Goal: Task Accomplishment & Management: Complete application form

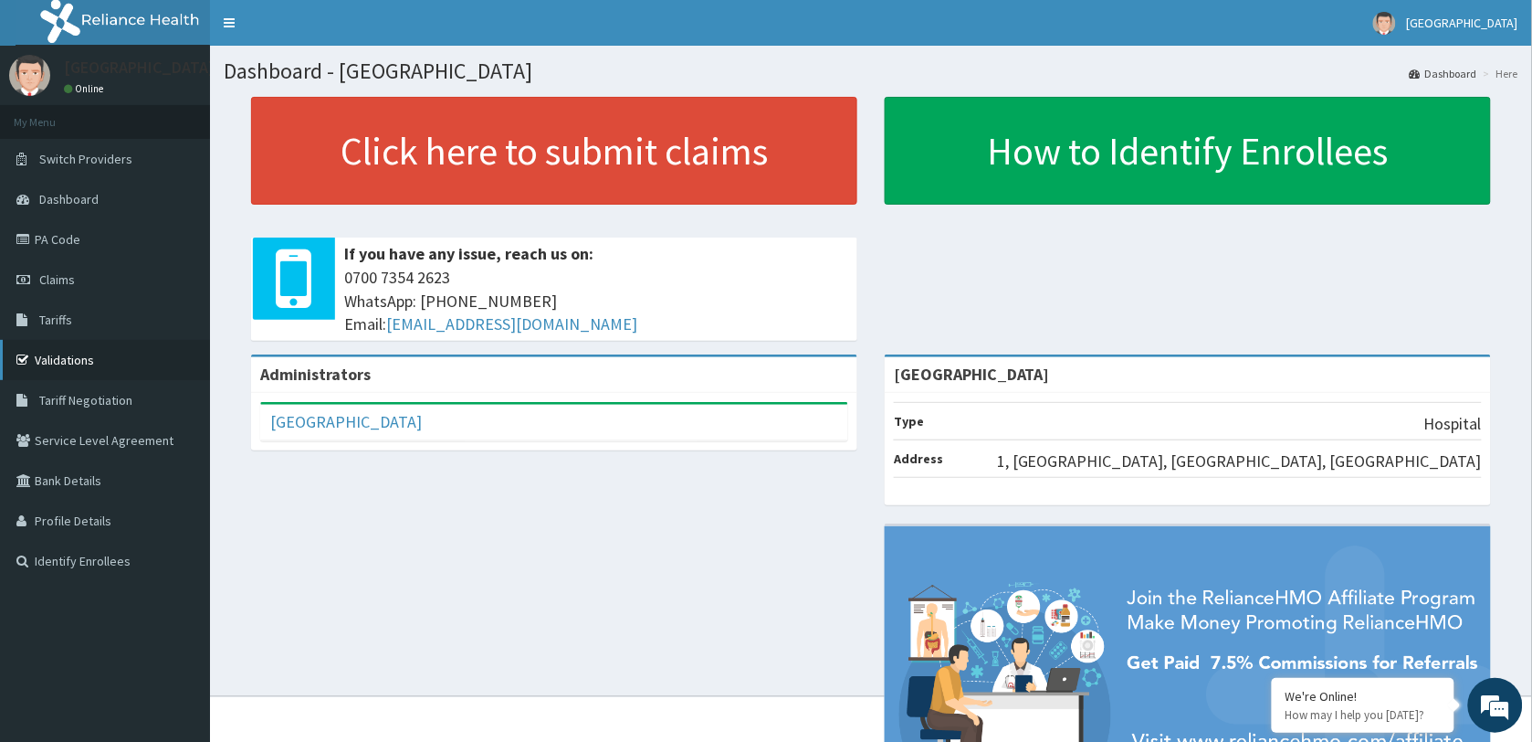
click at [75, 354] on link "Validations" at bounding box center [105, 360] width 210 height 40
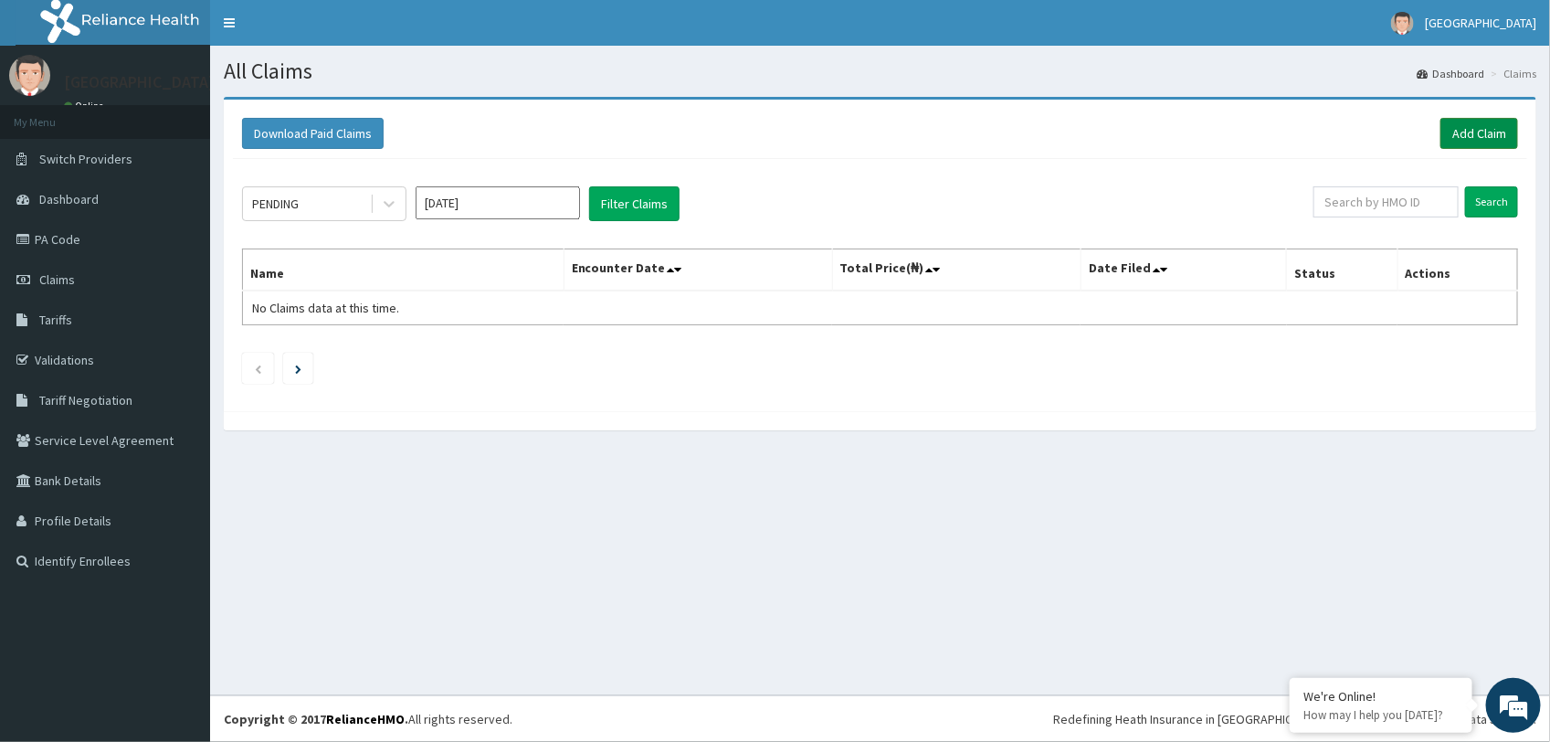
click at [1487, 138] on link "Add Claim" at bounding box center [1479, 133] width 78 height 31
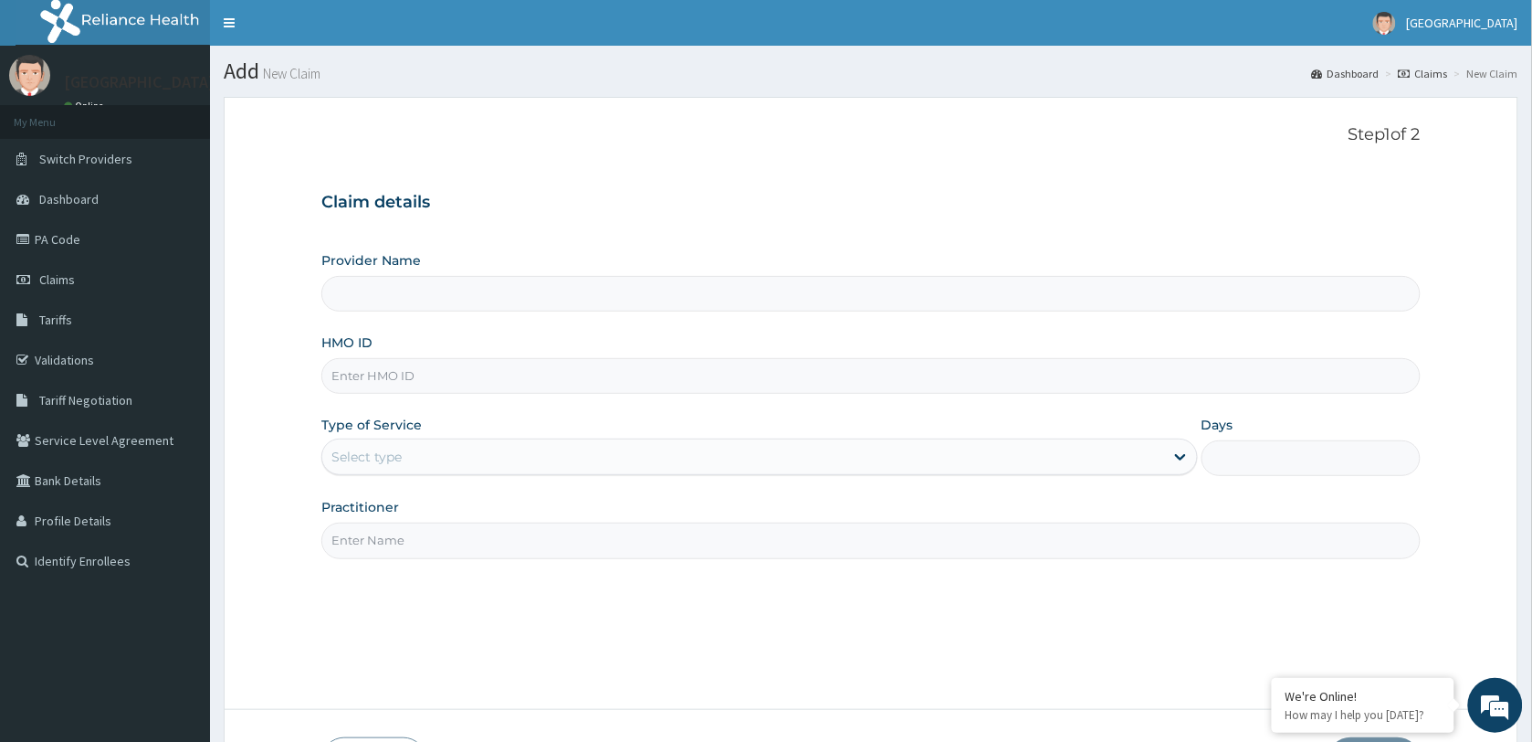
click at [400, 368] on input "HMO ID" at bounding box center [871, 376] width 1100 height 36
paste input "Seh/10114/a"
type input "Seh/10114/a"
type input "Springsworth Specialist Hospital"
type input "Seh/10114/a"
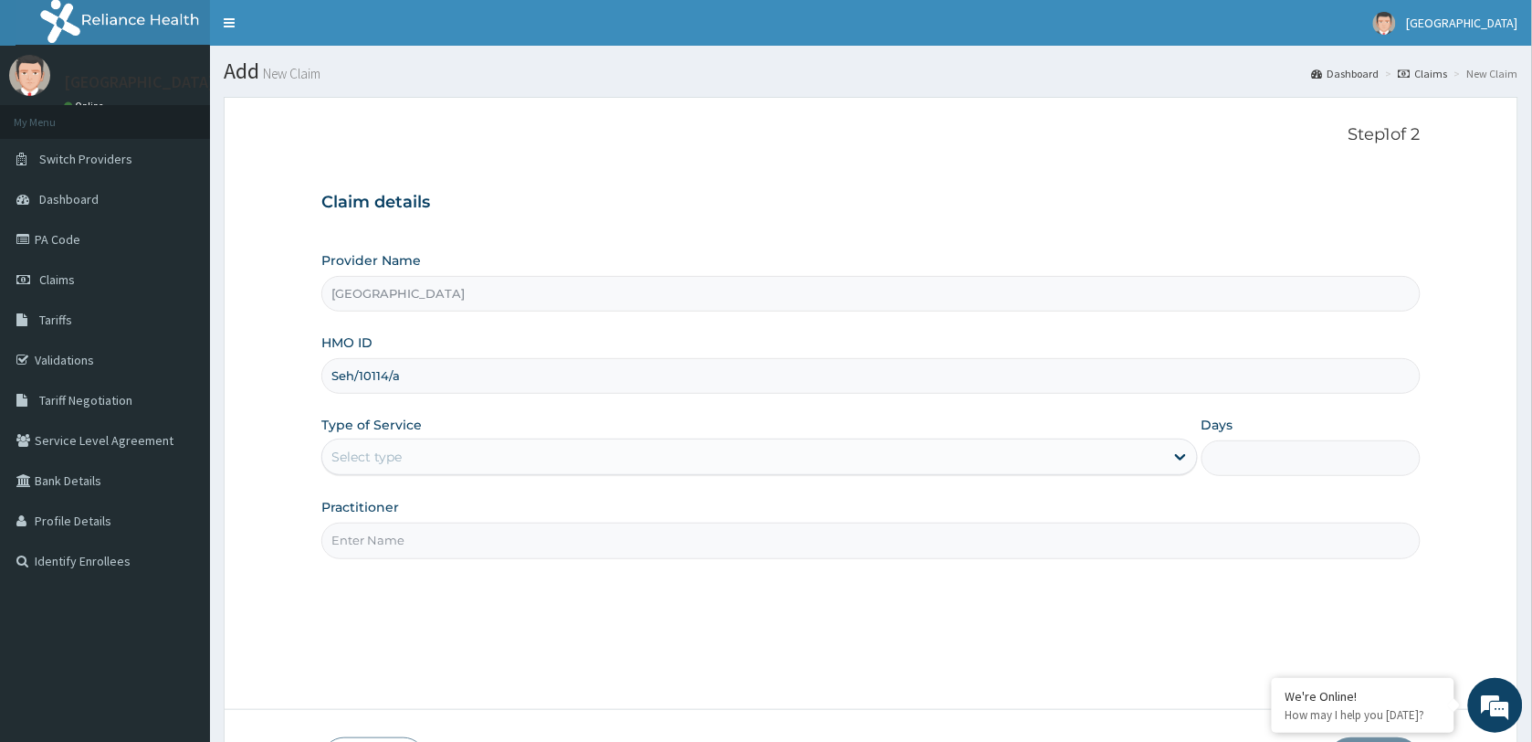
click at [441, 439] on div "Select type" at bounding box center [759, 456] width 877 height 37
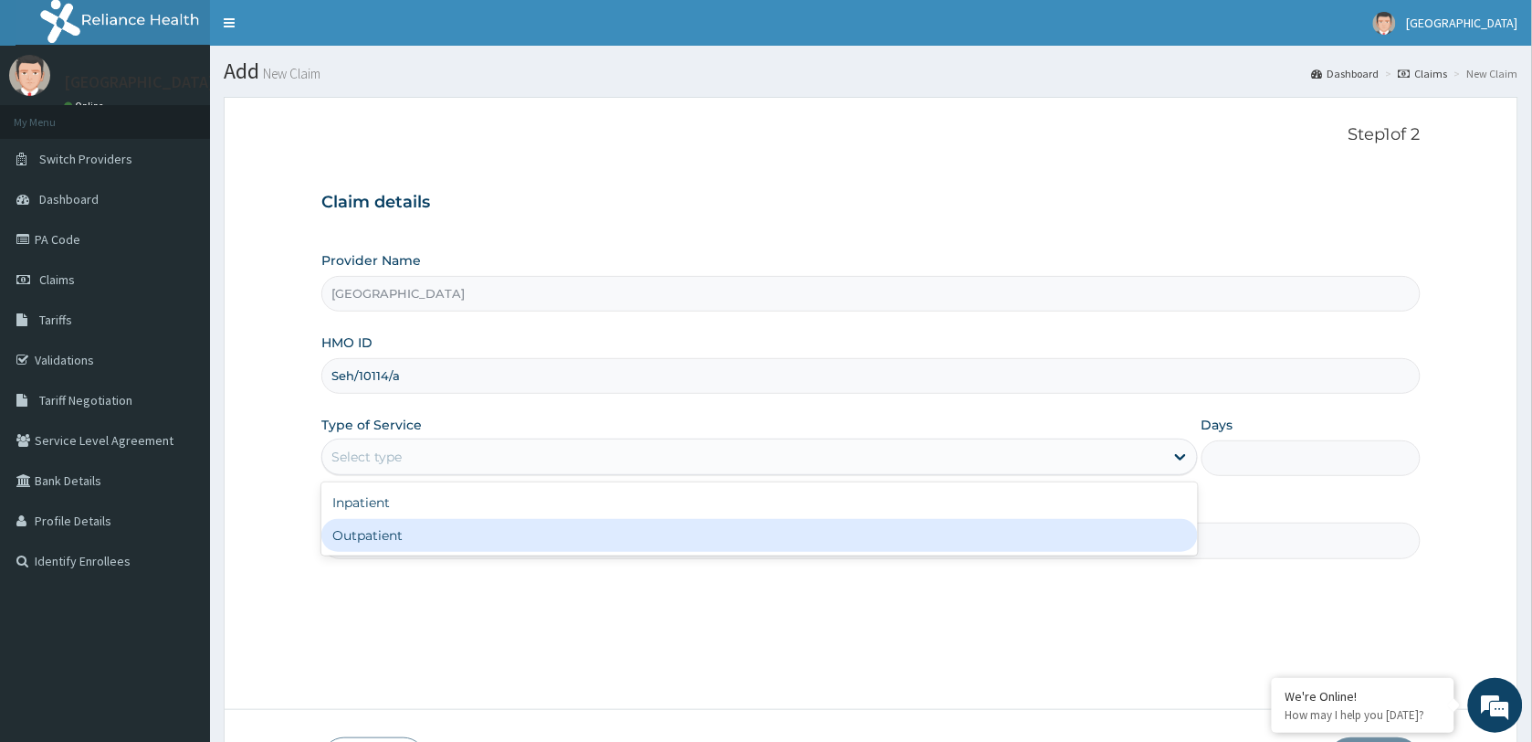
click at [473, 545] on div "Outpatient" at bounding box center [759, 535] width 877 height 33
type input "1"
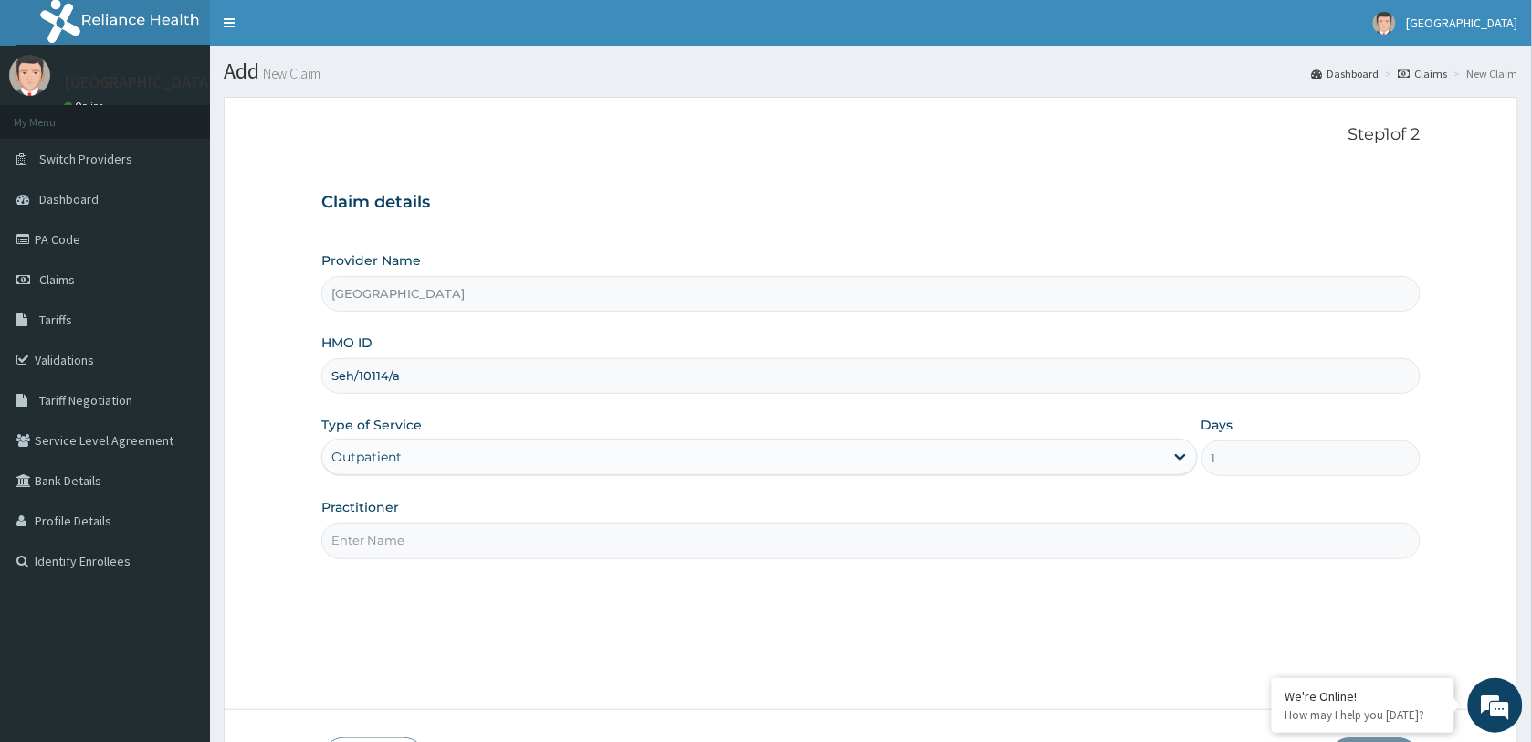
click at [473, 545] on input "Practitioner" at bounding box center [871, 540] width 1100 height 36
paste input "SEH/10114/A"
drag, startPoint x: 406, startPoint y: 527, endPoint x: 226, endPoint y: 530, distance: 180.8
click at [226, 528] on form "Step 1 of 2 Claim details Provider Name Springsworth Specialist Hospital HMO ID…" at bounding box center [871, 455] width 1295 height 716
type input "d"
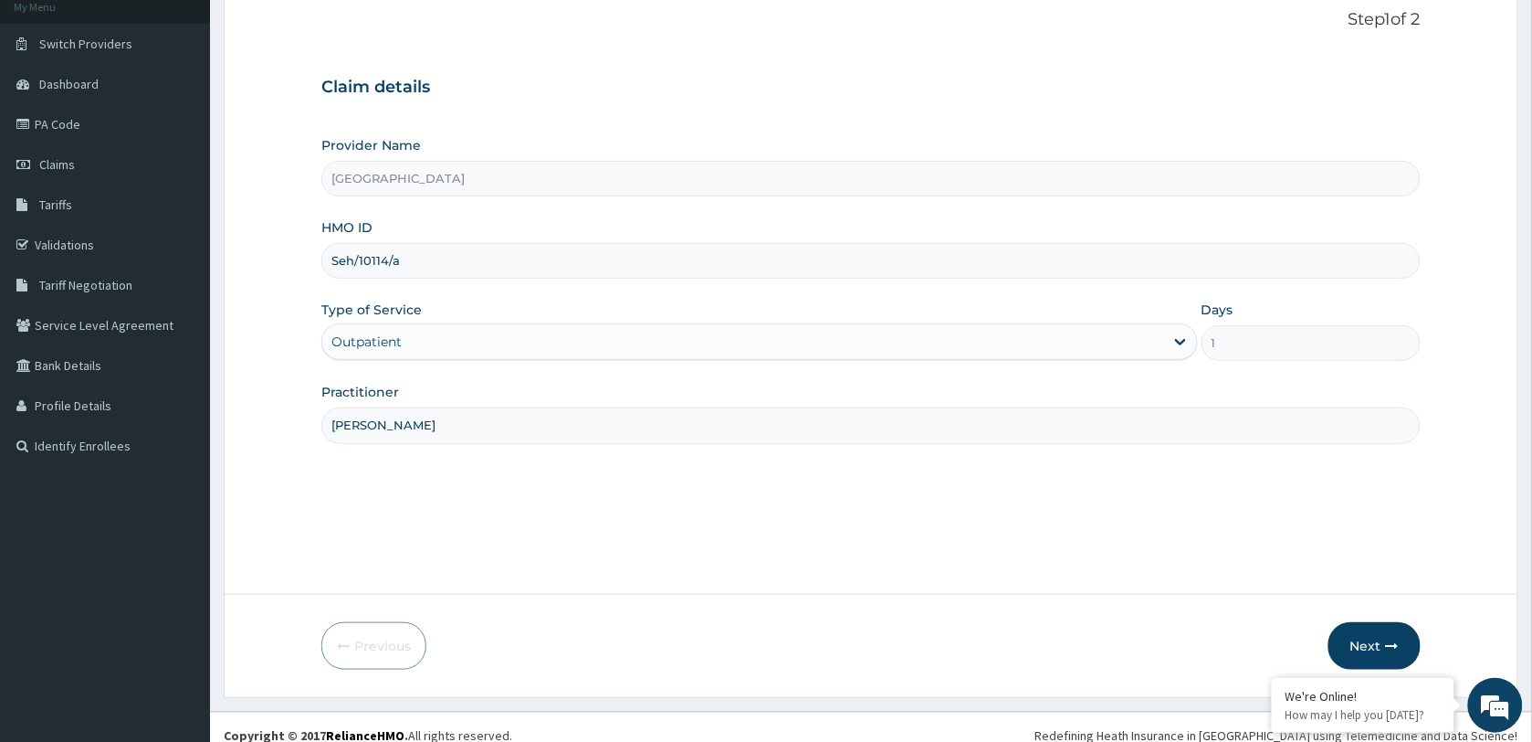
scroll to position [132, 0]
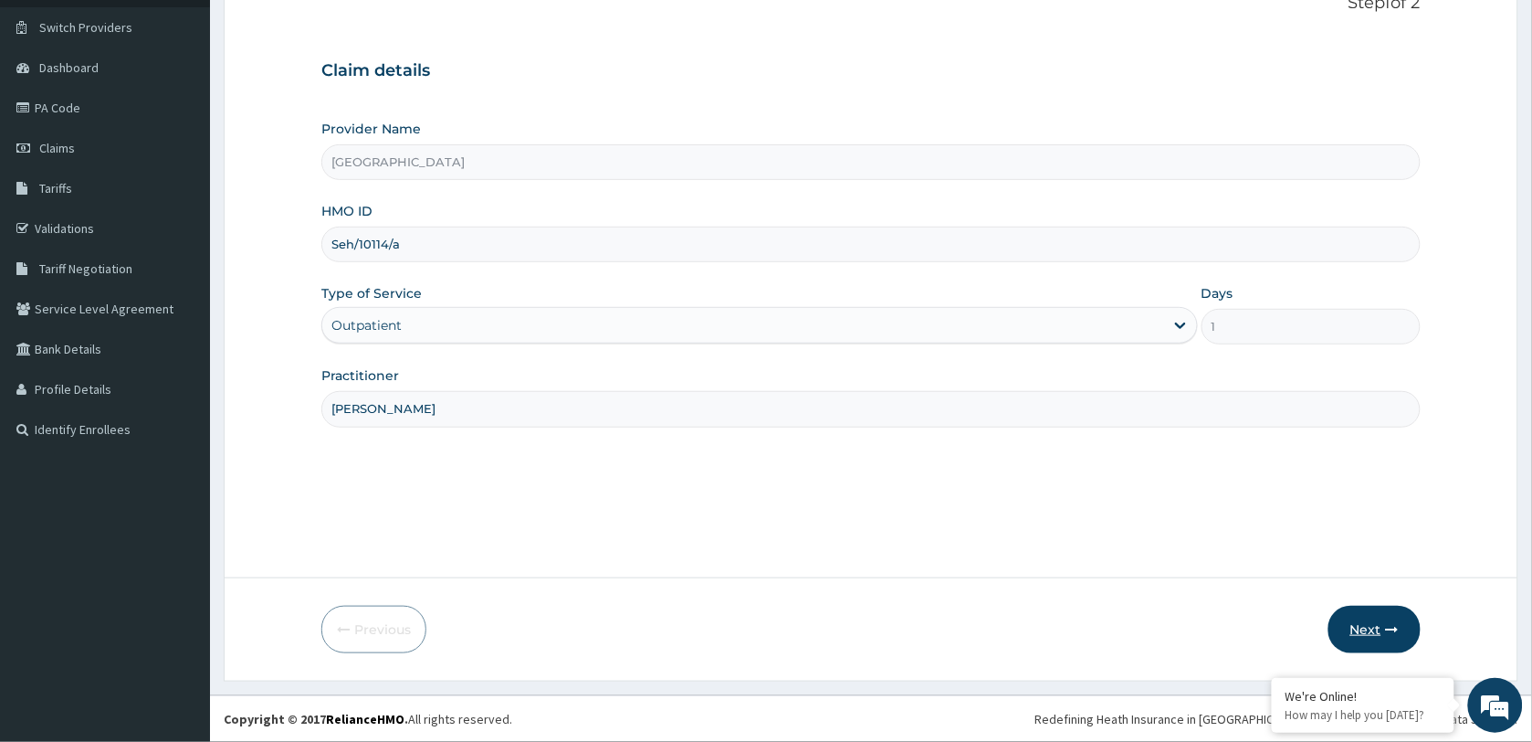
type input "DR SAMUEL"
click at [1374, 626] on button "Next" at bounding box center [1375, 628] width 92 height 47
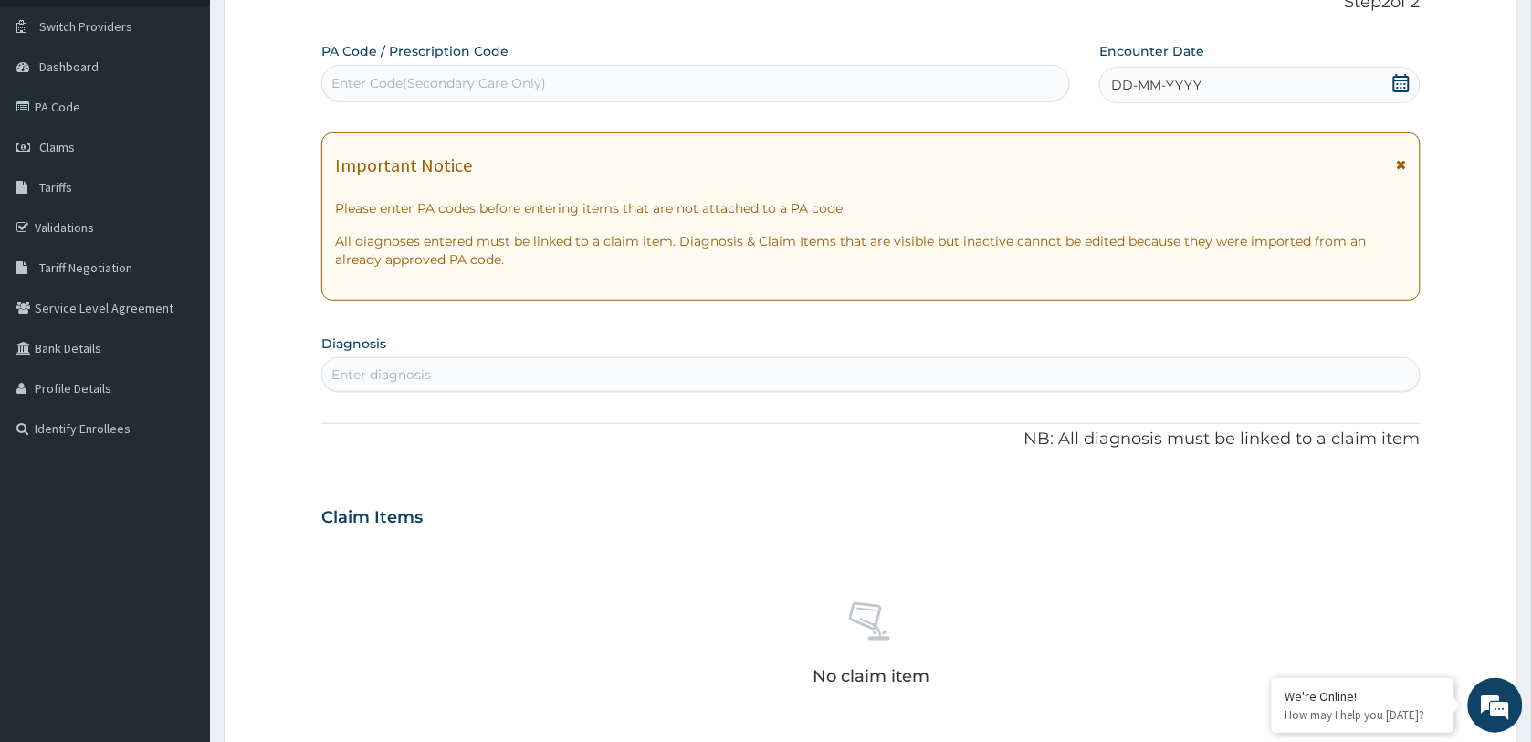
click at [384, 365] on div "Enter diagnosis" at bounding box center [381, 374] width 100 height 18
click at [1407, 79] on icon at bounding box center [1402, 83] width 16 height 18
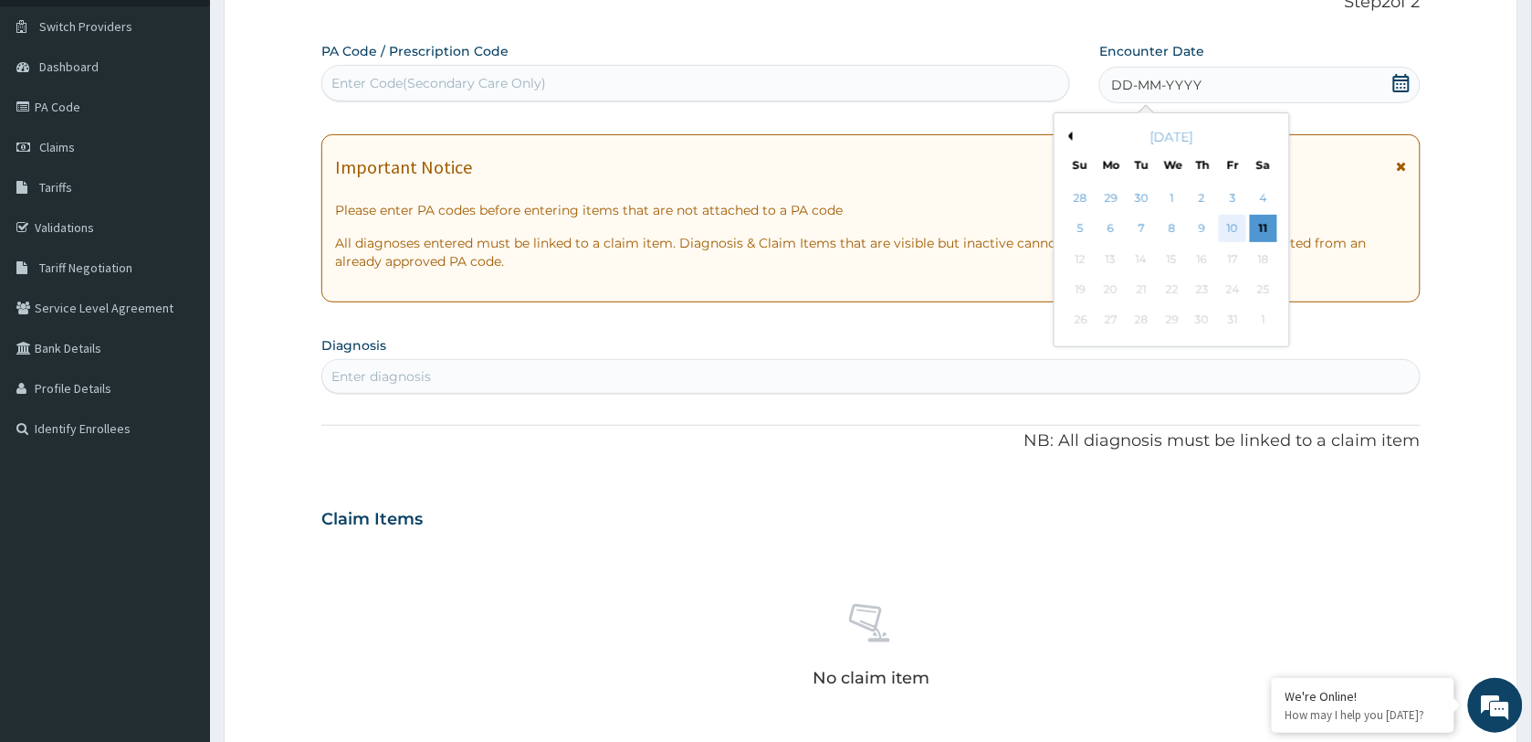
click at [1226, 235] on div "10" at bounding box center [1233, 229] width 27 height 27
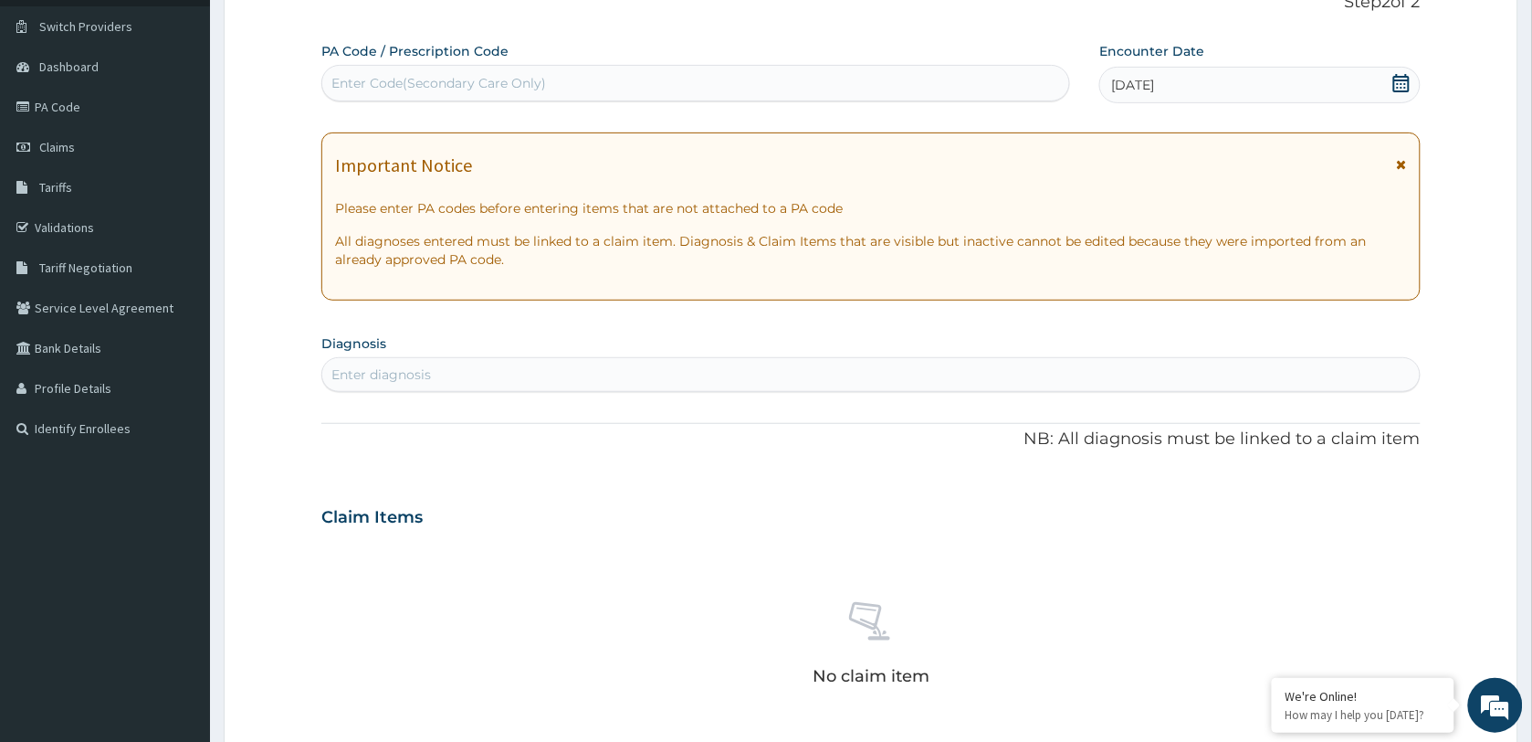
click at [478, 384] on div "Enter diagnosis" at bounding box center [871, 374] width 1098 height 29
type input "[MEDICAL_DATA]"
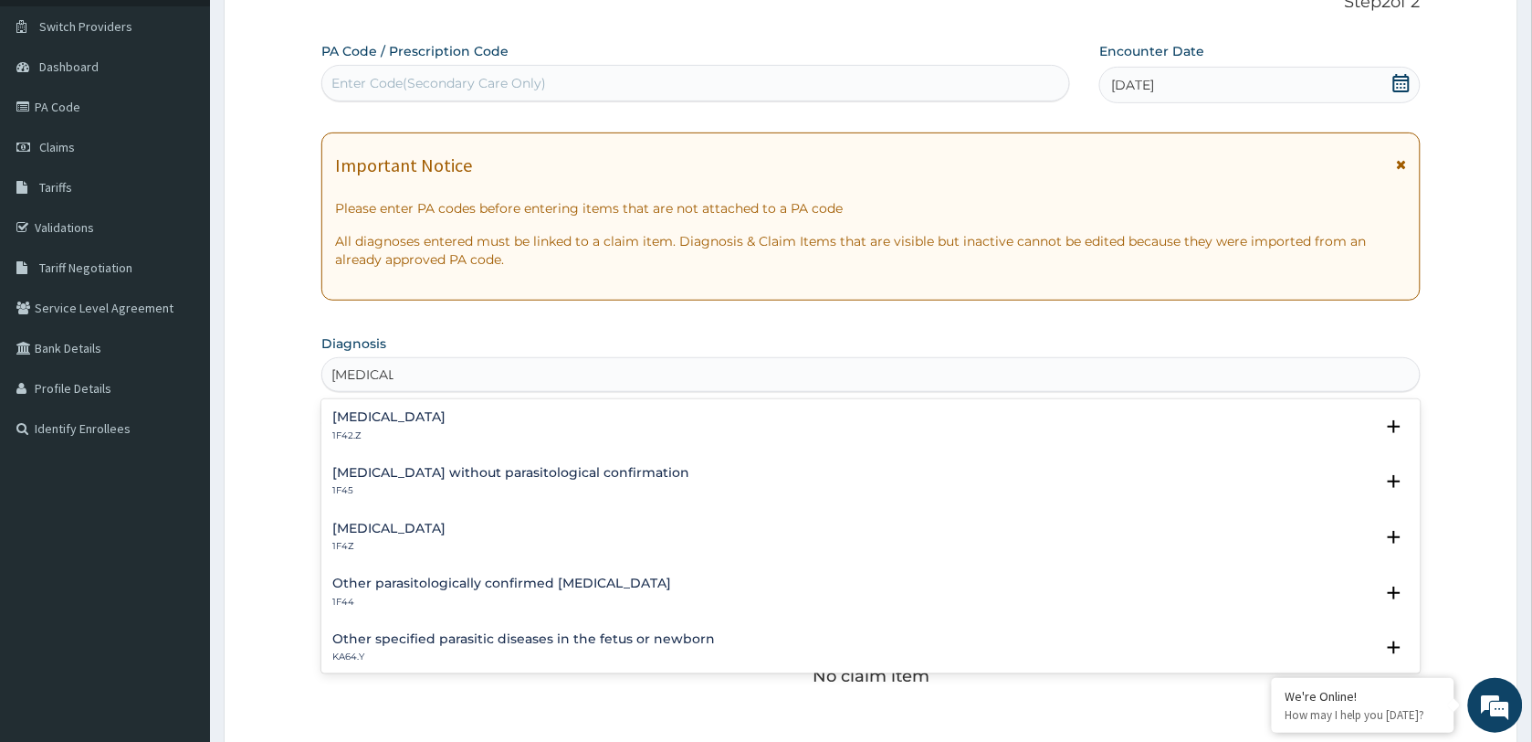
click at [446, 421] on h4 "Plasmodium malariae malaria without complication" at bounding box center [388, 417] width 113 height 14
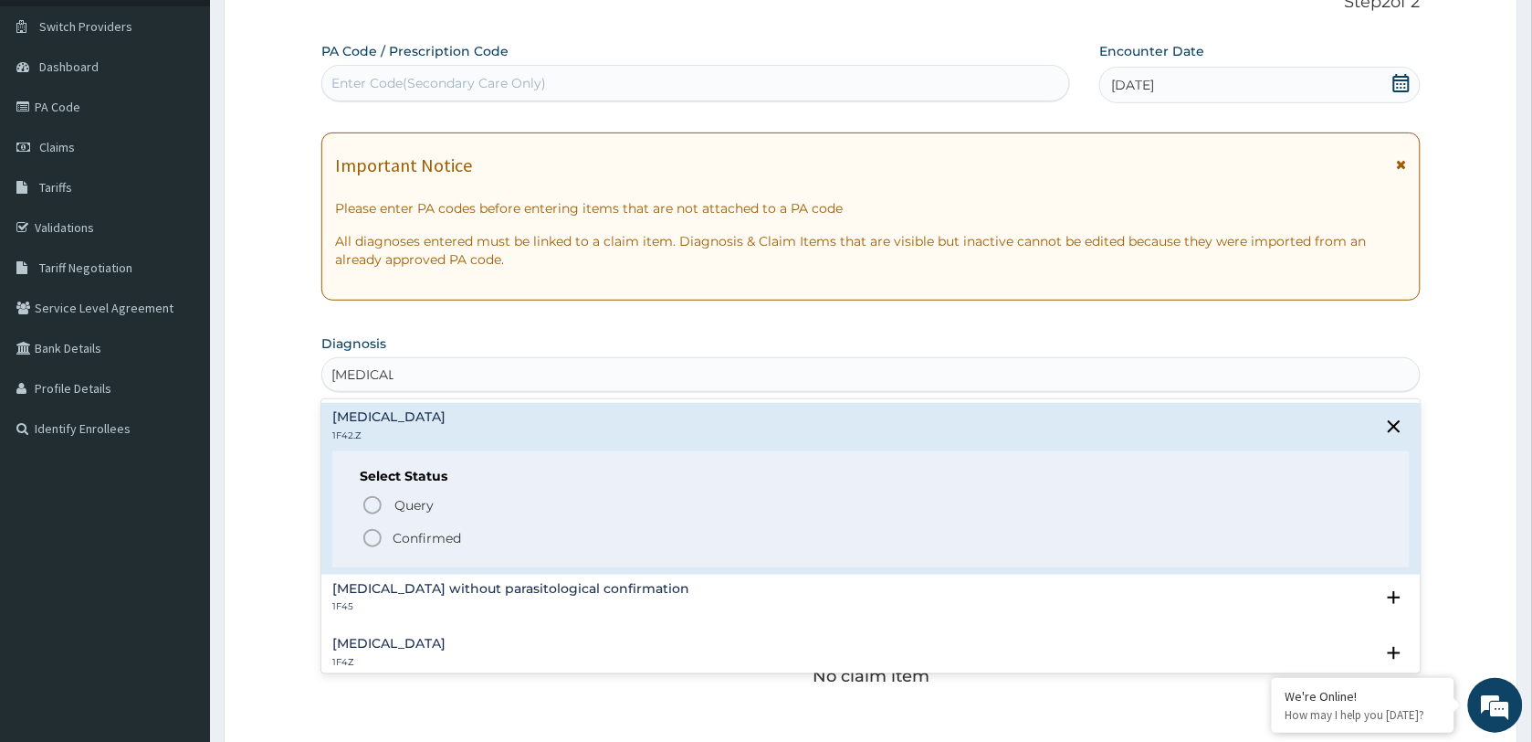
click at [426, 536] on p "Confirmed" at bounding box center [427, 538] width 68 height 18
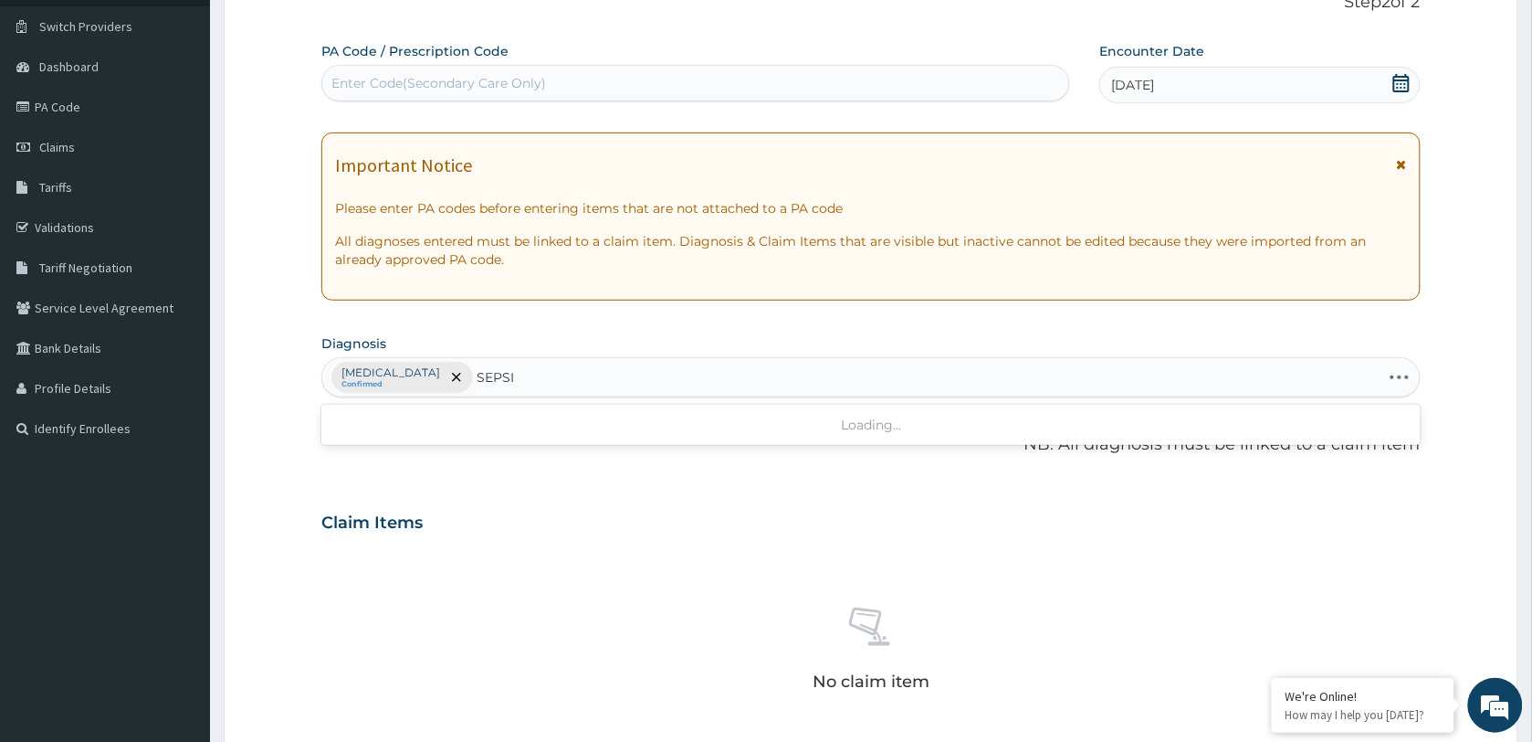
type input "SEPSIS"
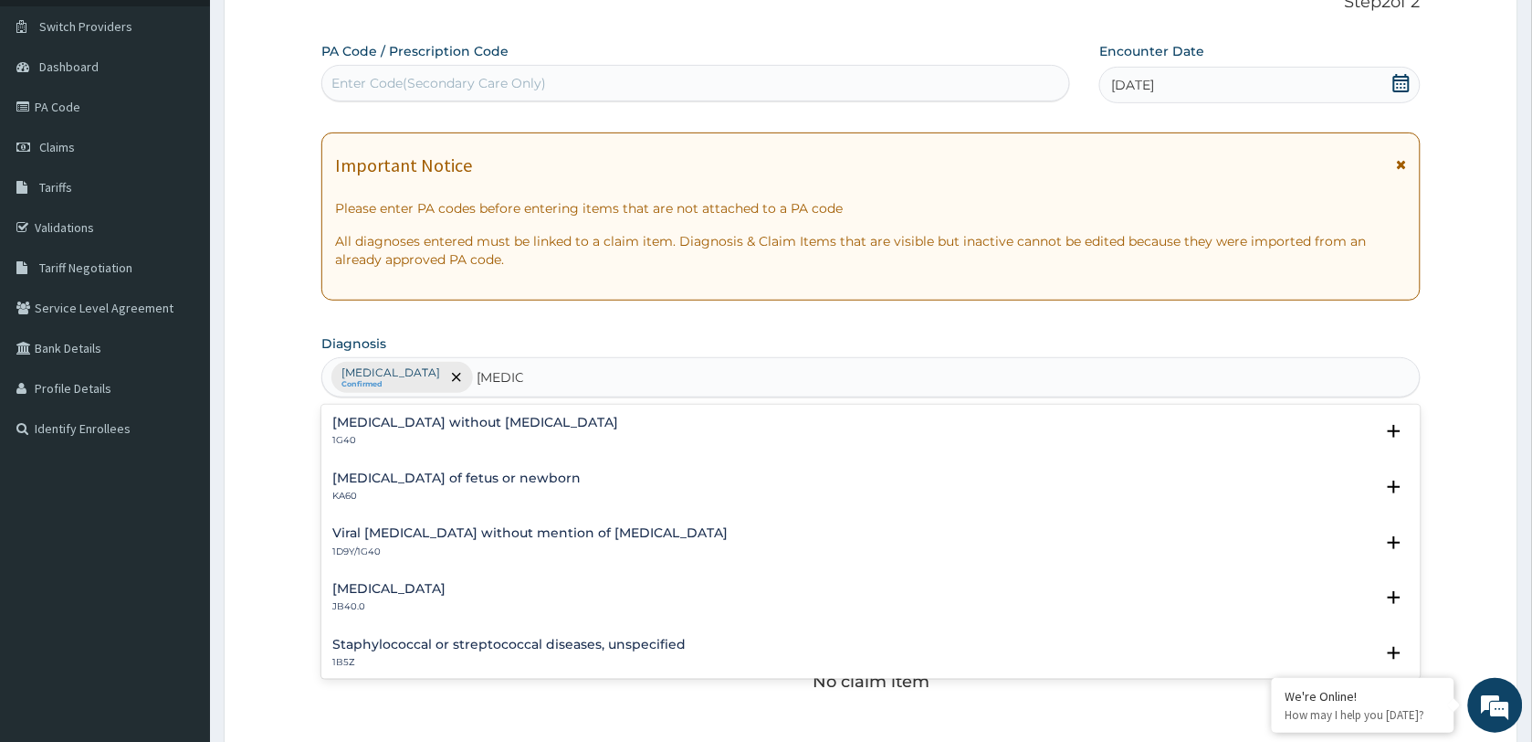
click at [466, 426] on h4 "Sepsis without septic shock" at bounding box center [475, 423] width 286 height 14
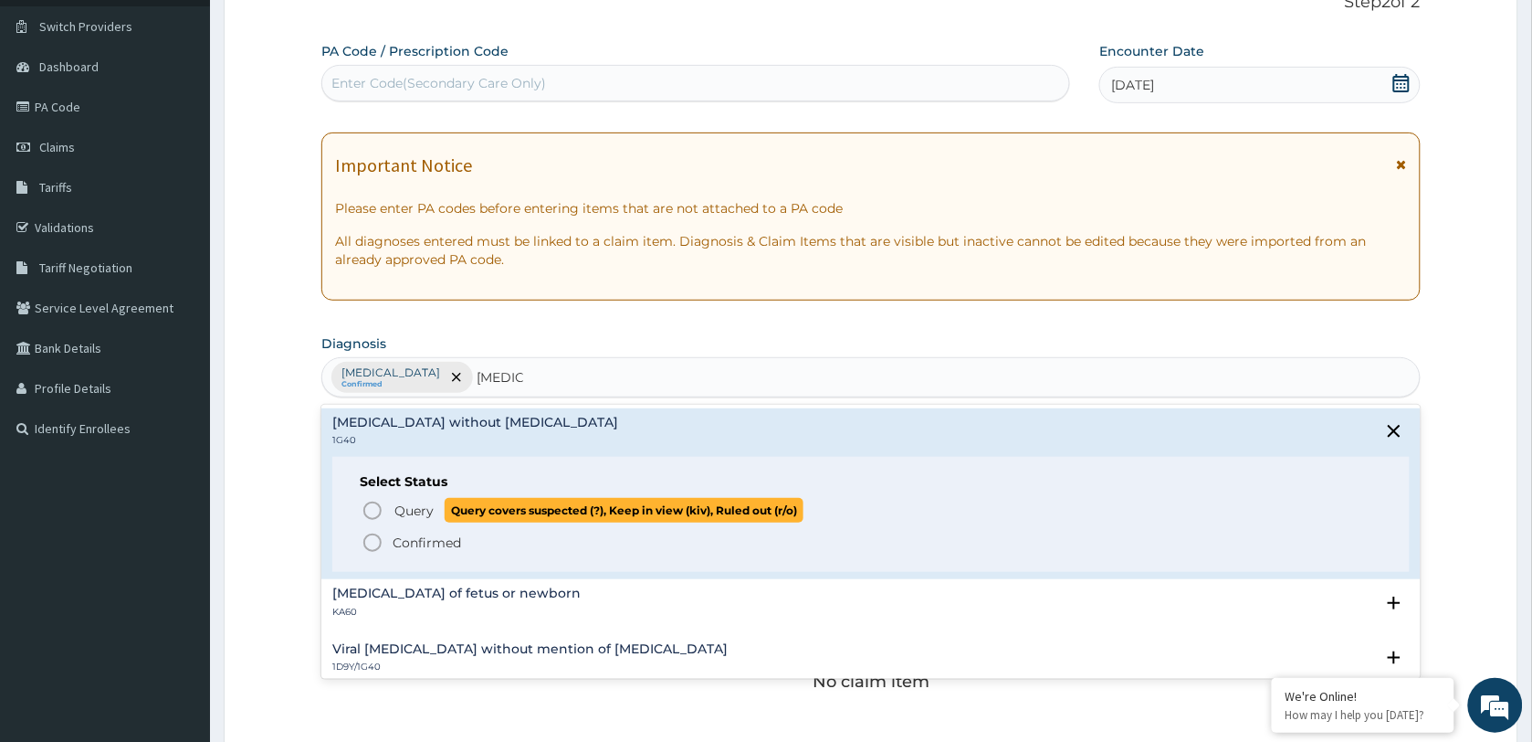
click at [398, 513] on span "Query" at bounding box center [414, 510] width 39 height 18
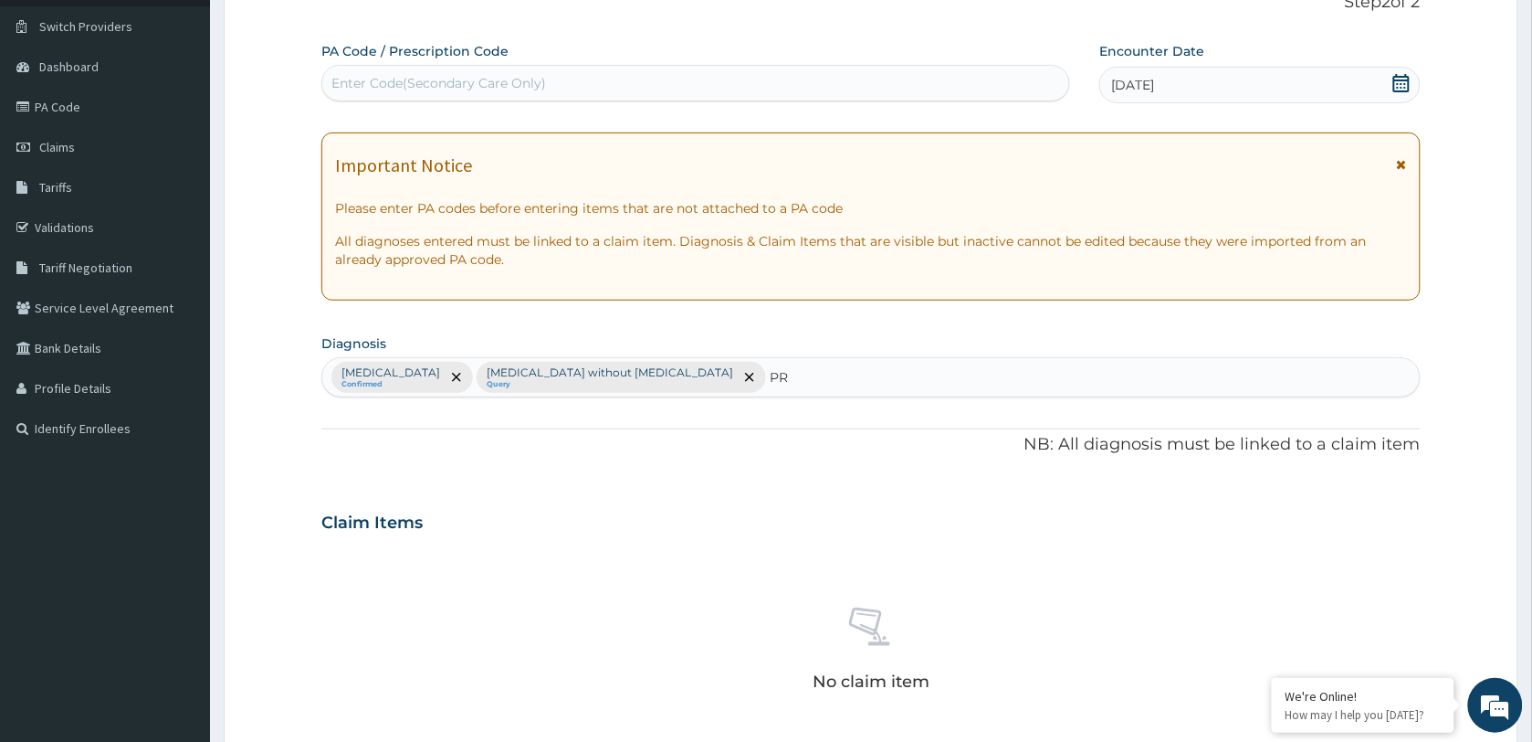
type input "P"
type input "AMENOR"
type input "AMENORRHE"
type input "AMENORRHOEA"
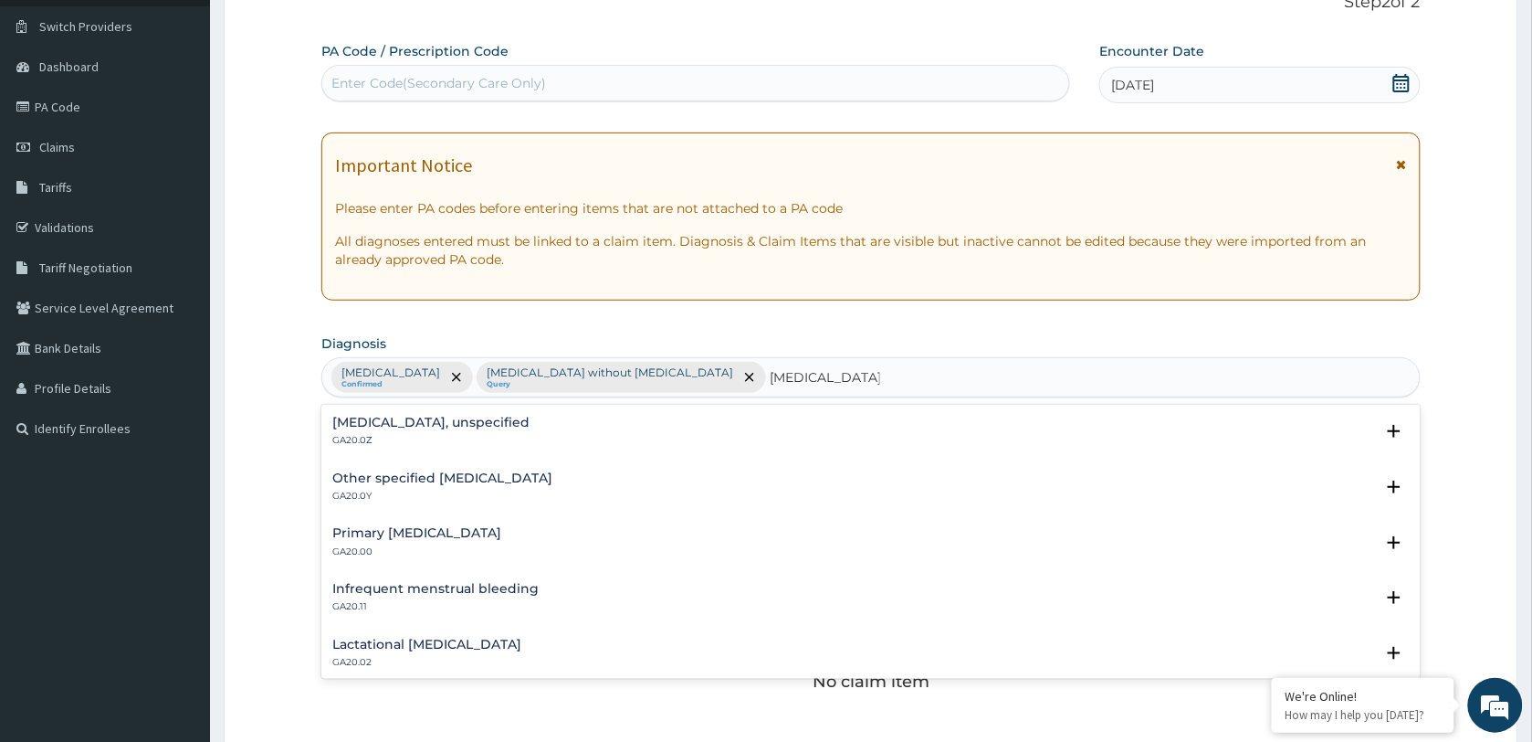
click at [427, 429] on h4 "Amenorrhoea, unspecified" at bounding box center [430, 423] width 197 height 14
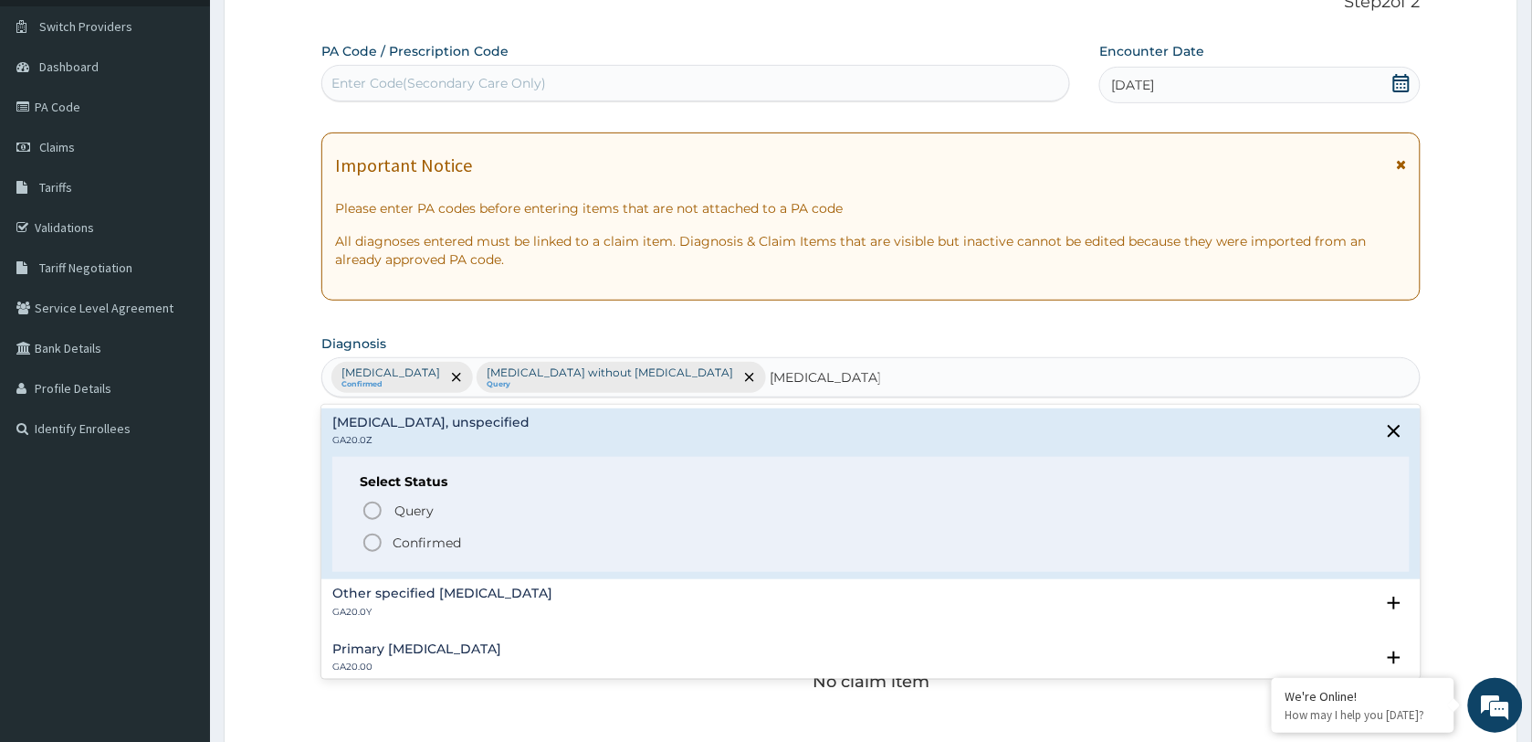
click at [412, 548] on p "Confirmed" at bounding box center [427, 542] width 68 height 18
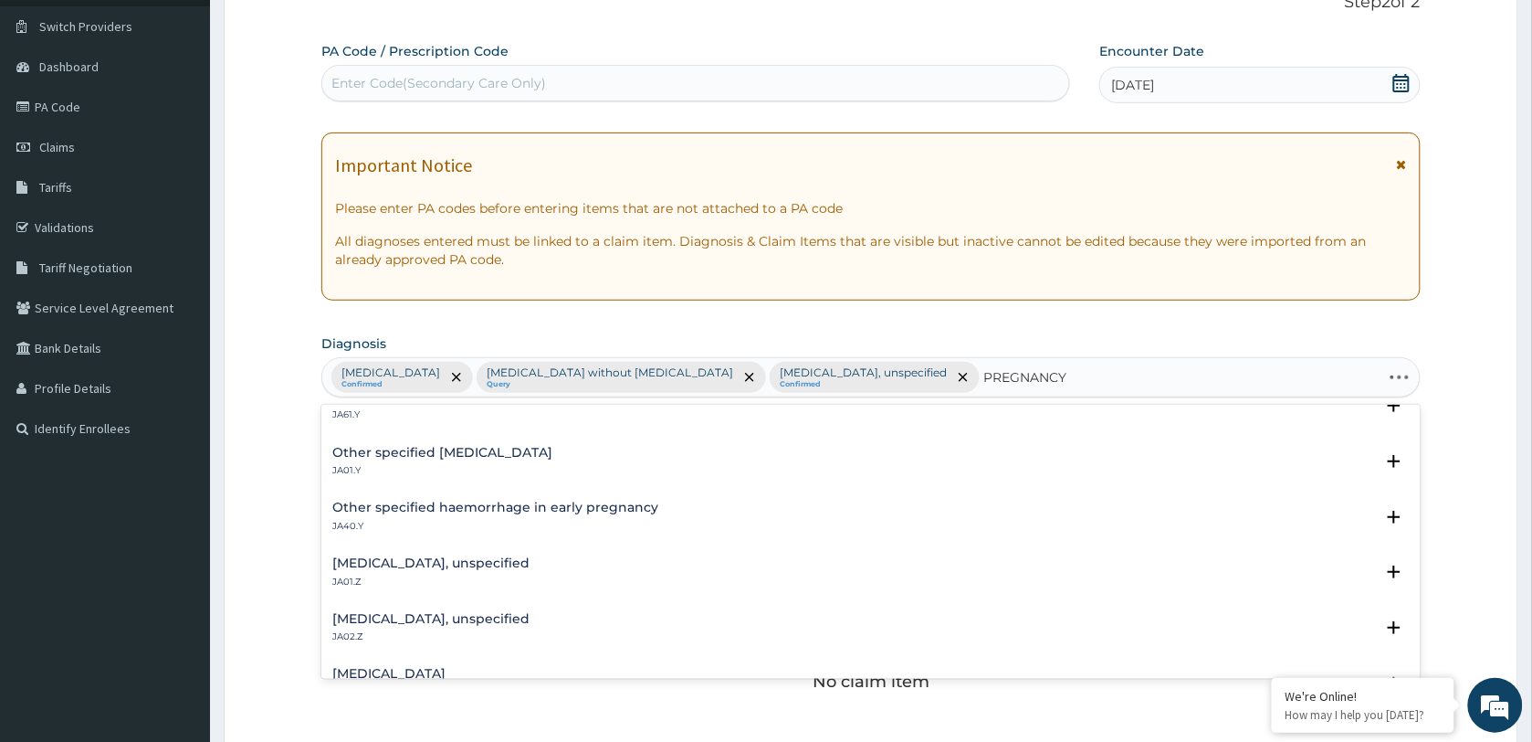
scroll to position [178, 0]
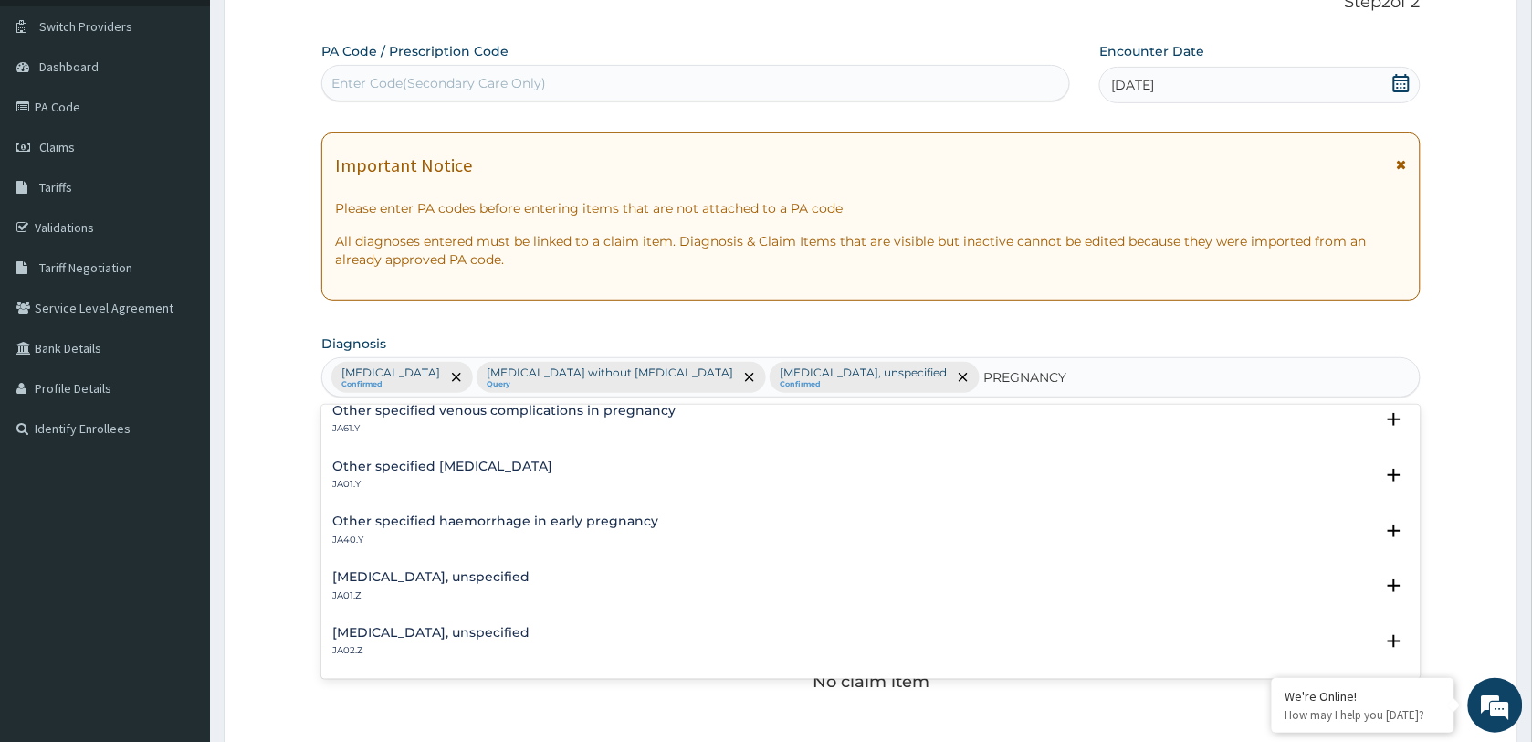
type input "PREGNANCY"
click at [1269, 325] on div "PA Code / Prescription Code Enter Code(Secondary Care Only) Encounter Date 10-1…" at bounding box center [871, 517] width 1100 height 951
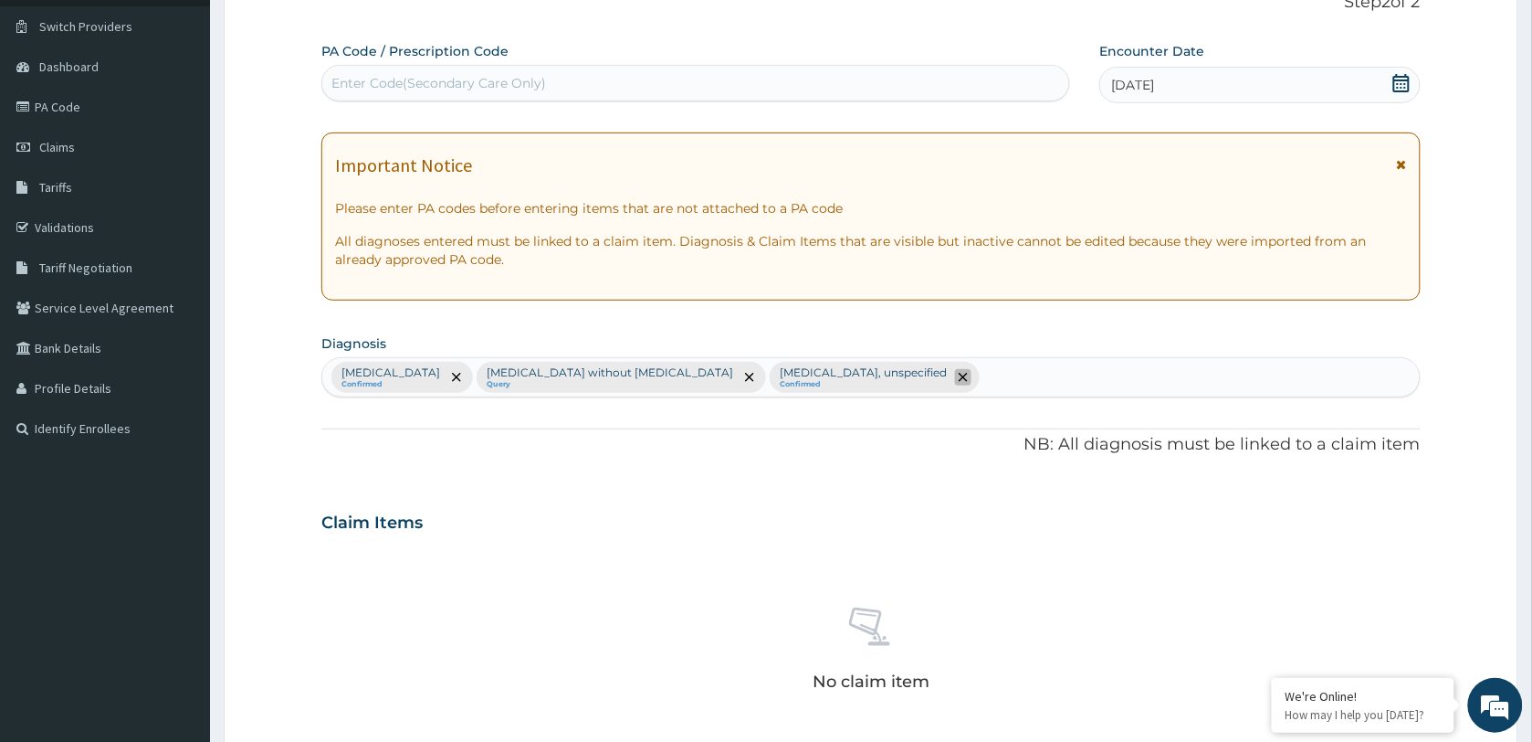
click at [968, 379] on icon "remove selection option" at bounding box center [963, 377] width 9 height 9
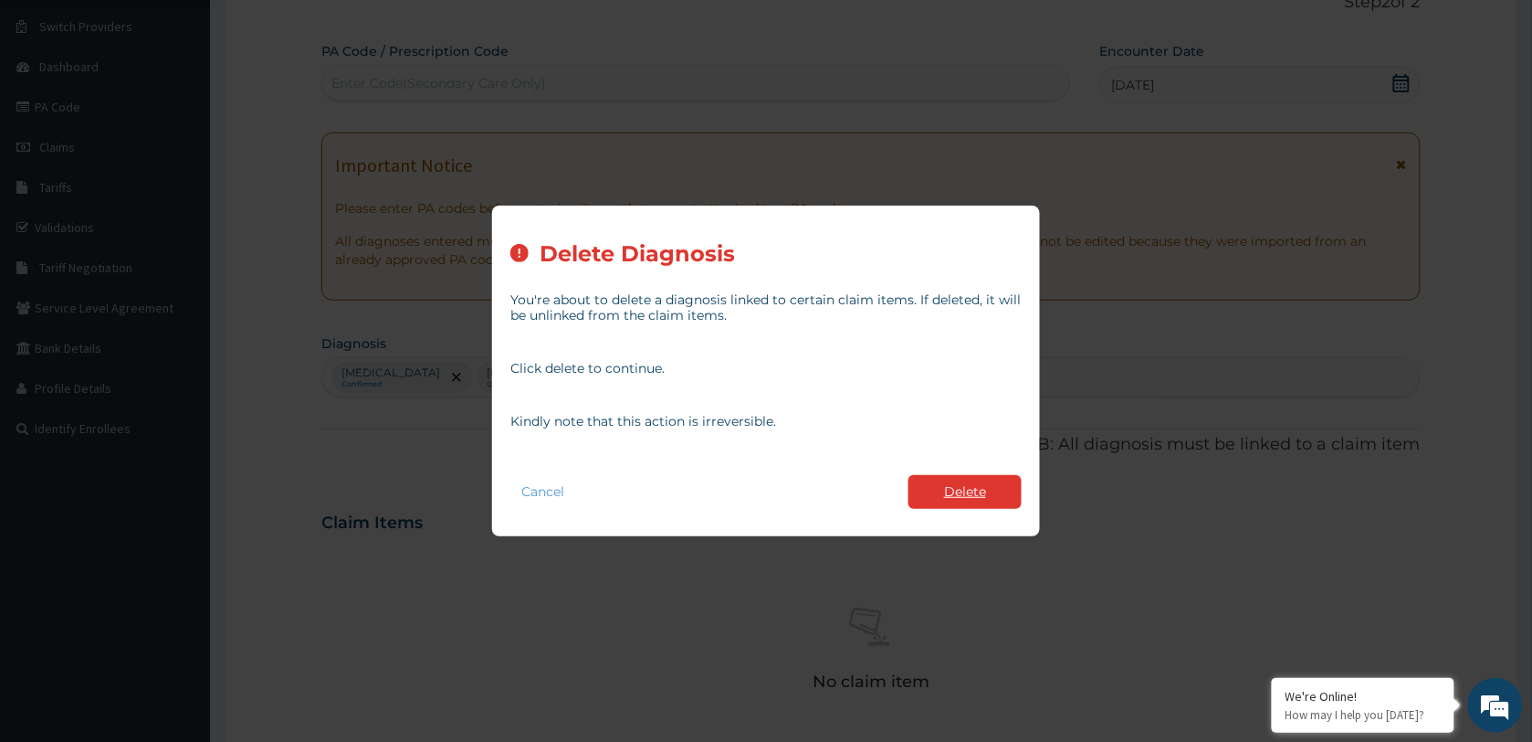
click at [961, 482] on button "Delete" at bounding box center [965, 492] width 113 height 34
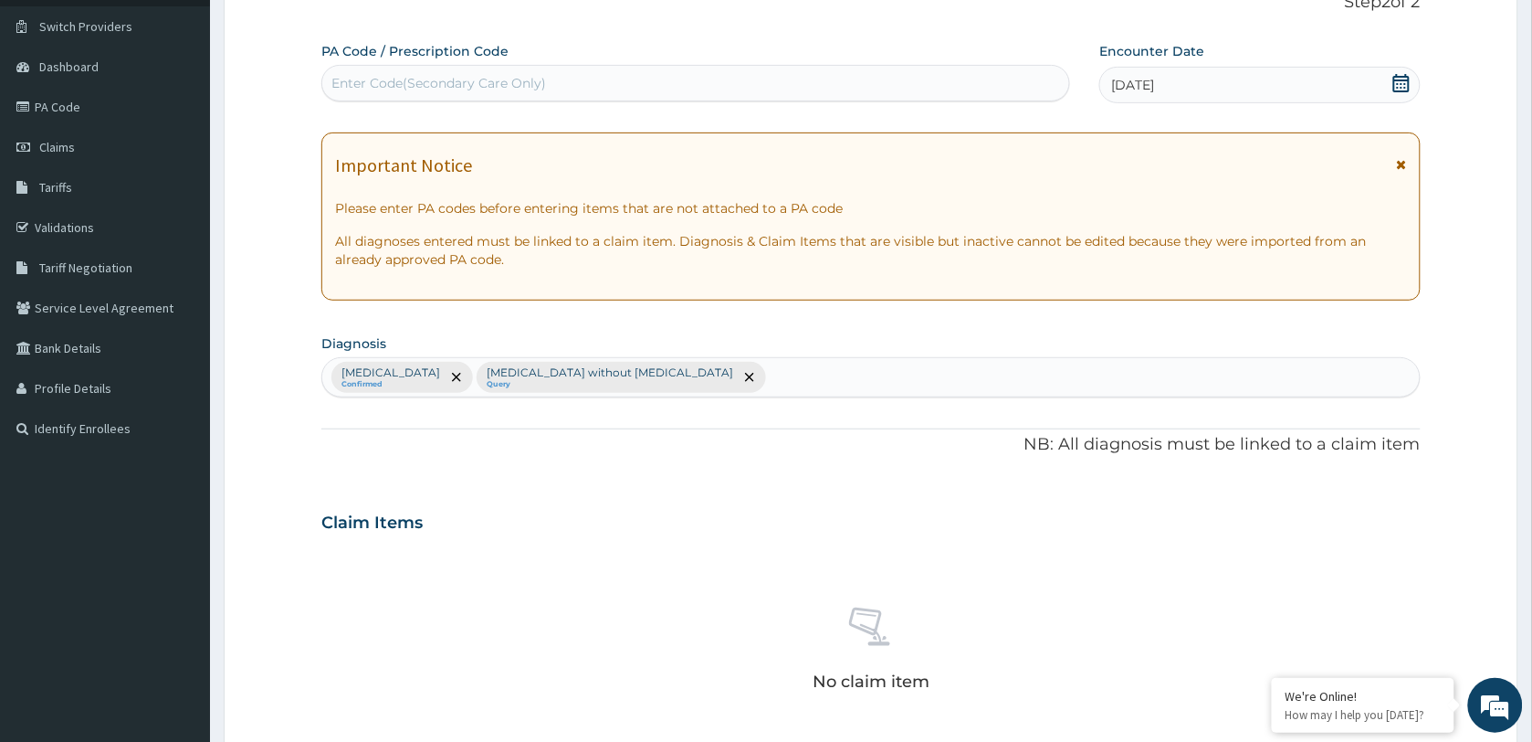
click at [905, 376] on div "Plasmodium malariae malaria without complication Confirmed Sepsis without septi…" at bounding box center [871, 377] width 1098 height 38
type input "AMENORRHOEA"
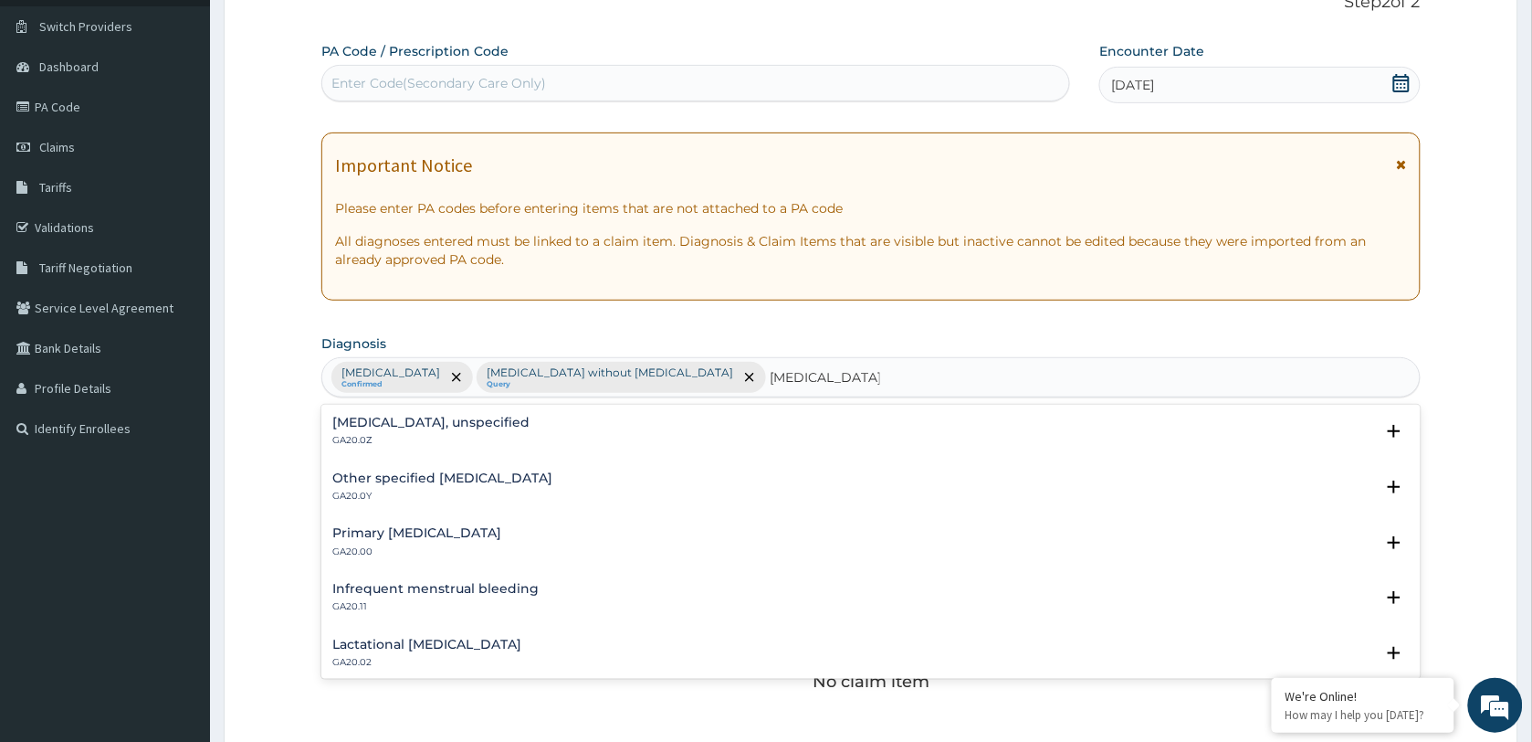
click at [411, 435] on p "GA20.0Z" at bounding box center [430, 440] width 197 height 13
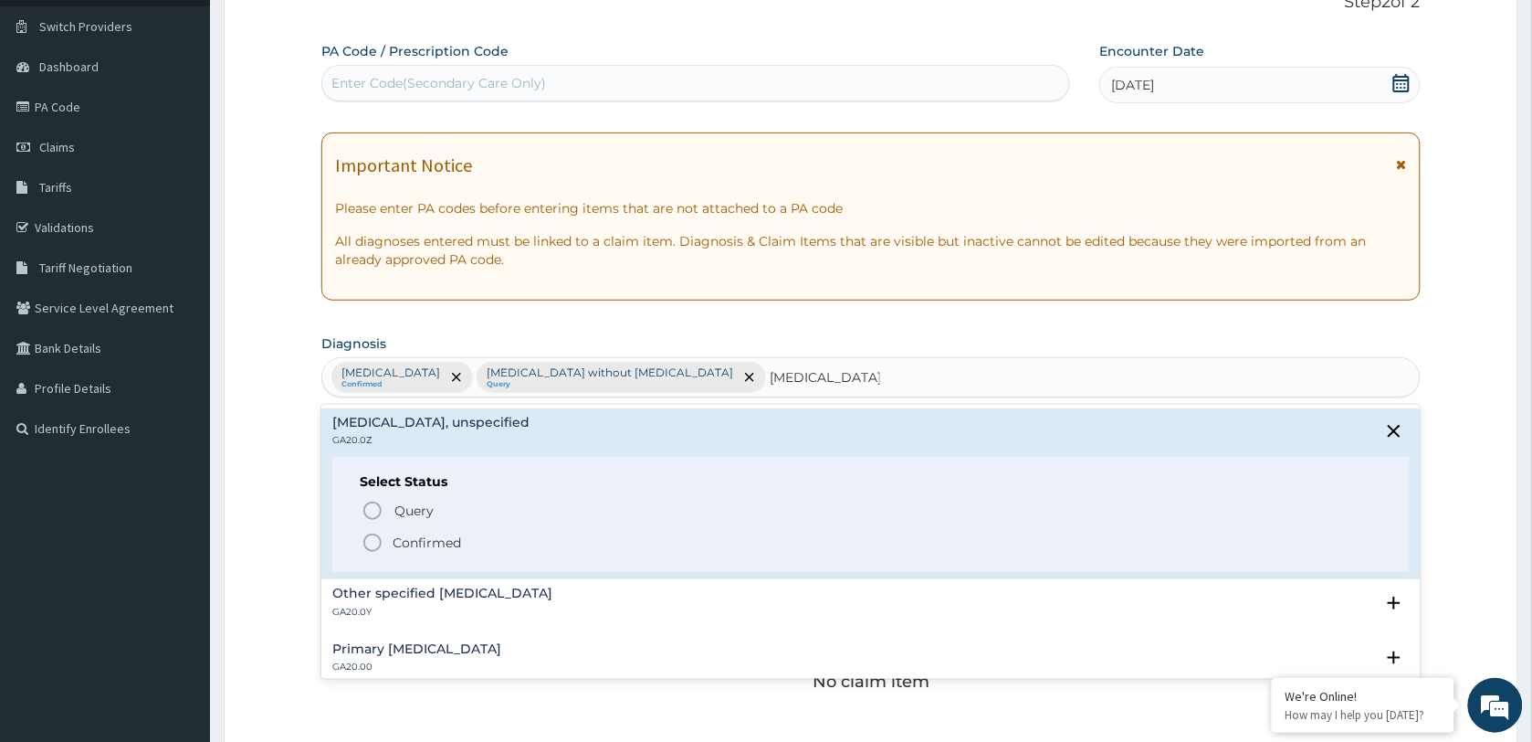
click at [416, 545] on p "Confirmed" at bounding box center [427, 542] width 68 height 18
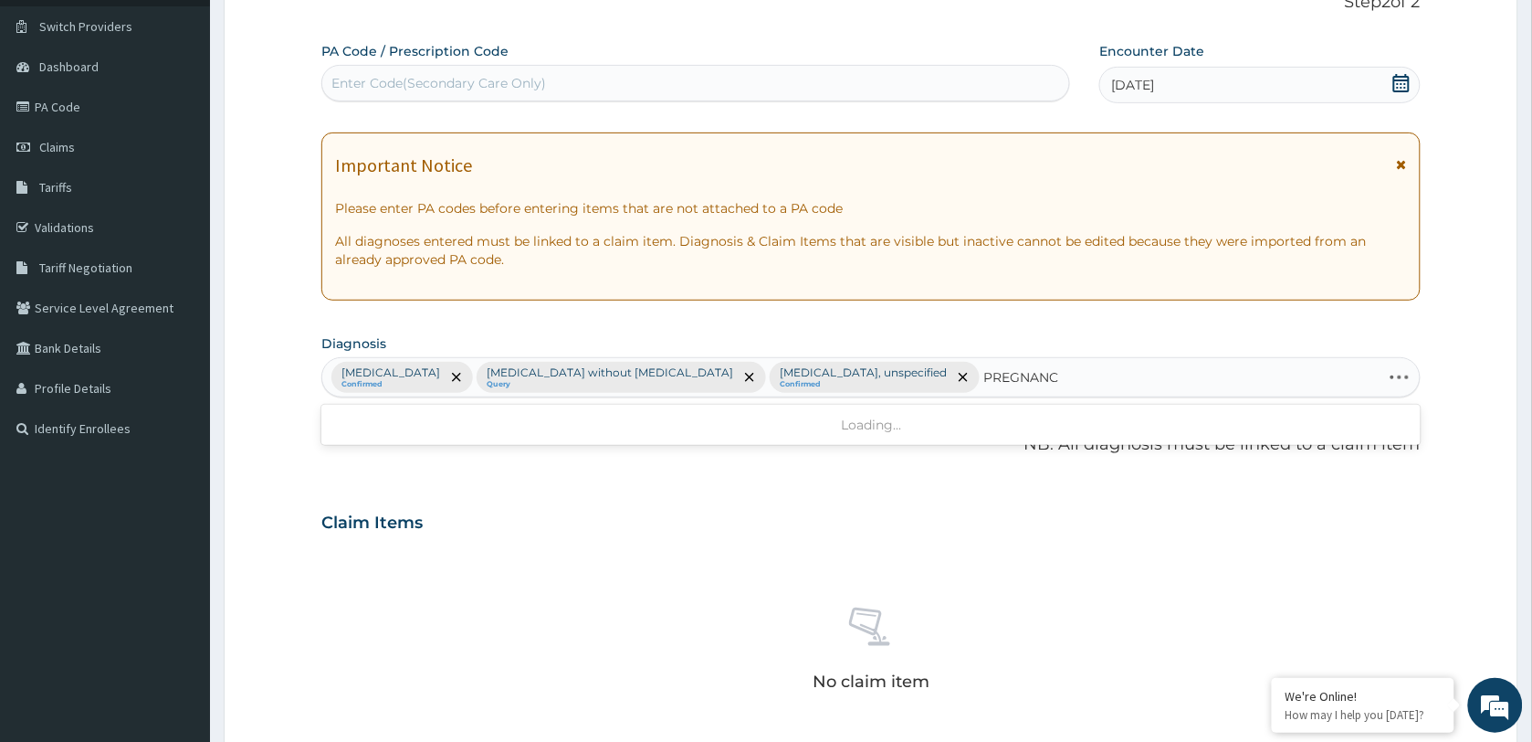
type input "PREGNANCY"
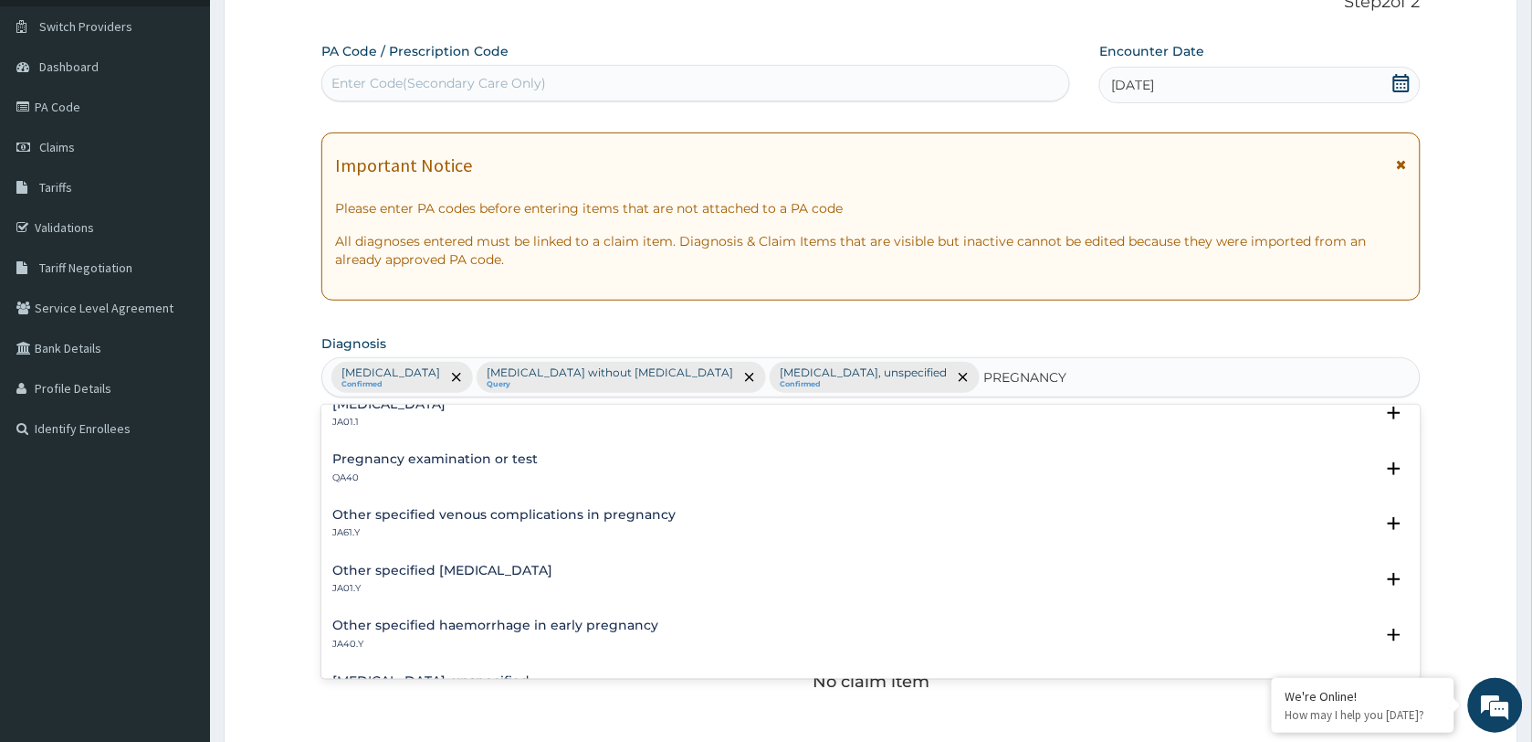
scroll to position [114, 0]
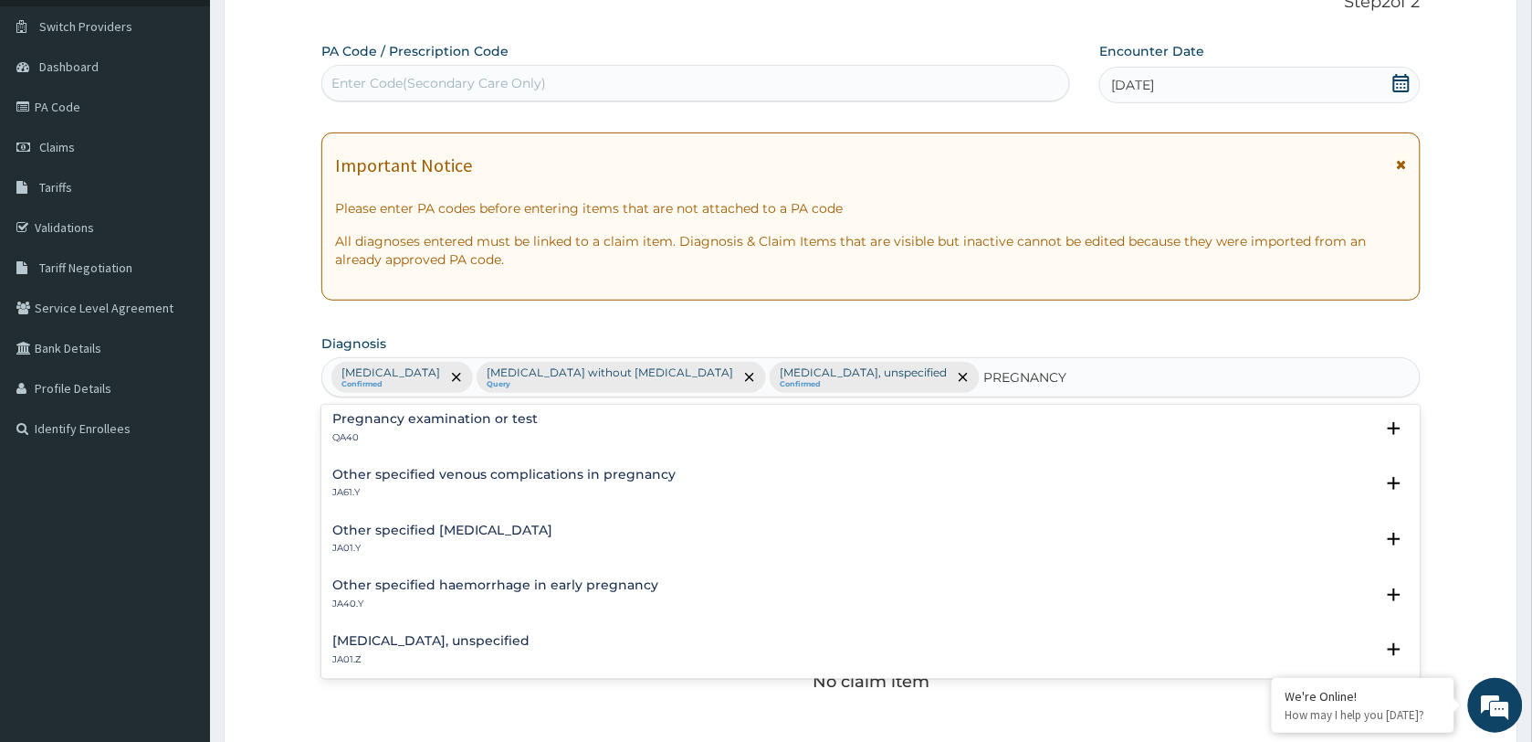
click at [458, 423] on h4 "Pregnancy examination or test" at bounding box center [434, 419] width 205 height 14
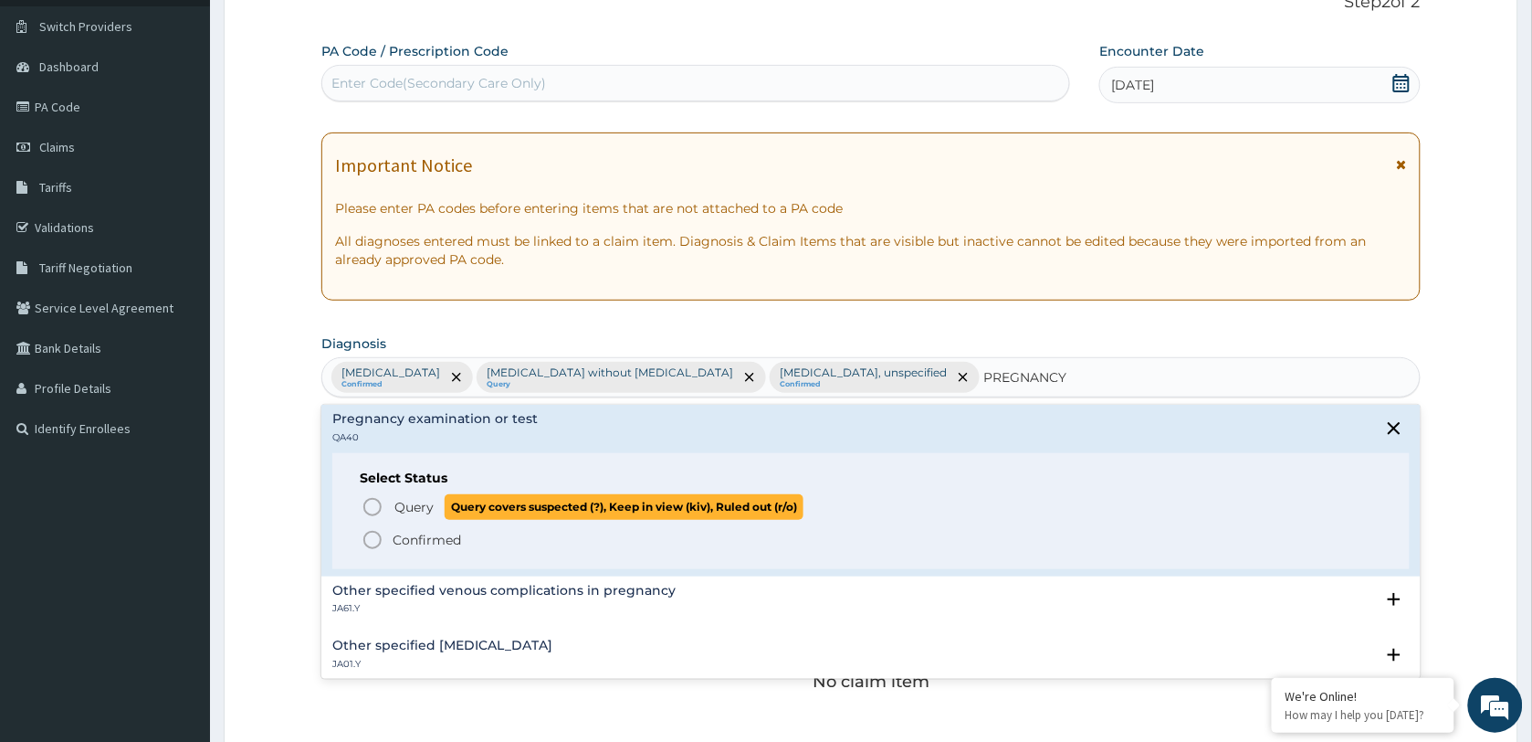
click at [402, 508] on span "Query" at bounding box center [414, 507] width 39 height 18
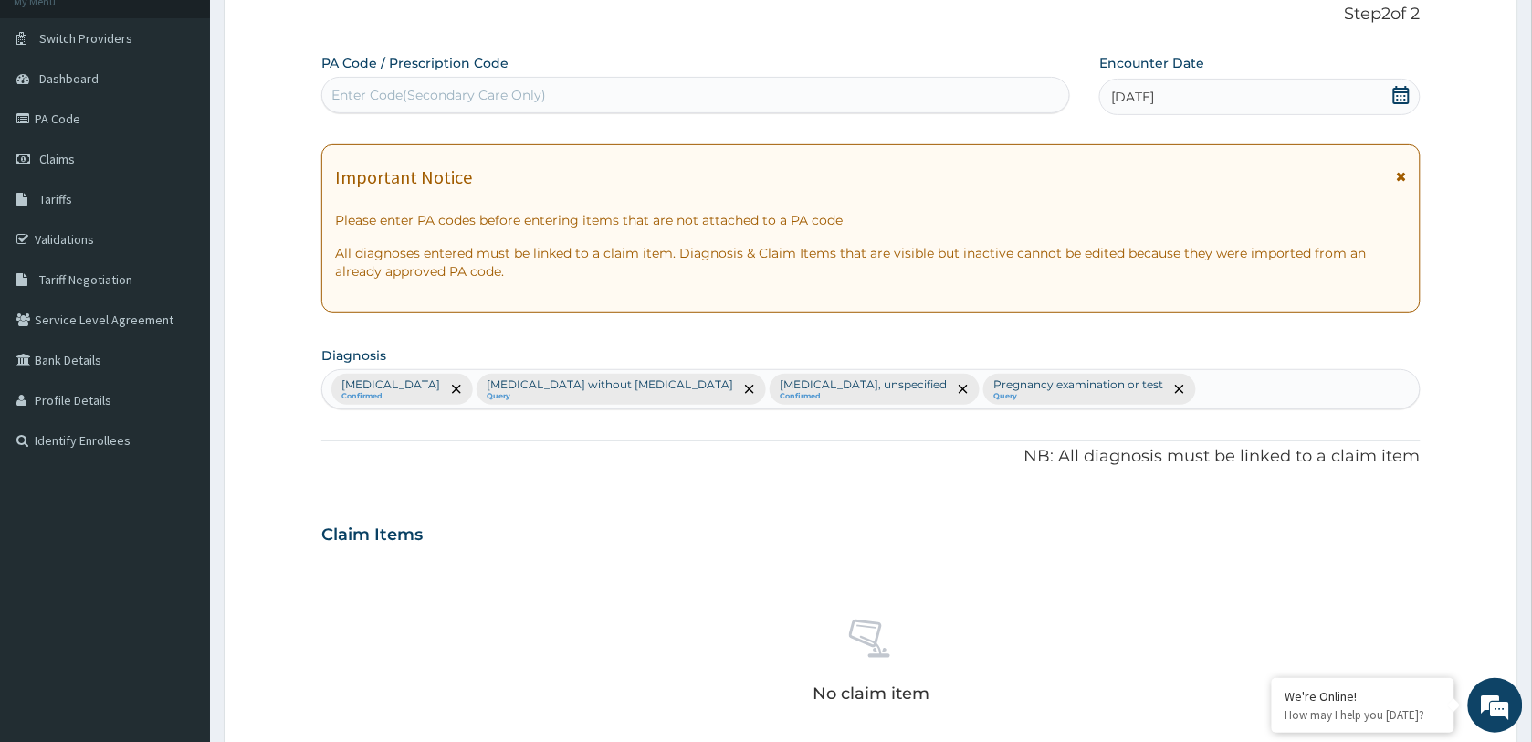
scroll to position [462, 0]
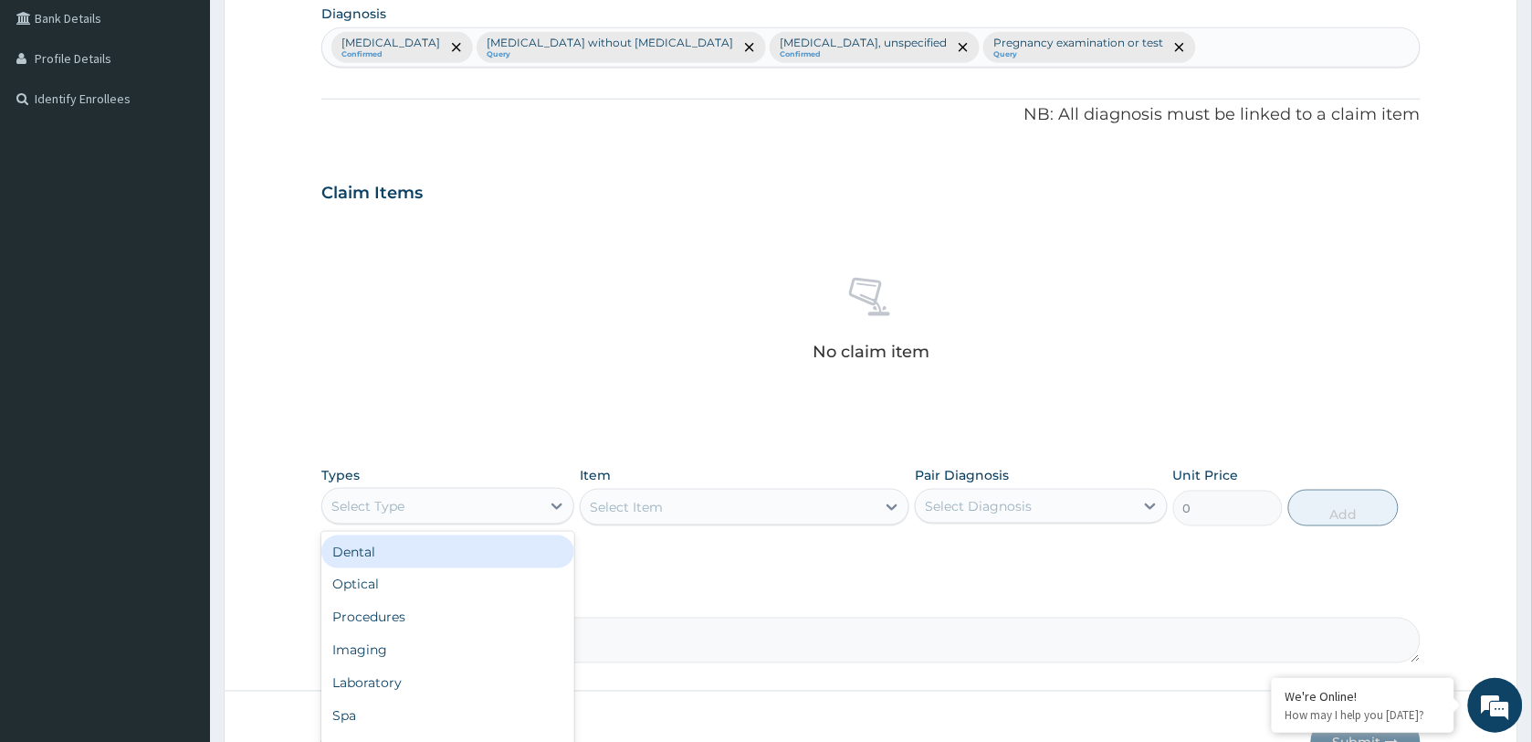
click at [486, 489] on div "Select Type" at bounding box center [447, 506] width 253 height 37
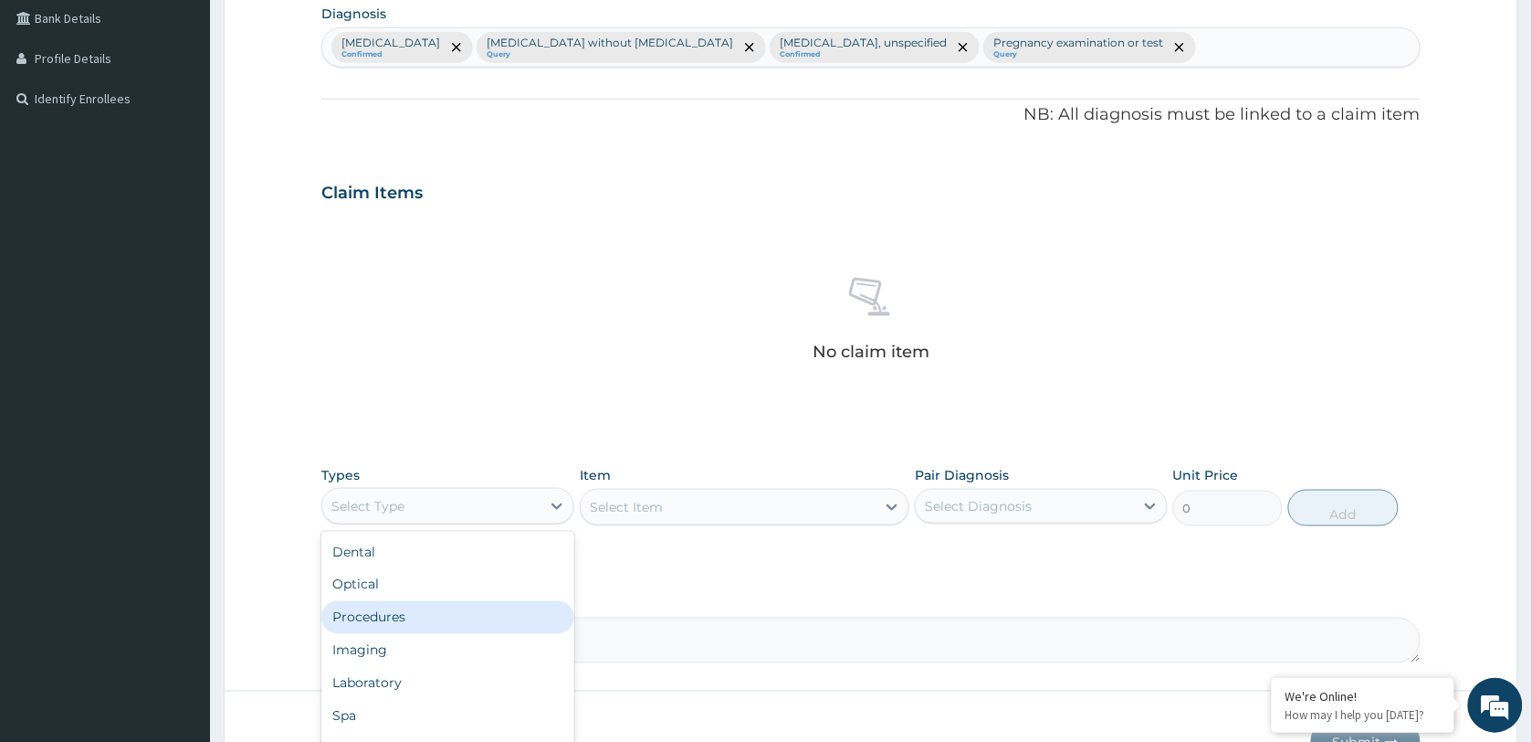
click at [448, 618] on div "Procedures" at bounding box center [447, 617] width 253 height 33
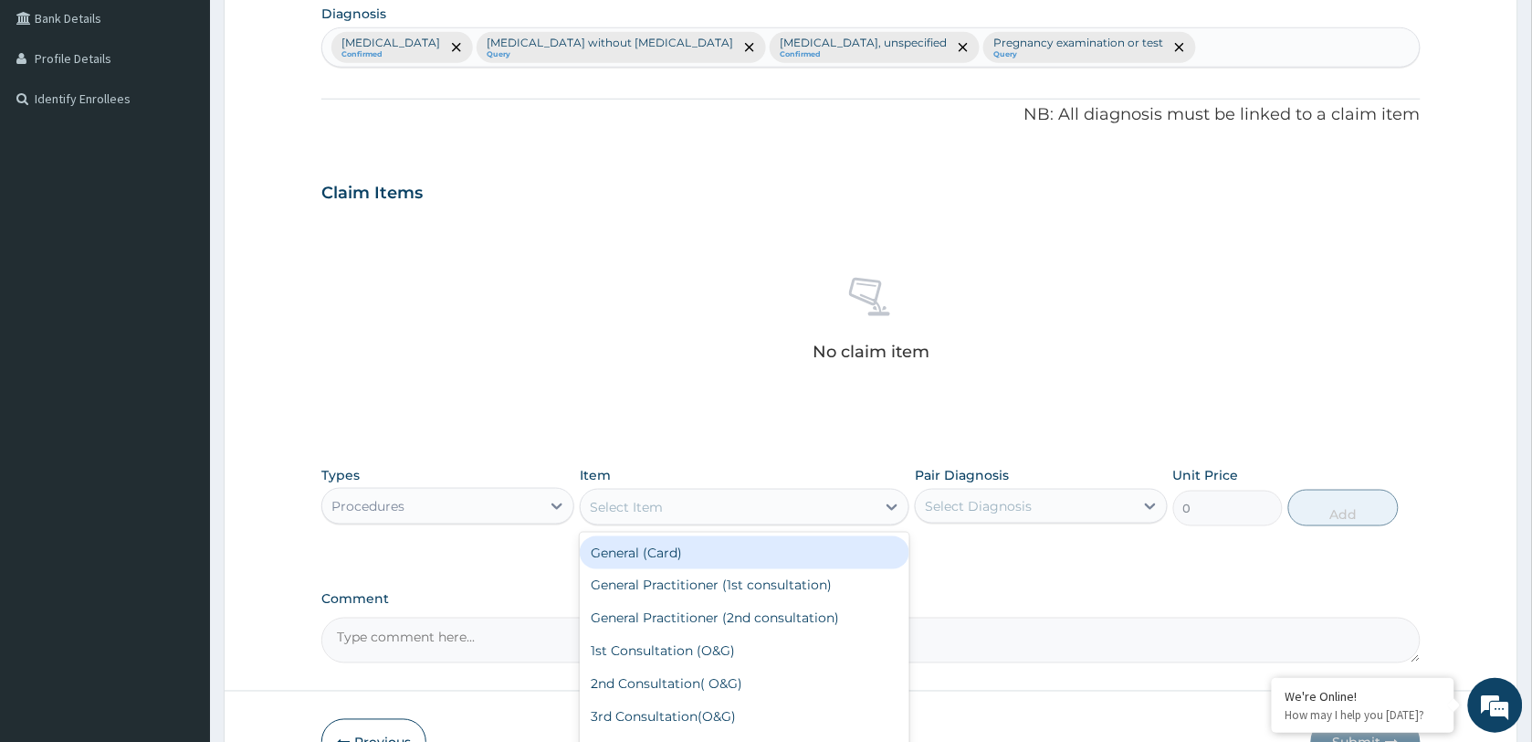
click at [691, 513] on div "Select Item" at bounding box center [728, 506] width 295 height 29
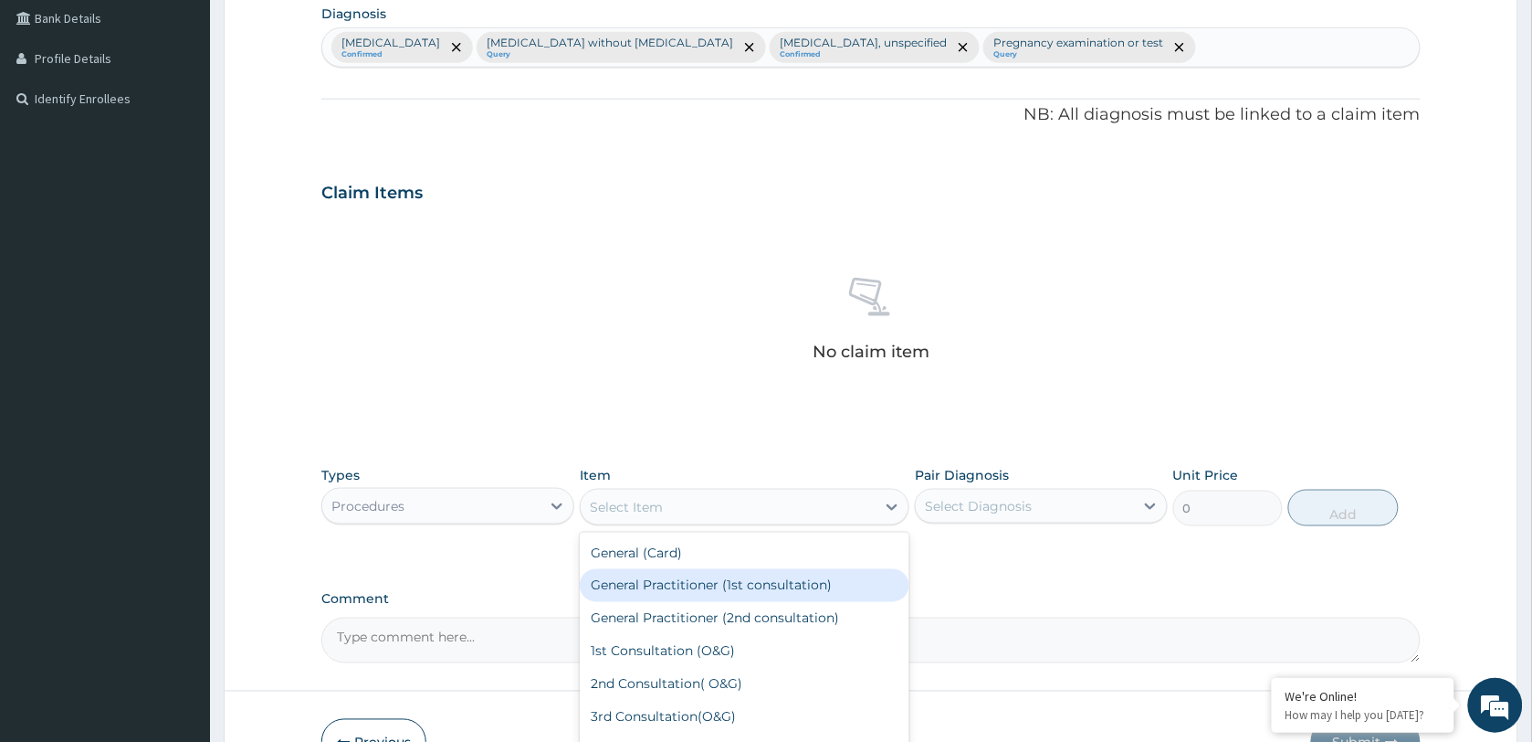
click at [717, 580] on div "General Practitioner (1st consultation)" at bounding box center [745, 585] width 330 height 33
type input "1500"
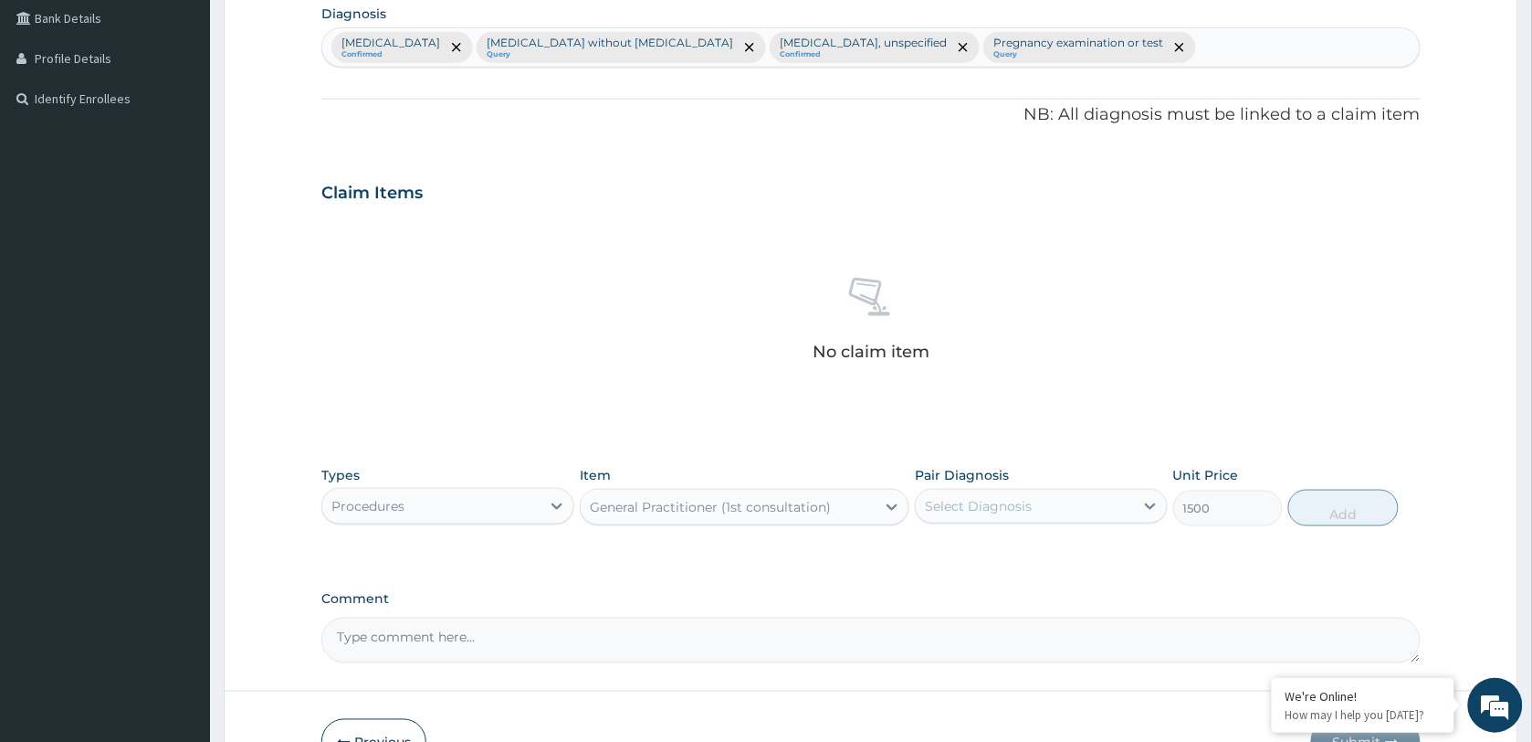
click at [1007, 512] on div "Select Diagnosis" at bounding box center [978, 506] width 107 height 18
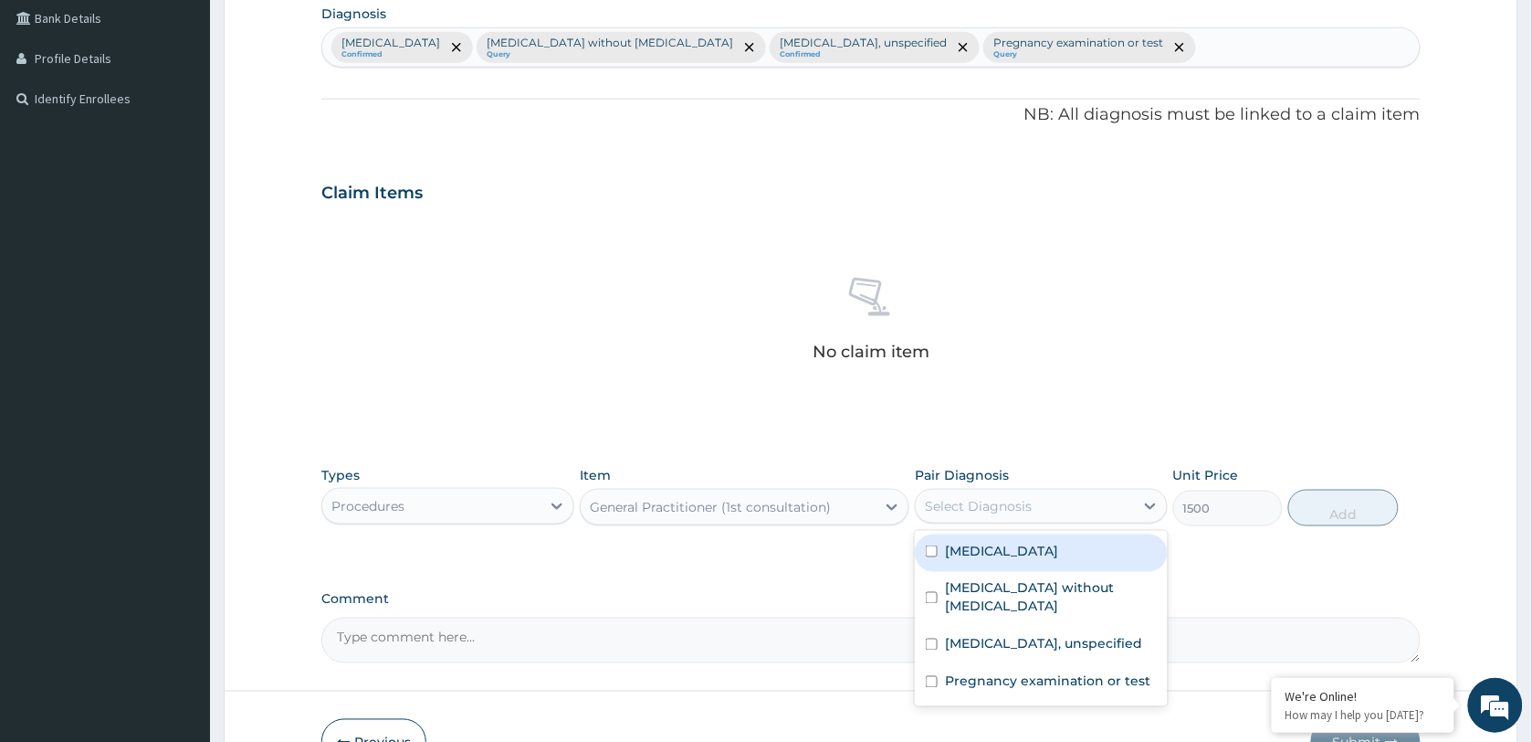
click at [993, 555] on label "Plasmodium malariae malaria without complication" at bounding box center [1001, 551] width 113 height 18
checkbox input "true"
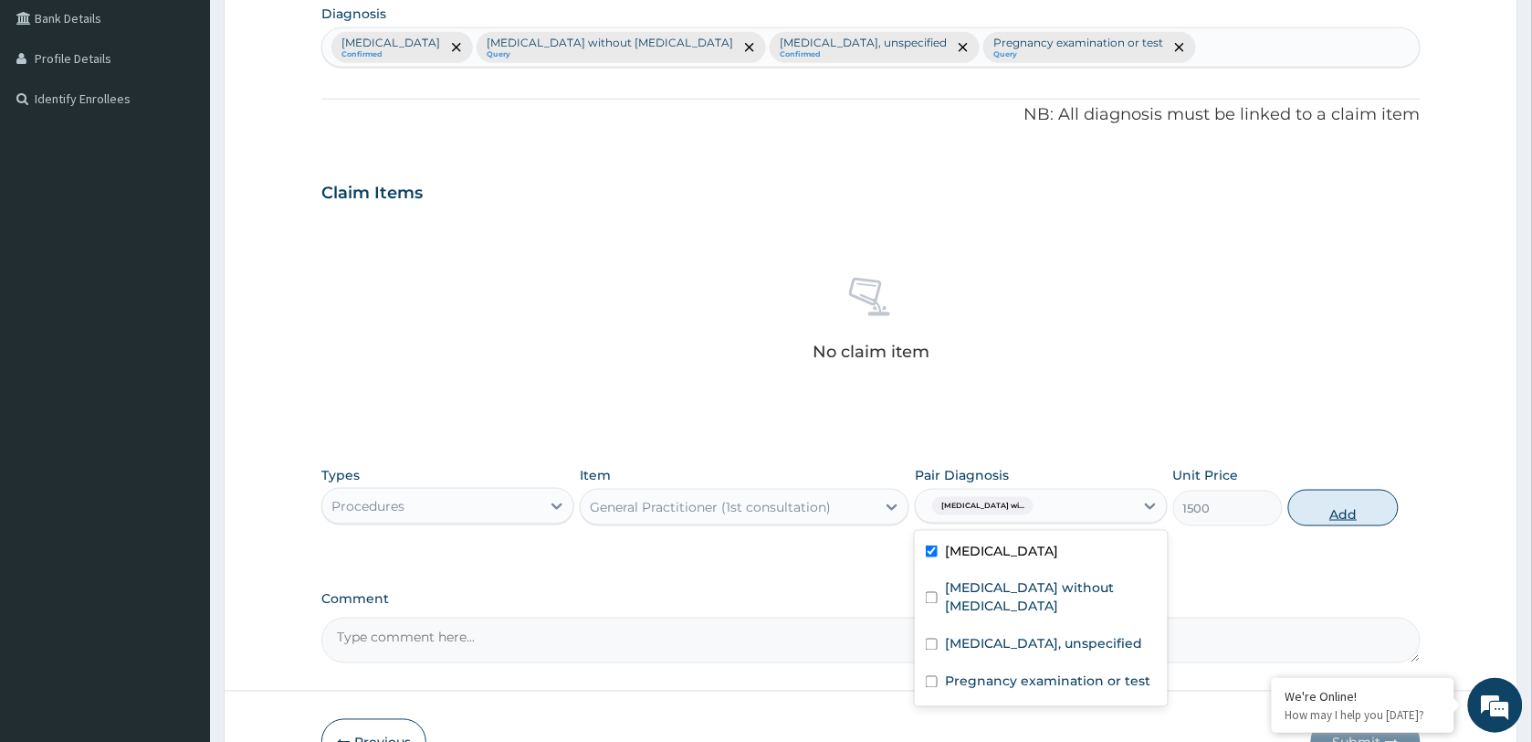
click at [1382, 502] on button "Add" at bounding box center [1344, 507] width 110 height 37
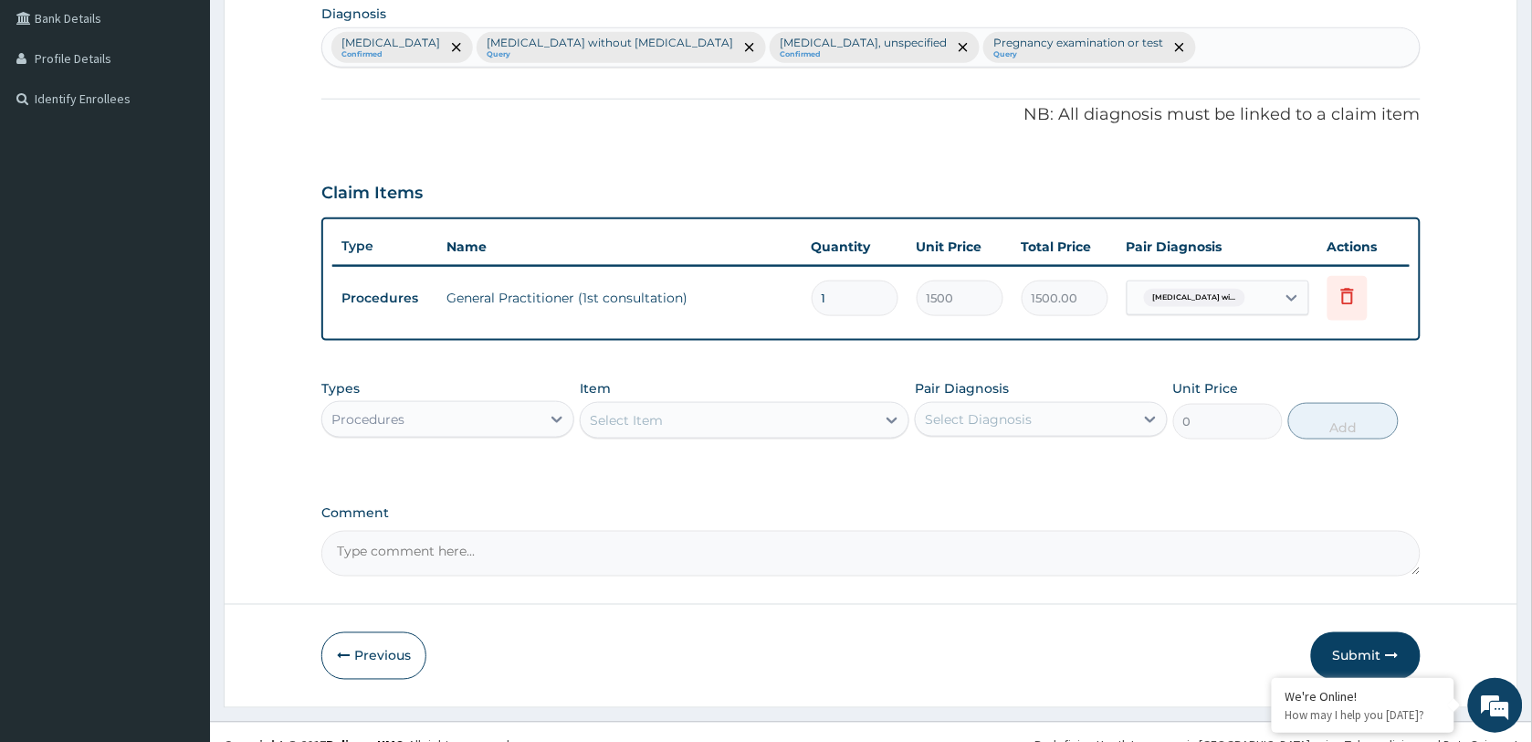
click at [692, 421] on div "Select Item" at bounding box center [728, 419] width 295 height 29
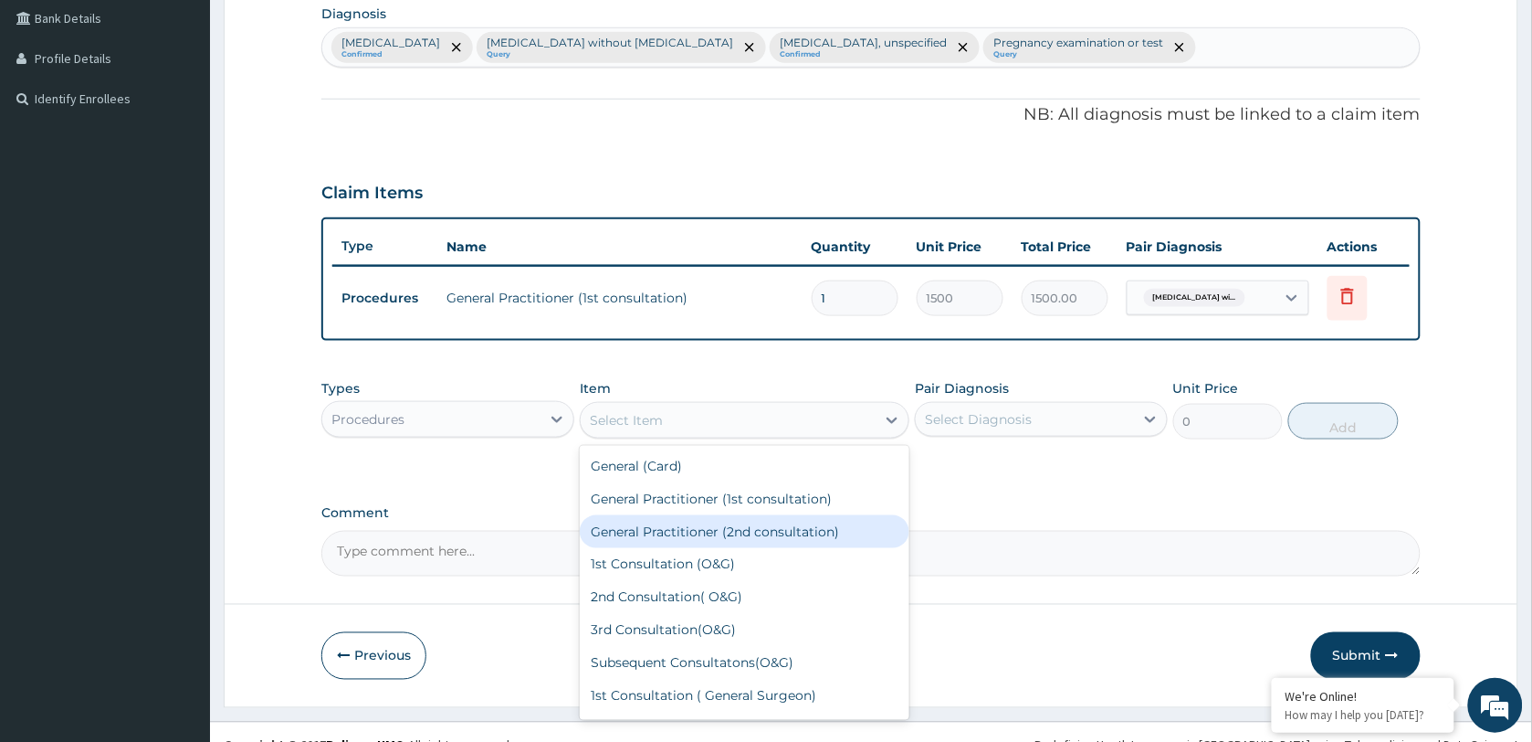
click at [662, 525] on div "General Practitioner (2nd consultation)" at bounding box center [745, 531] width 330 height 33
type input "1000"
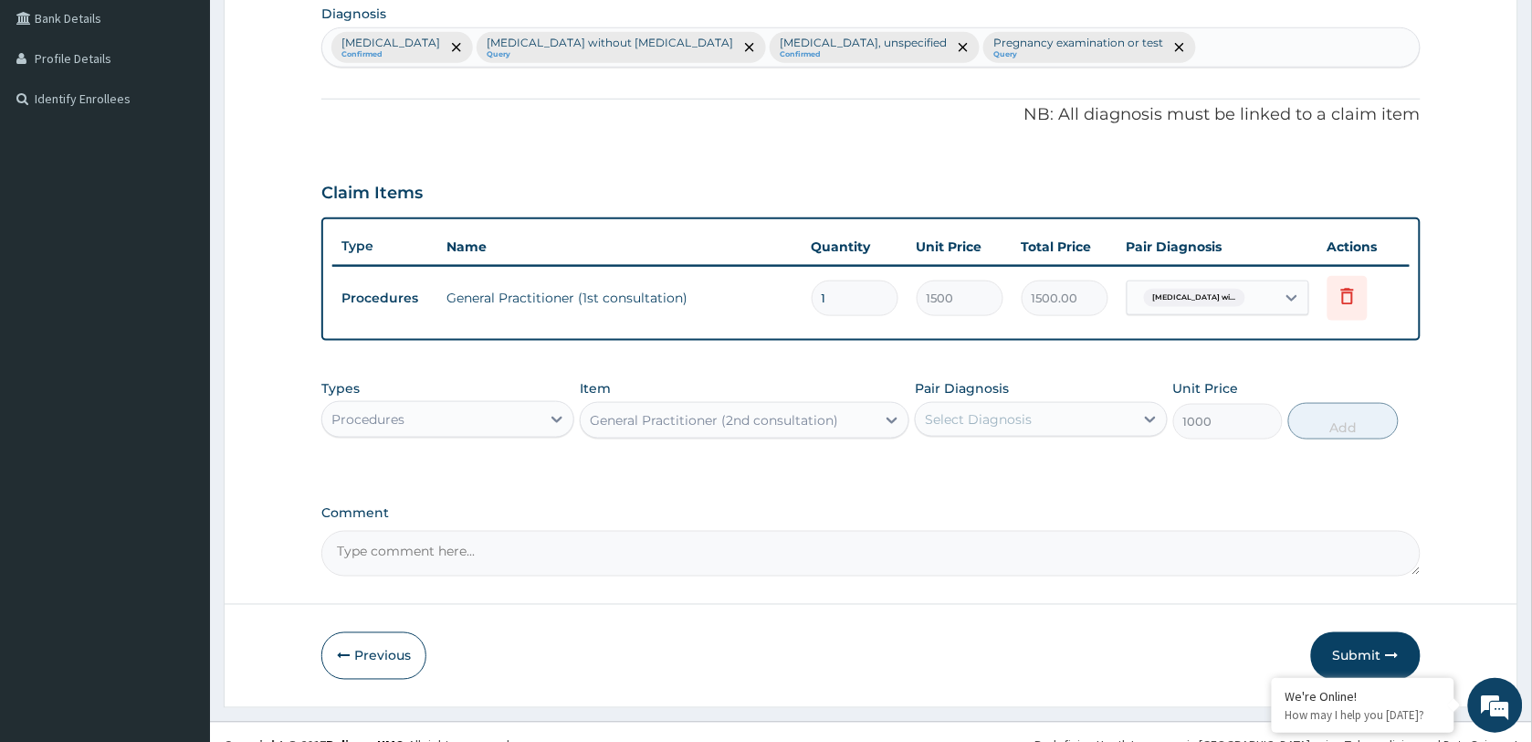
click at [1012, 418] on div "Select Diagnosis" at bounding box center [978, 419] width 107 height 18
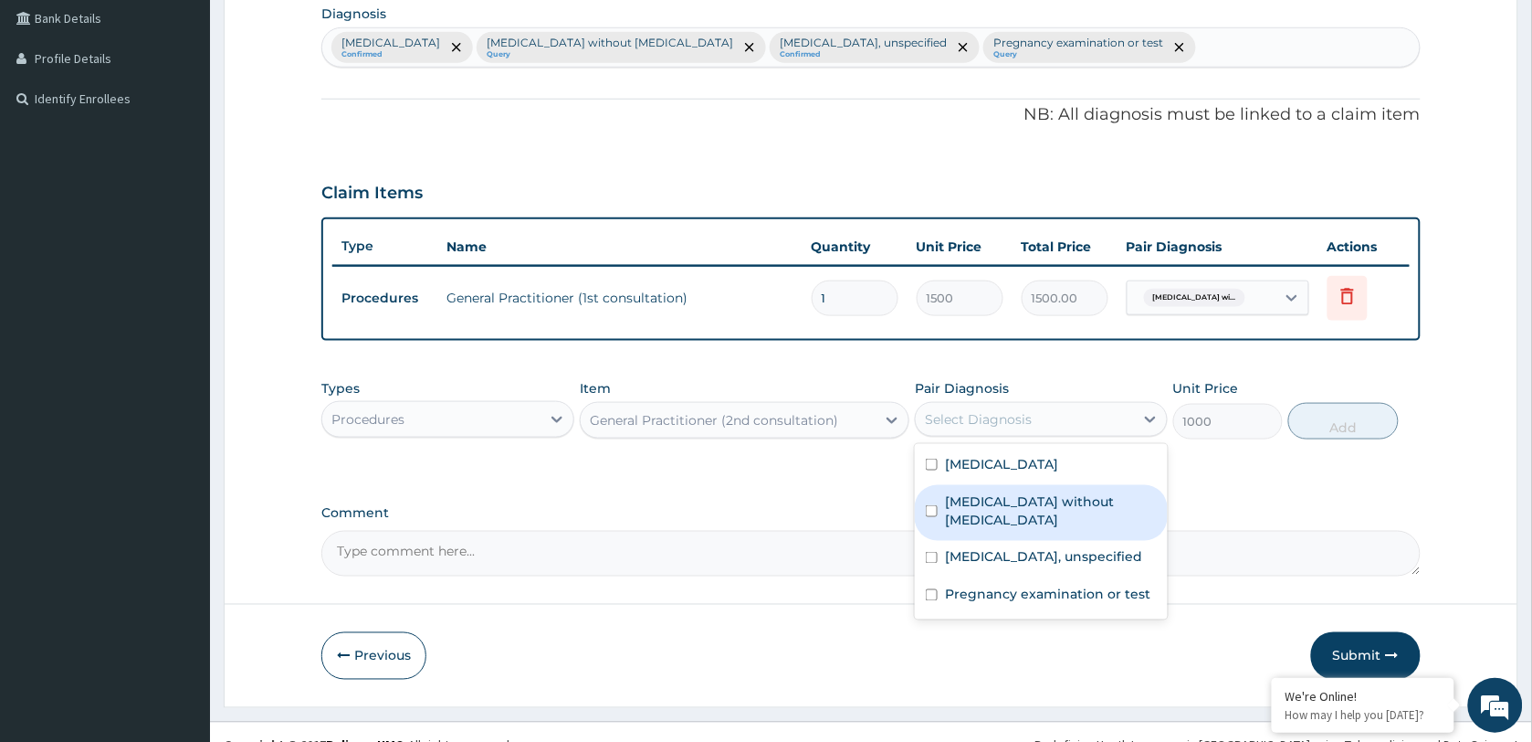
click at [1016, 522] on label "[MEDICAL_DATA] without [MEDICAL_DATA]" at bounding box center [1051, 510] width 212 height 37
checkbox input "true"
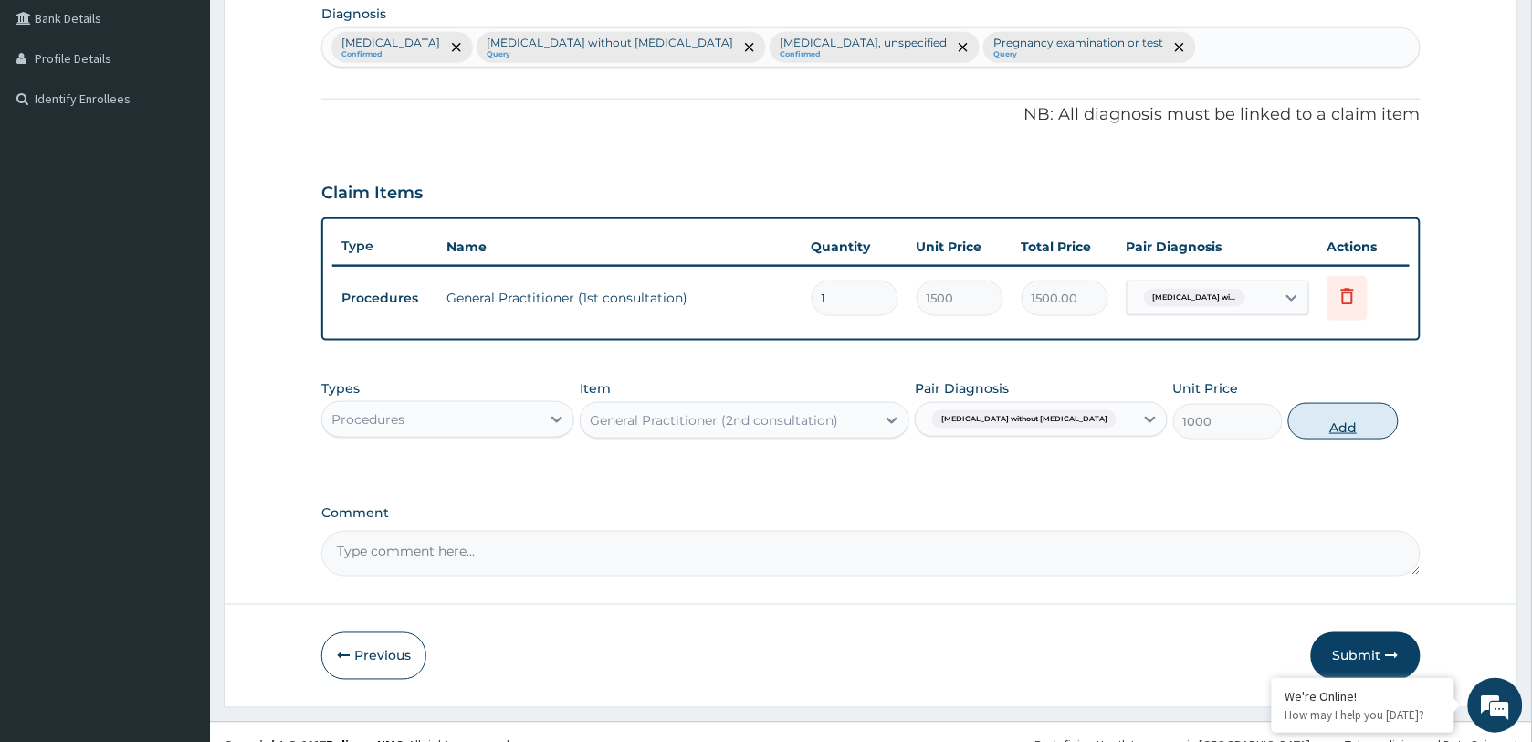
click at [1331, 414] on button "Add" at bounding box center [1344, 421] width 110 height 37
type input "0"
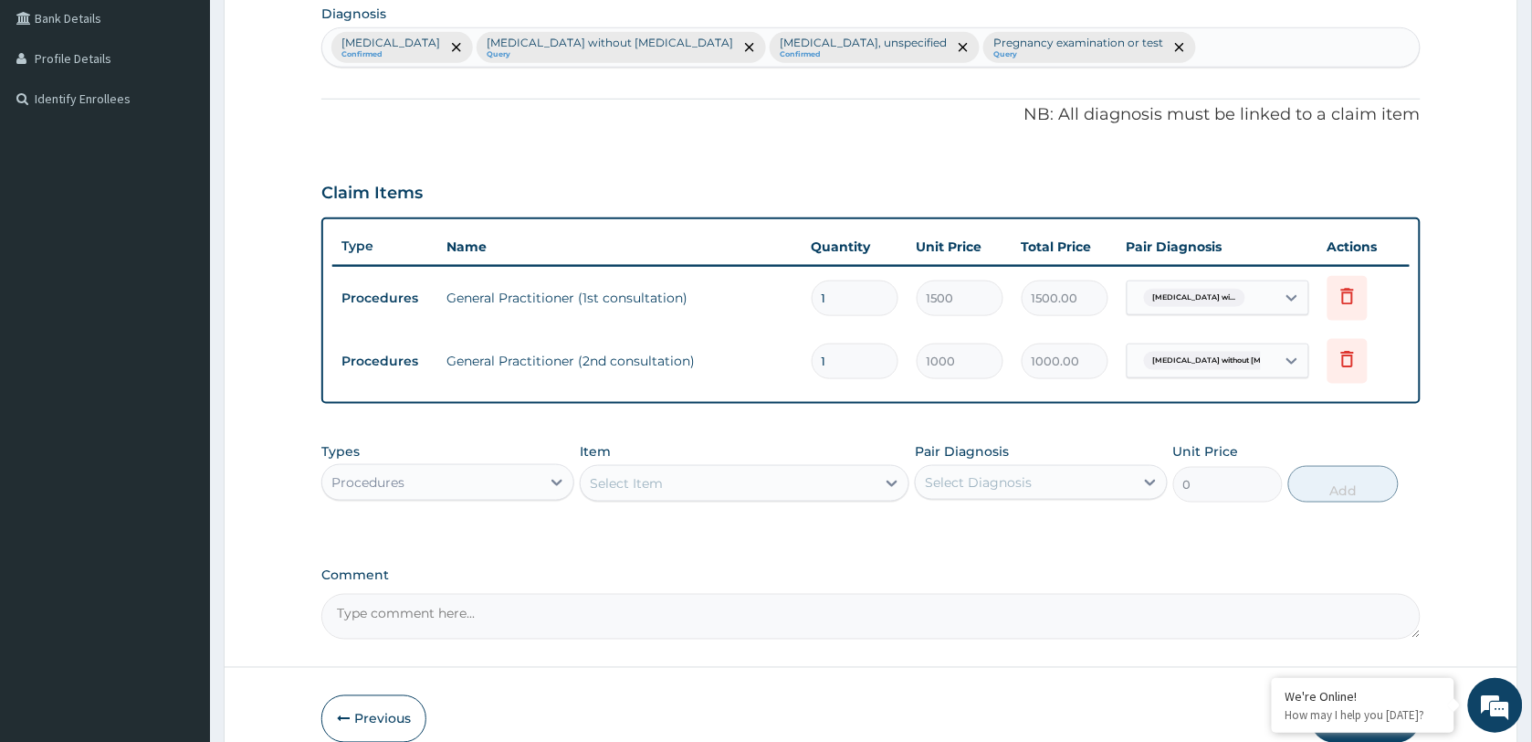
click at [471, 482] on div "Procedures" at bounding box center [431, 482] width 218 height 29
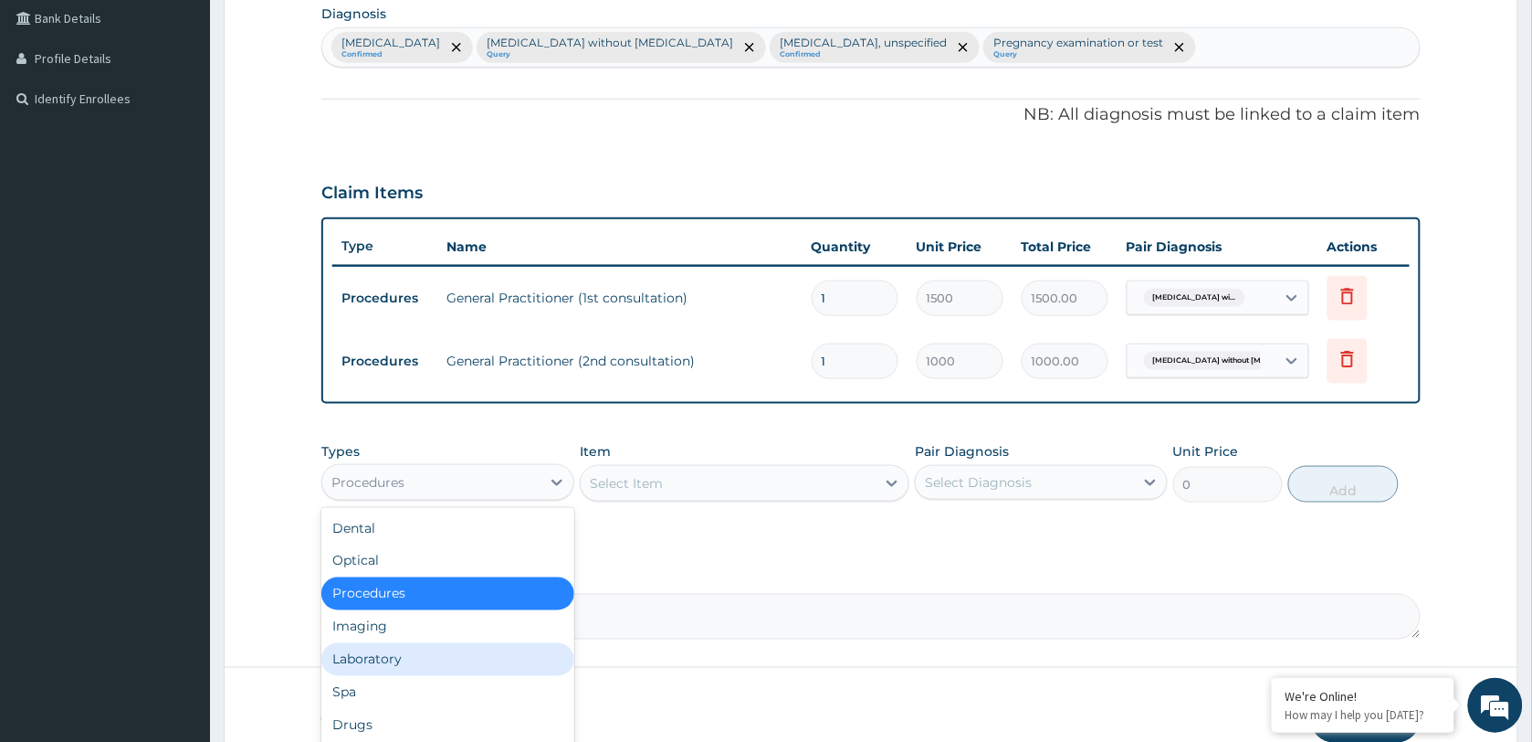
click at [397, 655] on div "Laboratory" at bounding box center [447, 659] width 253 height 33
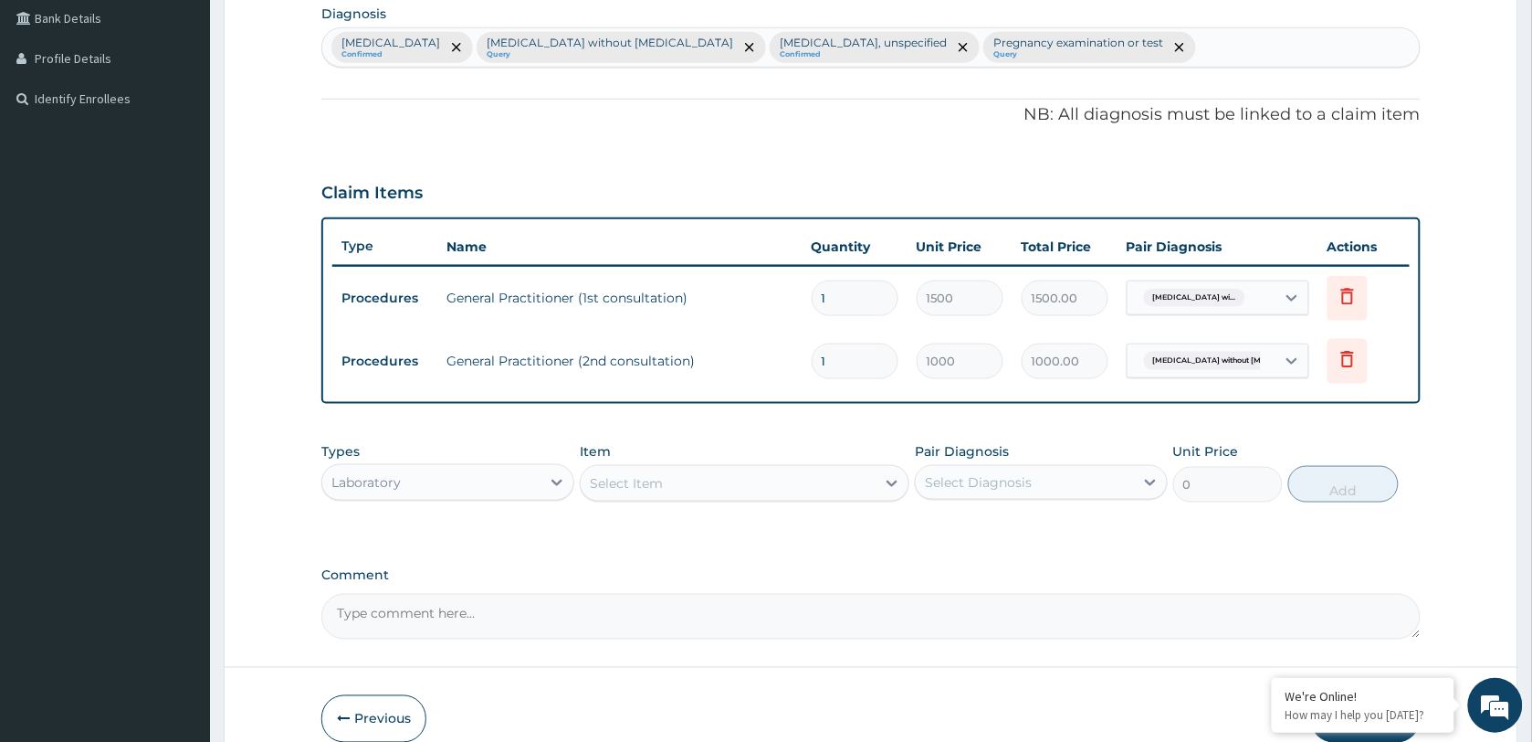
click at [672, 486] on div "Select Item" at bounding box center [728, 482] width 295 height 29
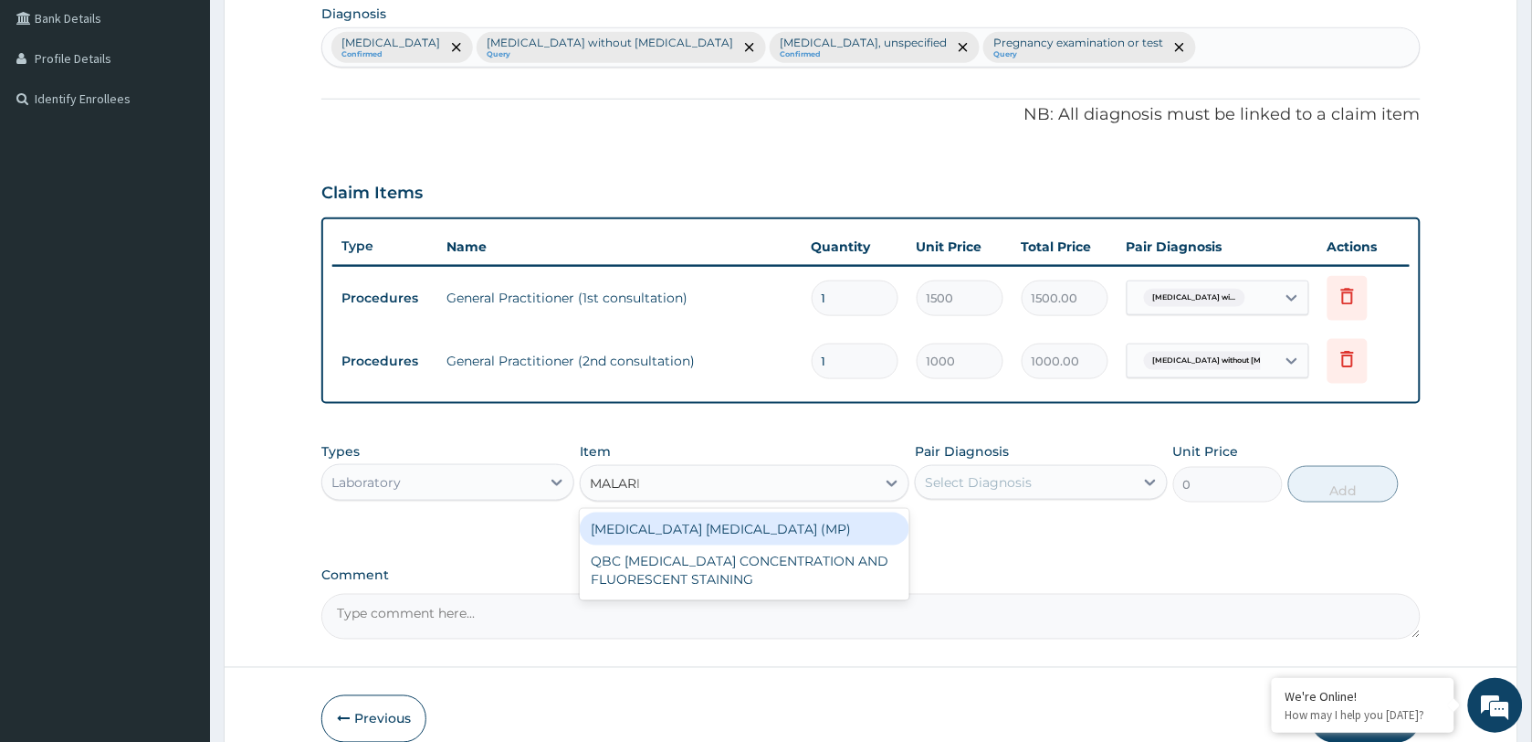
type input "MALARIA"
click at [700, 539] on div "MALARIA PARASITE (MP)" at bounding box center [745, 528] width 330 height 33
type input "2500"
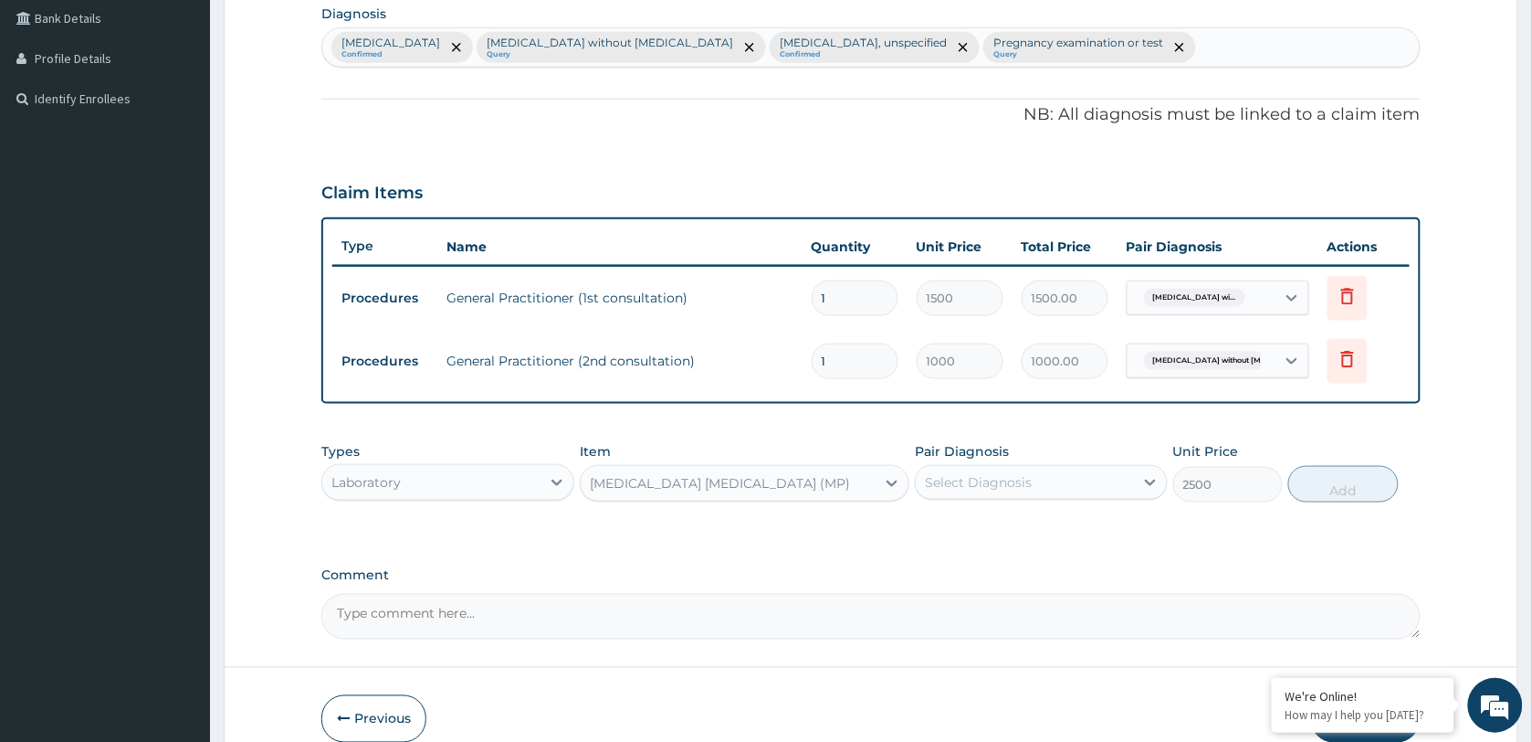
click at [1024, 485] on div "Select Diagnosis" at bounding box center [978, 482] width 107 height 18
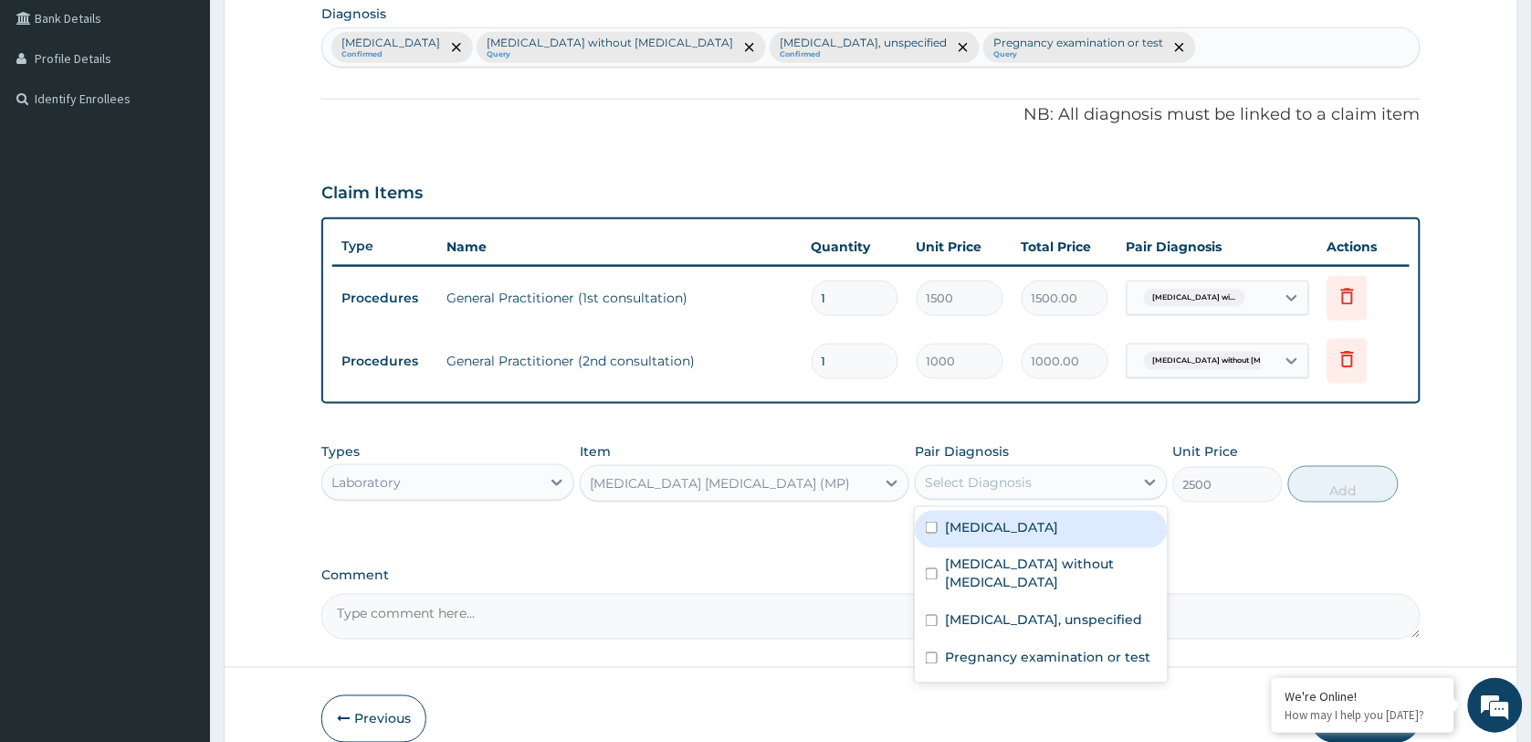
click at [1014, 530] on label "Plasmodium malariae malaria without complication" at bounding box center [1001, 527] width 113 height 18
checkbox input "true"
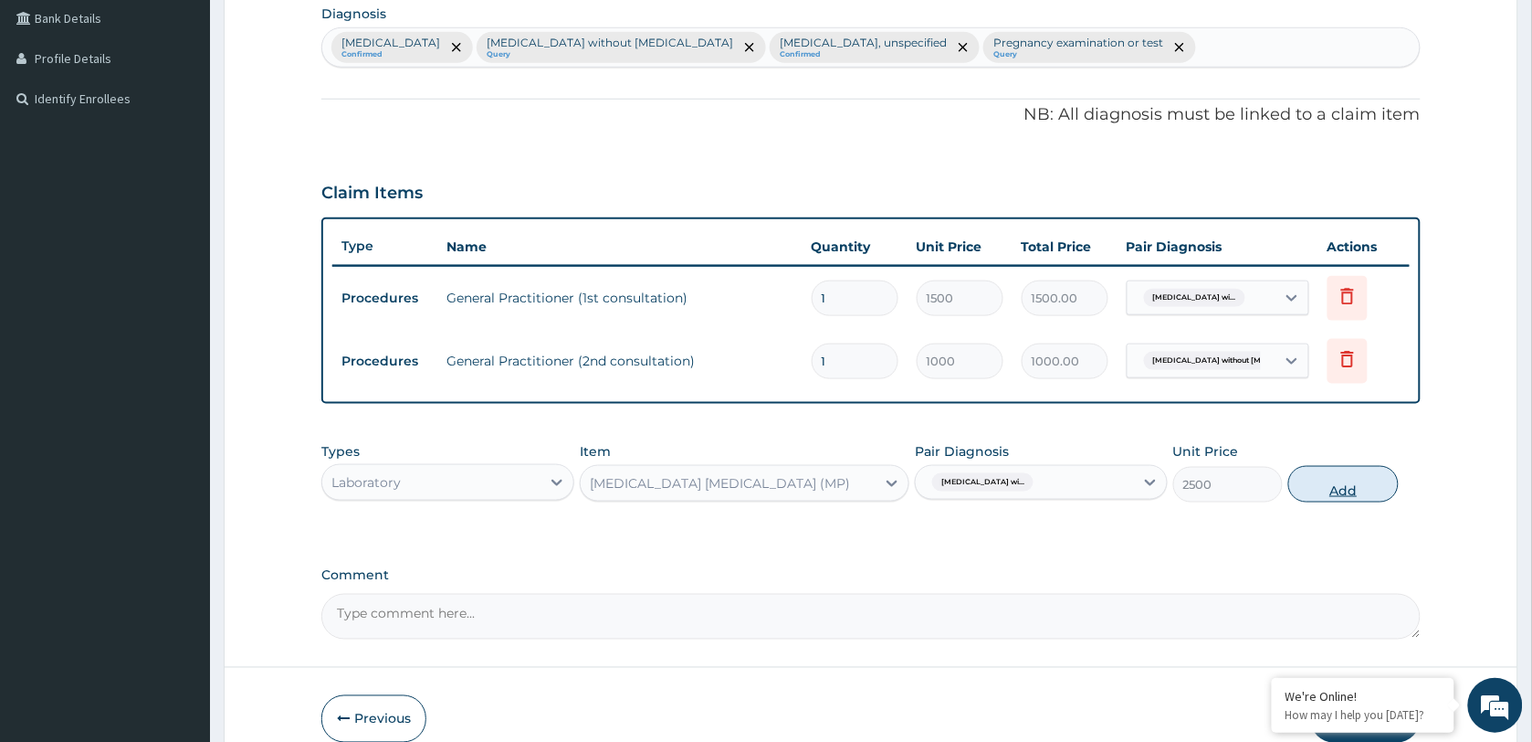
click at [1317, 490] on button "Add" at bounding box center [1344, 484] width 110 height 37
type input "0"
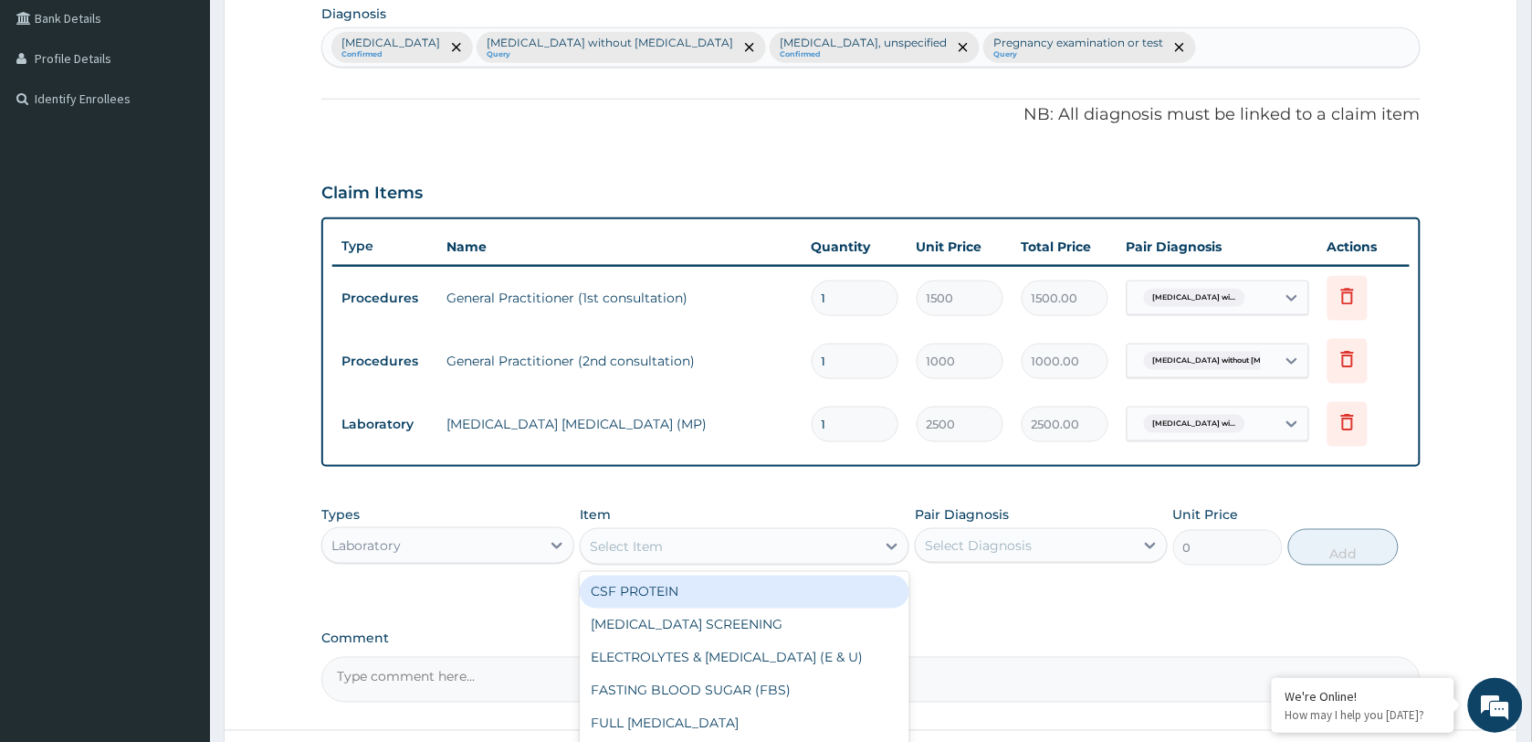
click at [682, 532] on div "Select Item" at bounding box center [728, 545] width 295 height 29
type input "FBC"
click at [728, 609] on div "FULL BLOOD COUNT (FBC)" at bounding box center [745, 592] width 330 height 40
click at [735, 594] on div "FULL BLOOD COUNT (FBC)" at bounding box center [745, 591] width 330 height 33
type input "4500"
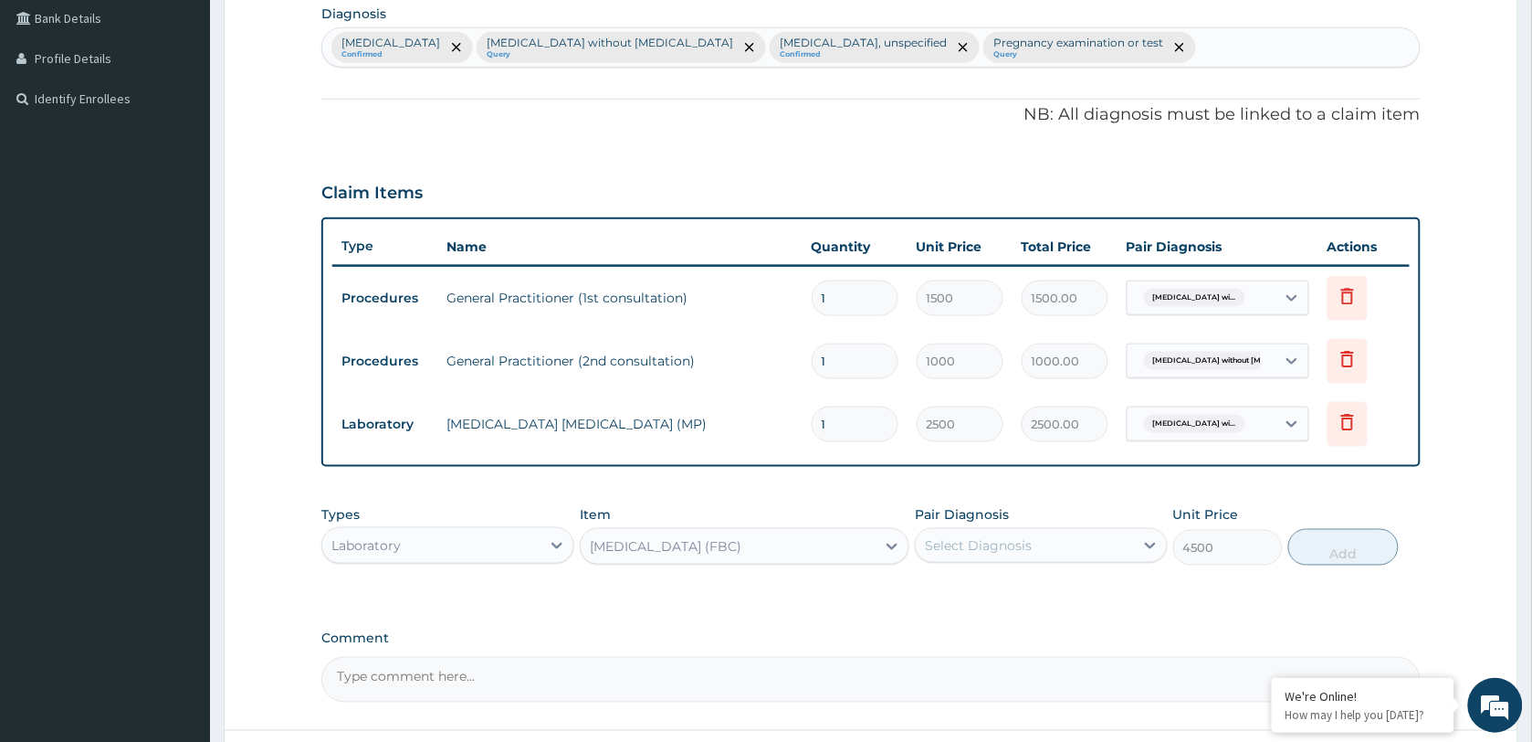
click at [969, 546] on div "Select Diagnosis" at bounding box center [978, 545] width 107 height 18
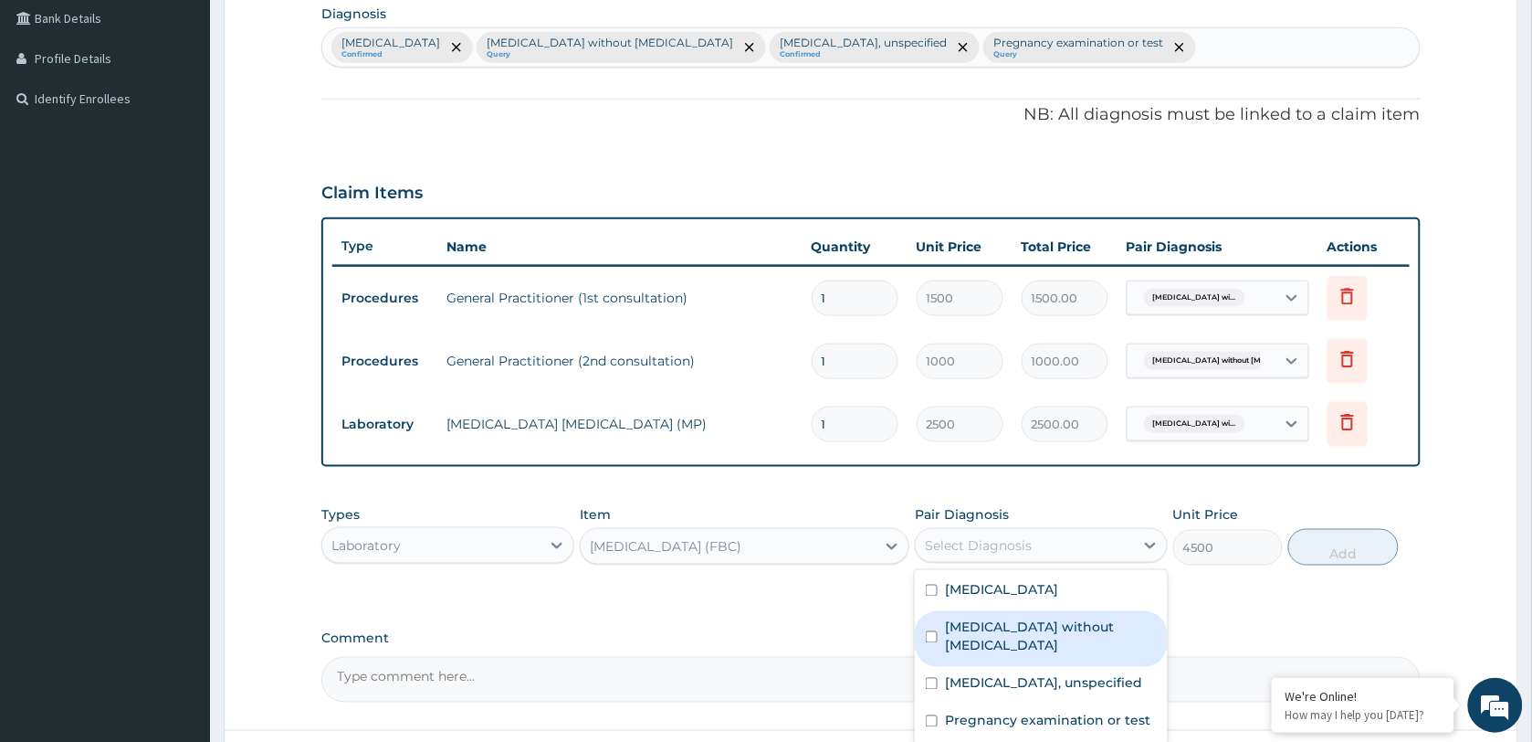
click at [1007, 646] on label "[MEDICAL_DATA] without [MEDICAL_DATA]" at bounding box center [1051, 636] width 212 height 37
checkbox input "true"
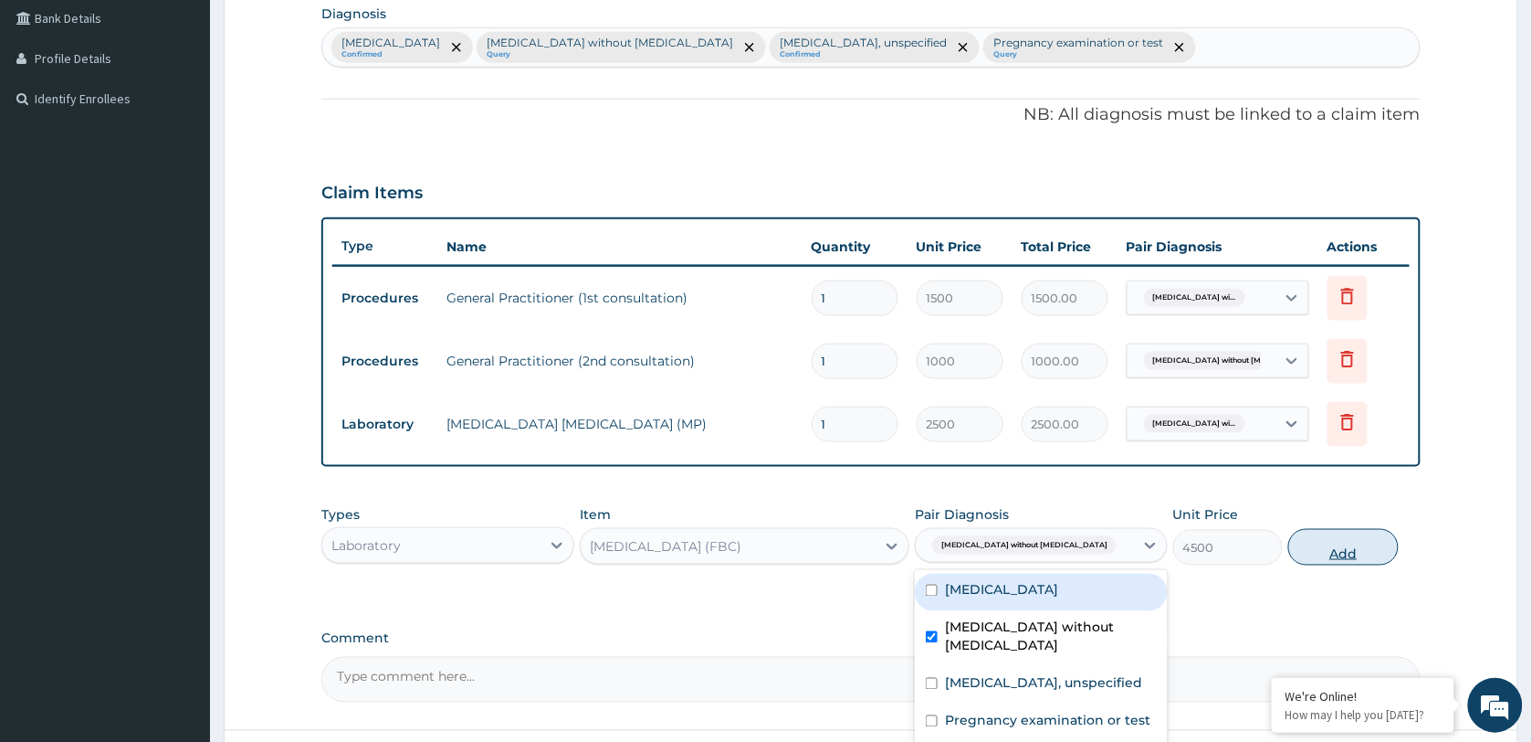
click at [1366, 542] on button "Add" at bounding box center [1344, 547] width 110 height 37
type input "0"
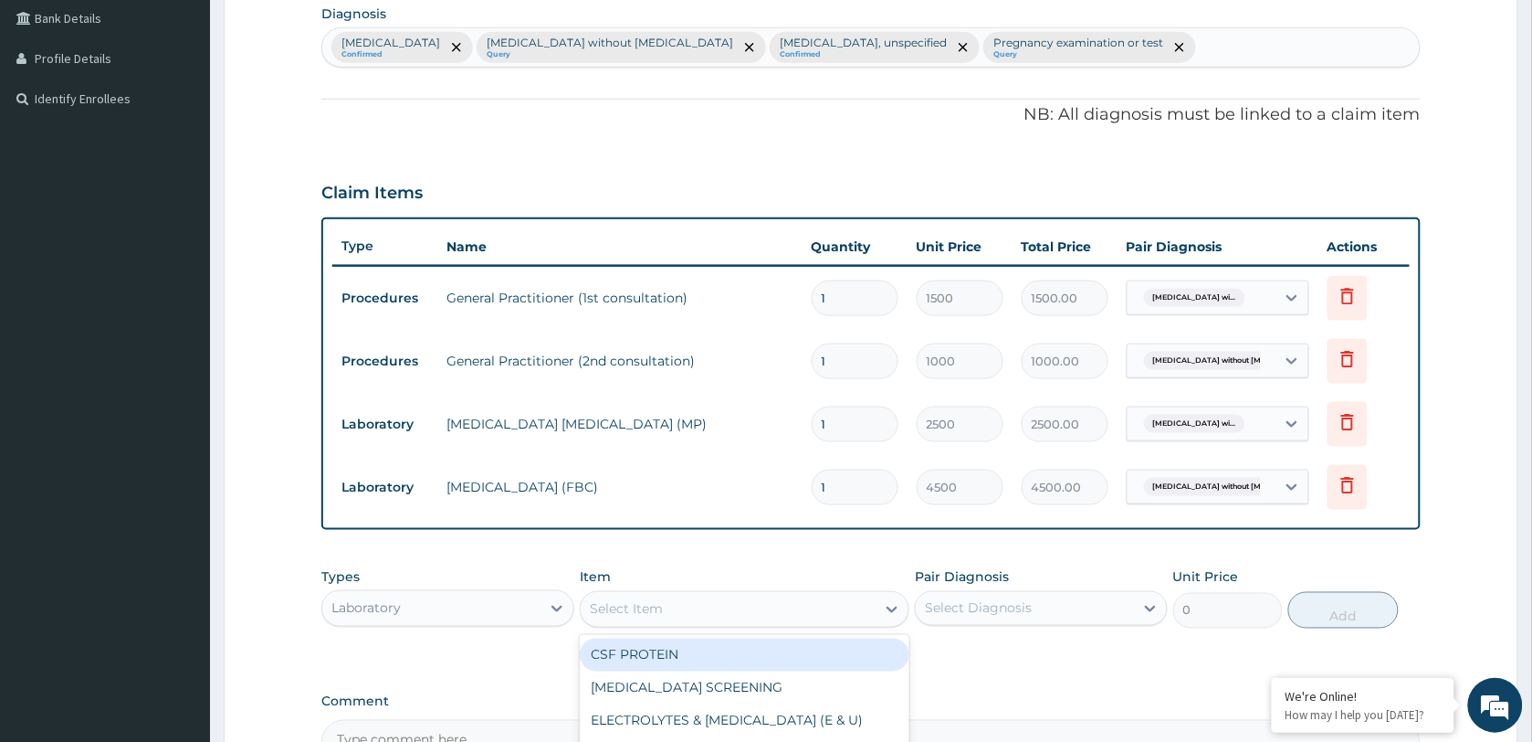
click at [633, 605] on div "Select Item" at bounding box center [626, 609] width 73 height 18
type input "SERUM"
click at [773, 640] on div "Serum PT" at bounding box center [745, 654] width 330 height 33
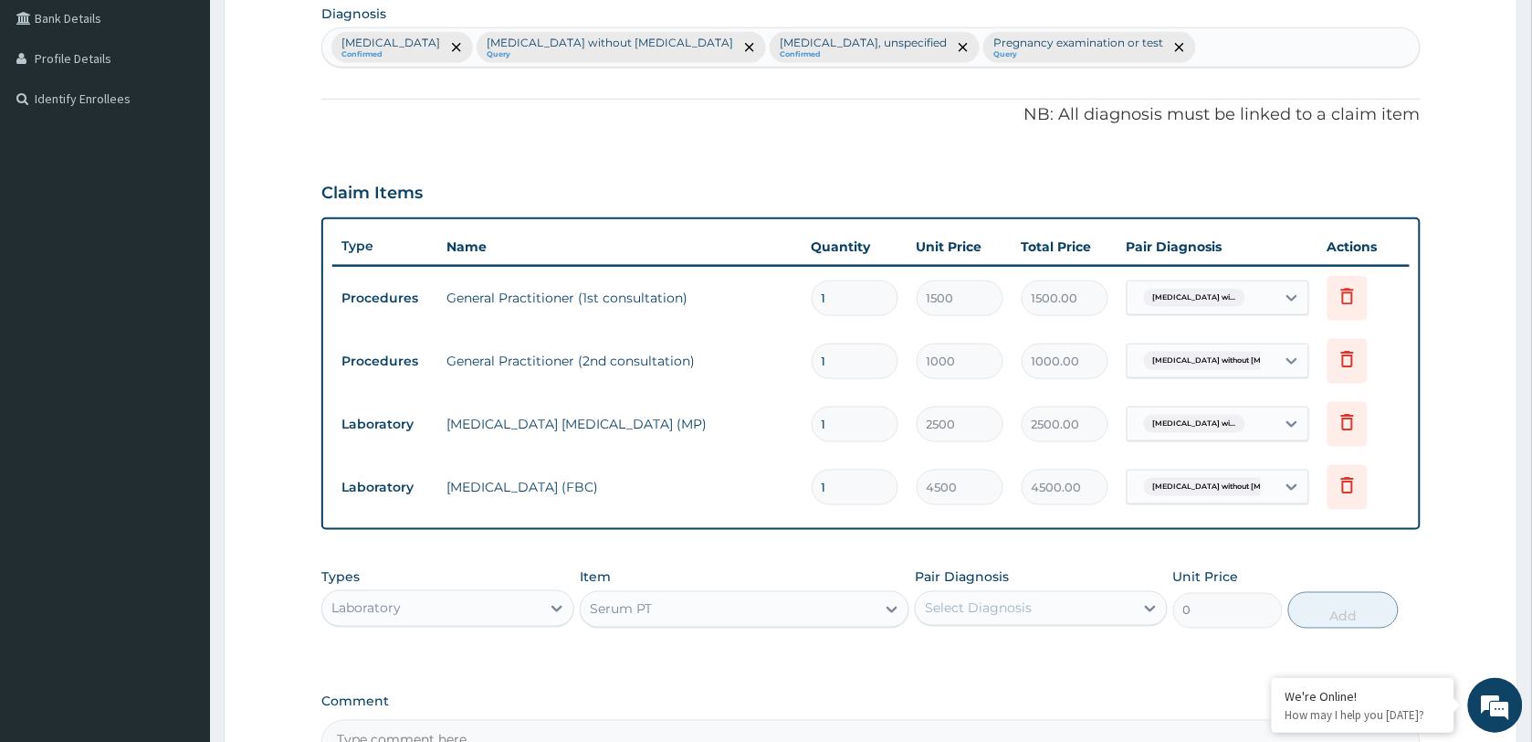
type input "1000"
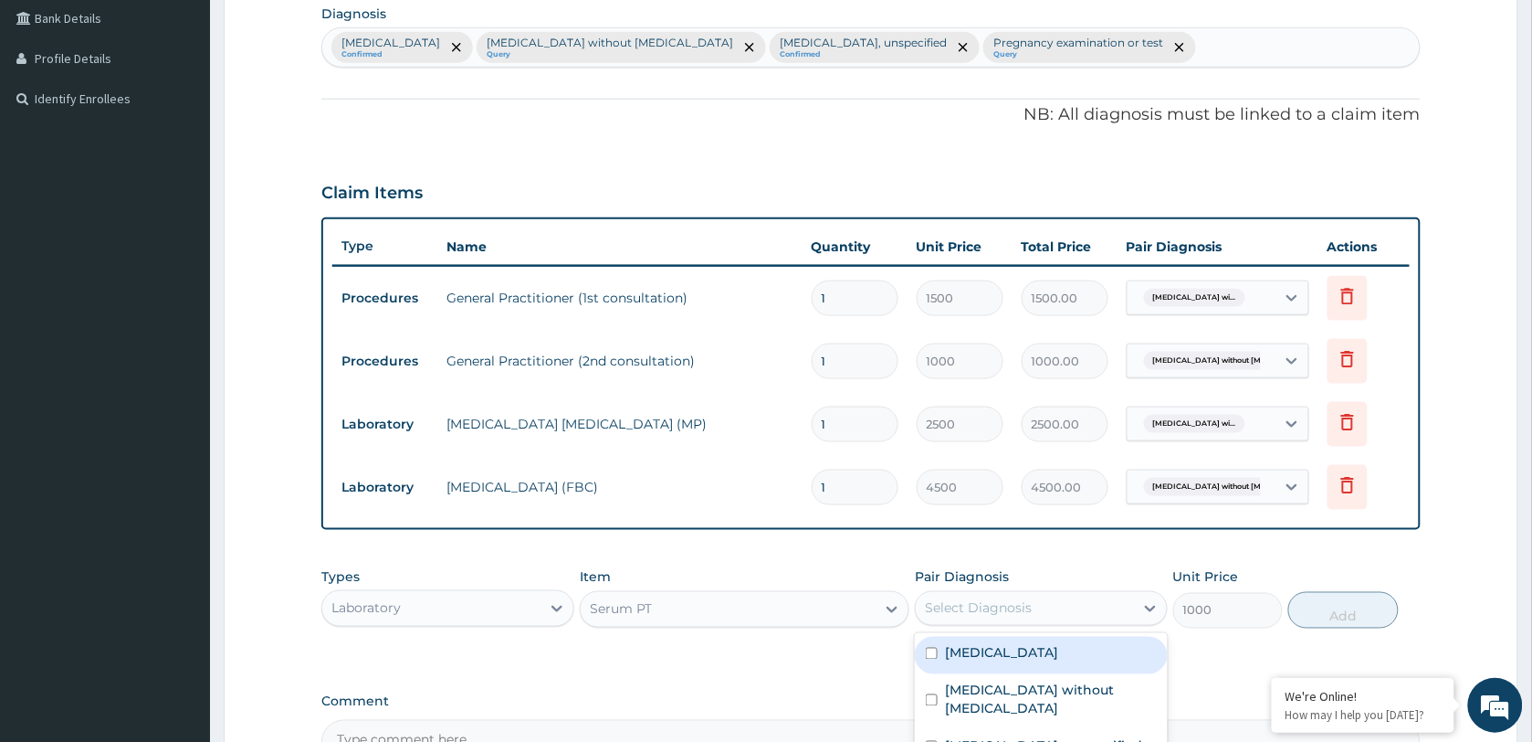
click at [986, 591] on div "Select Diagnosis" at bounding box center [1041, 608] width 253 height 35
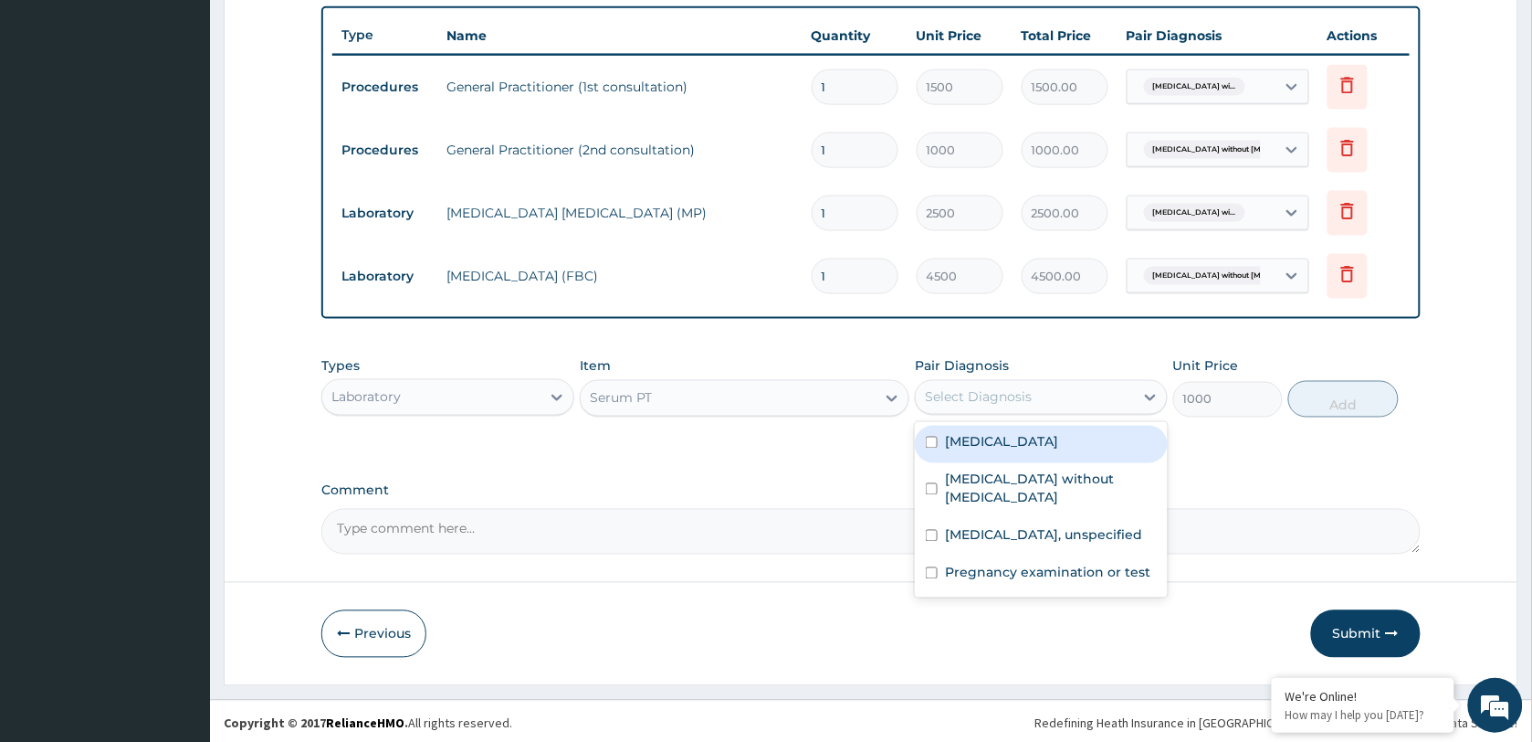
scroll to position [677, 0]
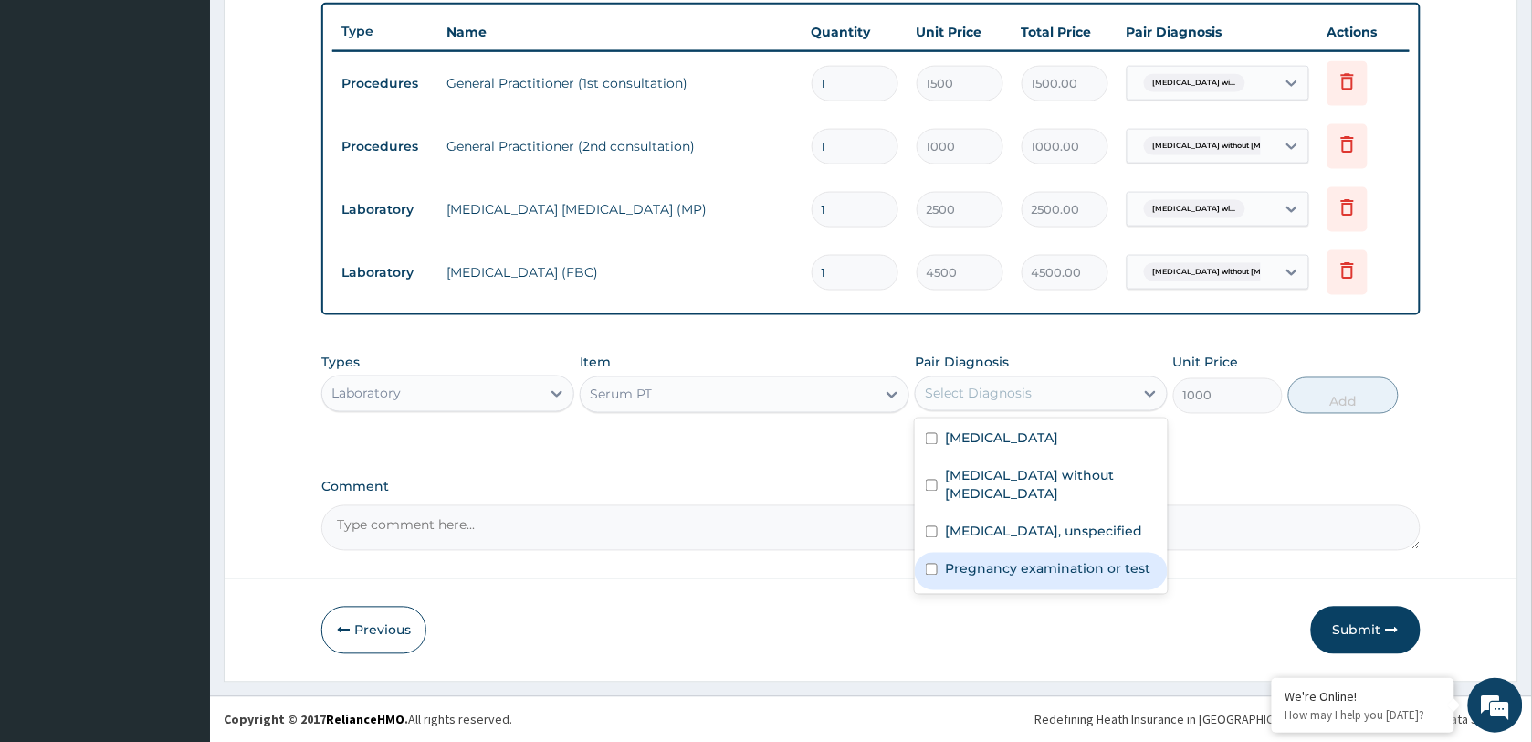
click at [1021, 564] on label "Pregnancy examination or test" at bounding box center [1047, 569] width 205 height 18
checkbox input "true"
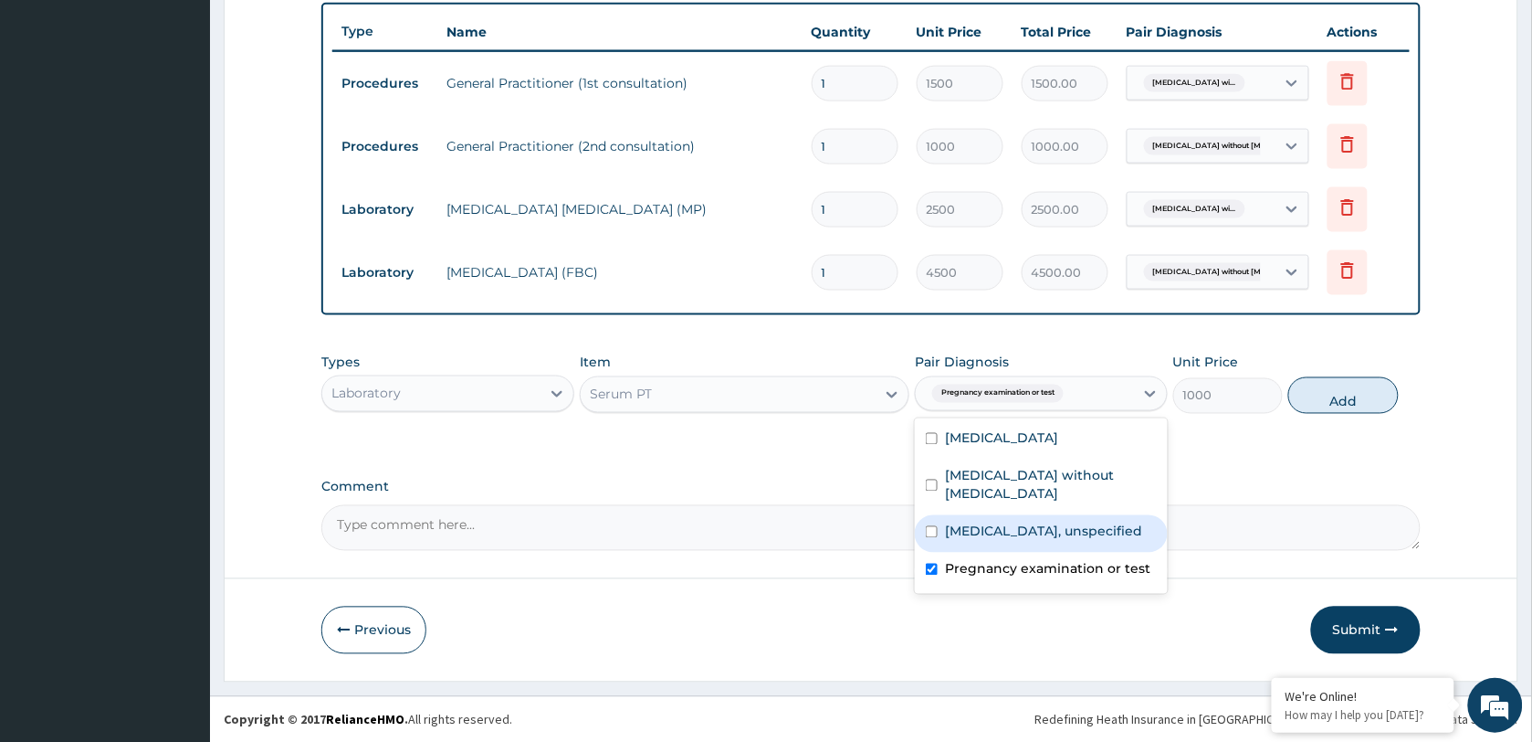
click at [1043, 530] on label "Amenorrhoea, unspecified" at bounding box center [1043, 531] width 197 height 18
checkbox input "true"
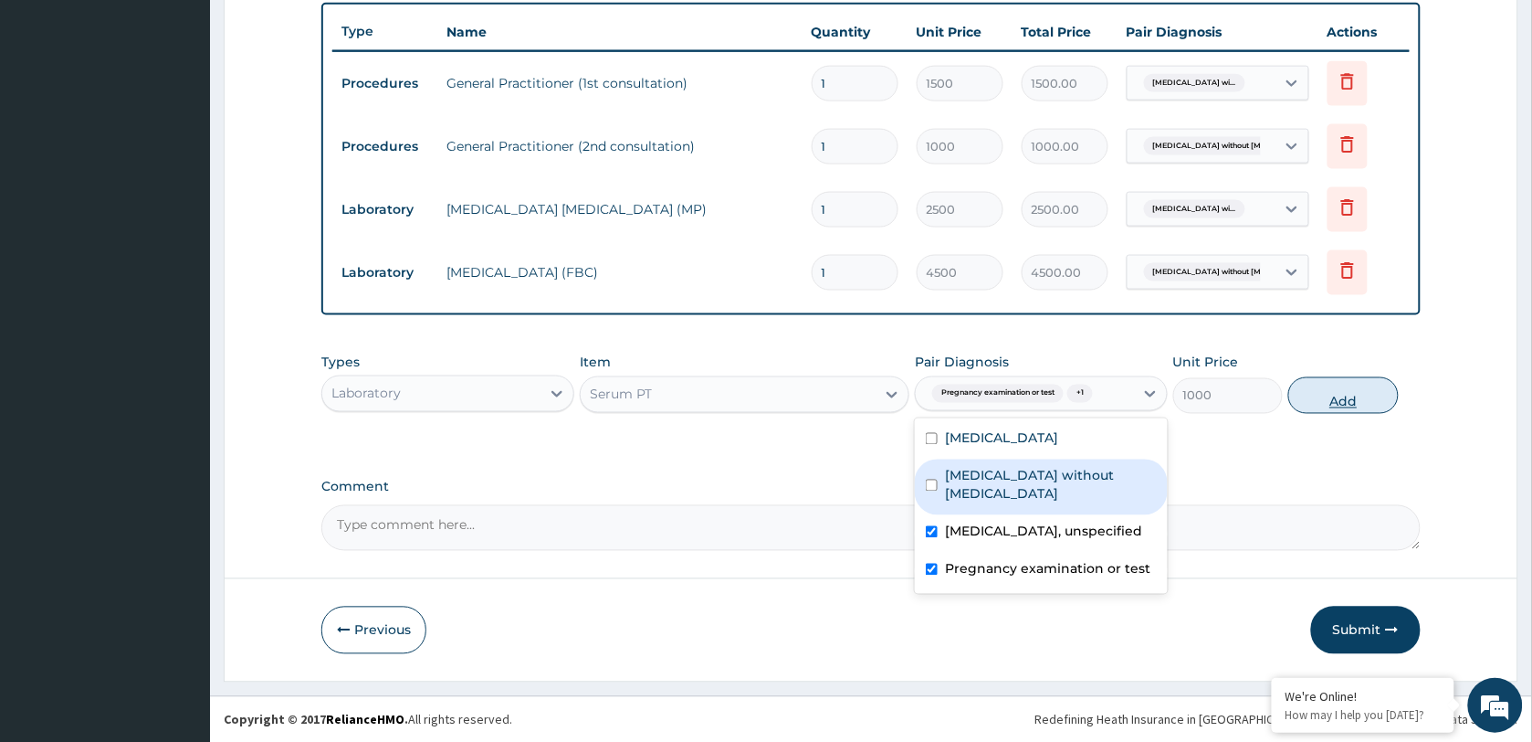
click at [1331, 395] on button "Add" at bounding box center [1344, 395] width 110 height 37
type input "0"
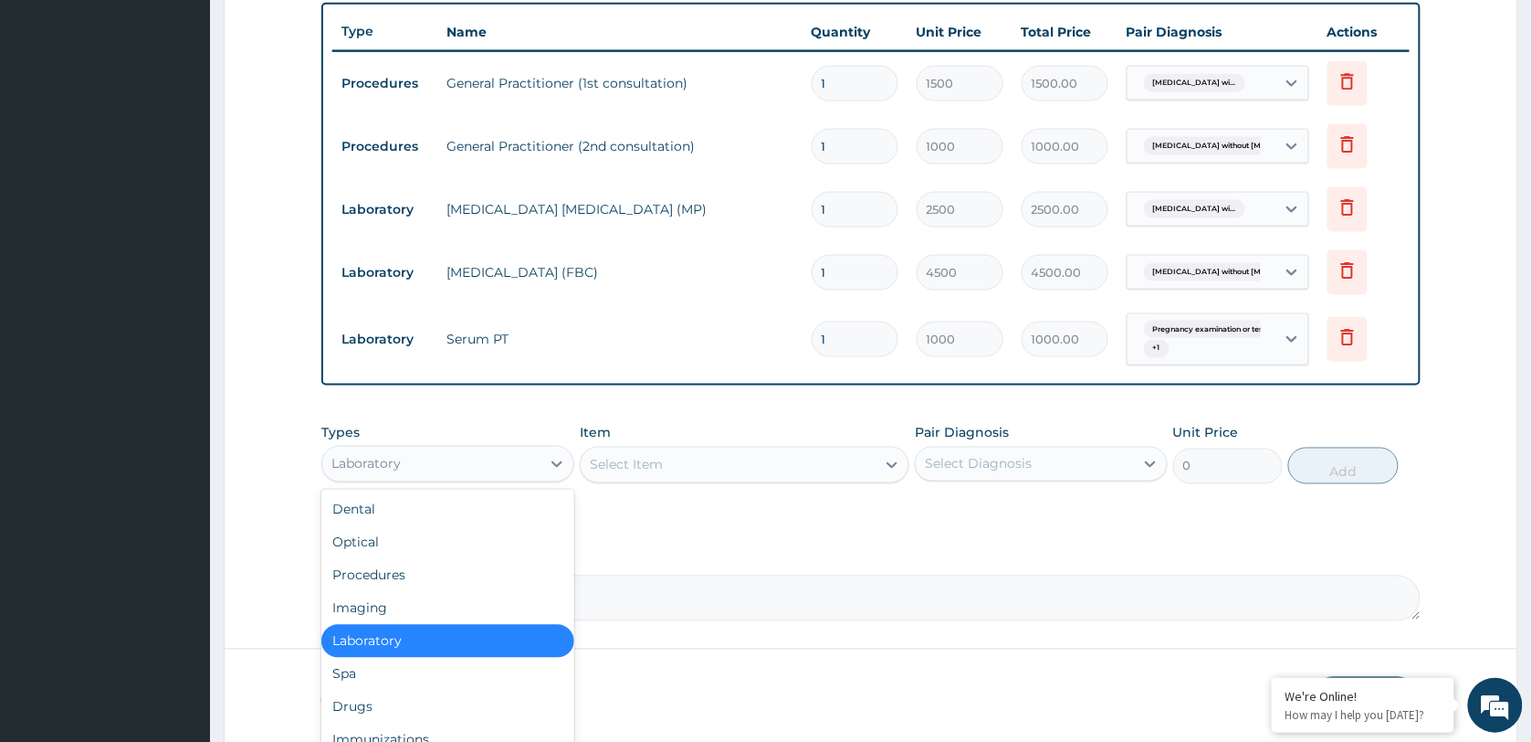
click at [484, 466] on div "Laboratory" at bounding box center [431, 463] width 218 height 29
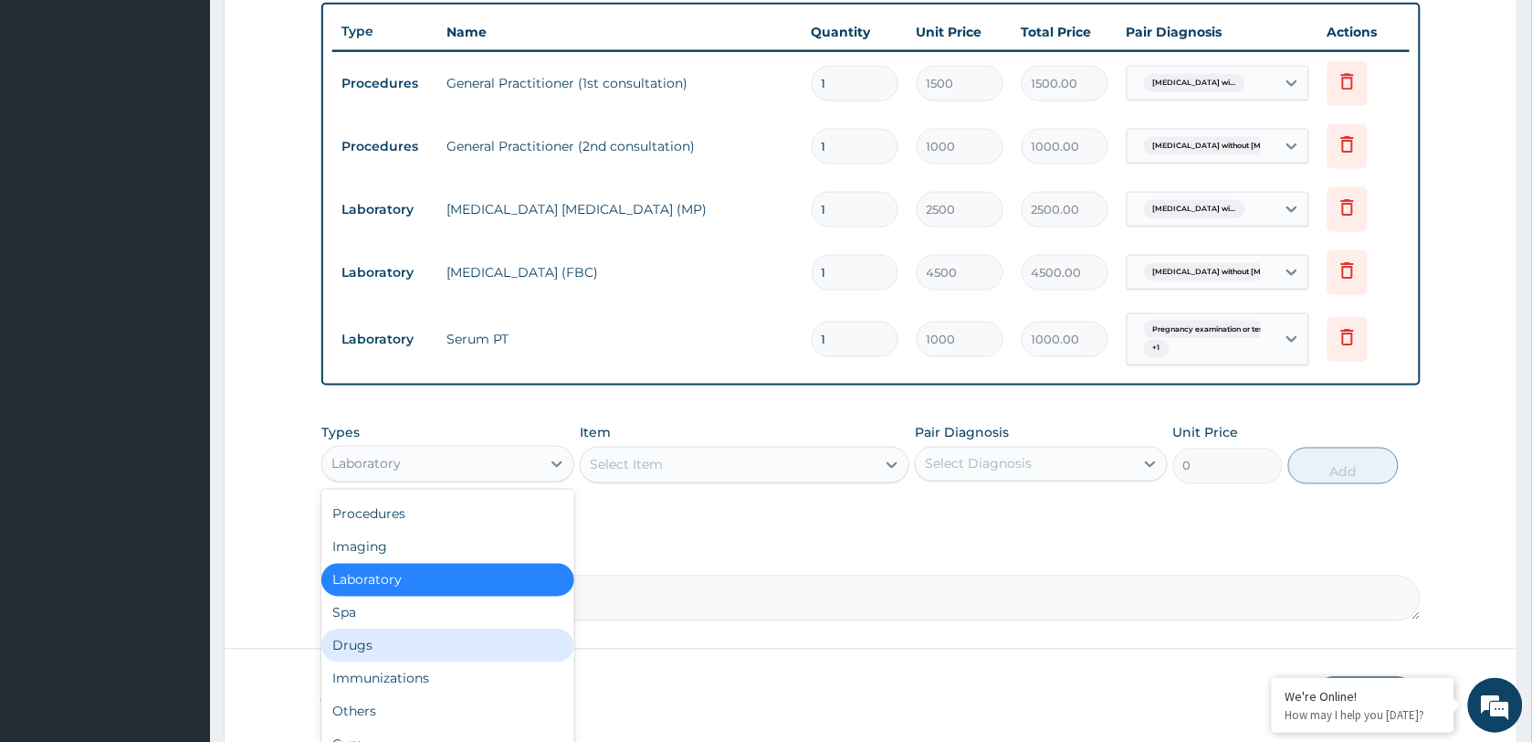
click at [420, 655] on div "Drugs" at bounding box center [447, 645] width 253 height 33
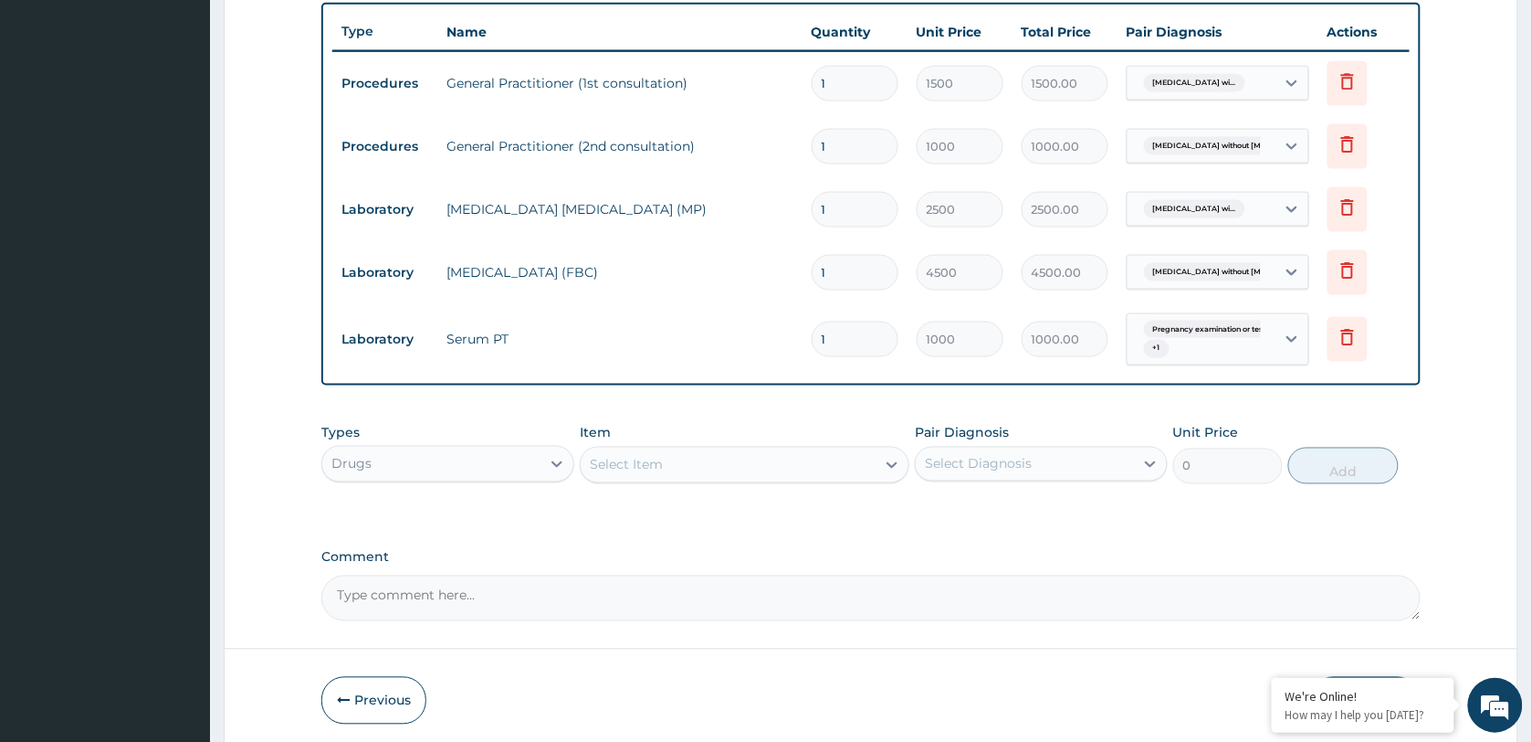
click at [658, 461] on div "Select Item" at bounding box center [626, 465] width 73 height 18
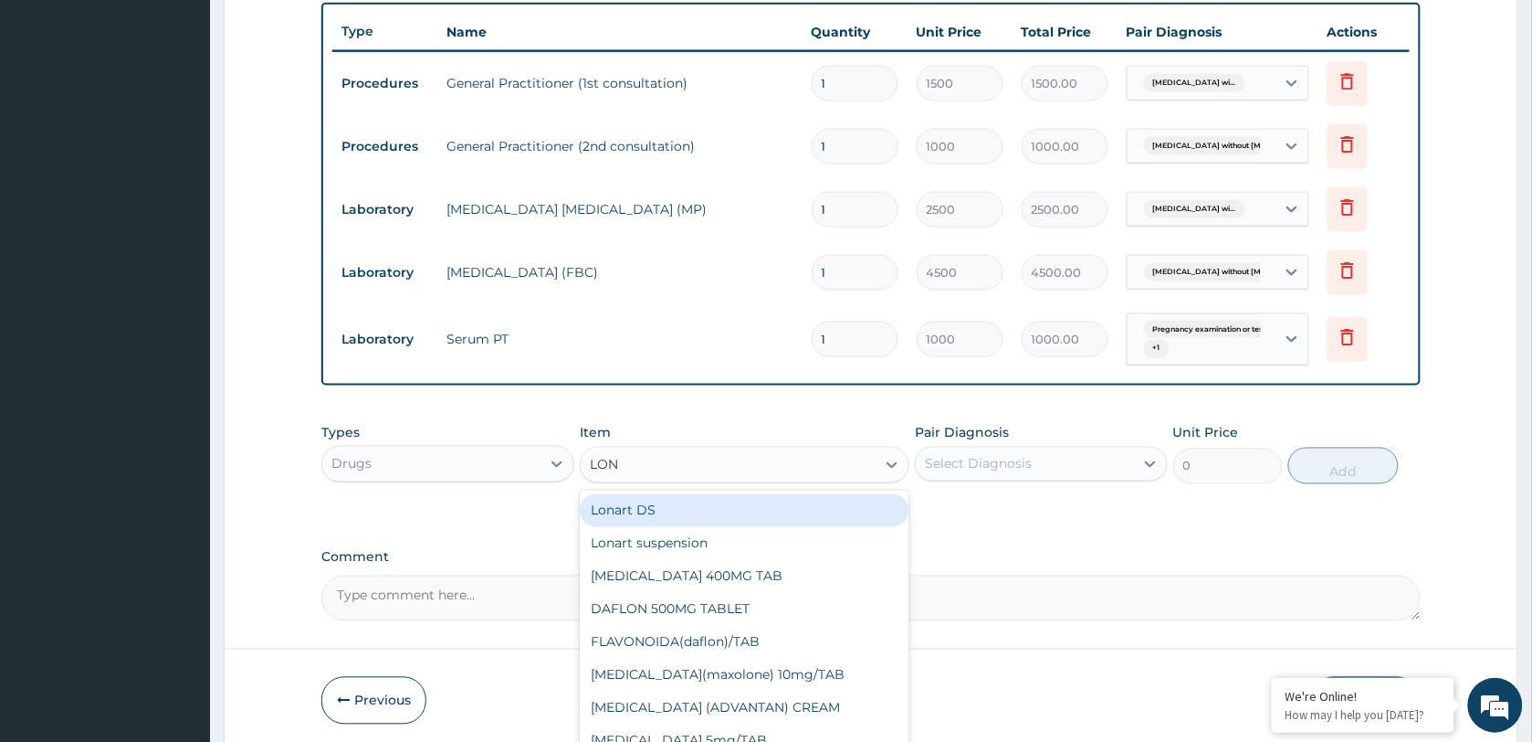
type input "[PERSON_NAME]"
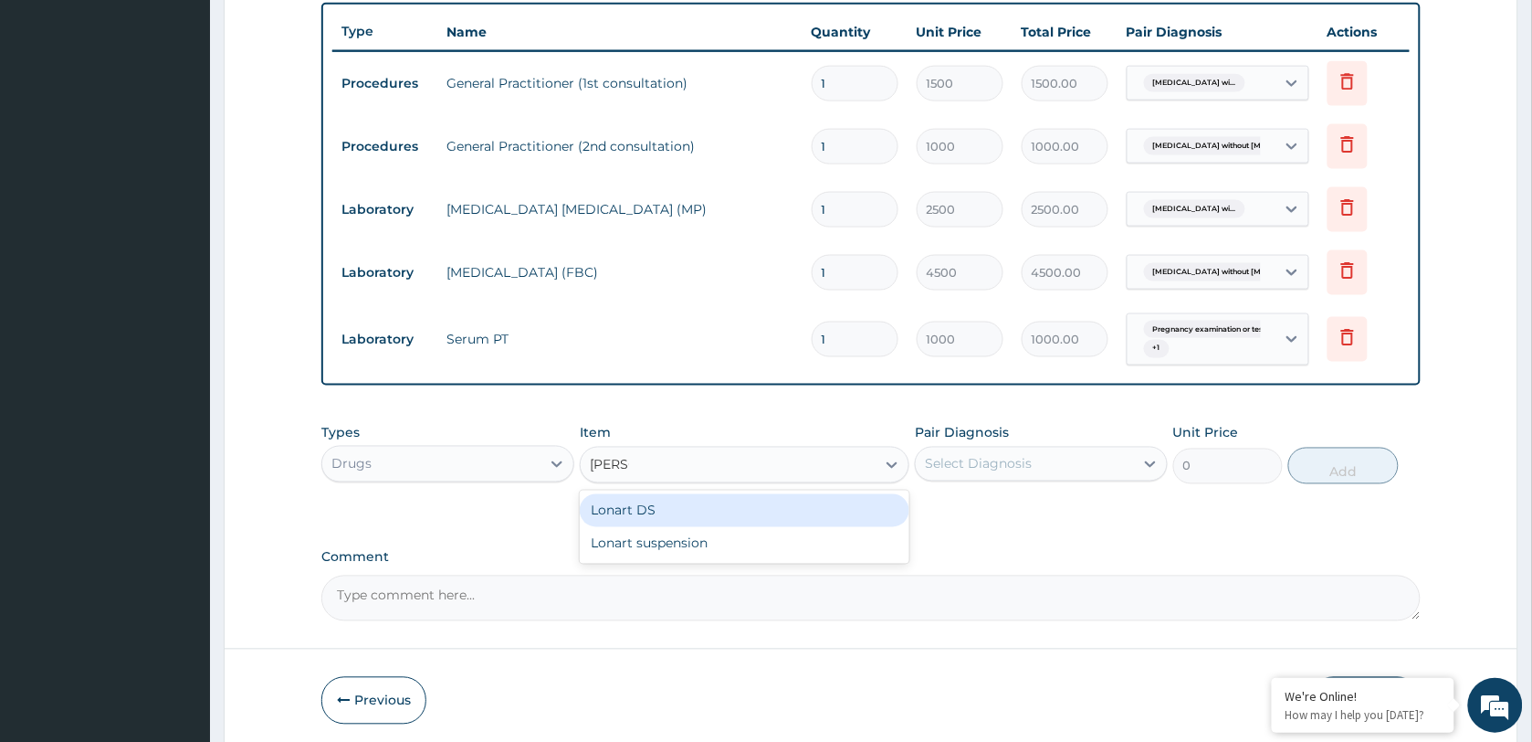
click at [667, 504] on div "Lonart DS" at bounding box center [745, 510] width 330 height 33
type input "400"
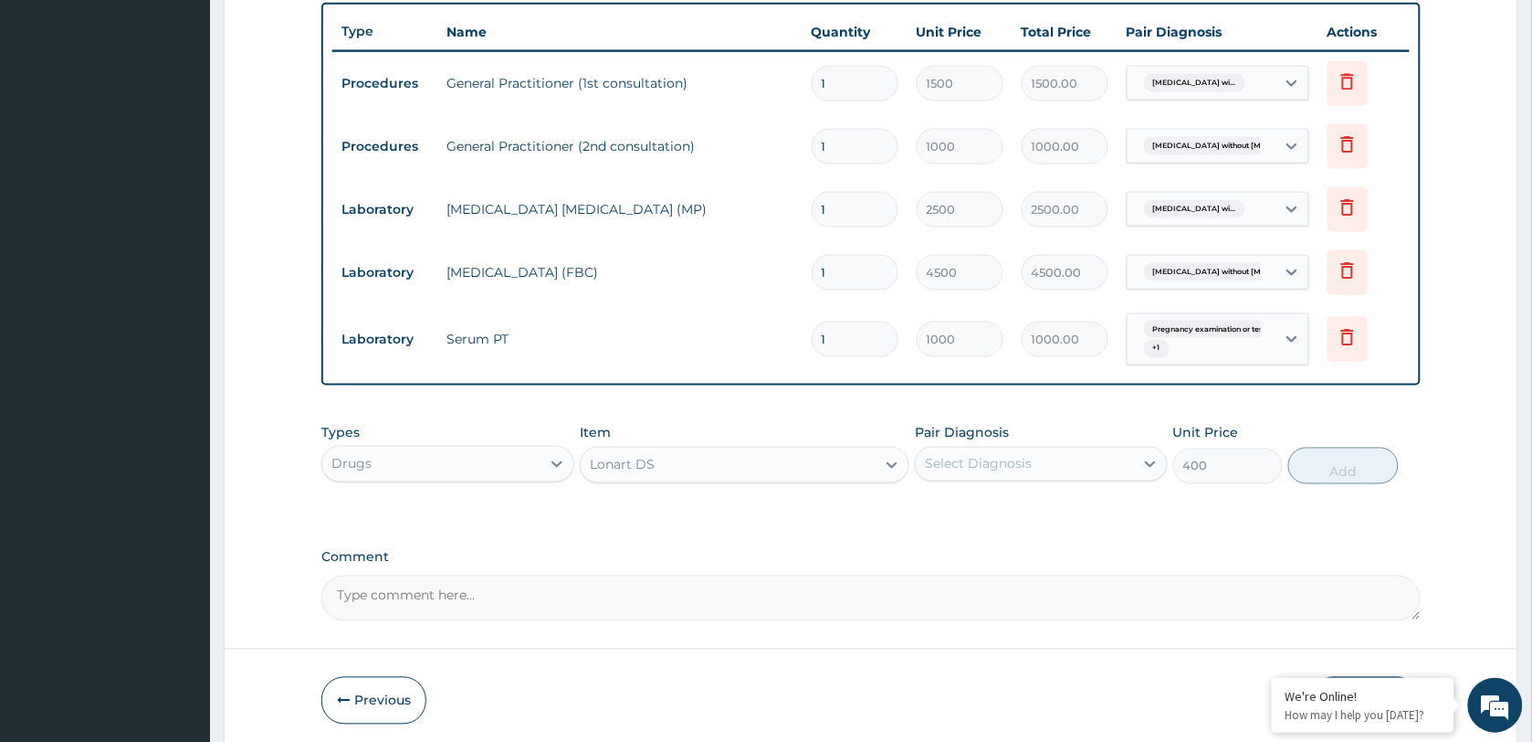
click at [950, 467] on div "Select Diagnosis" at bounding box center [978, 464] width 107 height 18
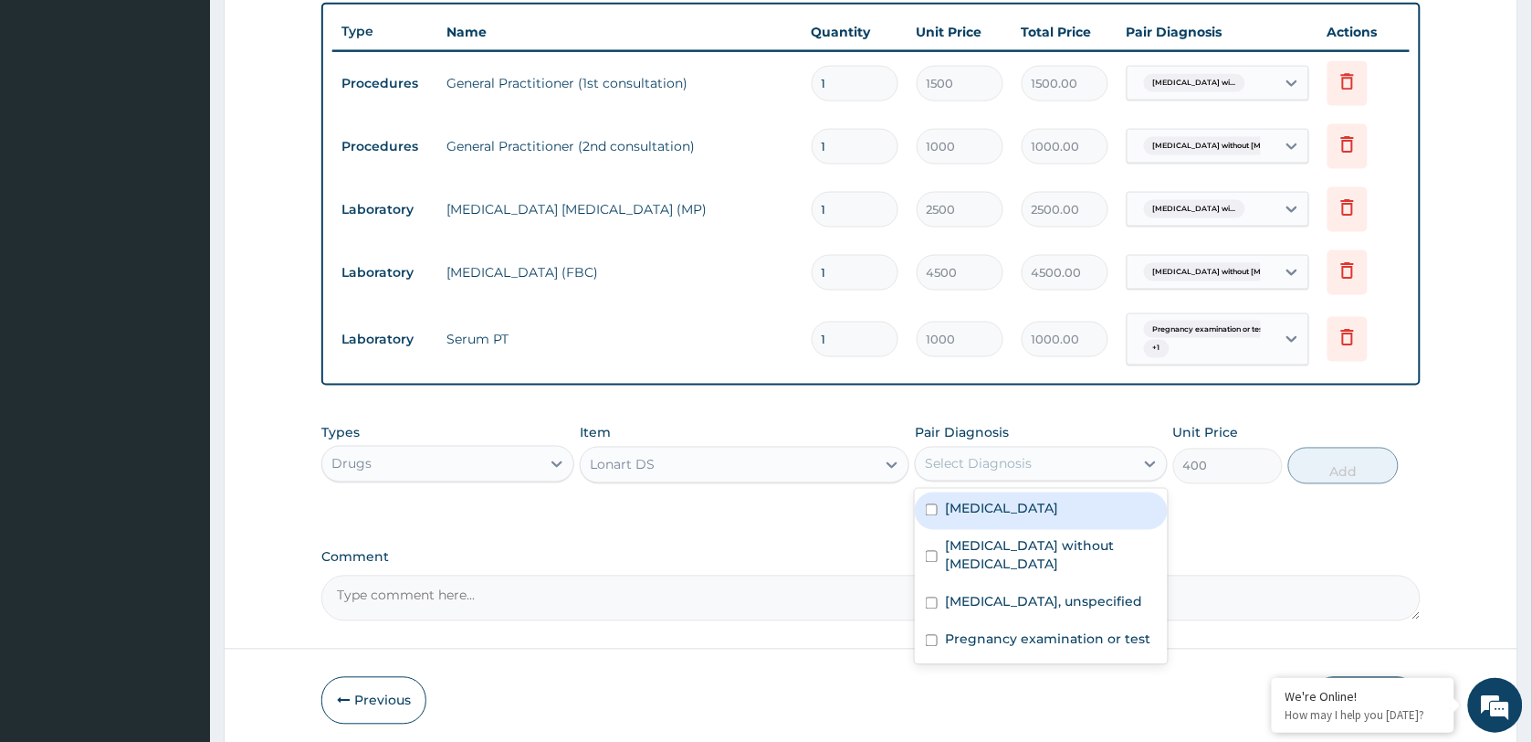
click at [1003, 518] on label "Plasmodium malariae malaria without complication" at bounding box center [1001, 509] width 113 height 18
checkbox input "true"
click at [1330, 472] on button "Add" at bounding box center [1344, 465] width 110 height 37
type input "0"
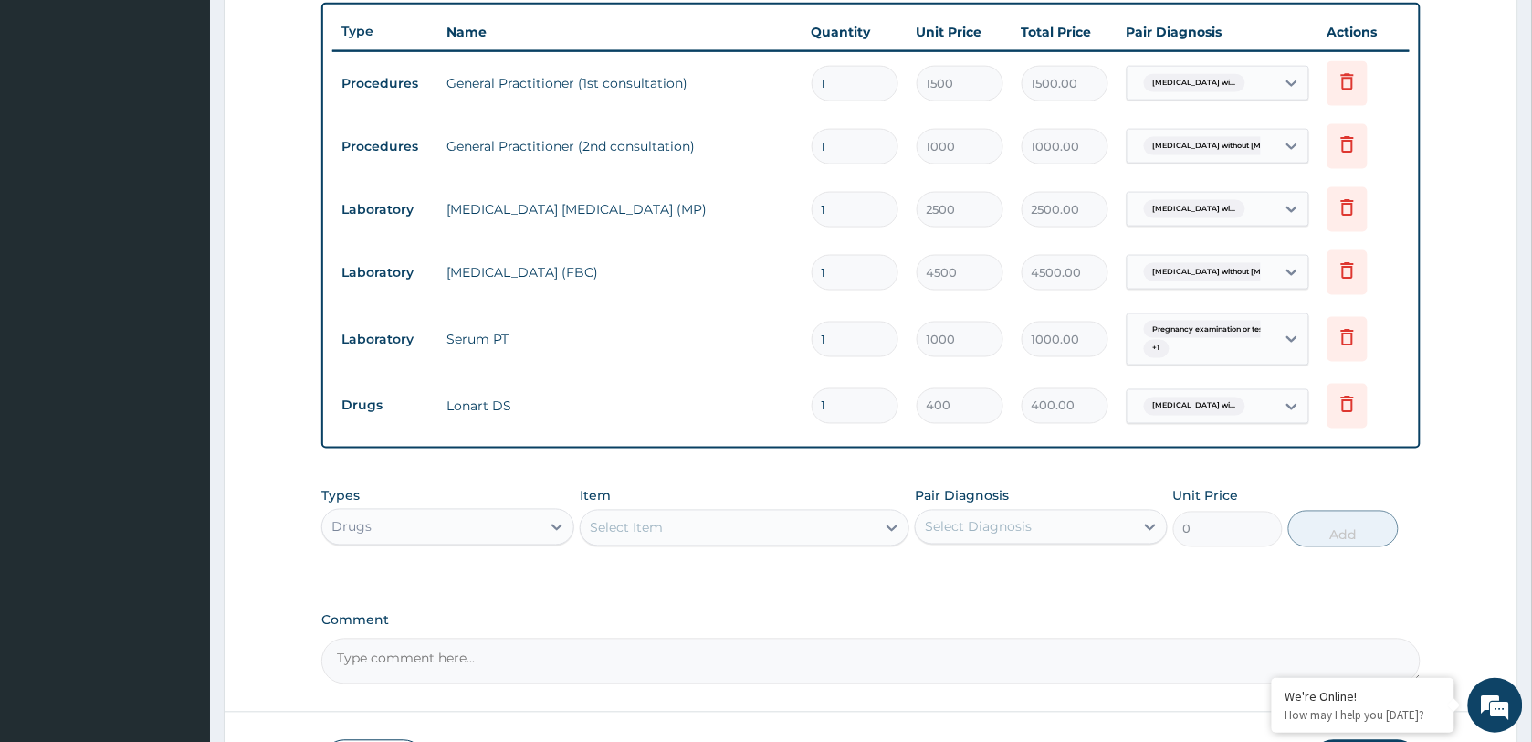
drag, startPoint x: 838, startPoint y: 409, endPoint x: 795, endPoint y: 409, distance: 42.9
click at [795, 409] on tr "Drugs Lonart DS 1 400 400.00 Plasmodium malariae malaria wi... Delete" at bounding box center [871, 405] width 1078 height 63
type input "6"
type input "2400.00"
type input "6"
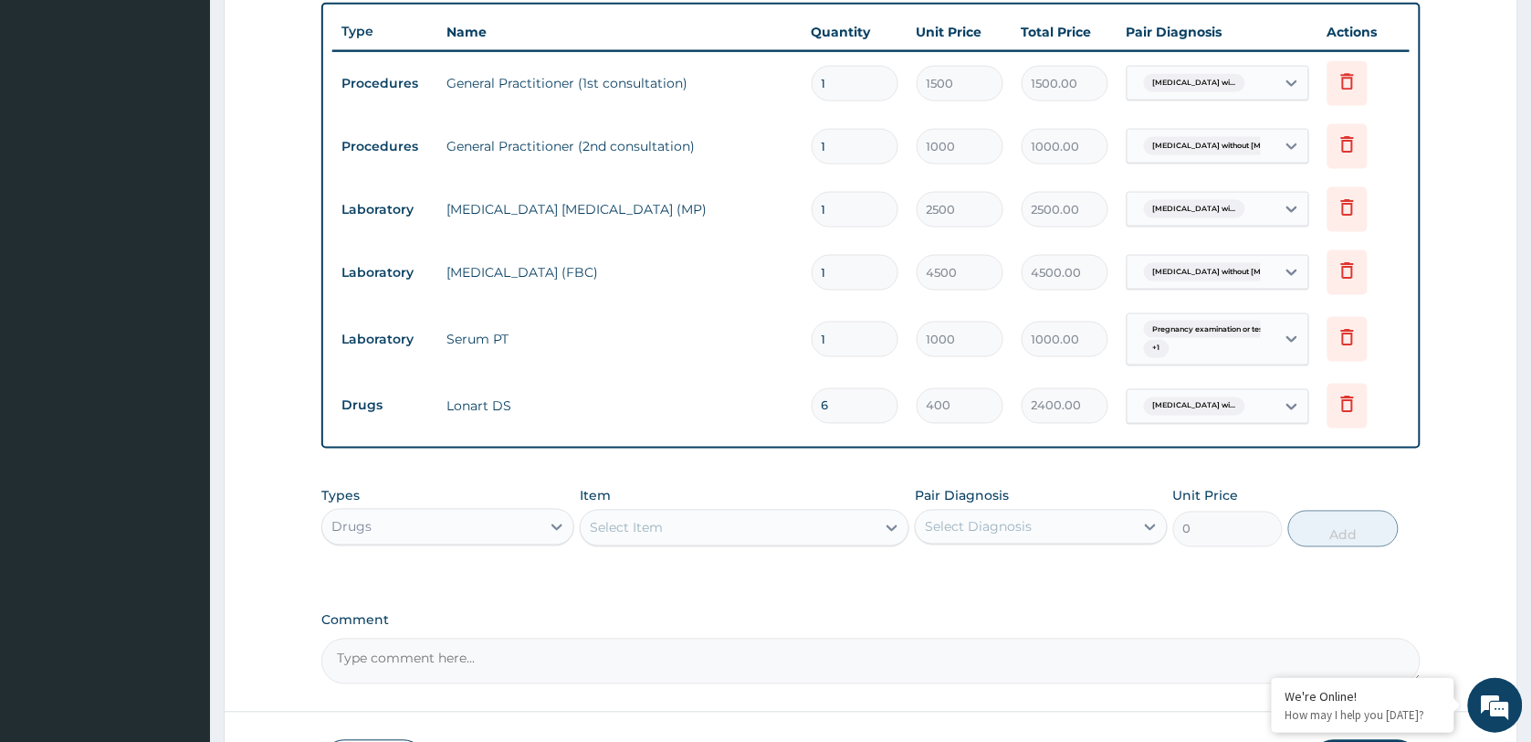
click at [753, 452] on div "PA Code / Prescription Code Enter Code(Secondary Care Only) Encounter Date 10-1…" at bounding box center [871, 91] width 1100 height 1186
click at [672, 545] on div "Item Select Item" at bounding box center [745, 517] width 330 height 60
click at [664, 530] on div "Select Item" at bounding box center [728, 527] width 295 height 29
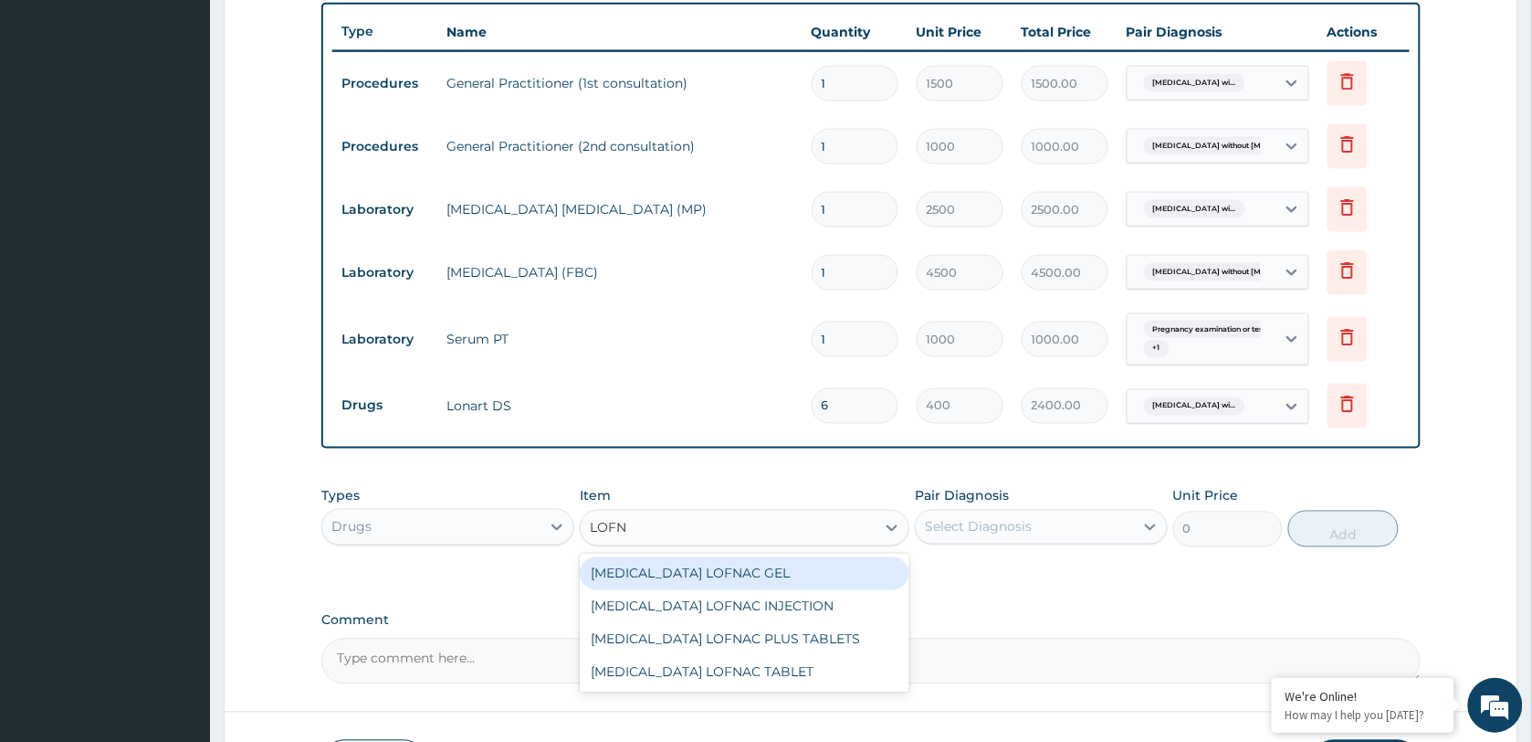
type input "LOFNA"
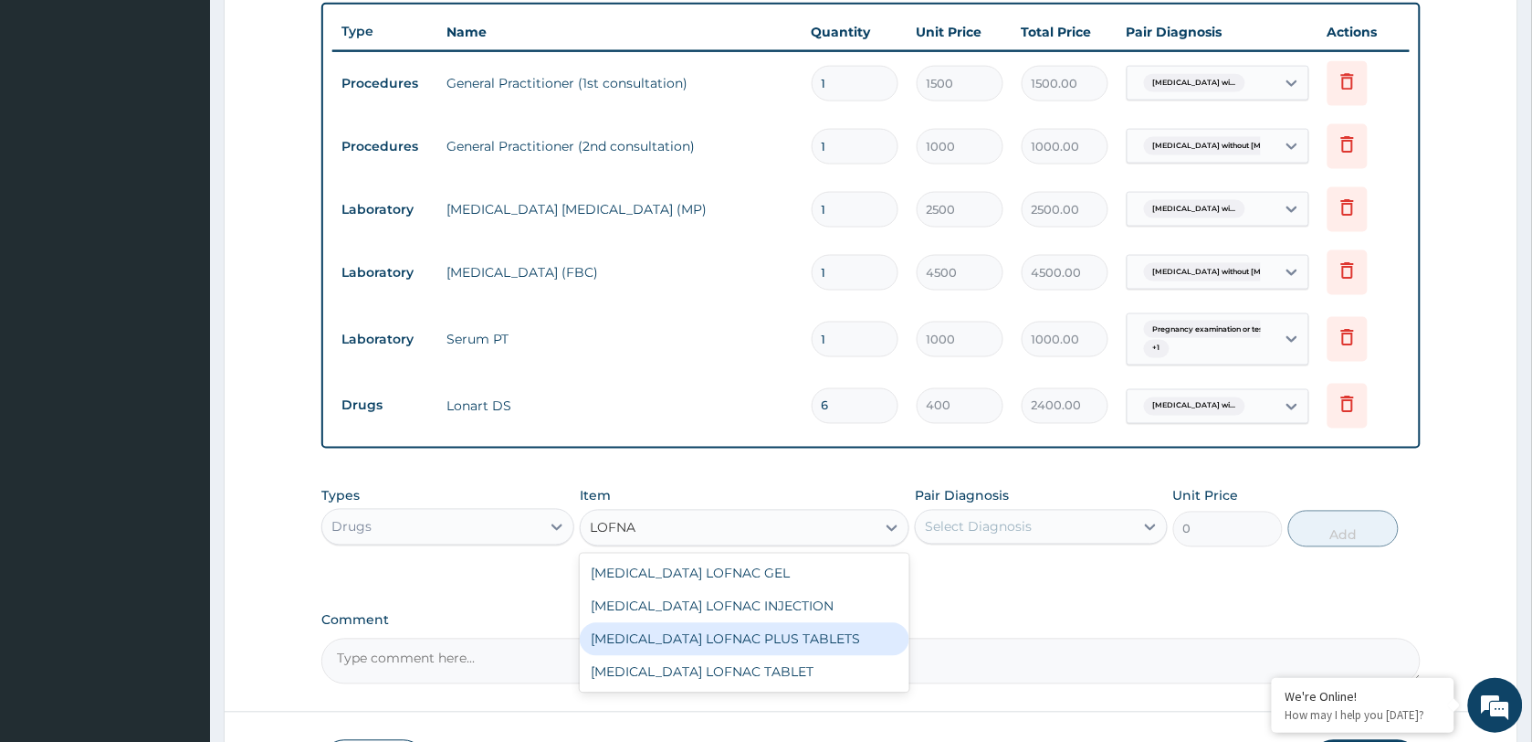
click at [726, 637] on div "Diclofenac LOFNAC PLUS TABLETS" at bounding box center [745, 639] width 330 height 33
type input "105"
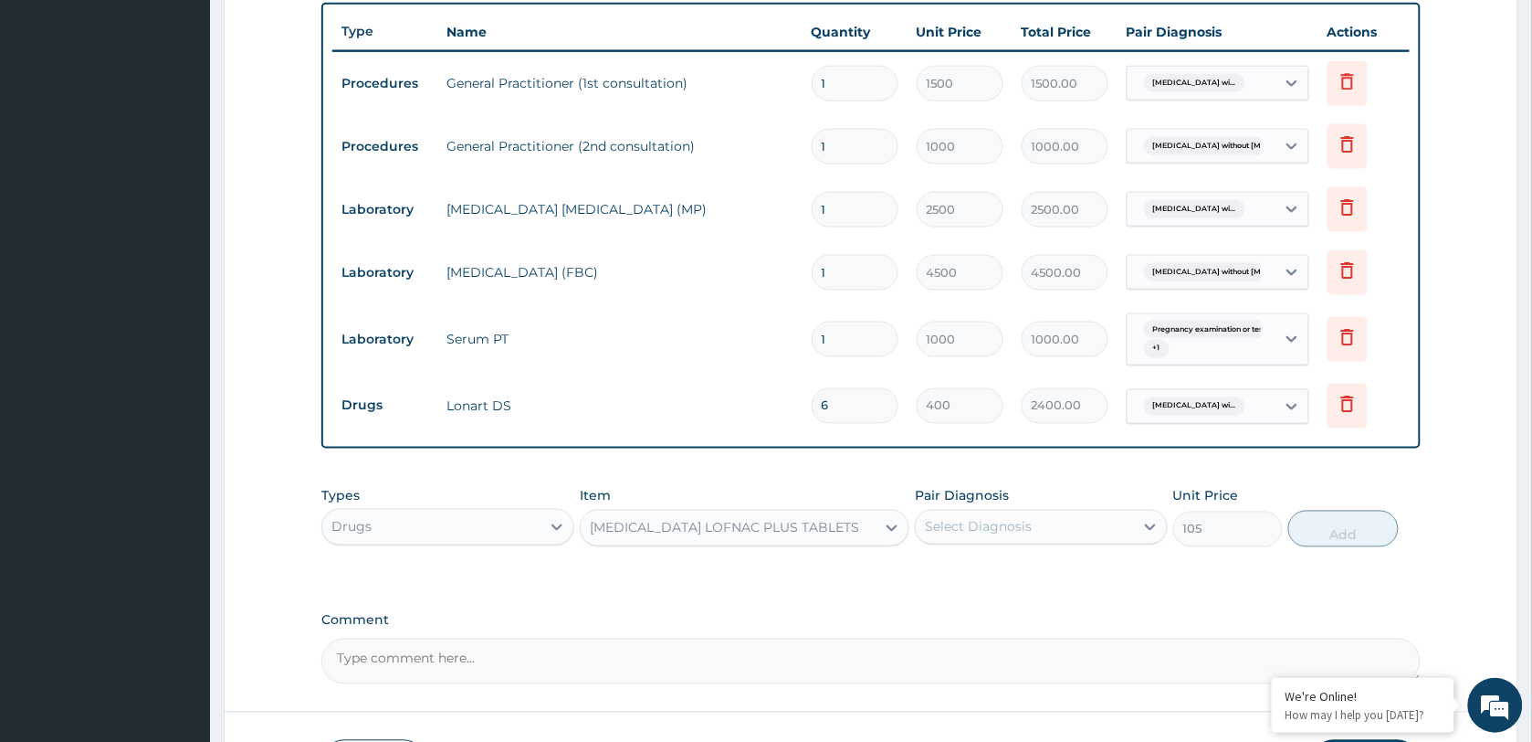
click at [1010, 518] on div "Select Diagnosis" at bounding box center [978, 527] width 107 height 18
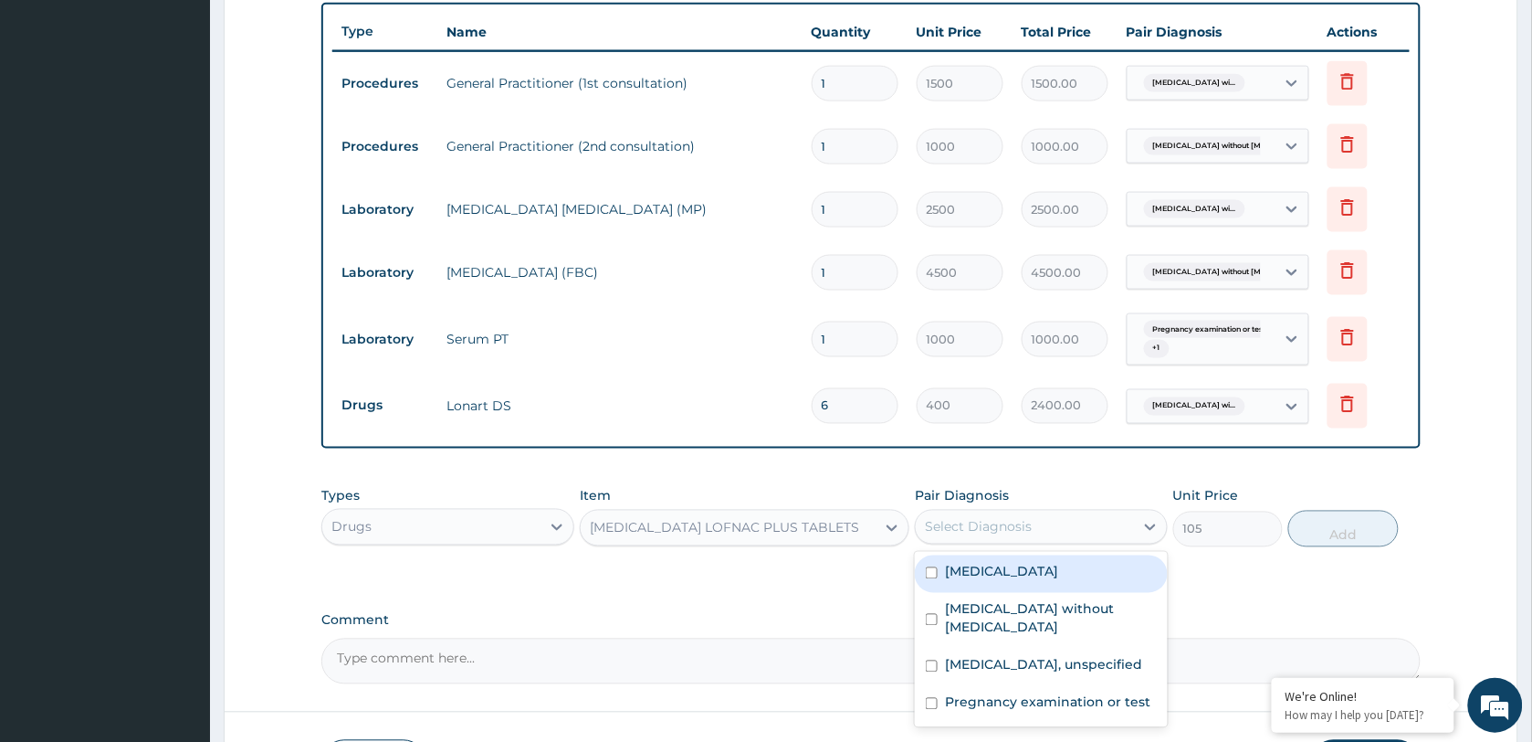
click at [1007, 581] on label "Plasmodium malariae malaria without complication" at bounding box center [1001, 572] width 113 height 18
checkbox input "true"
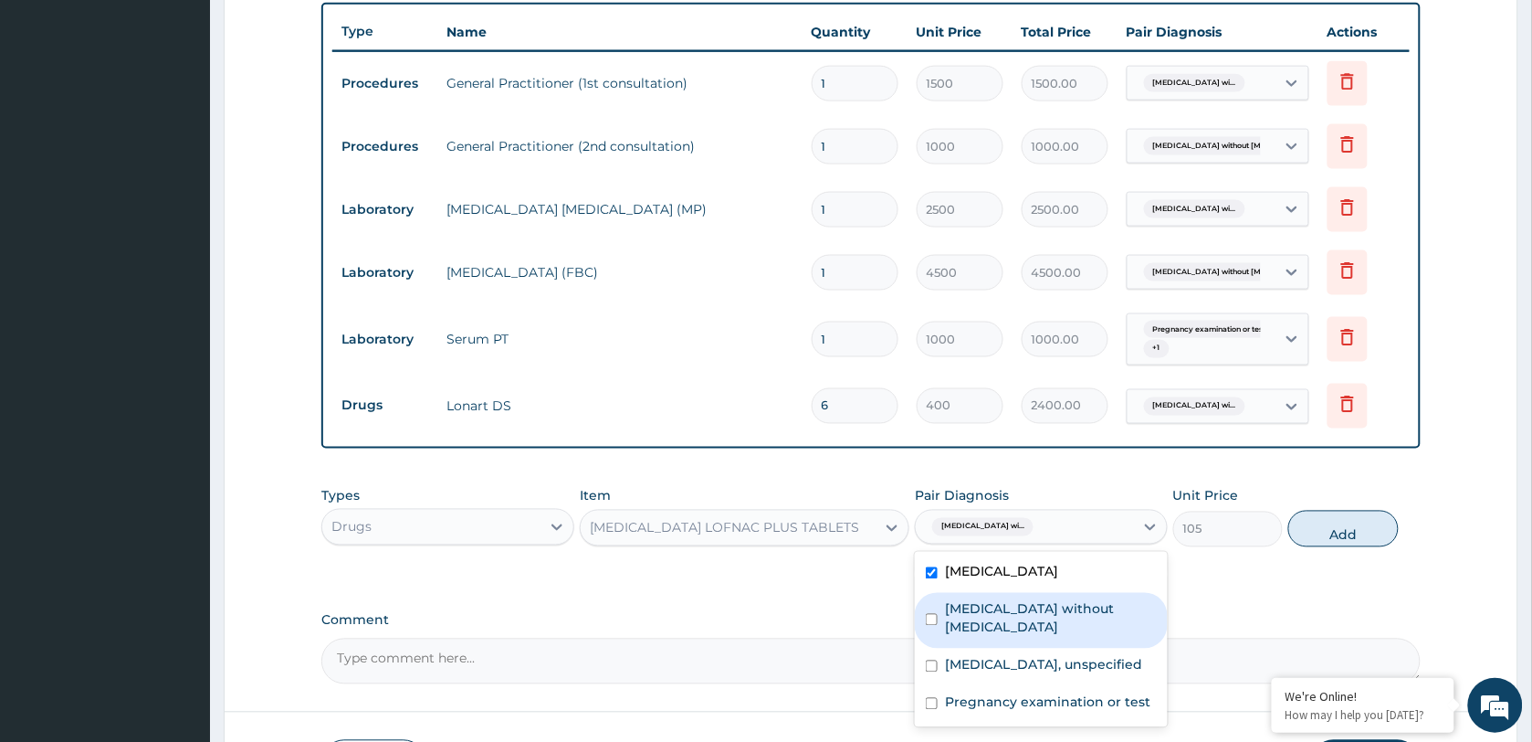
click at [1333, 531] on button "Add" at bounding box center [1344, 528] width 110 height 37
type input "0"
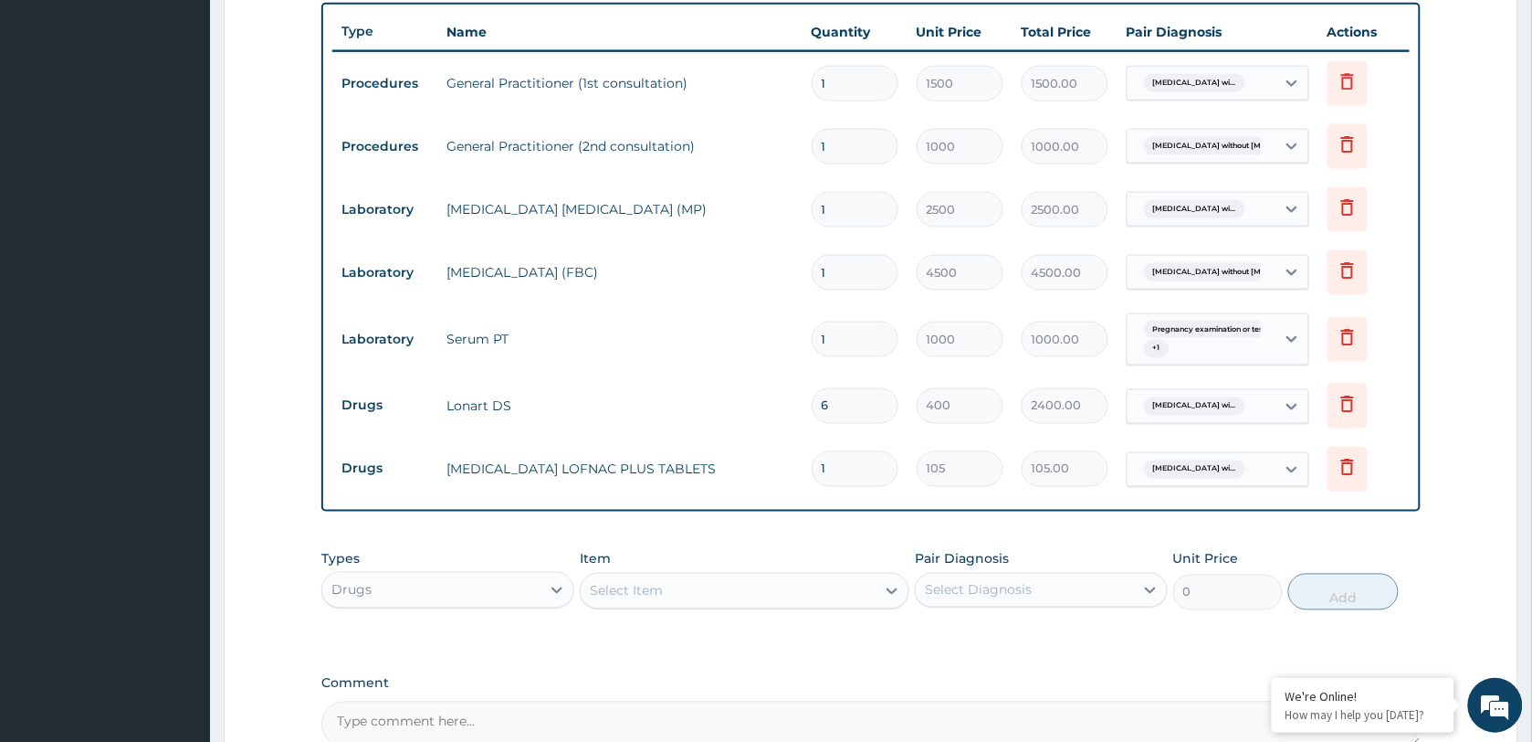
type input "10"
type input "1050.00"
type input "10"
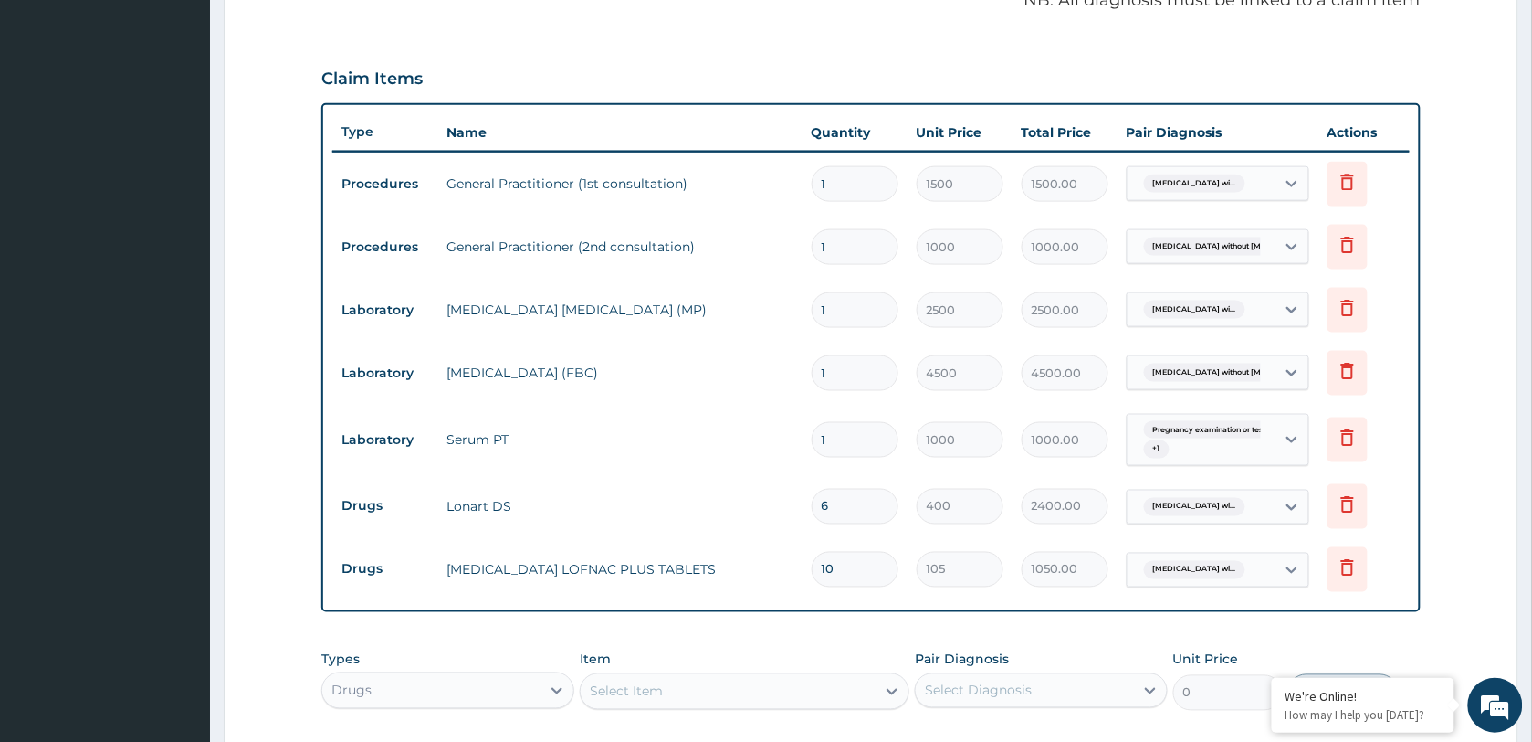
scroll to position [334, 0]
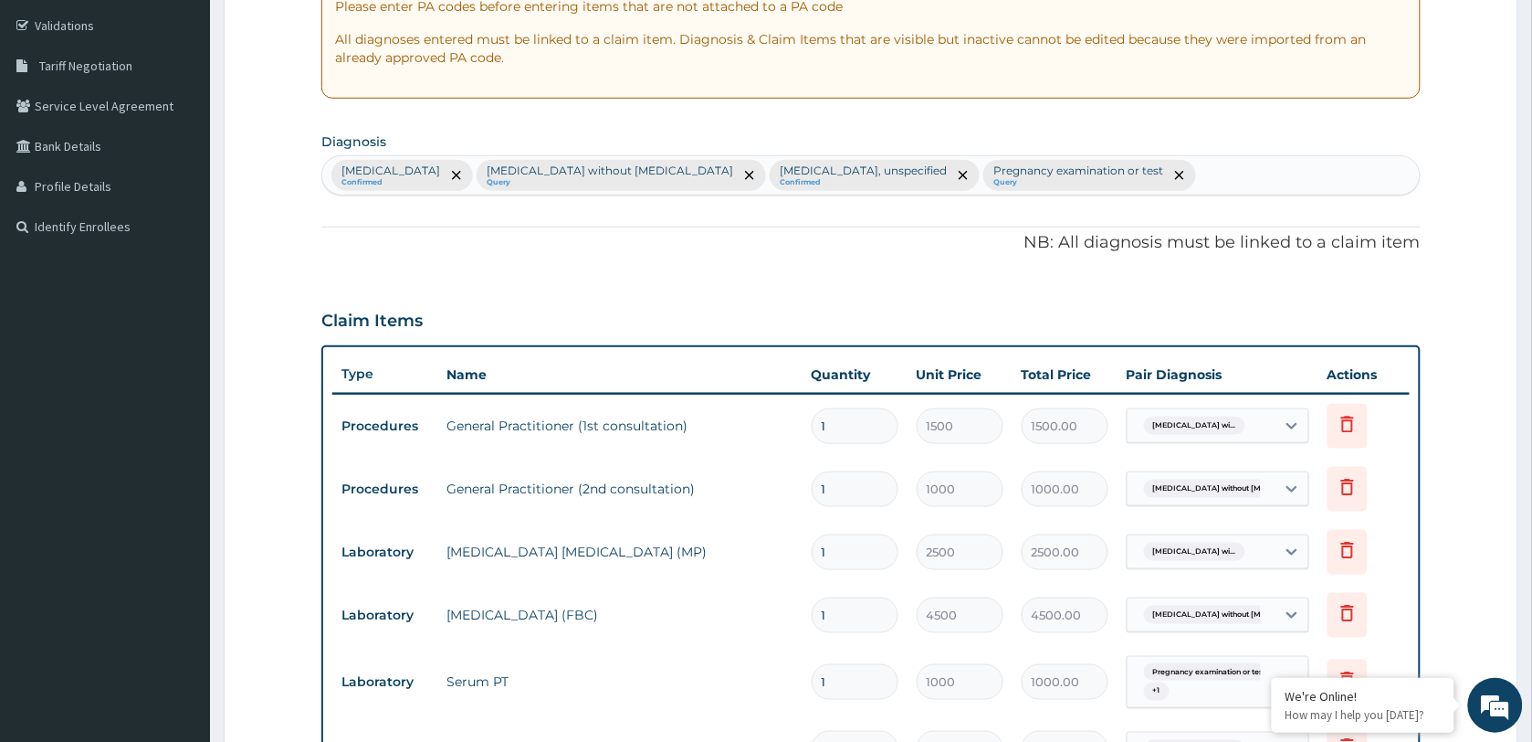
click at [1304, 171] on div "Plasmodium malariae malaria without complication Confirmed Sepsis without septi…" at bounding box center [871, 175] width 1098 height 38
type input "M"
type input ","
type input "MIGRAINE"
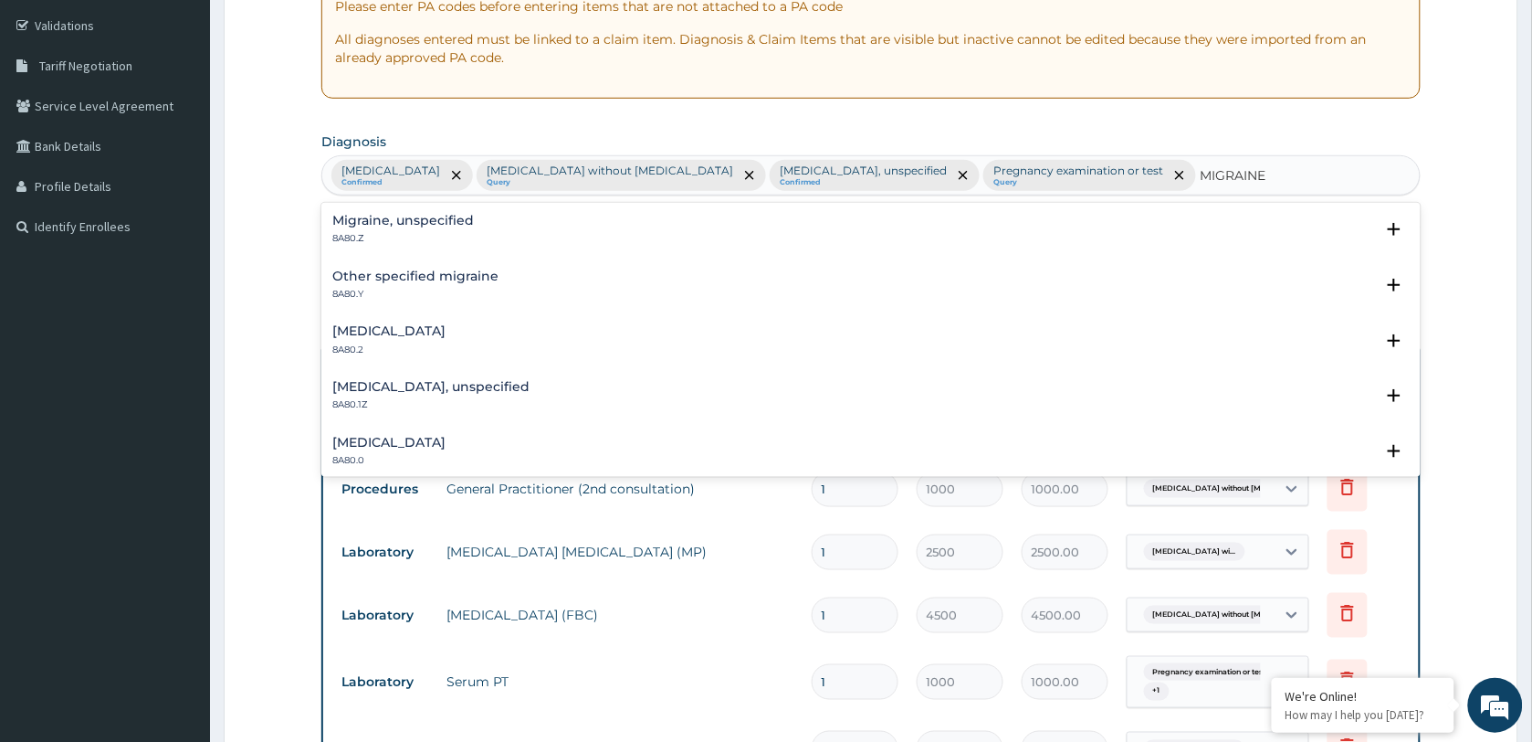
click at [426, 206] on div "Migraine, unspecified 8A80.Z Select Status Query Query covers suspected (?), Ke…" at bounding box center [871, 234] width 1100 height 56
click at [407, 221] on h4 "Migraine, unspecified" at bounding box center [403, 221] width 142 height 14
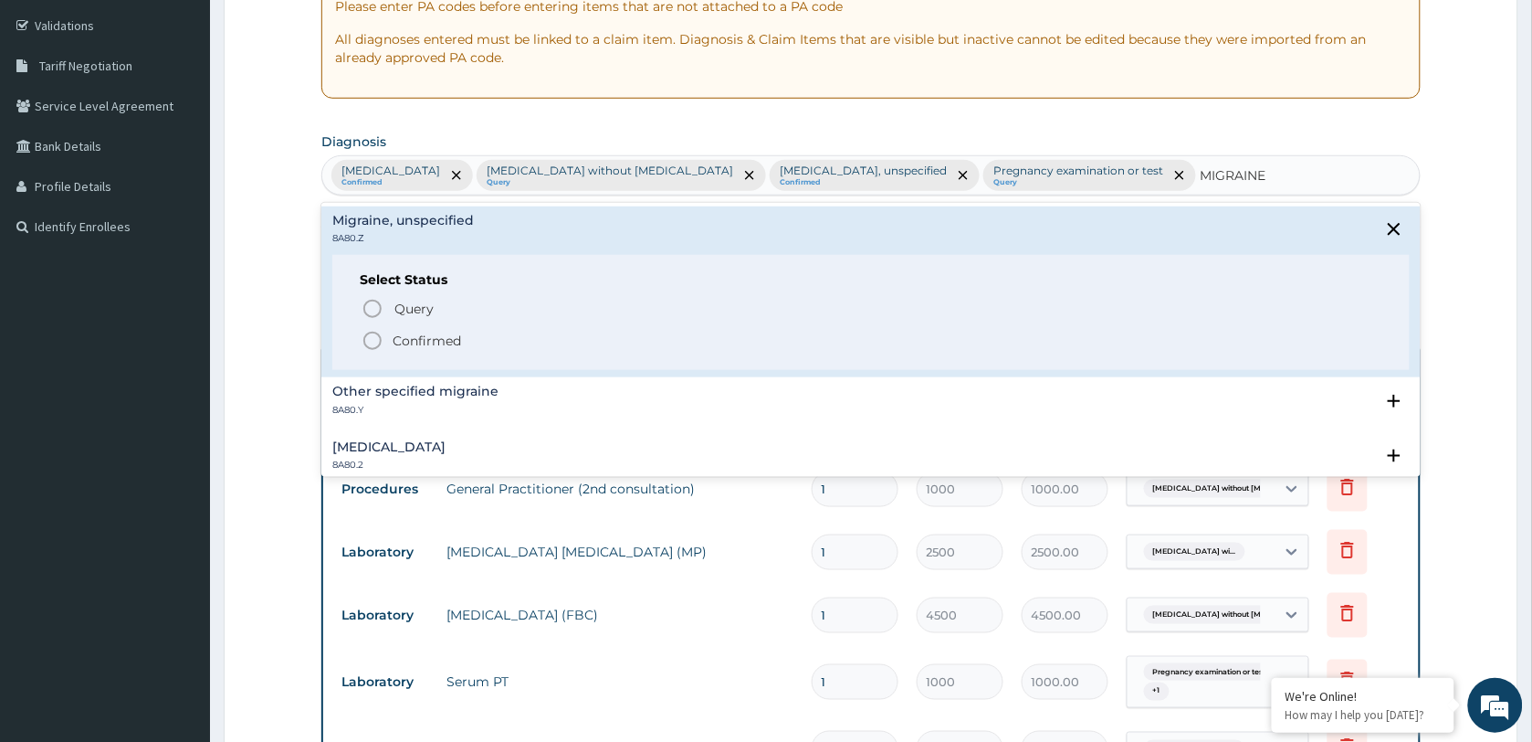
click at [420, 338] on p "Confirmed" at bounding box center [427, 340] width 68 height 18
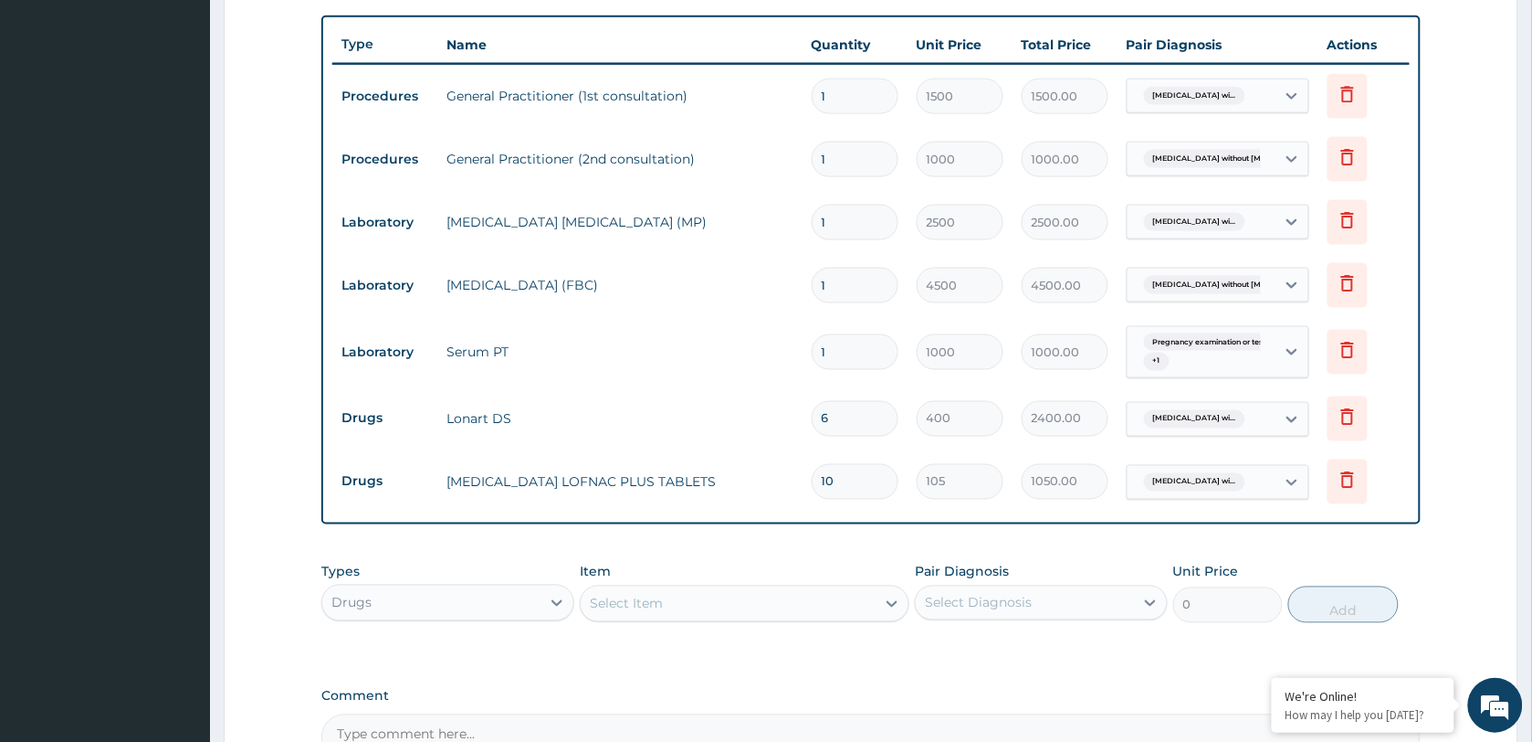
scroll to position [905, 0]
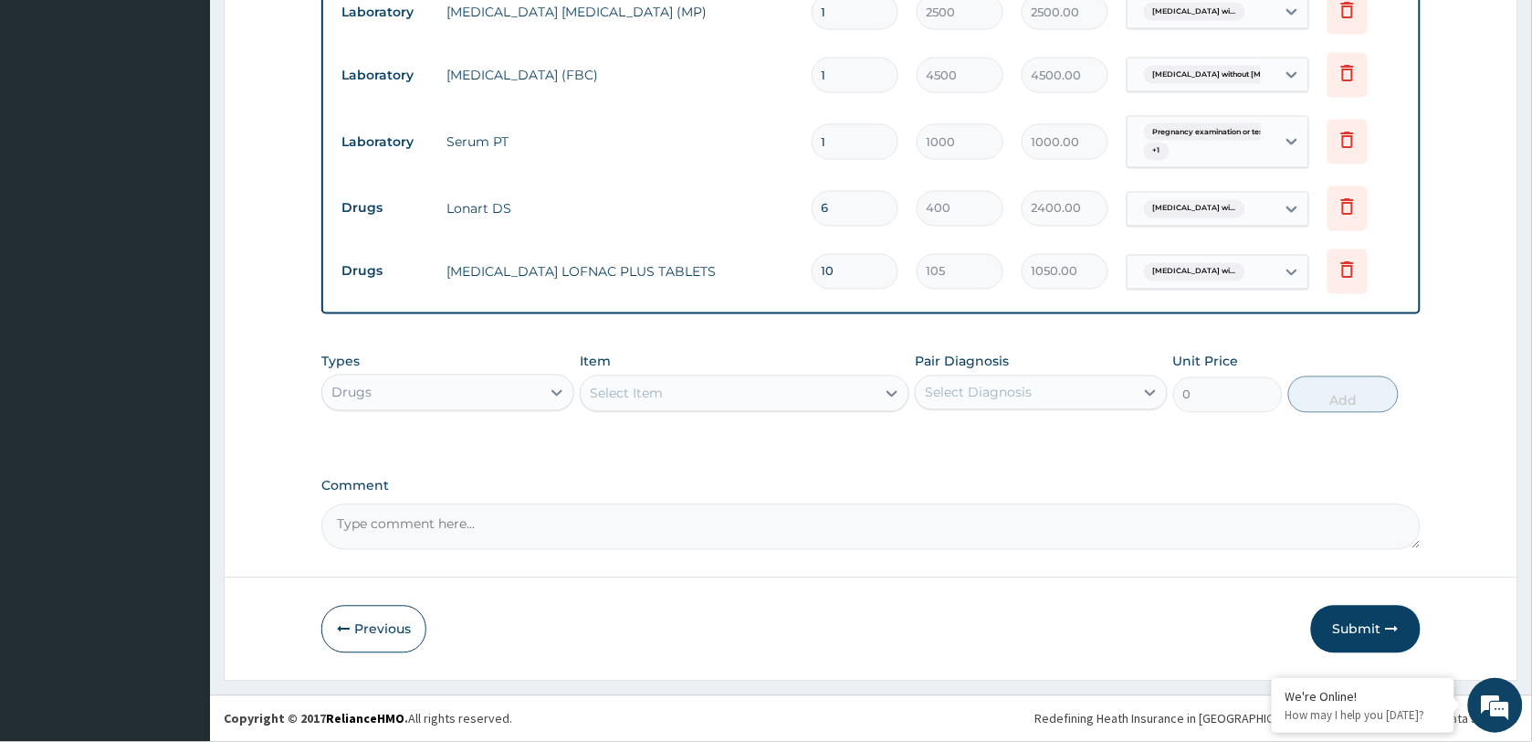
click at [668, 398] on div "Select Item" at bounding box center [728, 393] width 295 height 29
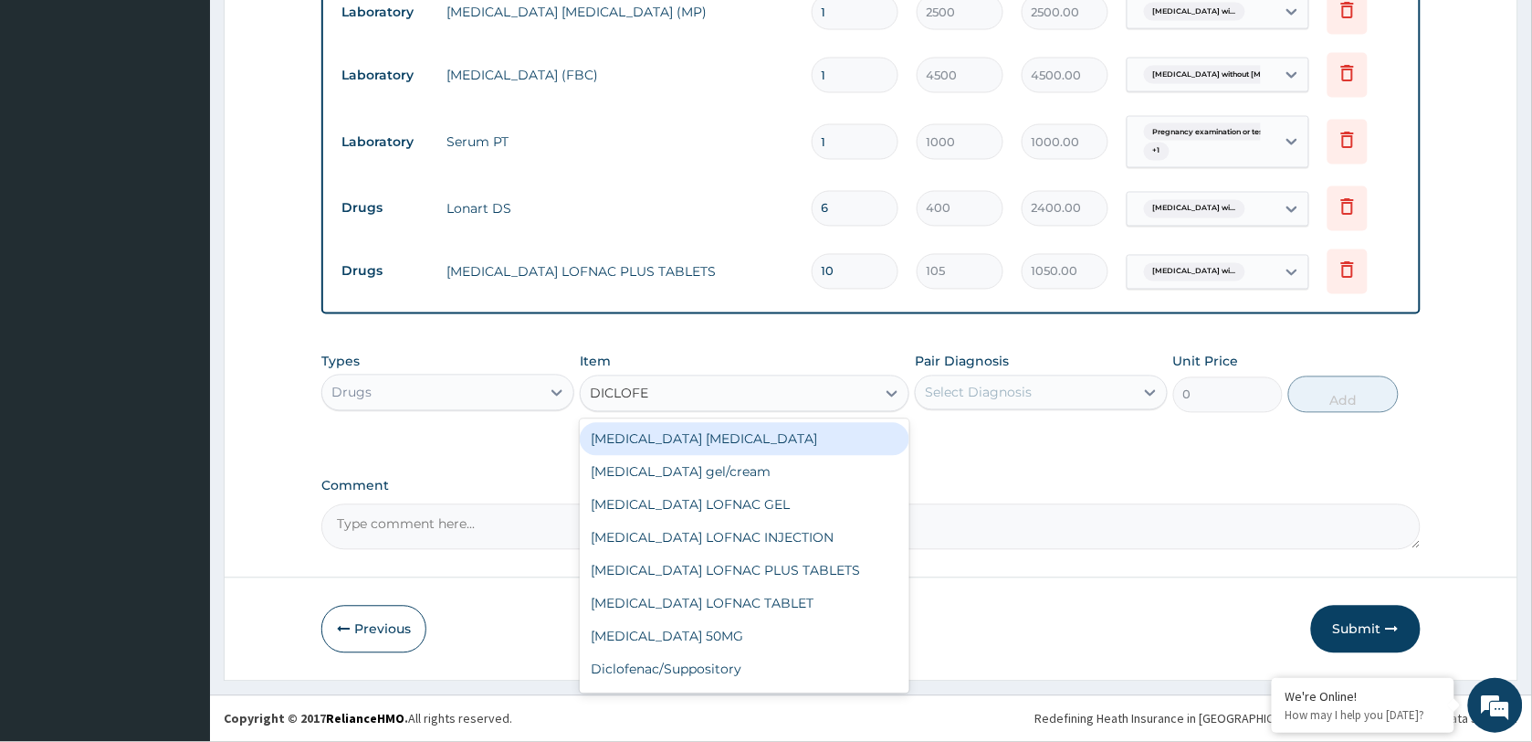
type input "DICLOFEN"
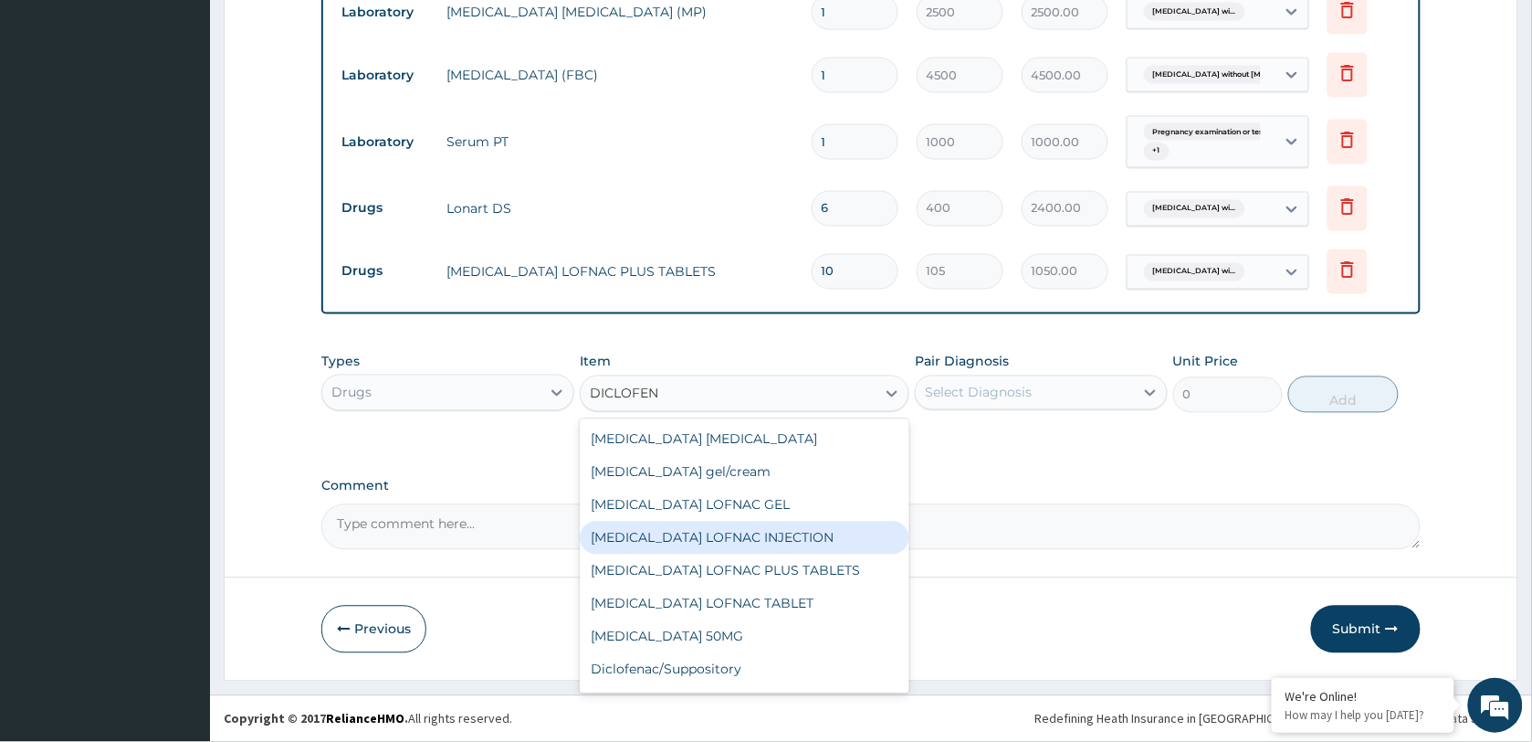
click at [677, 550] on div "Diclofenac LOFNAC INJECTION" at bounding box center [745, 537] width 330 height 33
type input "300"
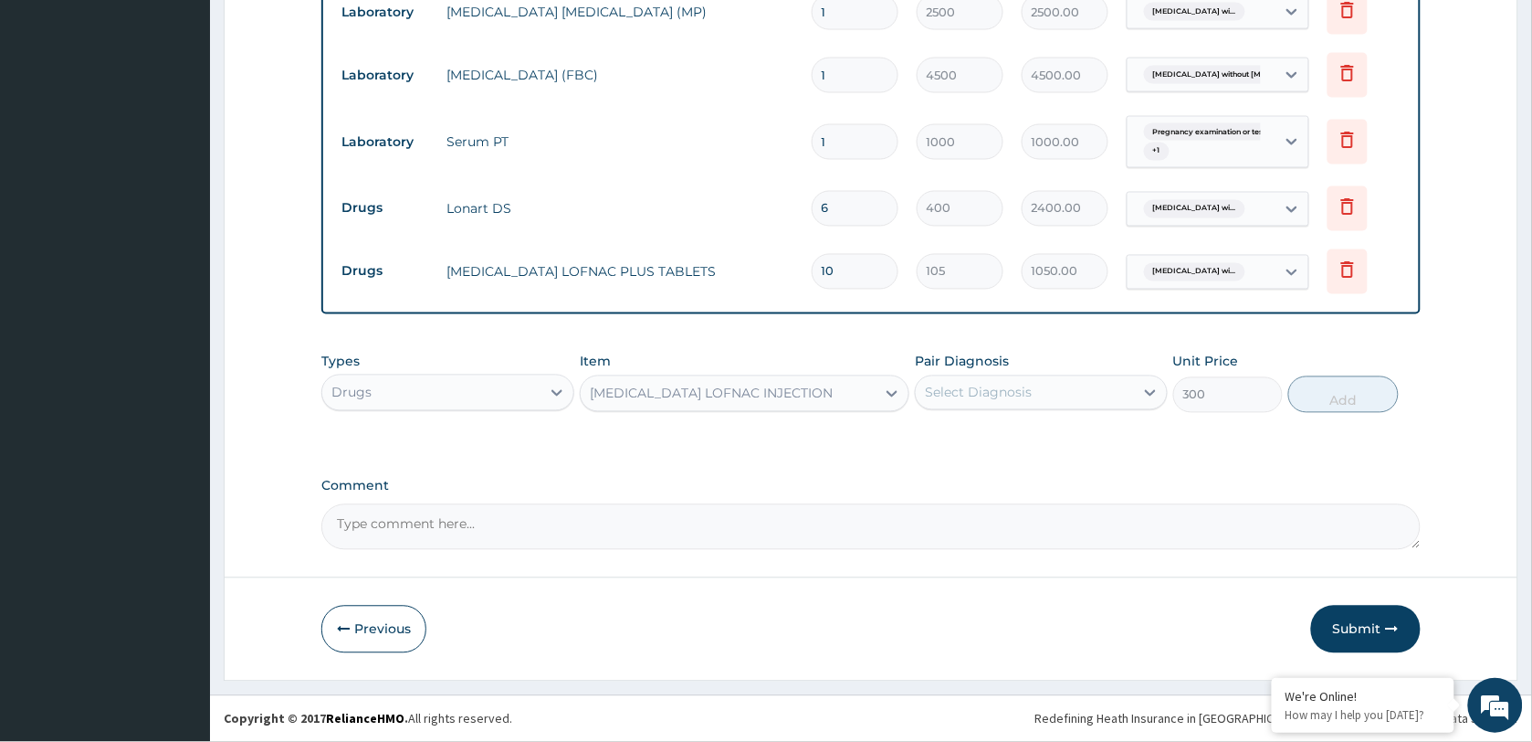
click at [1057, 390] on div "Select Diagnosis" at bounding box center [1025, 392] width 218 height 29
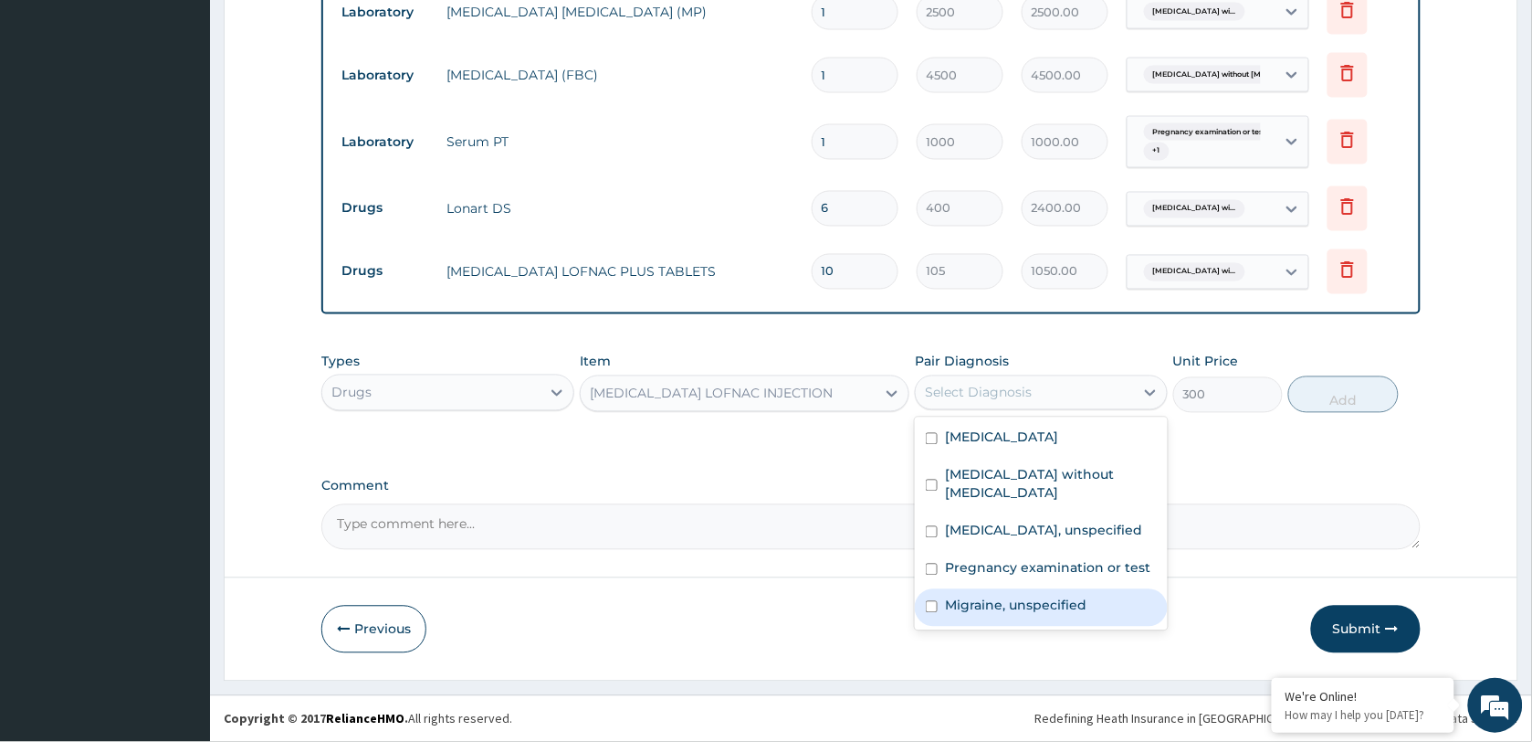
click at [1014, 603] on label "Migraine, unspecified" at bounding box center [1016, 605] width 142 height 18
checkbox input "true"
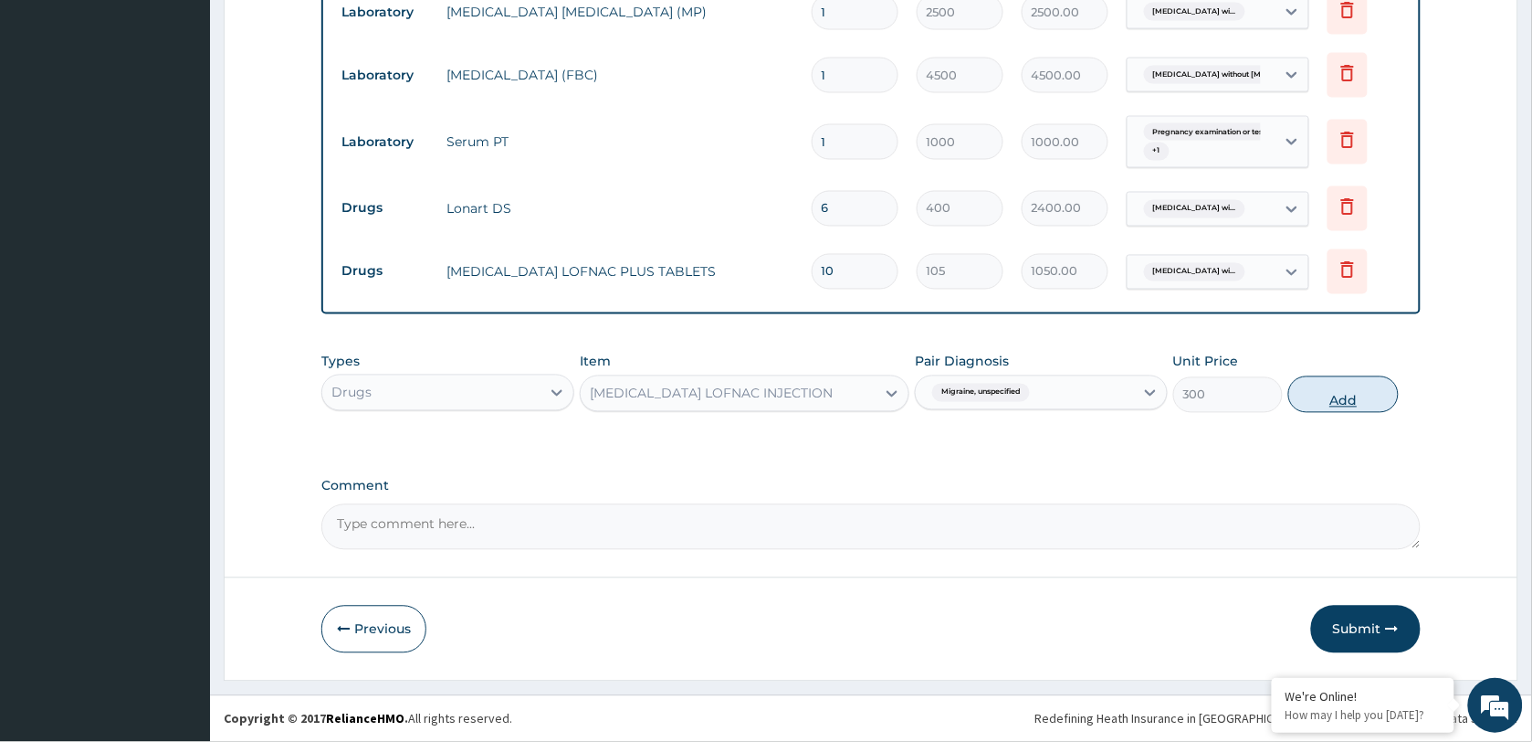
click at [1339, 395] on button "Add" at bounding box center [1344, 394] width 110 height 37
type input "0"
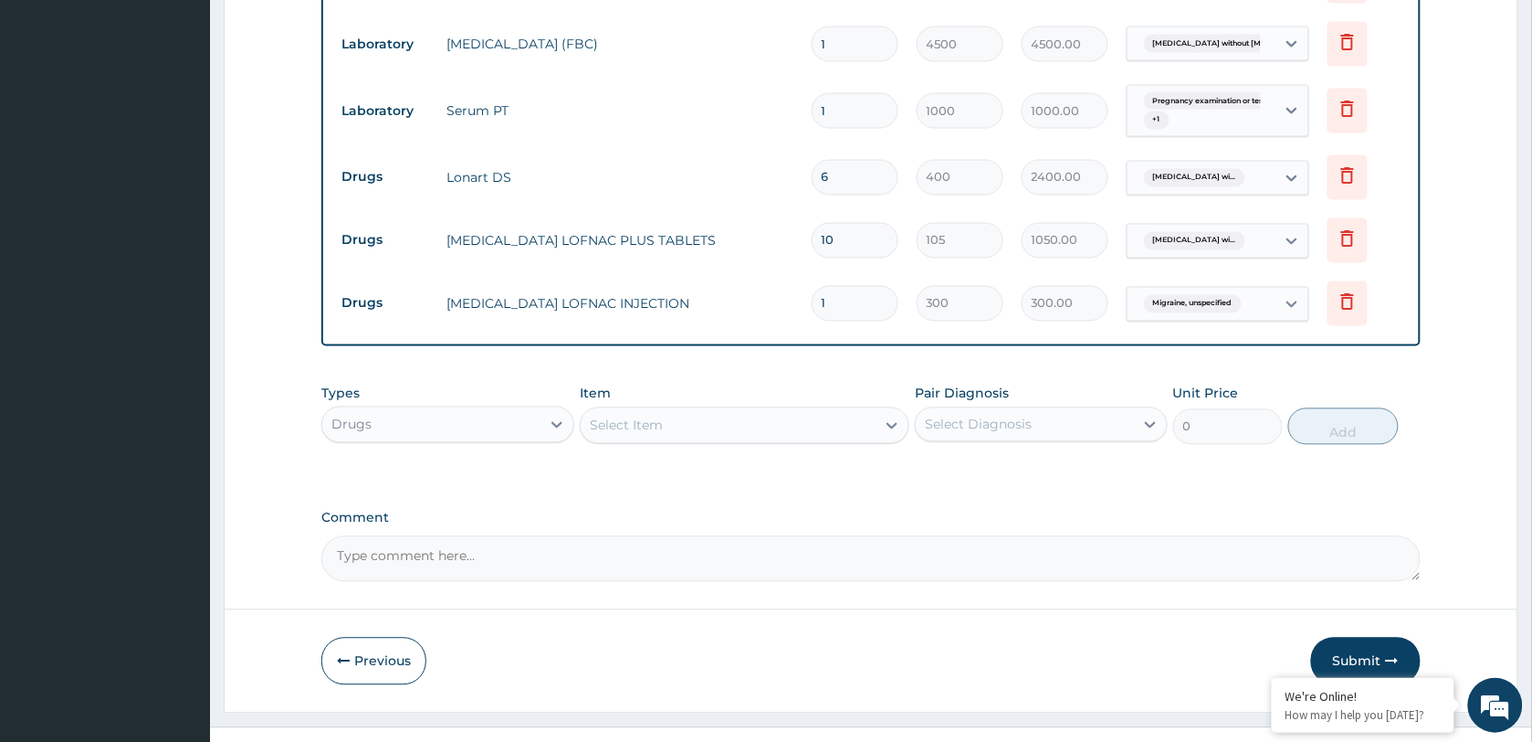
scroll to position [971, 0]
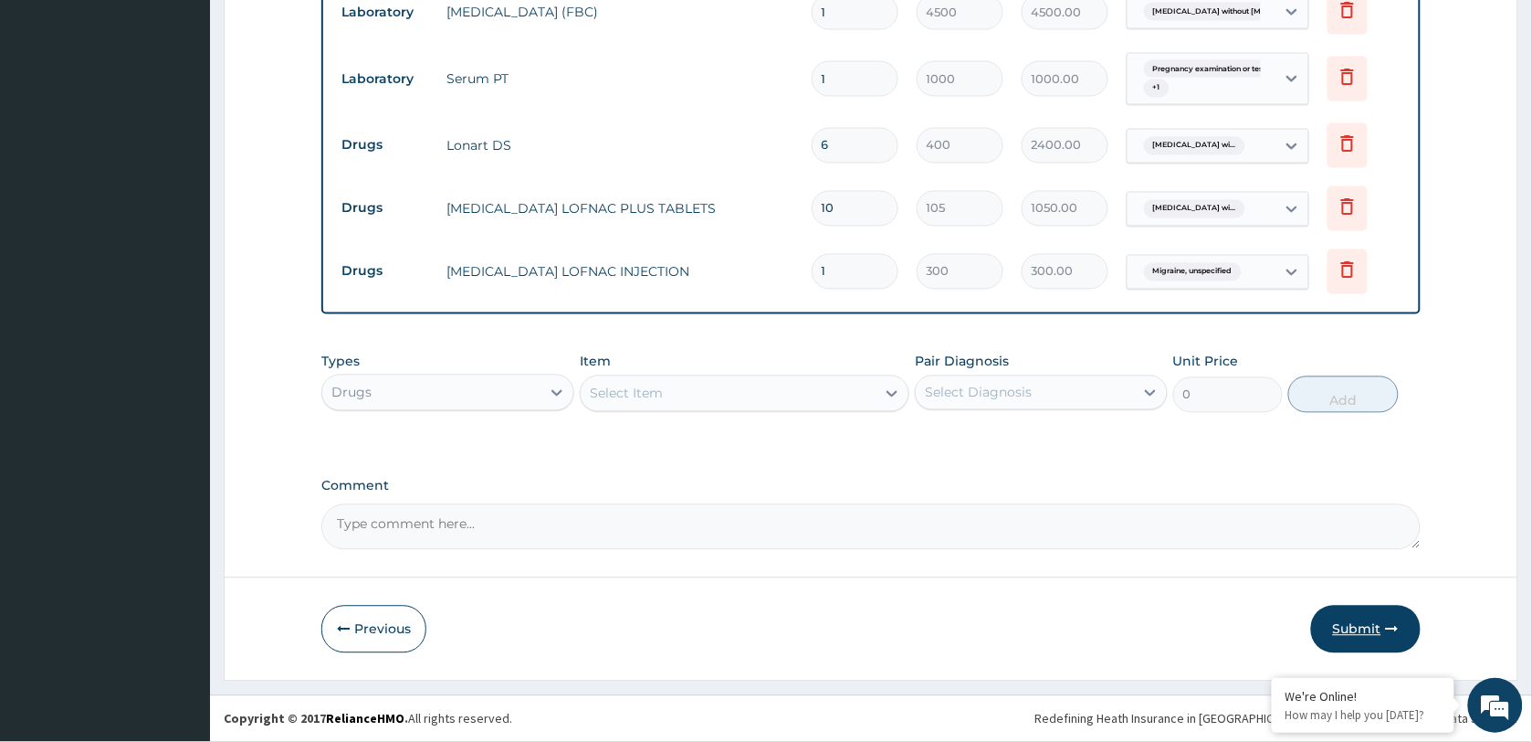
click at [1363, 626] on button "Submit" at bounding box center [1366, 628] width 110 height 47
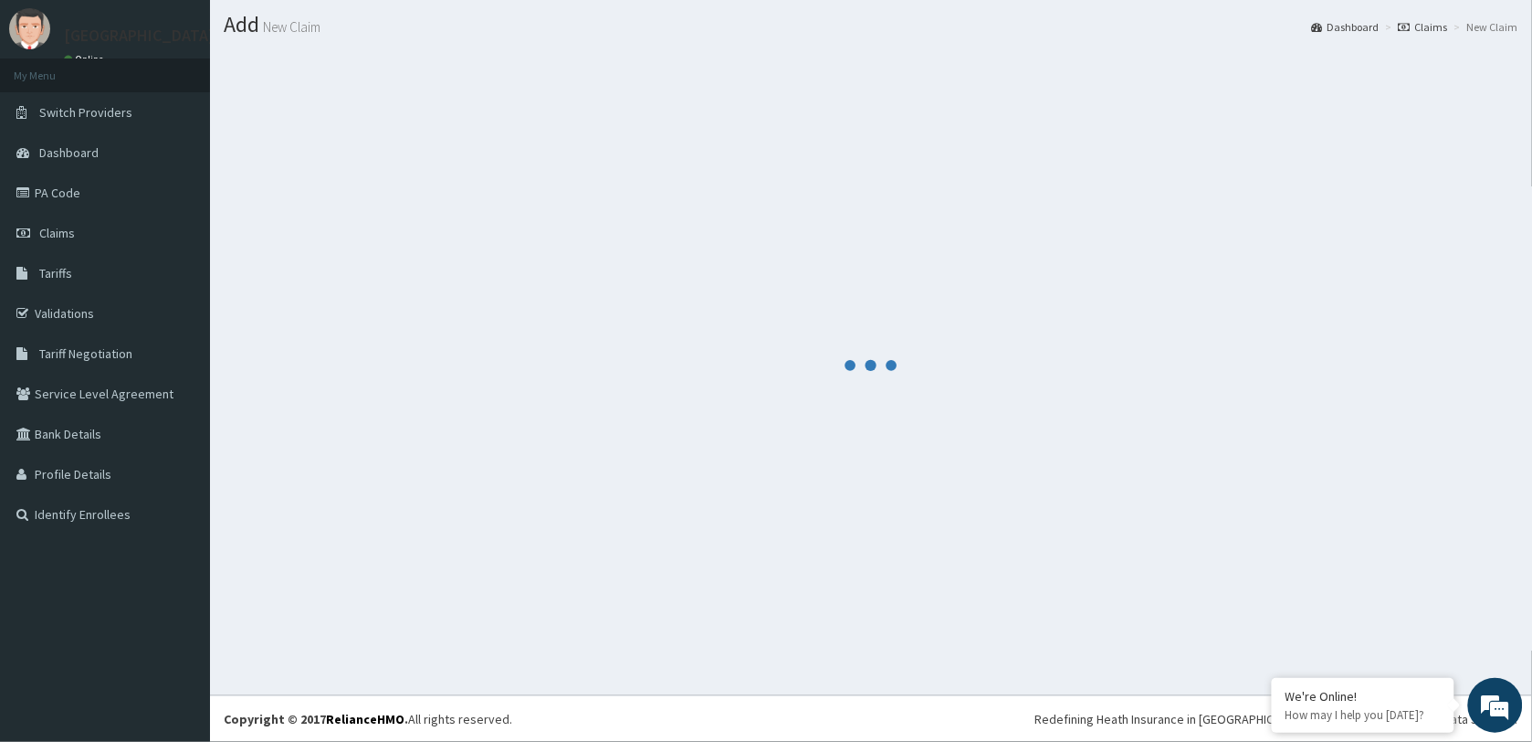
scroll to position [47, 0]
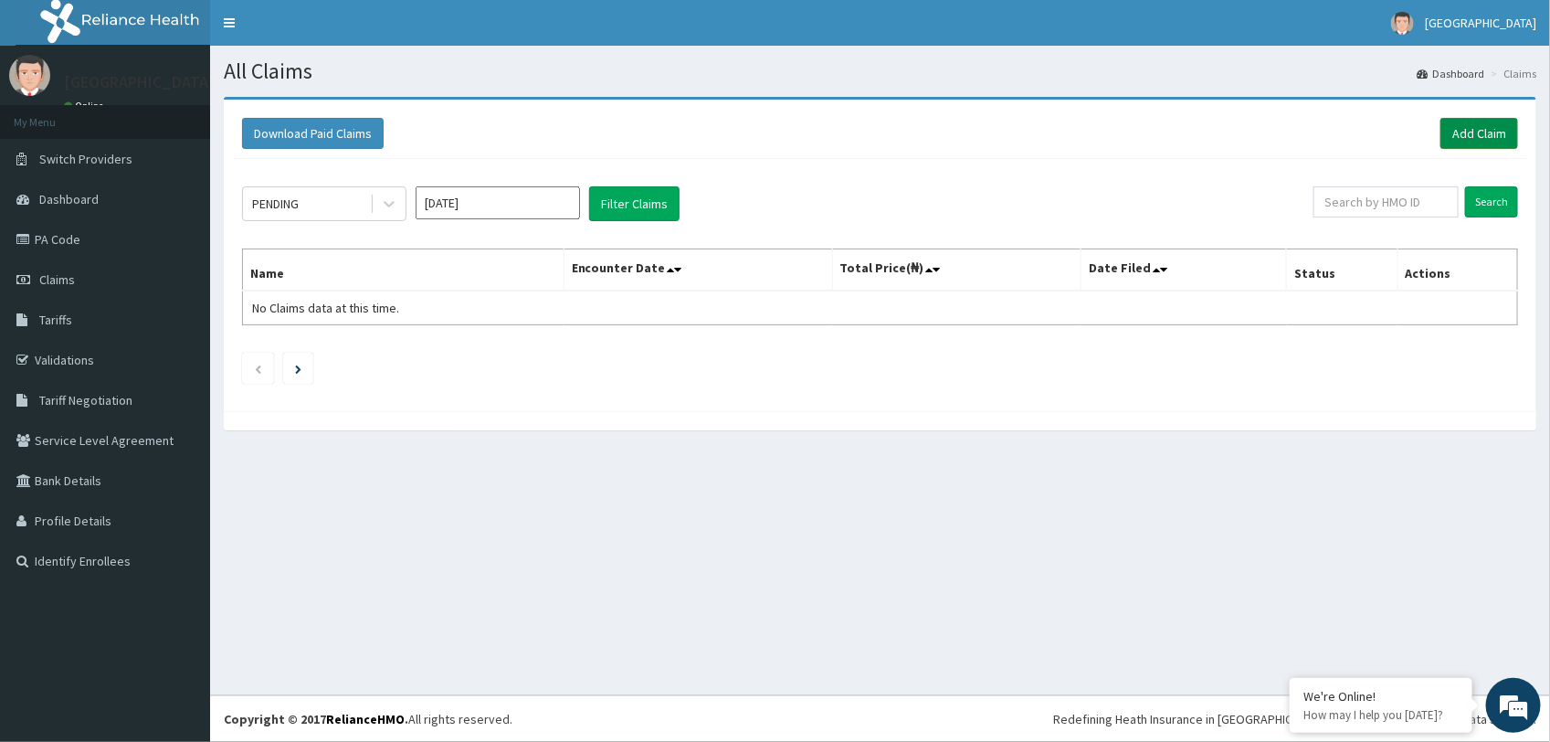
click at [1473, 129] on link "Add Claim" at bounding box center [1479, 133] width 78 height 31
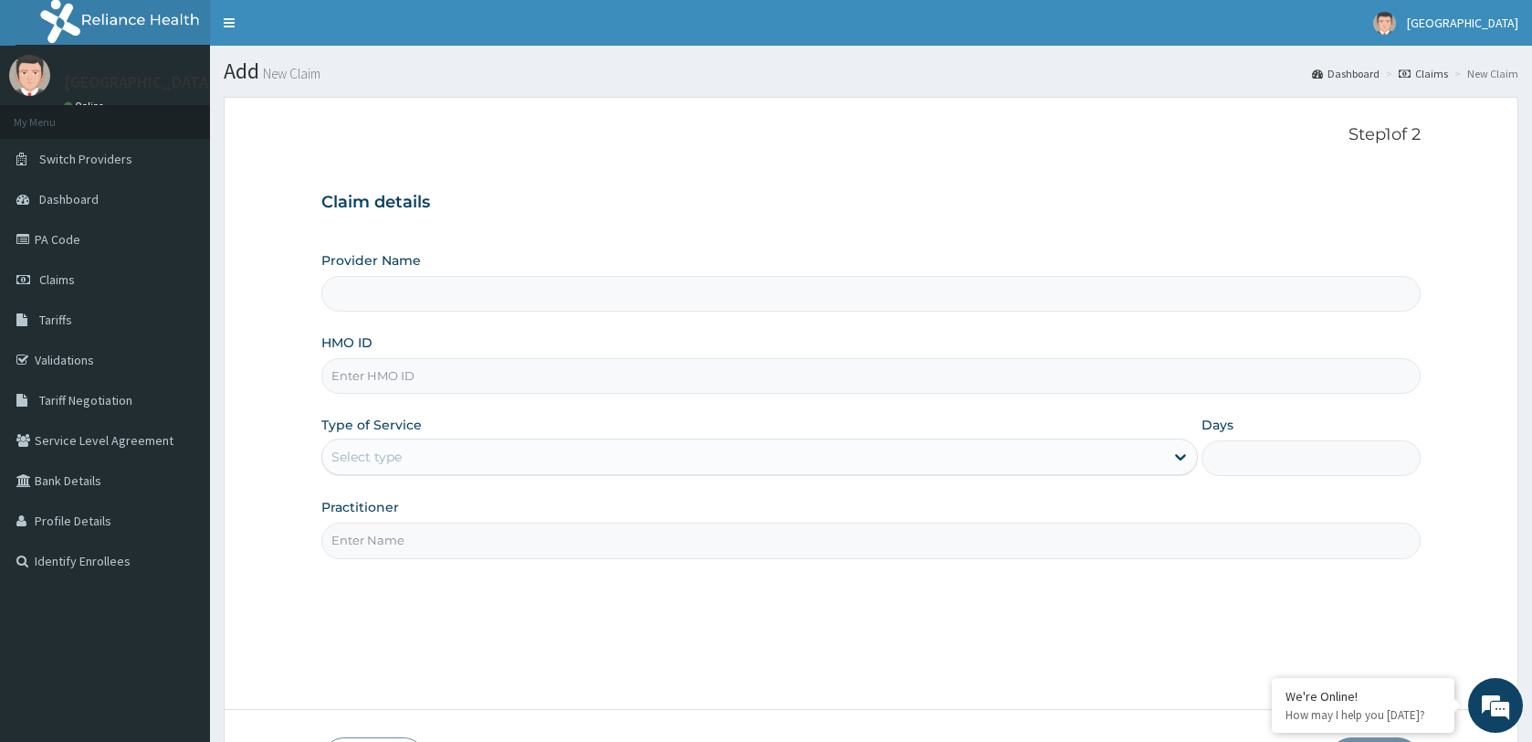
type input "Springsworth Specialist Hospital"
click at [438, 385] on input "HMO ID" at bounding box center [871, 376] width 1100 height 36
paste input "MHG/10406/A"
type input "MHG/10406/A"
click at [446, 468] on div "Select type" at bounding box center [743, 456] width 842 height 29
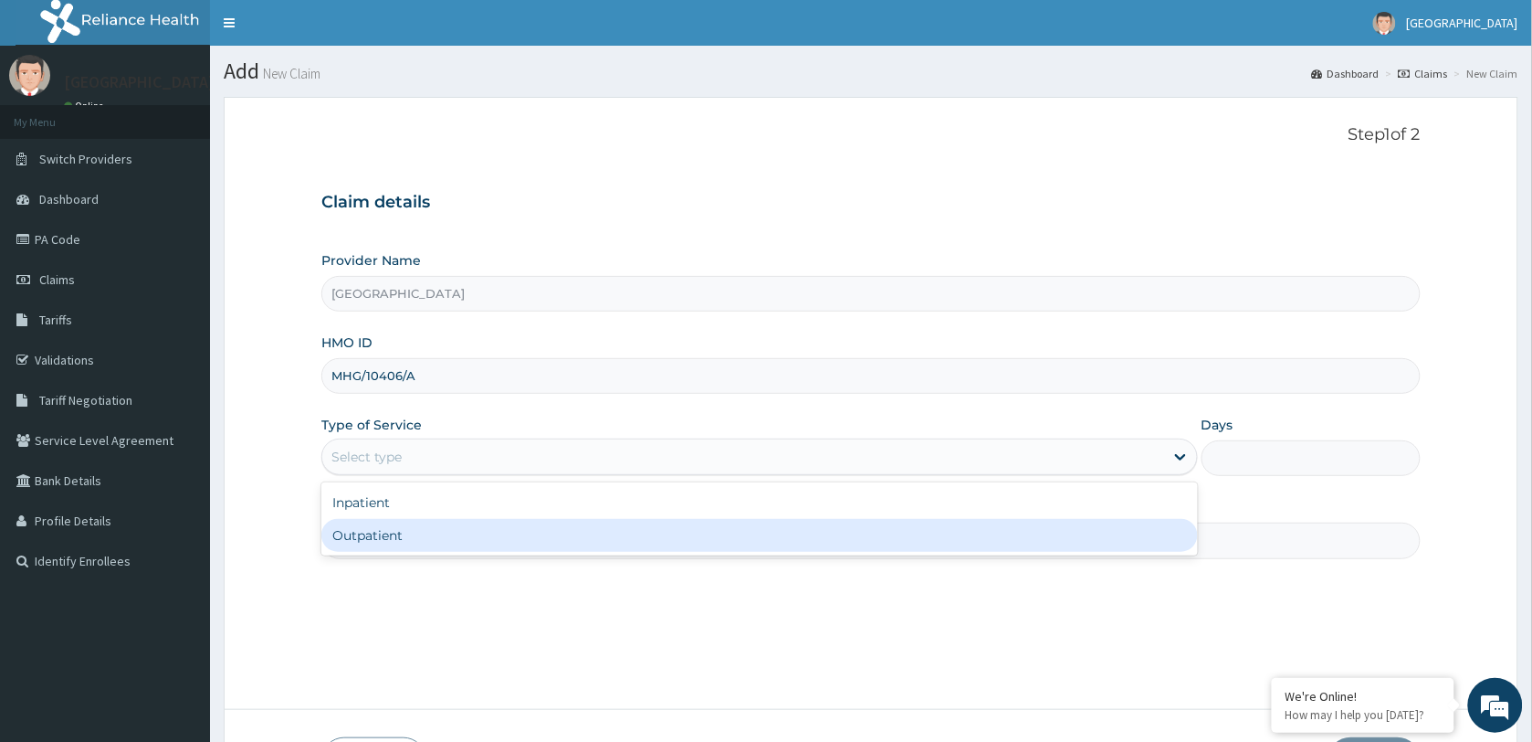
click at [450, 534] on div "Outpatient" at bounding box center [759, 535] width 877 height 33
type input "1"
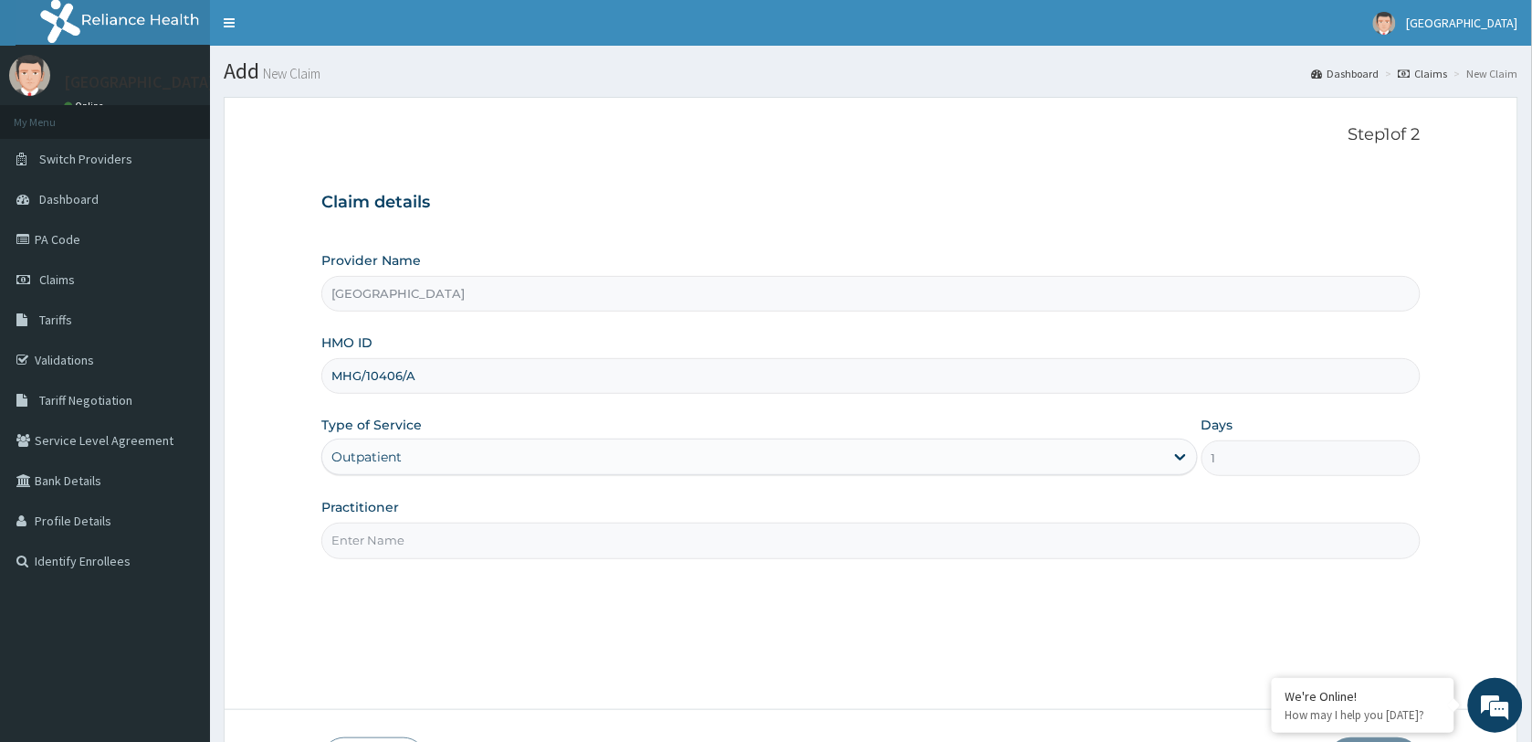
click at [455, 535] on input "Practitioner" at bounding box center [871, 540] width 1100 height 36
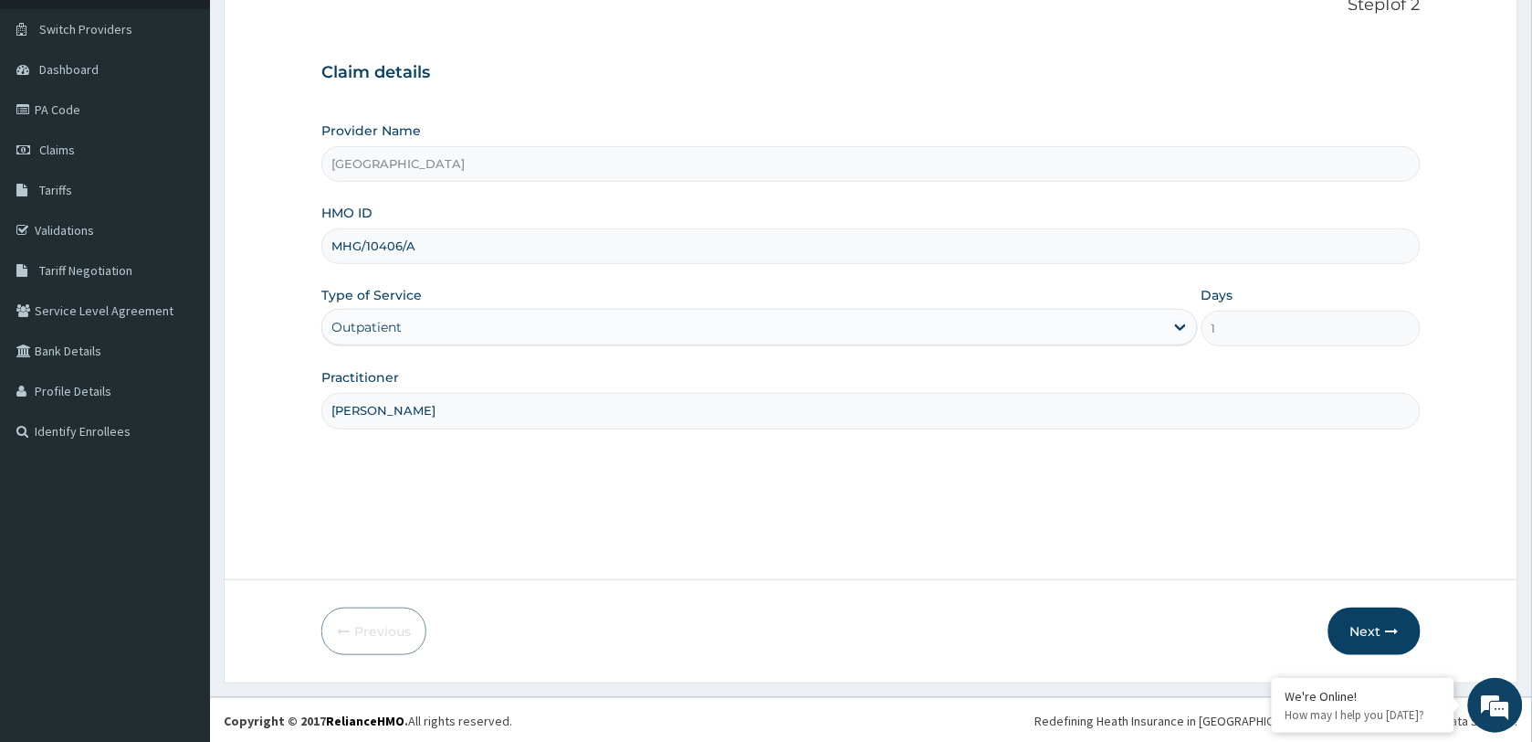
scroll to position [132, 0]
type input "DR ADELEKE K"
click at [1374, 630] on button "Next" at bounding box center [1375, 628] width 92 height 47
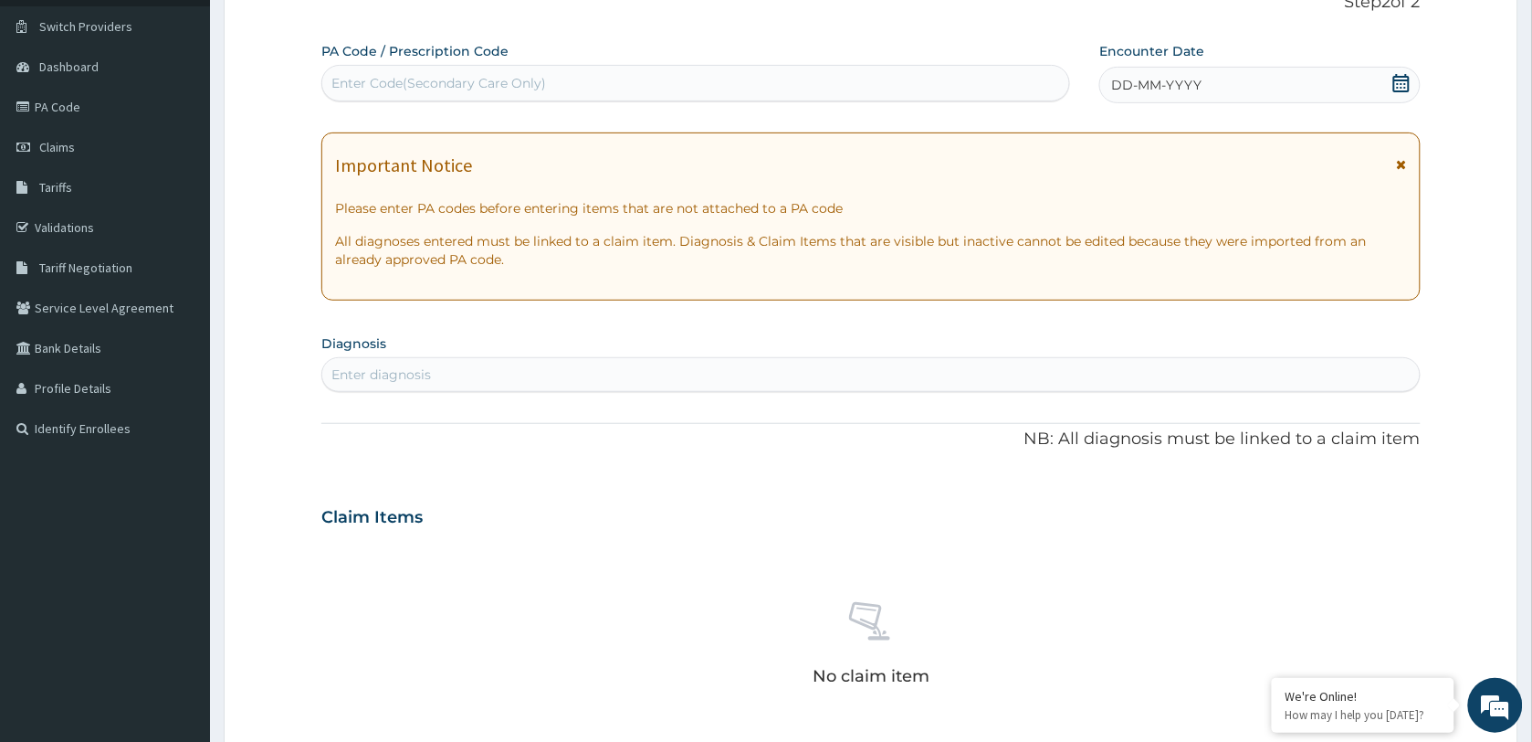
click at [576, 76] on div "Enter Code(Secondary Care Only)" at bounding box center [695, 82] width 747 height 29
paste input "PA/22875B"
type input "PA/22875B"
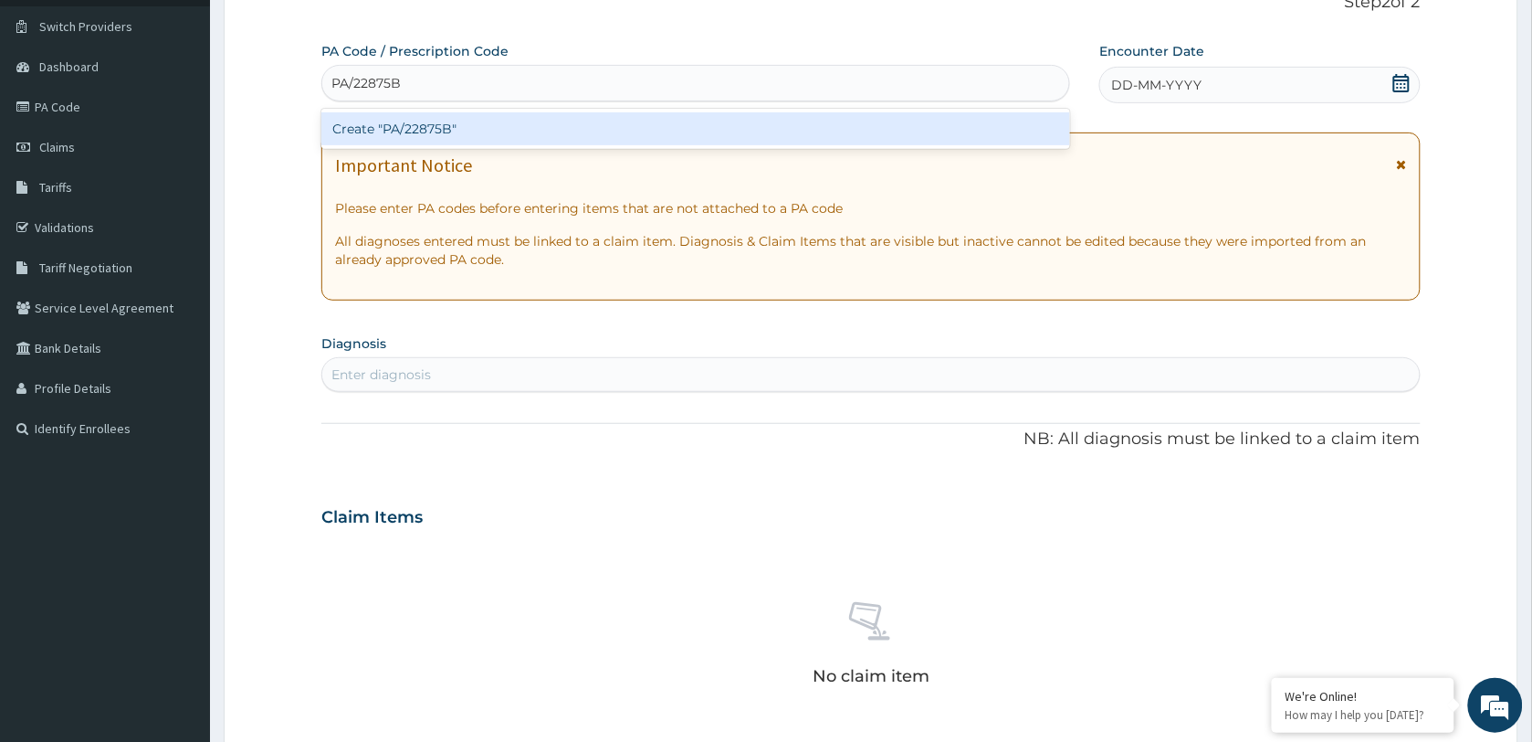
click at [503, 132] on div "Create "PA/22875B"" at bounding box center [695, 128] width 749 height 33
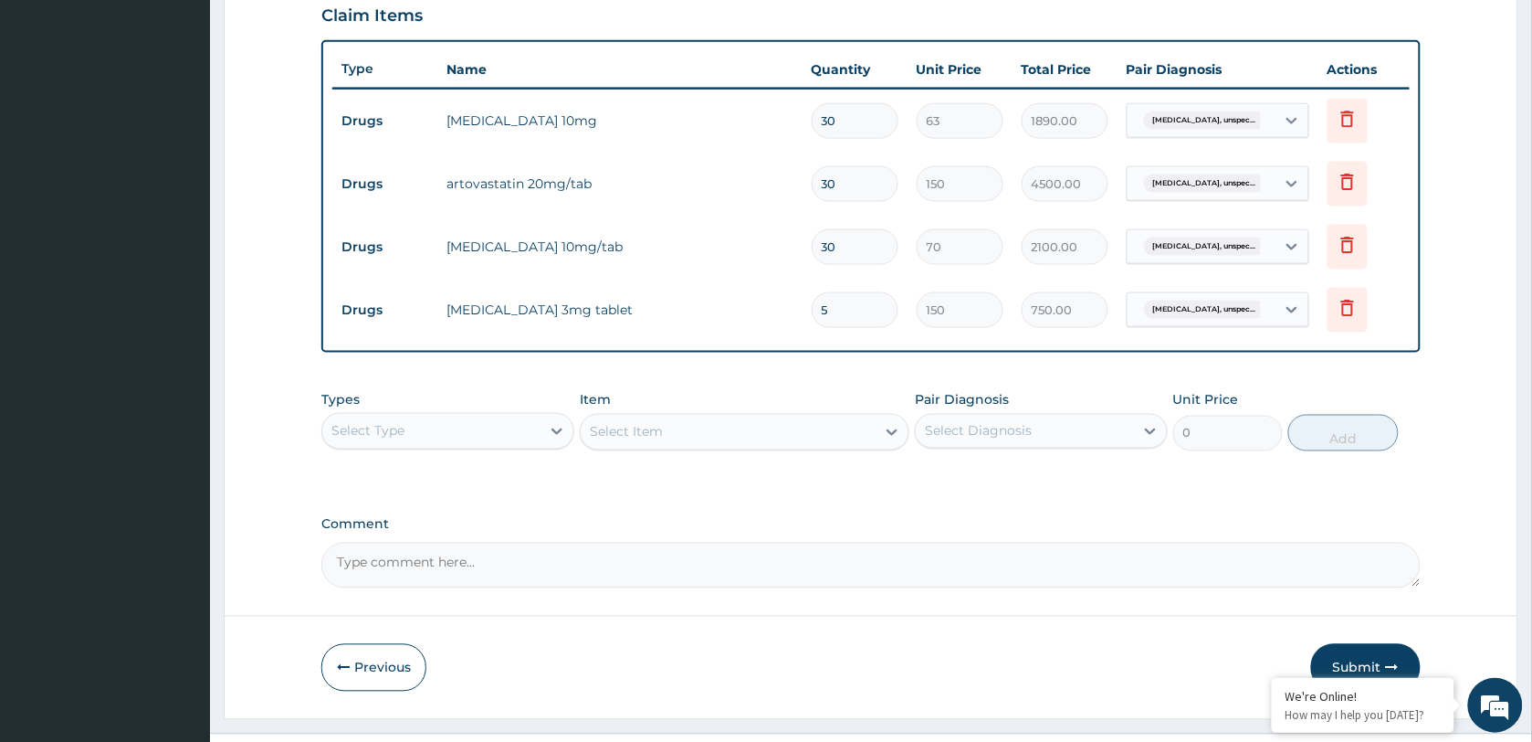
scroll to position [677, 0]
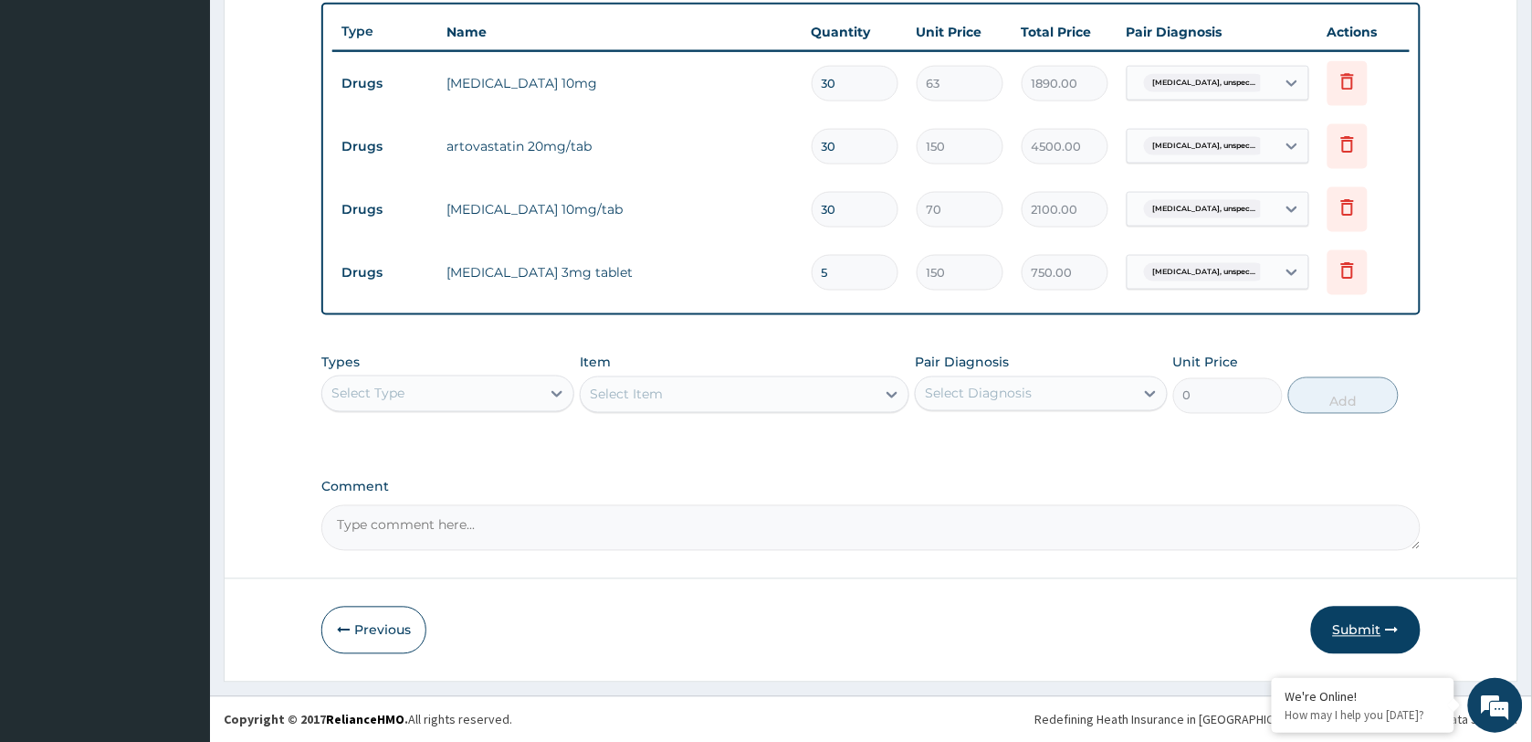
click at [1363, 630] on button "Submit" at bounding box center [1366, 629] width 110 height 47
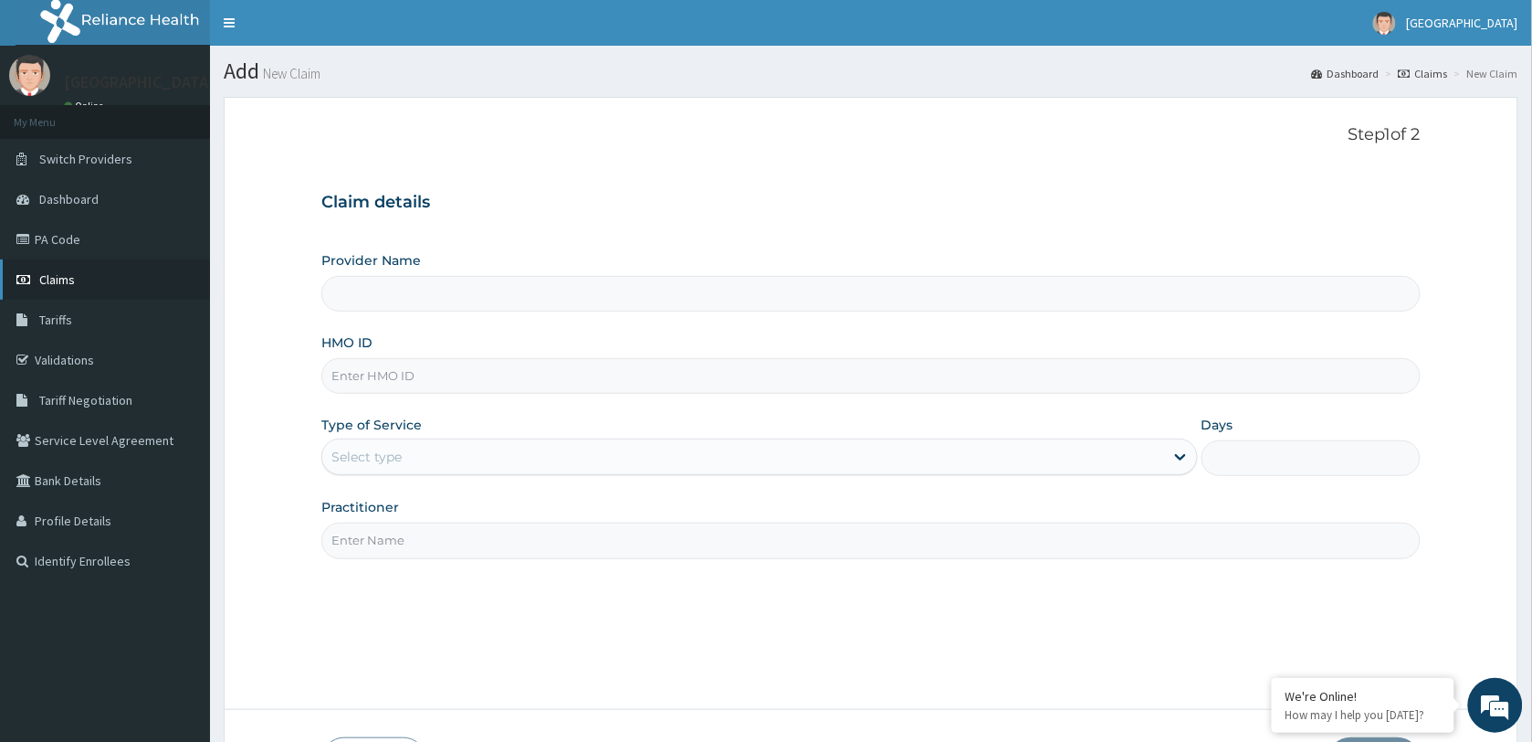
click at [71, 276] on span "Claims" at bounding box center [57, 279] width 36 height 16
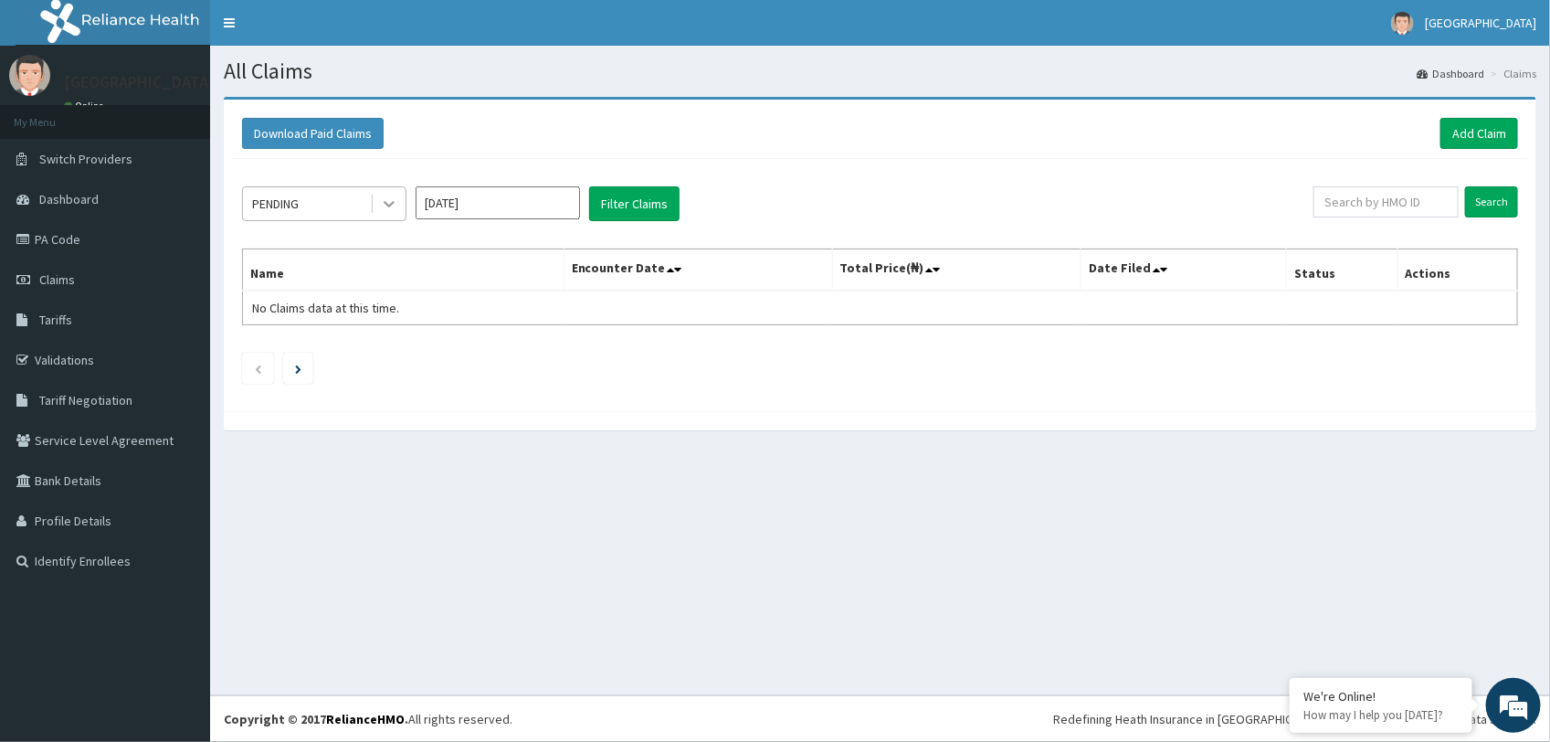
click at [390, 198] on icon at bounding box center [389, 204] width 18 height 18
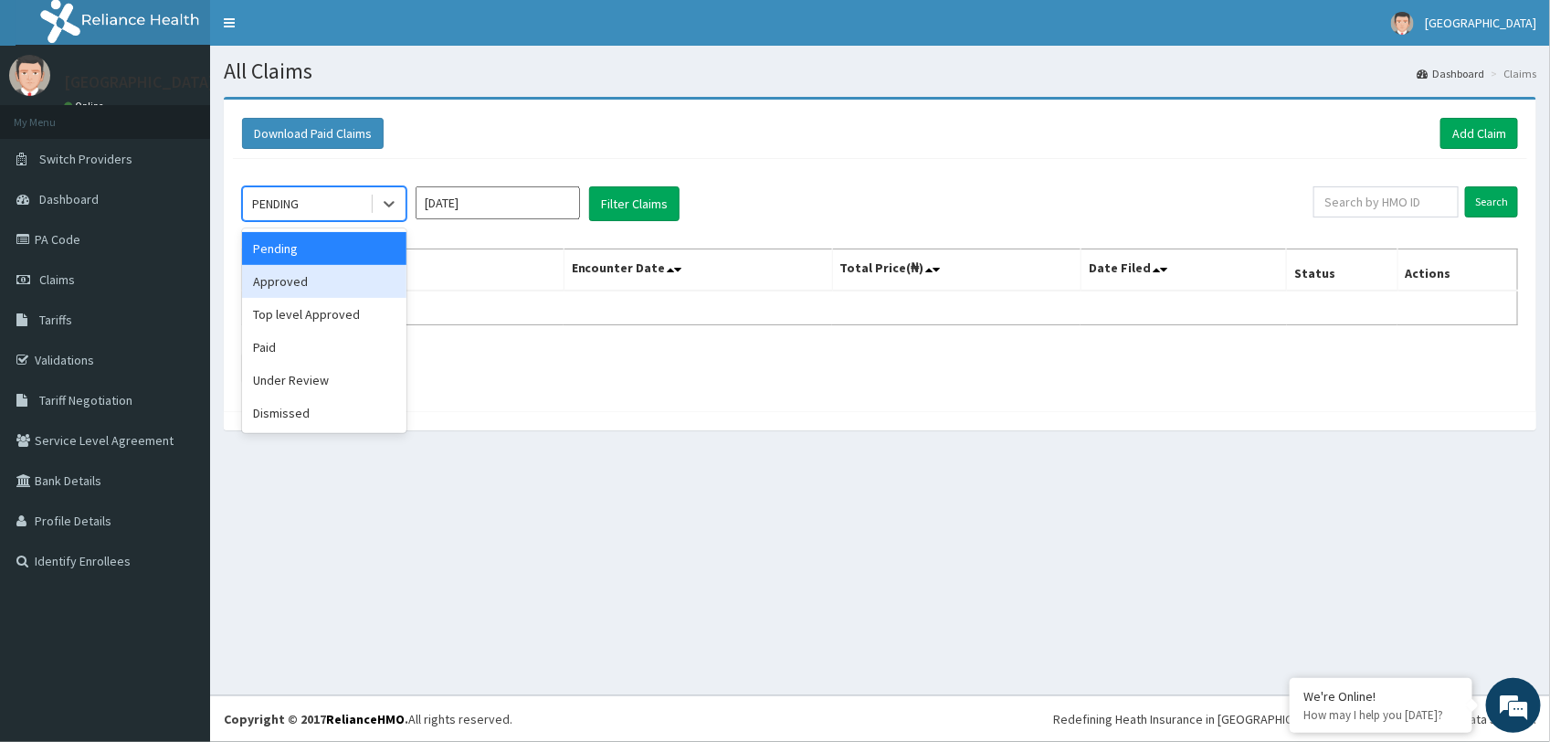
drag, startPoint x: 340, startPoint y: 274, endPoint x: 377, endPoint y: 271, distance: 37.5
click at [342, 275] on div "Approved" at bounding box center [324, 281] width 164 height 33
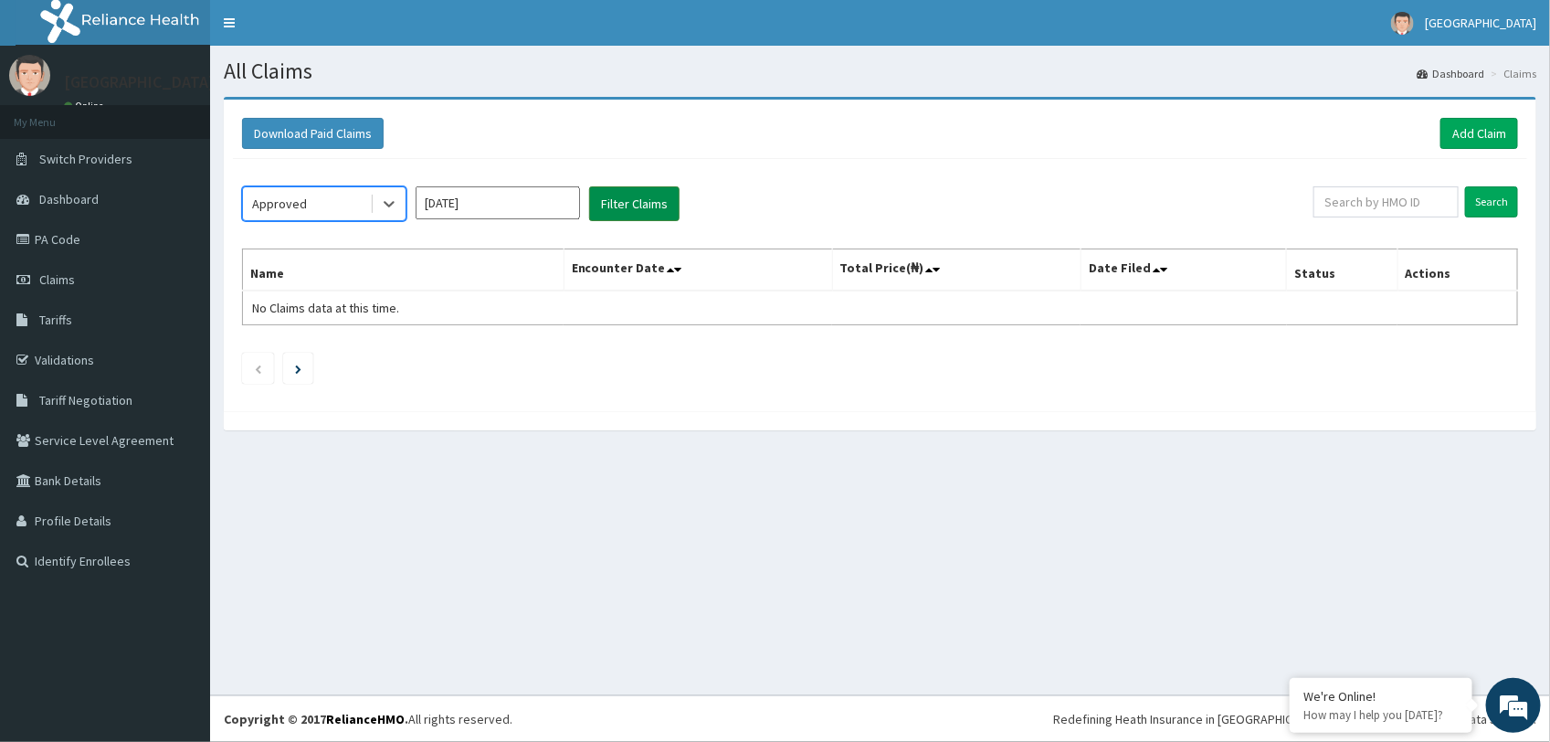
click at [668, 198] on button "Filter Claims" at bounding box center [634, 203] width 90 height 35
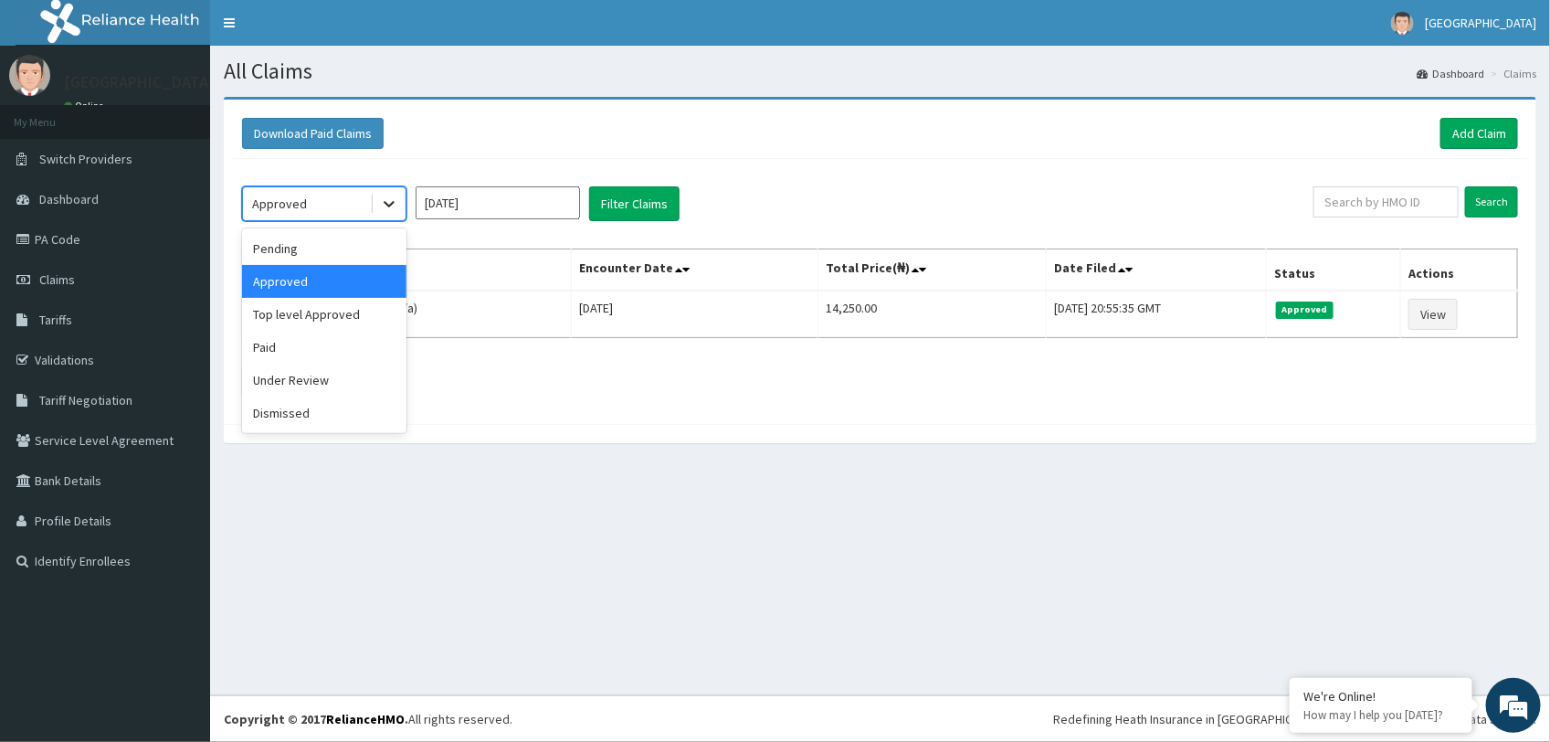
click at [391, 195] on icon at bounding box center [389, 204] width 18 height 18
click at [318, 316] on div "Top level Approved" at bounding box center [324, 314] width 164 height 33
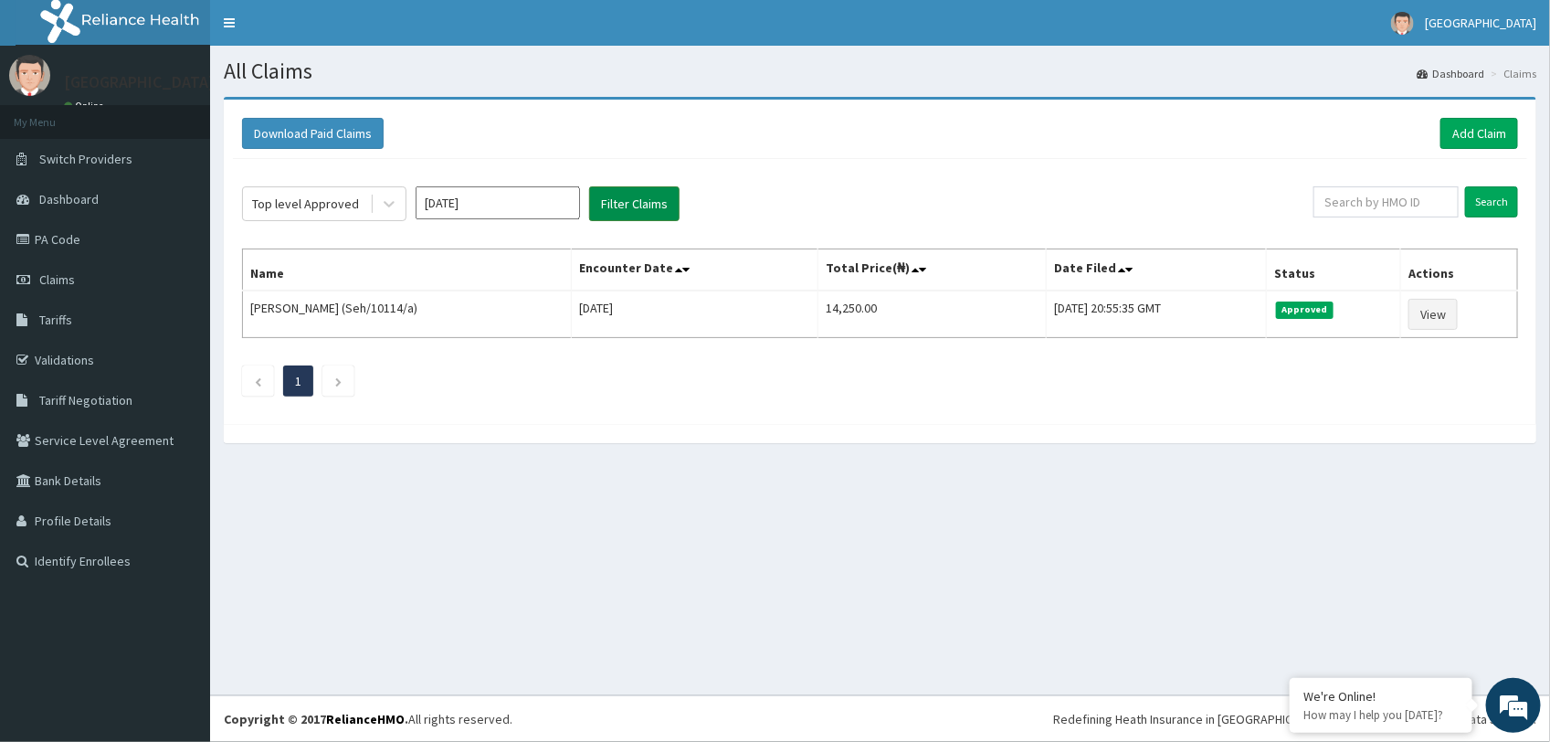
click at [631, 193] on button "Filter Claims" at bounding box center [634, 203] width 90 height 35
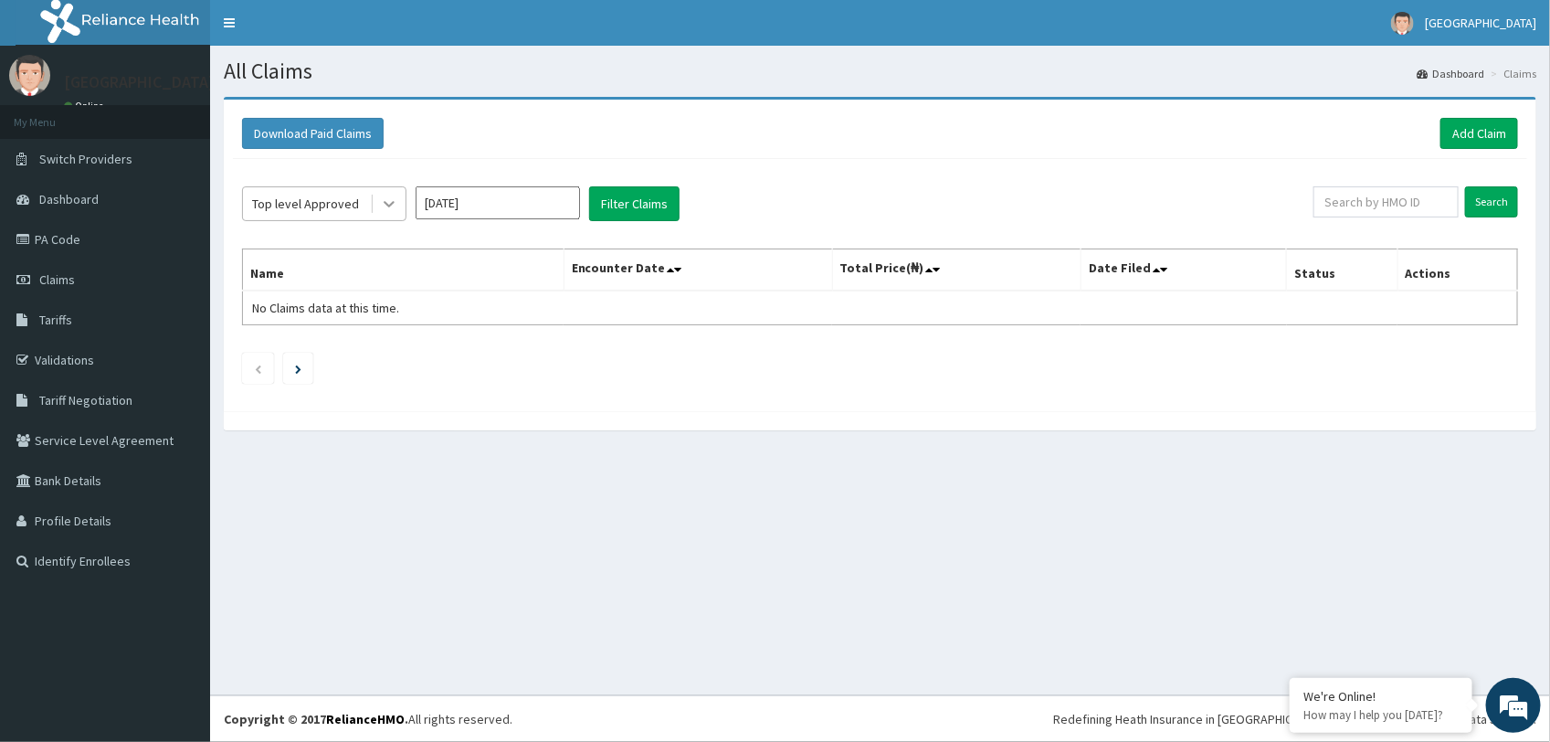
click at [388, 198] on icon at bounding box center [389, 204] width 18 height 18
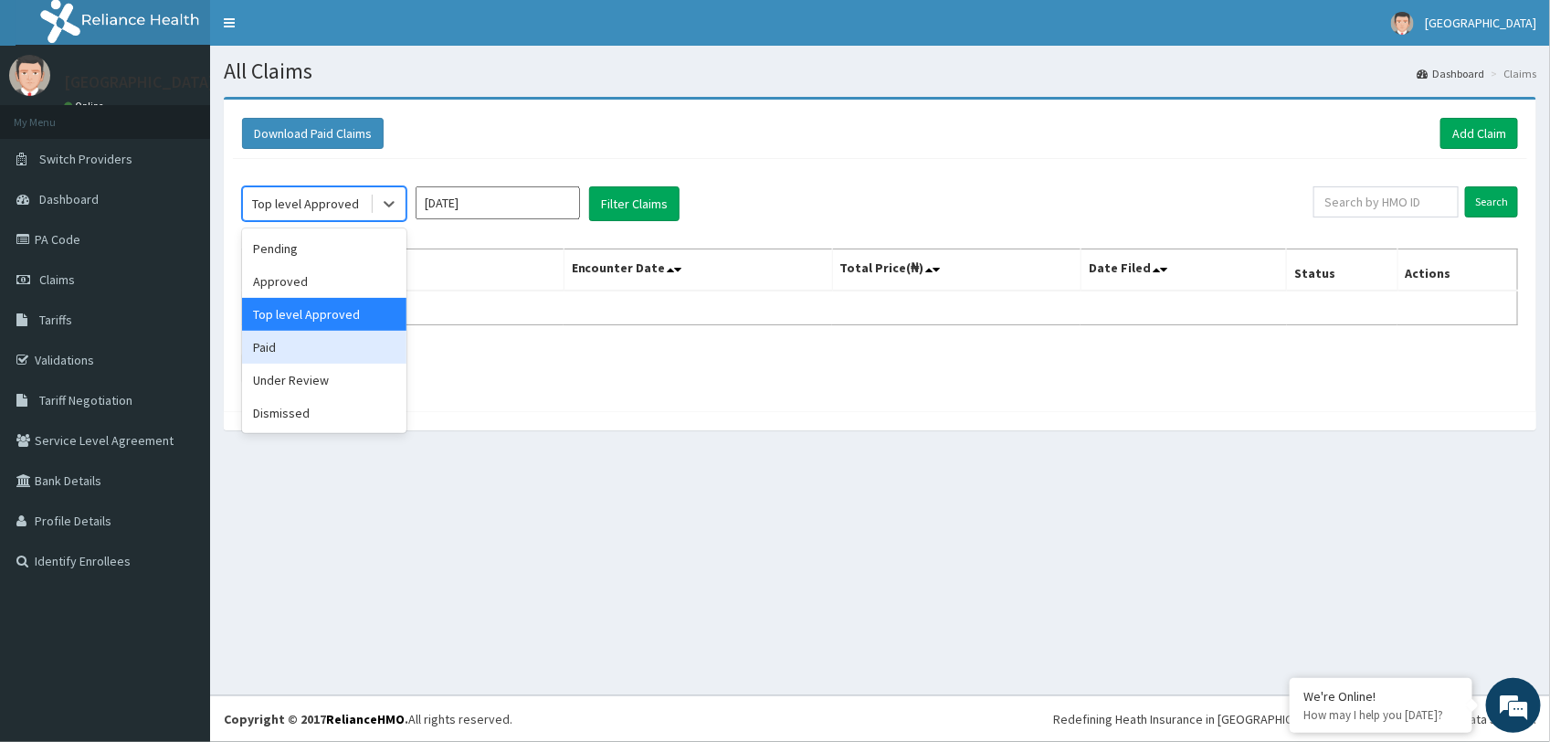
drag, startPoint x: 333, startPoint y: 359, endPoint x: 477, endPoint y: 270, distance: 168.5
click at [334, 359] on div "Paid" at bounding box center [324, 347] width 164 height 33
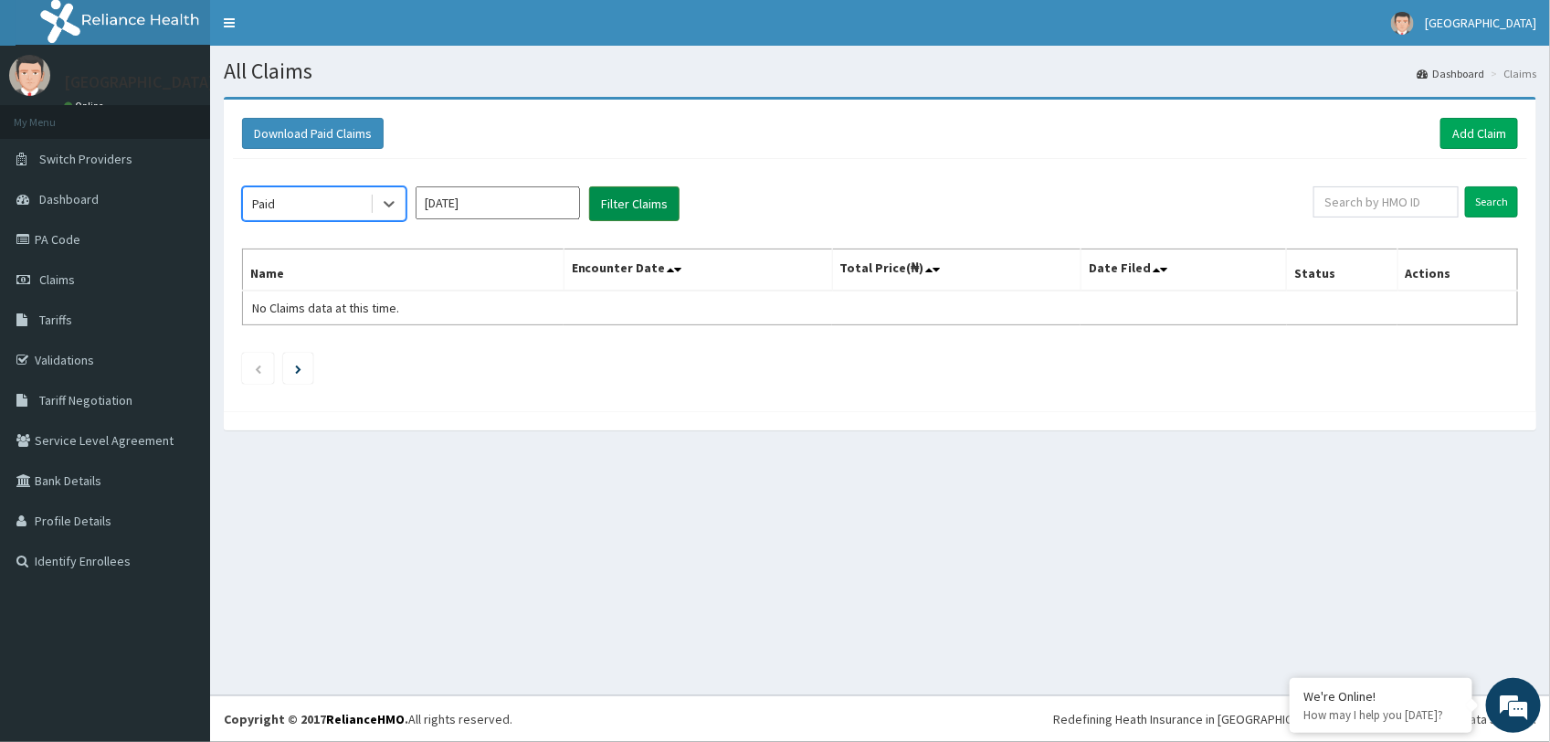
click at [630, 213] on button "Filter Claims" at bounding box center [634, 203] width 90 height 35
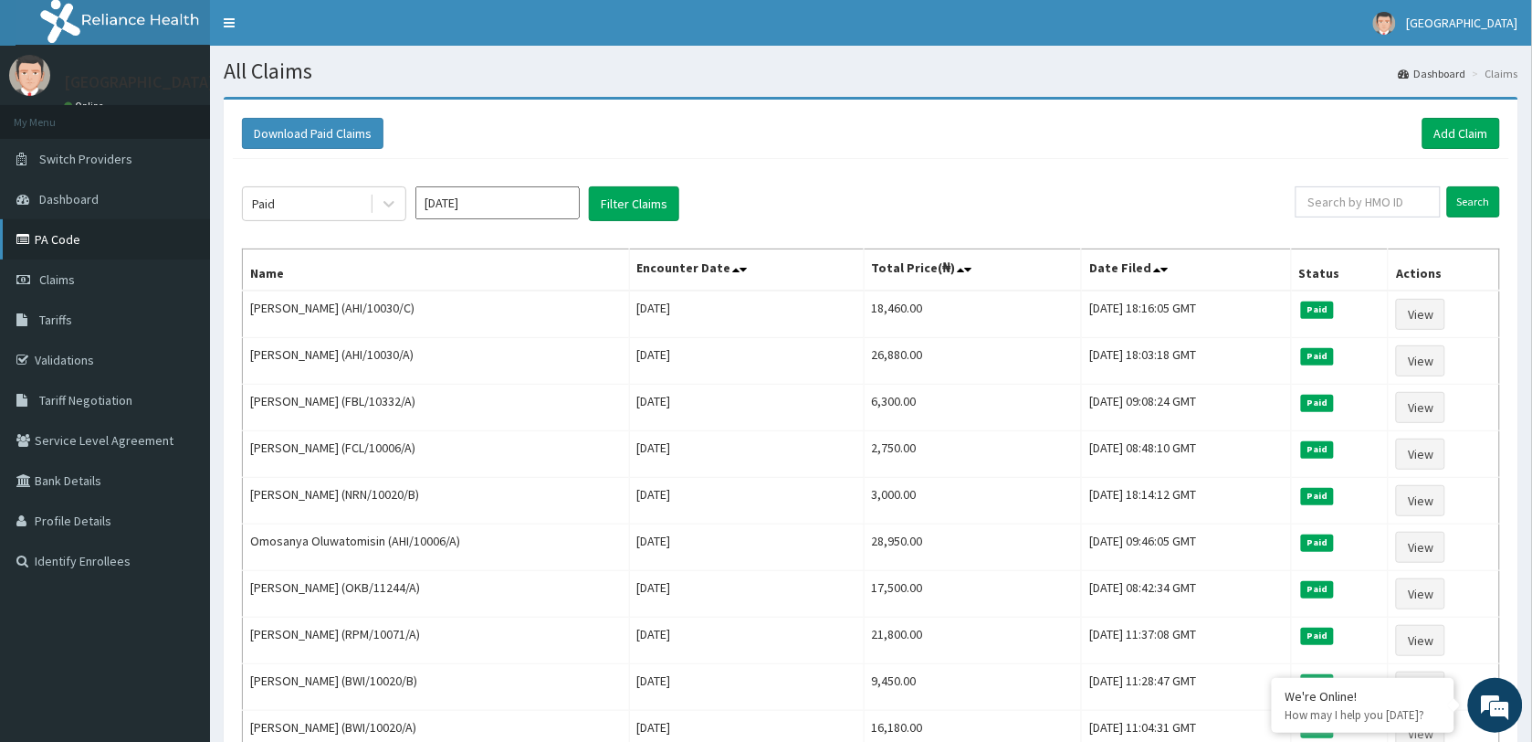
click at [71, 236] on link "PA Code" at bounding box center [105, 239] width 210 height 40
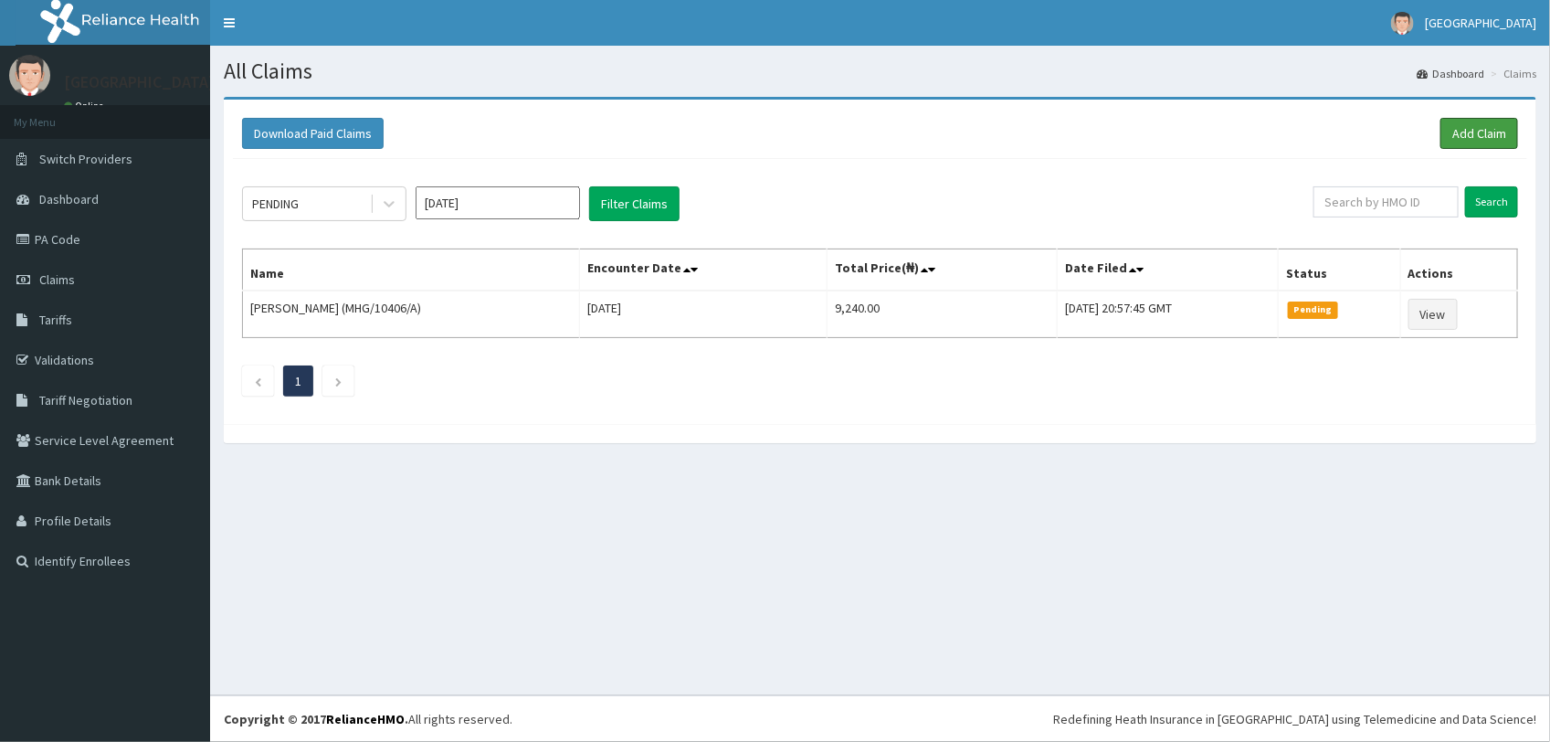
click at [1470, 135] on link "Add Claim" at bounding box center [1479, 133] width 78 height 31
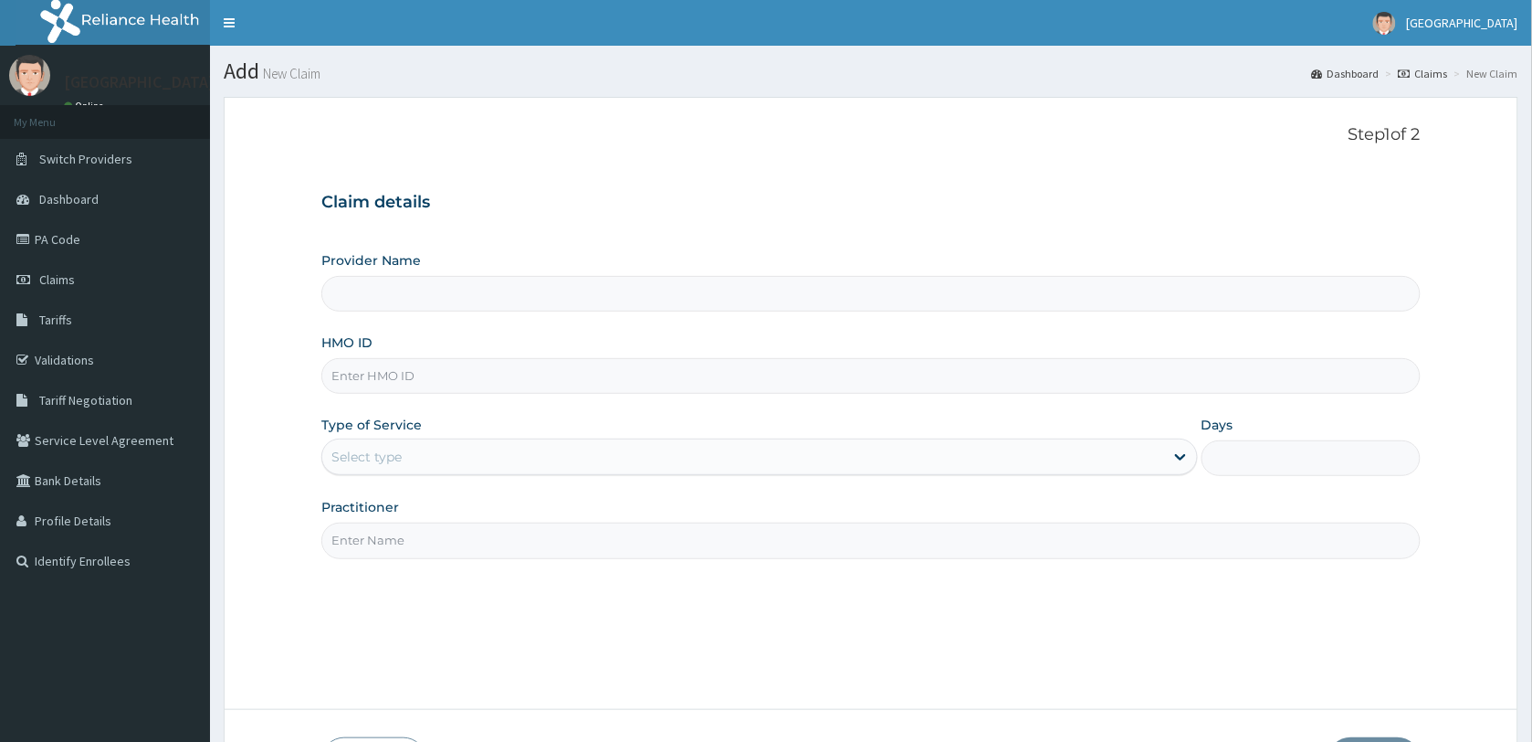
click at [408, 368] on input "HMO ID" at bounding box center [871, 376] width 1100 height 36
paste input "PA/22875B"
type input "PA/22875B"
click at [421, 458] on div "Select type" at bounding box center [743, 456] width 842 height 29
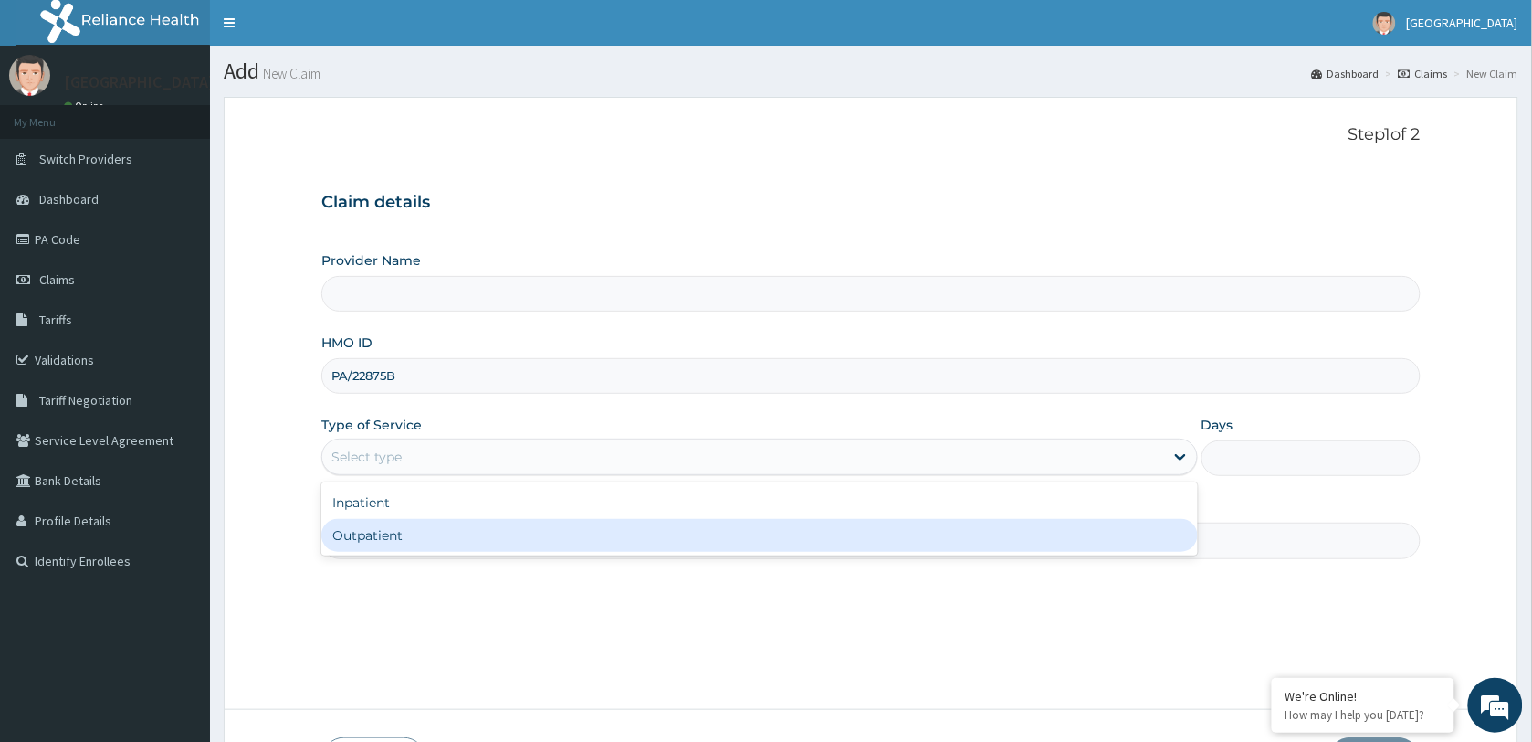
type input "Springsworth Specialist Hospital"
click at [422, 528] on div "Outpatient" at bounding box center [759, 535] width 877 height 33
type input "1"
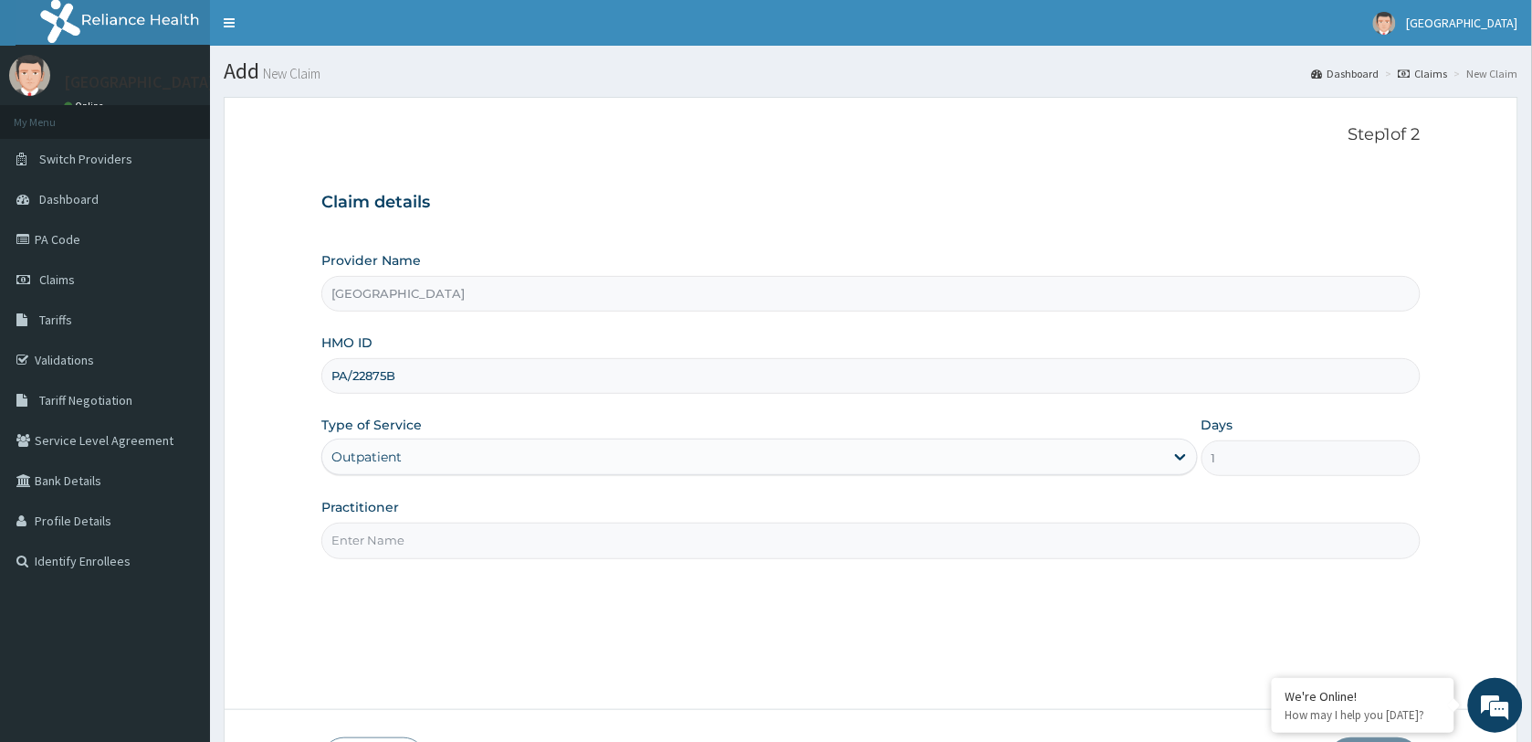
click at [429, 531] on input "Practitioner" at bounding box center [871, 540] width 1100 height 36
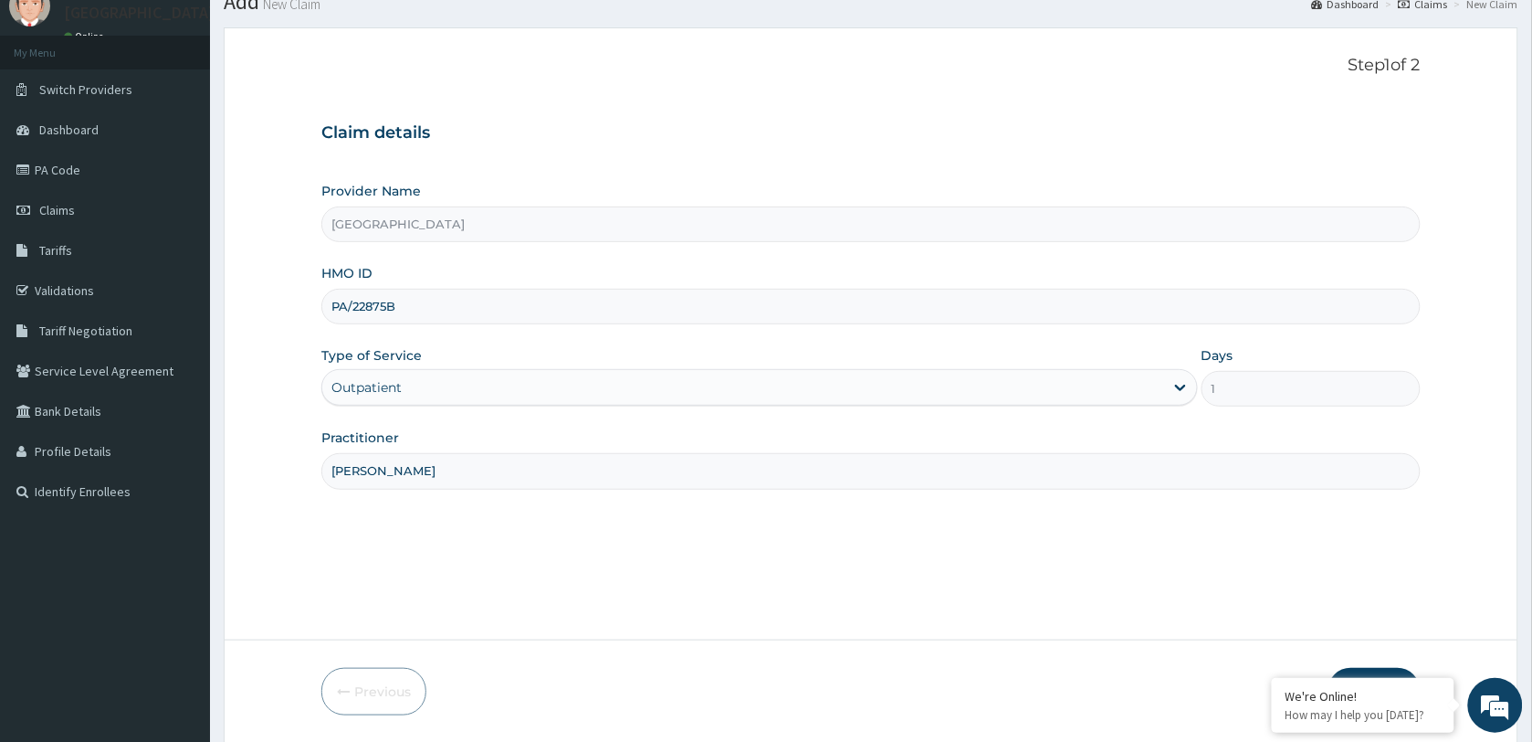
scroll to position [132, 0]
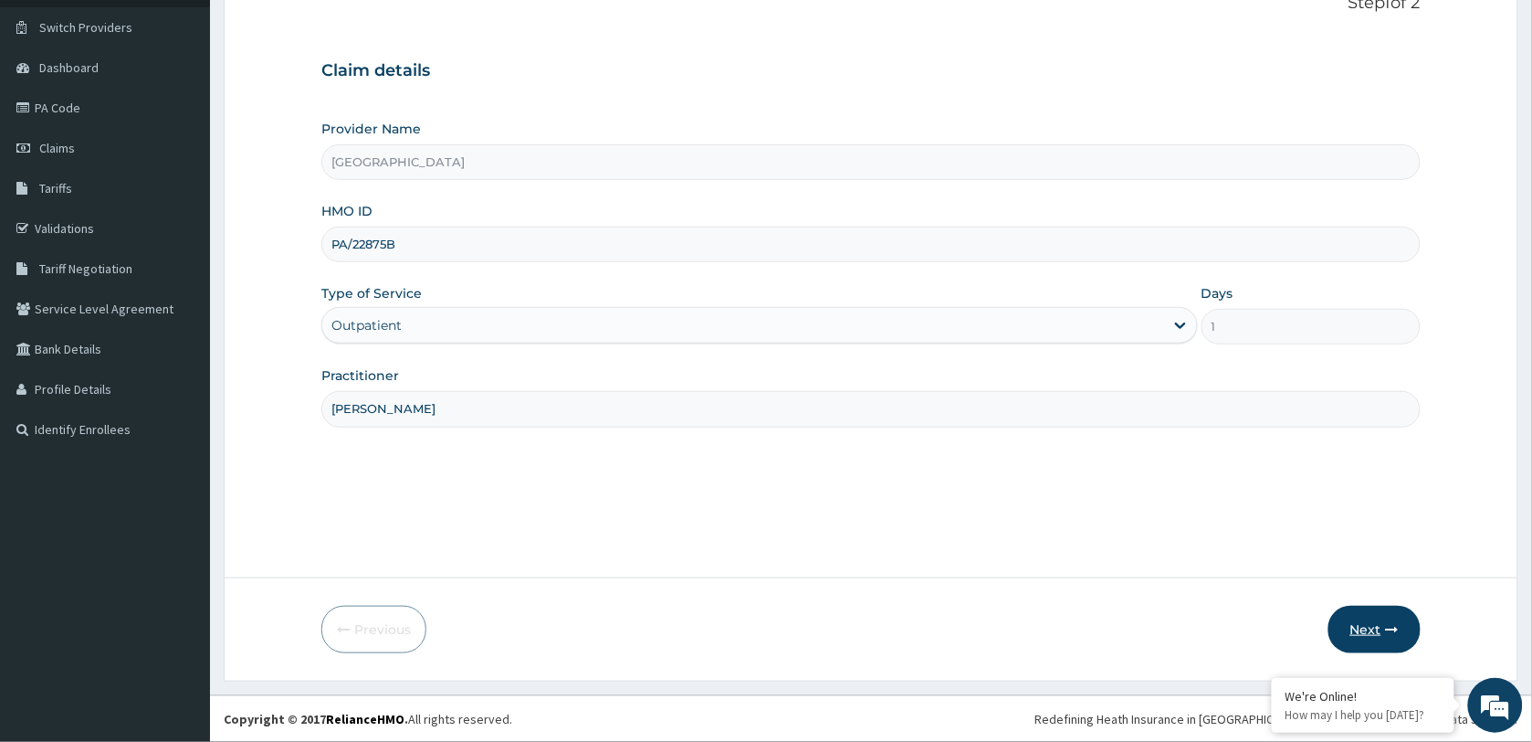
type input "DR SAMUEL"
click at [1359, 626] on button "Next" at bounding box center [1375, 628] width 92 height 47
drag, startPoint x: 400, startPoint y: 244, endPoint x: 230, endPoint y: 249, distance: 169.9
click at [240, 247] on form "Step 1 of 2 Claim details Provider Name Springsworth Specialist Hospital HMO ID…" at bounding box center [871, 323] width 1295 height 716
paste input "MHG/10406/A"
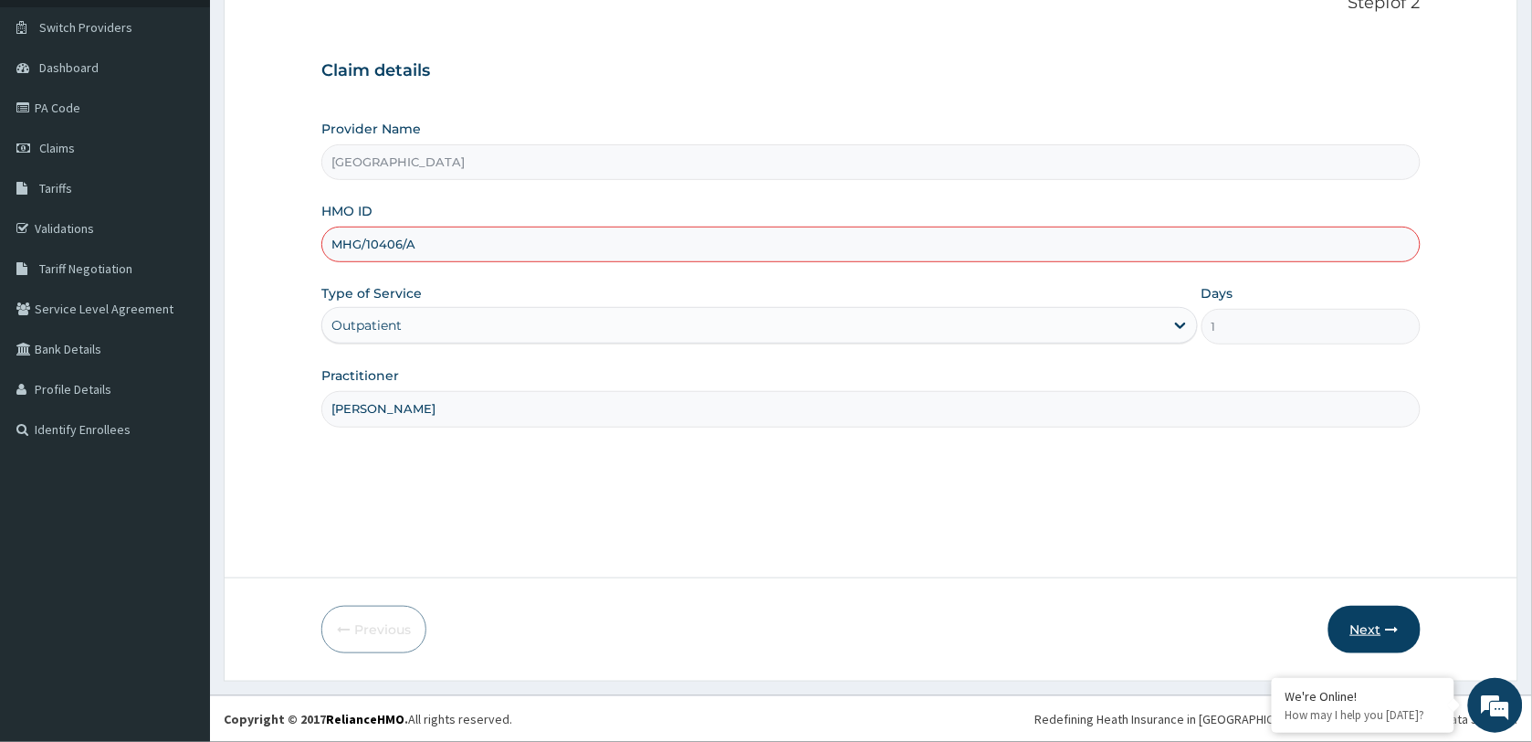
type input "MHG/10406/A"
click at [1386, 624] on icon "button" at bounding box center [1392, 629] width 13 height 13
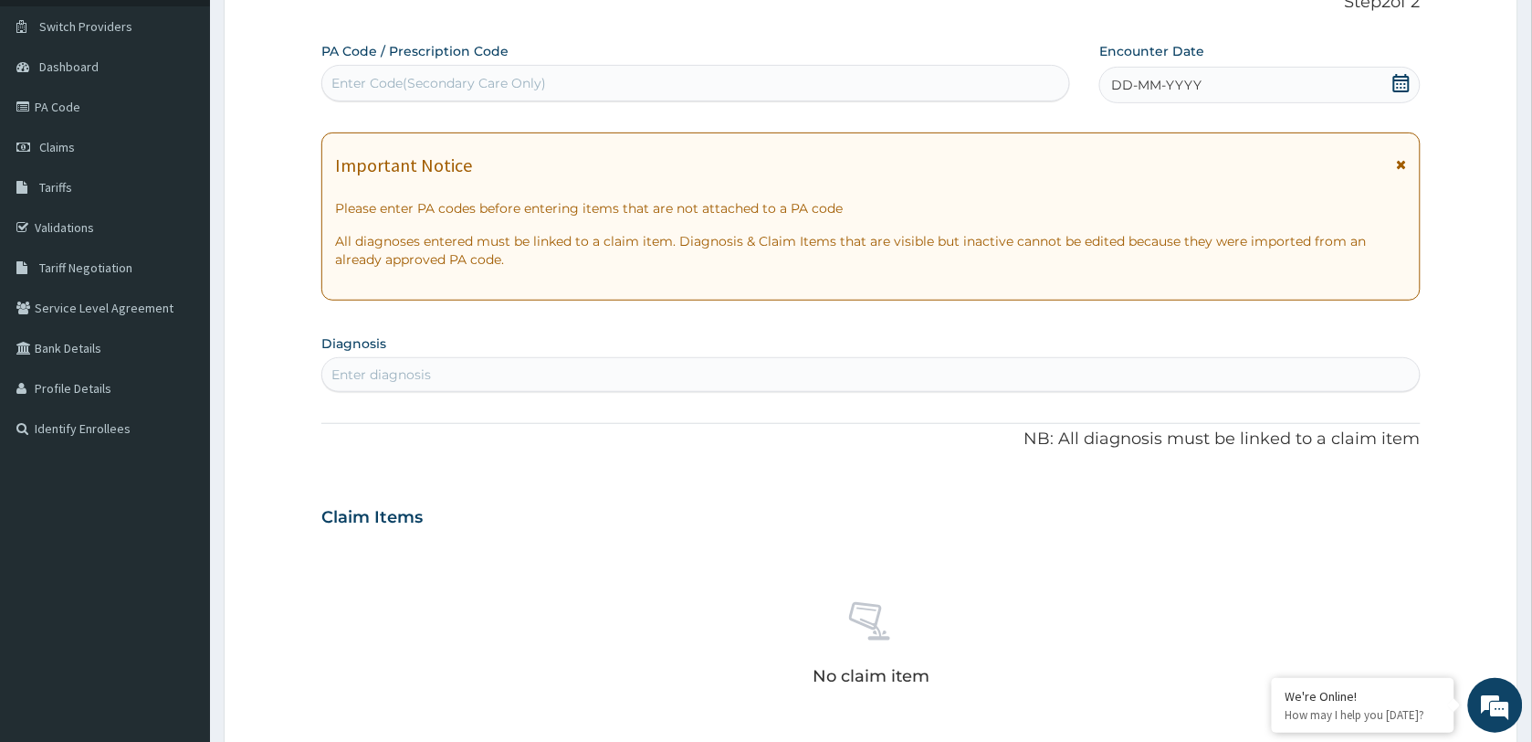
click at [1397, 88] on icon at bounding box center [1402, 83] width 16 height 18
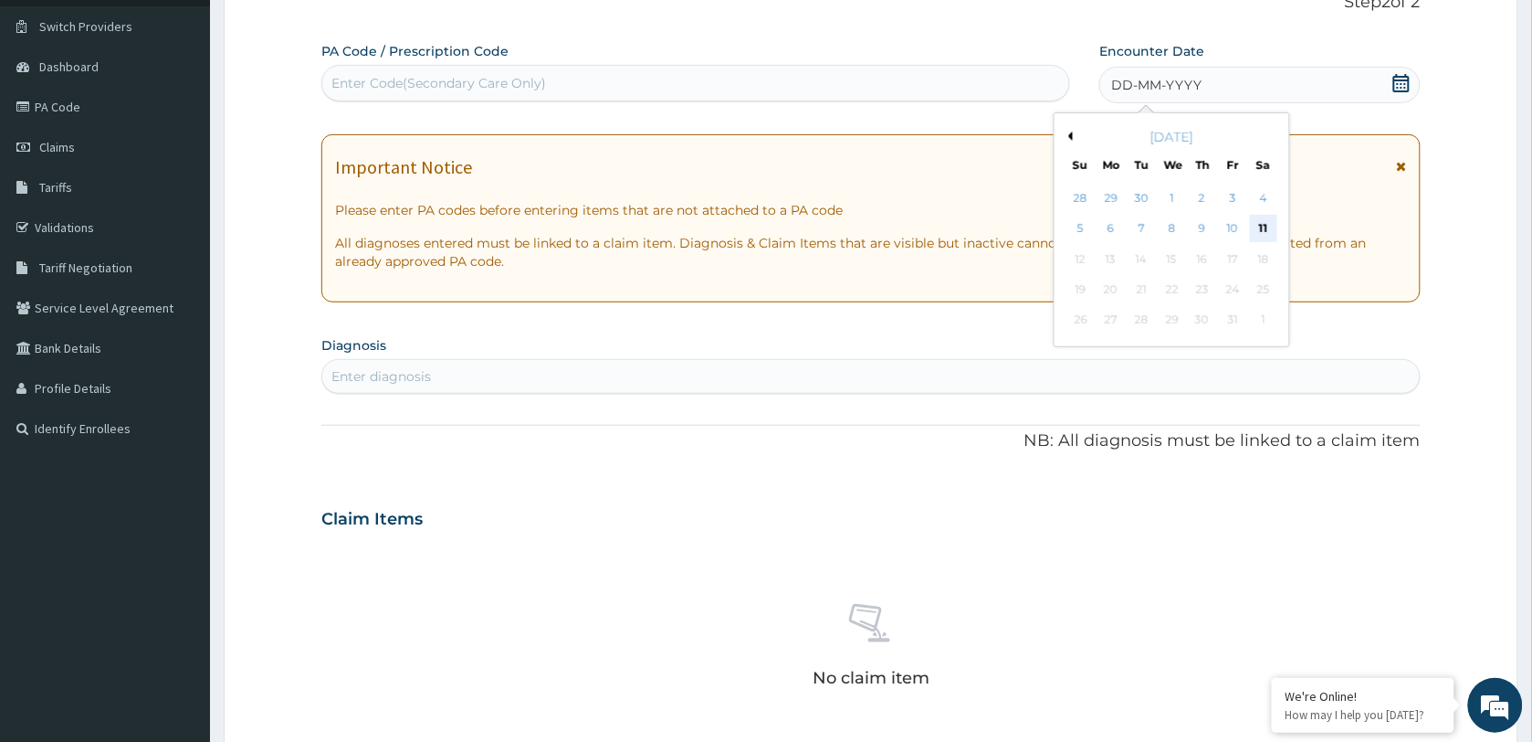
click at [1261, 226] on div "11" at bounding box center [1263, 229] width 27 height 27
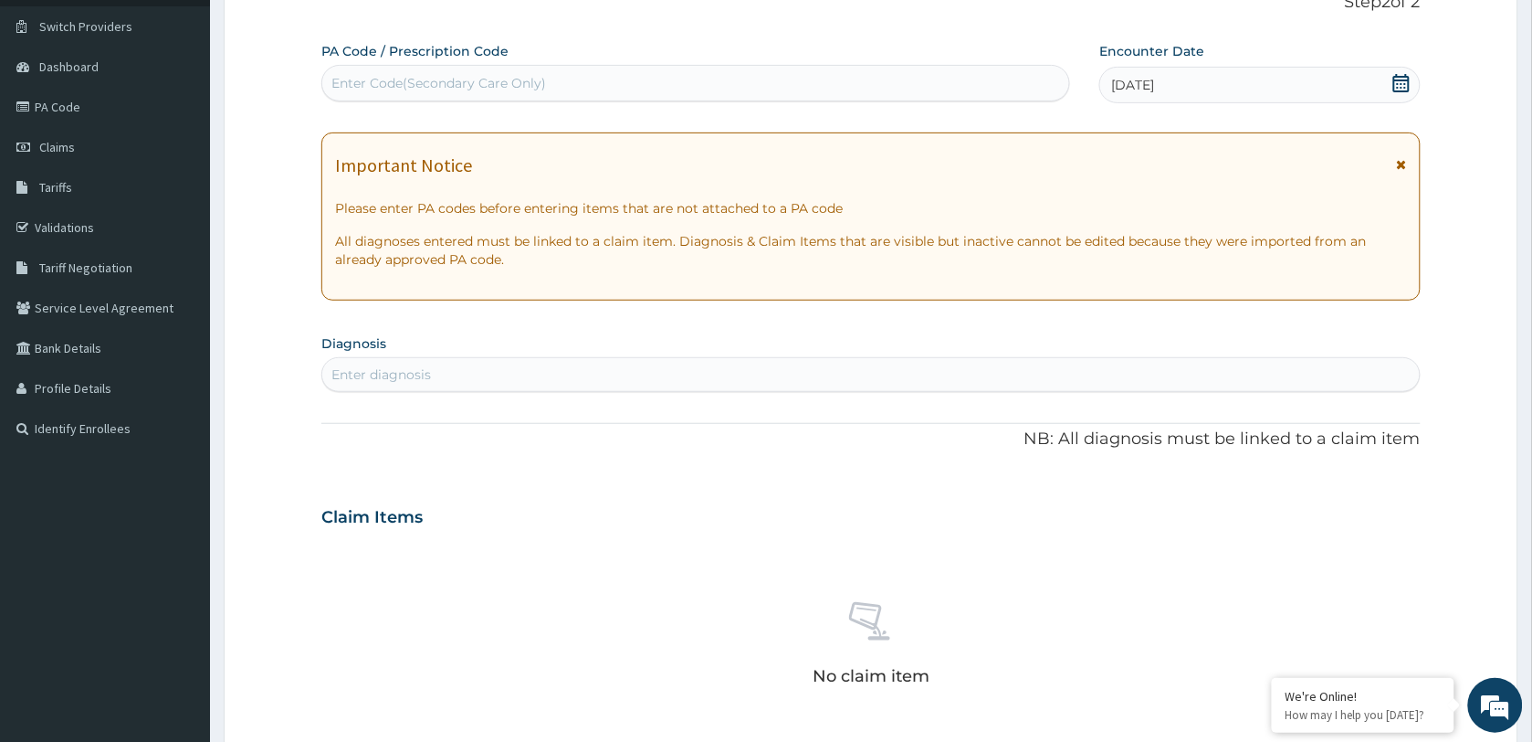
click at [446, 375] on div "Enter diagnosis" at bounding box center [871, 374] width 1098 height 29
type input "MALARIA"
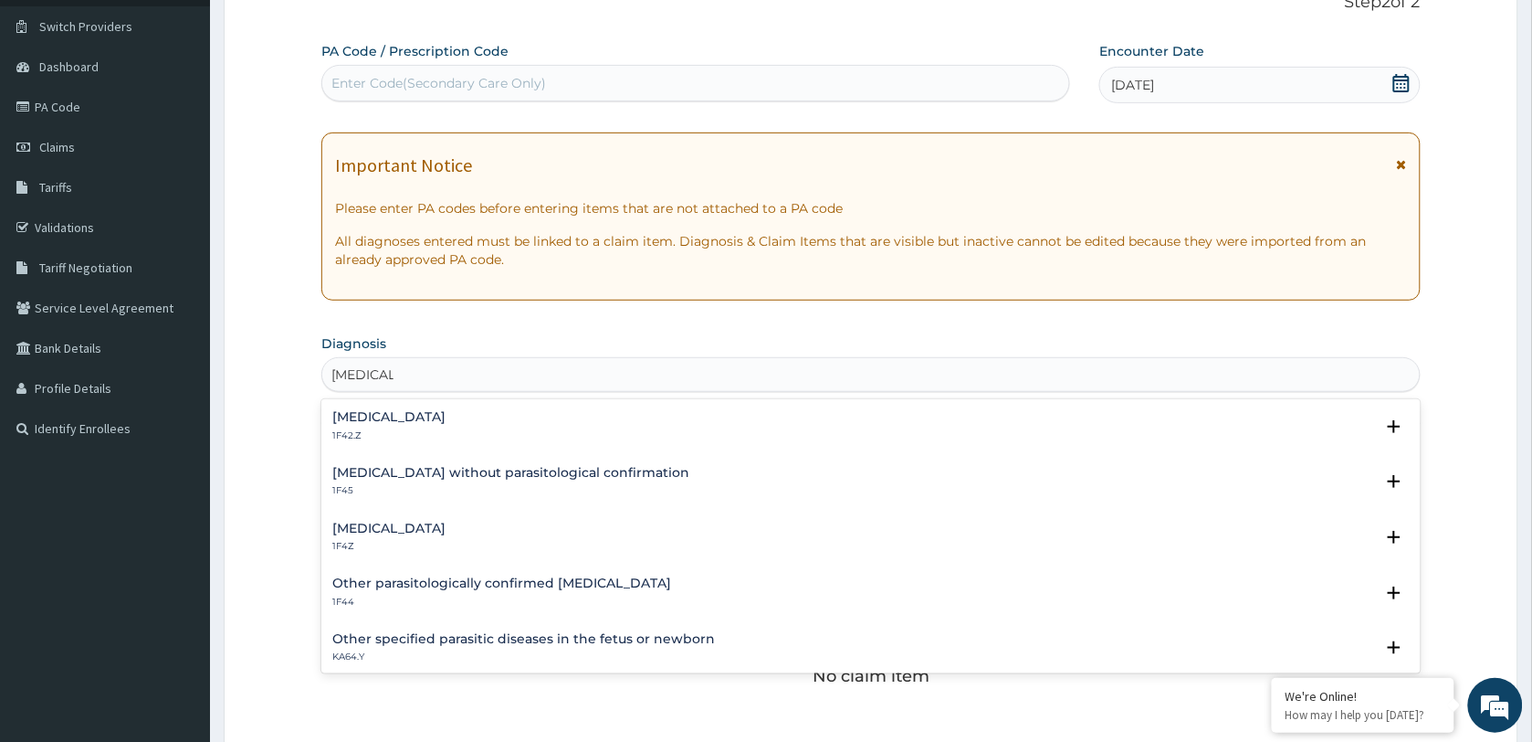
click at [446, 426] on div "Plasmodium malariae malaria without complication 1F42.Z" at bounding box center [388, 426] width 113 height 32
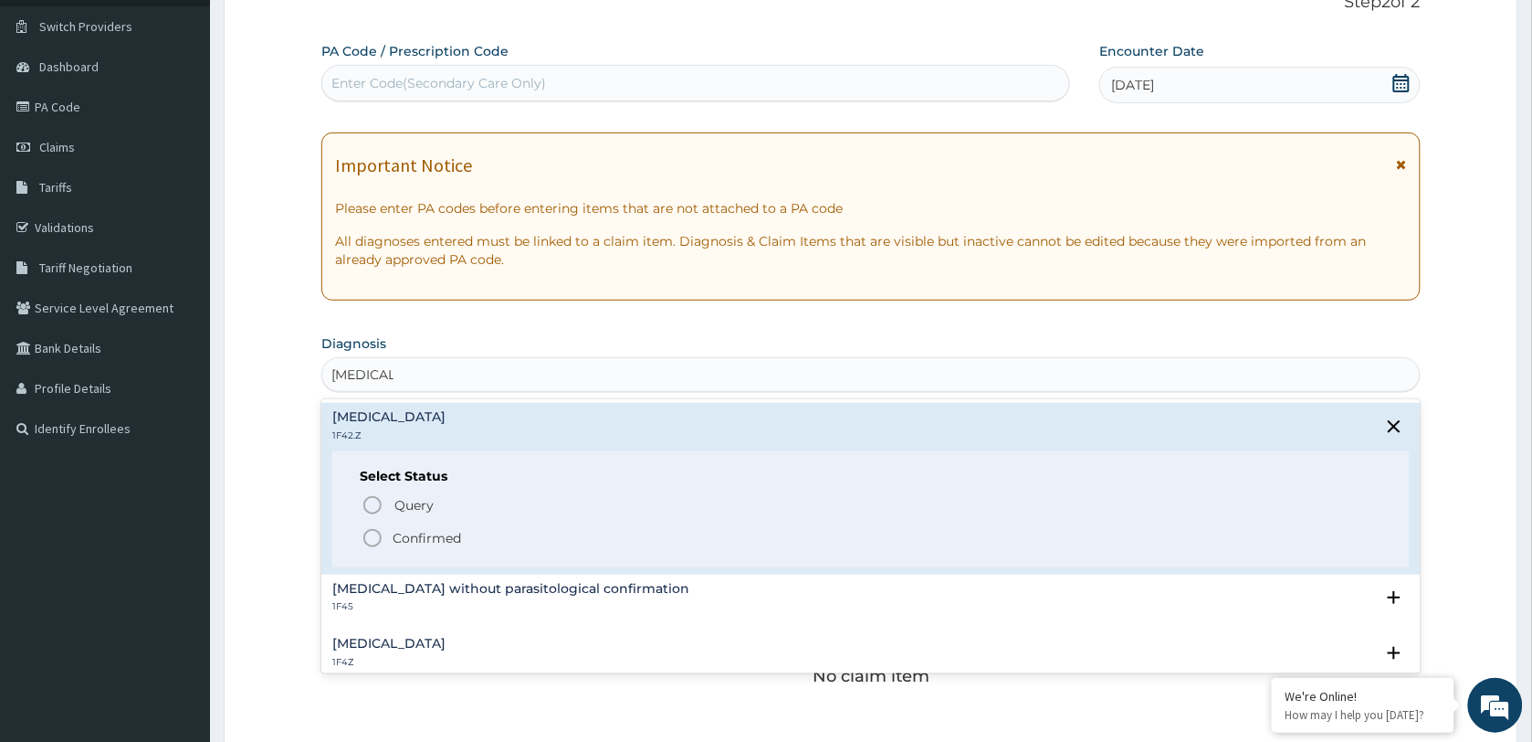
click at [421, 534] on p "Confirmed" at bounding box center [427, 538] width 68 height 18
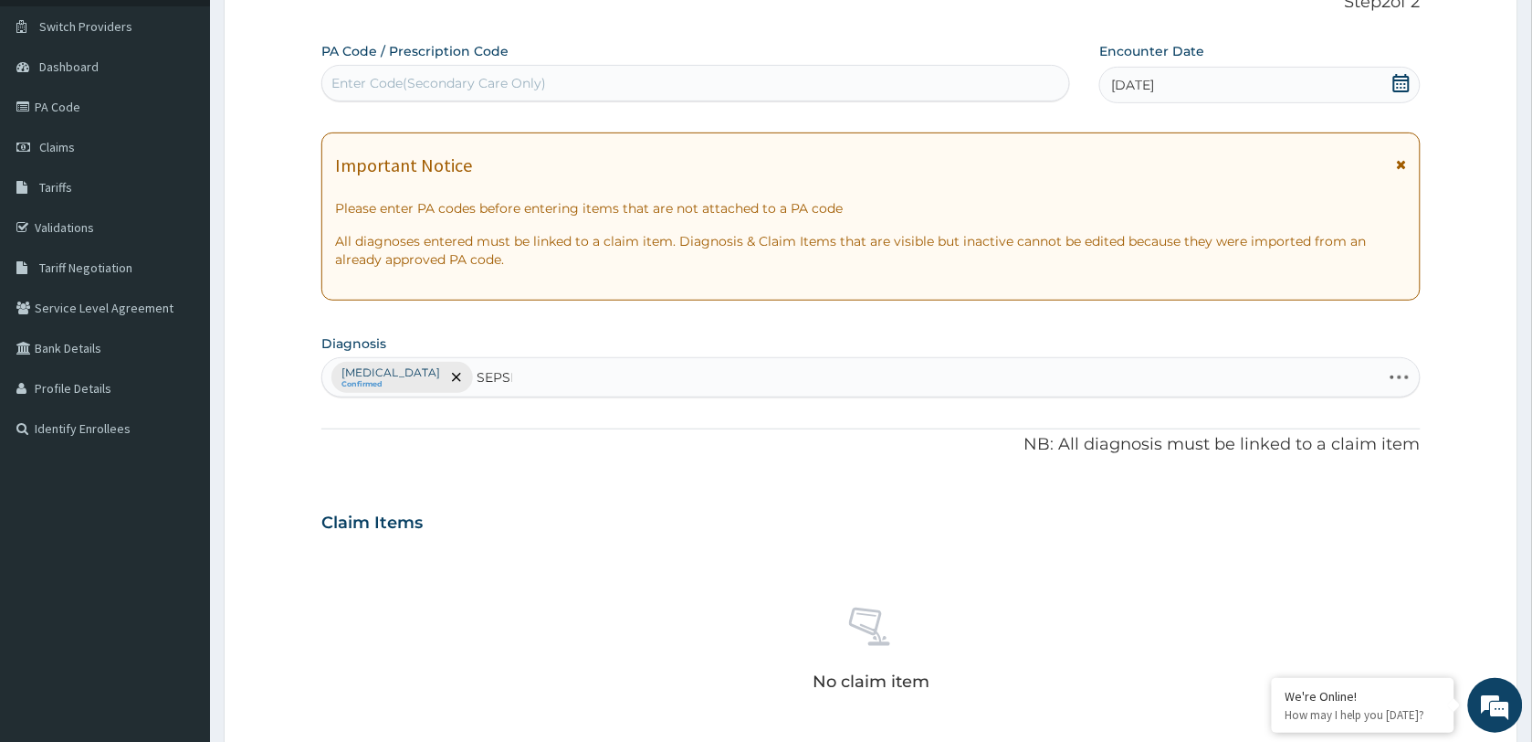
type input "SEPSIS"
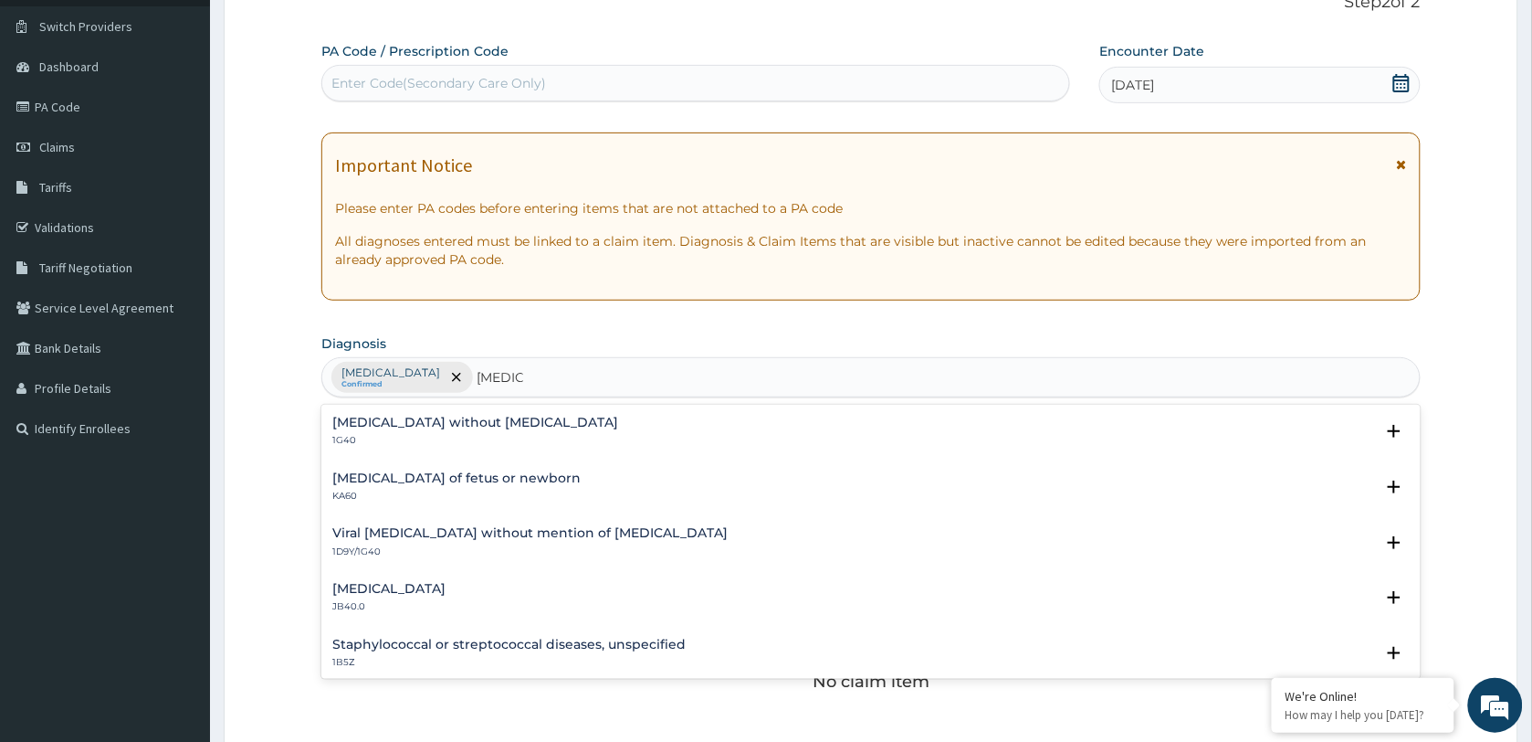
click at [439, 426] on h4 "Sepsis without septic shock" at bounding box center [475, 423] width 286 height 14
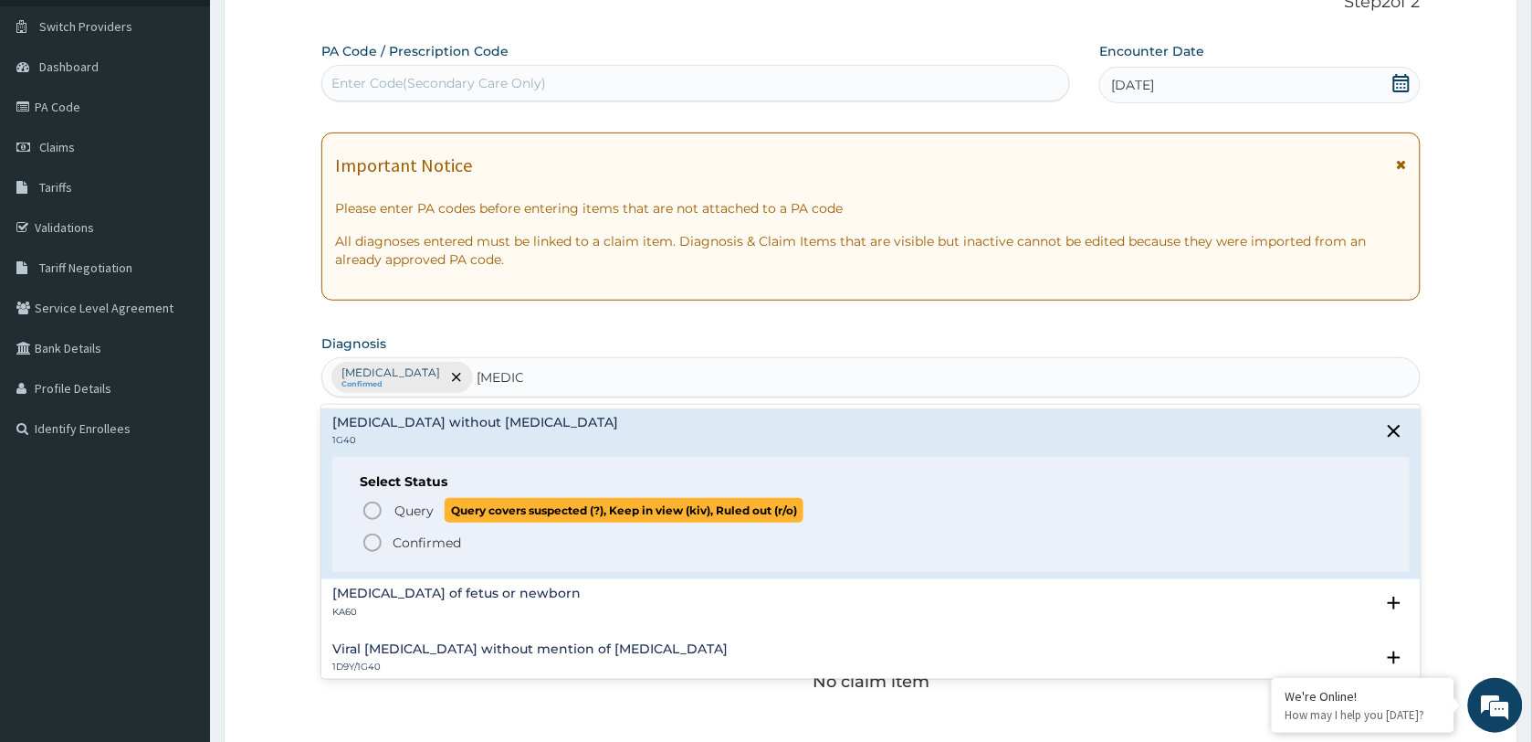
click at [418, 510] on span "Query" at bounding box center [414, 510] width 39 height 18
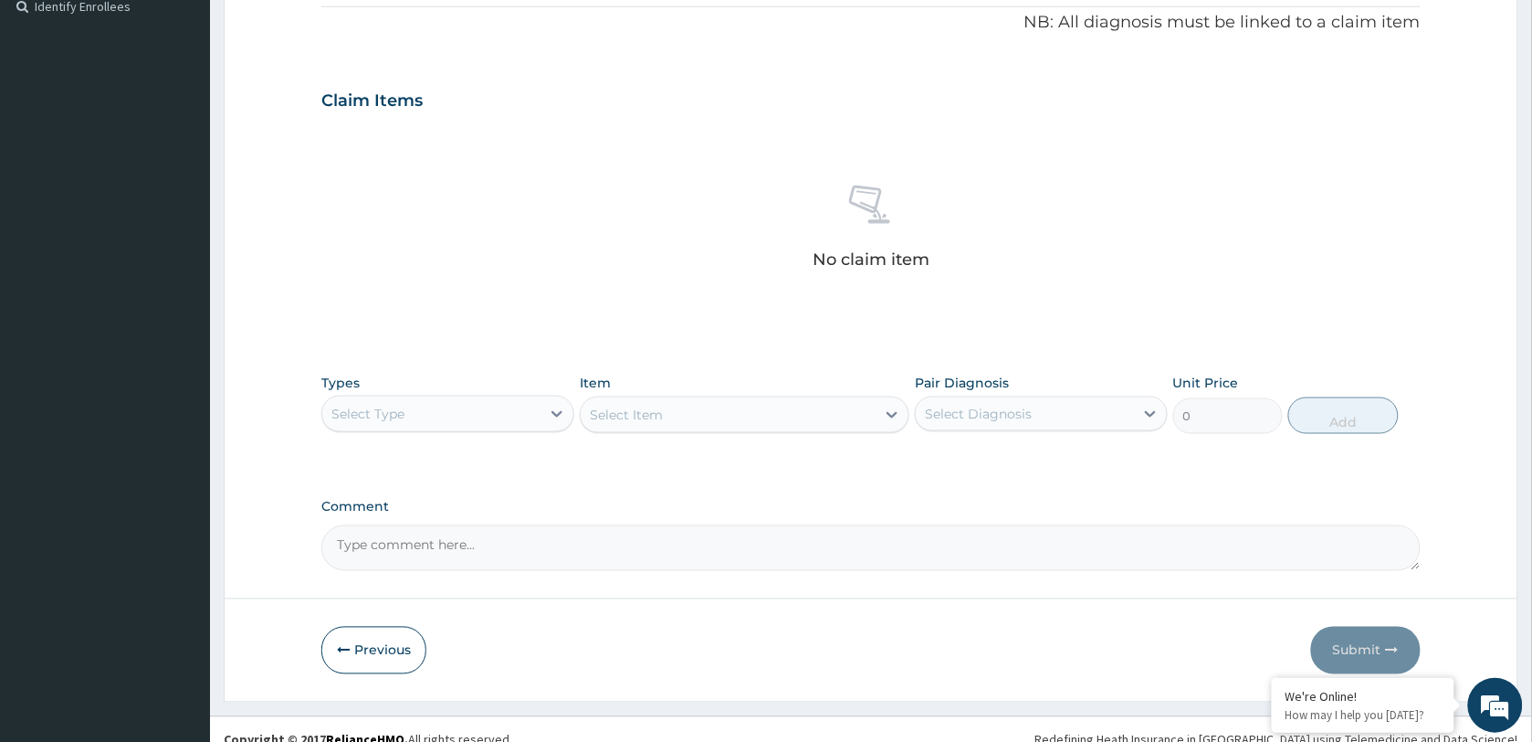
scroll to position [576, 0]
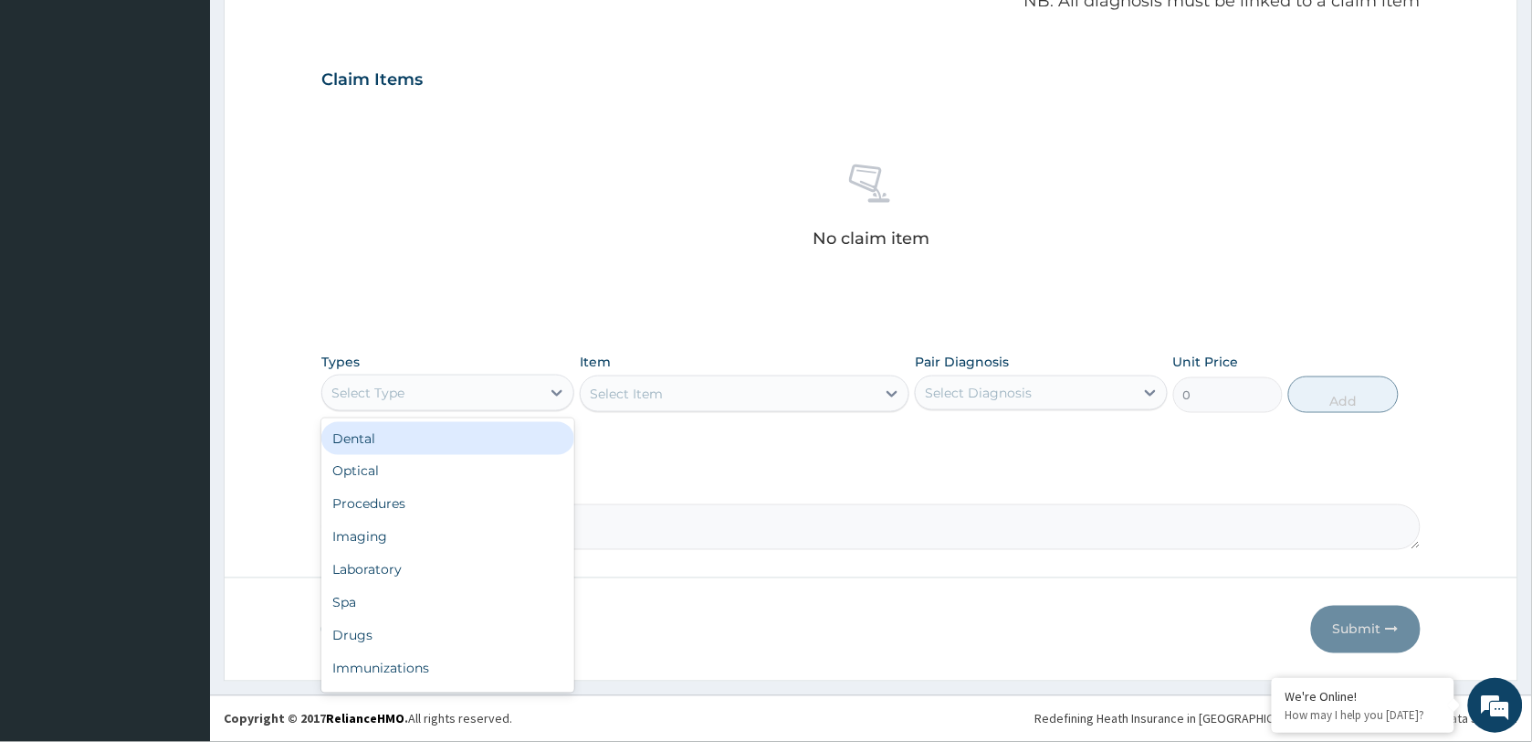
click at [513, 385] on div "Select Type" at bounding box center [431, 392] width 218 height 29
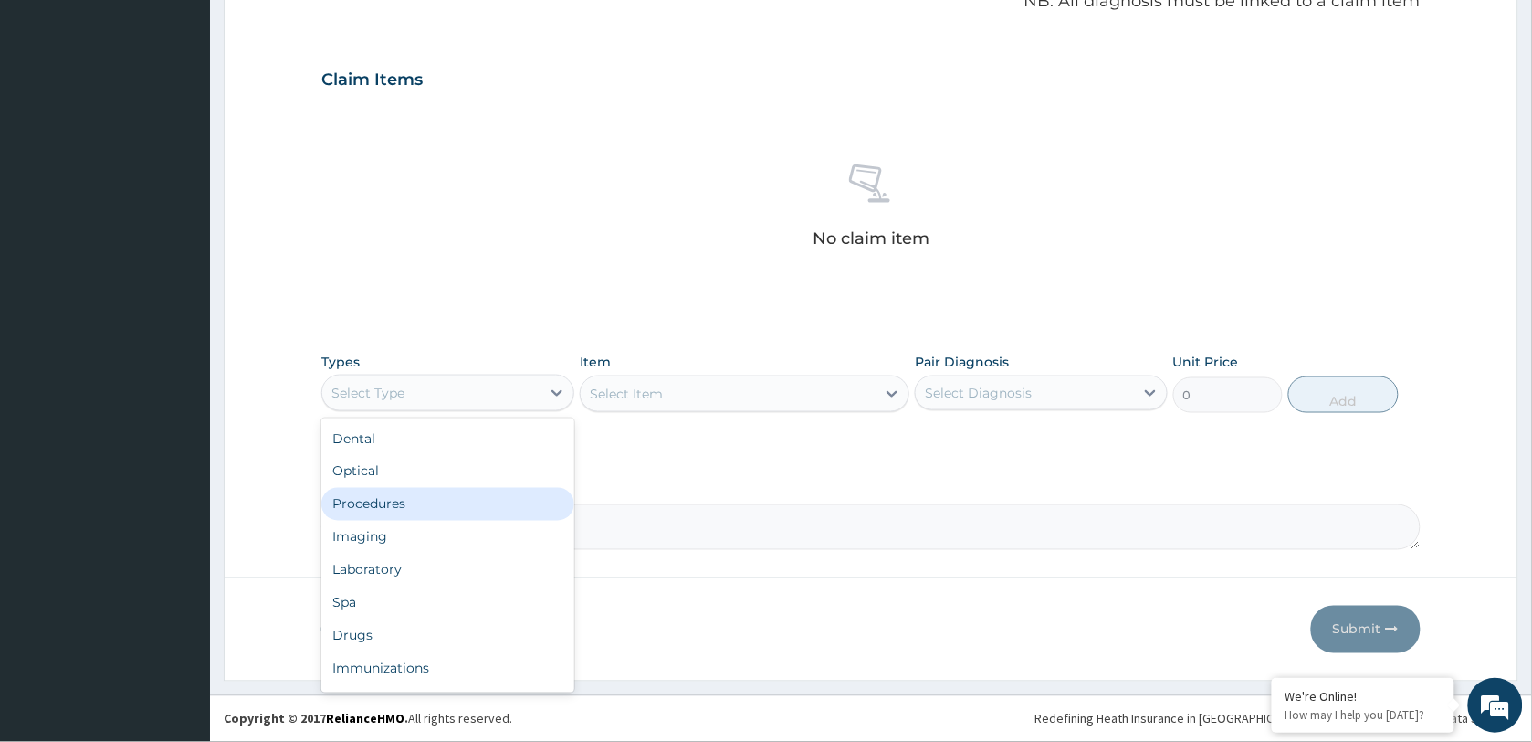
click at [431, 510] on div "Procedures" at bounding box center [447, 504] width 253 height 33
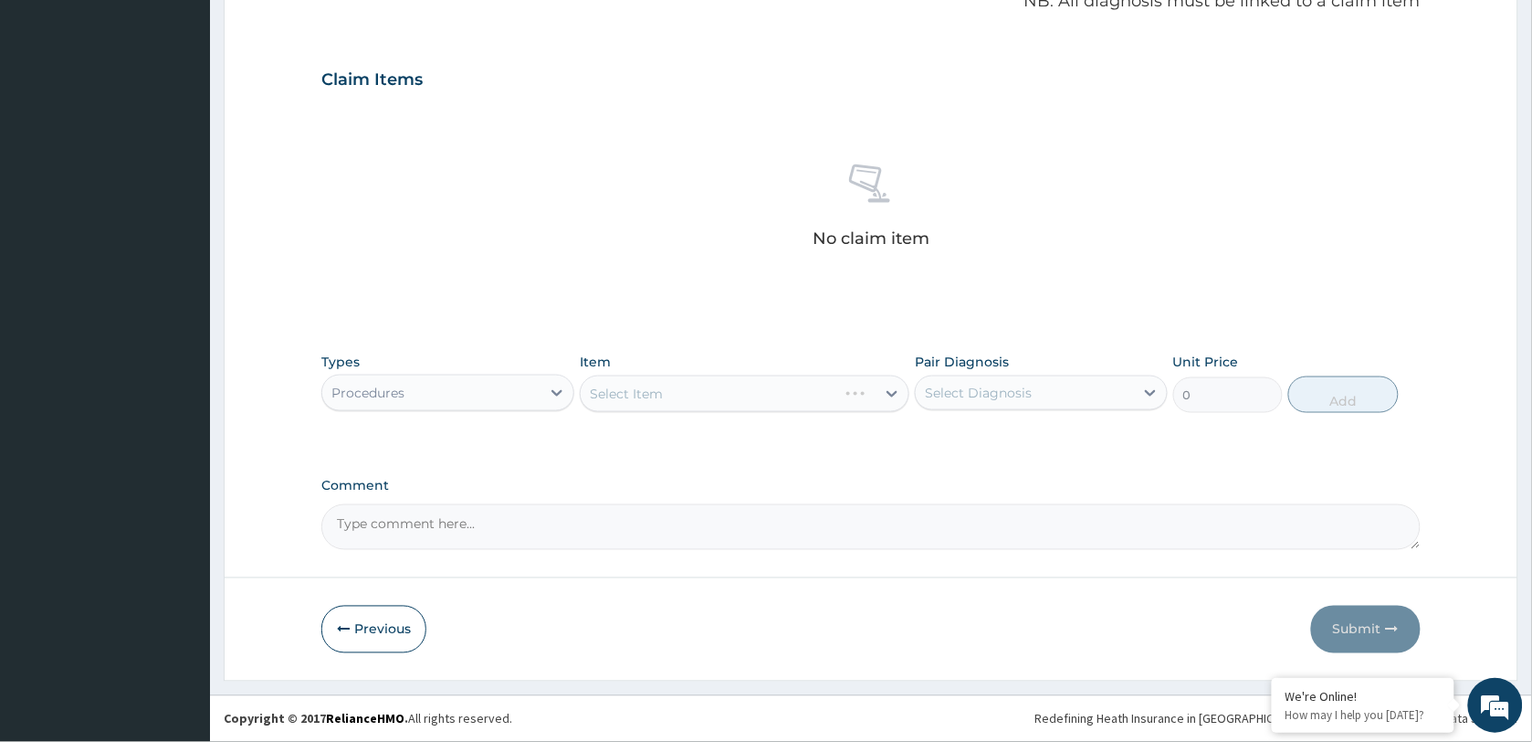
click at [680, 394] on div "Select Item" at bounding box center [745, 393] width 330 height 37
click at [680, 394] on div "Select Item" at bounding box center [728, 393] width 295 height 29
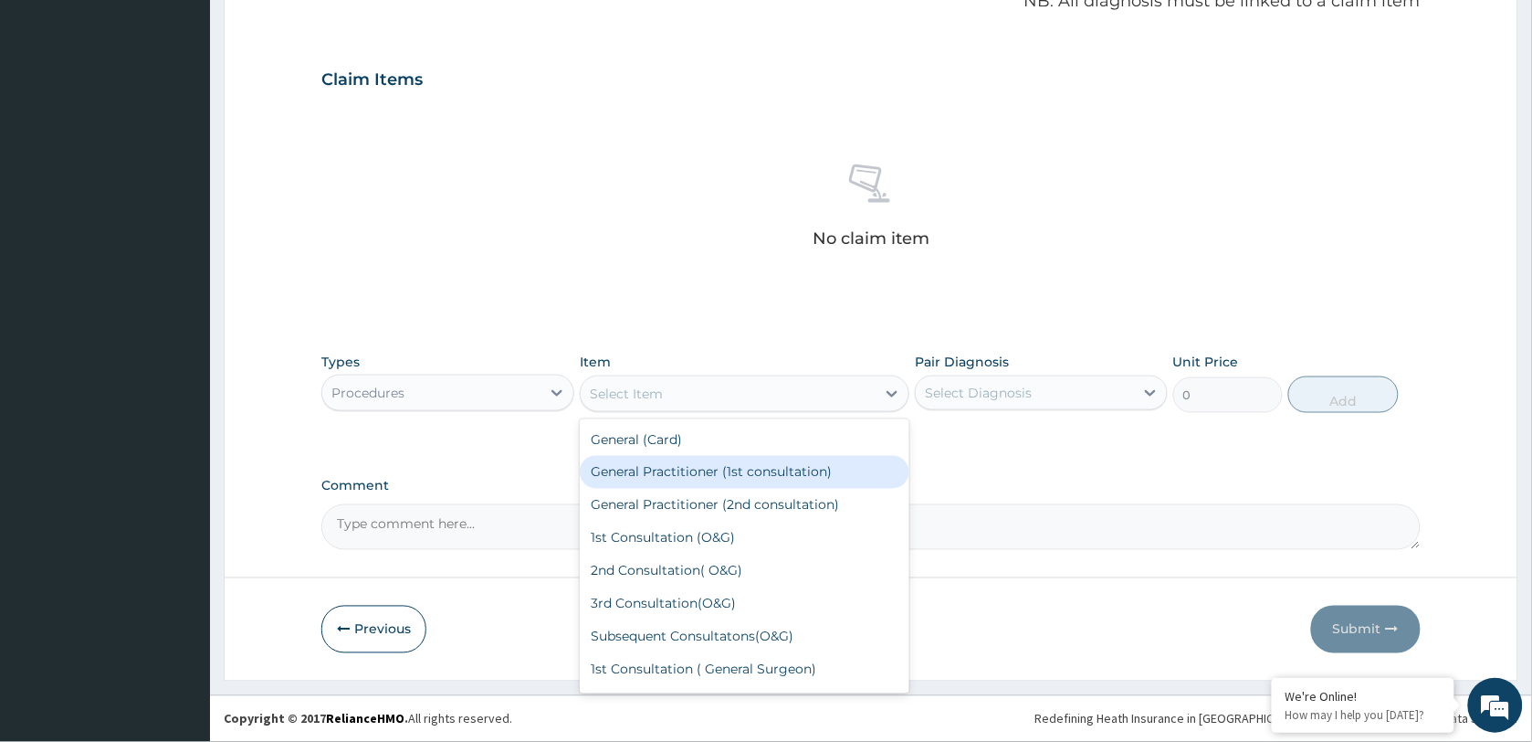
click at [718, 468] on div "General Practitioner (1st consultation)" at bounding box center [745, 472] width 330 height 33
type input "1500"
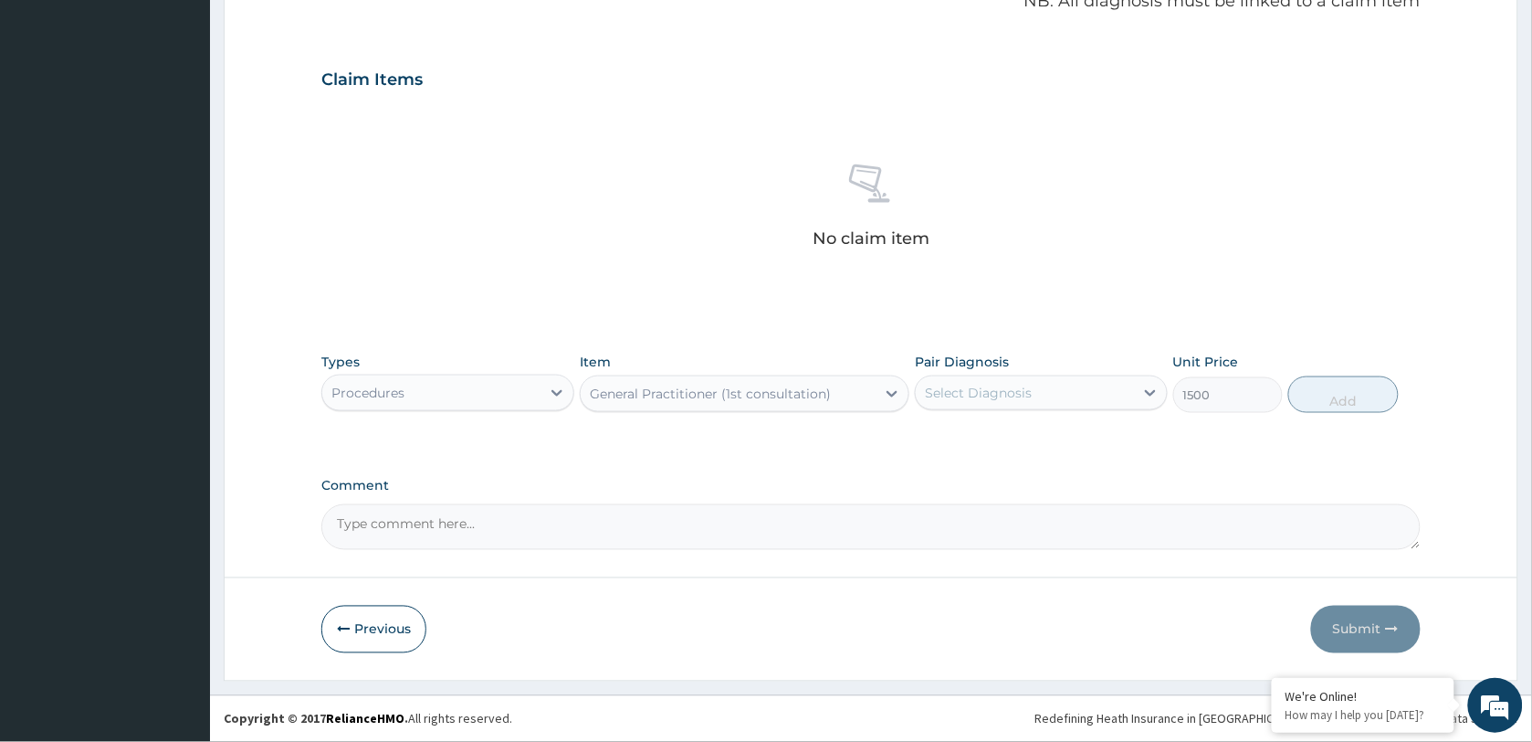
click at [995, 394] on div "Select Diagnosis" at bounding box center [978, 393] width 107 height 18
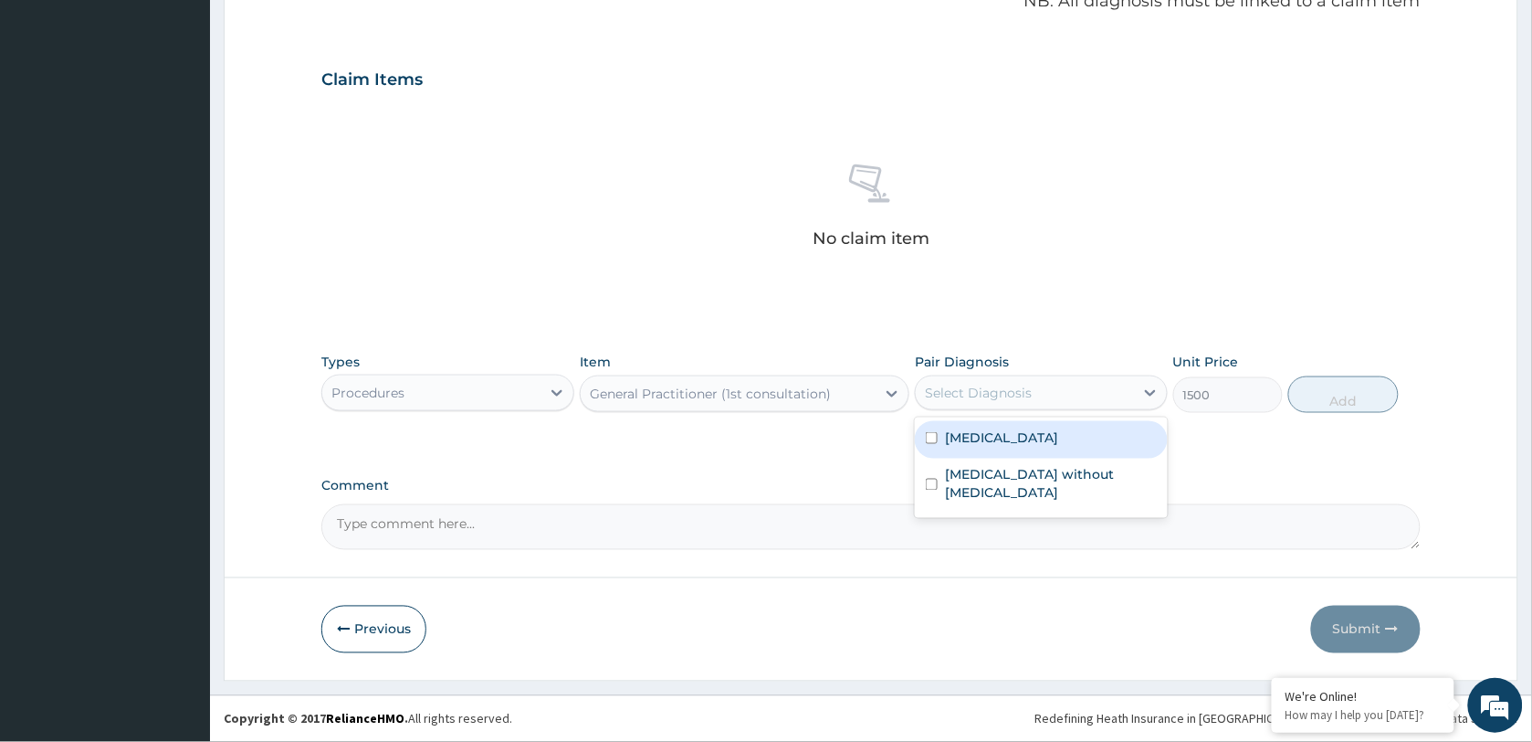
click at [1002, 436] on label "Plasmodium malariae malaria without complication" at bounding box center [1001, 437] width 113 height 18
checkbox input "true"
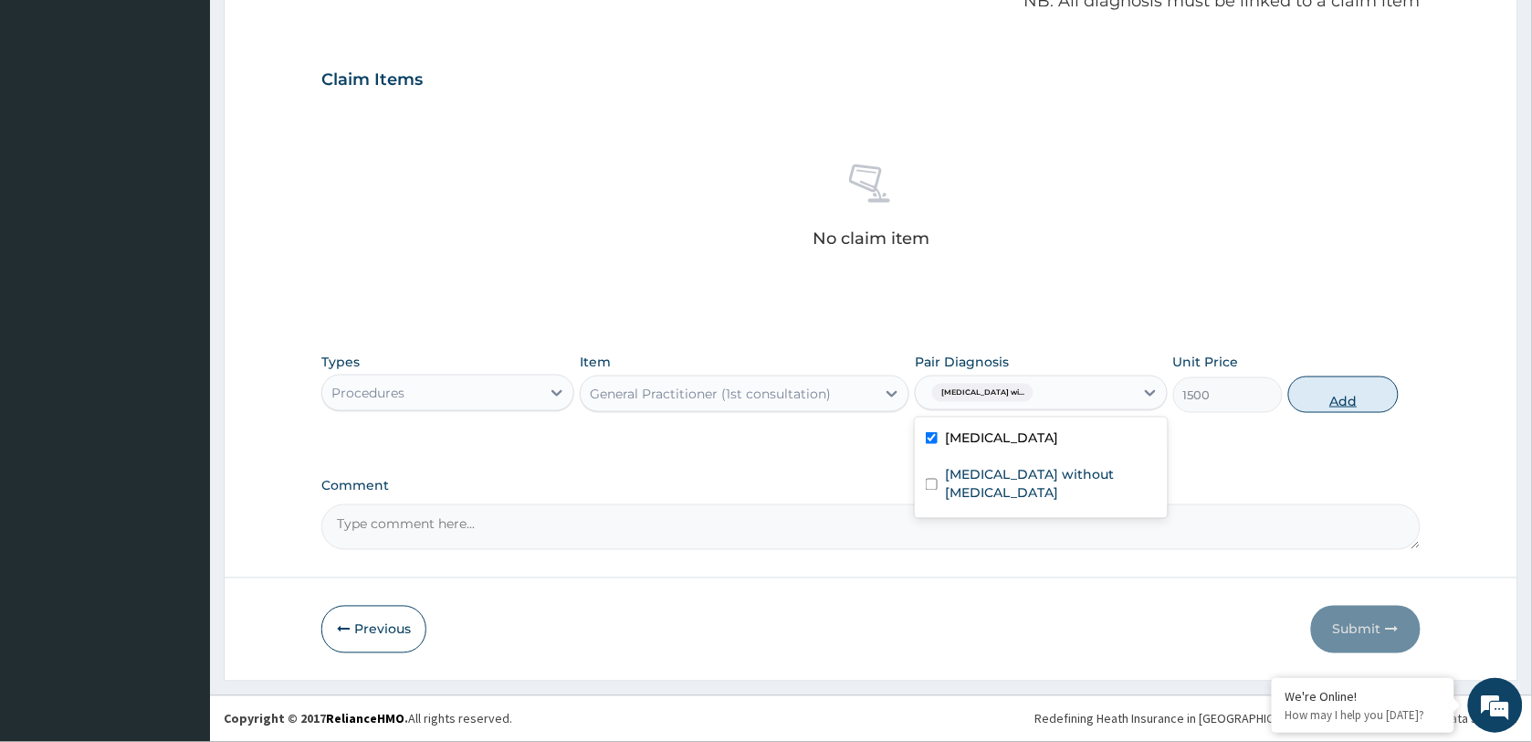
click at [1358, 391] on button "Add" at bounding box center [1344, 394] width 110 height 37
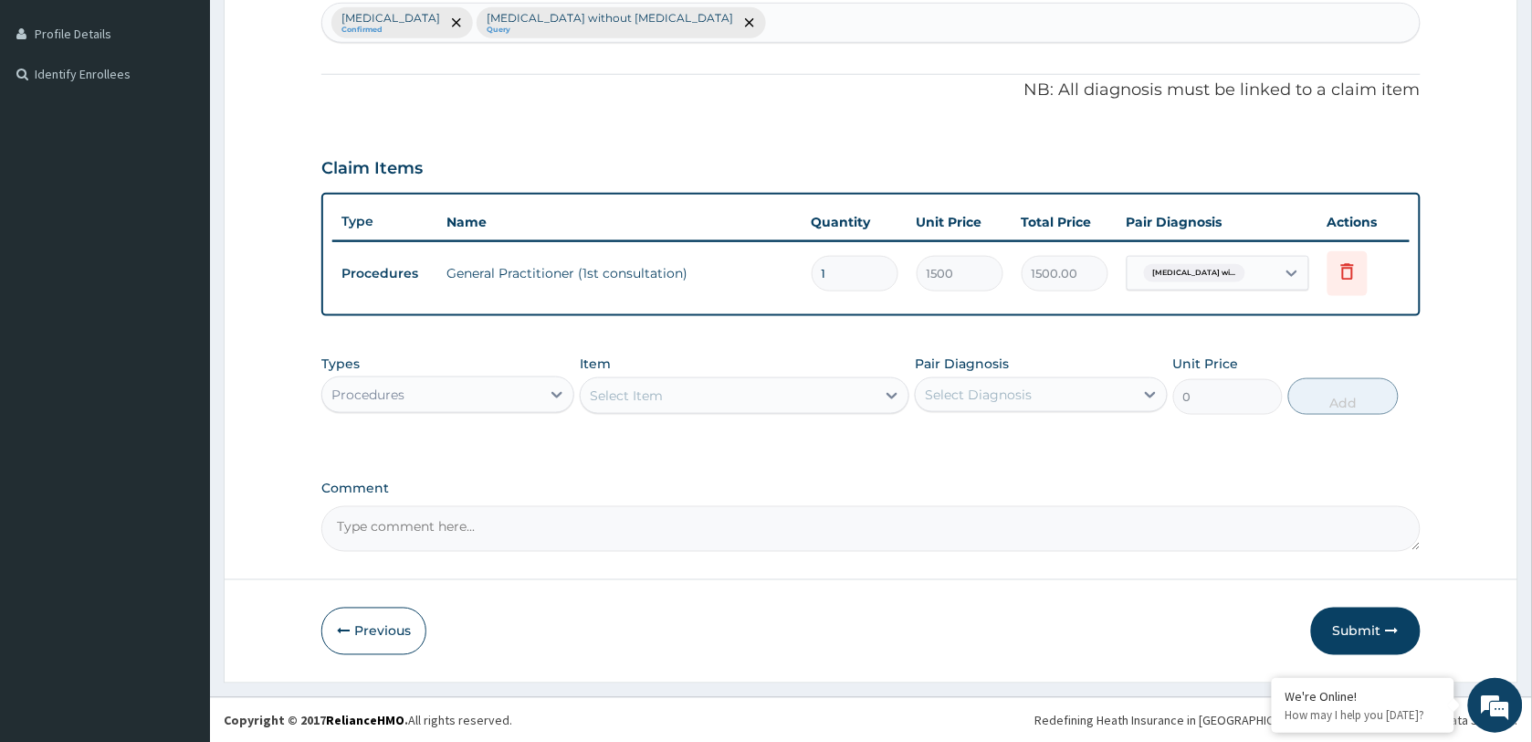
click at [744, 398] on div "Select Item" at bounding box center [728, 395] width 295 height 29
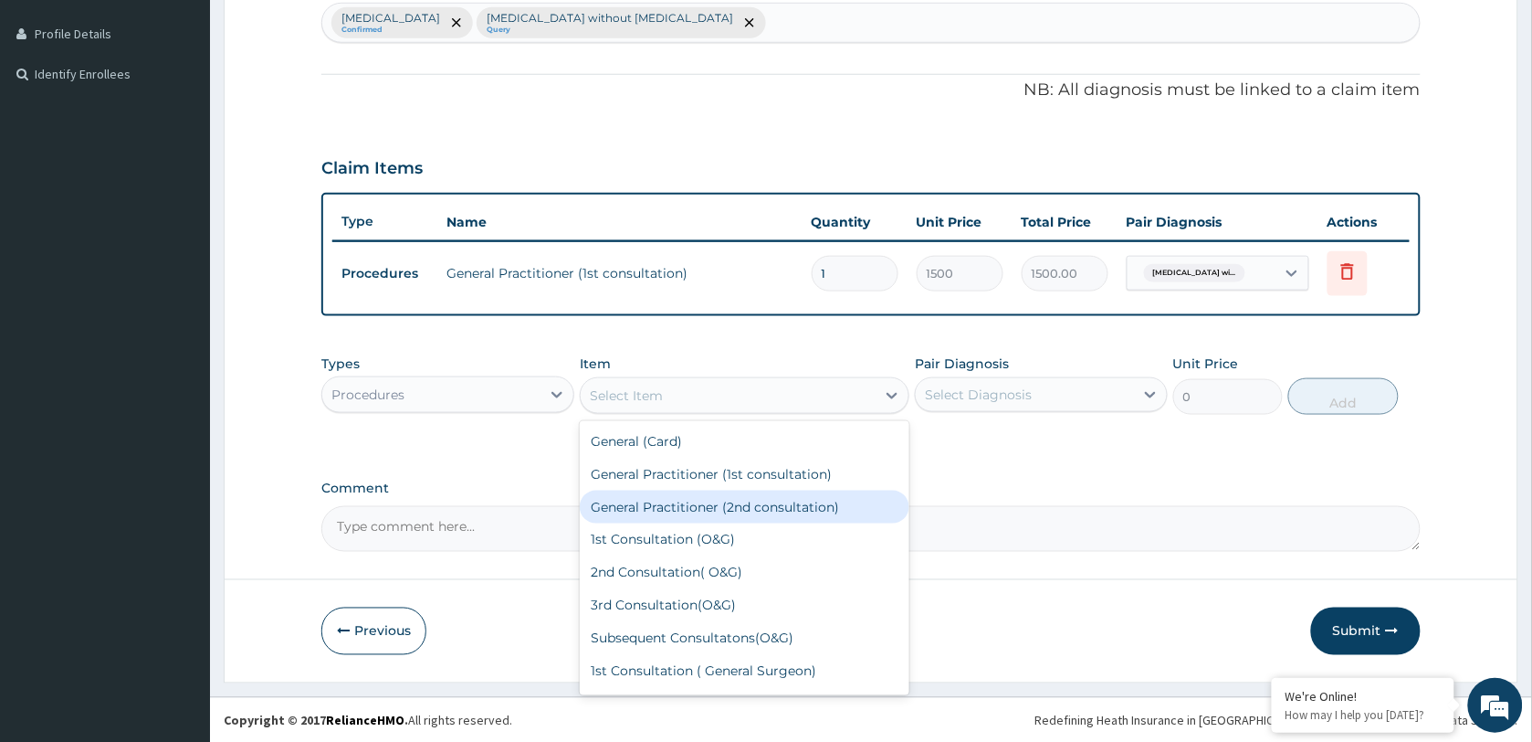
click at [729, 514] on div "General Practitioner (2nd consultation)" at bounding box center [745, 506] width 330 height 33
type input "1000"
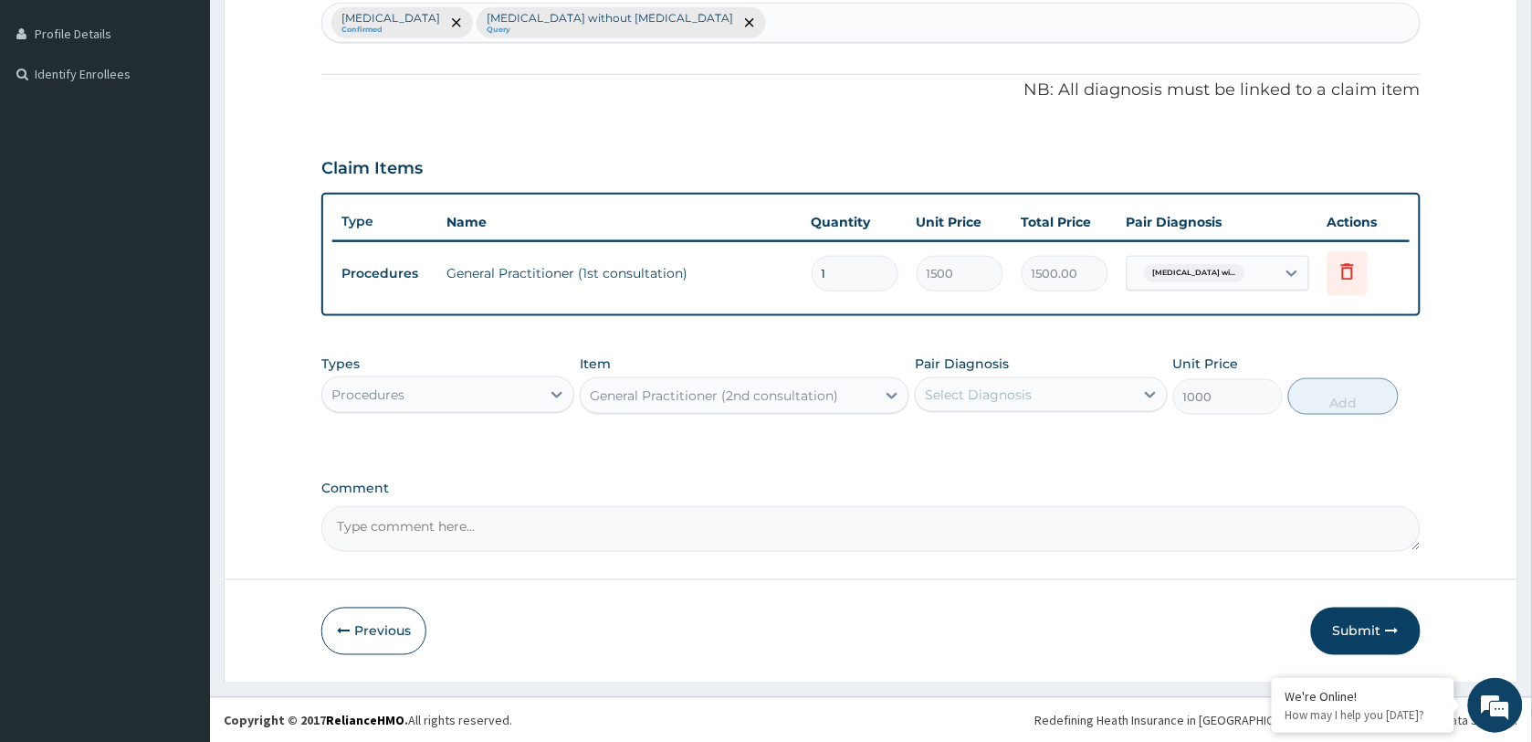
click at [979, 404] on div "Select Diagnosis" at bounding box center [1025, 394] width 218 height 29
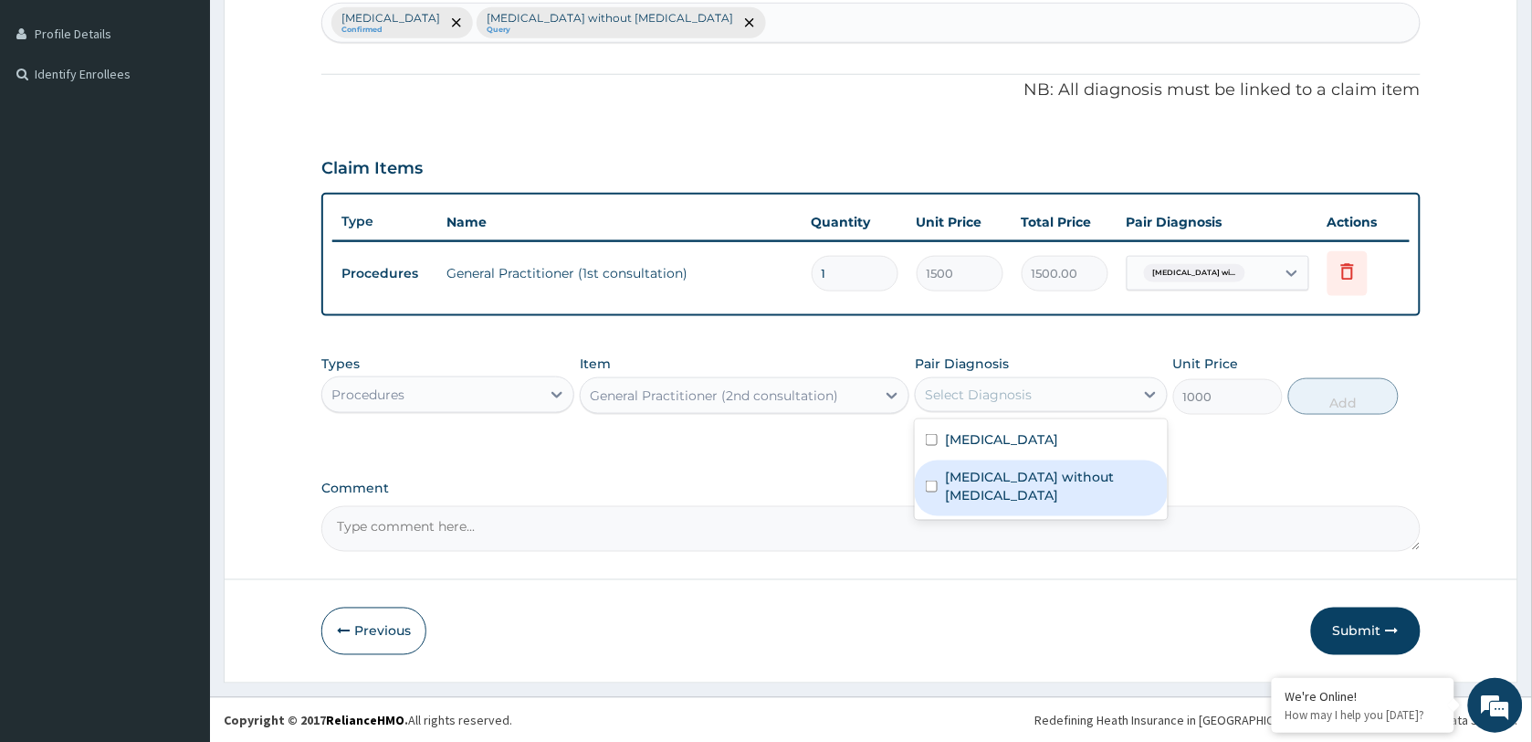
click at [995, 484] on label "[MEDICAL_DATA] without [MEDICAL_DATA]" at bounding box center [1051, 486] width 212 height 37
checkbox input "true"
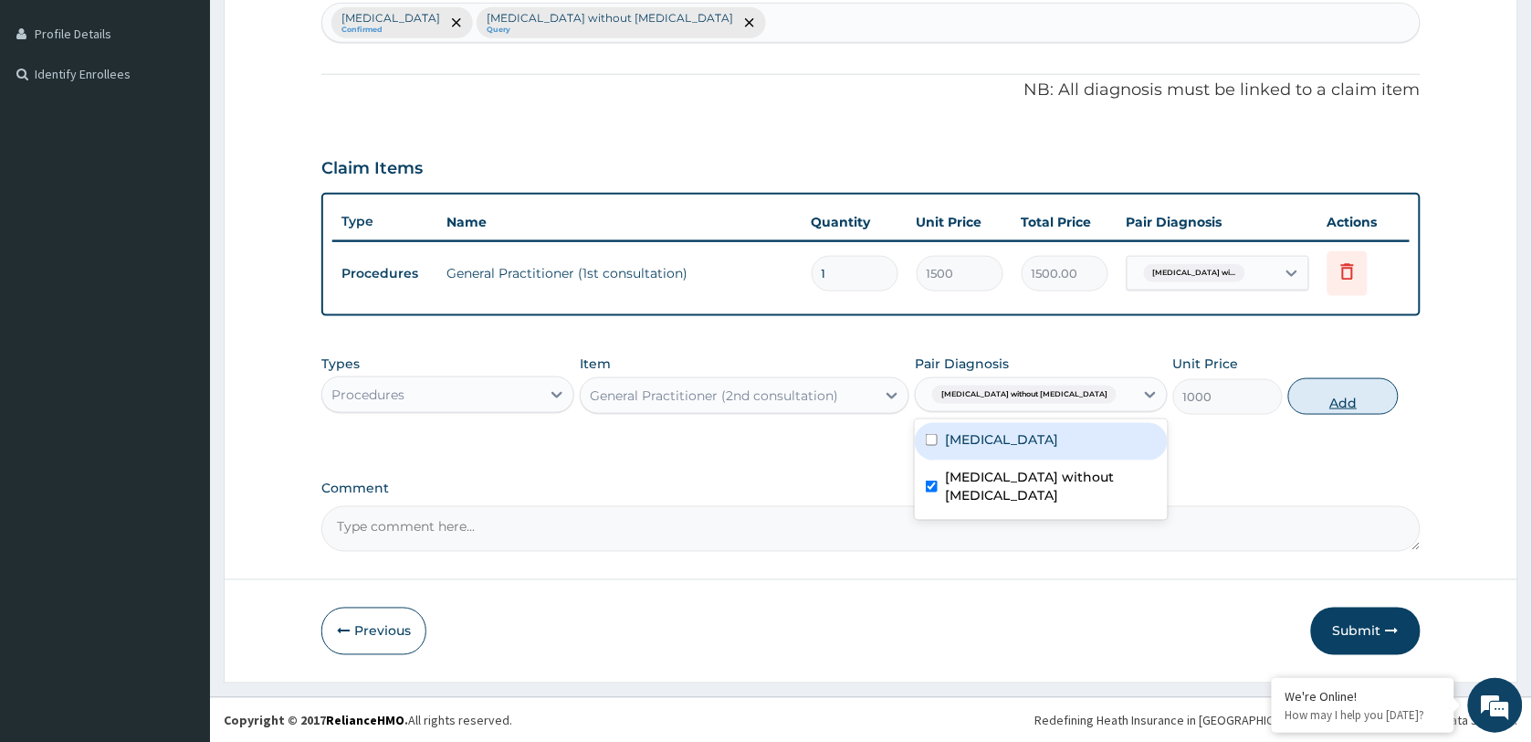
click at [1348, 402] on button "Add" at bounding box center [1344, 396] width 110 height 37
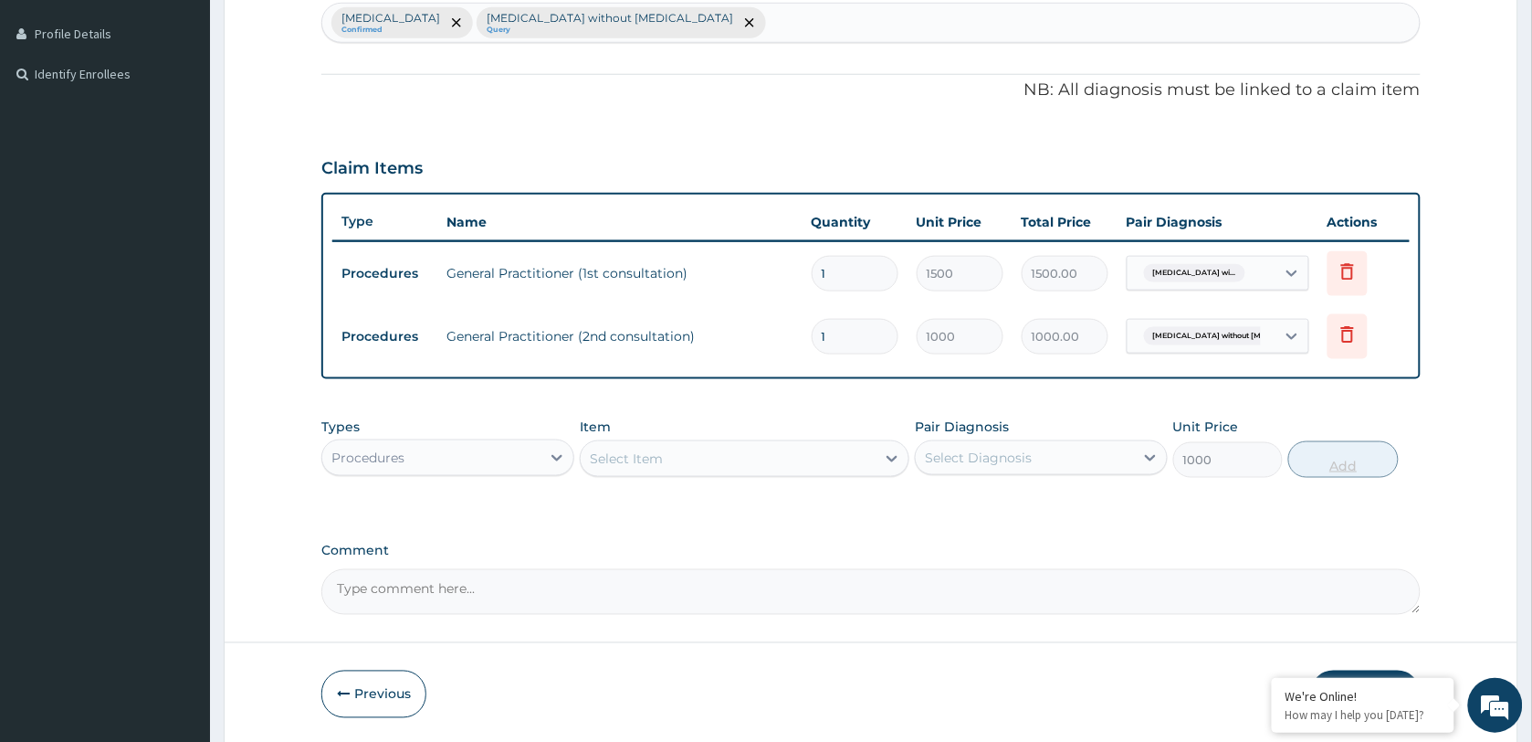
type input "0"
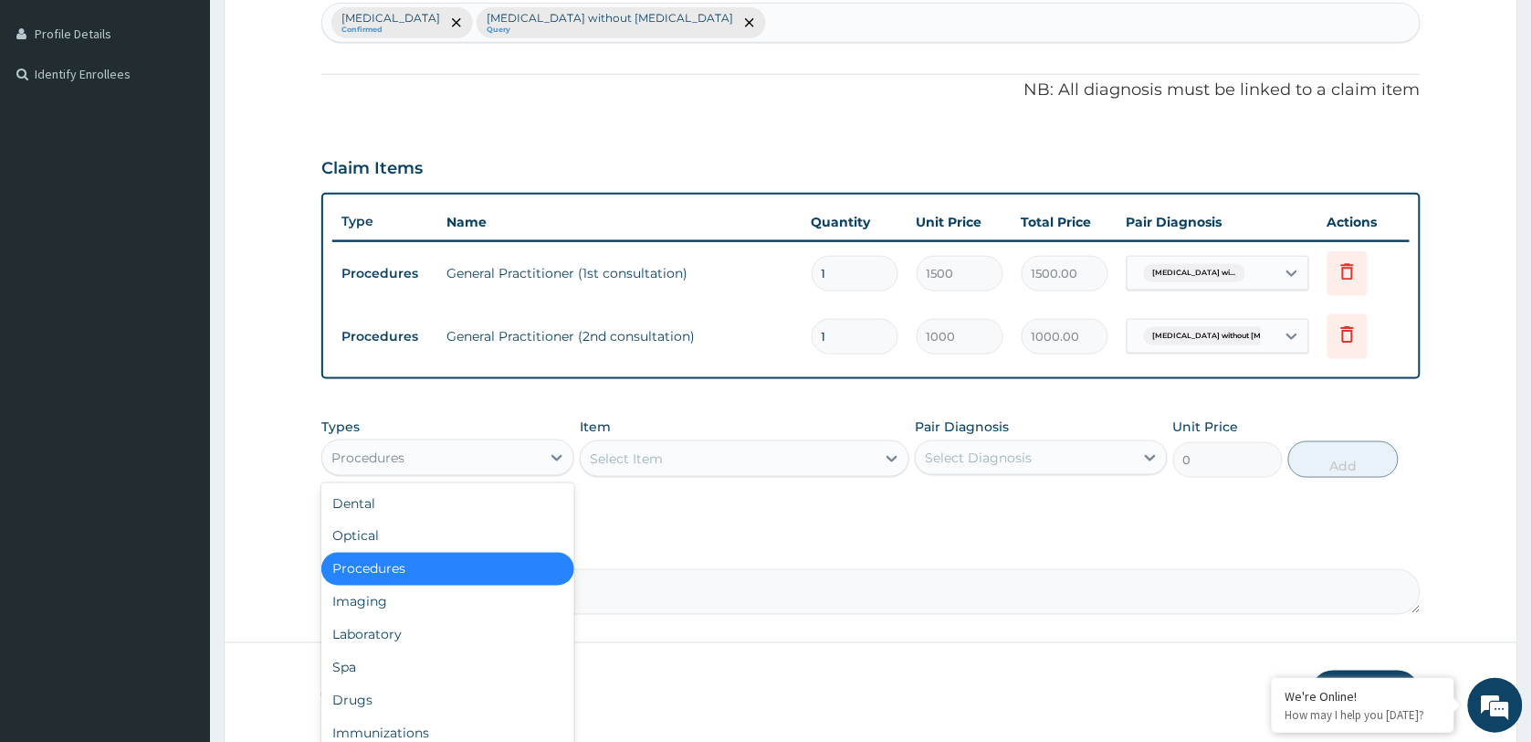
click at [326, 466] on div "Procedures" at bounding box center [431, 457] width 218 height 29
drag, startPoint x: 427, startPoint y: 639, endPoint x: 394, endPoint y: 479, distance: 163.3
click at [422, 637] on div "Laboratory" at bounding box center [447, 634] width 253 height 33
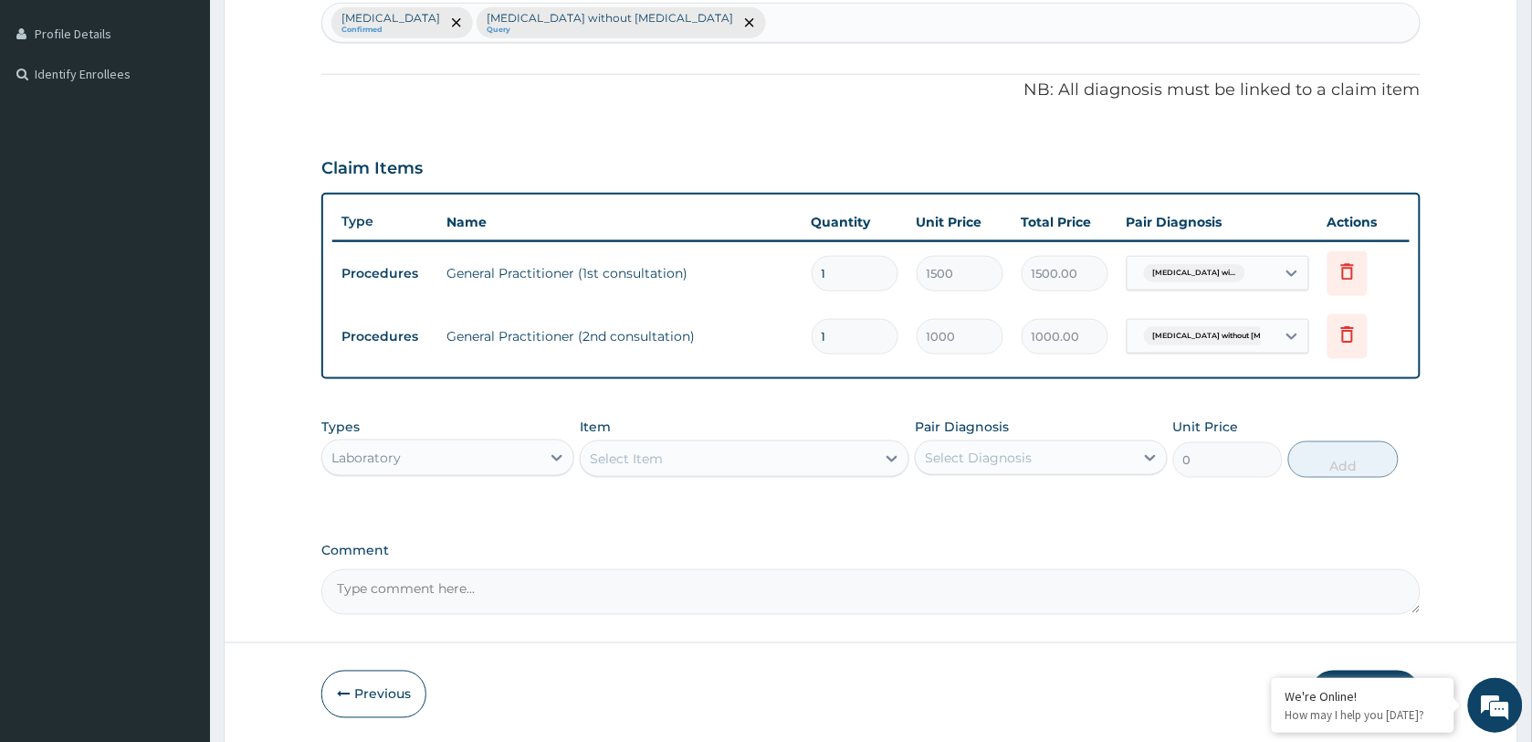
click at [644, 449] on div "Select Item" at bounding box center [626, 458] width 73 height 18
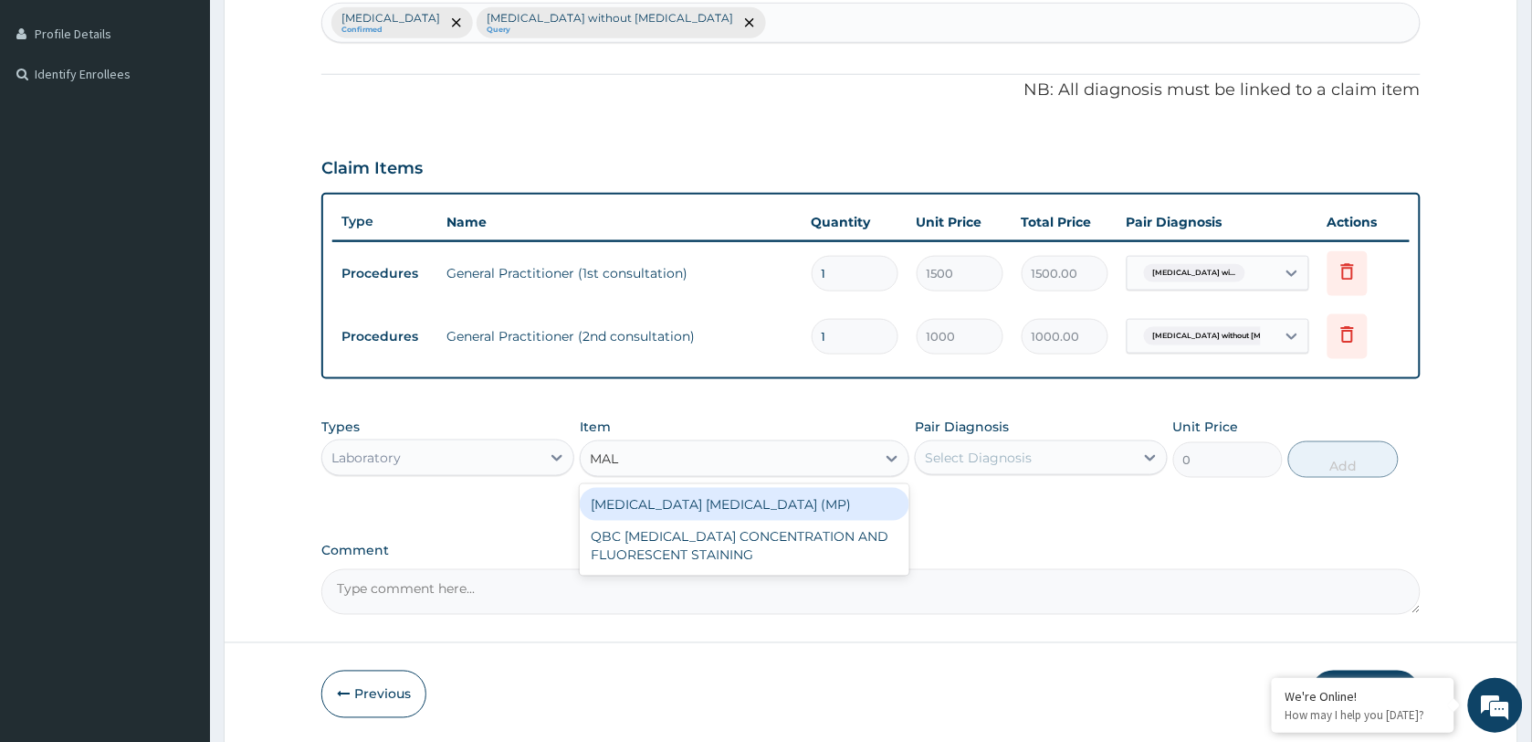
type input "MALA"
click at [695, 495] on div "MALARIA PARASITE (MP)" at bounding box center [745, 504] width 330 height 33
type input "2500"
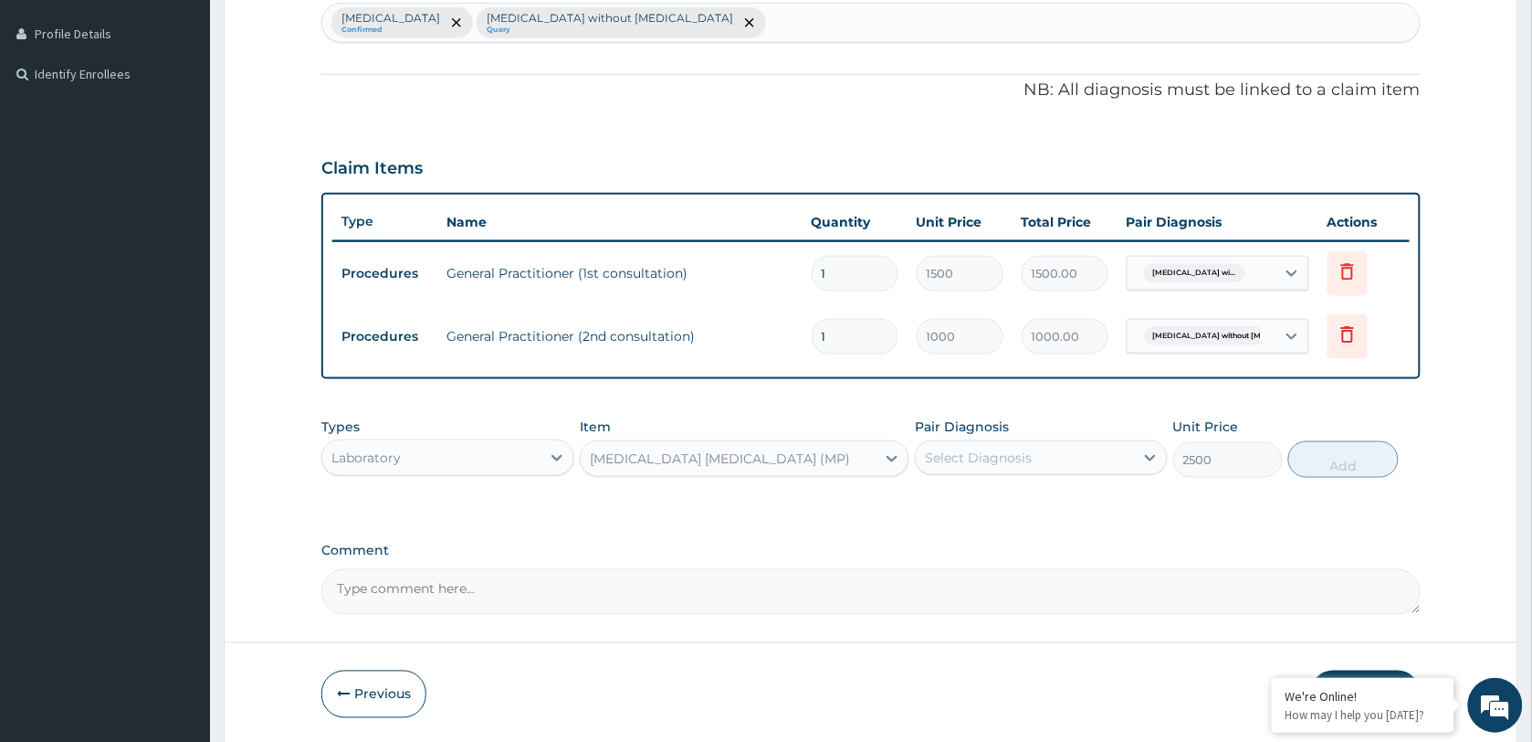
click at [1026, 443] on div "Select Diagnosis" at bounding box center [1025, 457] width 218 height 29
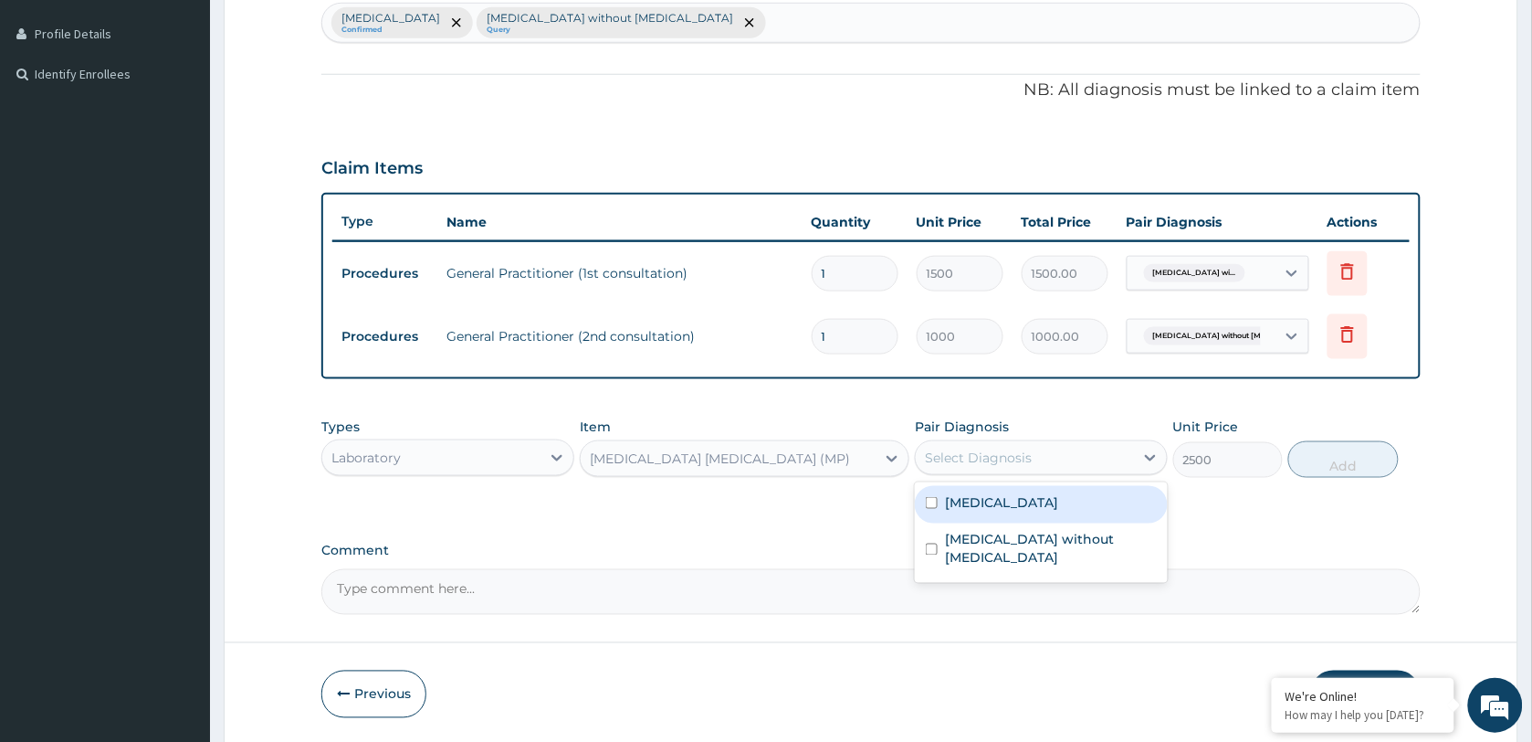
click at [1024, 511] on label "Plasmodium malariae malaria without complication" at bounding box center [1001, 502] width 113 height 18
checkbox input "true"
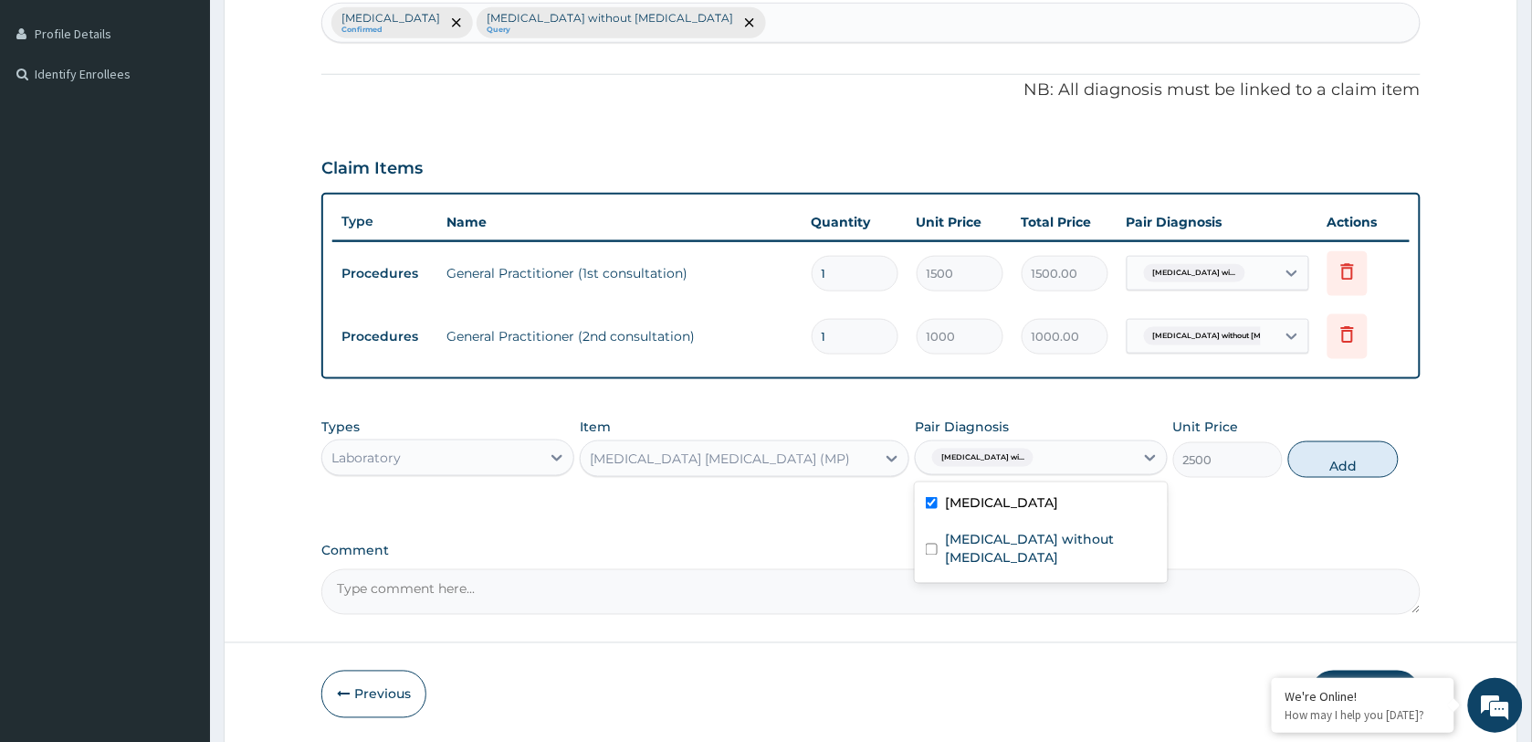
click at [1329, 463] on button "Add" at bounding box center [1344, 459] width 110 height 37
type input "0"
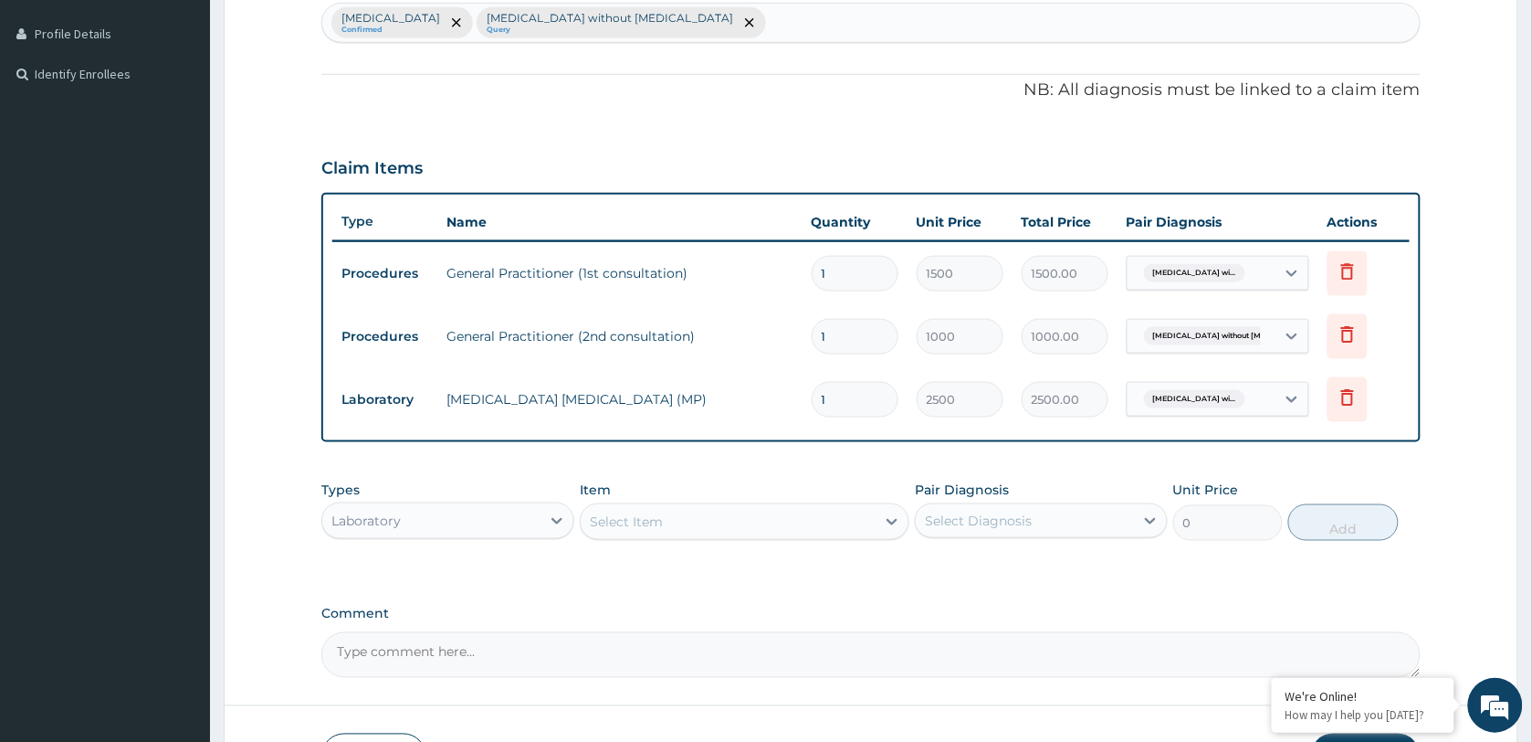
click at [689, 521] on div "Select Item" at bounding box center [728, 521] width 295 height 29
type input "WBC"
click at [691, 560] on div "WBC DIFFERENTIAL" at bounding box center [745, 567] width 330 height 33
type input "2000"
click at [1047, 506] on div "Select Diagnosis" at bounding box center [1025, 520] width 218 height 29
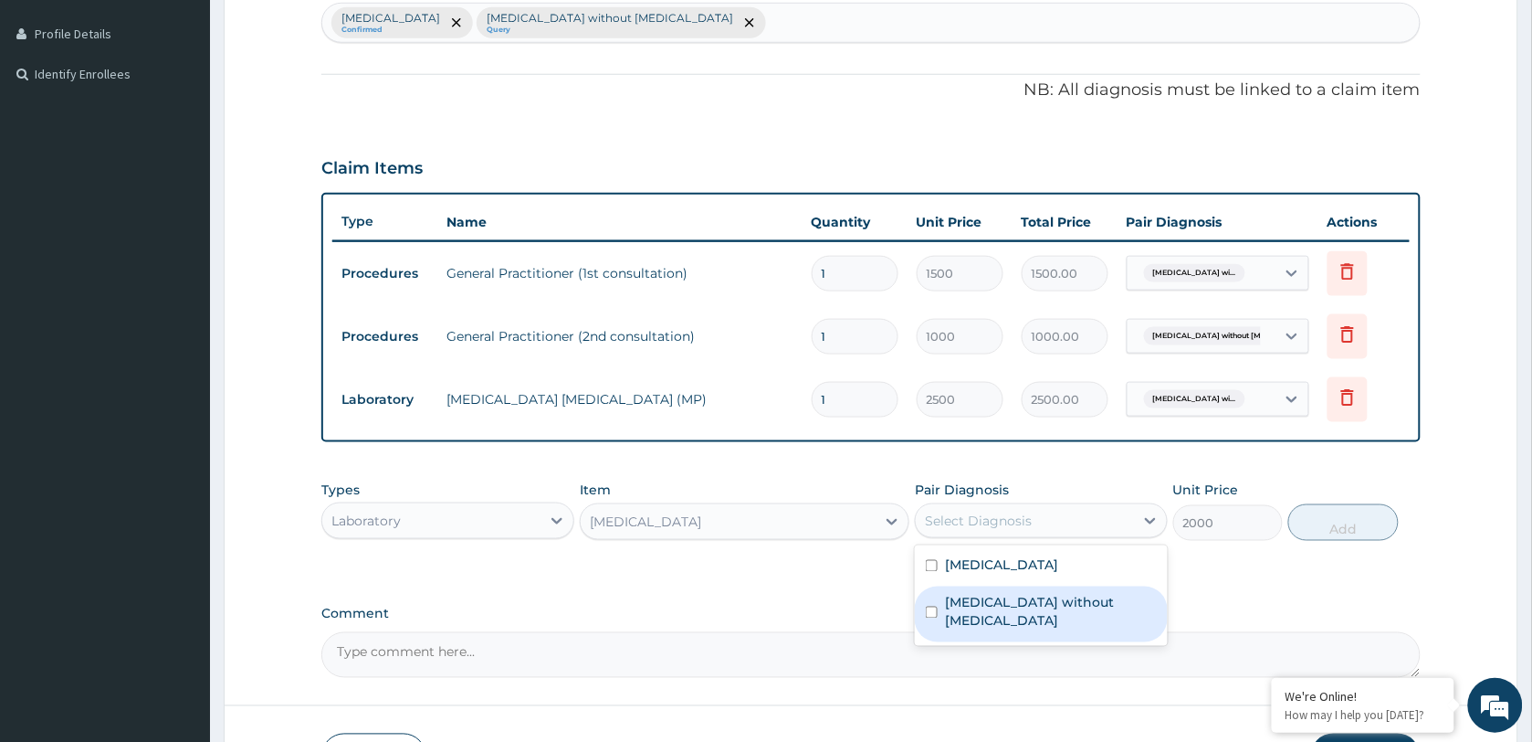
click at [1006, 621] on label "[MEDICAL_DATA] without [MEDICAL_DATA]" at bounding box center [1051, 612] width 212 height 37
checkbox input "true"
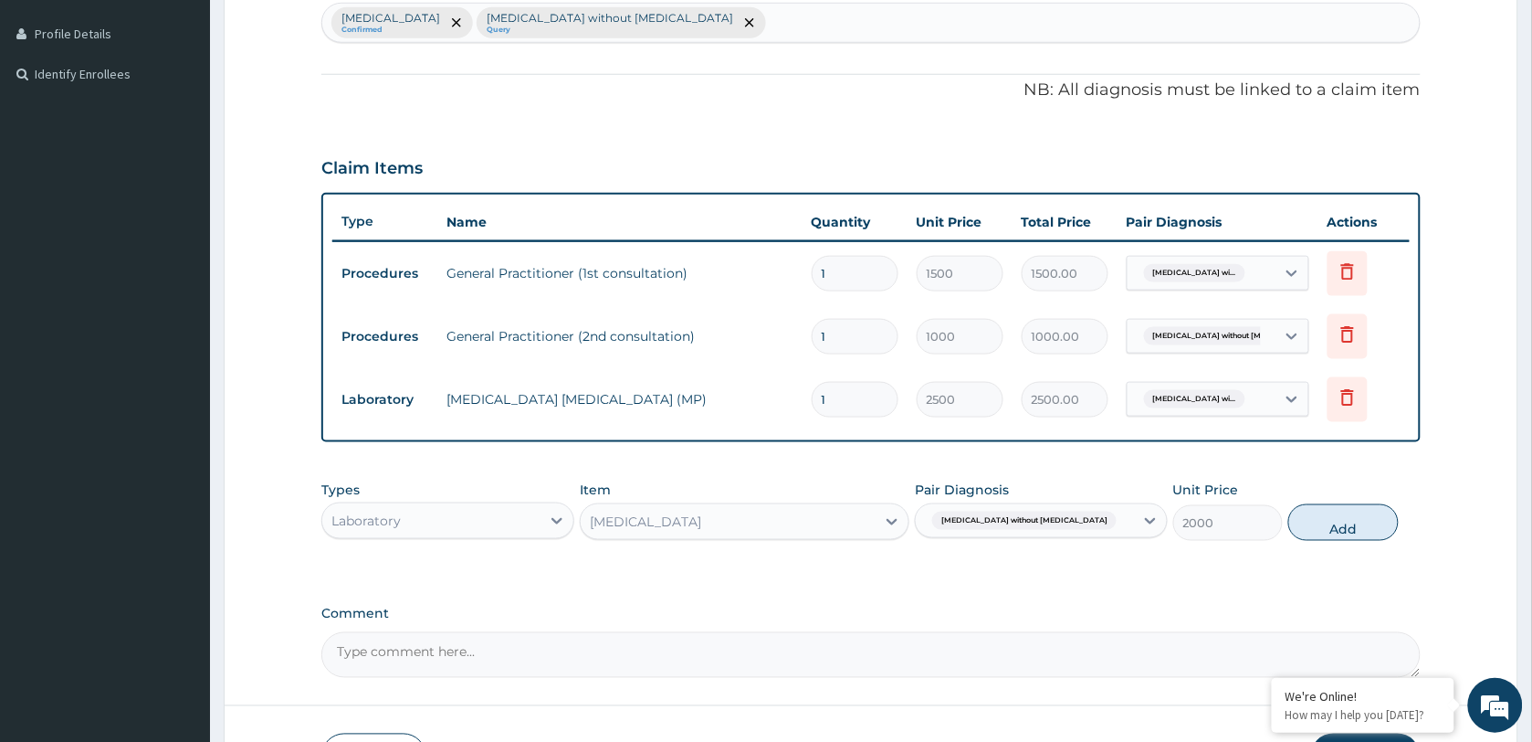
drag, startPoint x: 1339, startPoint y: 521, endPoint x: 1217, endPoint y: 523, distance: 121.5
click at [1335, 522] on button "Add" at bounding box center [1344, 522] width 110 height 37
type input "0"
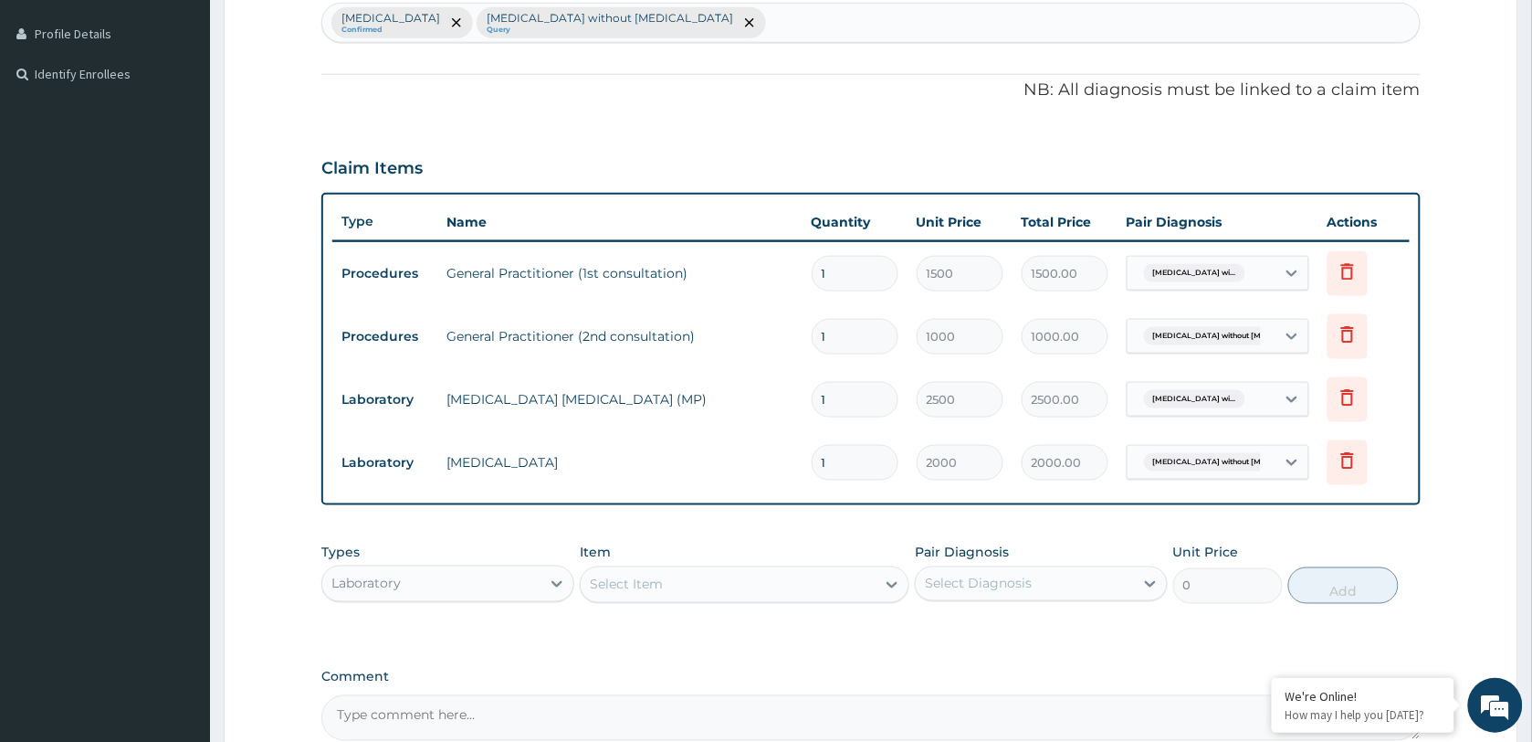
click at [663, 581] on div "Select Item" at bounding box center [728, 584] width 295 height 29
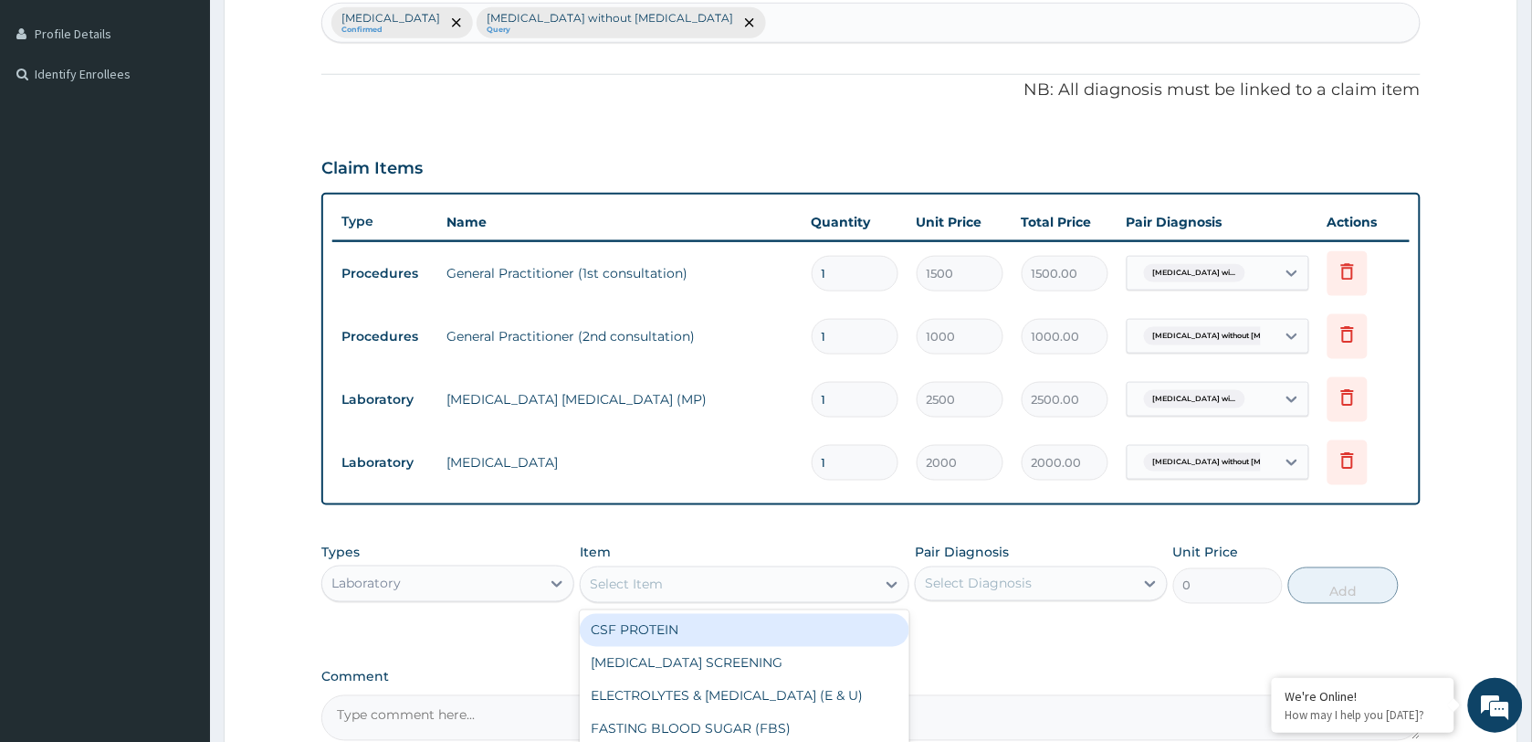
type input "E"
type input "WBC"
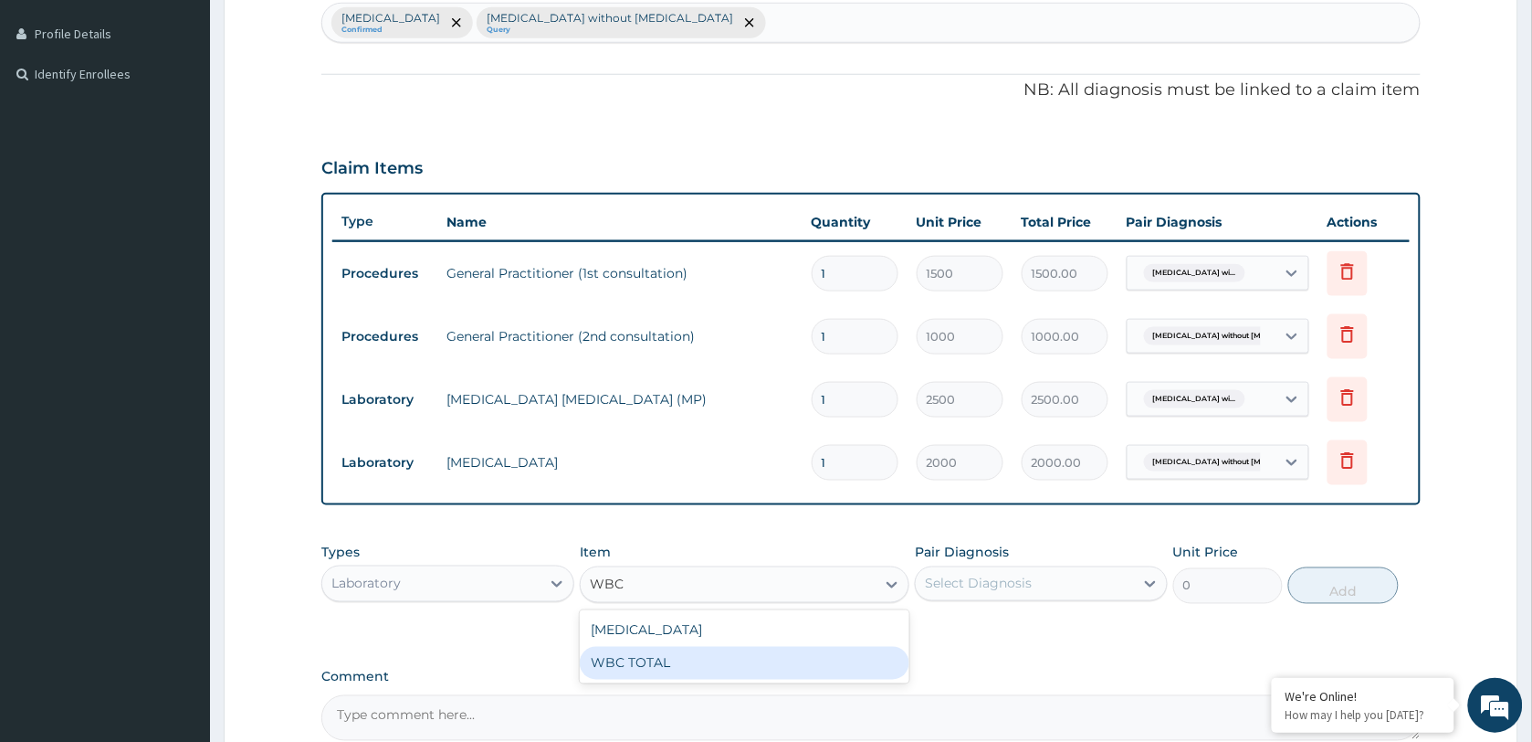
click at [658, 668] on div "WBC TOTAL" at bounding box center [745, 663] width 330 height 33
type input "2000"
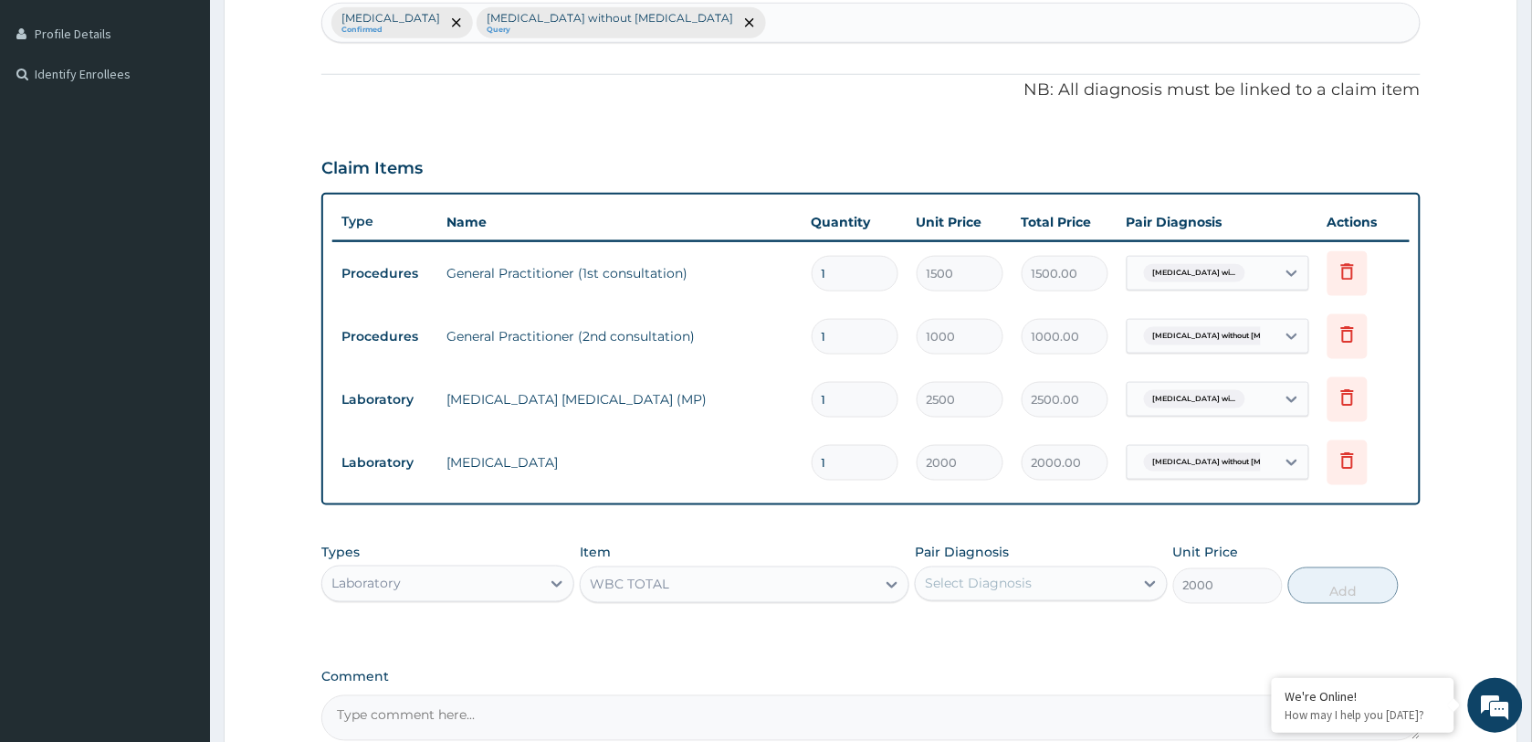
click at [1046, 586] on div "Select Diagnosis" at bounding box center [1025, 583] width 218 height 29
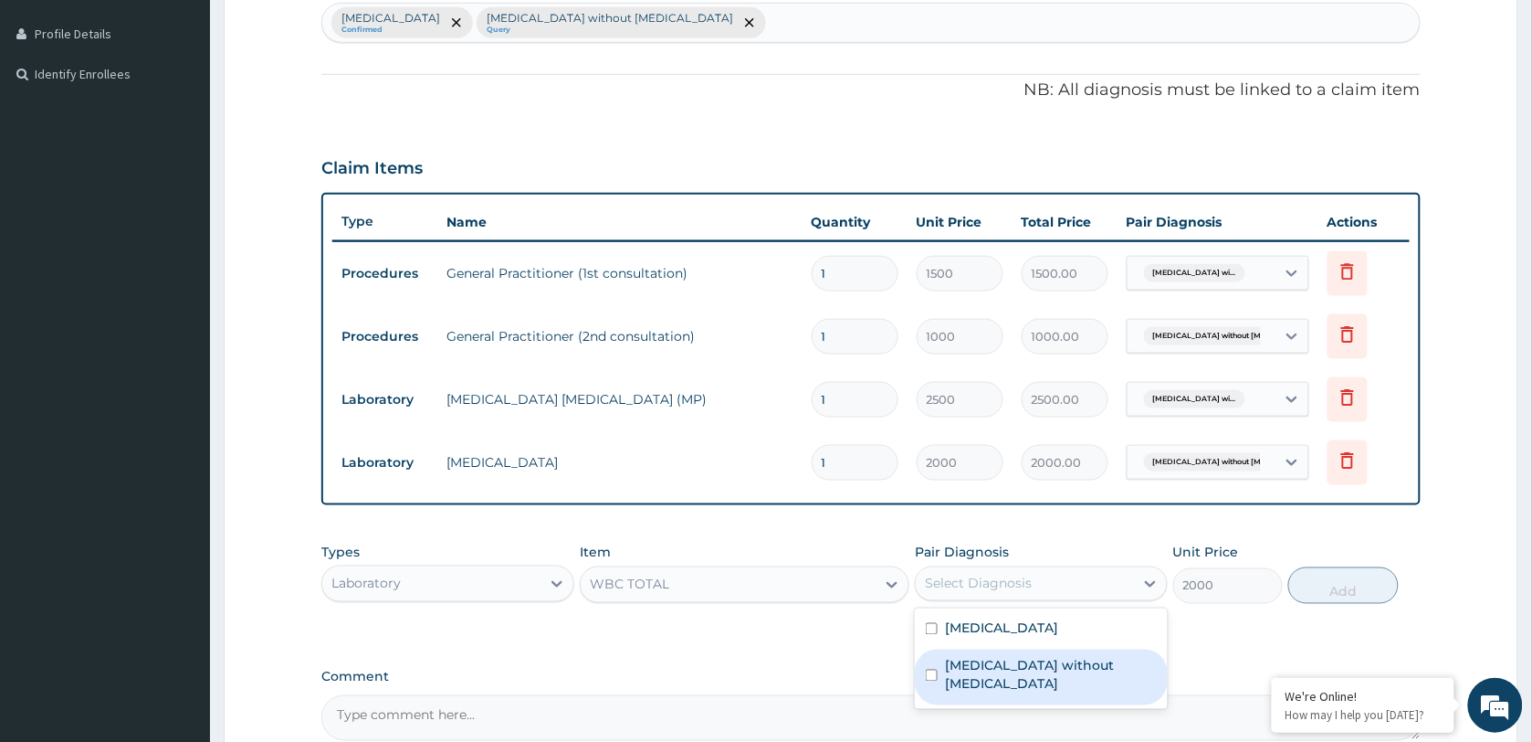
click at [1018, 688] on label "[MEDICAL_DATA] without [MEDICAL_DATA]" at bounding box center [1051, 675] width 212 height 37
checkbox input "true"
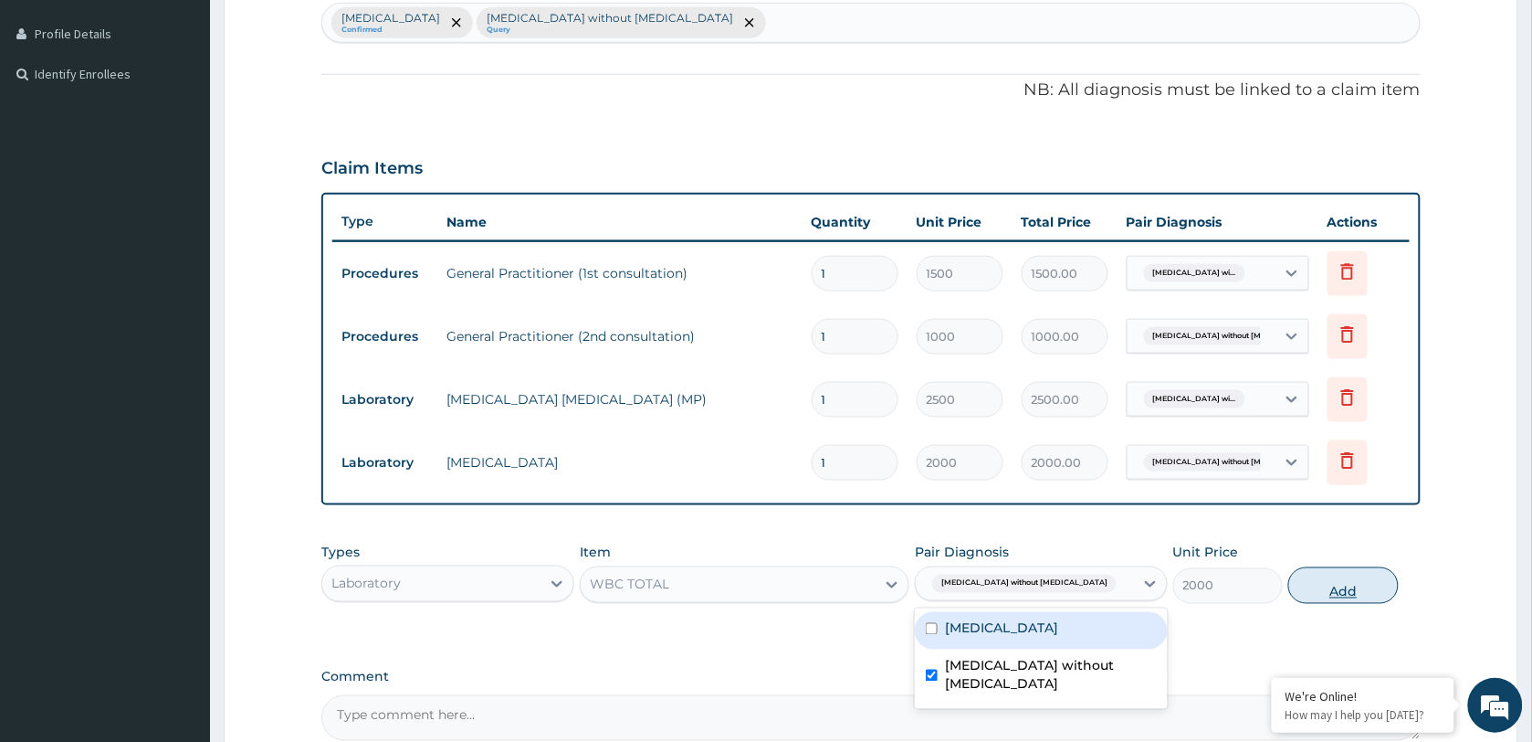
click at [1331, 592] on button "Add" at bounding box center [1344, 585] width 110 height 37
type input "0"
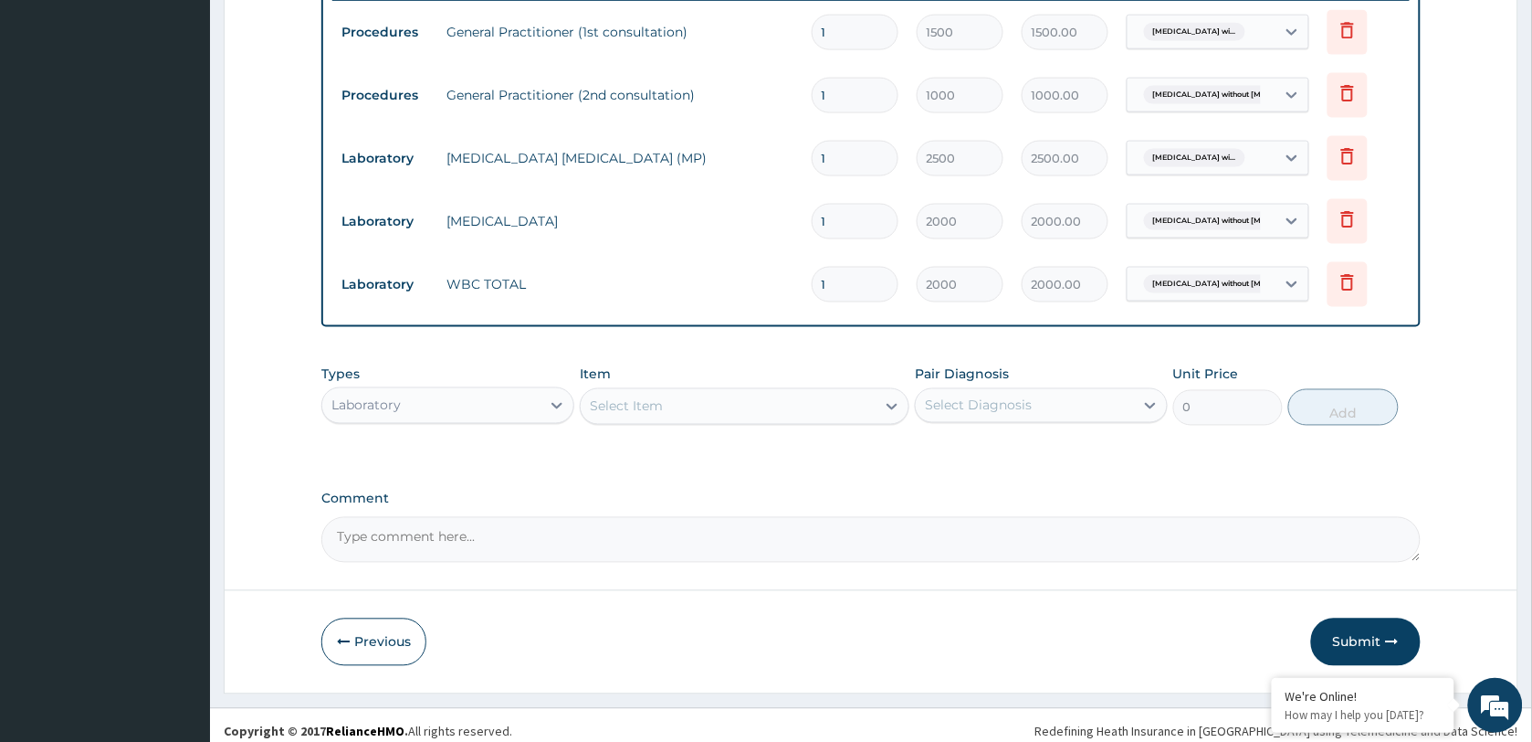
scroll to position [740, 0]
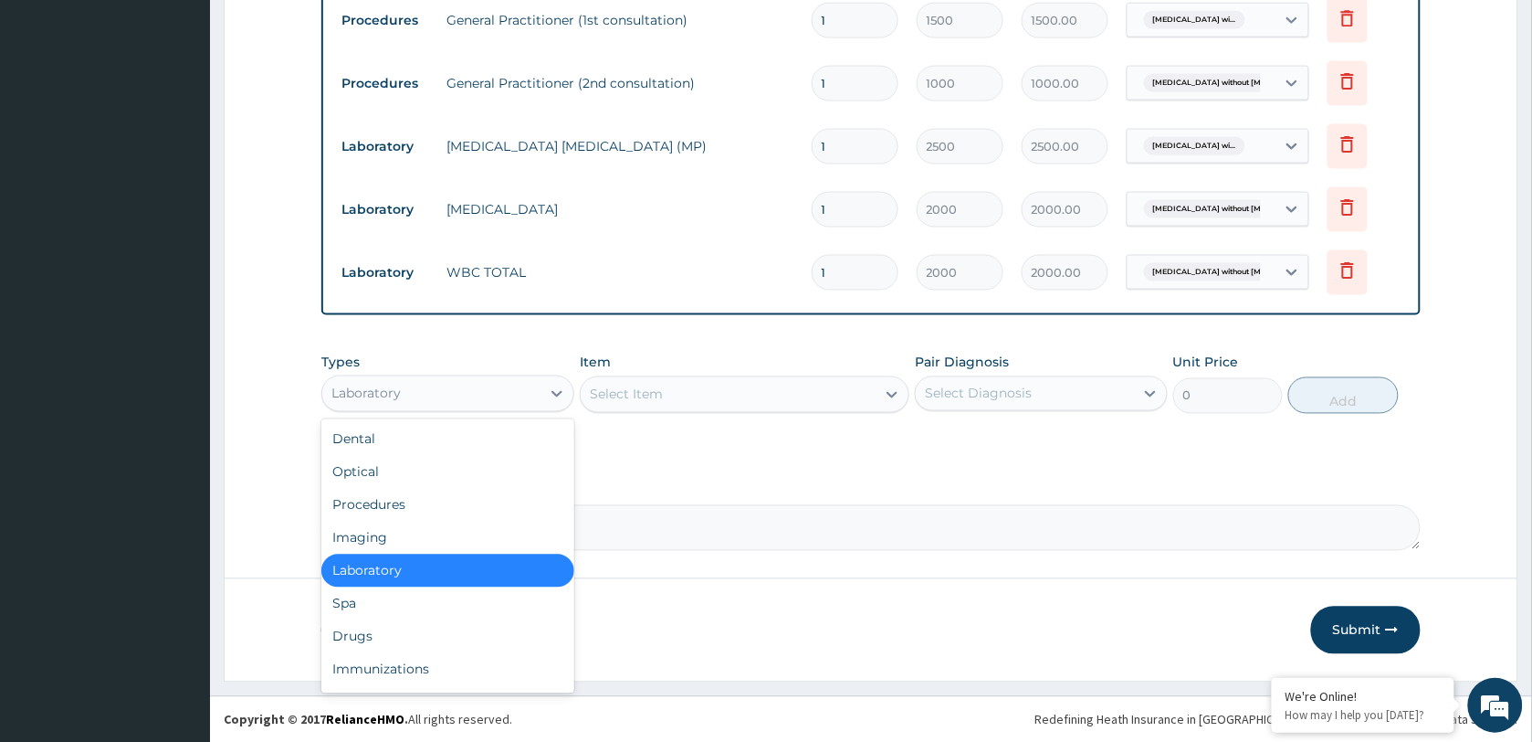
click at [462, 390] on div "Laboratory" at bounding box center [431, 393] width 218 height 29
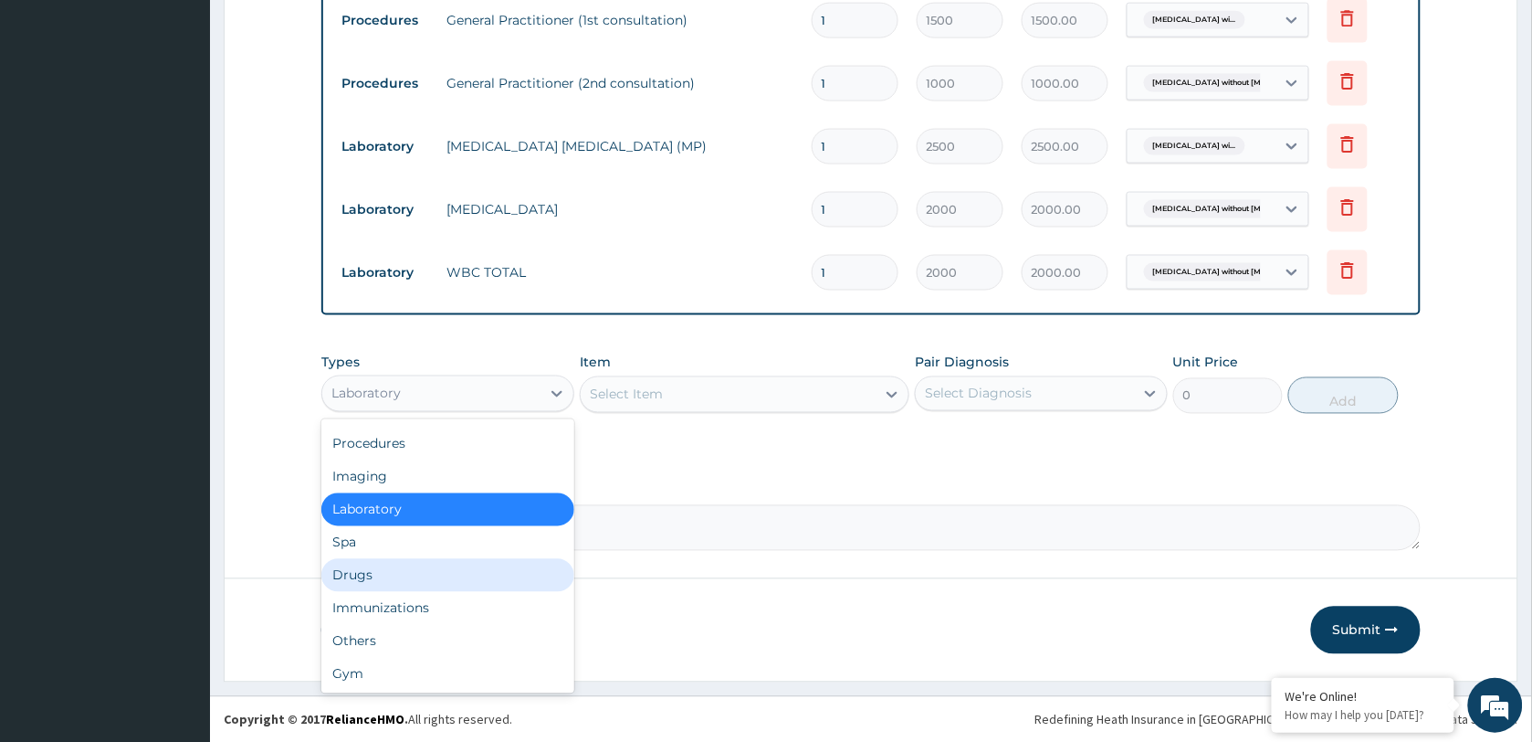
click at [407, 575] on div "Drugs" at bounding box center [447, 575] width 253 height 33
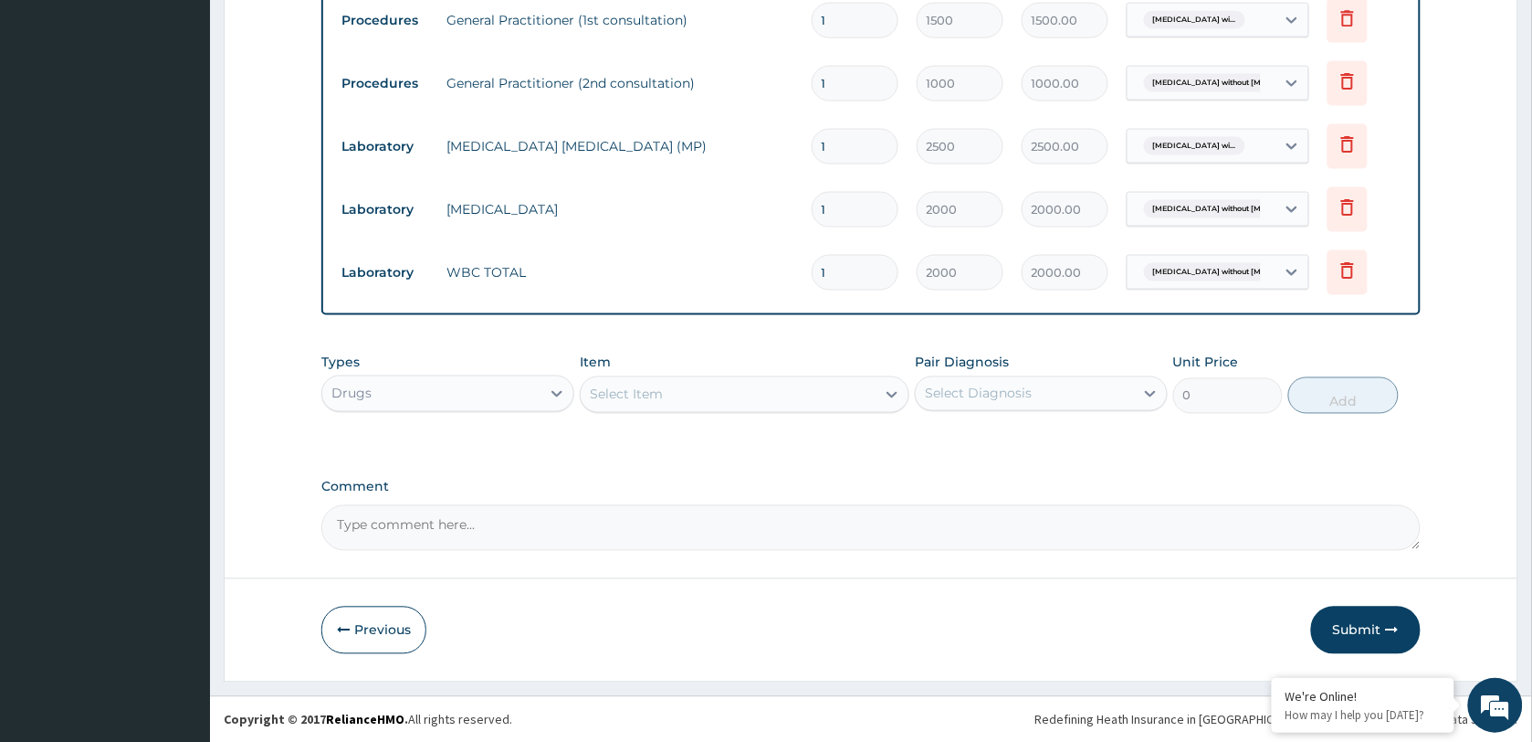
click at [674, 403] on div "Select Item" at bounding box center [728, 394] width 295 height 29
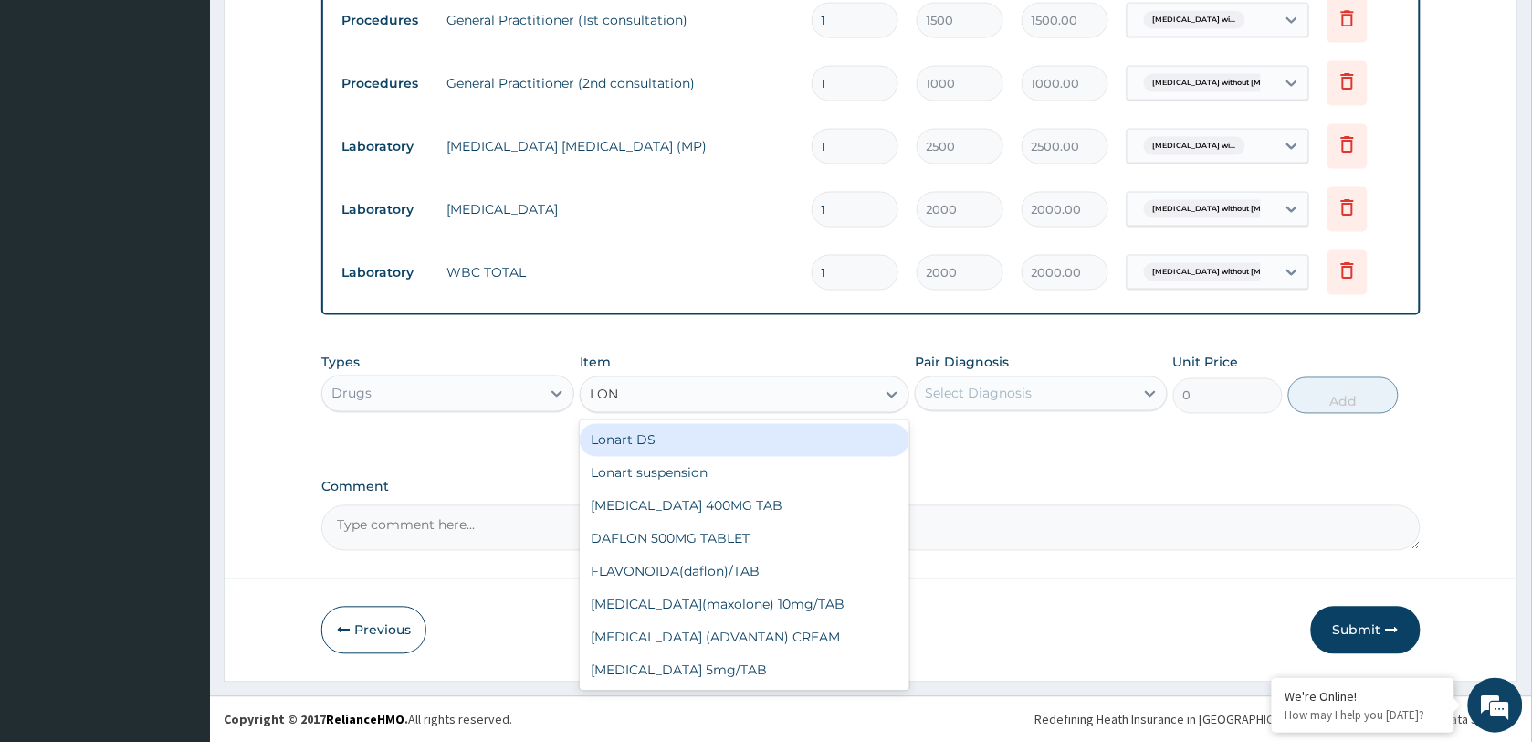
type input "[PERSON_NAME]"
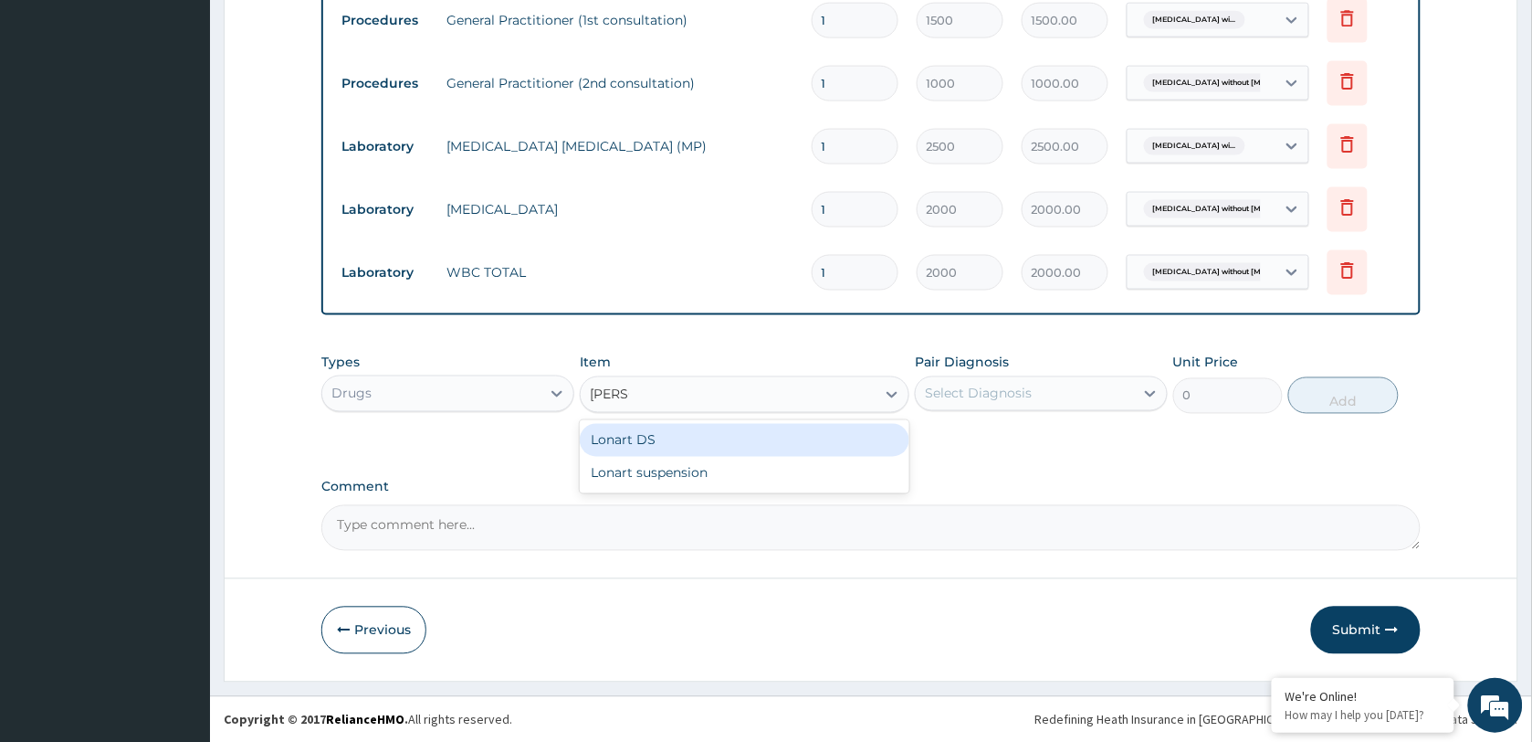
click at [672, 432] on div "Lonart DS" at bounding box center [745, 440] width 330 height 33
type input "400"
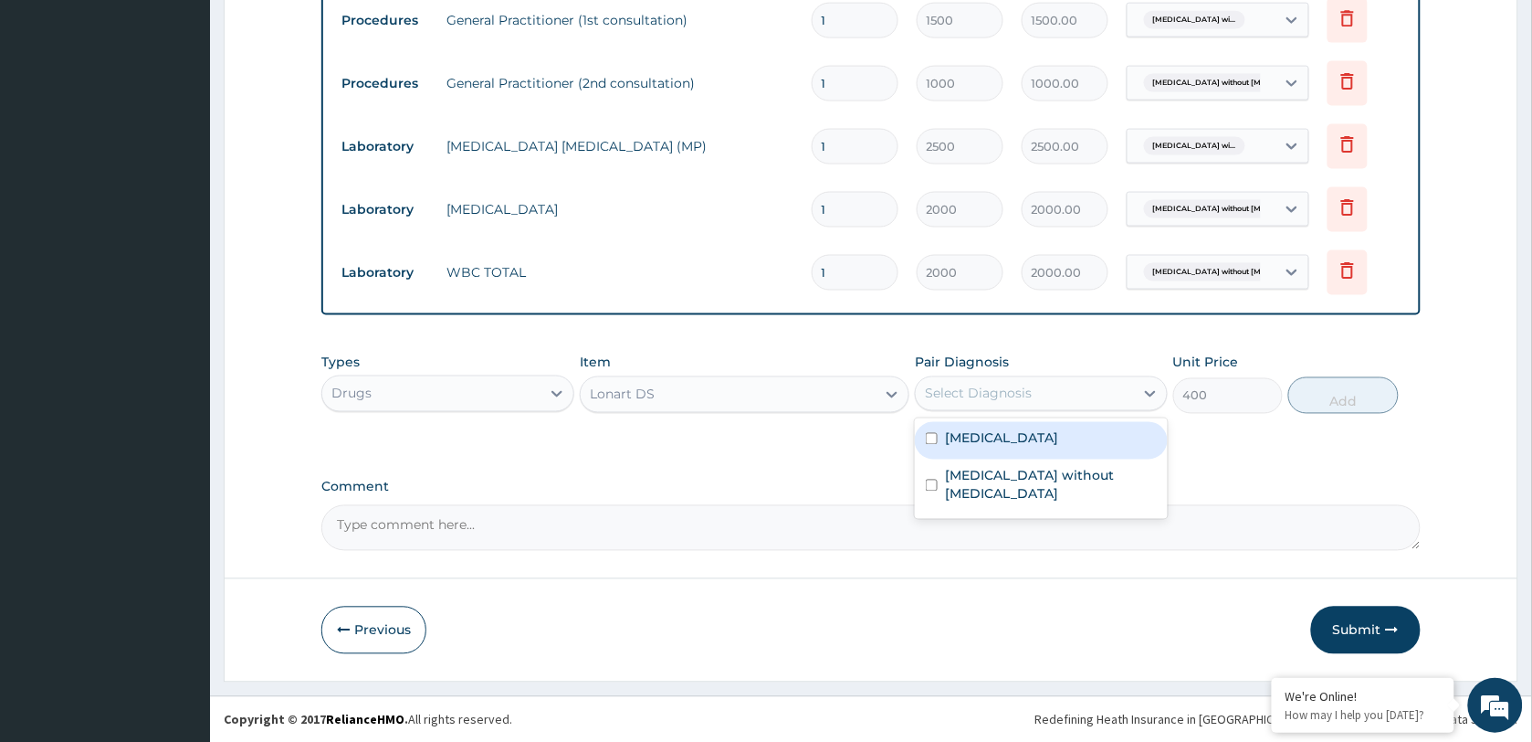
click at [1029, 391] on div "Select Diagnosis" at bounding box center [978, 393] width 107 height 18
click at [1032, 447] on label "Plasmodium malariae malaria without complication" at bounding box center [1001, 438] width 113 height 18
checkbox input "true"
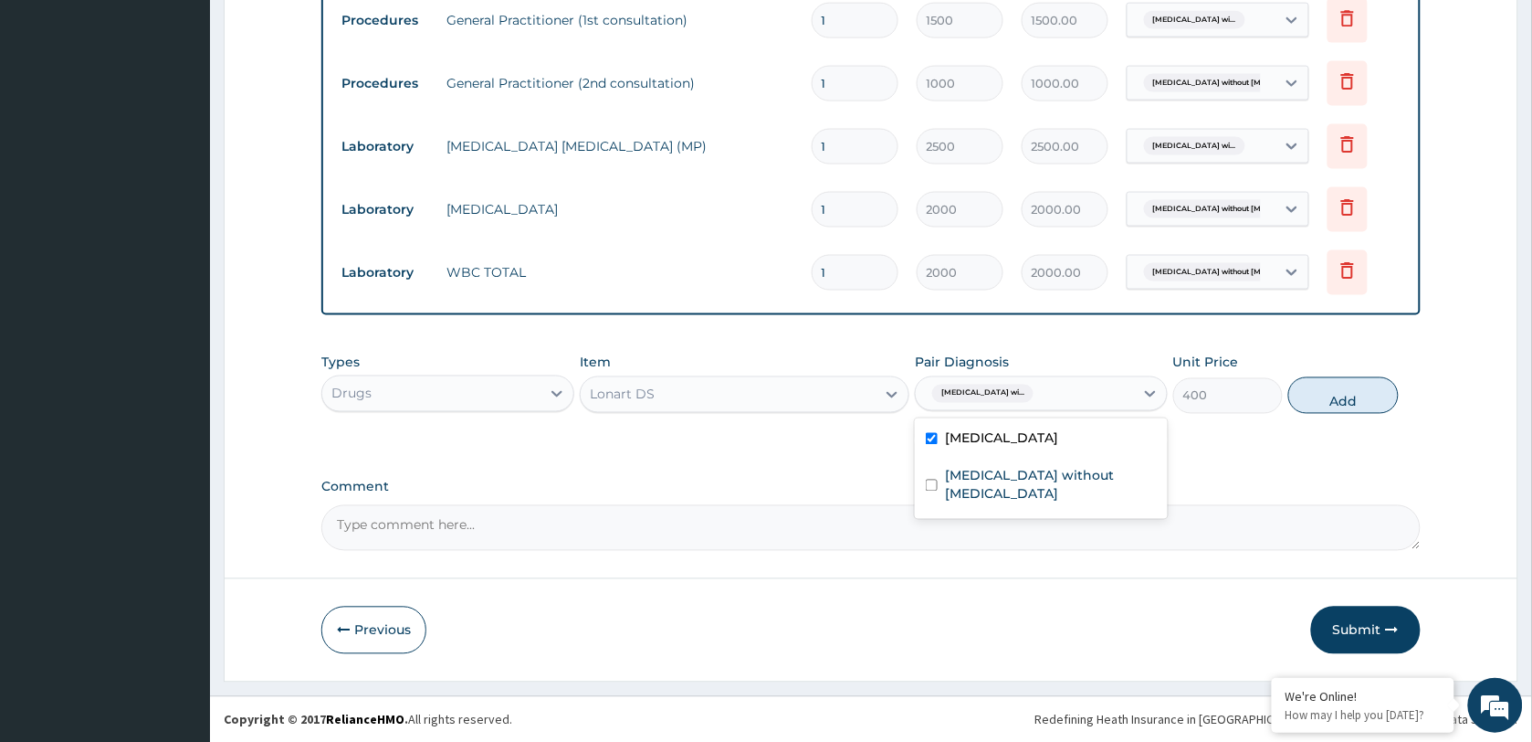
drag, startPoint x: 1333, startPoint y: 403, endPoint x: 1126, endPoint y: 368, distance: 210.2
click at [1326, 403] on button "Add" at bounding box center [1344, 395] width 110 height 37
type input "0"
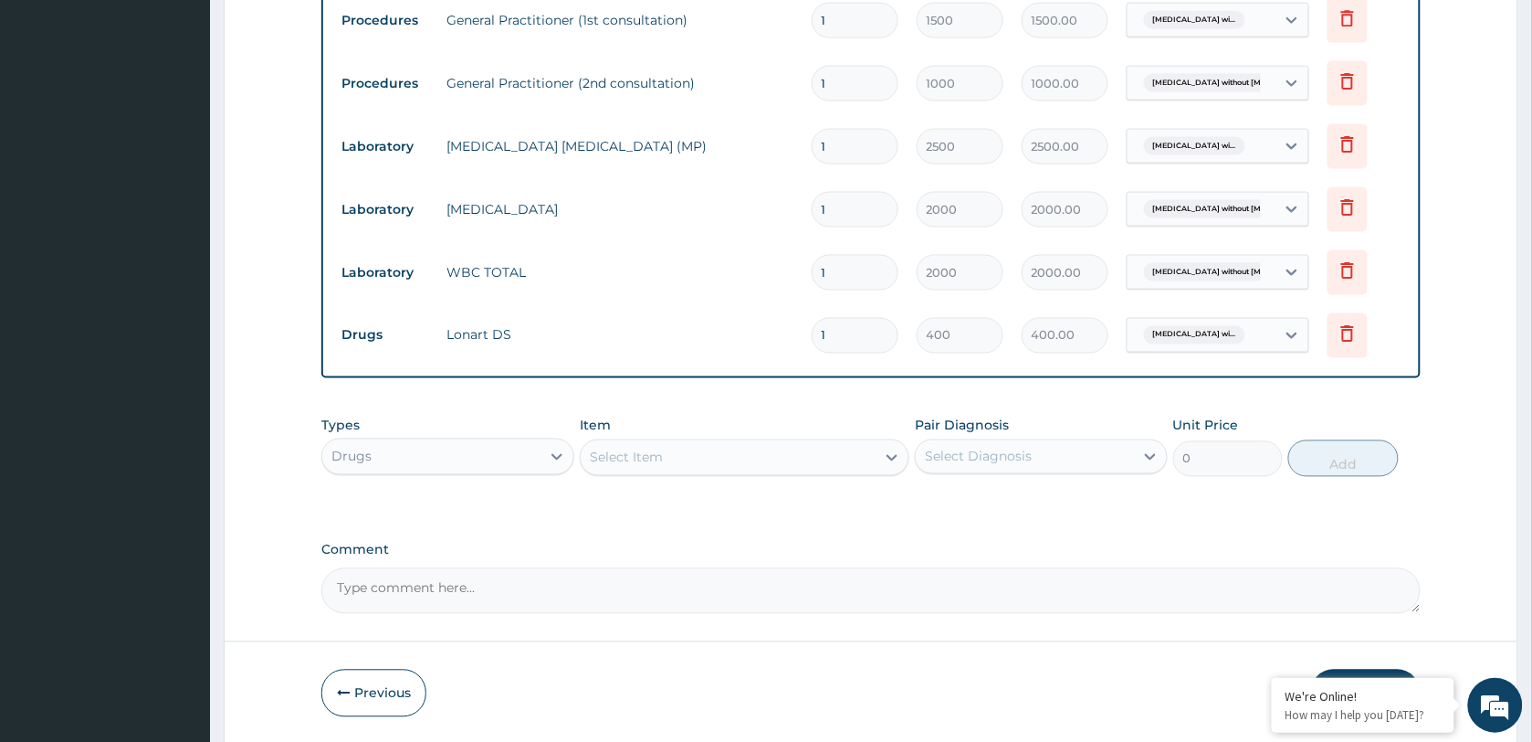
drag, startPoint x: 834, startPoint y: 336, endPoint x: 764, endPoint y: 336, distance: 69.4
click at [767, 336] on tr "Drugs Lonart DS 1 400 400.00 Plasmodium malariae malaria wi... Delete" at bounding box center [871, 335] width 1078 height 63
type input "6"
type input "2400.00"
type input "6"
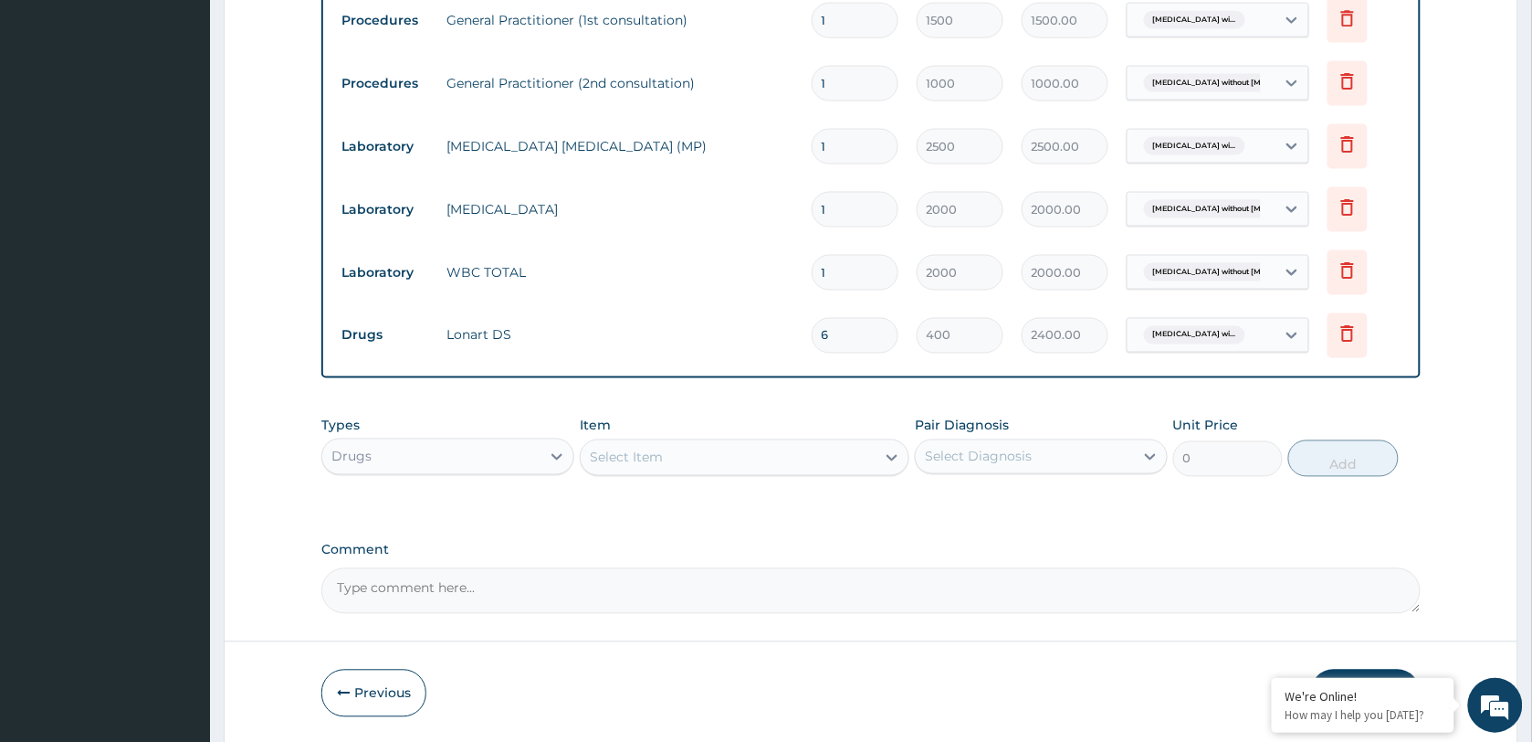
click at [686, 461] on div "Select Item" at bounding box center [728, 457] width 295 height 29
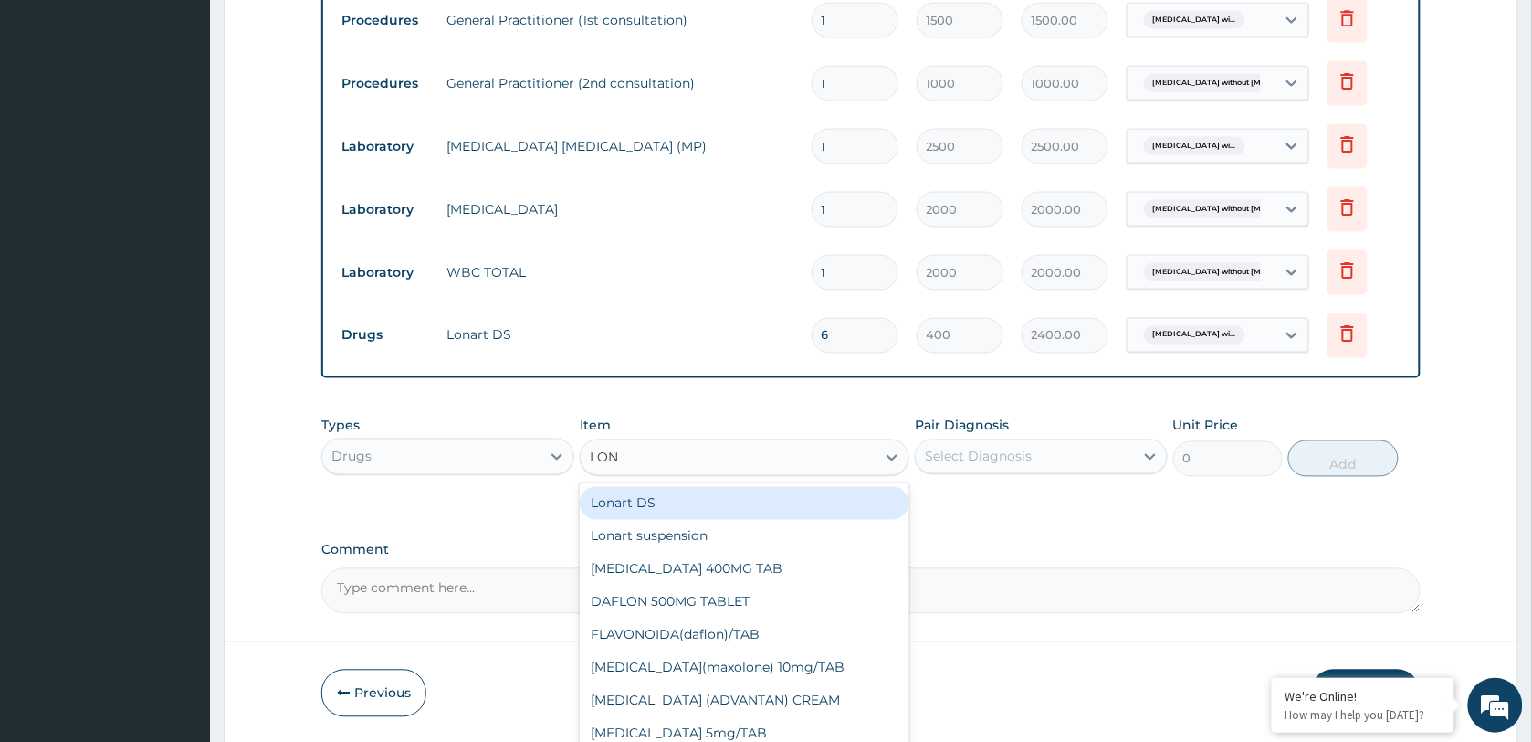
type input "[PERSON_NAME]"
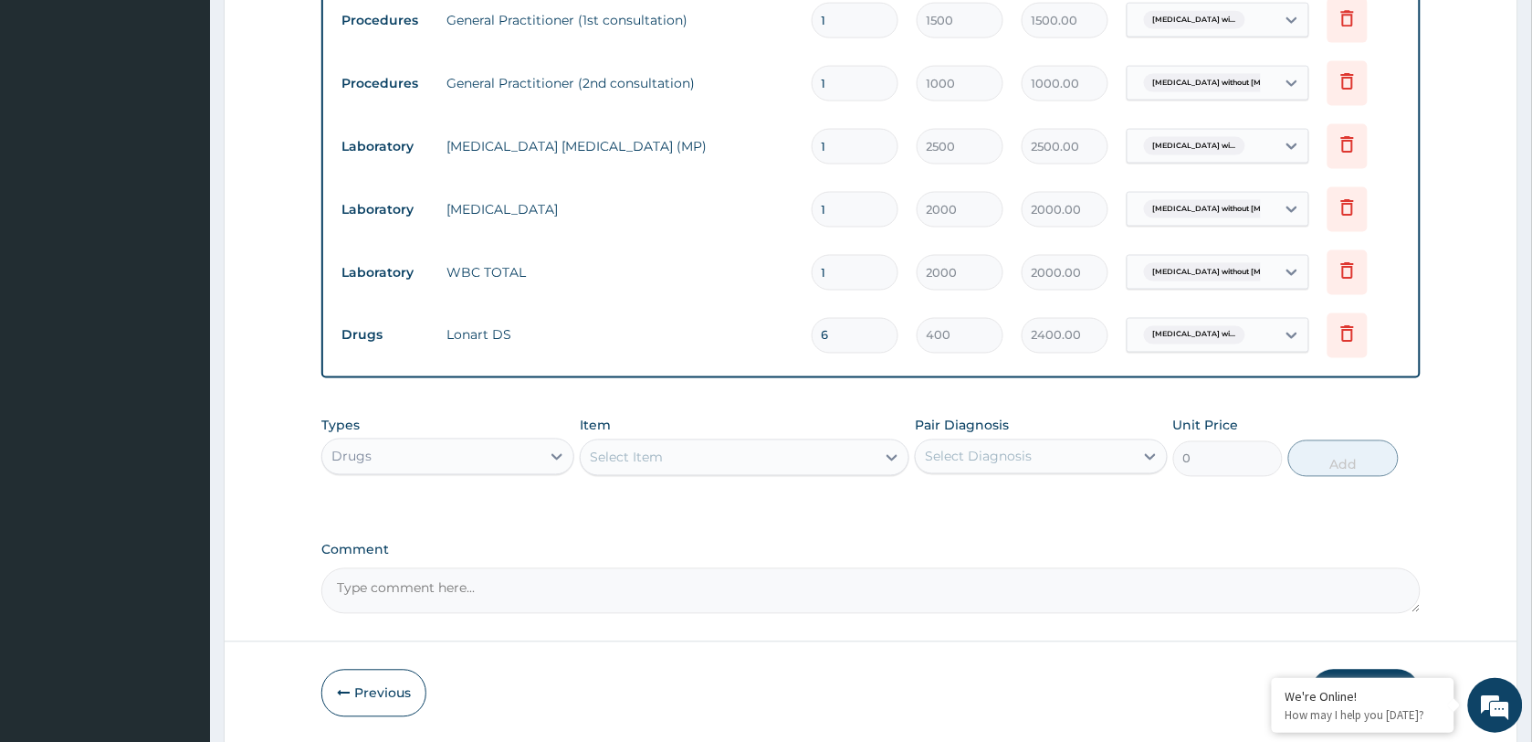
drag, startPoint x: 664, startPoint y: 453, endPoint x: 468, endPoint y: 453, distance: 196.3
click at [468, 453] on div "Types Drugs Item option Lonart DS, selected. Select is focused ,type to refine …" at bounding box center [871, 446] width 1100 height 79
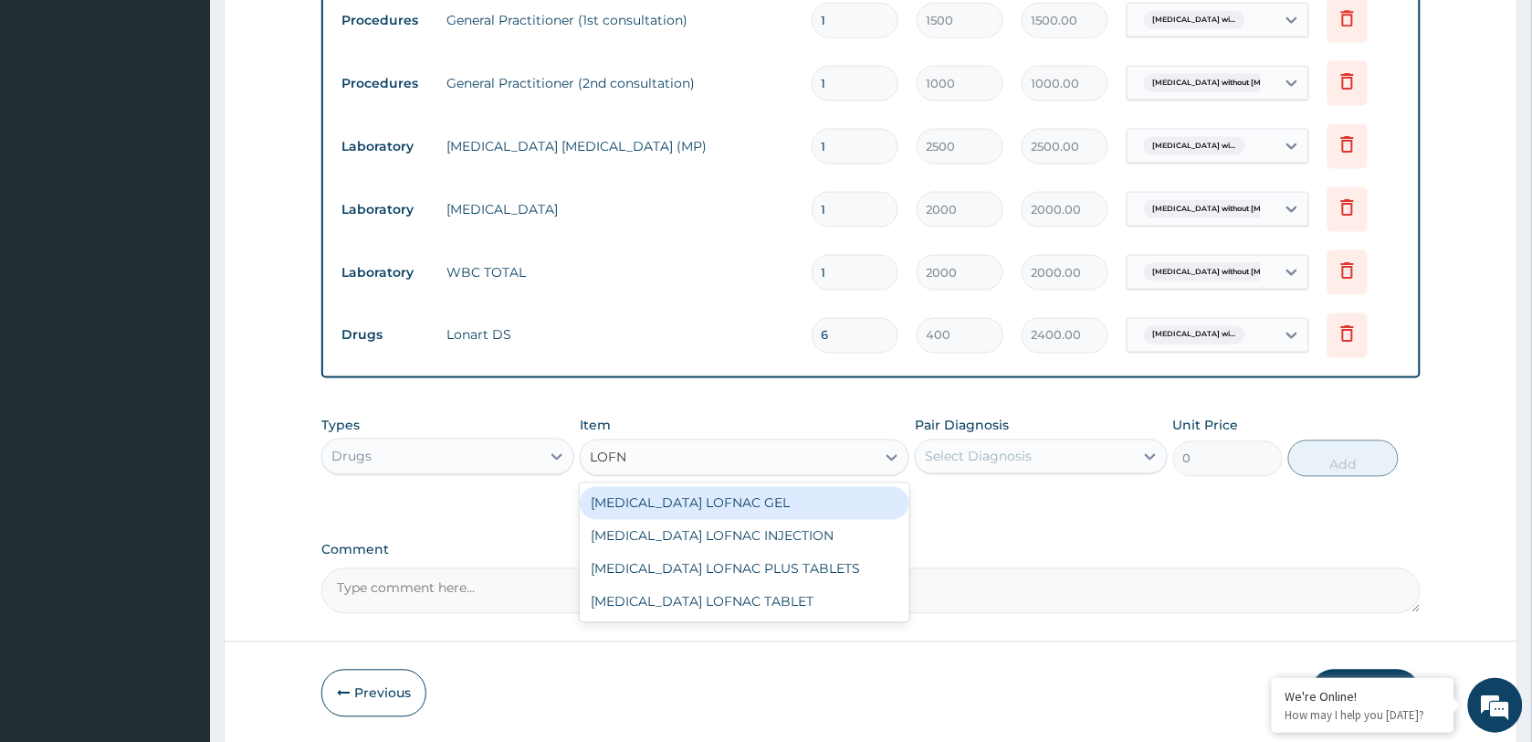
type input "LOFNA"
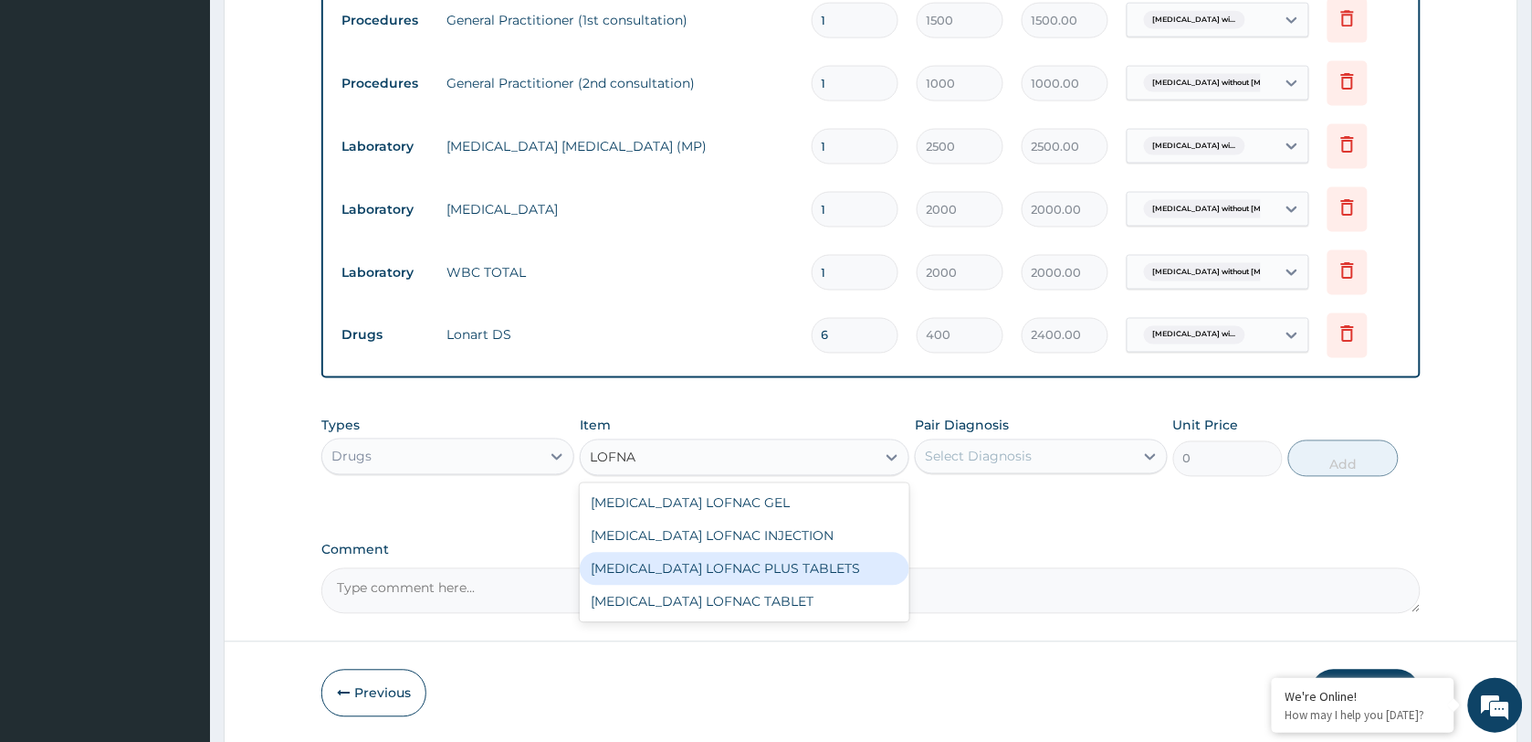
click at [723, 576] on div "[MEDICAL_DATA] LOFNAC PLUS TABLETS" at bounding box center [745, 568] width 330 height 33
type input "105"
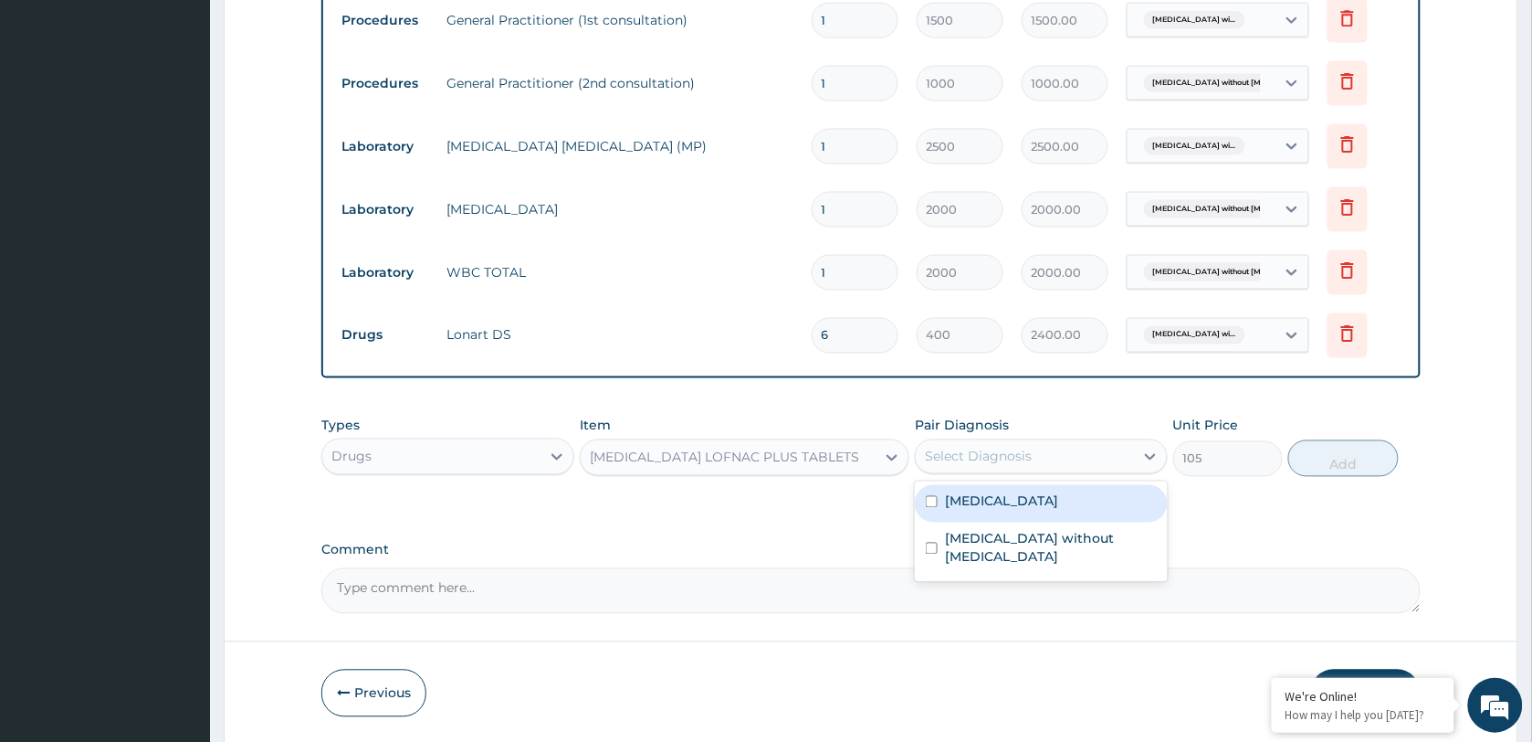
click at [998, 454] on div "Select Diagnosis" at bounding box center [978, 456] width 107 height 18
click at [994, 510] on label "Plasmodium malariae malaria without complication" at bounding box center [1001, 501] width 113 height 18
checkbox input "true"
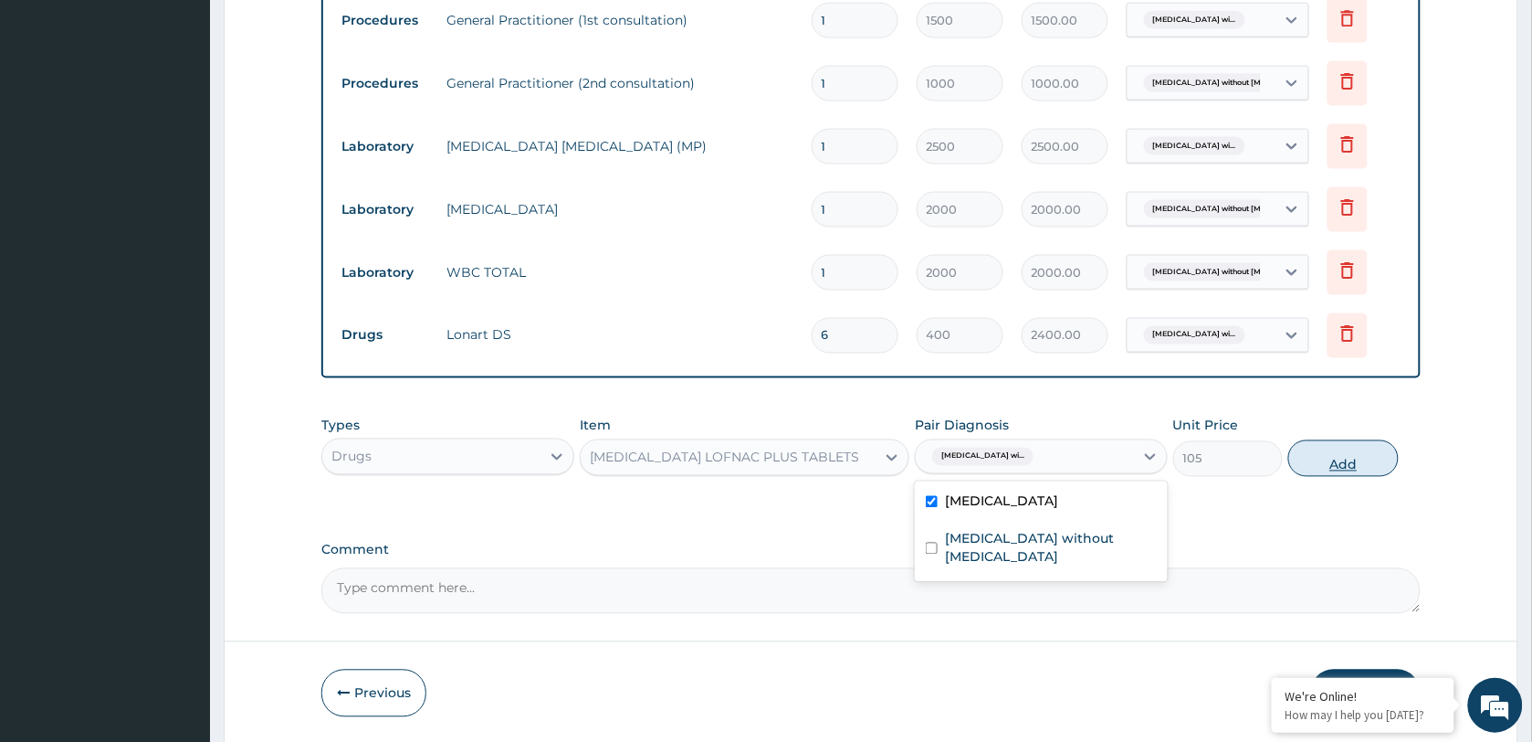
click at [1321, 457] on button "Add" at bounding box center [1344, 458] width 110 height 37
type input "0"
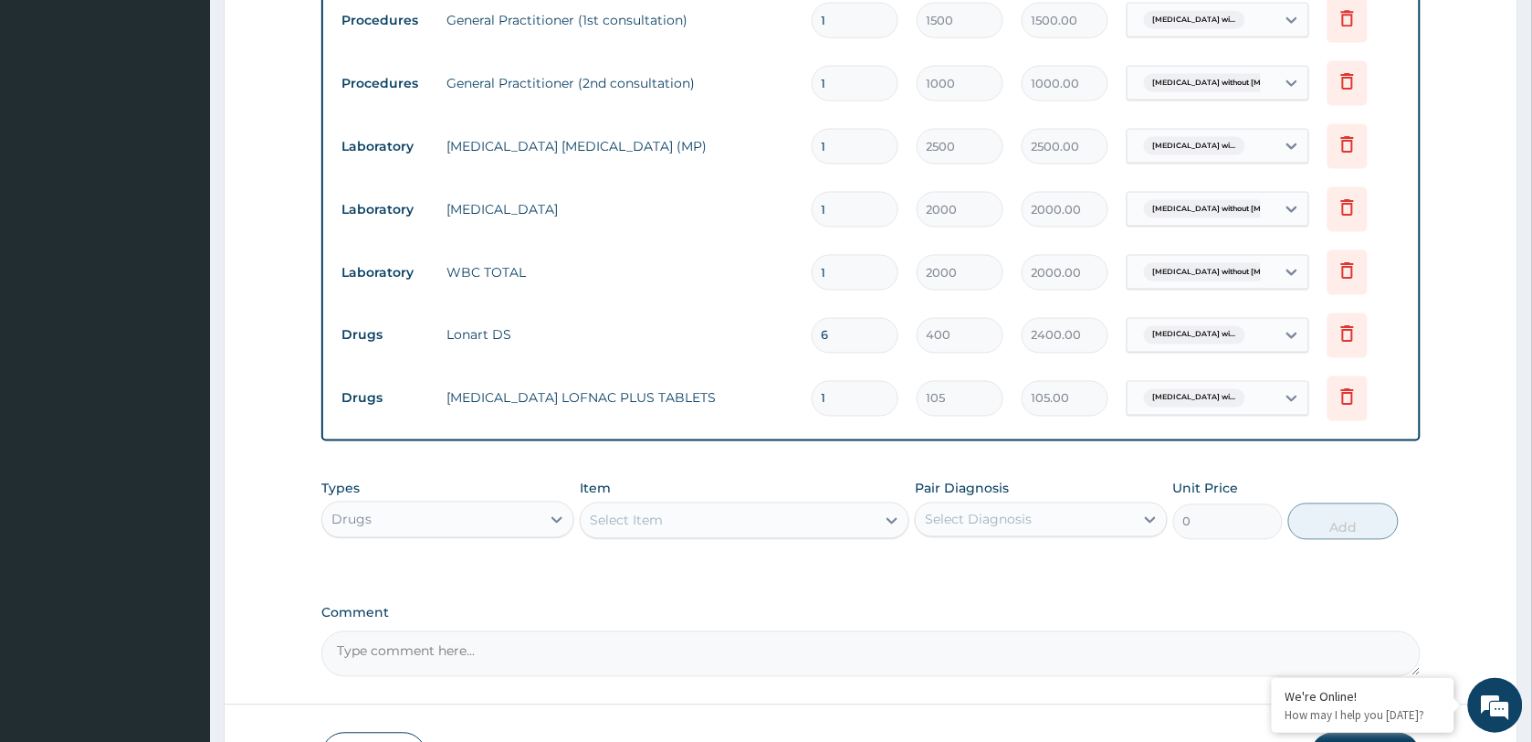
type input "10"
type input "1050.00"
type input "10"
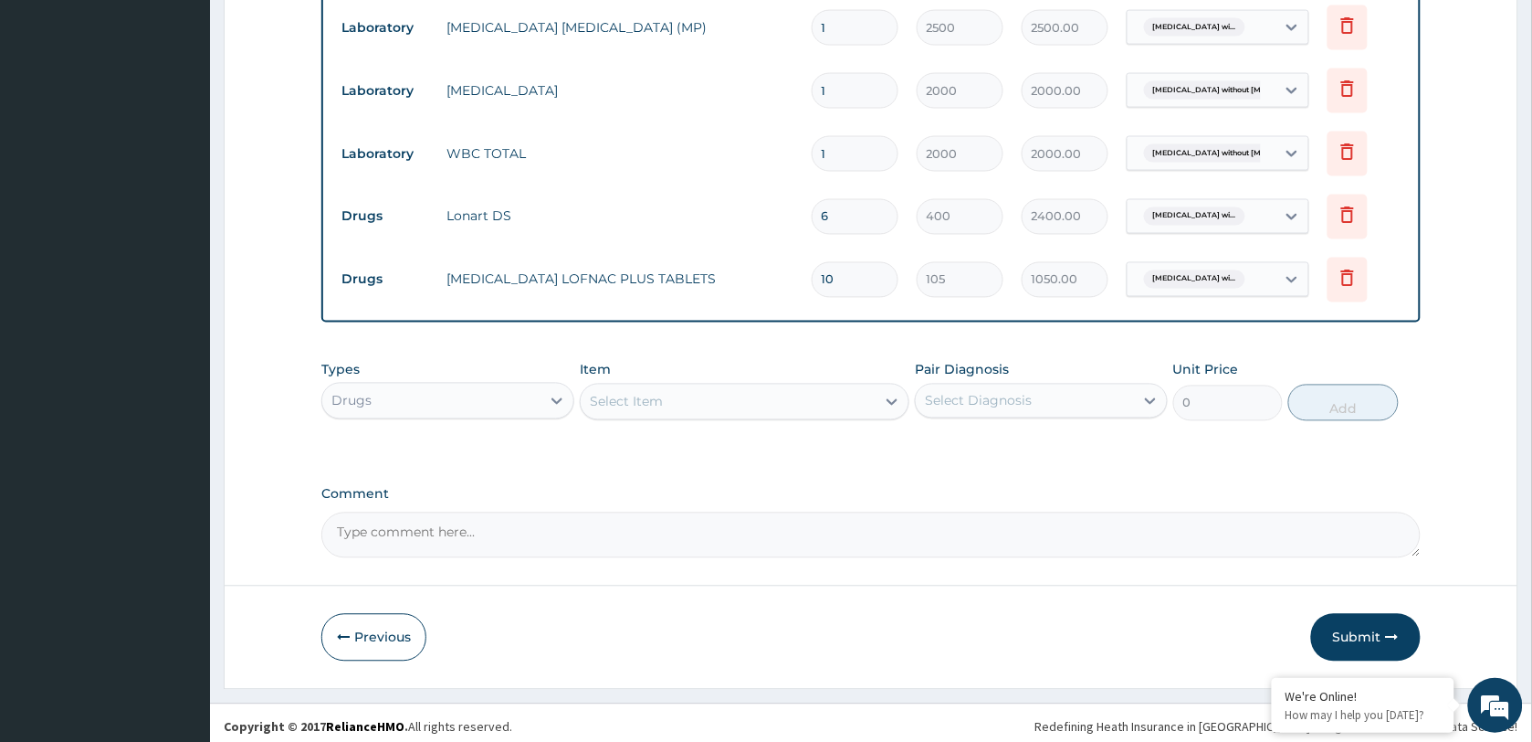
scroll to position [865, 0]
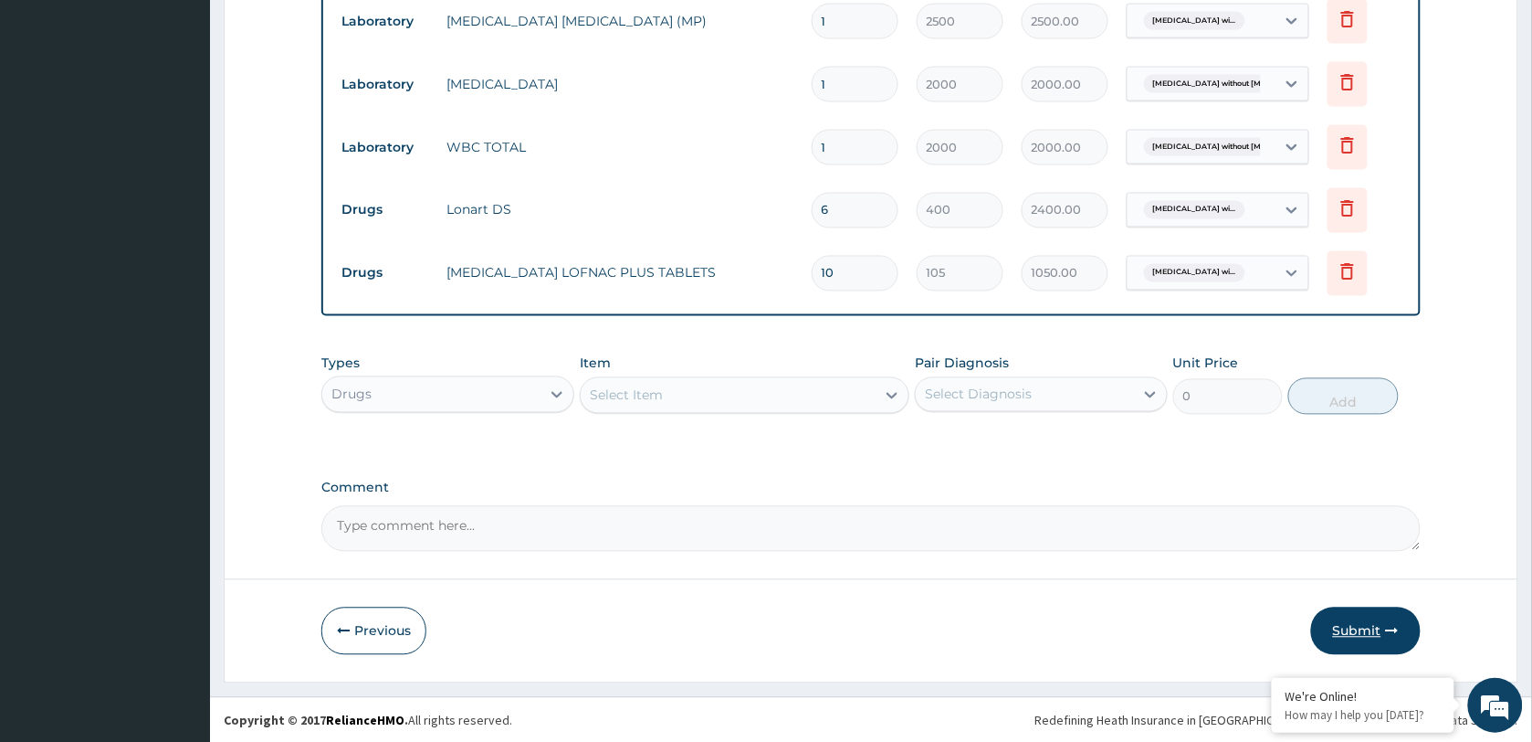
click at [1356, 621] on button "Submit" at bounding box center [1366, 630] width 110 height 47
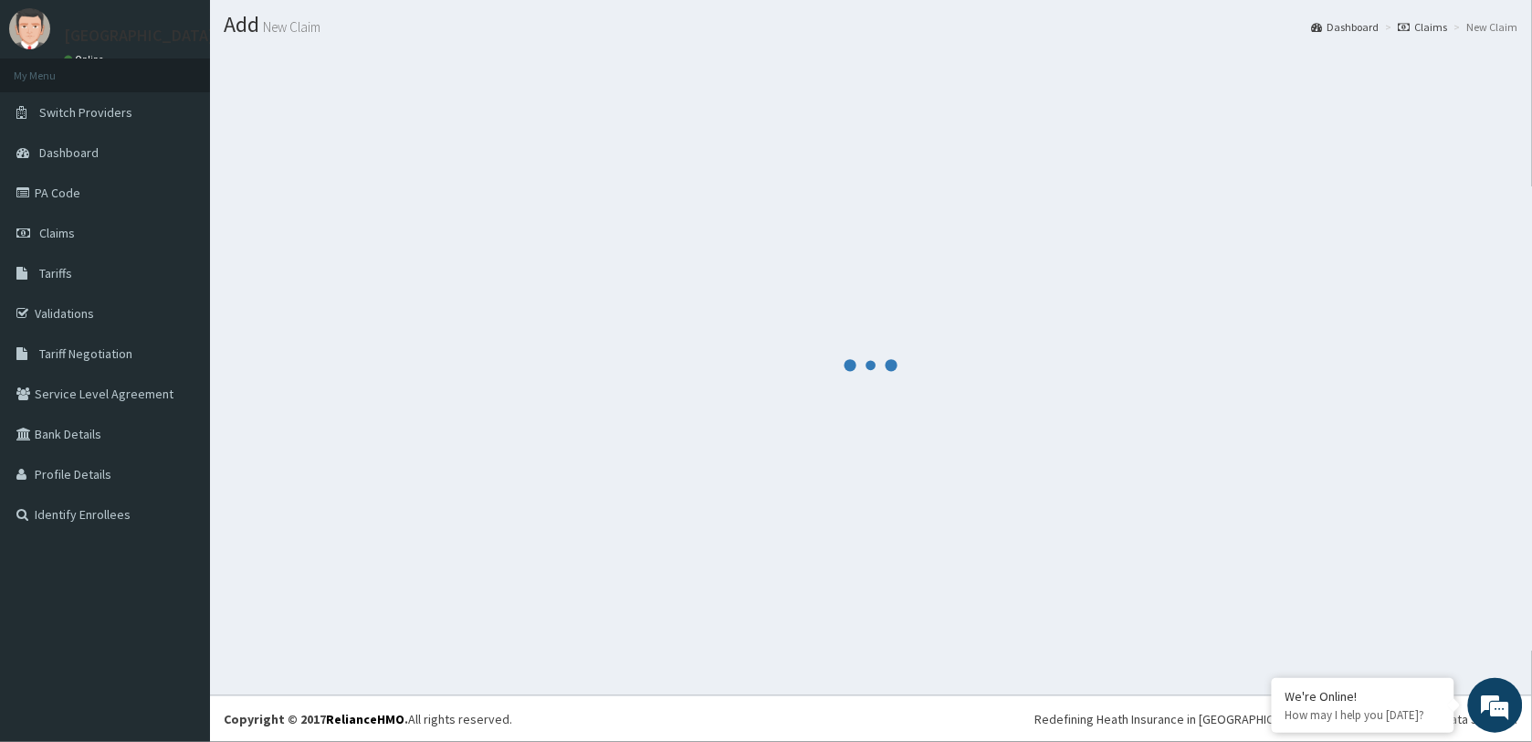
scroll to position [47, 0]
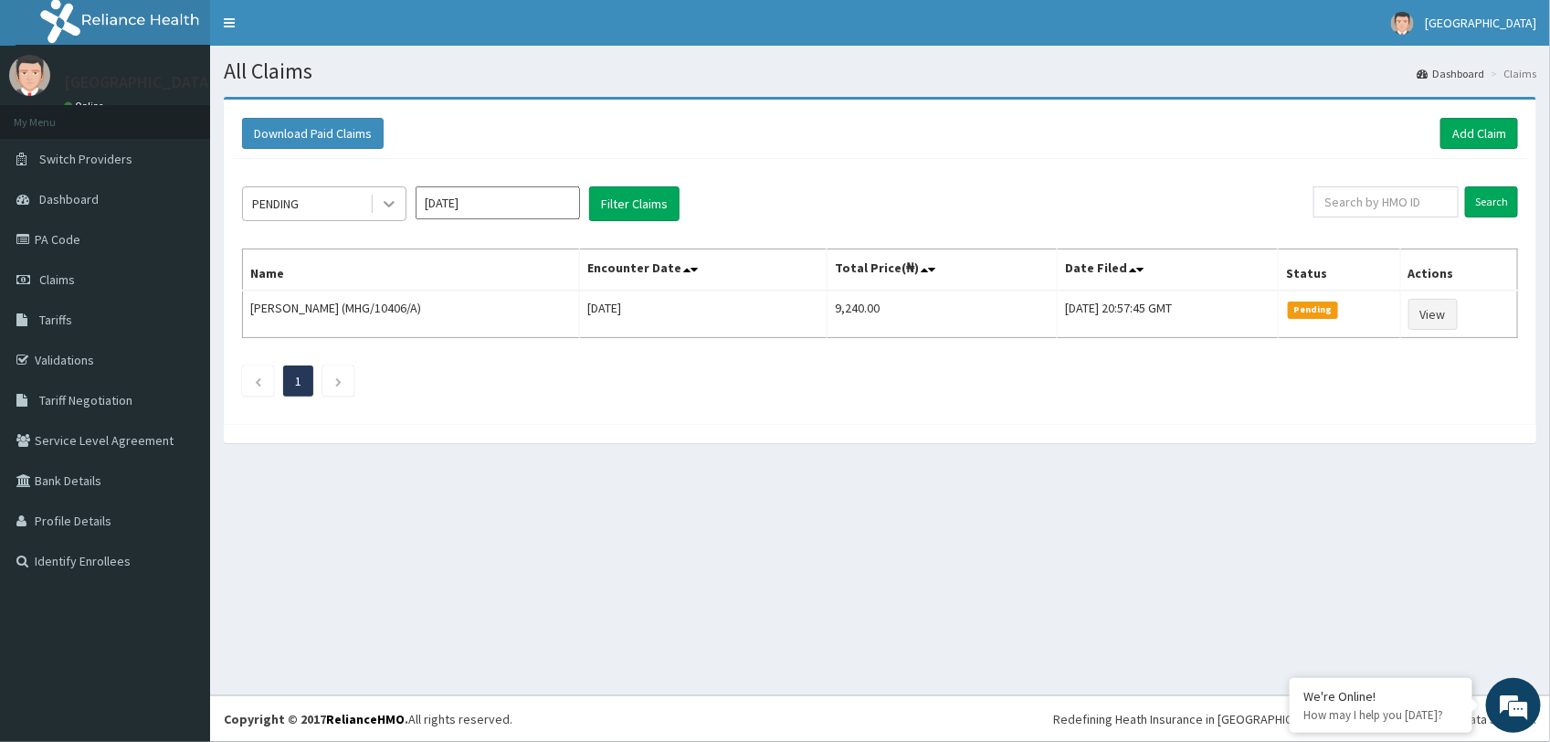
click at [385, 208] on icon at bounding box center [389, 204] width 18 height 18
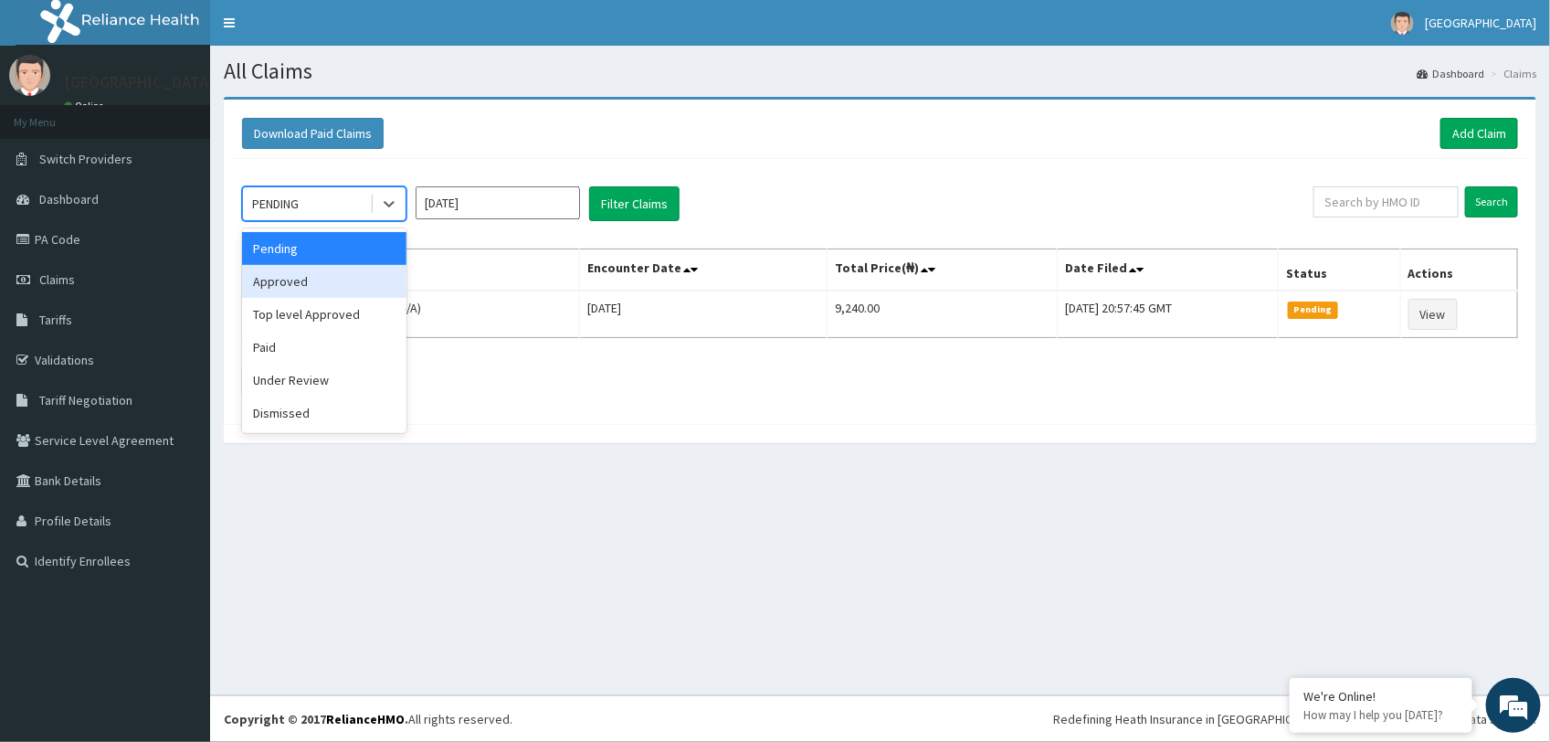
drag, startPoint x: 331, startPoint y: 289, endPoint x: 614, endPoint y: 252, distance: 284.7
click at [334, 289] on div "Approved" at bounding box center [324, 281] width 164 height 33
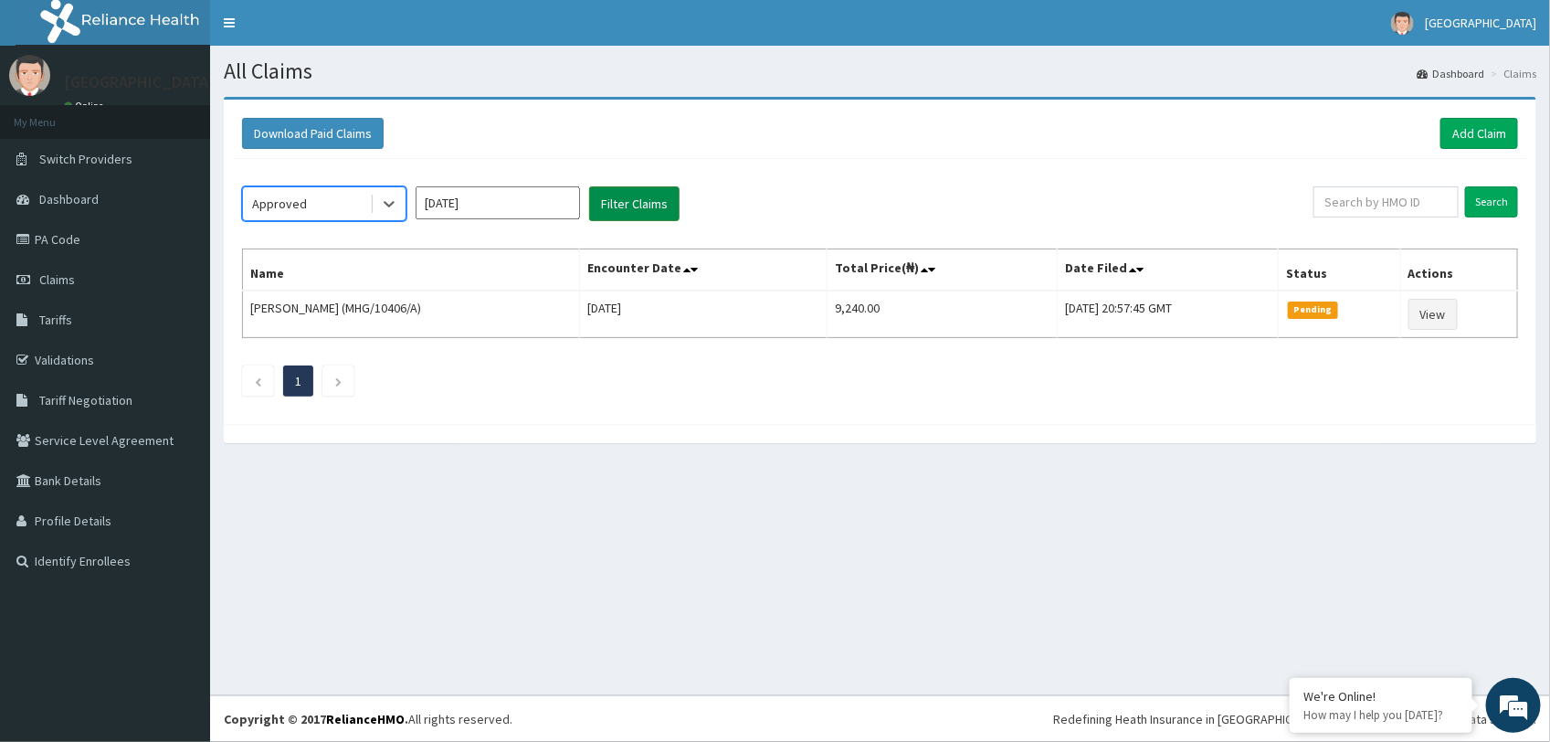
click at [632, 211] on button "Filter Claims" at bounding box center [634, 203] width 90 height 35
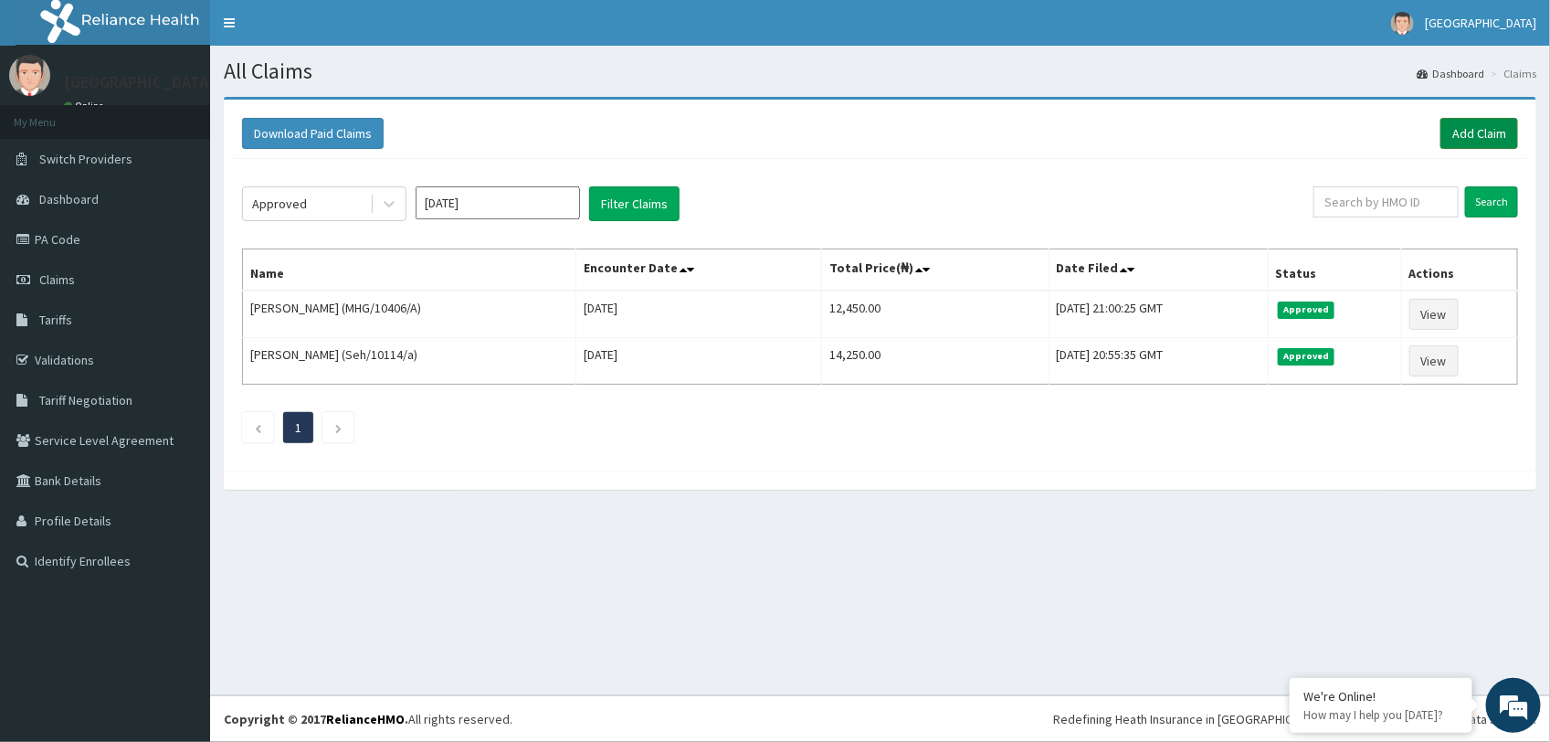
click at [1477, 130] on link "Add Claim" at bounding box center [1479, 133] width 78 height 31
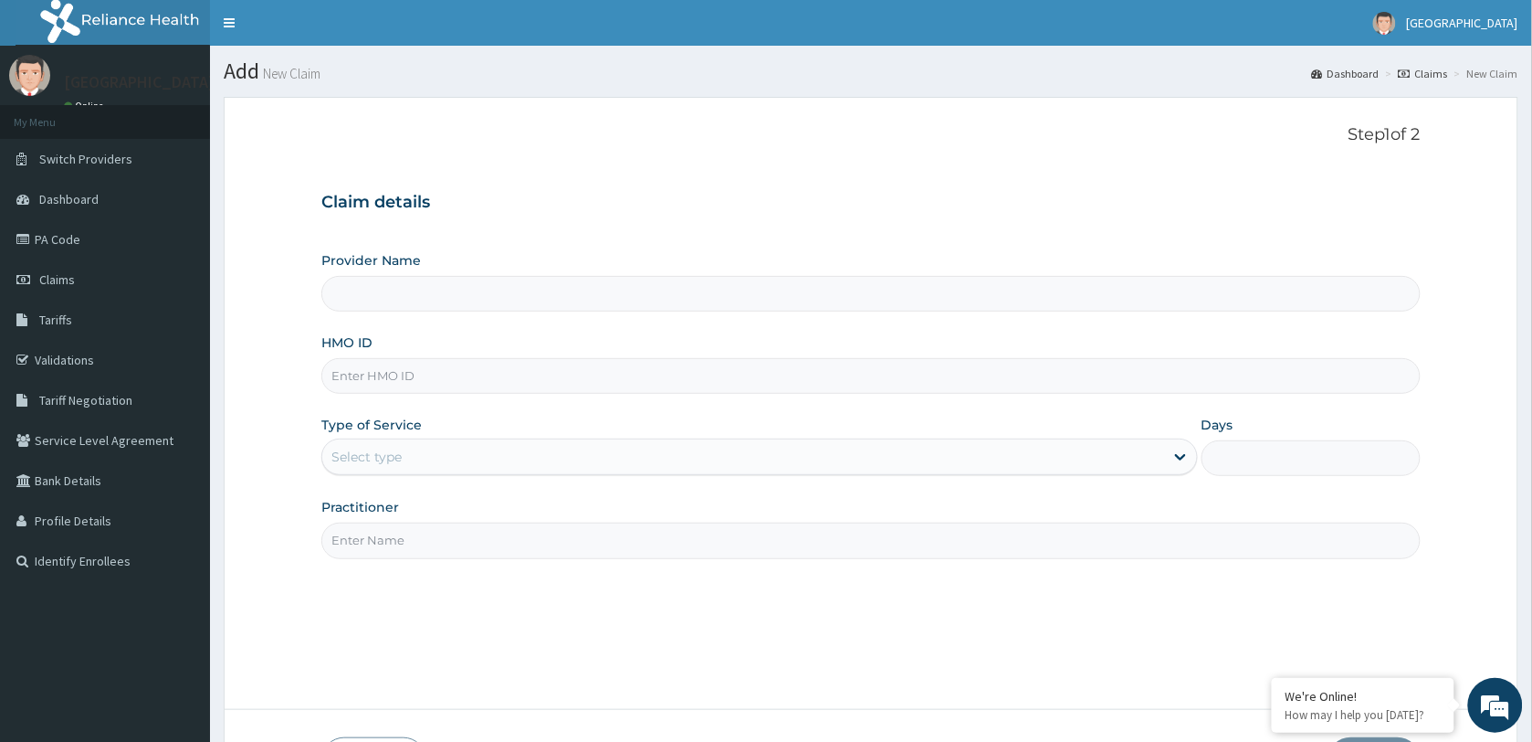
type input "[GEOGRAPHIC_DATA]"
click at [403, 381] on input "HMO ID" at bounding box center [871, 376] width 1100 height 36
paste input "YSS/10108/B"
type input "YSS/10108/B"
click at [423, 450] on div "Select type" at bounding box center [743, 456] width 842 height 29
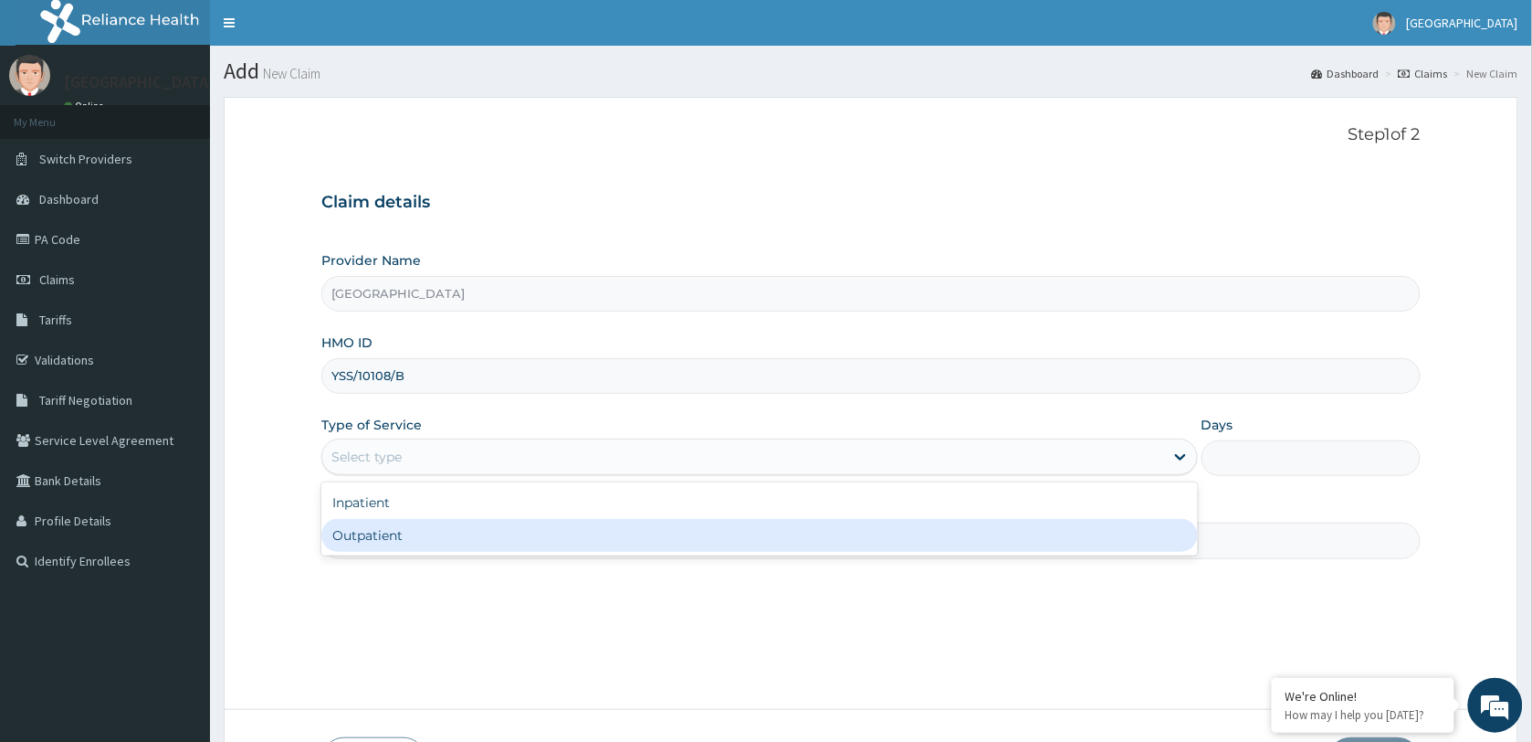
click at [421, 535] on div "Outpatient" at bounding box center [759, 535] width 877 height 33
type input "1"
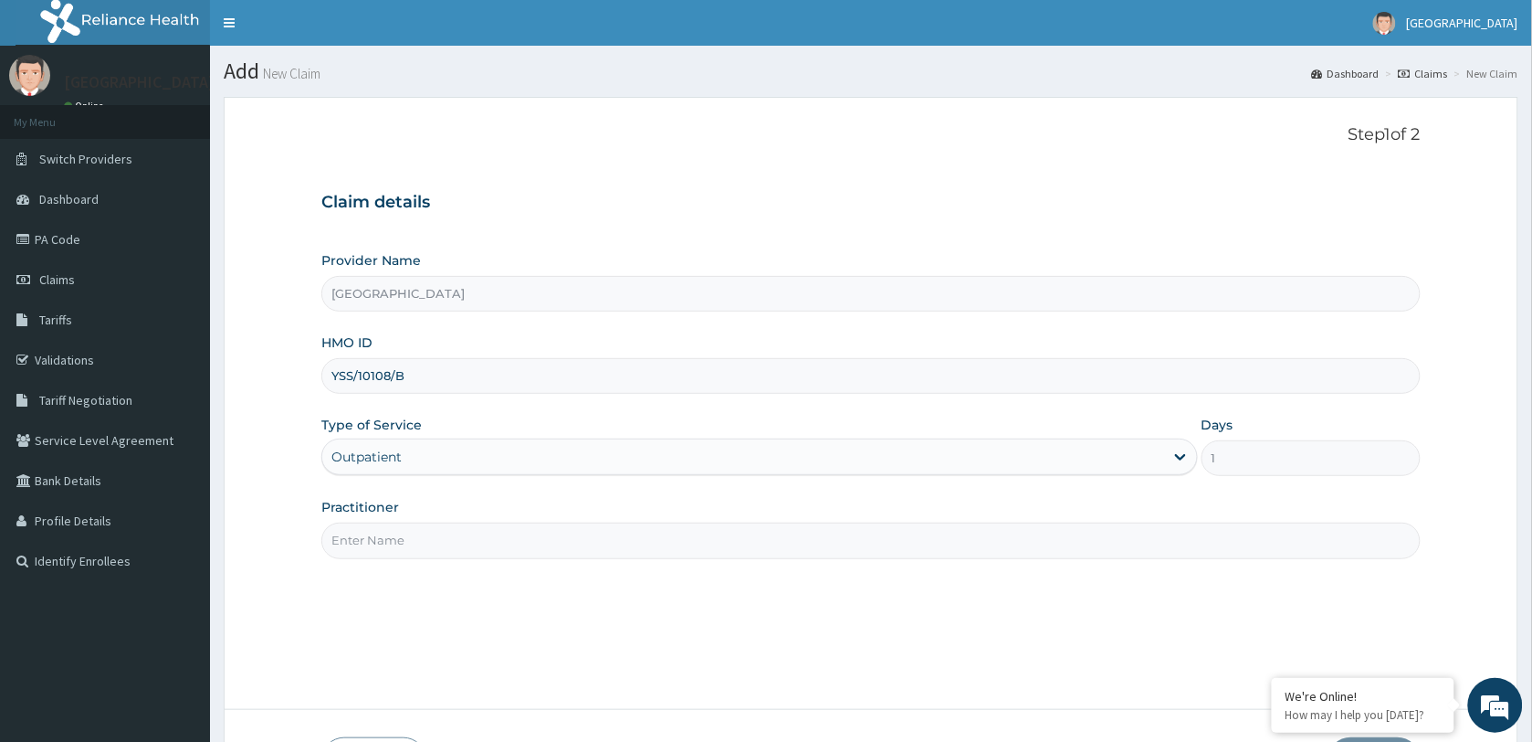
click at [421, 535] on input "Practitioner" at bounding box center [871, 540] width 1100 height 36
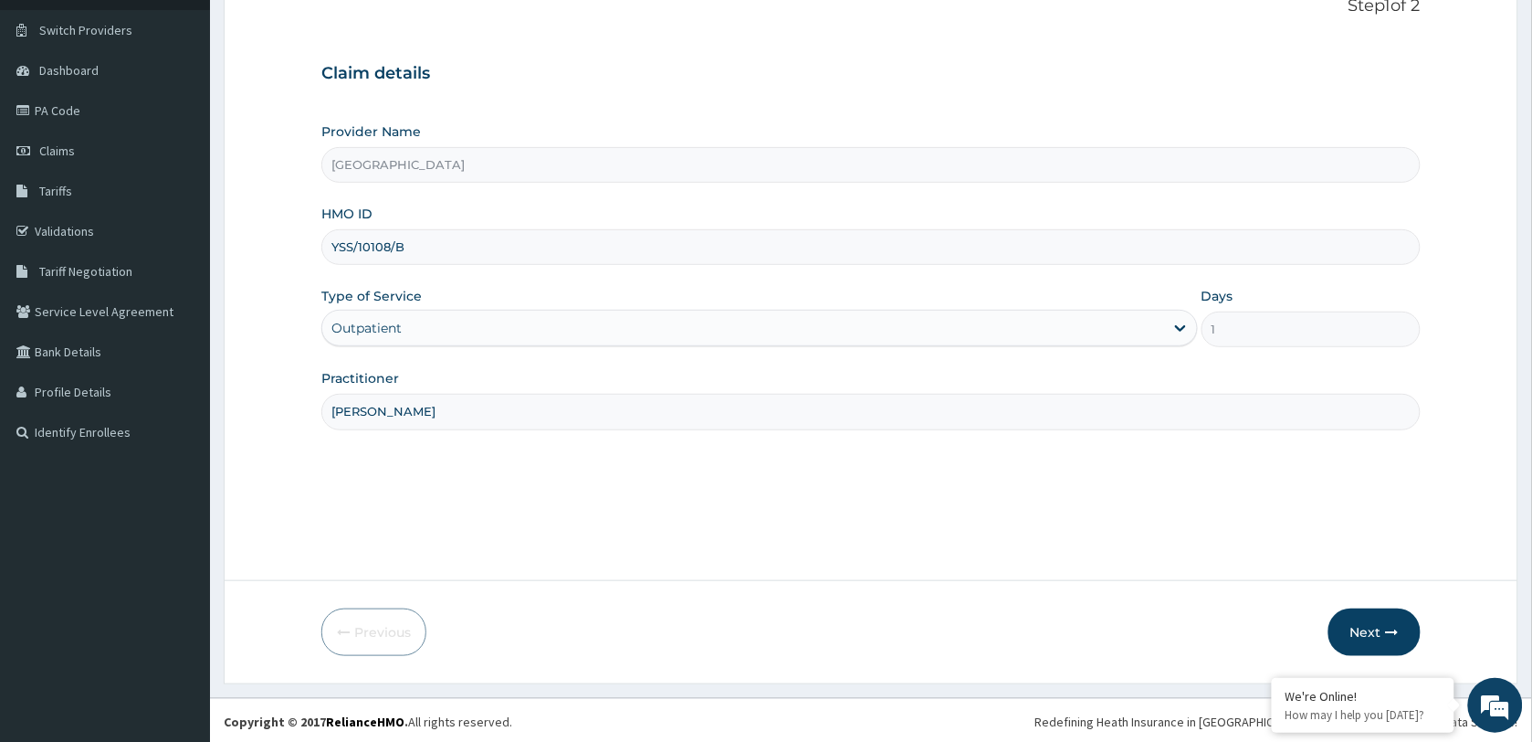
scroll to position [132, 0]
type input "DR ADELEKE K"
click at [1363, 628] on button "Next" at bounding box center [1375, 628] width 92 height 47
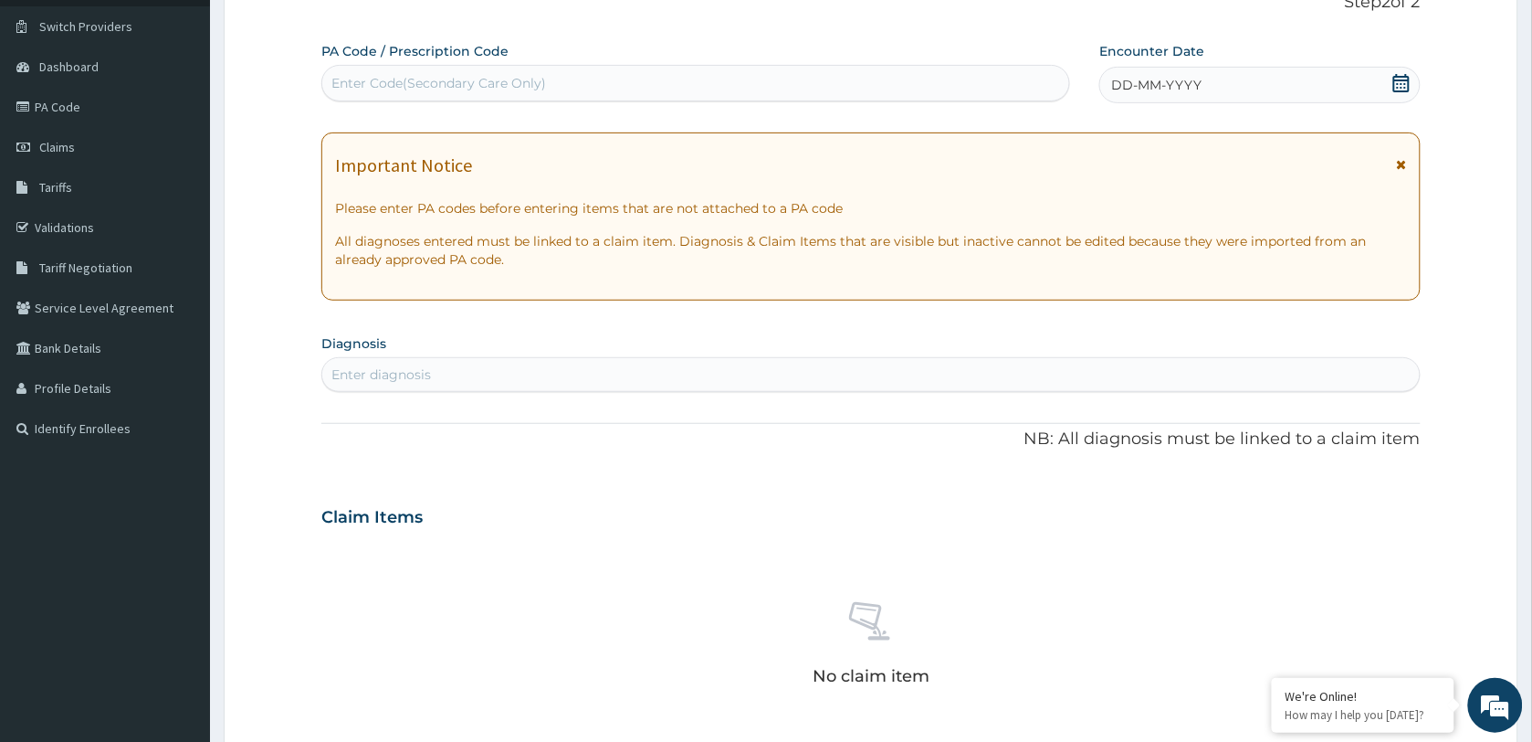
click at [1403, 87] on icon at bounding box center [1402, 83] width 18 height 18
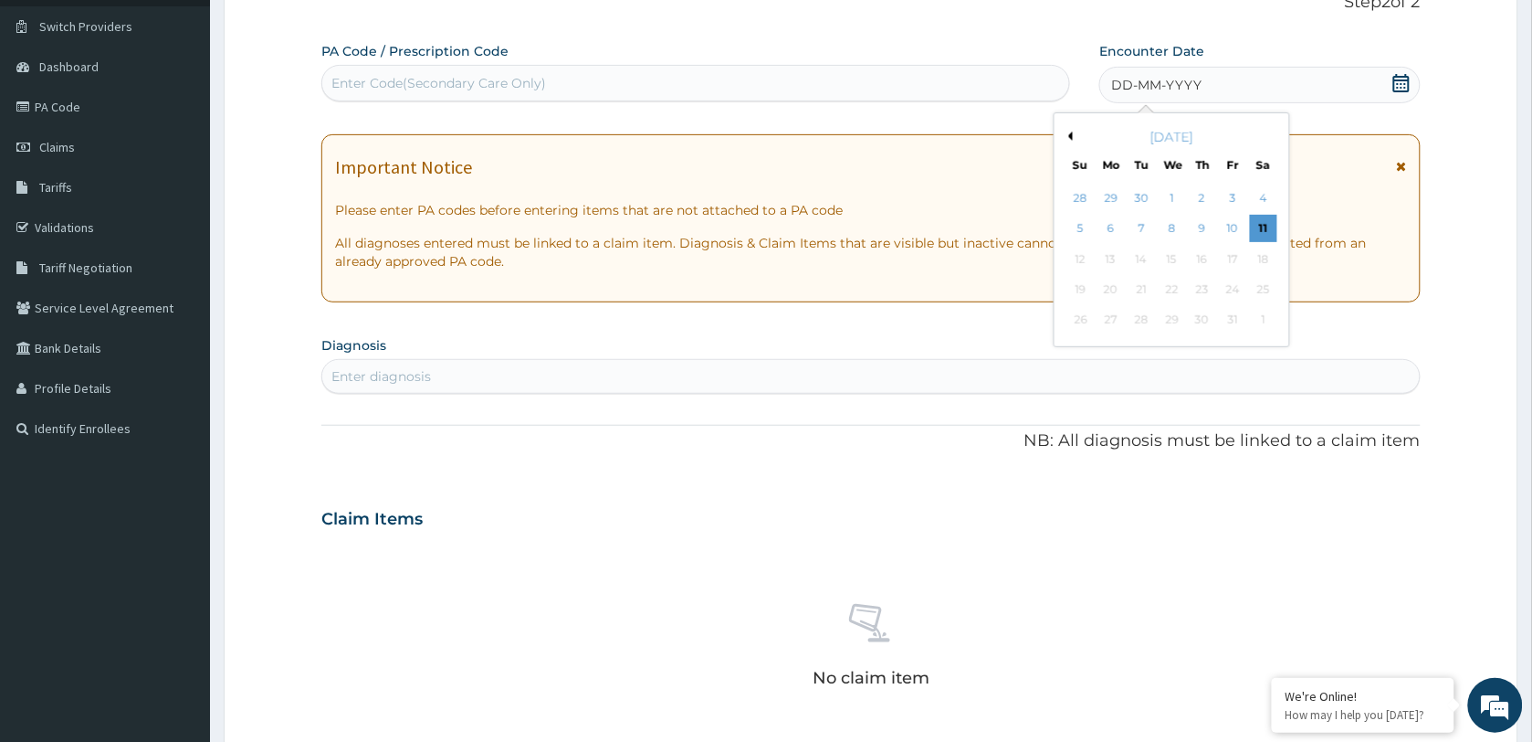
drag, startPoint x: 1265, startPoint y: 220, endPoint x: 1142, endPoint y: 221, distance: 123.3
click at [1266, 221] on div "11" at bounding box center [1263, 229] width 27 height 27
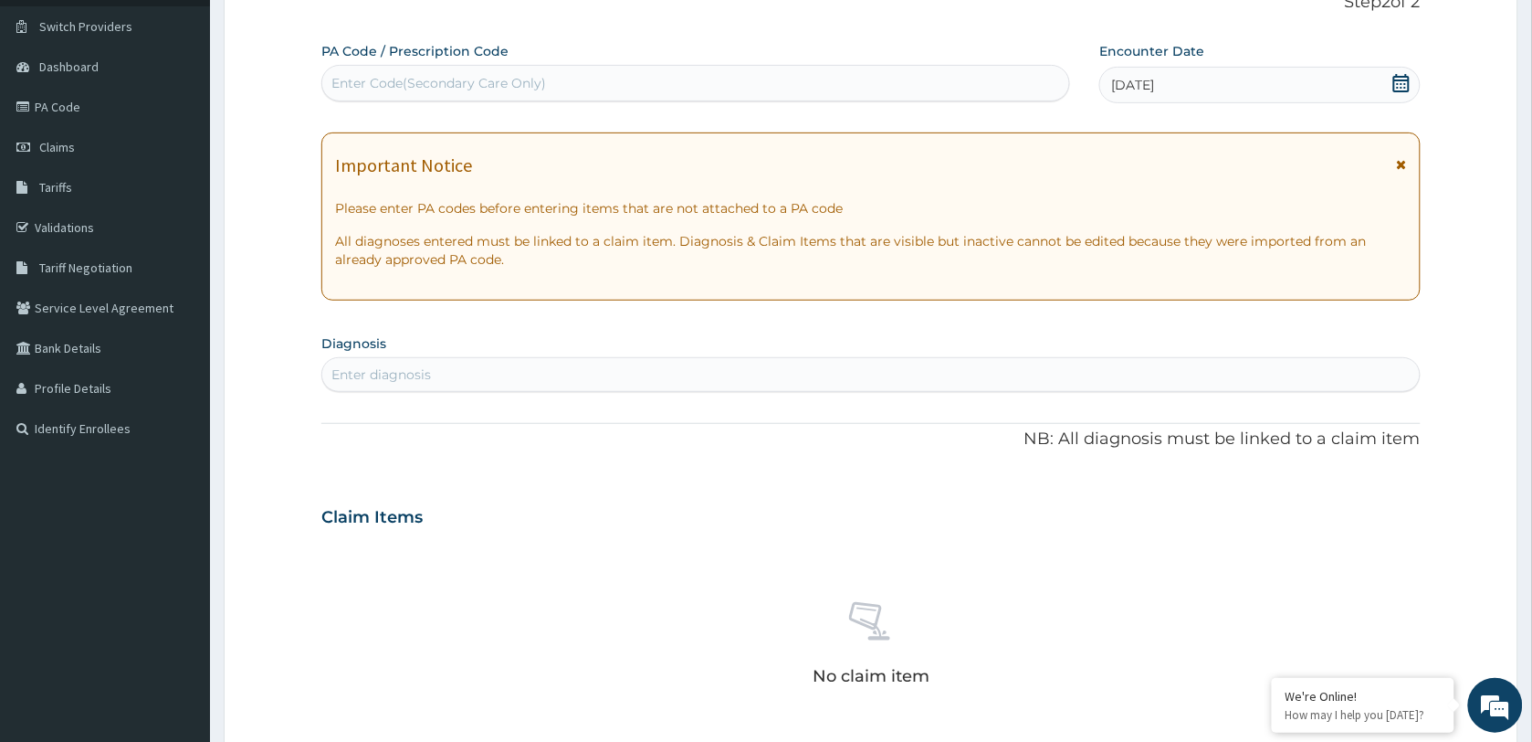
click at [481, 362] on div "Enter diagnosis" at bounding box center [871, 374] width 1098 height 29
type input "PREGNAN"
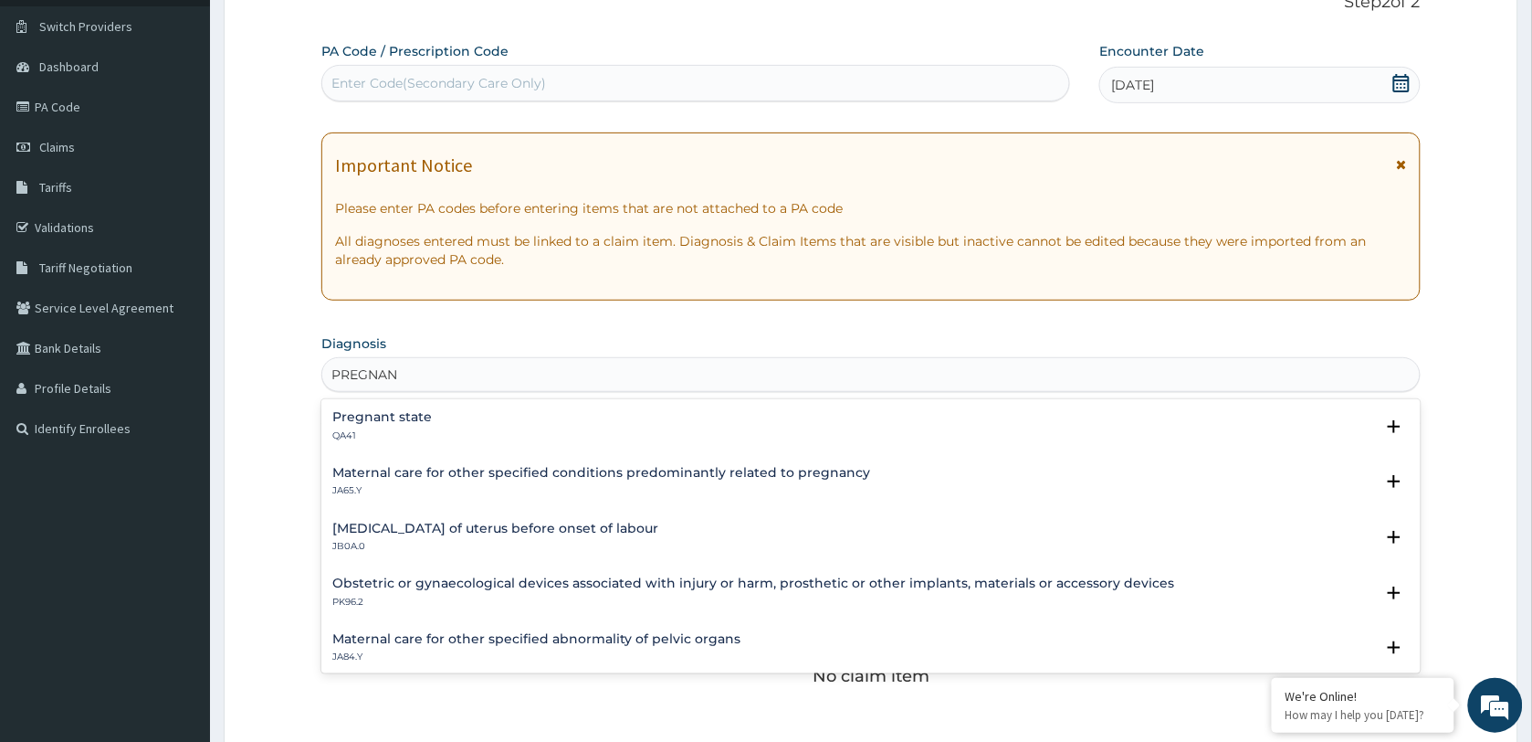
click at [422, 422] on h4 "Pregnant state" at bounding box center [382, 417] width 100 height 14
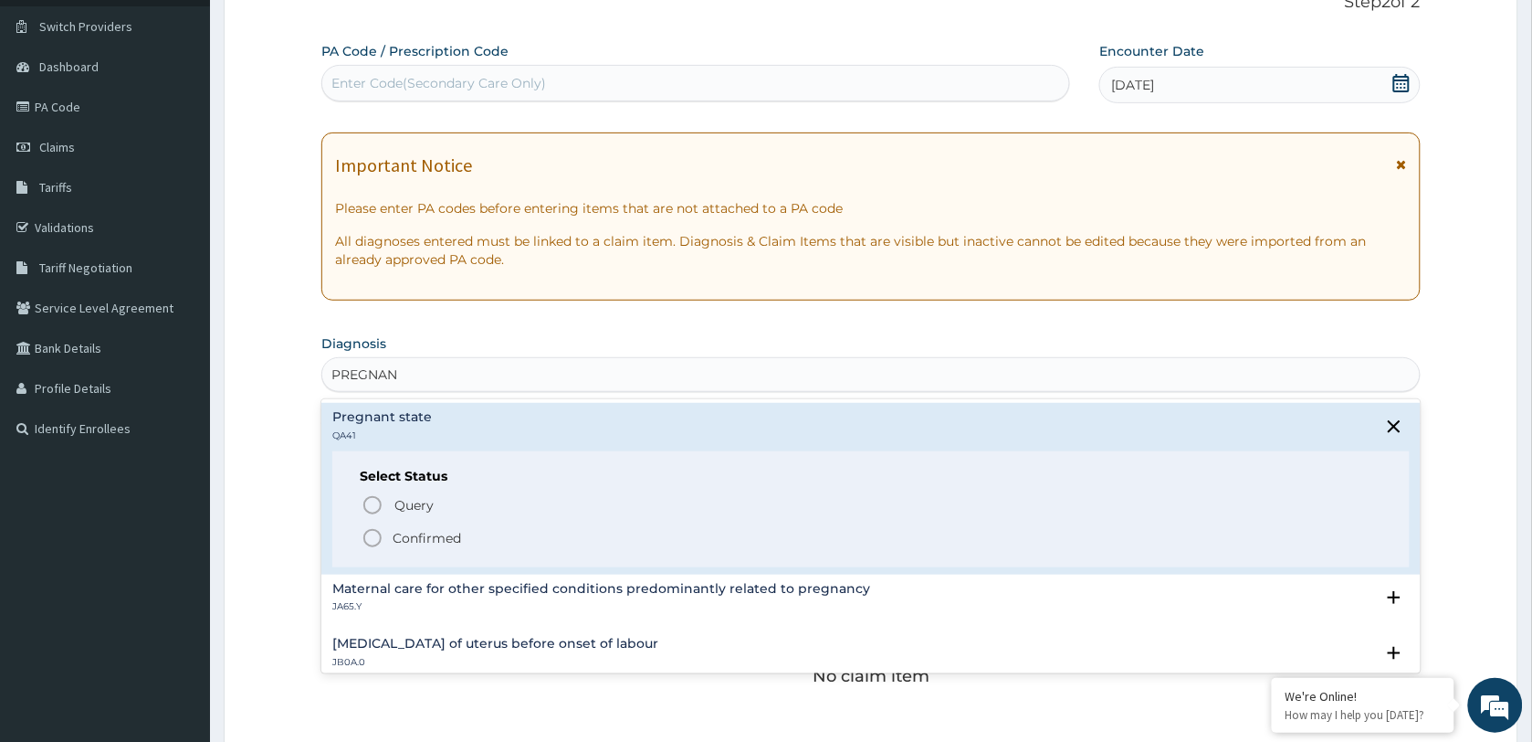
click at [421, 536] on p "Confirmed" at bounding box center [427, 538] width 68 height 18
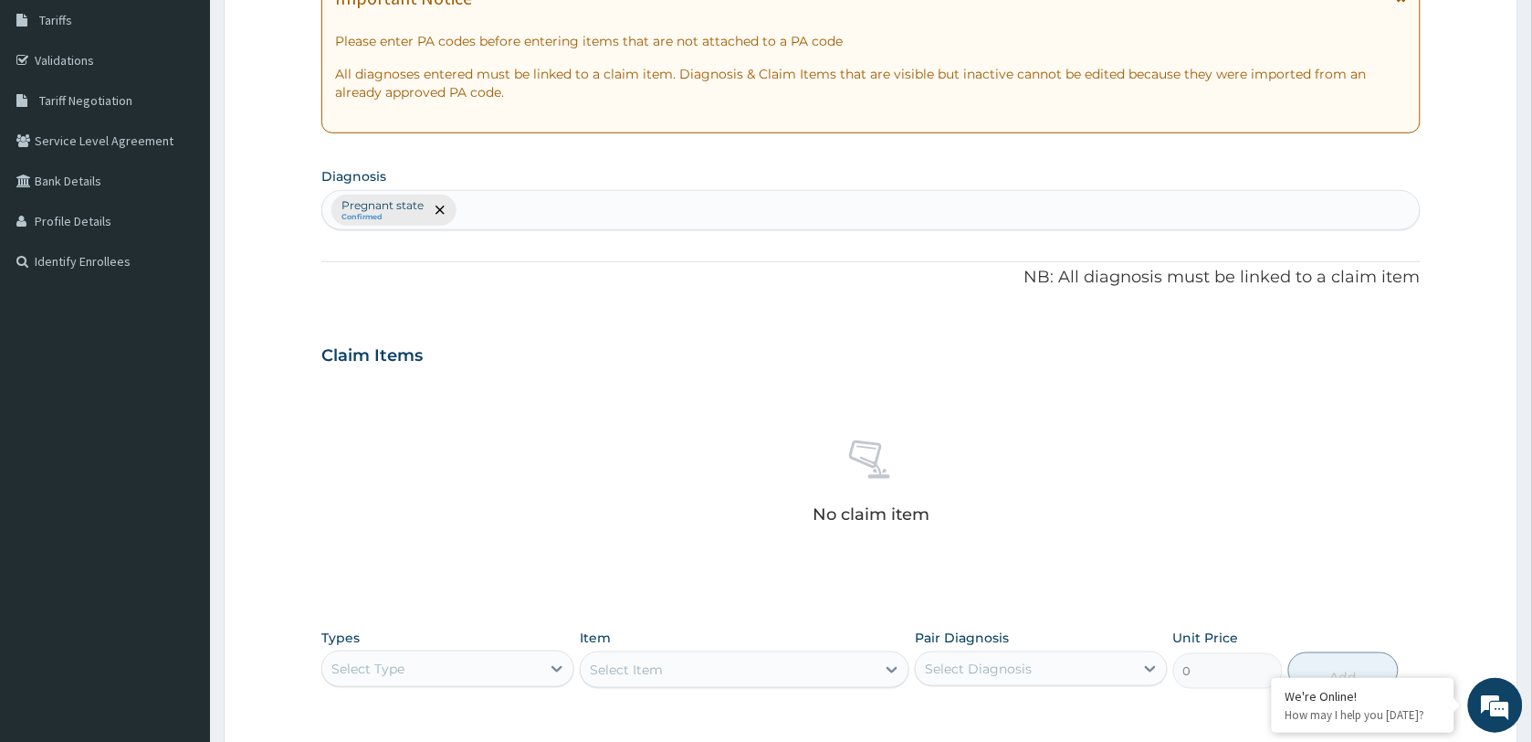
scroll to position [576, 0]
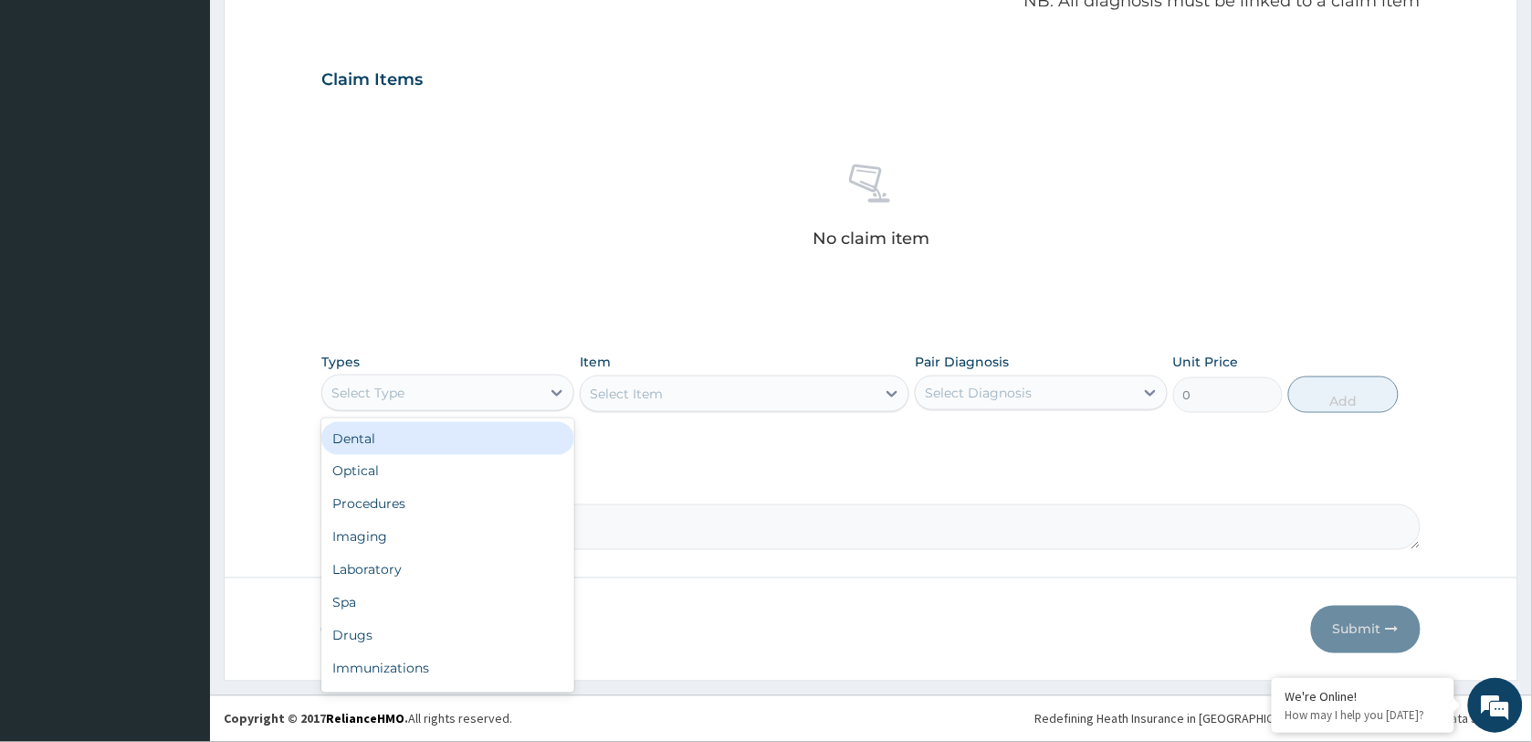
click at [470, 378] on div "Select Type" at bounding box center [431, 392] width 218 height 29
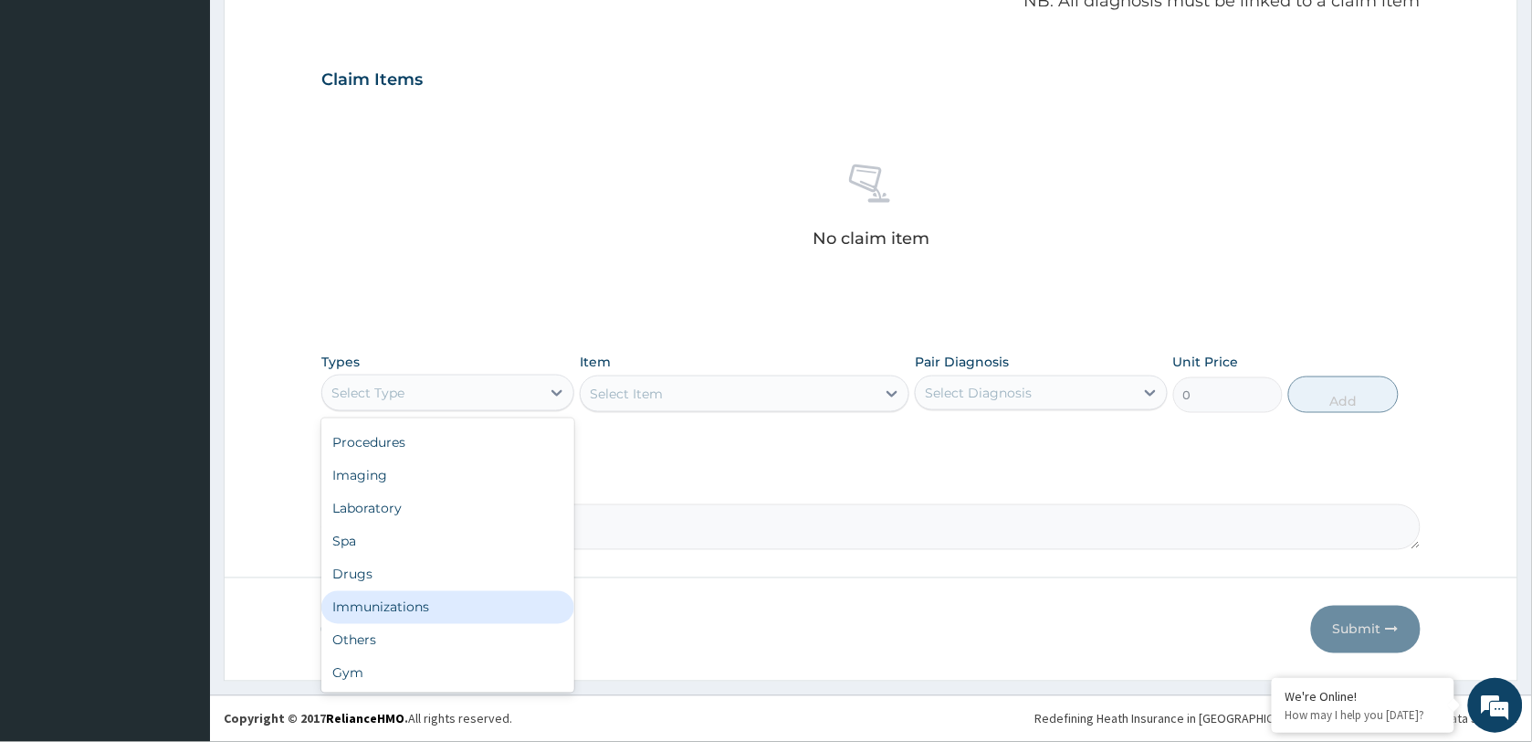
scroll to position [0, 0]
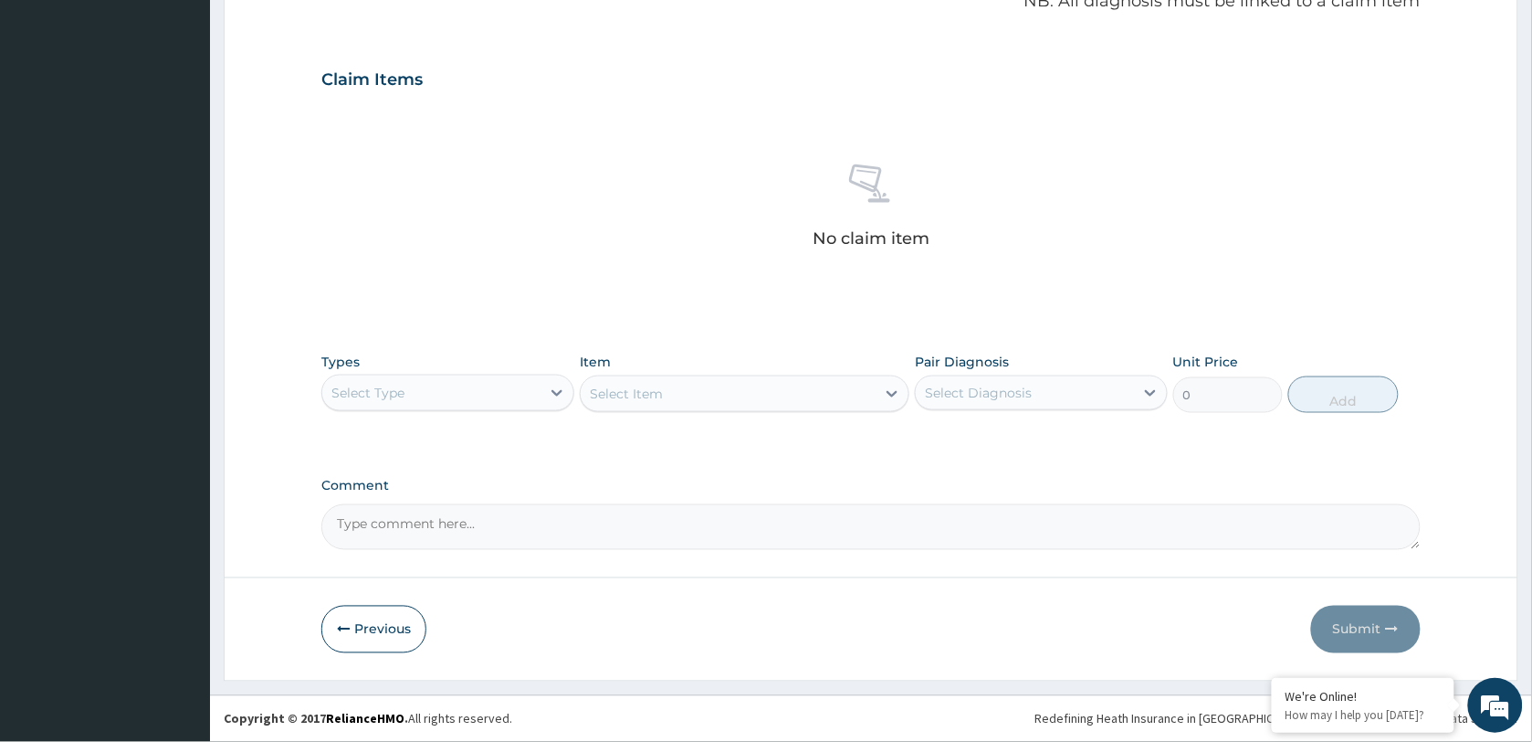
click at [704, 390] on div "Select Item" at bounding box center [745, 393] width 330 height 37
click at [458, 395] on div "Select Type" at bounding box center [431, 392] width 218 height 29
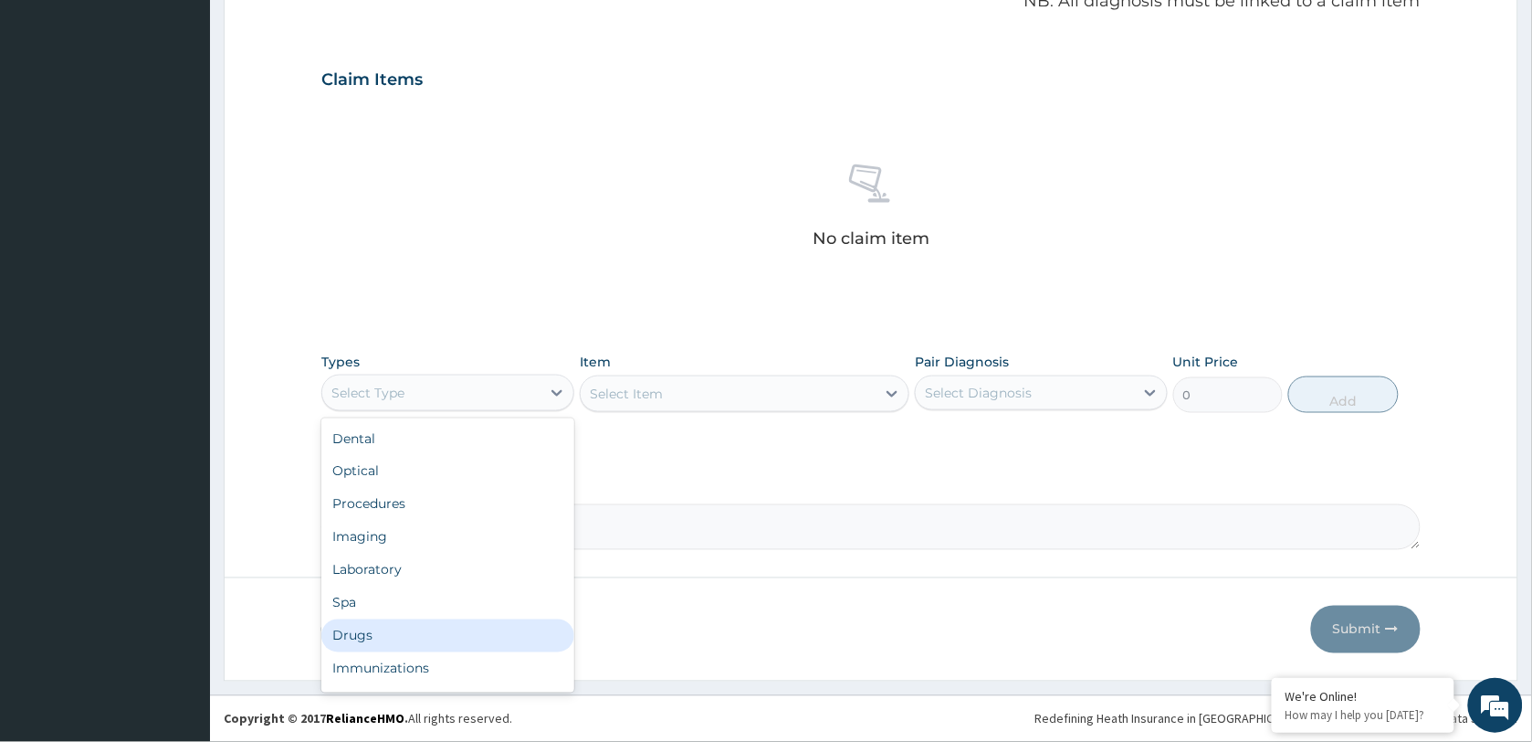
click at [407, 630] on div "Drugs" at bounding box center [447, 635] width 253 height 33
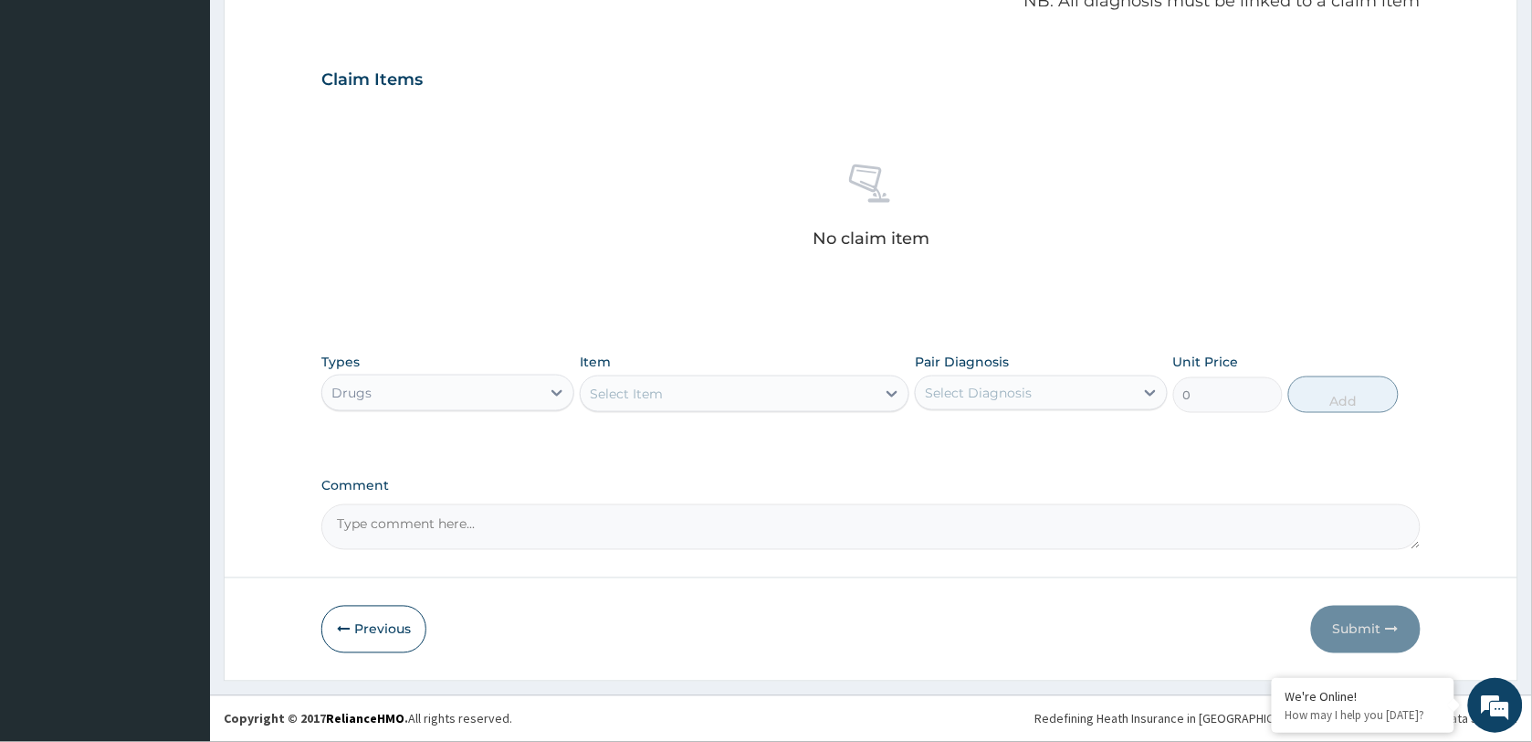
click at [668, 395] on div "Select Item" at bounding box center [728, 393] width 295 height 29
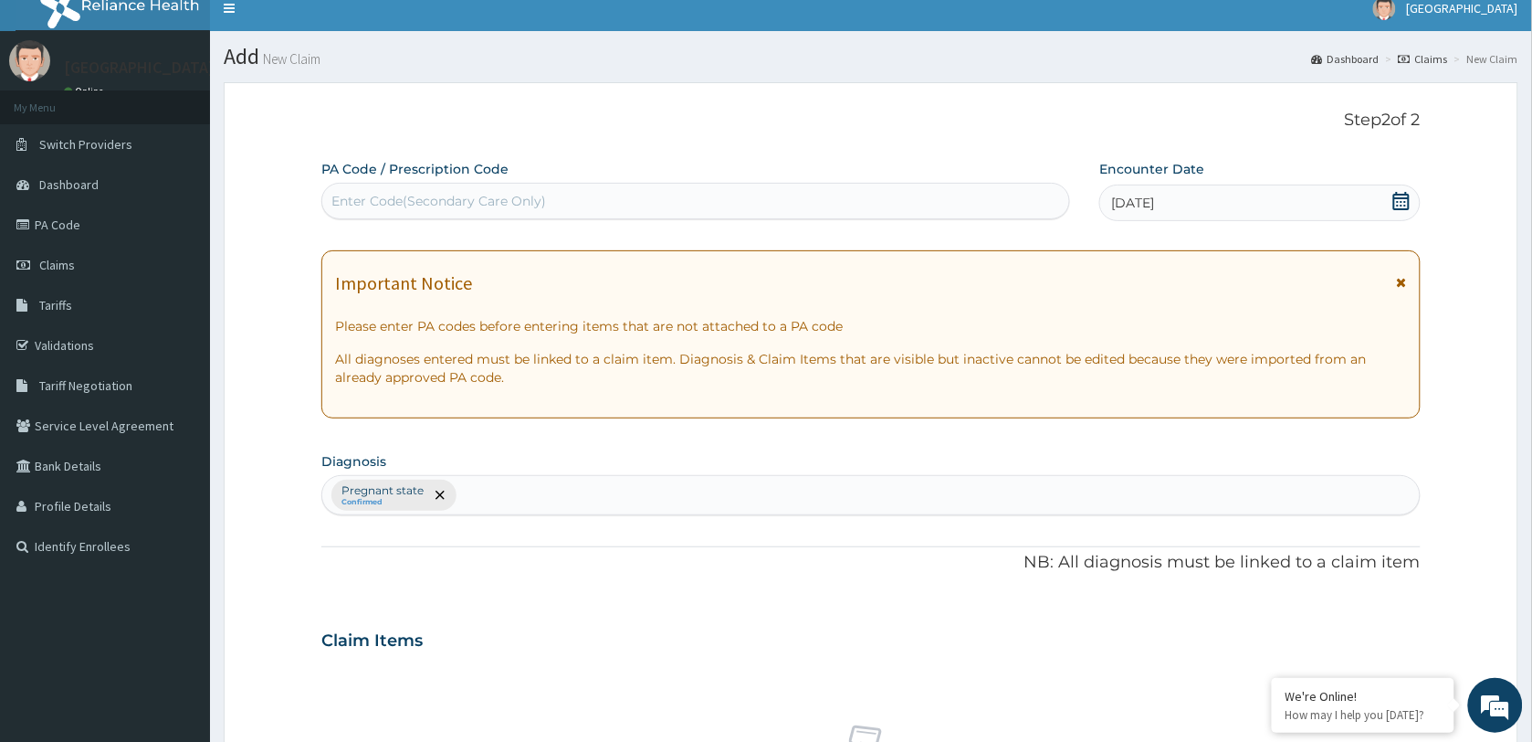
scroll to position [5, 0]
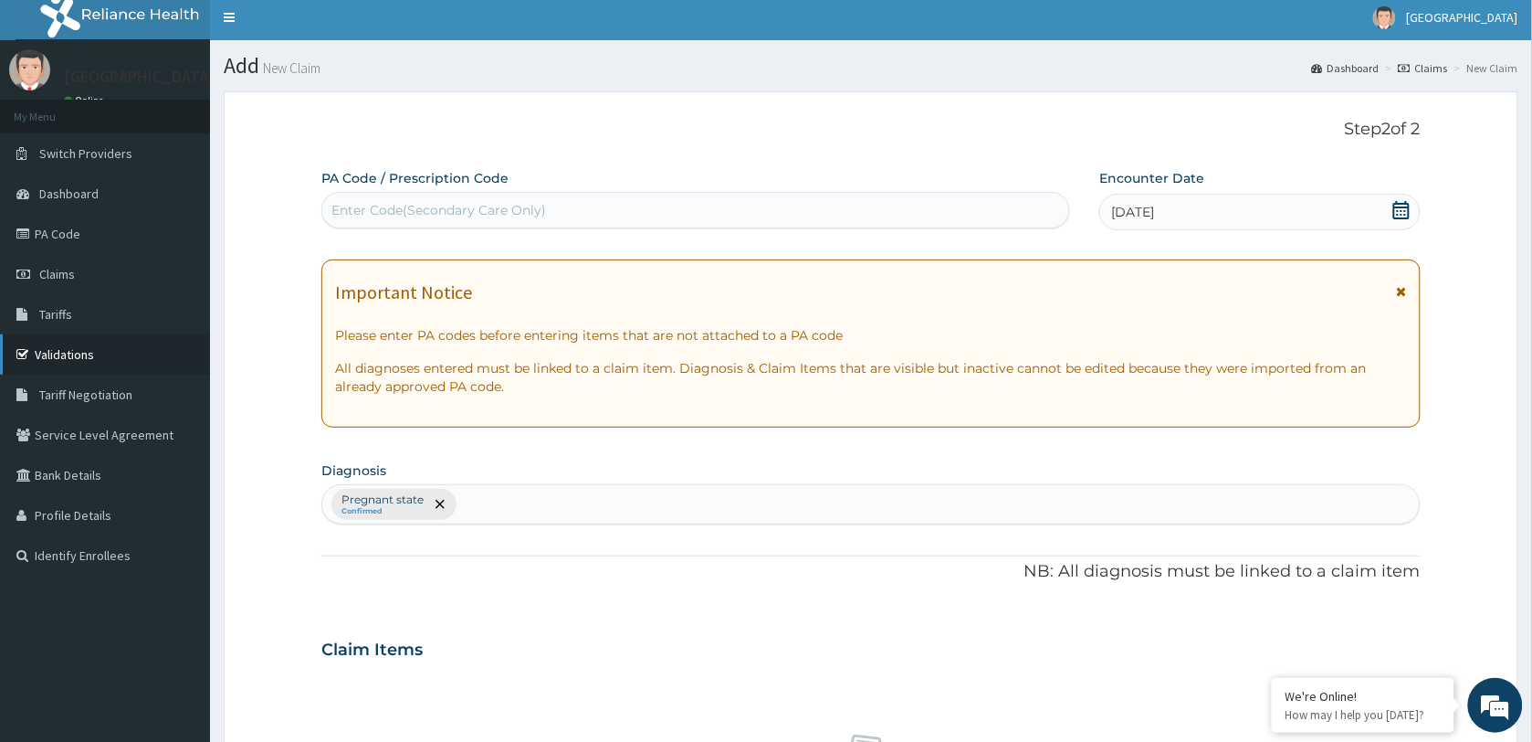
click at [70, 350] on link "Validations" at bounding box center [105, 354] width 210 height 40
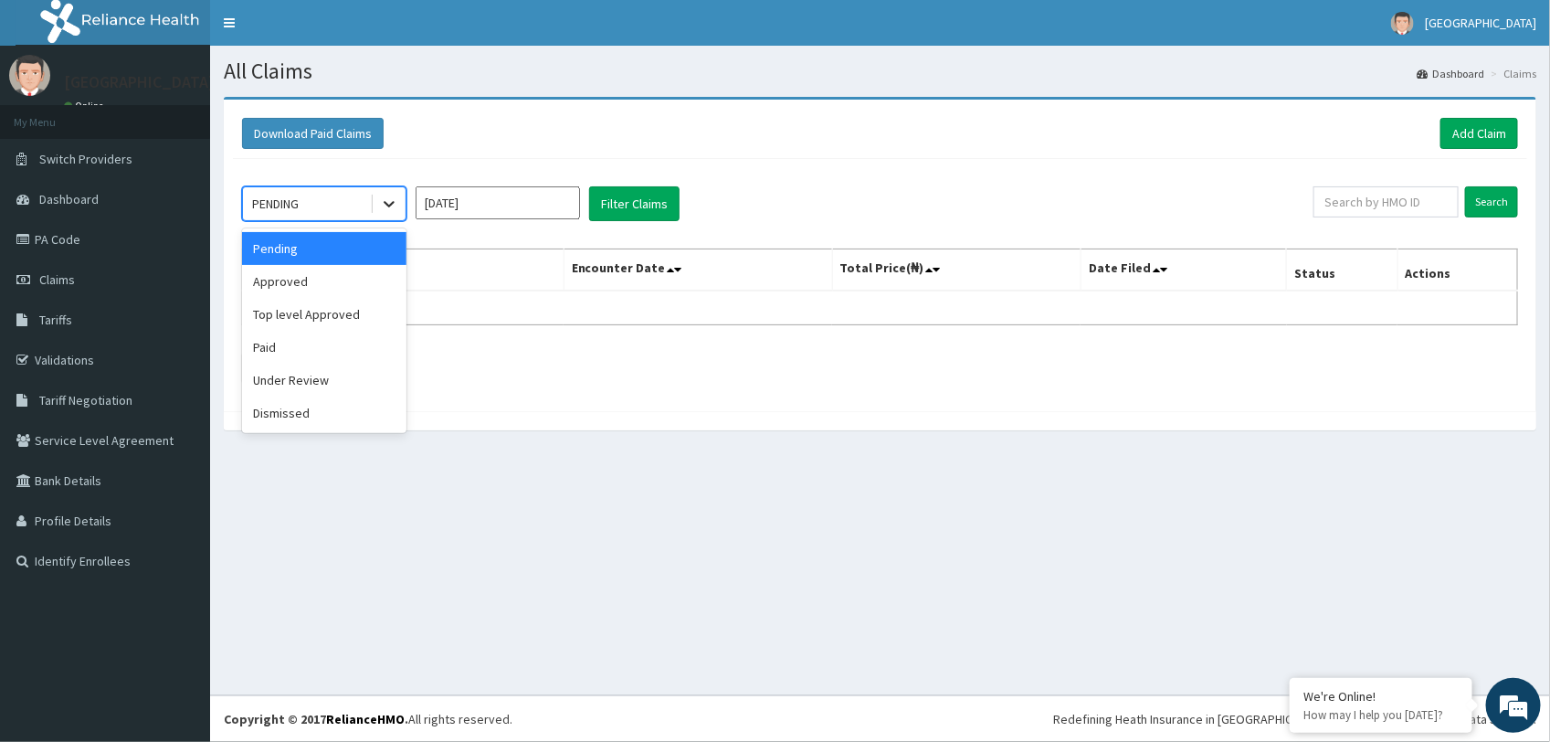
click at [389, 204] on icon at bounding box center [389, 204] width 18 height 18
click at [325, 281] on div "Approved" at bounding box center [324, 281] width 164 height 33
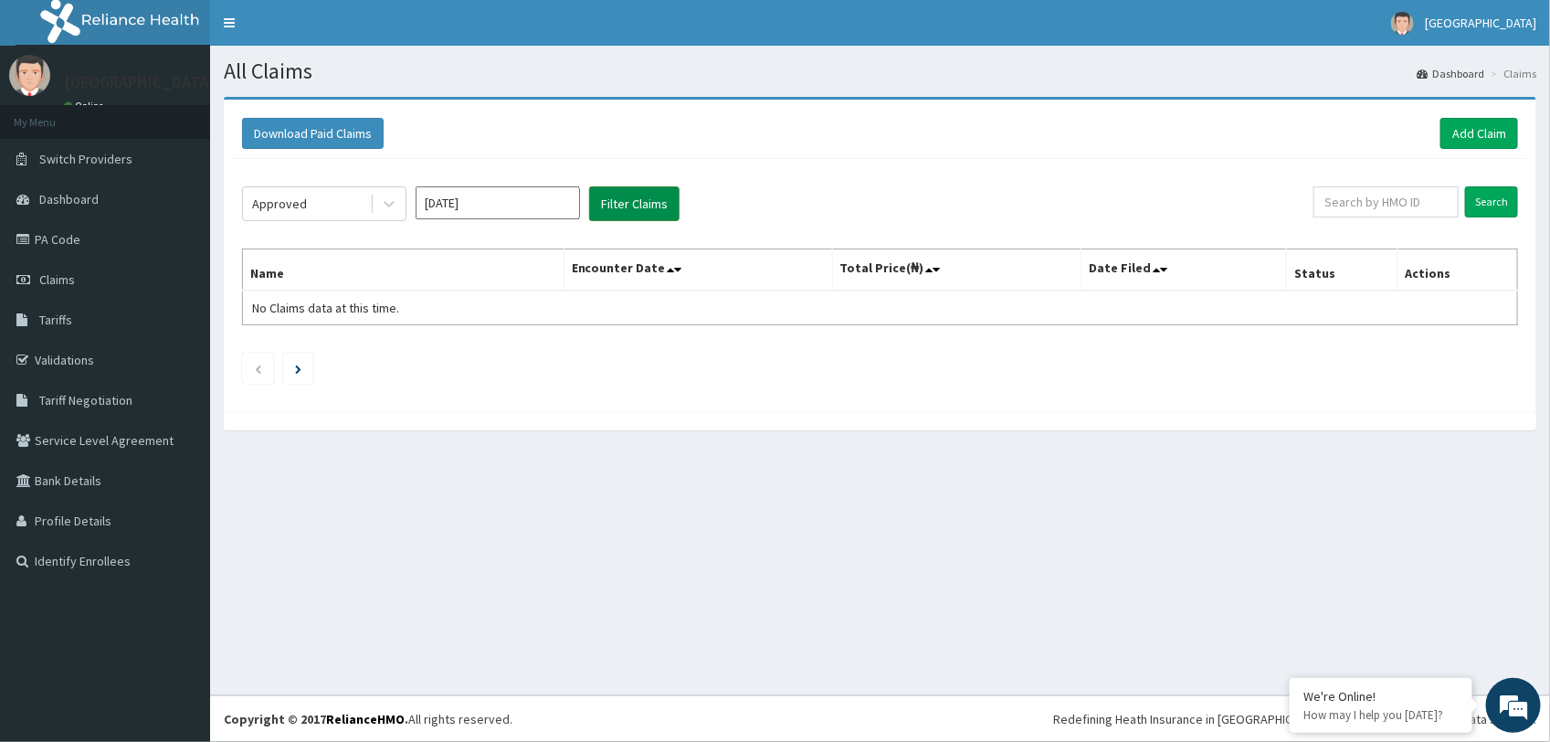
click at [628, 205] on button "Filter Claims" at bounding box center [634, 203] width 90 height 35
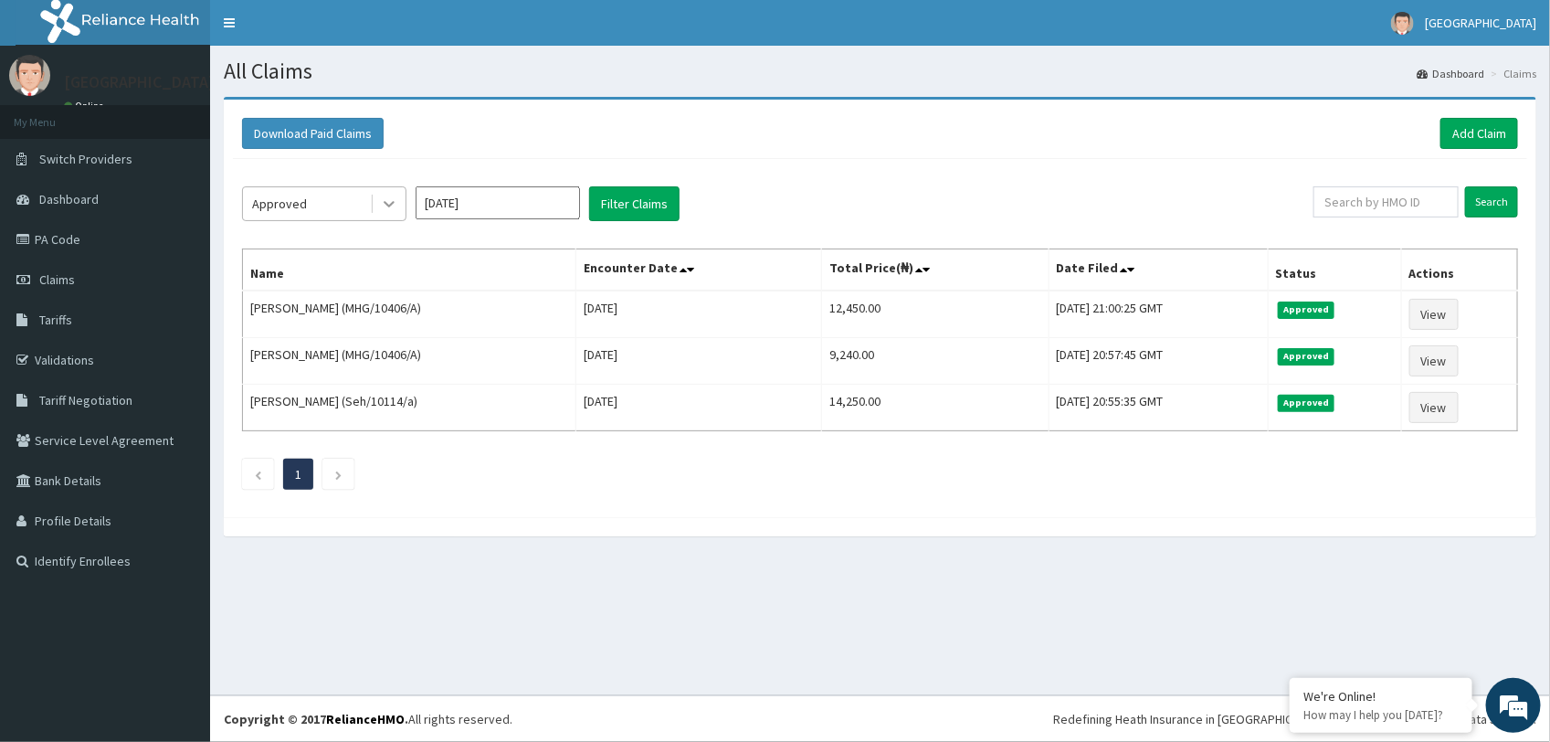
click at [386, 205] on icon at bounding box center [389, 205] width 11 height 6
click at [444, 489] on ul "1" at bounding box center [880, 473] width 1276 height 31
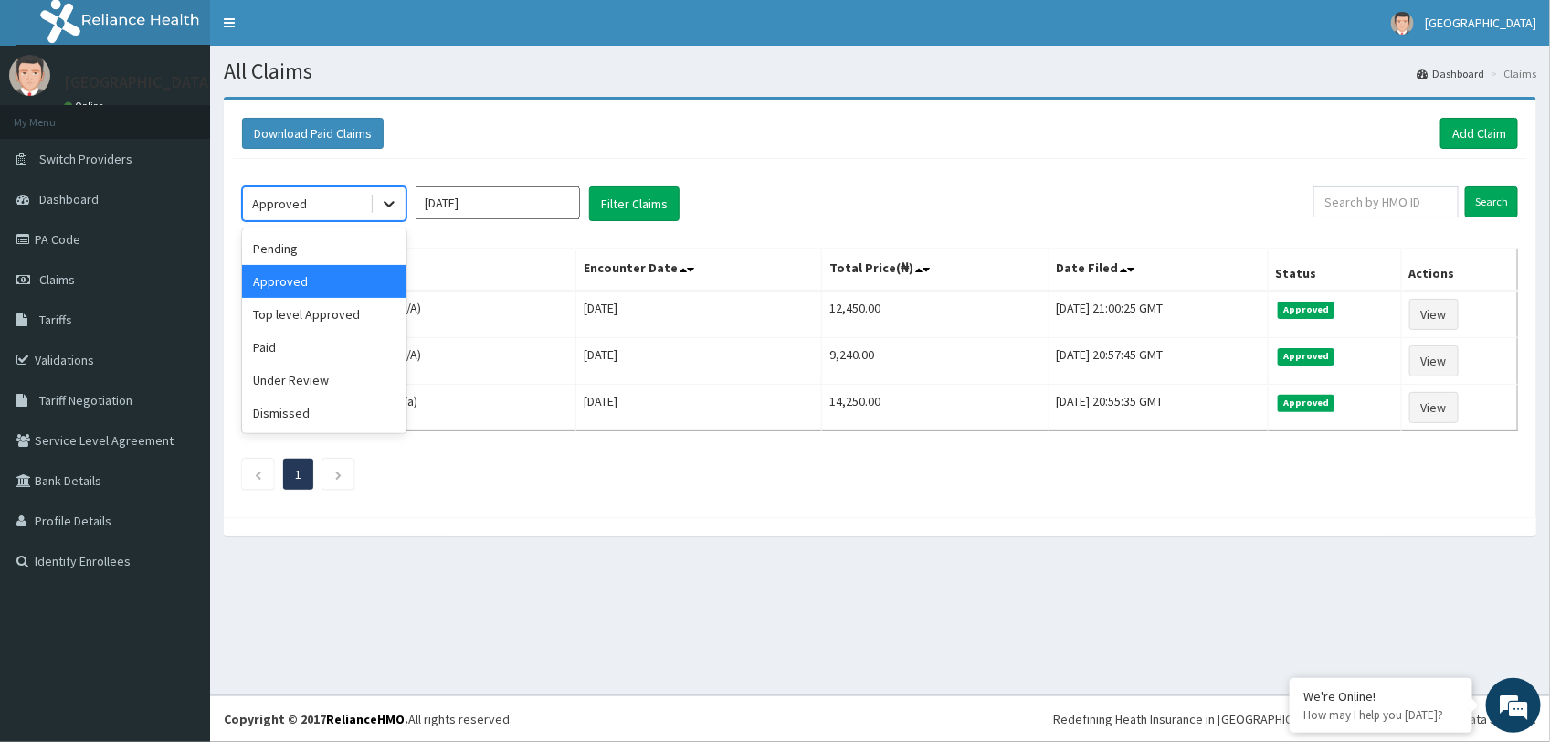
click at [394, 199] on icon at bounding box center [389, 204] width 18 height 18
click at [345, 344] on div "Paid" at bounding box center [324, 347] width 164 height 33
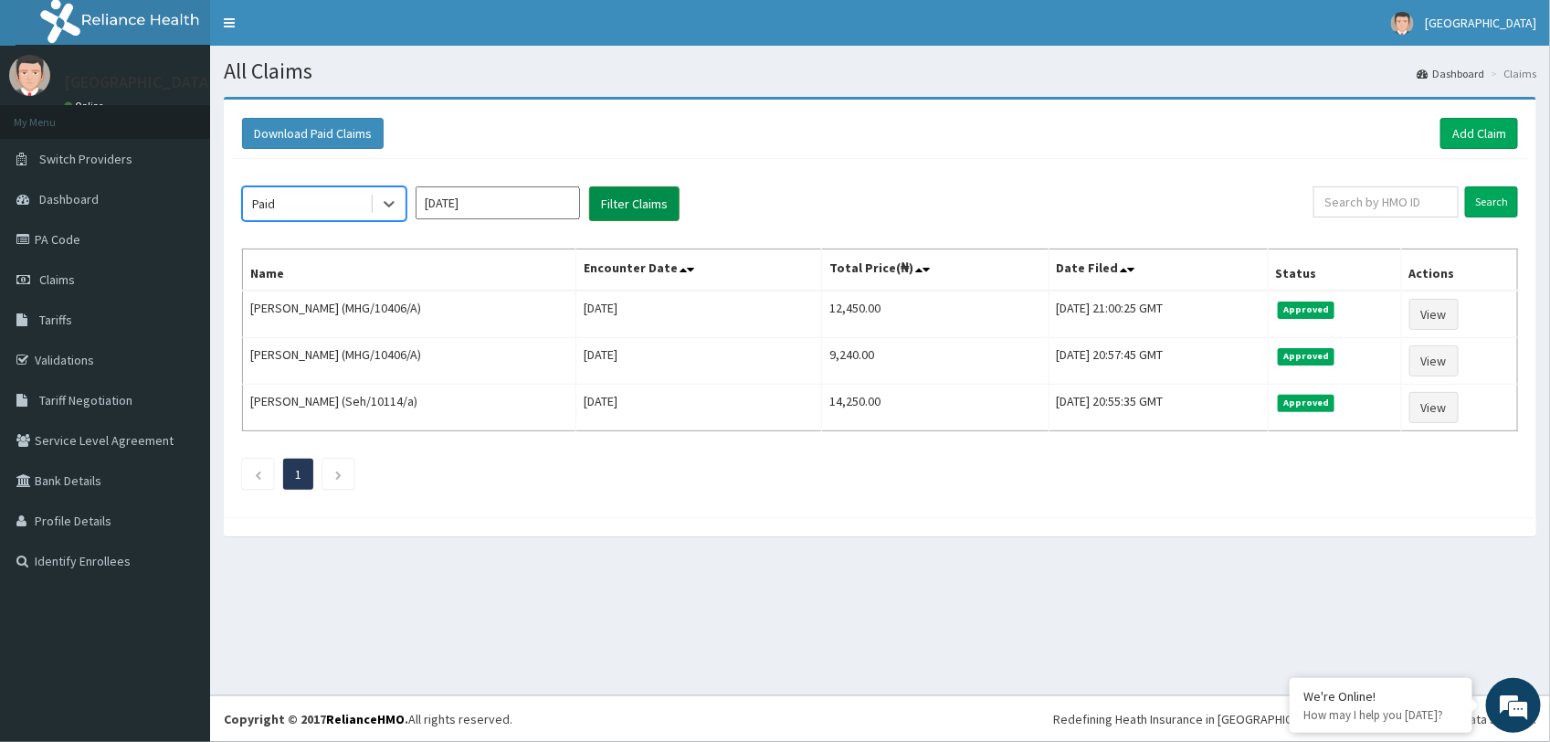
click at [621, 202] on button "Filter Claims" at bounding box center [634, 203] width 90 height 35
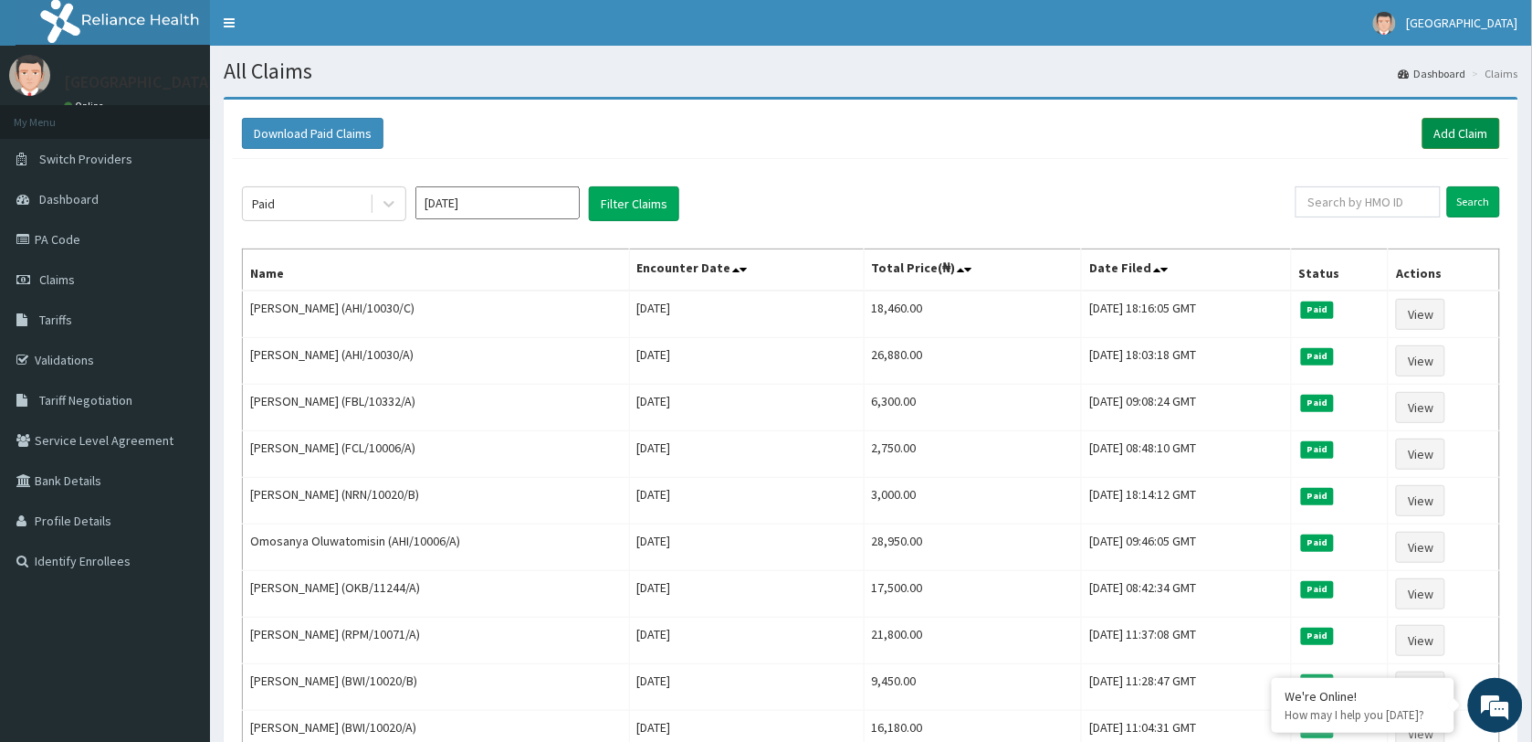
click at [1468, 133] on link "Add Claim" at bounding box center [1462, 133] width 78 height 31
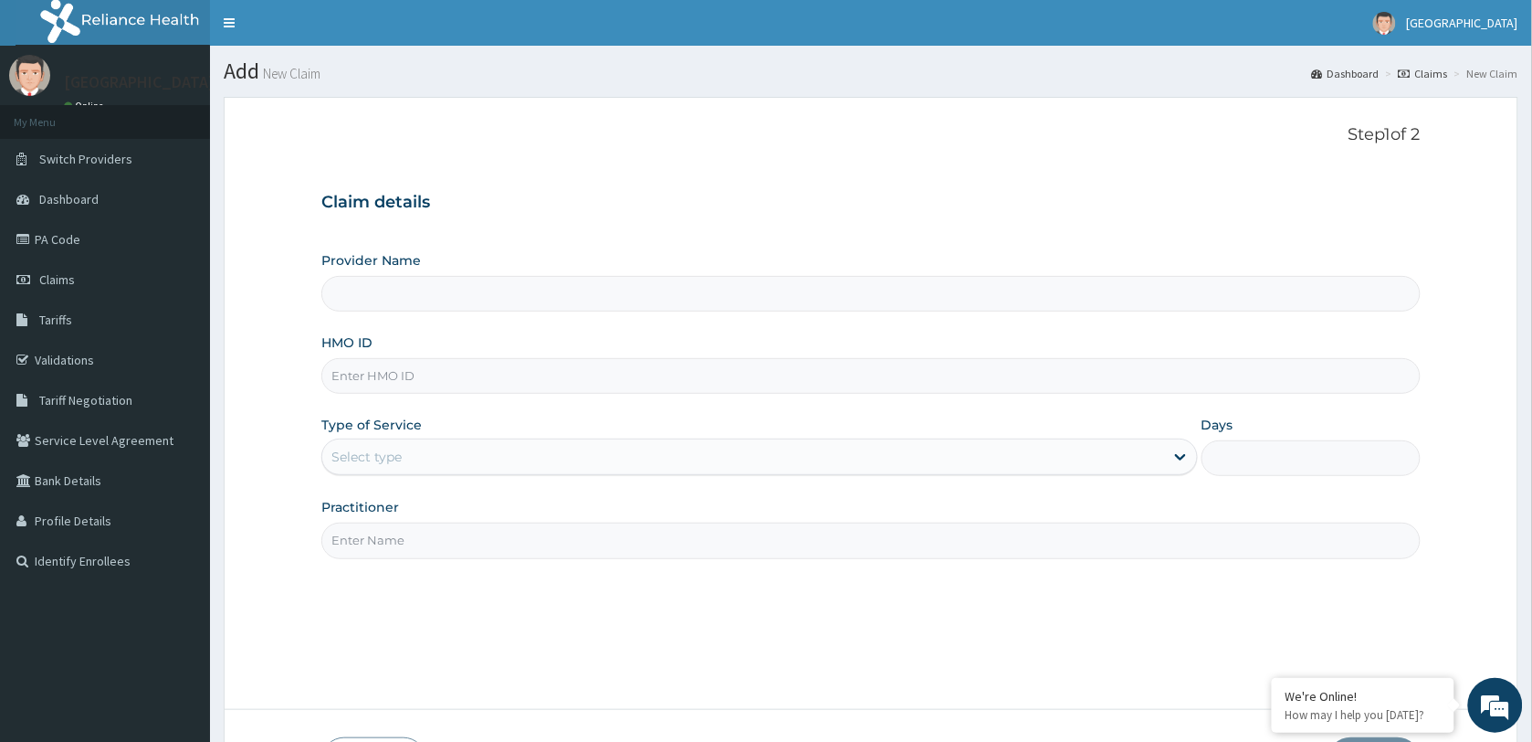
click at [446, 382] on input "HMO ID" at bounding box center [871, 376] width 1100 height 36
paste input "AHI/10030/E"
type input "AHI/10030/E"
type input "[GEOGRAPHIC_DATA]"
type input "AHI/10030/E"
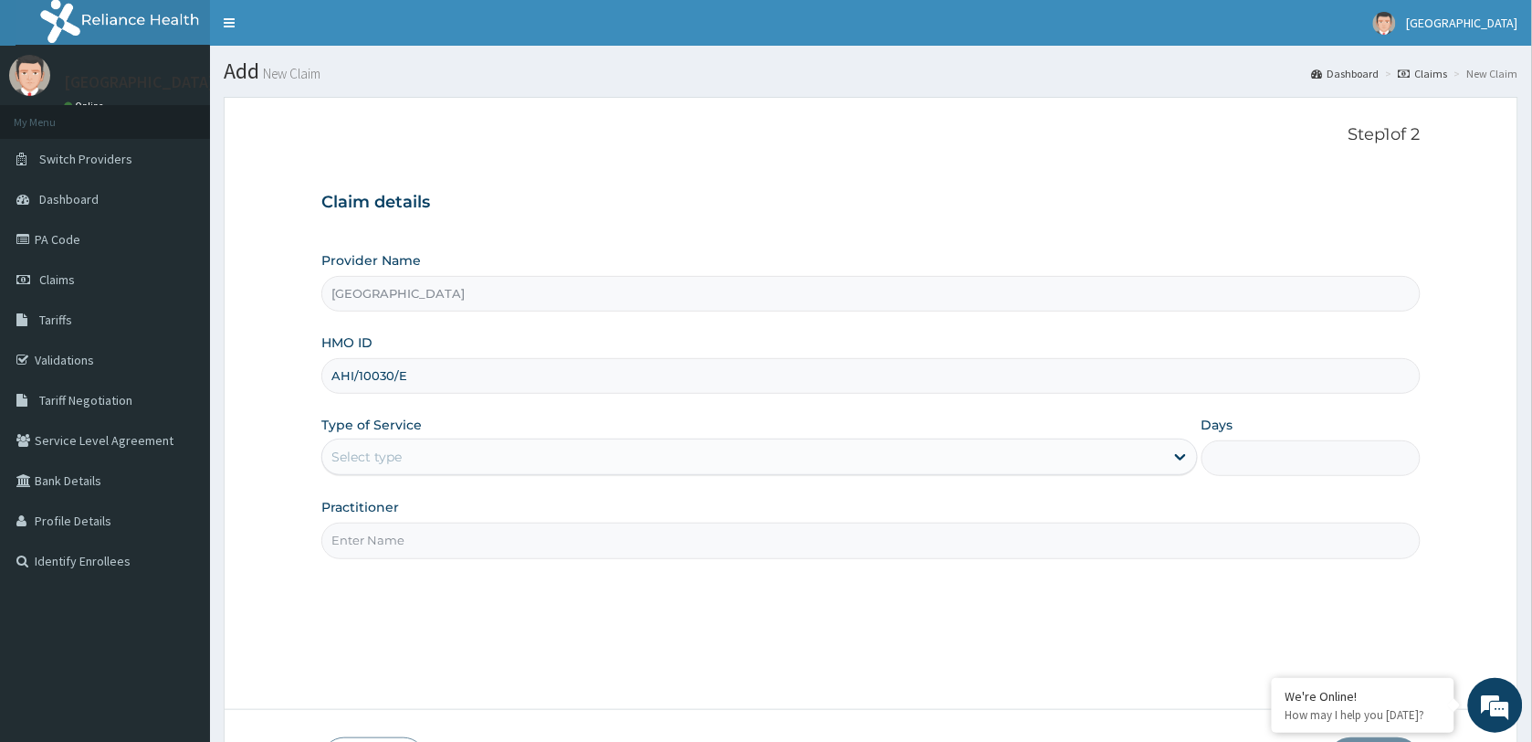
click at [449, 437] on div "Type of Service Select type" at bounding box center [759, 446] width 877 height 60
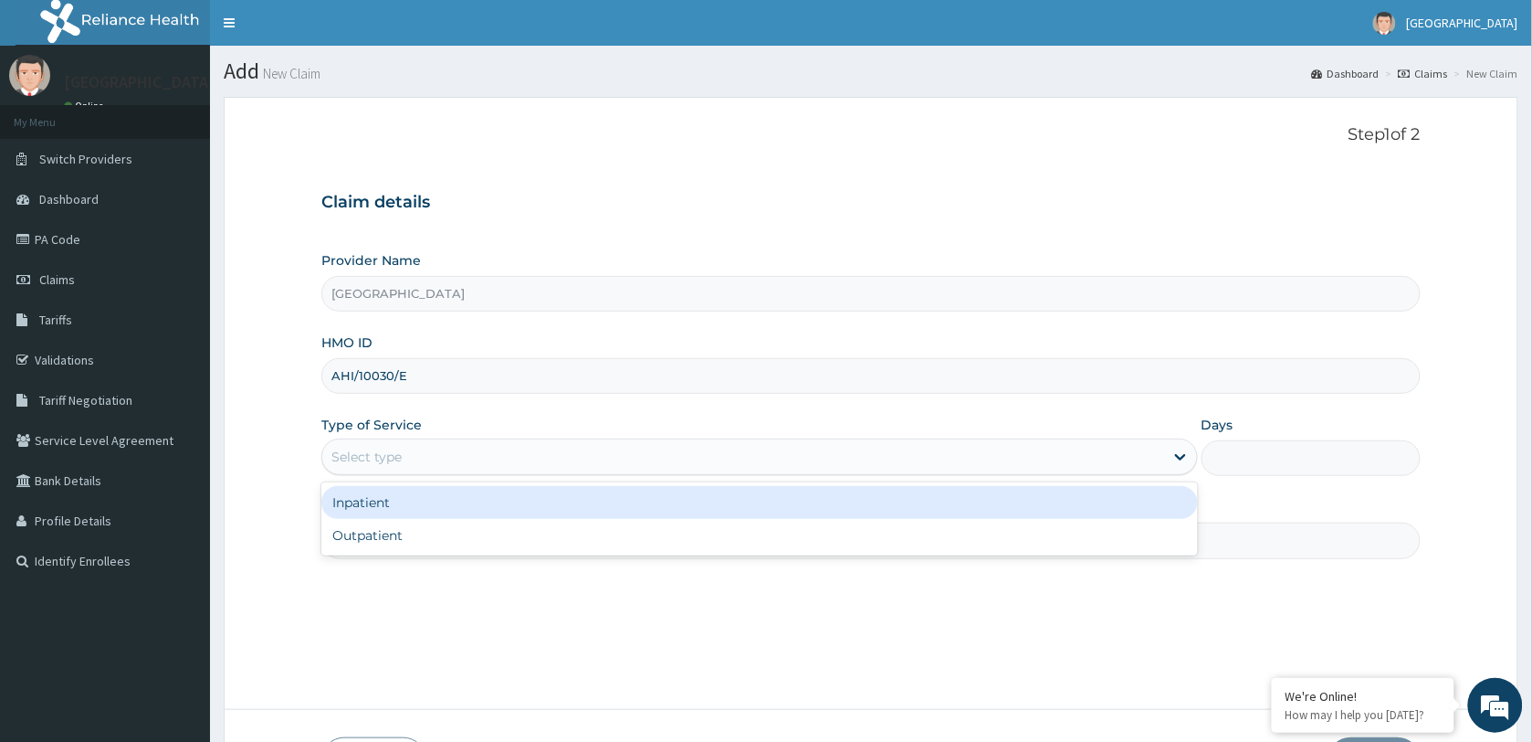
click at [447, 458] on div "Select type" at bounding box center [743, 456] width 842 height 29
click at [444, 503] on div "Inpatient" at bounding box center [759, 502] width 877 height 33
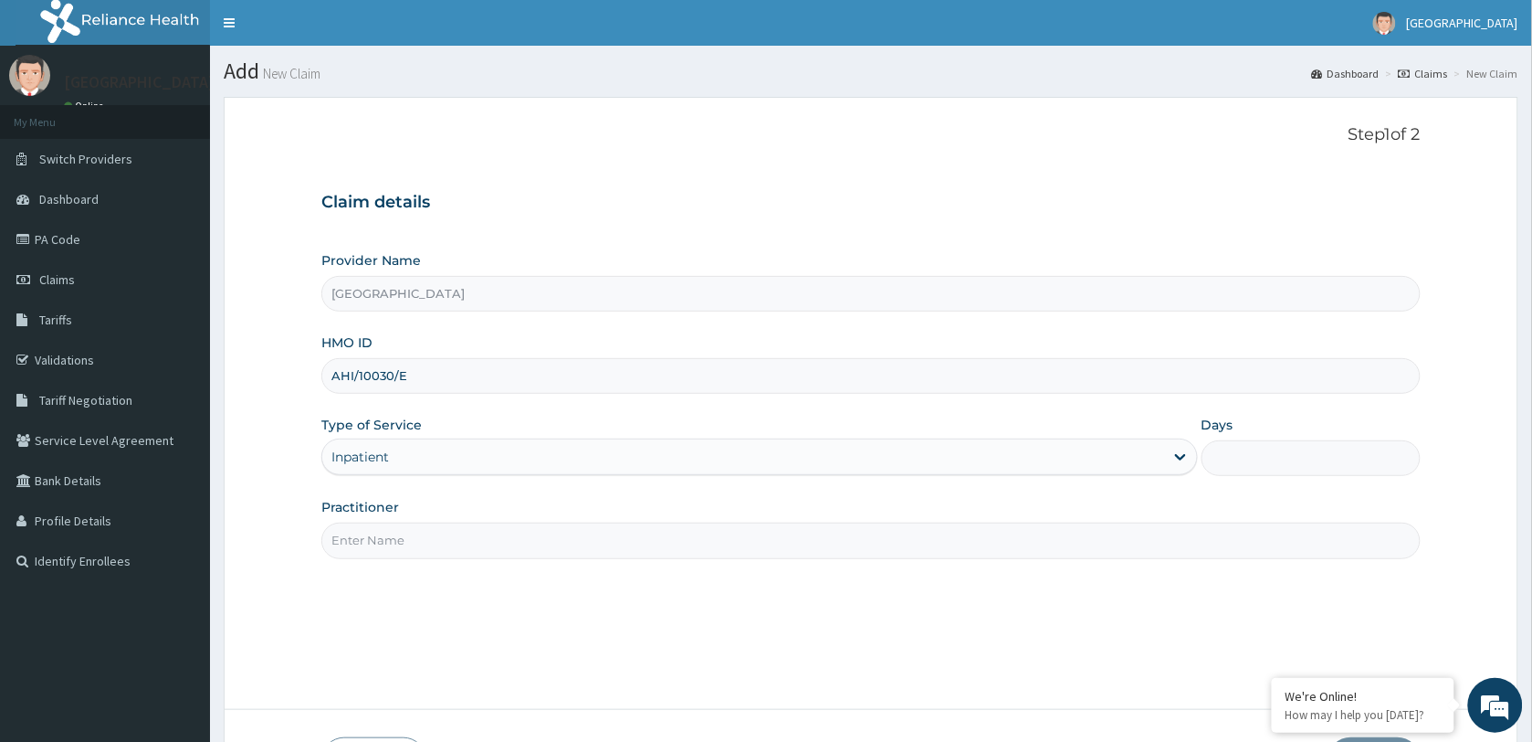
click at [449, 540] on input "Practitioner" at bounding box center [871, 540] width 1100 height 36
type input "[PERSON_NAME]"
click at [1257, 468] on input "Days" at bounding box center [1311, 458] width 219 height 36
type input "2"
click at [1163, 504] on div "Practitioner [PERSON_NAME]" at bounding box center [871, 528] width 1100 height 60
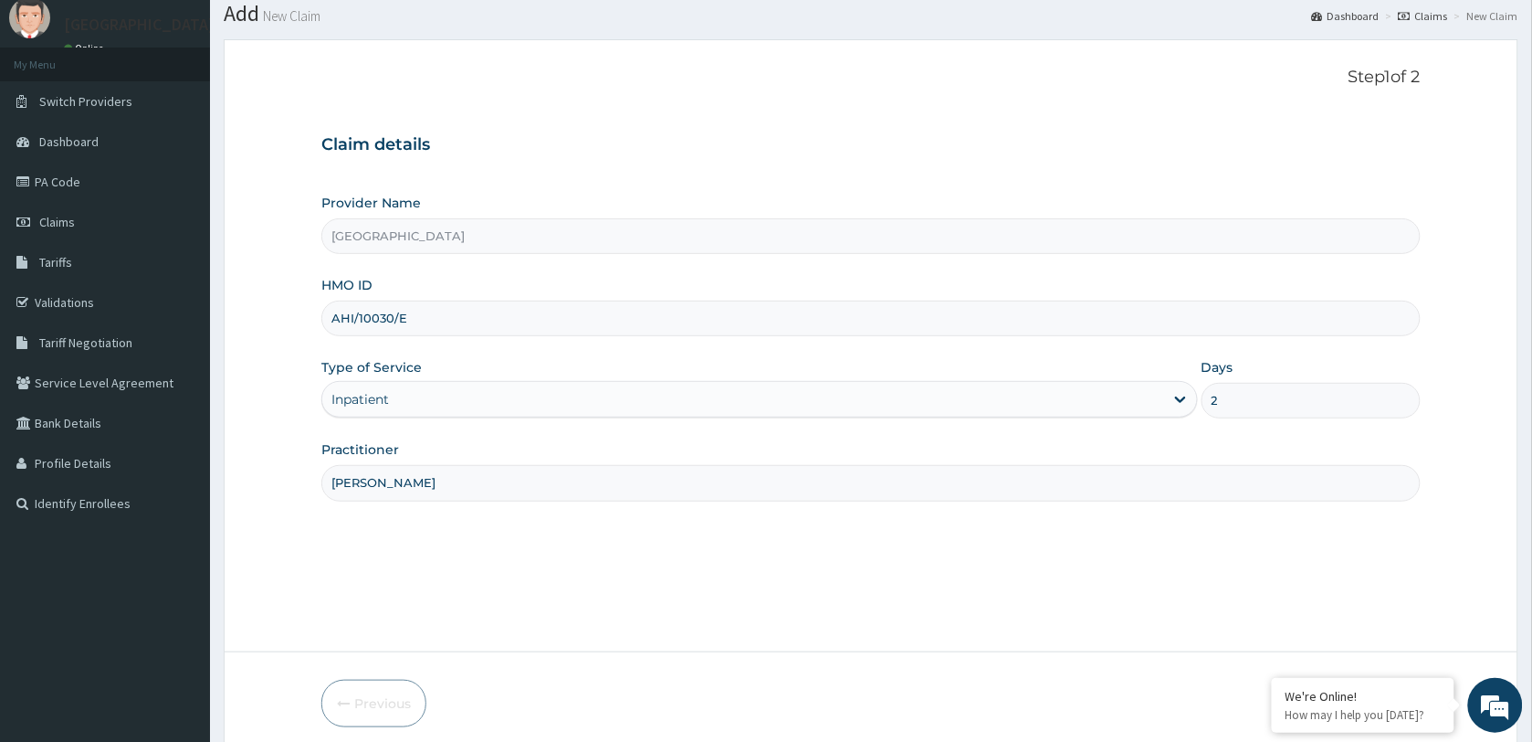
scroll to position [132, 0]
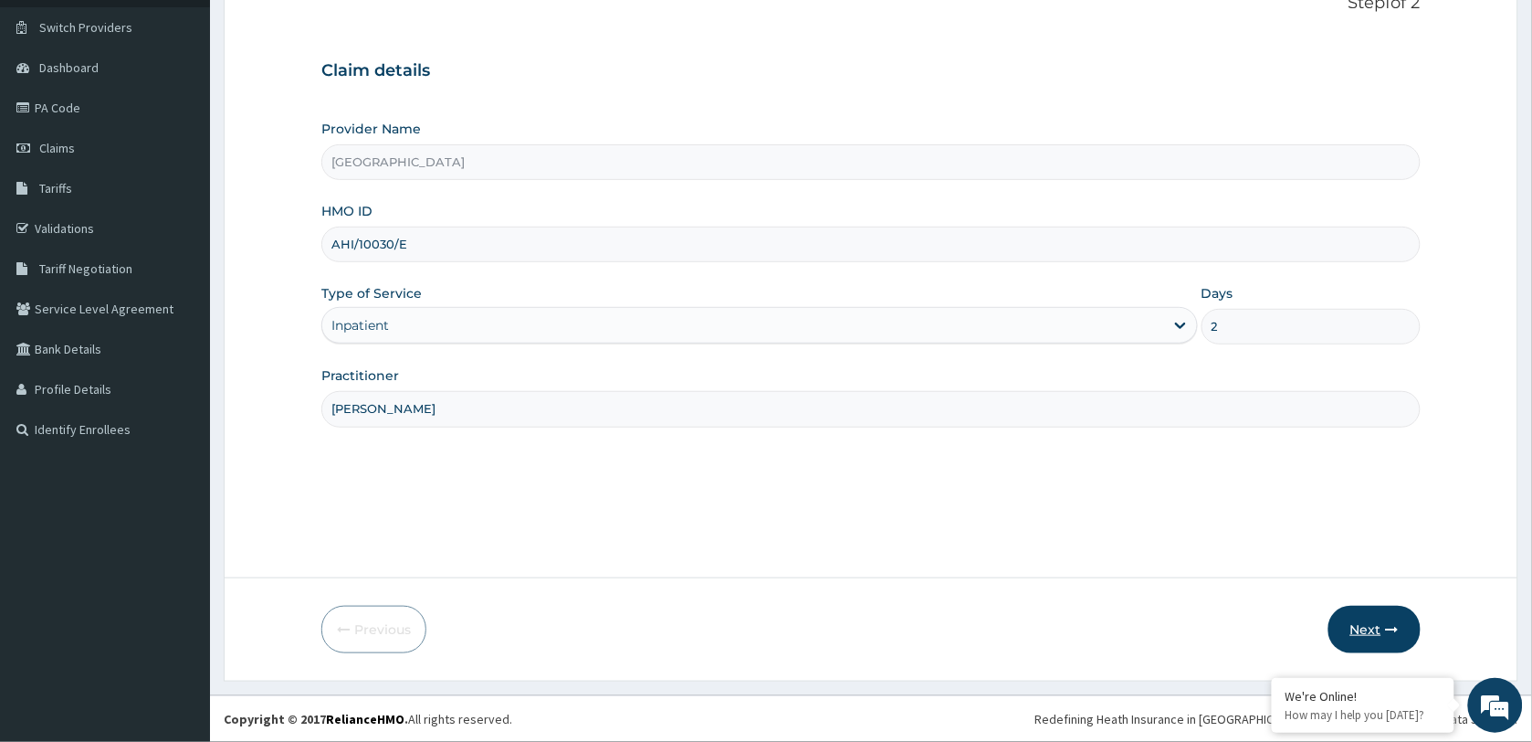
click at [1368, 628] on button "Next" at bounding box center [1375, 628] width 92 height 47
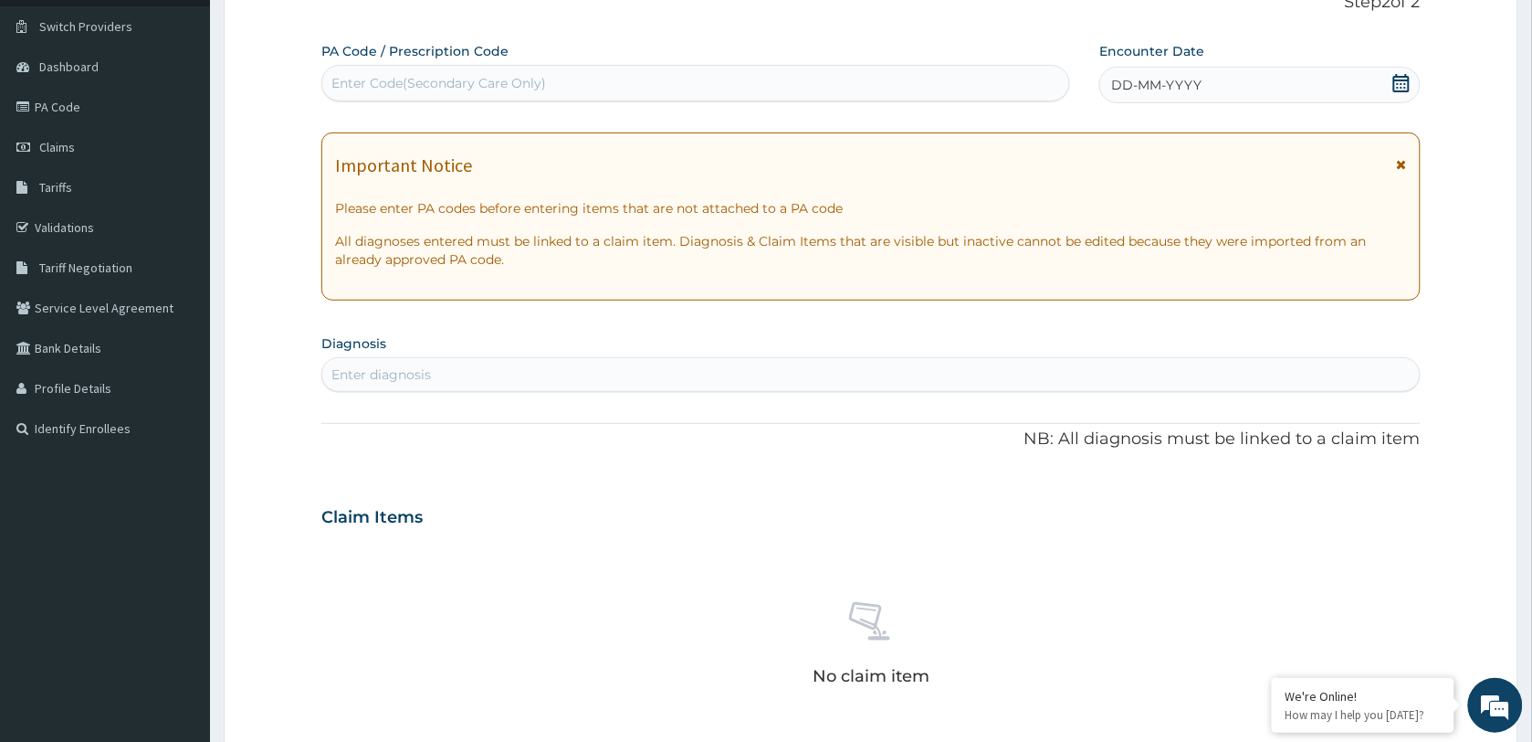
click at [458, 76] on div "Enter Code(Secondary Care Only)" at bounding box center [438, 83] width 215 height 18
paste input "PA/CCFB03"
type input "PA/CCFB03"
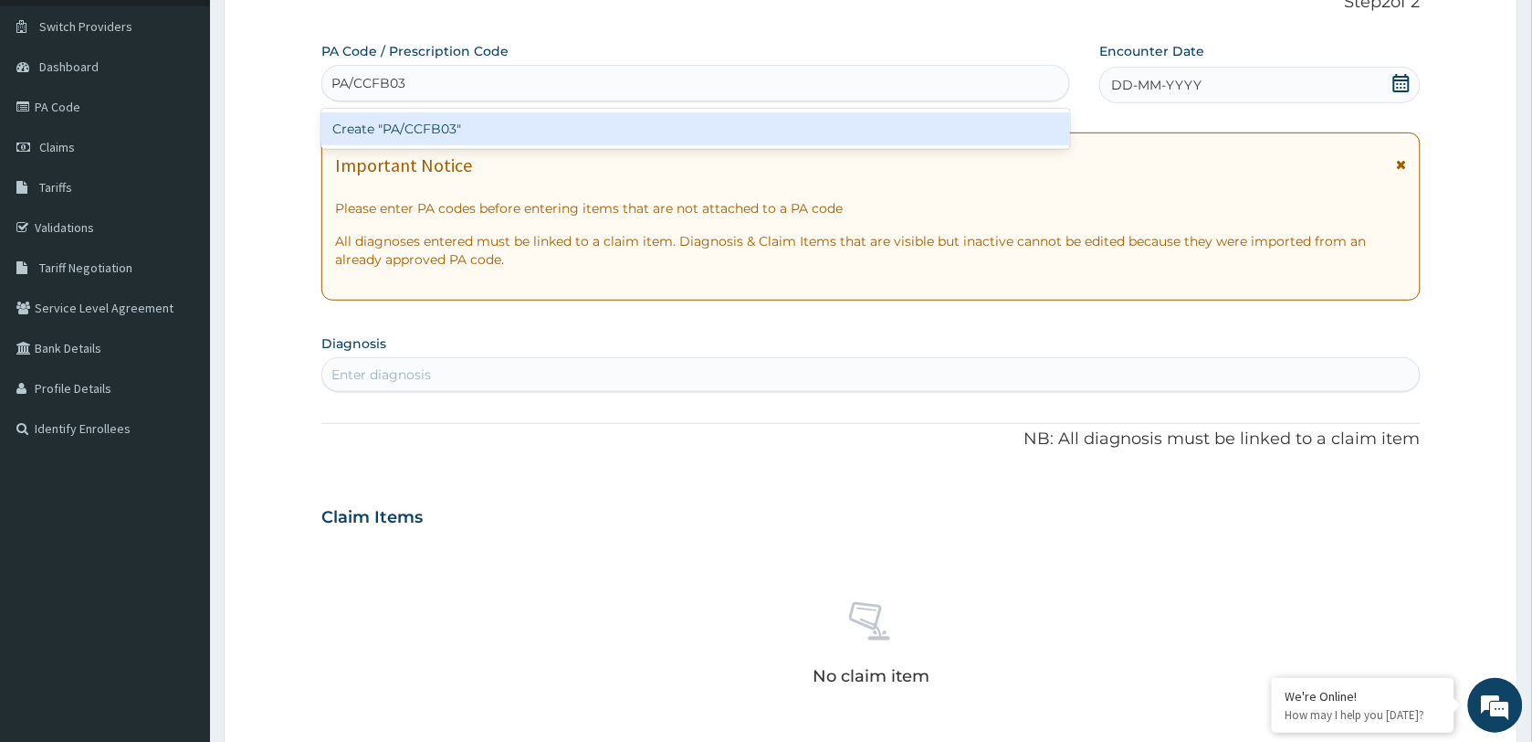
click at [491, 132] on div "Create "PA/CCFB03"" at bounding box center [695, 128] width 749 height 33
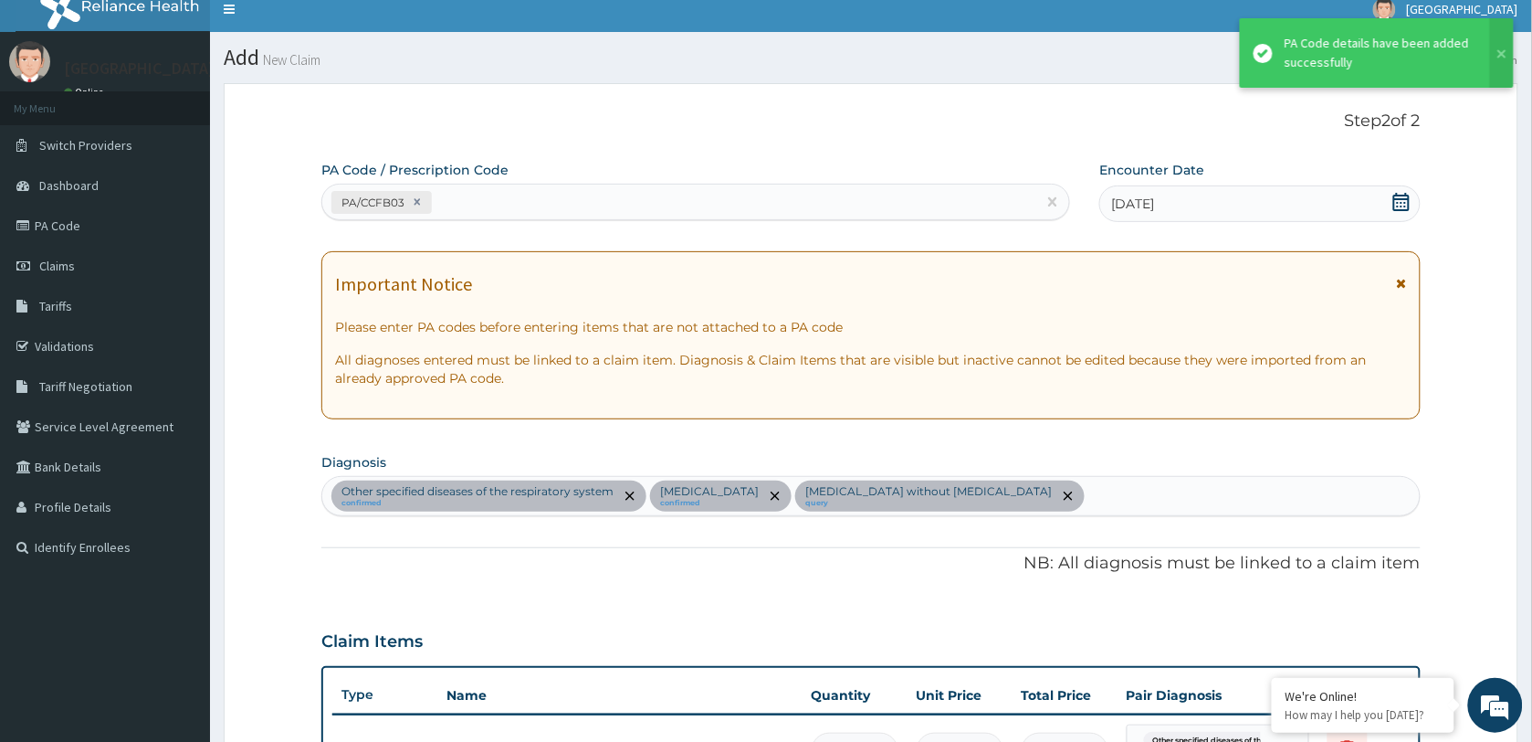
scroll to position [0, 0]
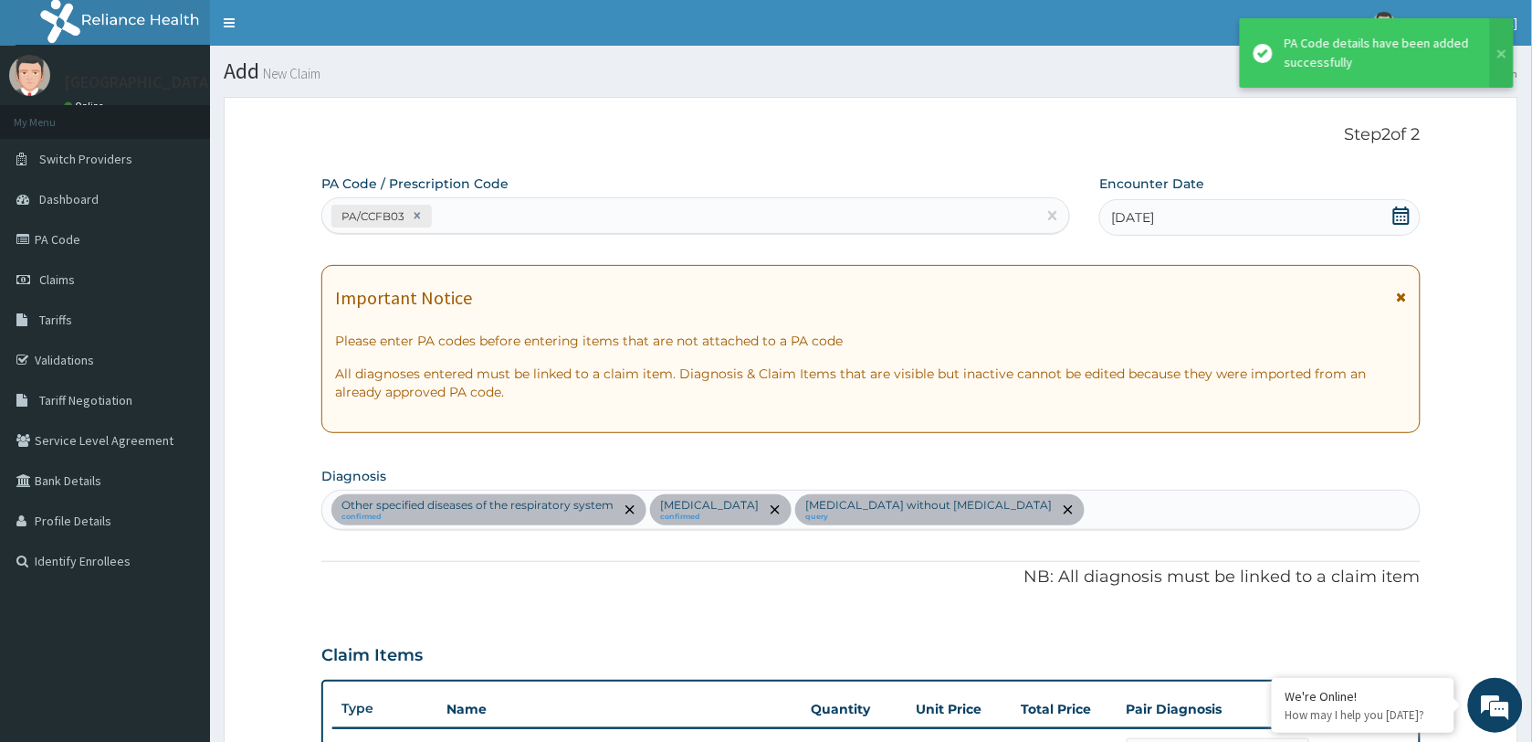
click at [564, 213] on div "PA/CCFB03" at bounding box center [679, 216] width 714 height 30
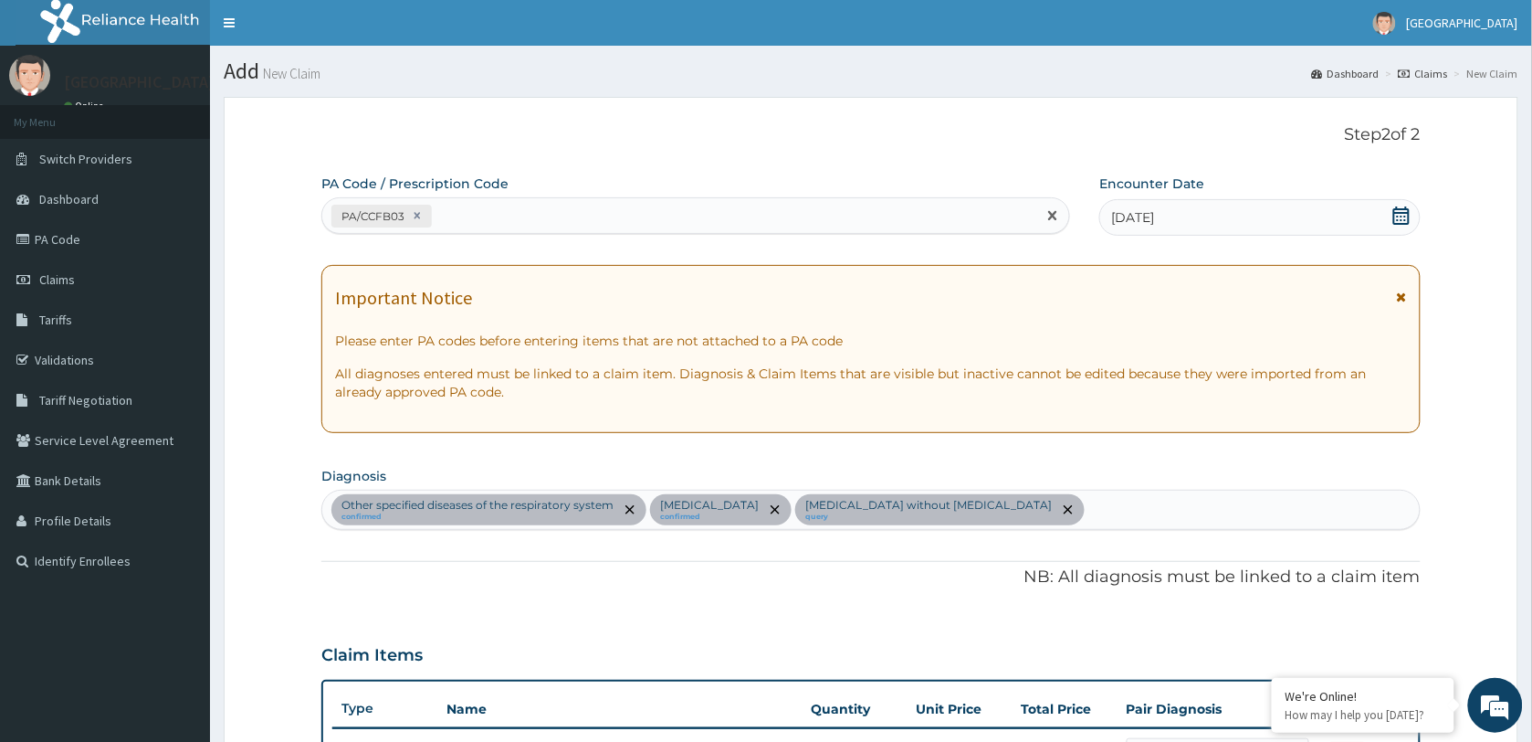
paste input "PA/90A446"
type input "PA/90A446"
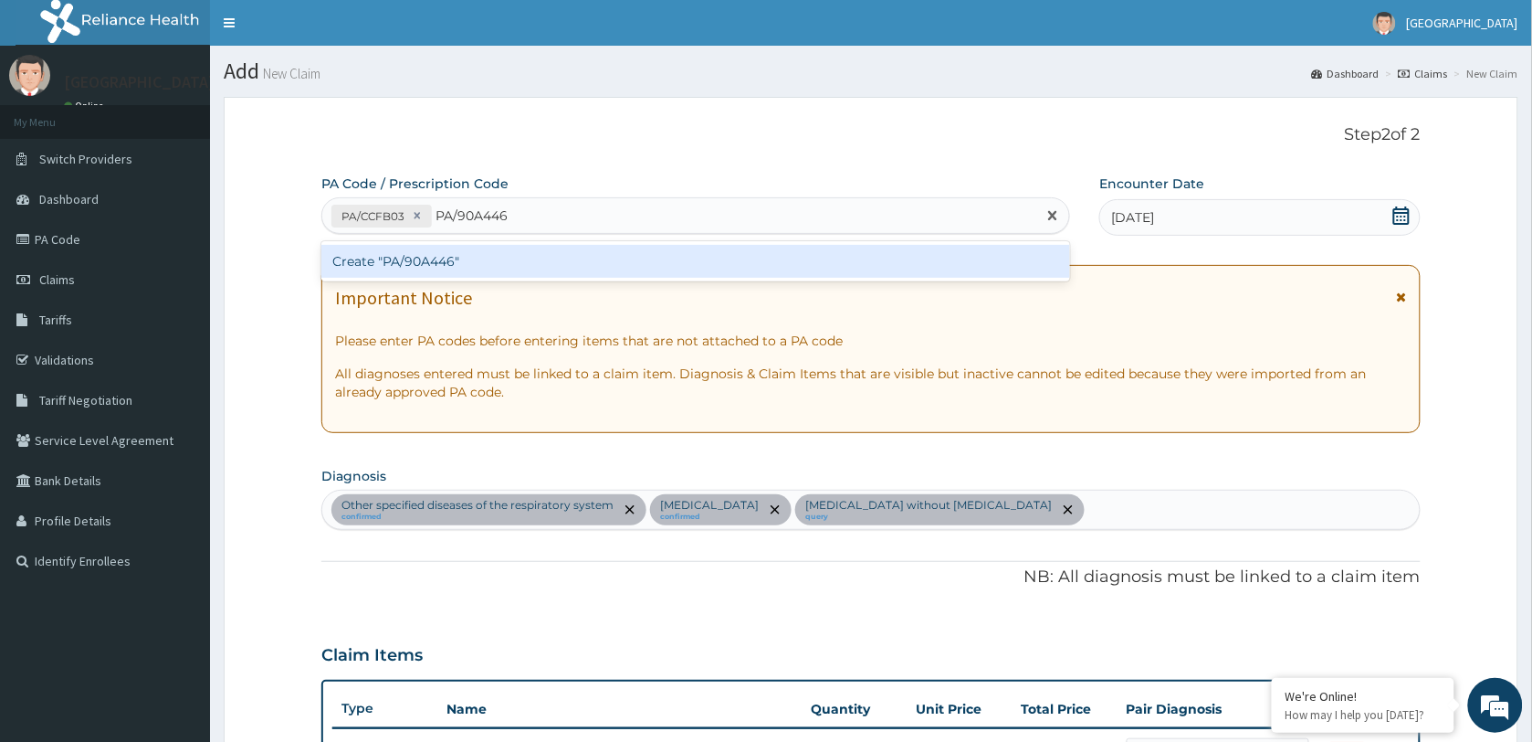
click at [462, 262] on div "Create "PA/90A446"" at bounding box center [695, 261] width 749 height 33
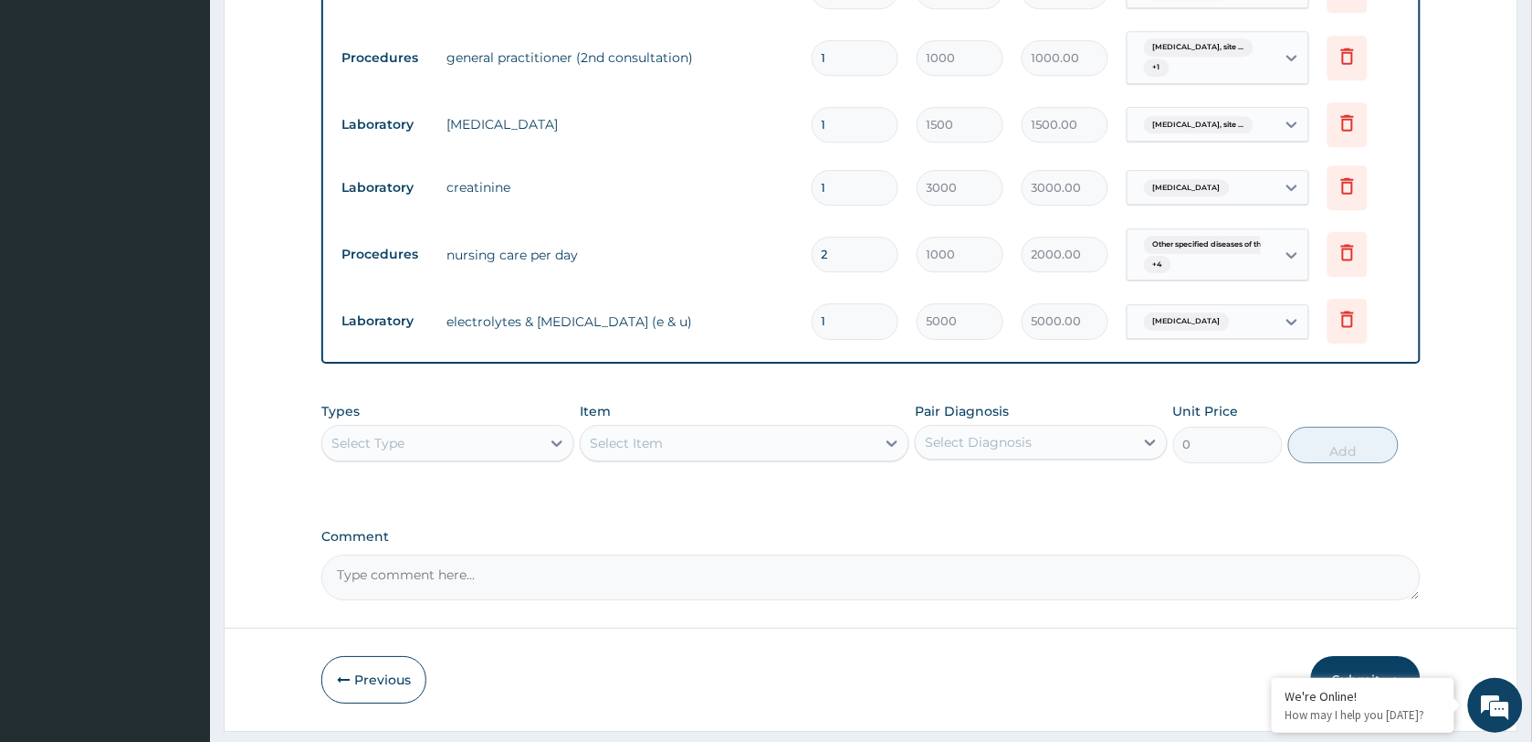
scroll to position [1612, 0]
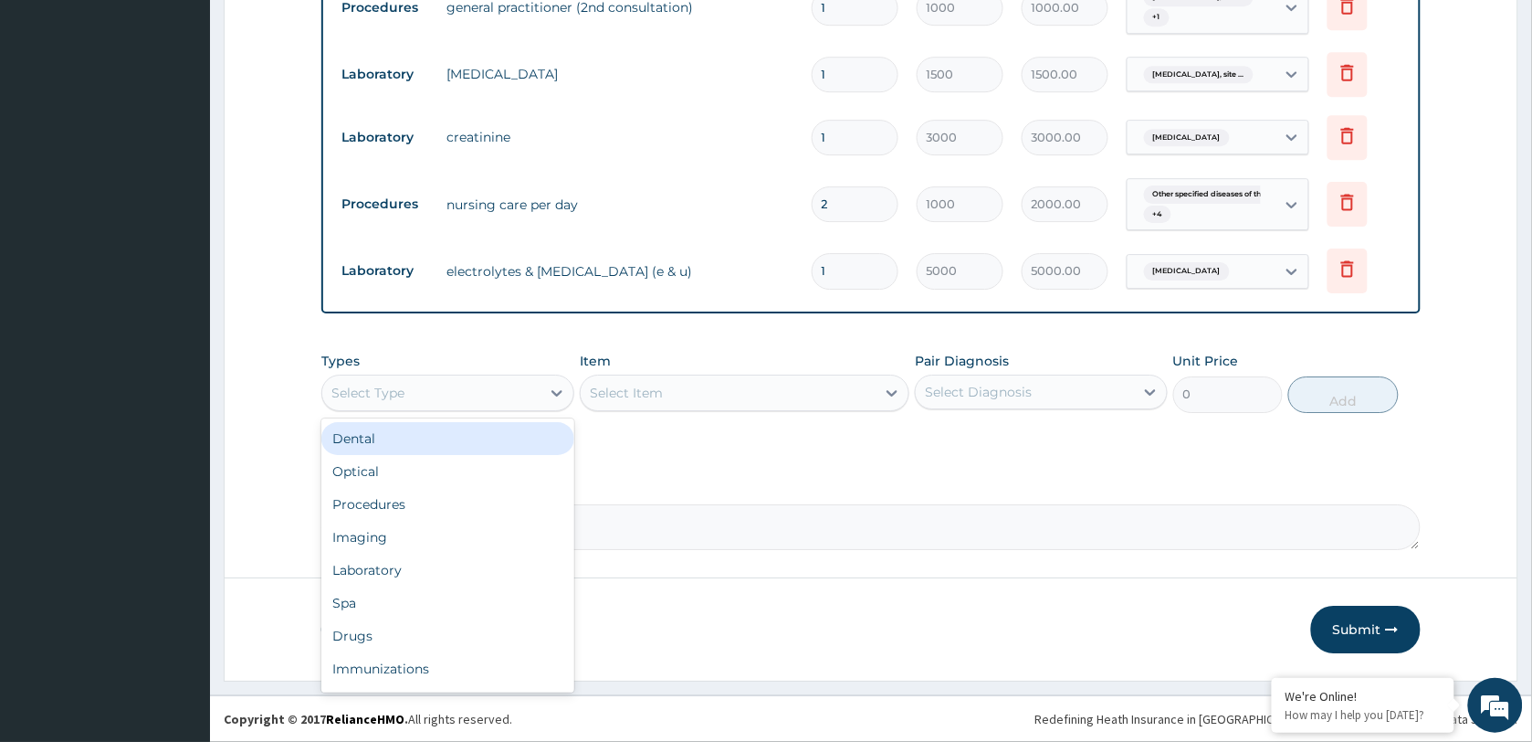
click at [455, 390] on div "Select Type" at bounding box center [431, 392] width 218 height 29
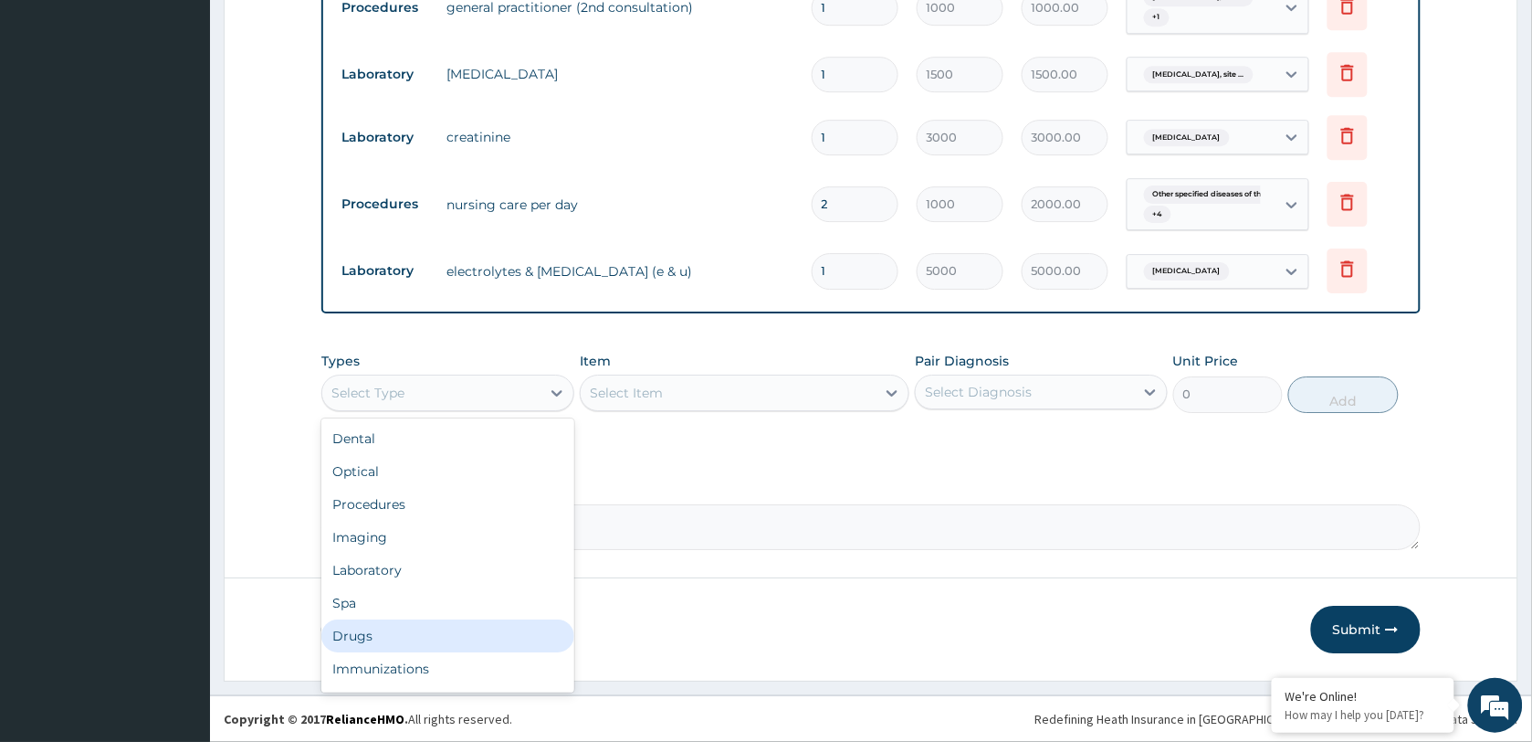
click at [422, 641] on div "Drugs" at bounding box center [447, 635] width 253 height 33
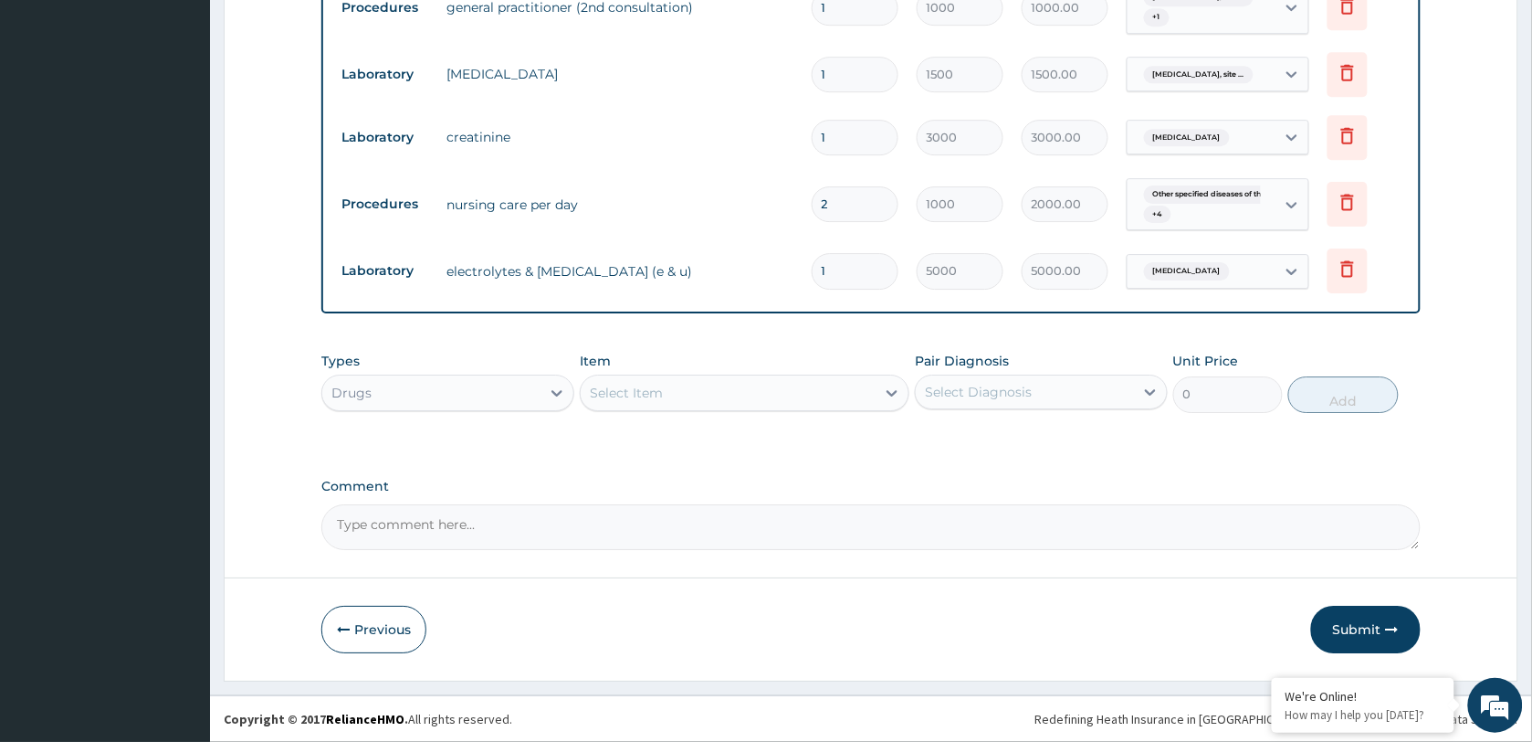
click at [709, 394] on div "Select Item" at bounding box center [728, 392] width 295 height 29
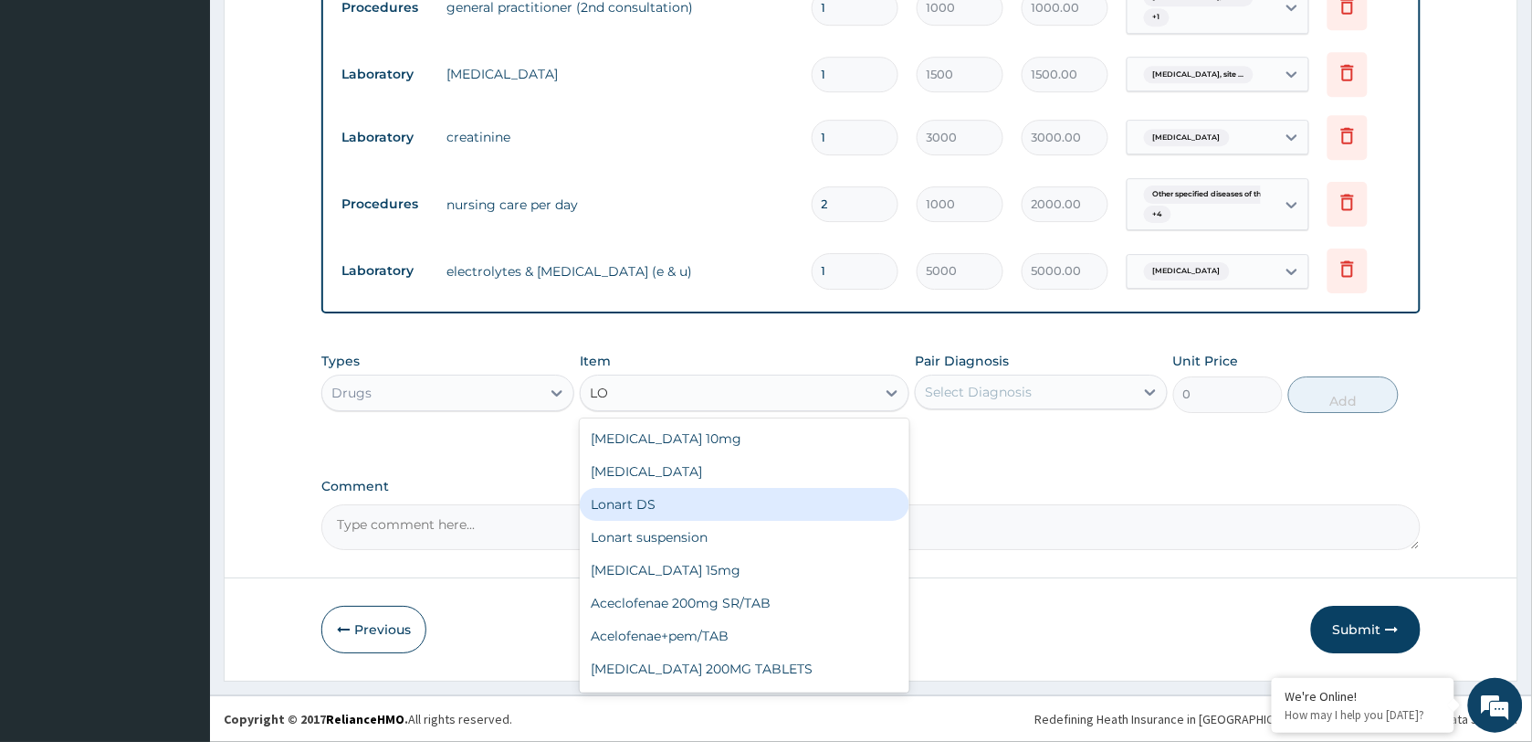
type input "L"
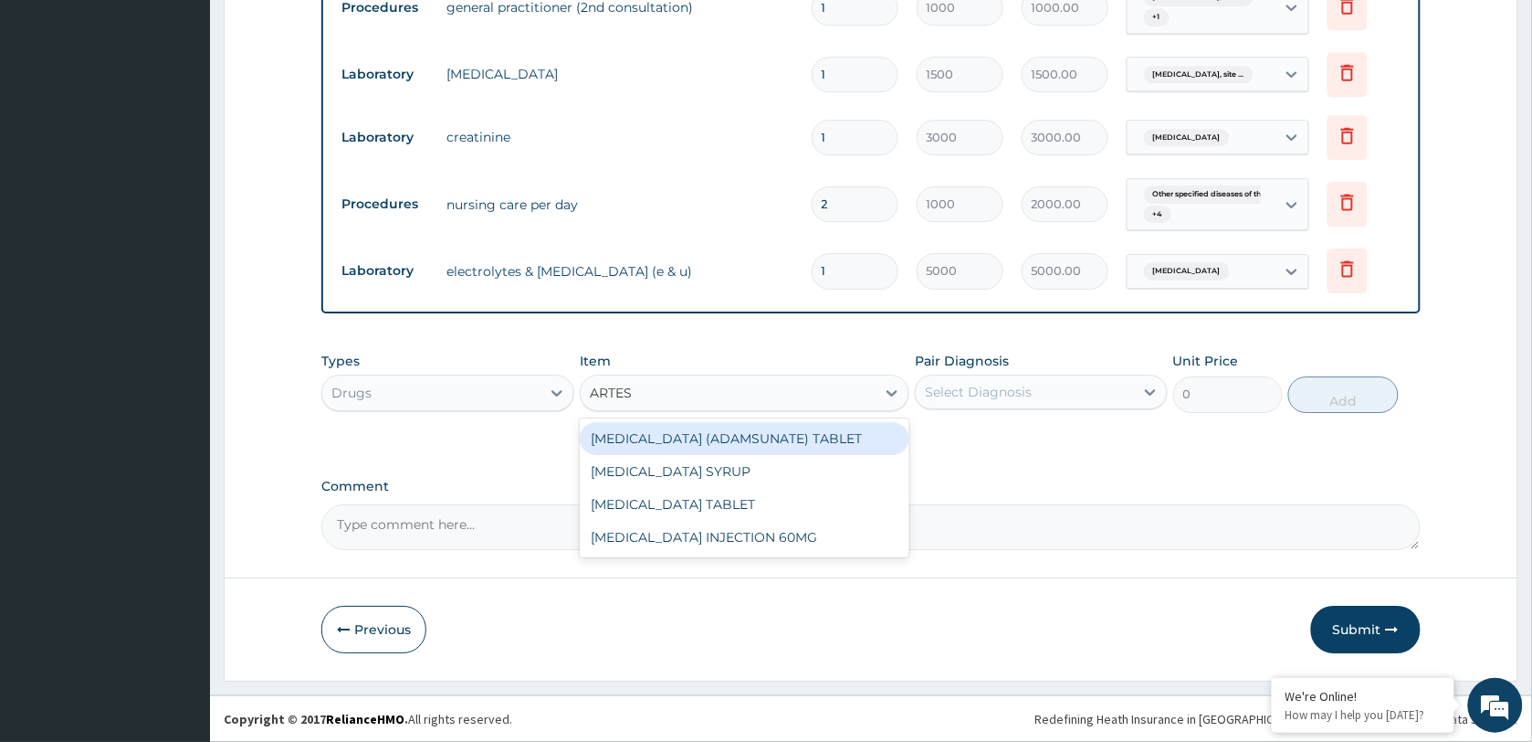
type input "ARTESU"
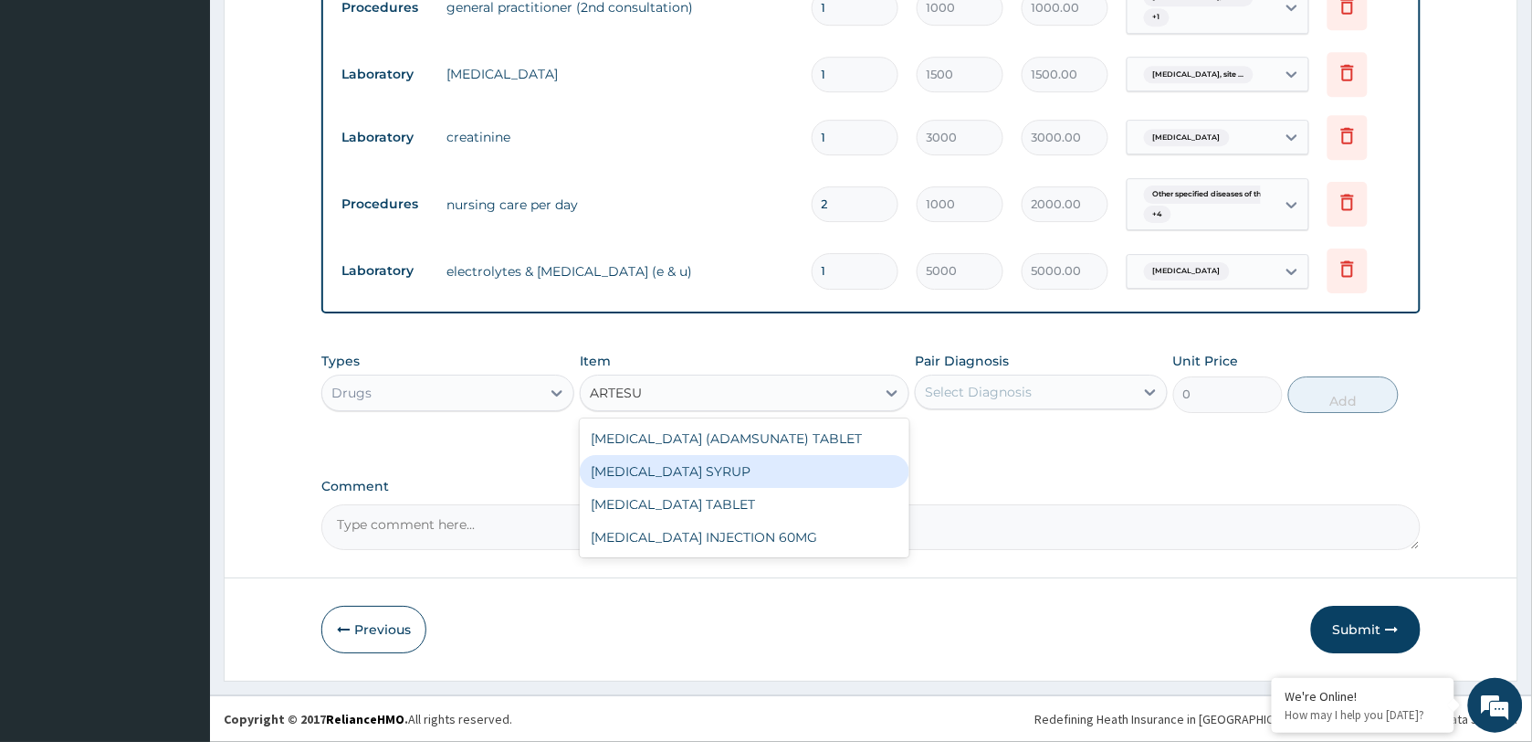
click at [704, 478] on div "[MEDICAL_DATA] SYRUP" at bounding box center [745, 471] width 330 height 33
type input "1450"
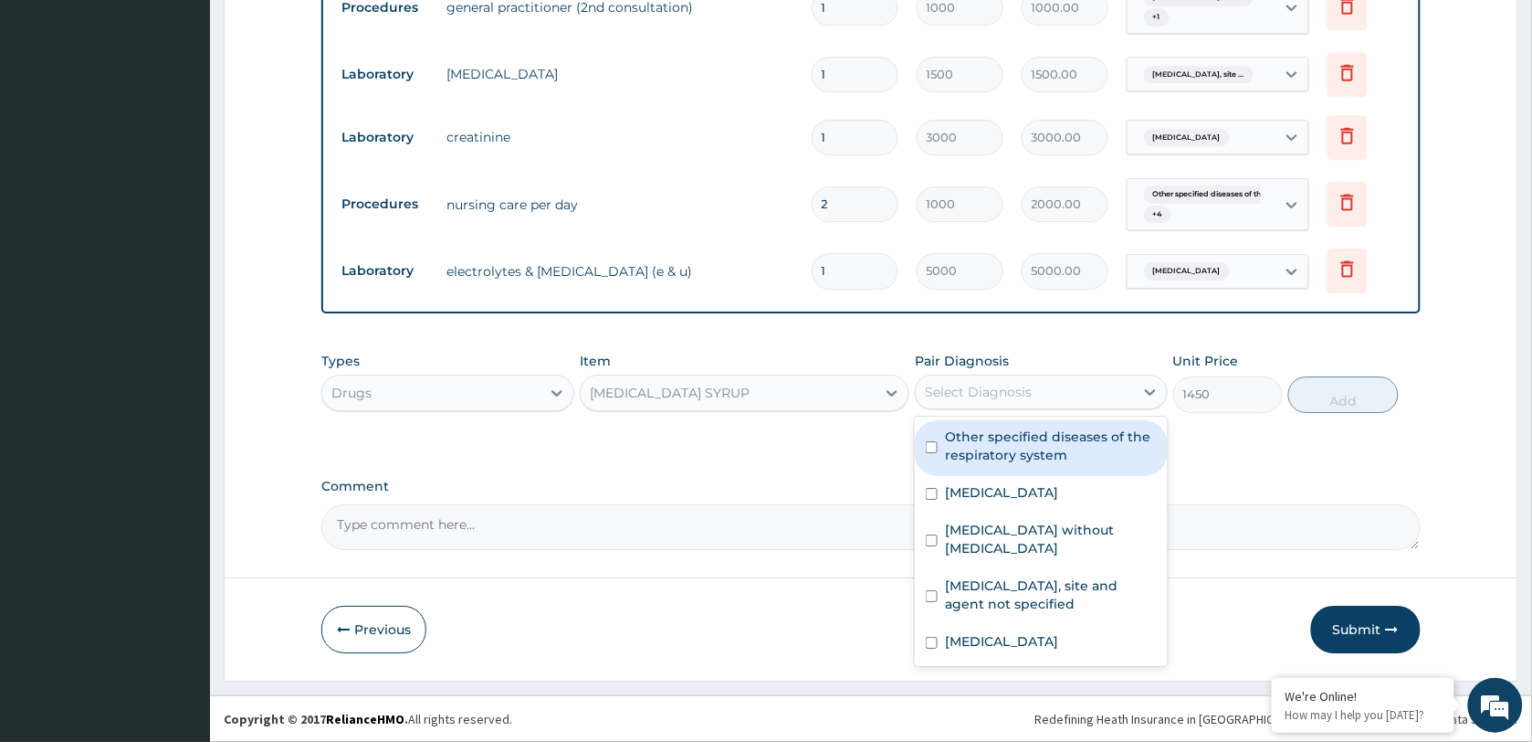
click at [1002, 384] on div "Select Diagnosis" at bounding box center [978, 392] width 107 height 18
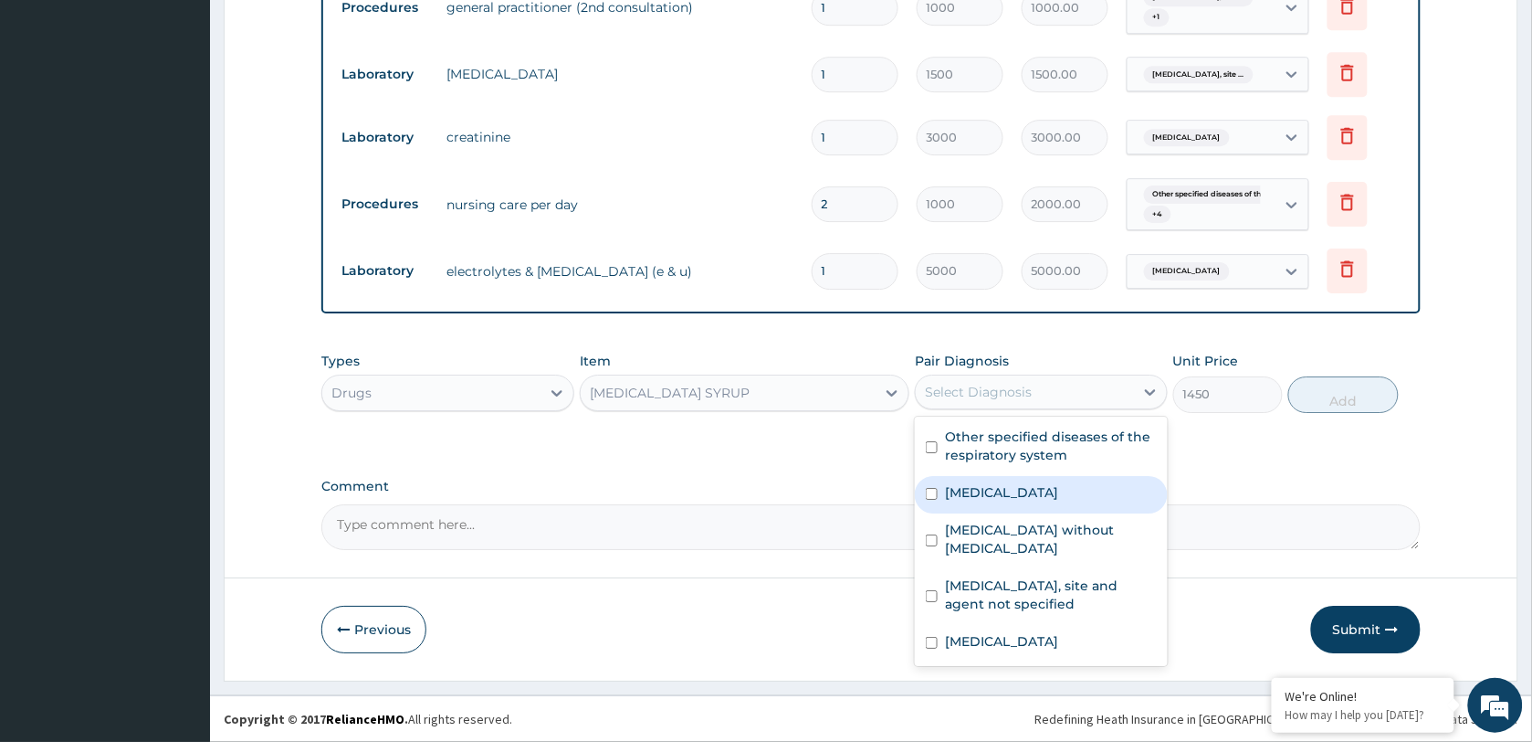
click at [1037, 501] on label "[MEDICAL_DATA]" at bounding box center [1001, 492] width 113 height 18
checkbox input "true"
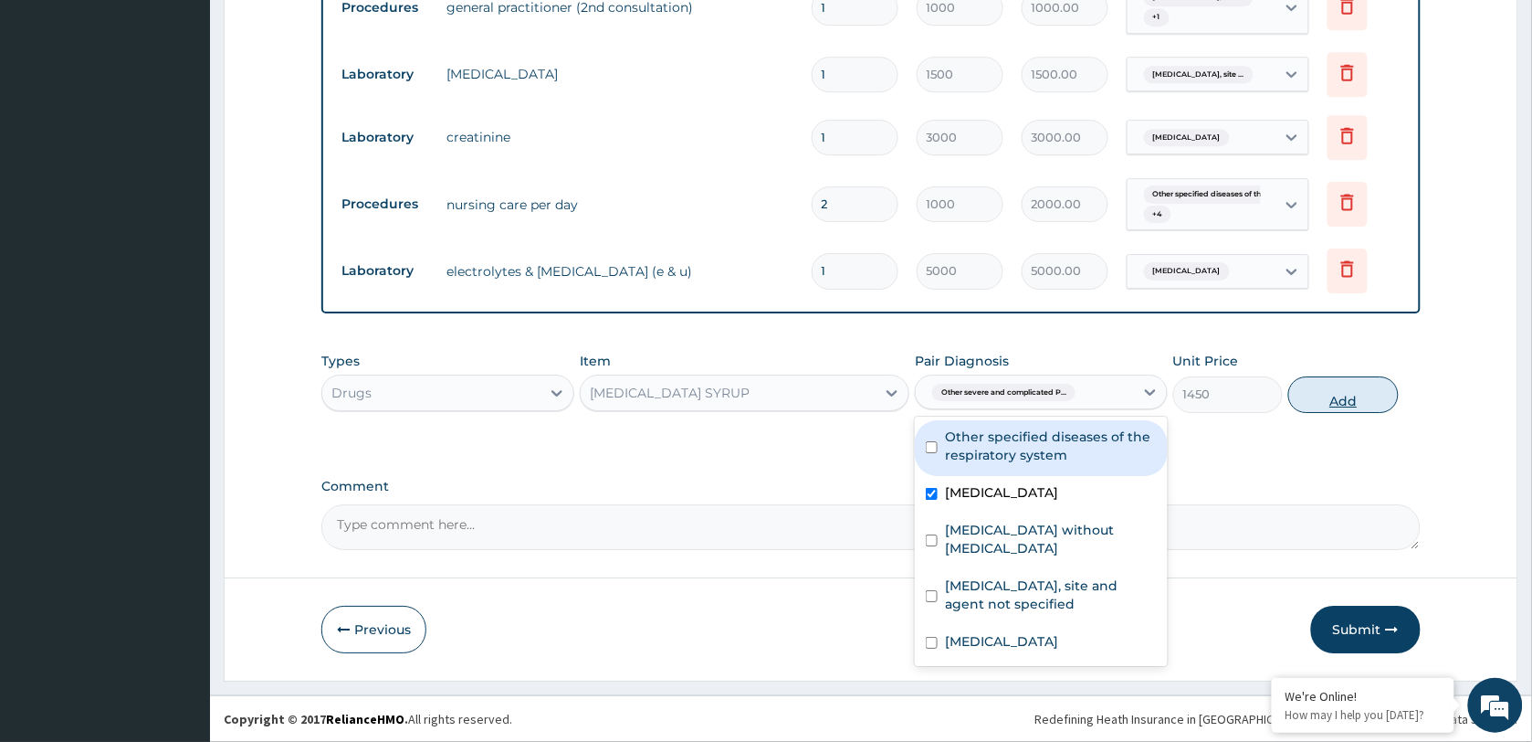
click at [1350, 398] on button "Add" at bounding box center [1344, 394] width 110 height 37
type input "0"
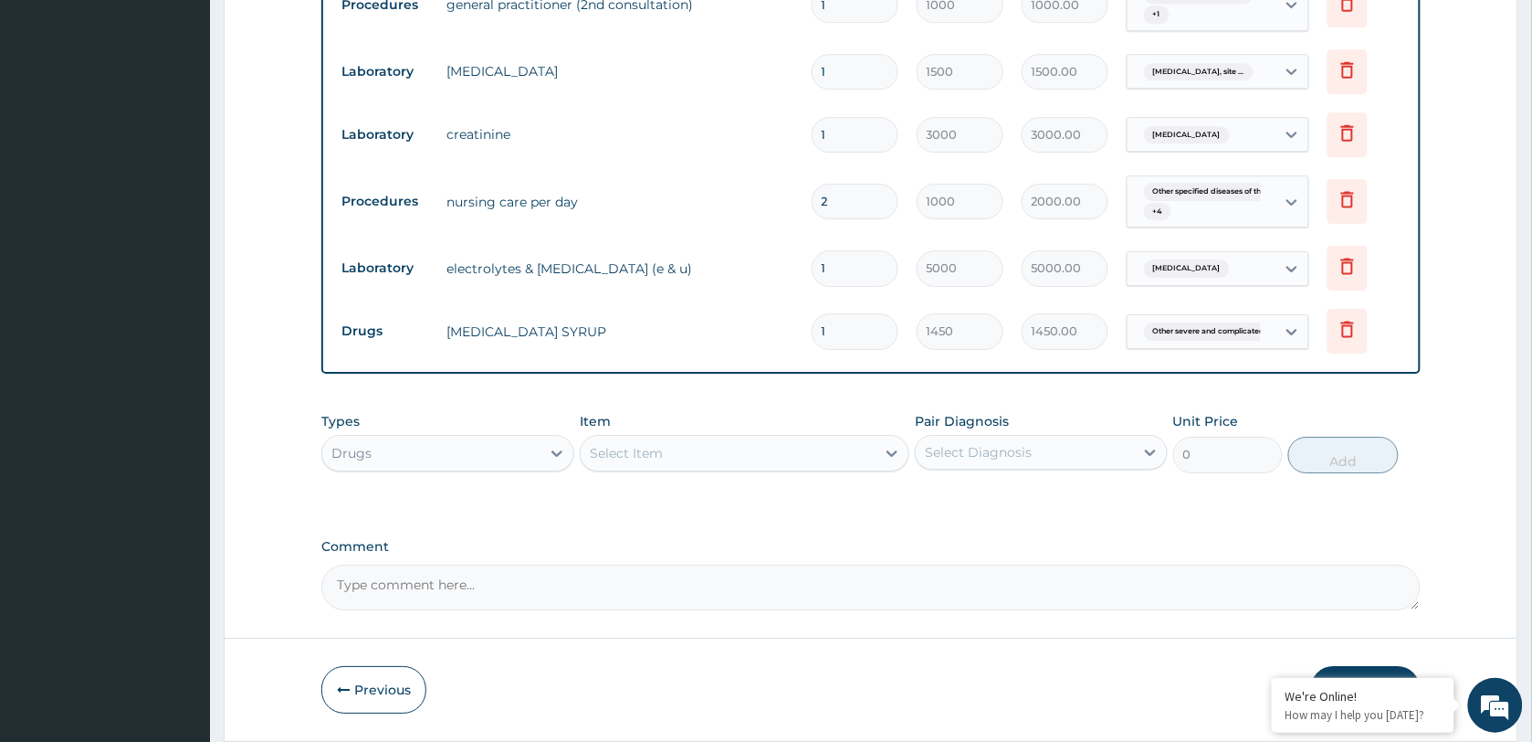
click at [658, 457] on div "Select Item" at bounding box center [626, 453] width 73 height 18
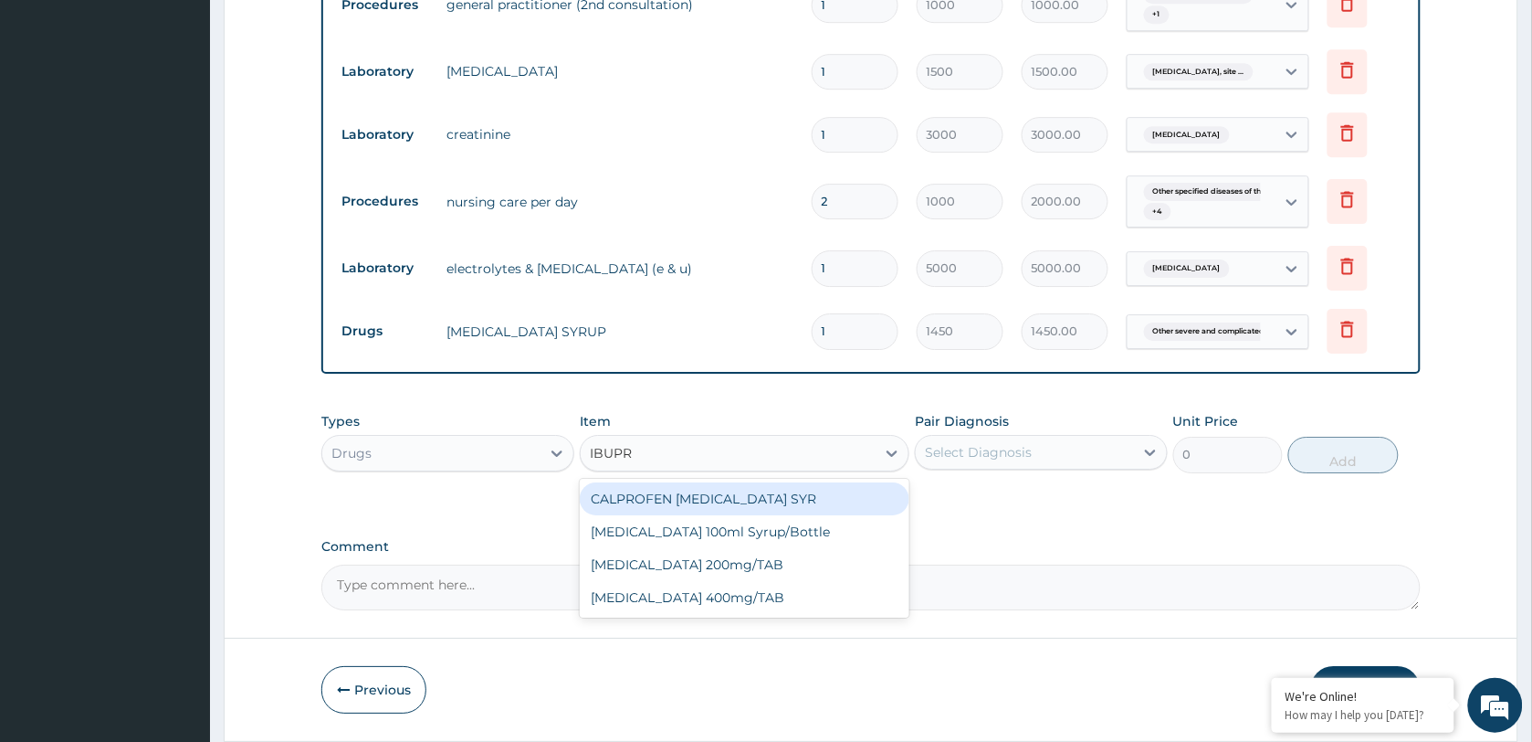
type input "IBUPRO"
click at [697, 503] on div "CALPROFEN [MEDICAL_DATA] SYR" at bounding box center [745, 498] width 330 height 33
type input "1155"
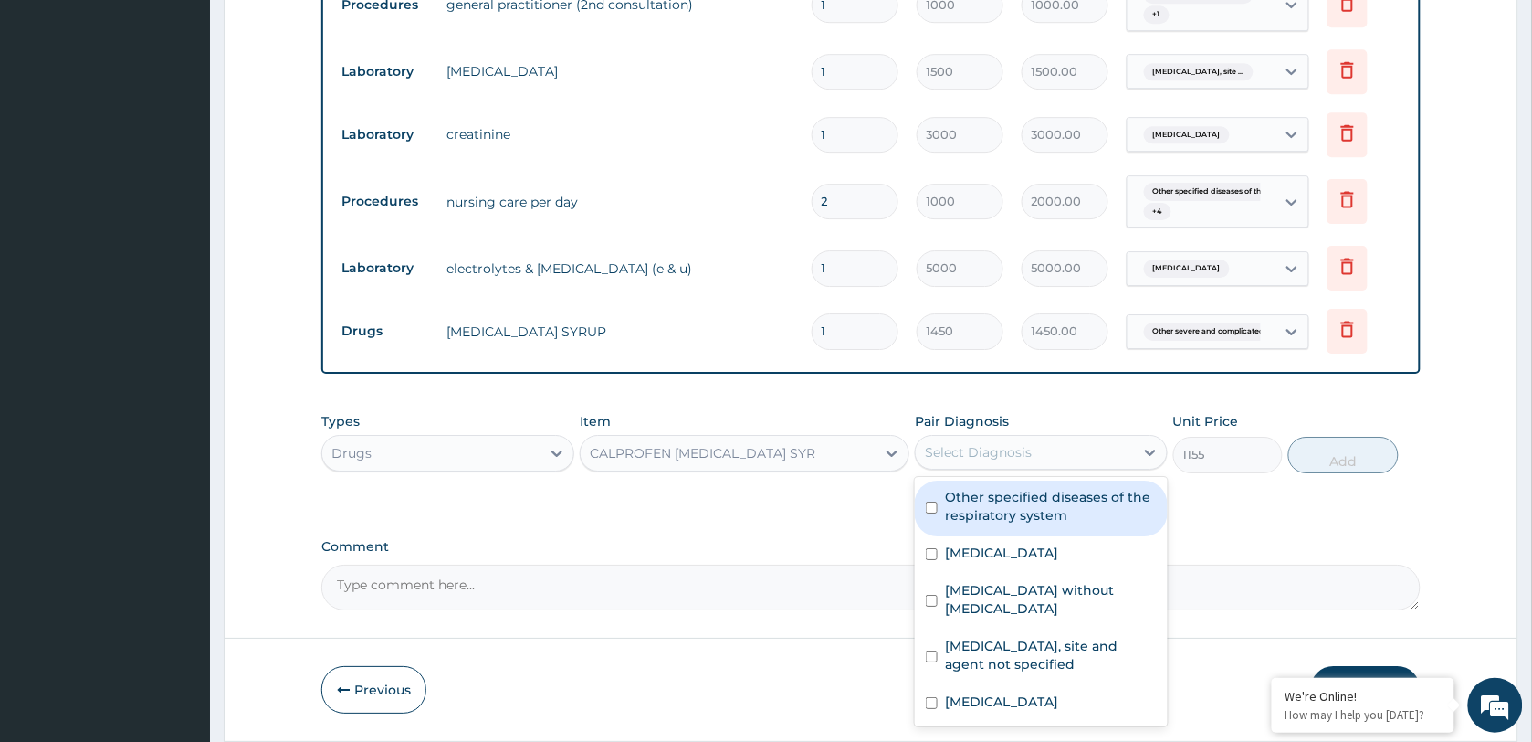
click at [1035, 454] on div "Select Diagnosis" at bounding box center [1025, 451] width 218 height 29
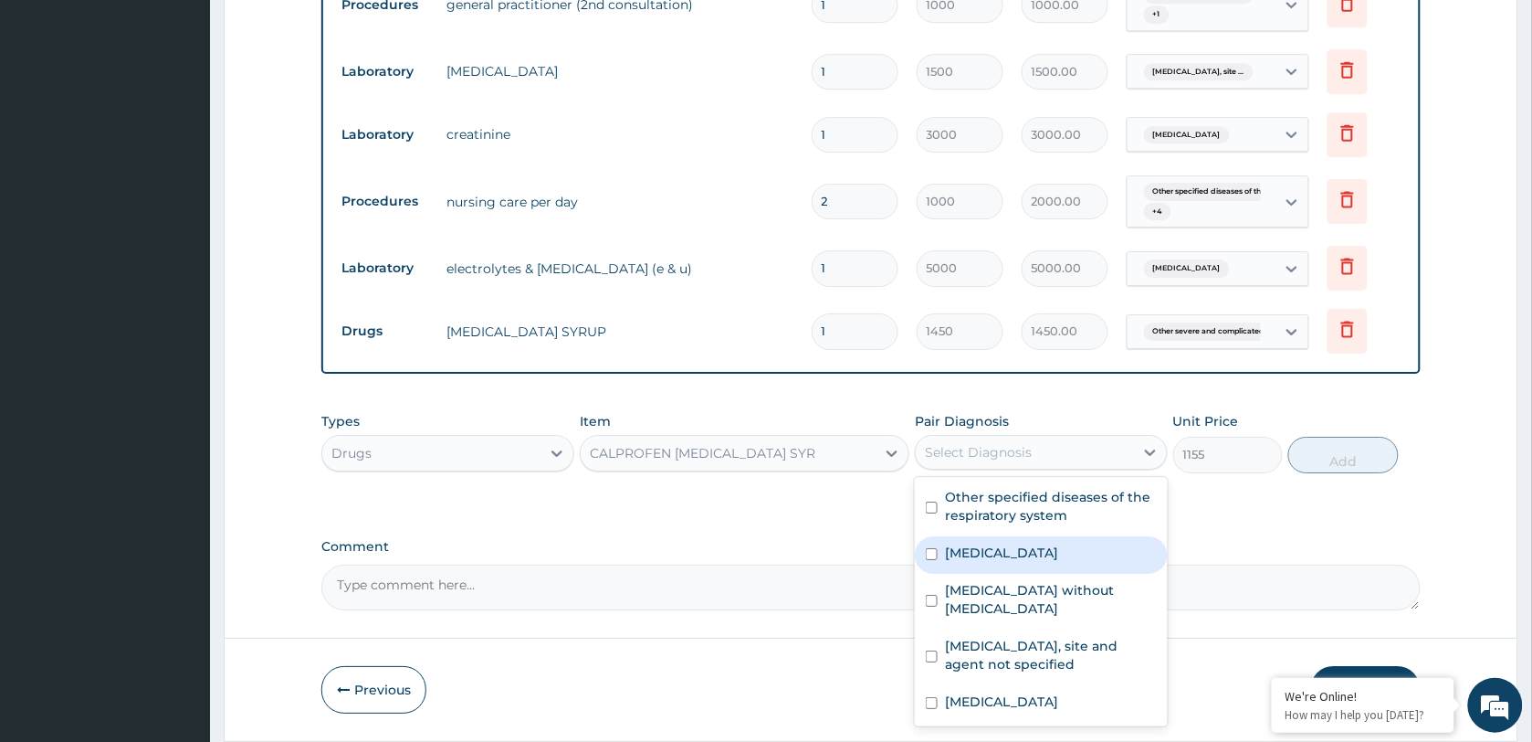
click at [1007, 562] on label "[MEDICAL_DATA]" at bounding box center [1001, 552] width 113 height 18
checkbox input "true"
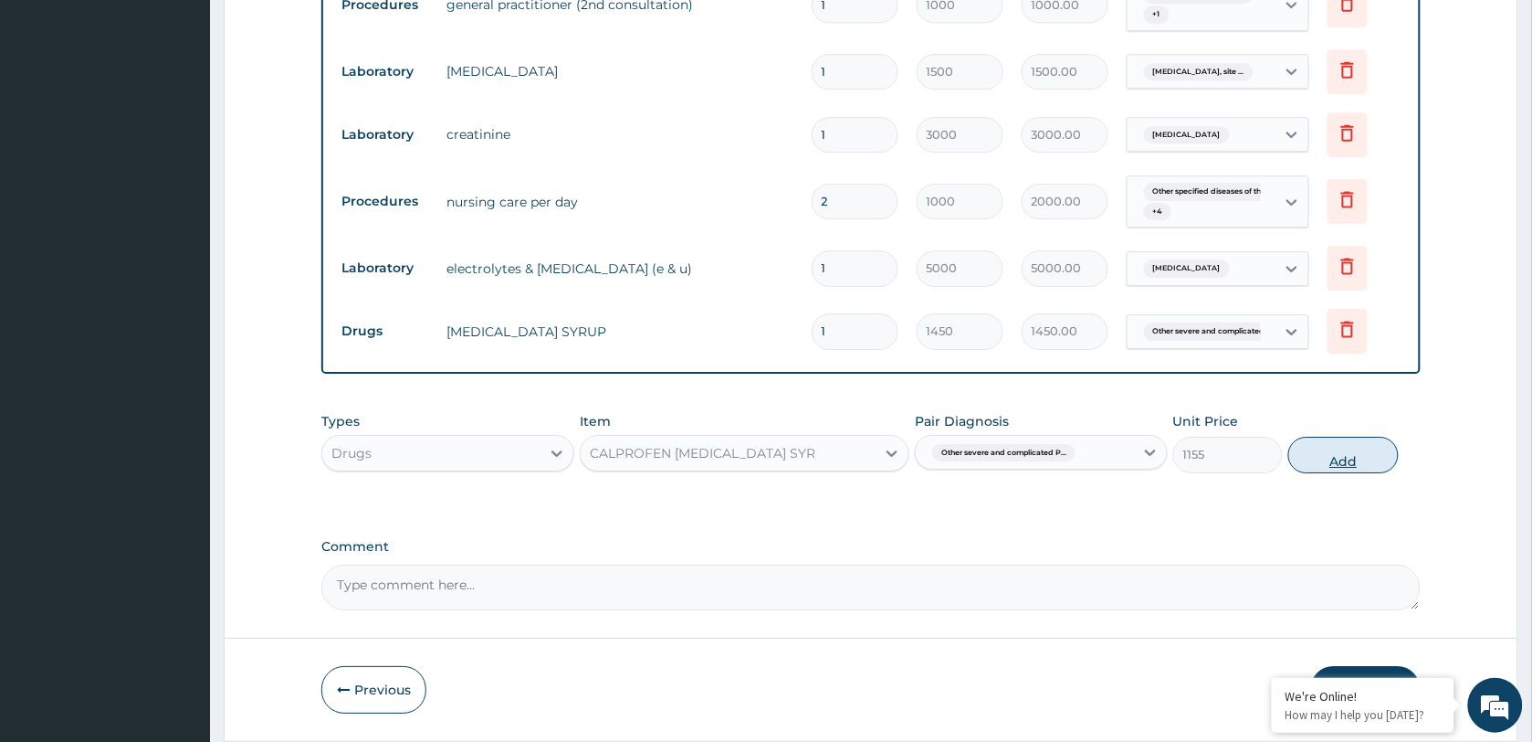
click at [1333, 466] on button "Add" at bounding box center [1344, 455] width 110 height 37
type input "0"
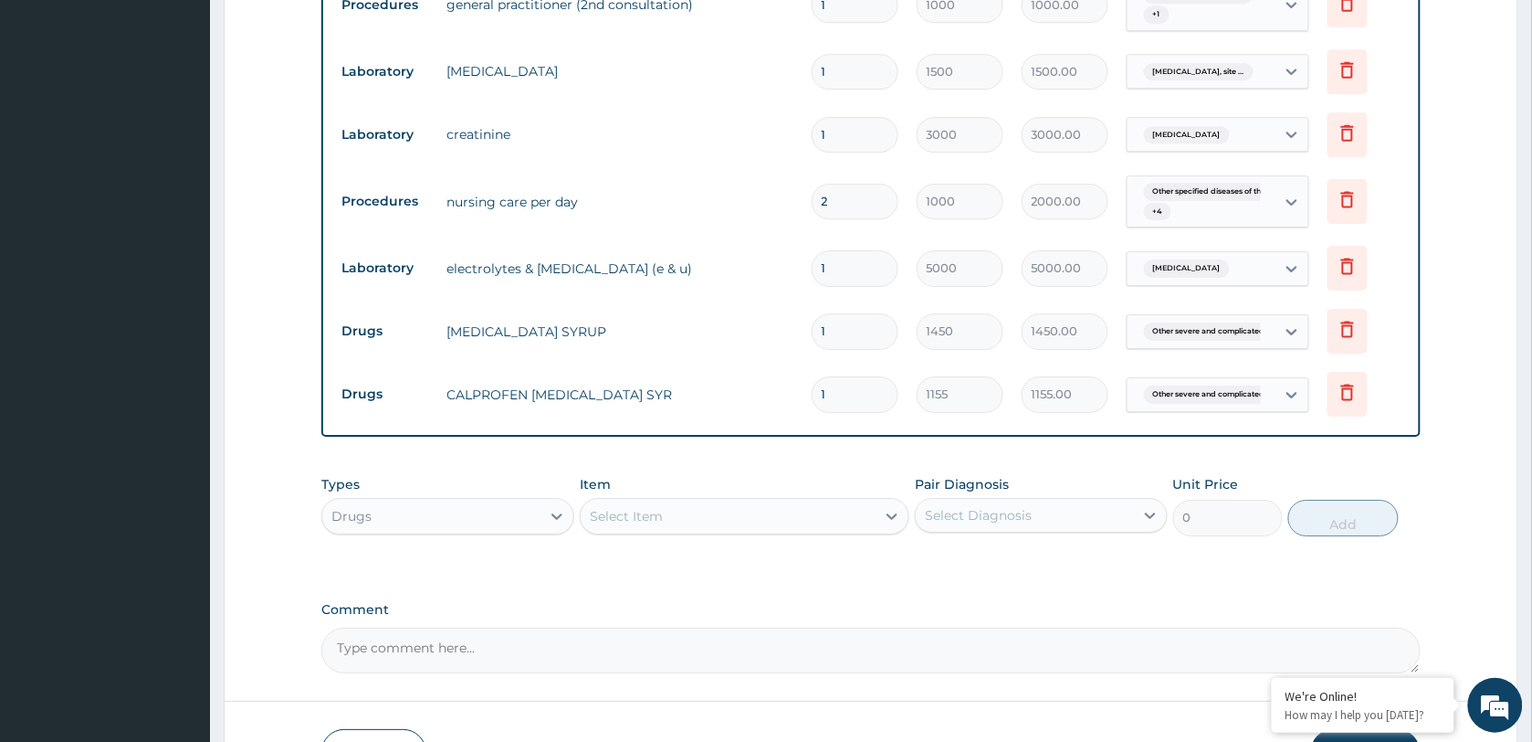
click at [651, 523] on div "Select Item" at bounding box center [626, 516] width 73 height 18
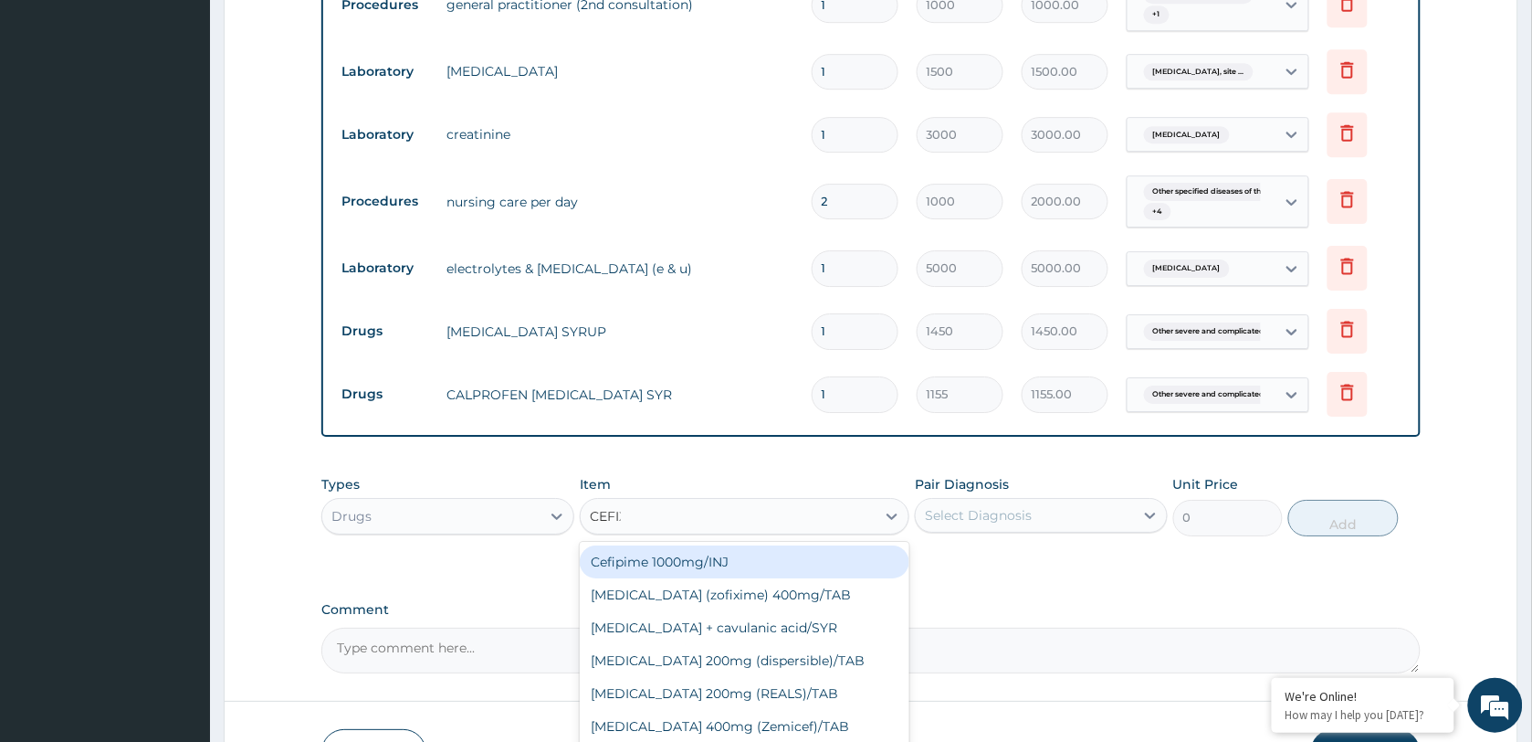
type input "CEFIXI"
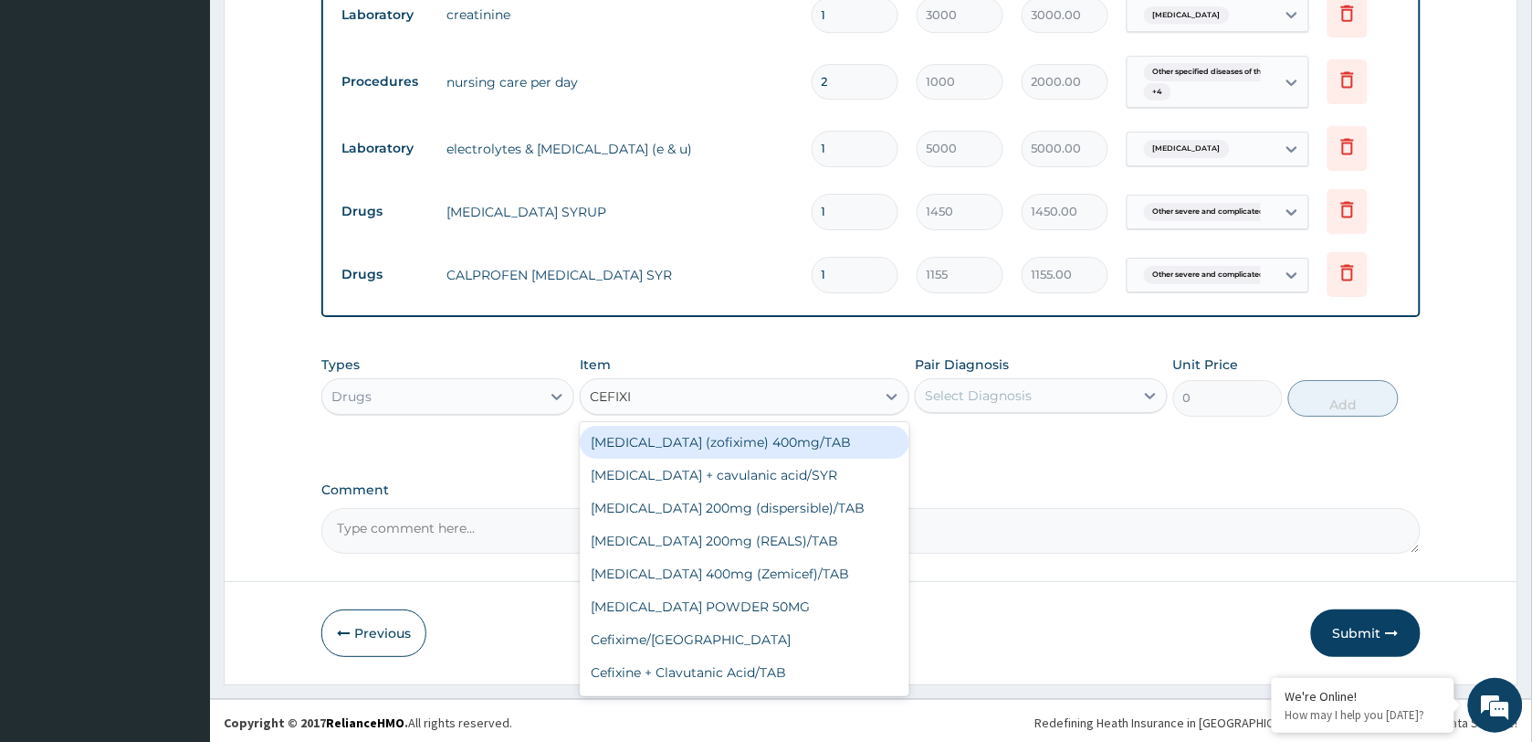
scroll to position [1737, 0]
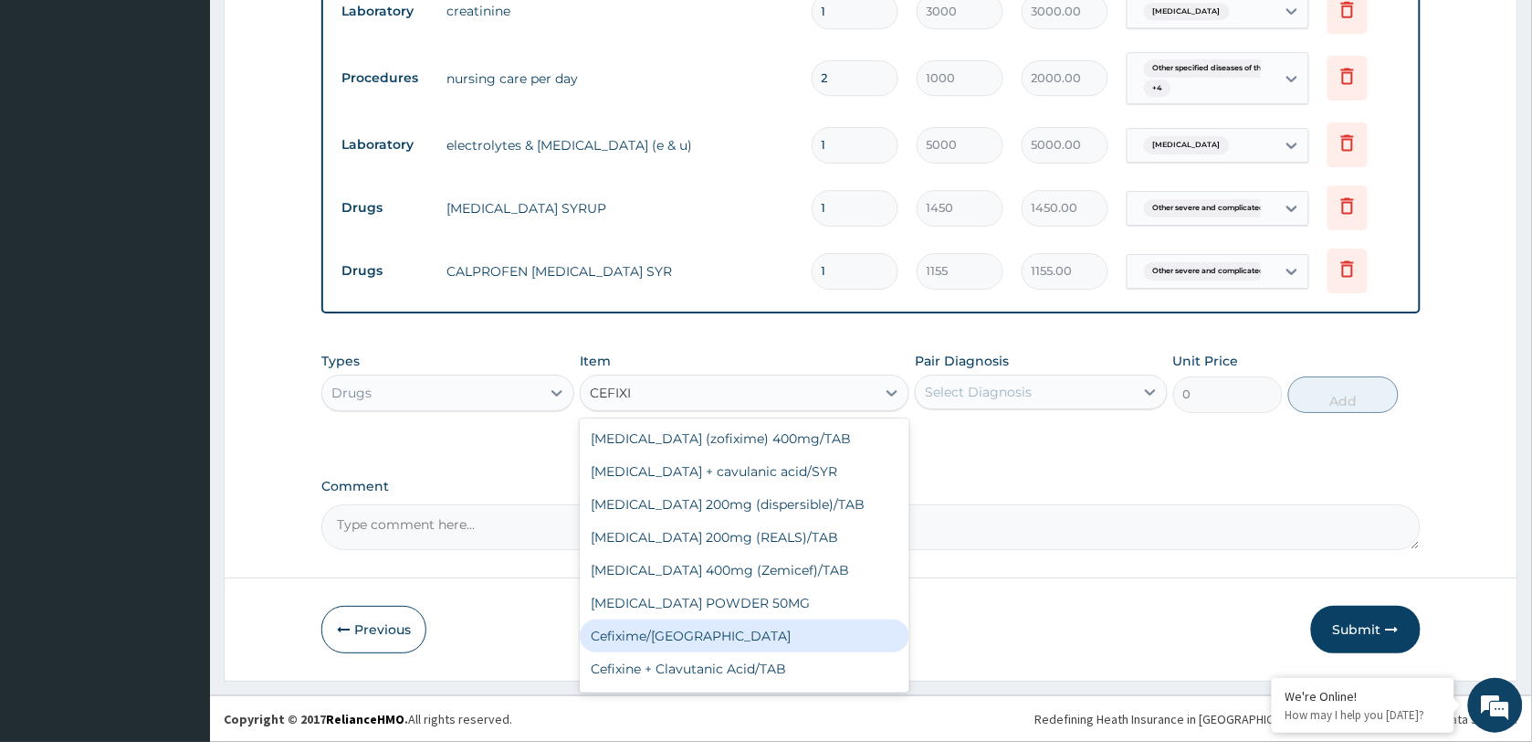
click at [678, 637] on div "Cefixime/[GEOGRAPHIC_DATA]" at bounding box center [745, 635] width 330 height 33
type input "3000"
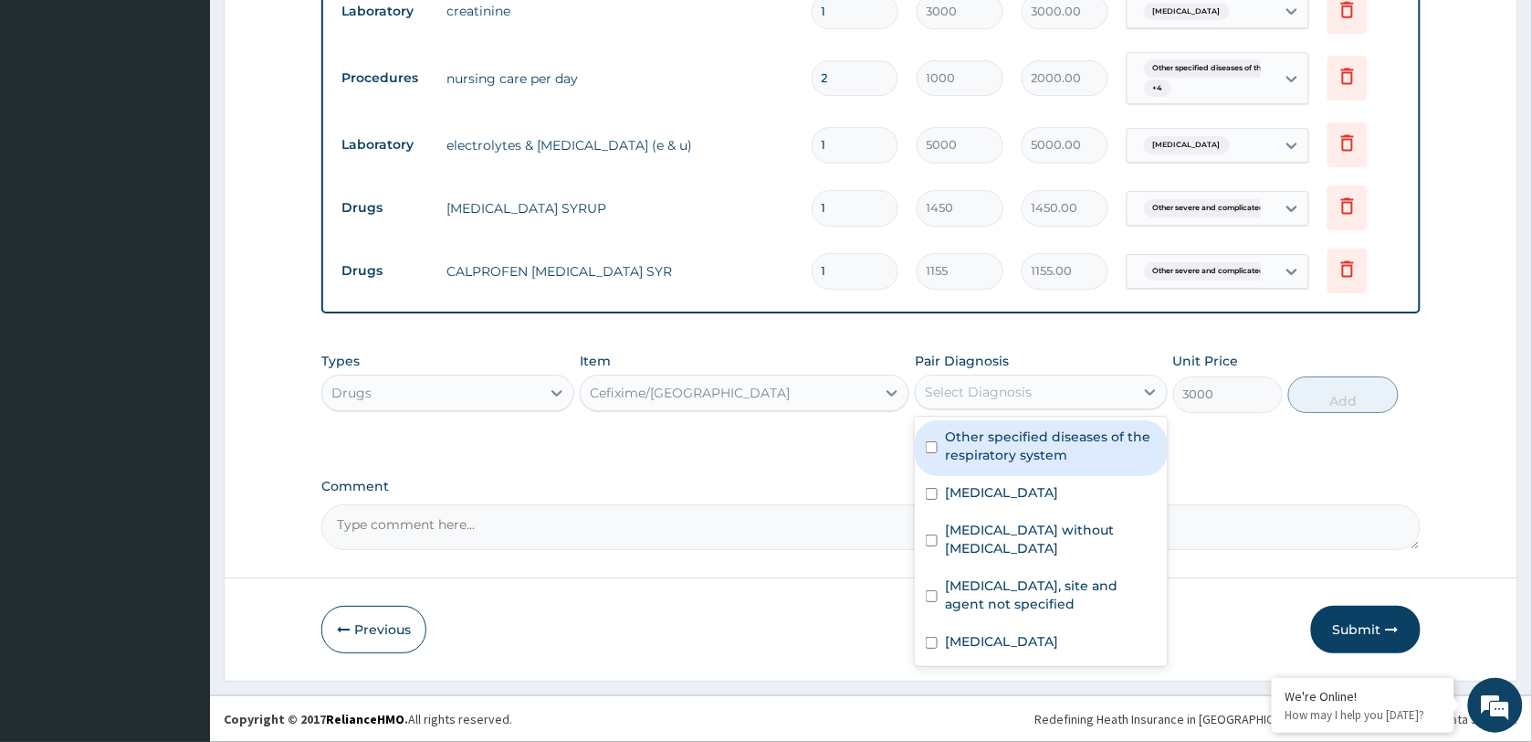
click at [1003, 393] on div "Select Diagnosis" at bounding box center [978, 392] width 107 height 18
click at [997, 437] on label "Other specified diseases of the respiratory system" at bounding box center [1051, 445] width 212 height 37
checkbox input "true"
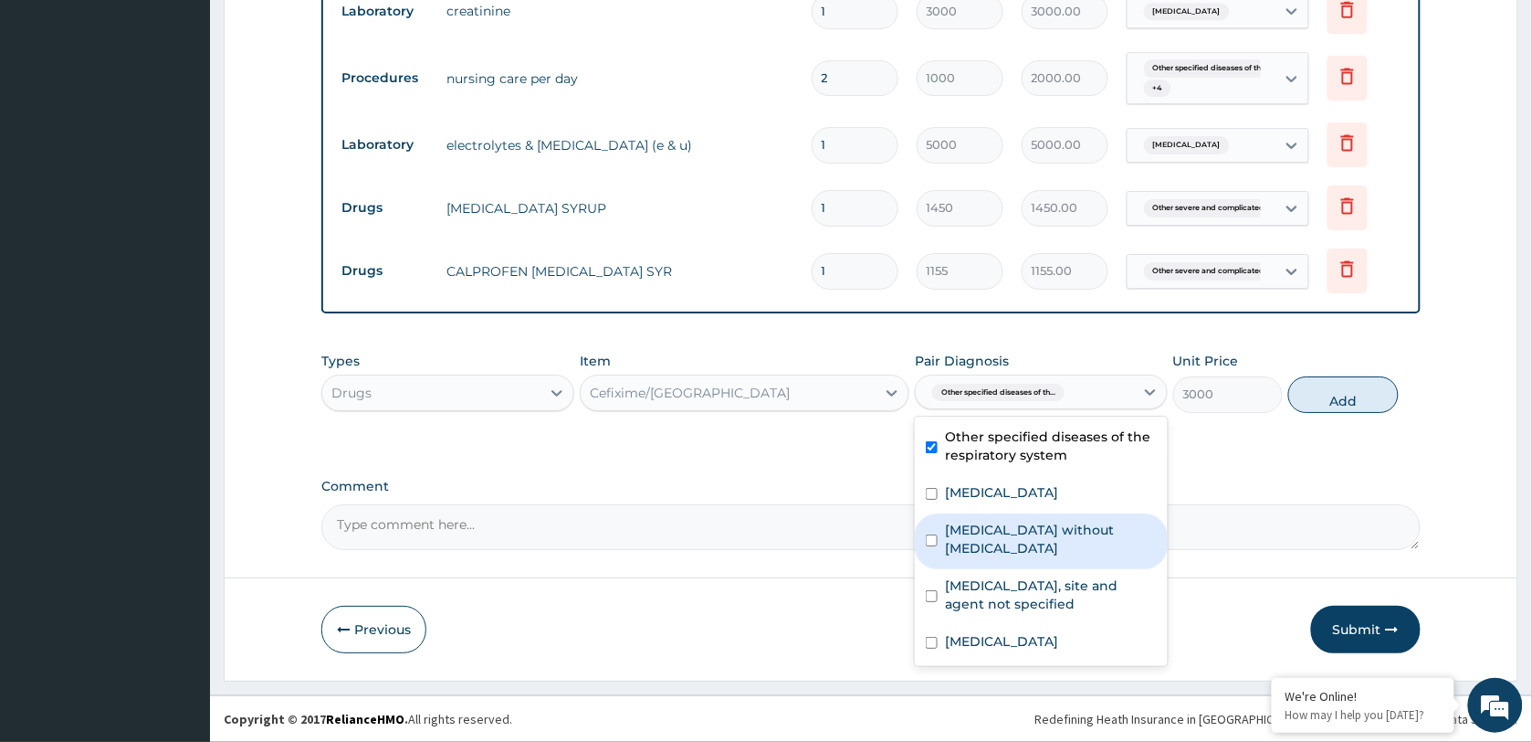
click at [975, 552] on label "[MEDICAL_DATA] without [MEDICAL_DATA]" at bounding box center [1051, 539] width 212 height 37
checkbox input "true"
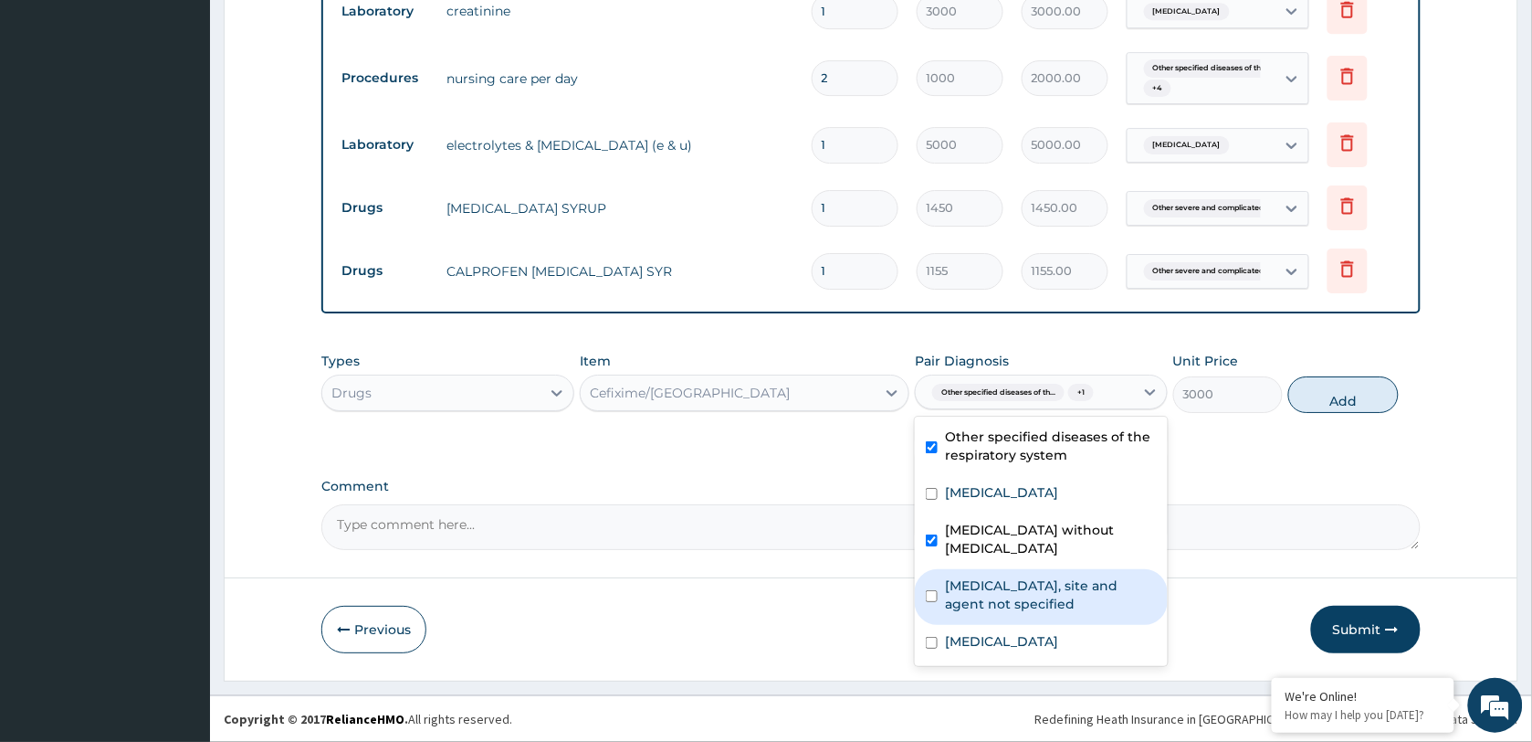
click at [995, 595] on label "[MEDICAL_DATA], site and agent not specified" at bounding box center [1051, 594] width 212 height 37
checkbox input "true"
click at [1329, 394] on button "Add" at bounding box center [1344, 394] width 110 height 37
type input "0"
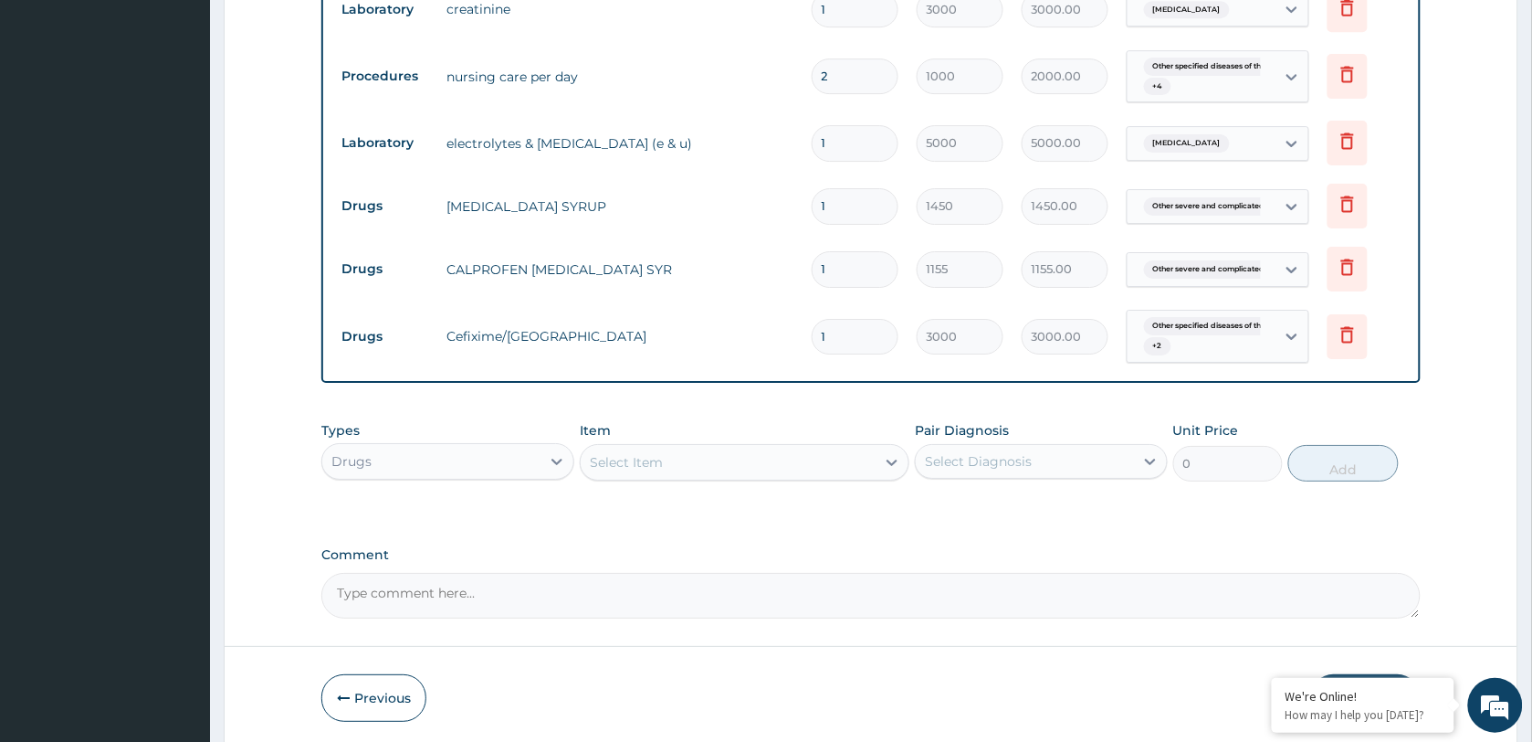
click at [677, 461] on div "Select Item" at bounding box center [728, 461] width 295 height 29
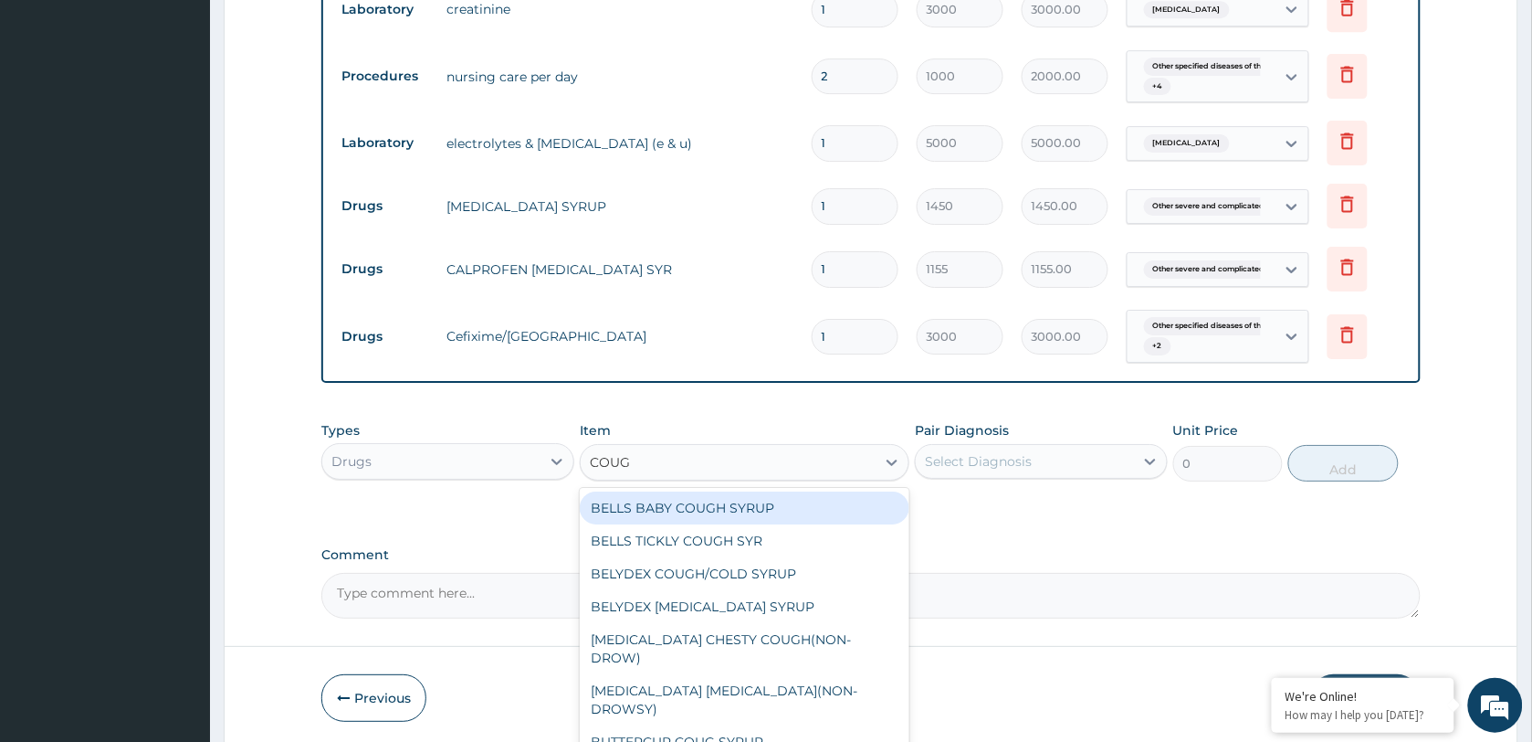
type input "COUGH"
click at [726, 509] on div "BELLS BABY COUGH SYRUP" at bounding box center [745, 507] width 330 height 33
type input "367.5"
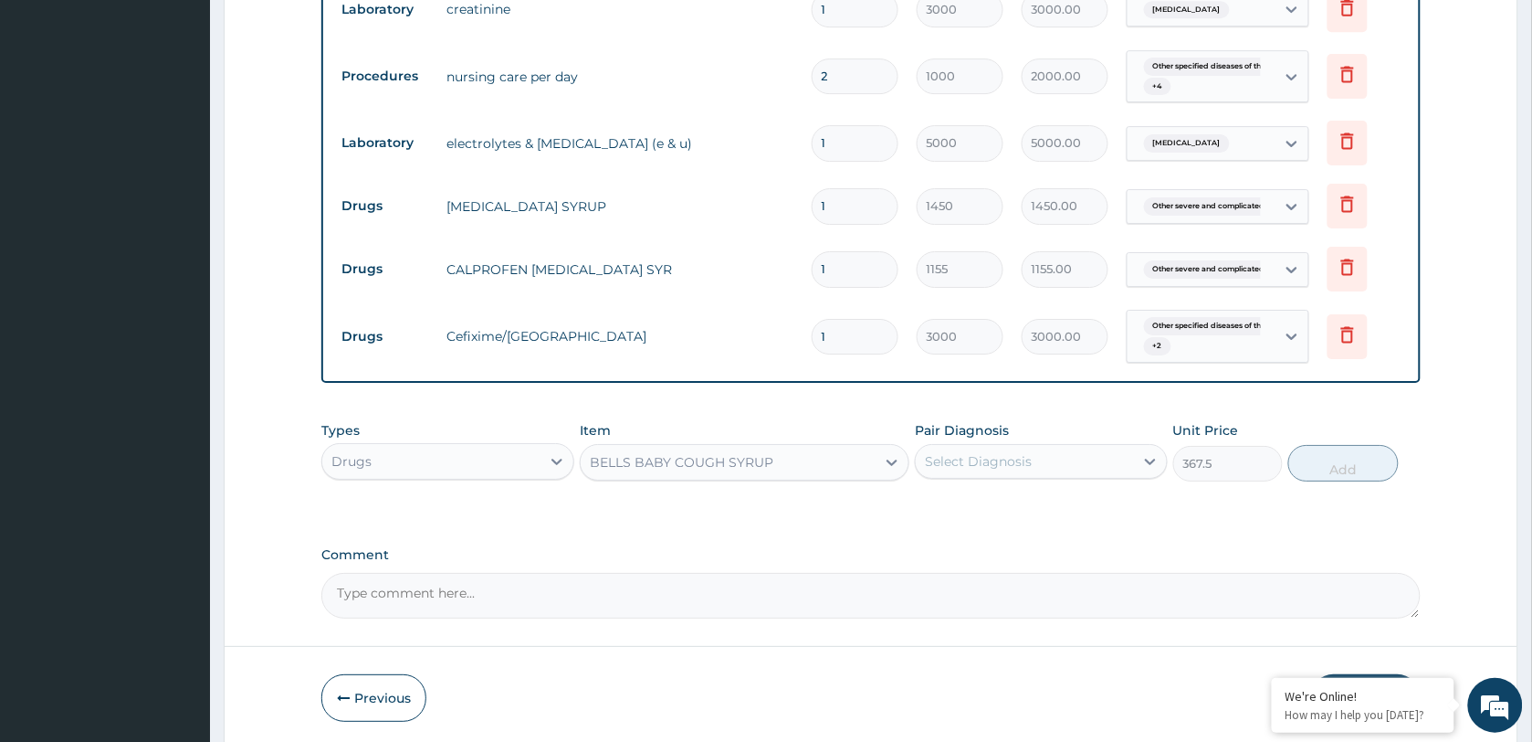
click at [747, 457] on div "BELLS BABY COUGH SYRUP" at bounding box center [682, 462] width 184 height 18
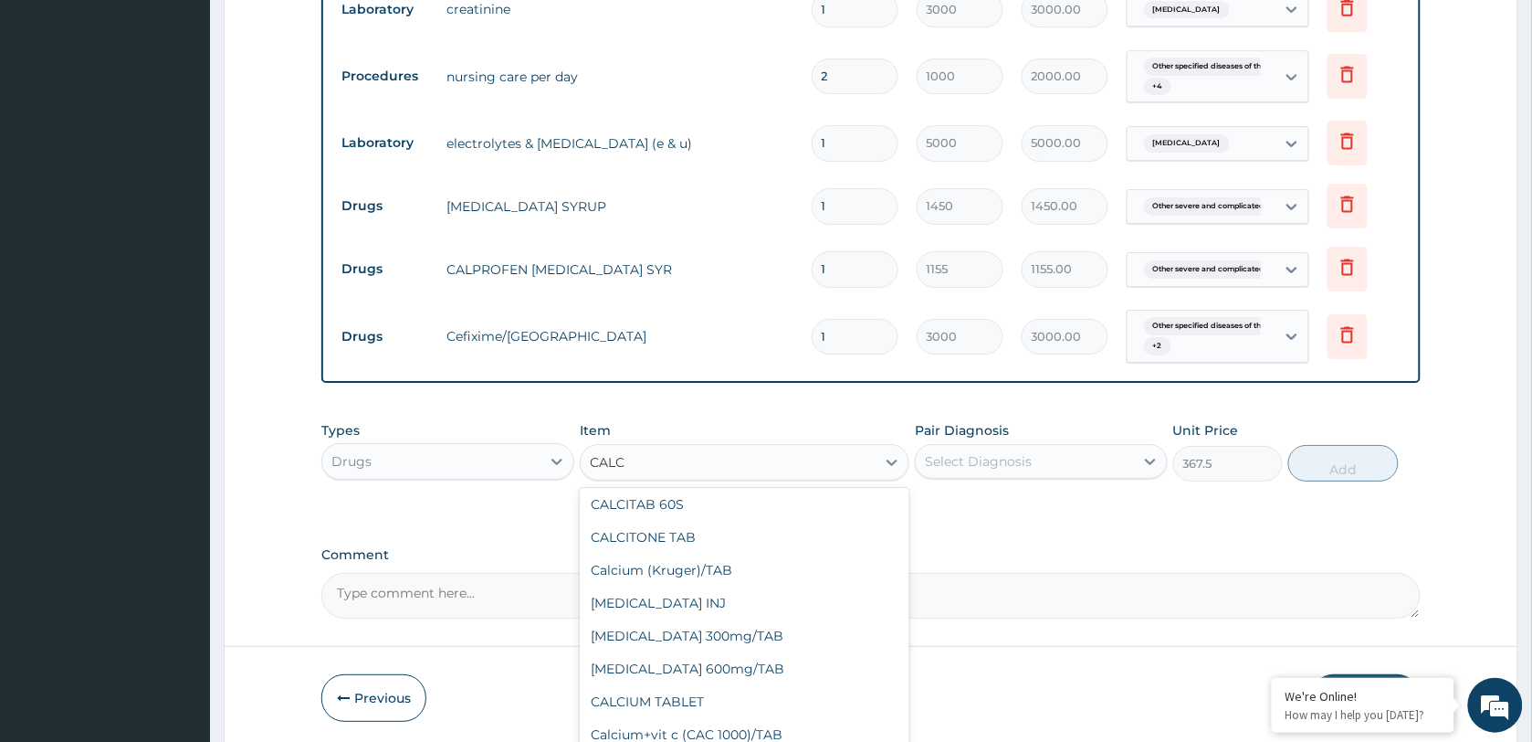
scroll to position [0, 0]
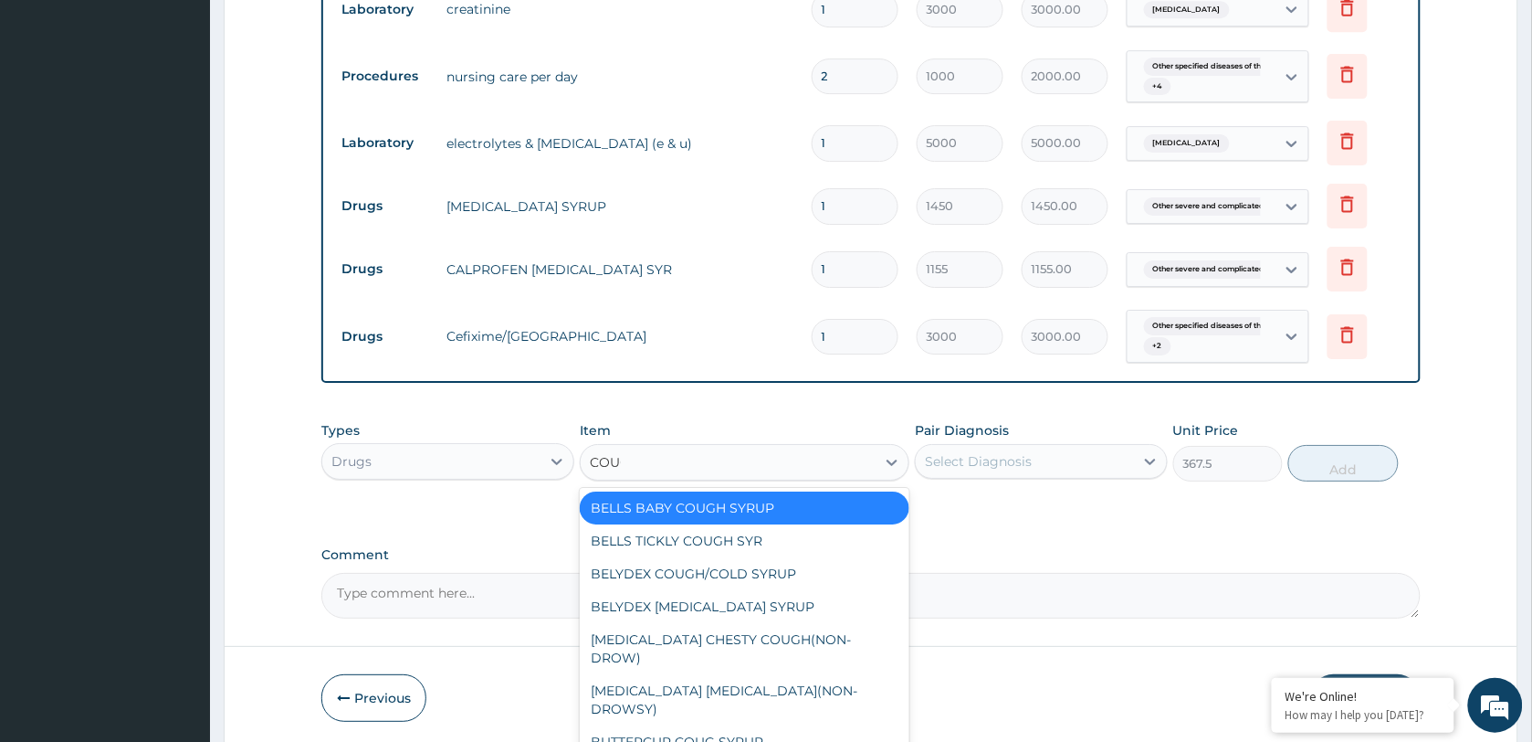
type input "COUGH"
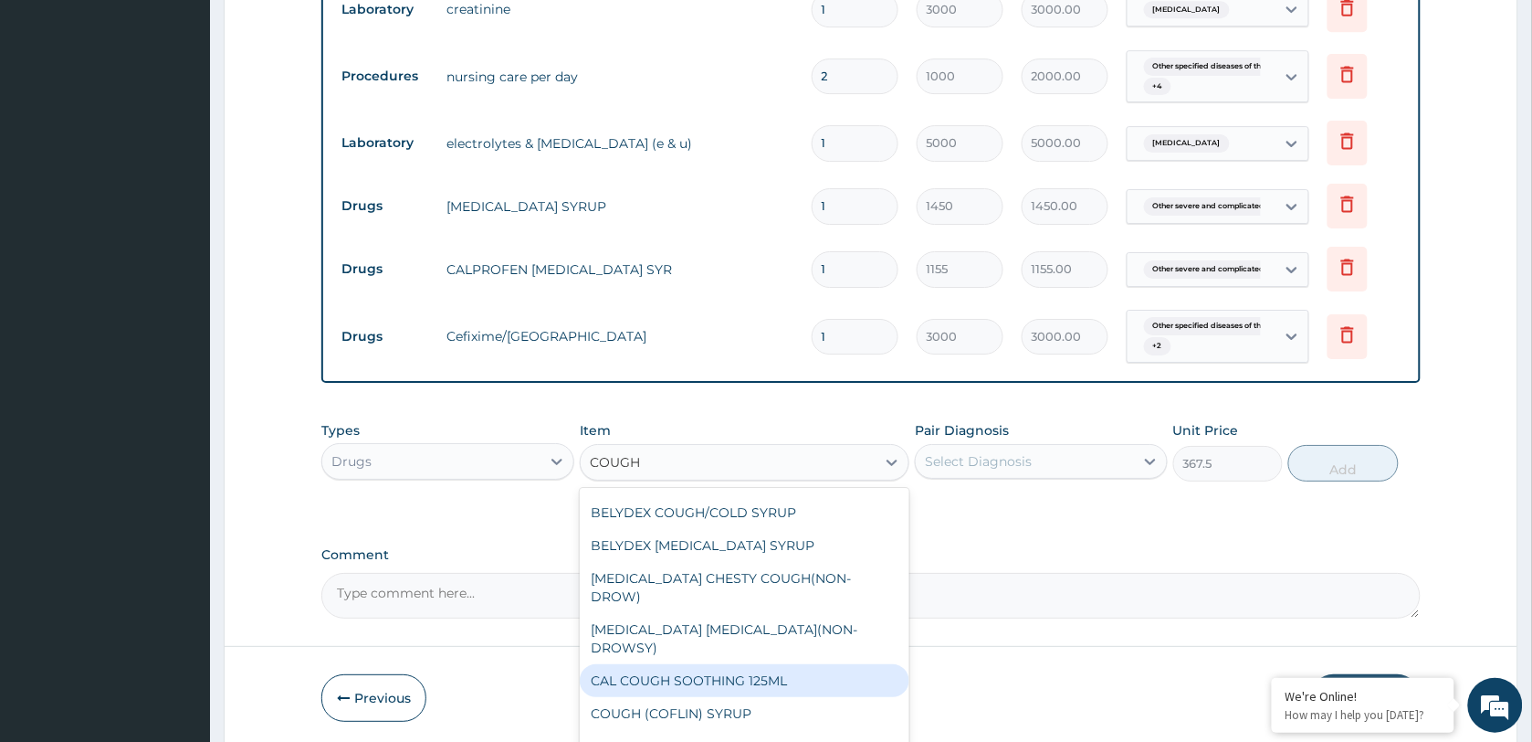
click at [715, 664] on div "CAL COUGH SOOTHING 125ML" at bounding box center [745, 680] width 330 height 33
type input "1030"
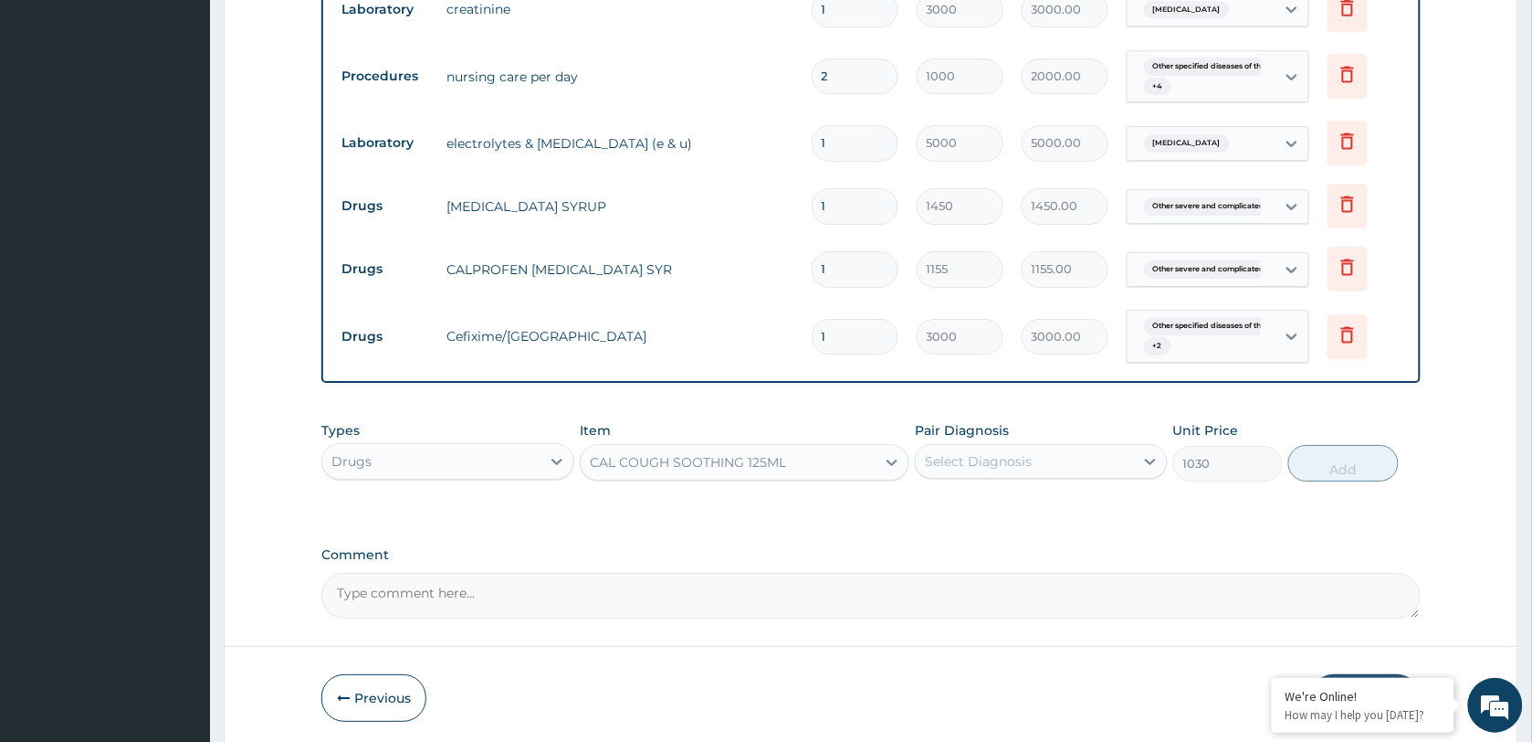
click at [1003, 462] on div "Select Diagnosis" at bounding box center [978, 461] width 107 height 18
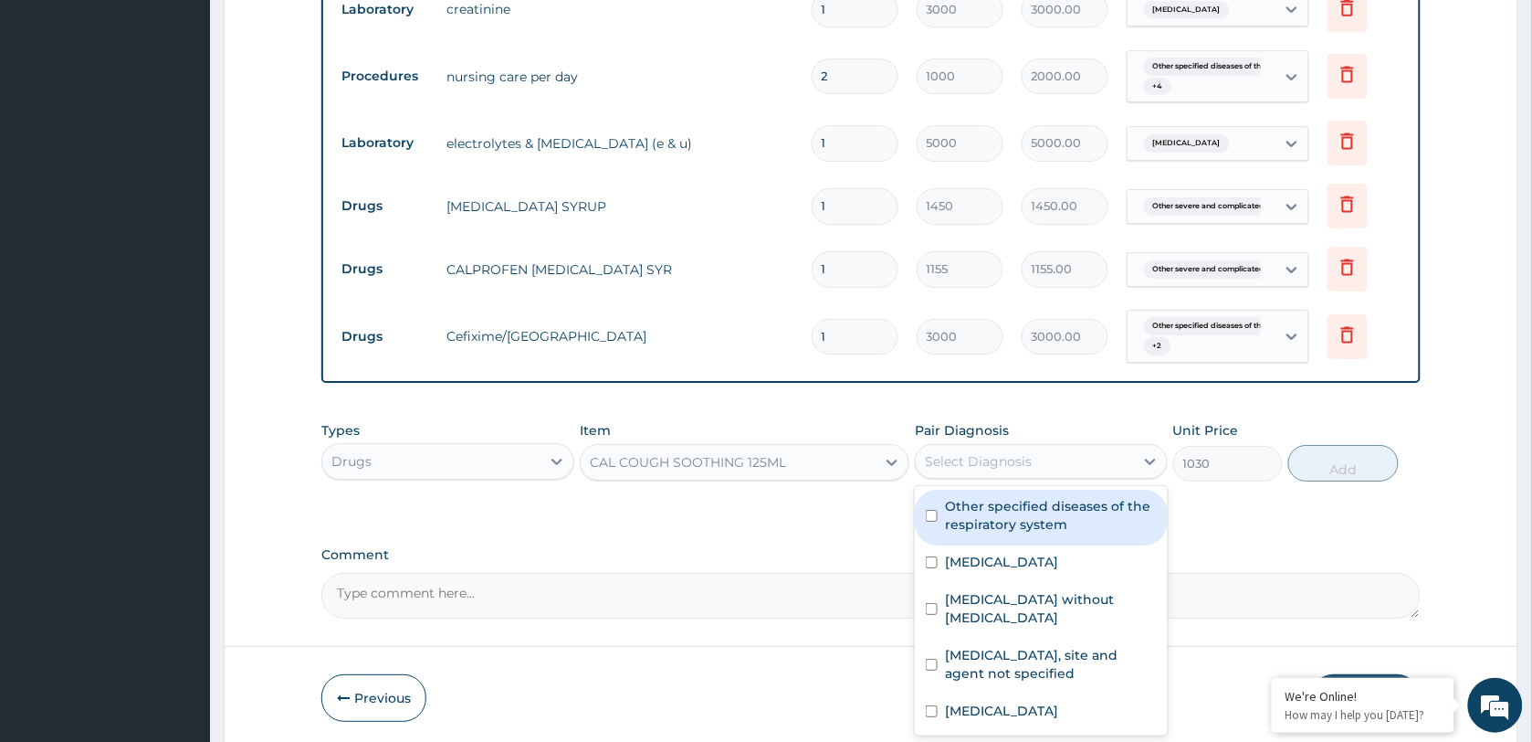
click at [1015, 530] on label "Other specified diseases of the respiratory system" at bounding box center [1051, 515] width 212 height 37
checkbox input "true"
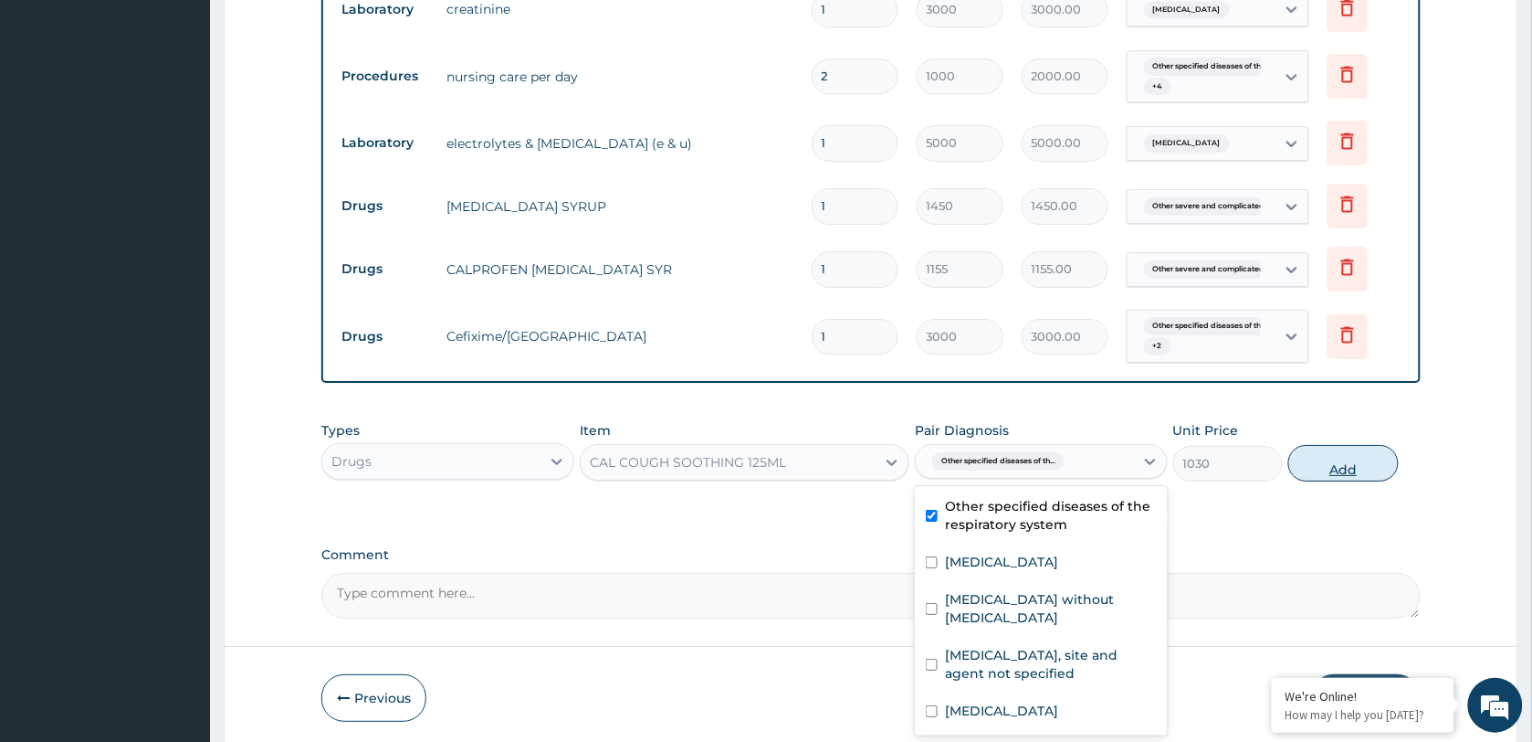
click at [1345, 467] on button "Add" at bounding box center [1344, 463] width 110 height 37
type input "0"
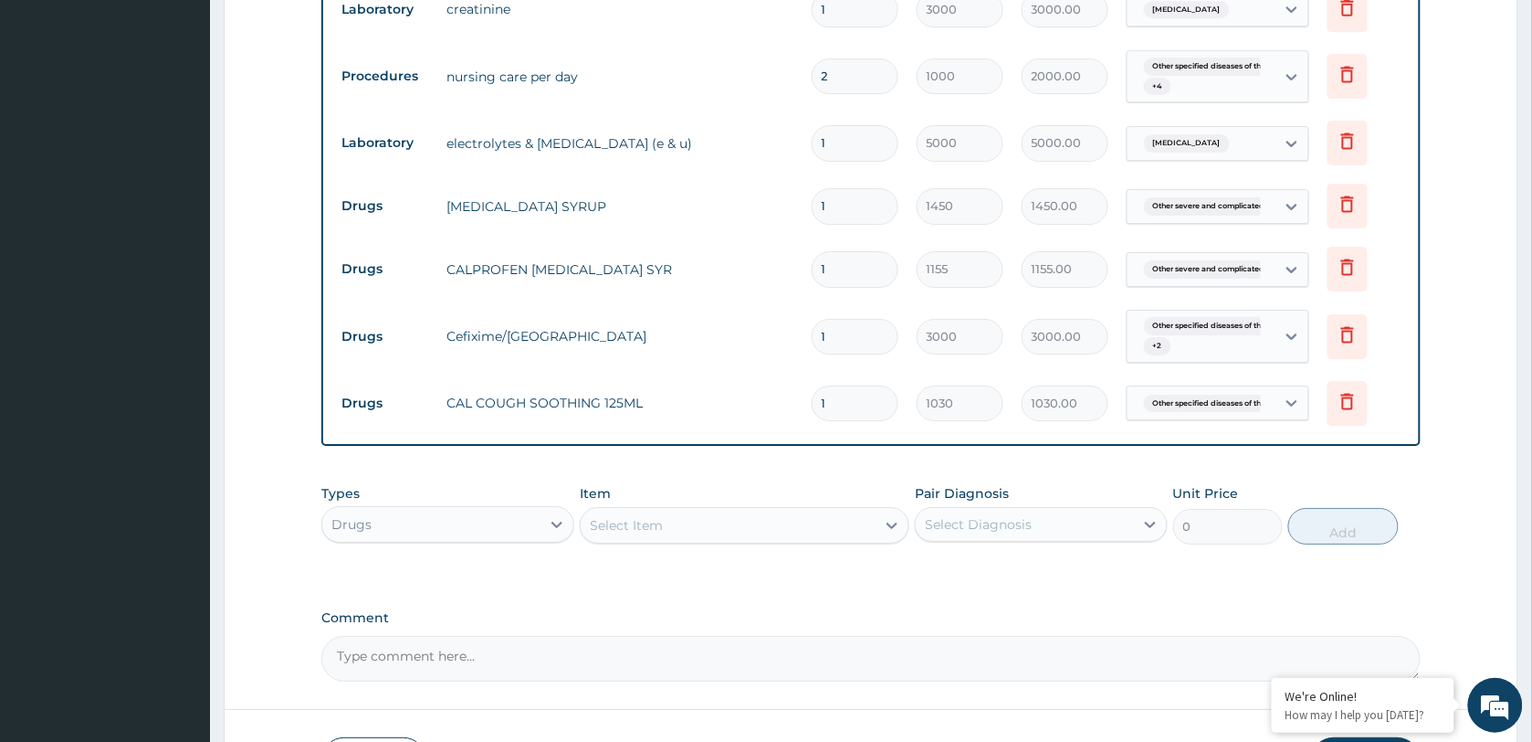
click at [1236, 345] on div "Other specified diseases of th... + 2" at bounding box center [1199, 336] width 124 height 44
click at [682, 519] on div "Select Item" at bounding box center [728, 524] width 295 height 29
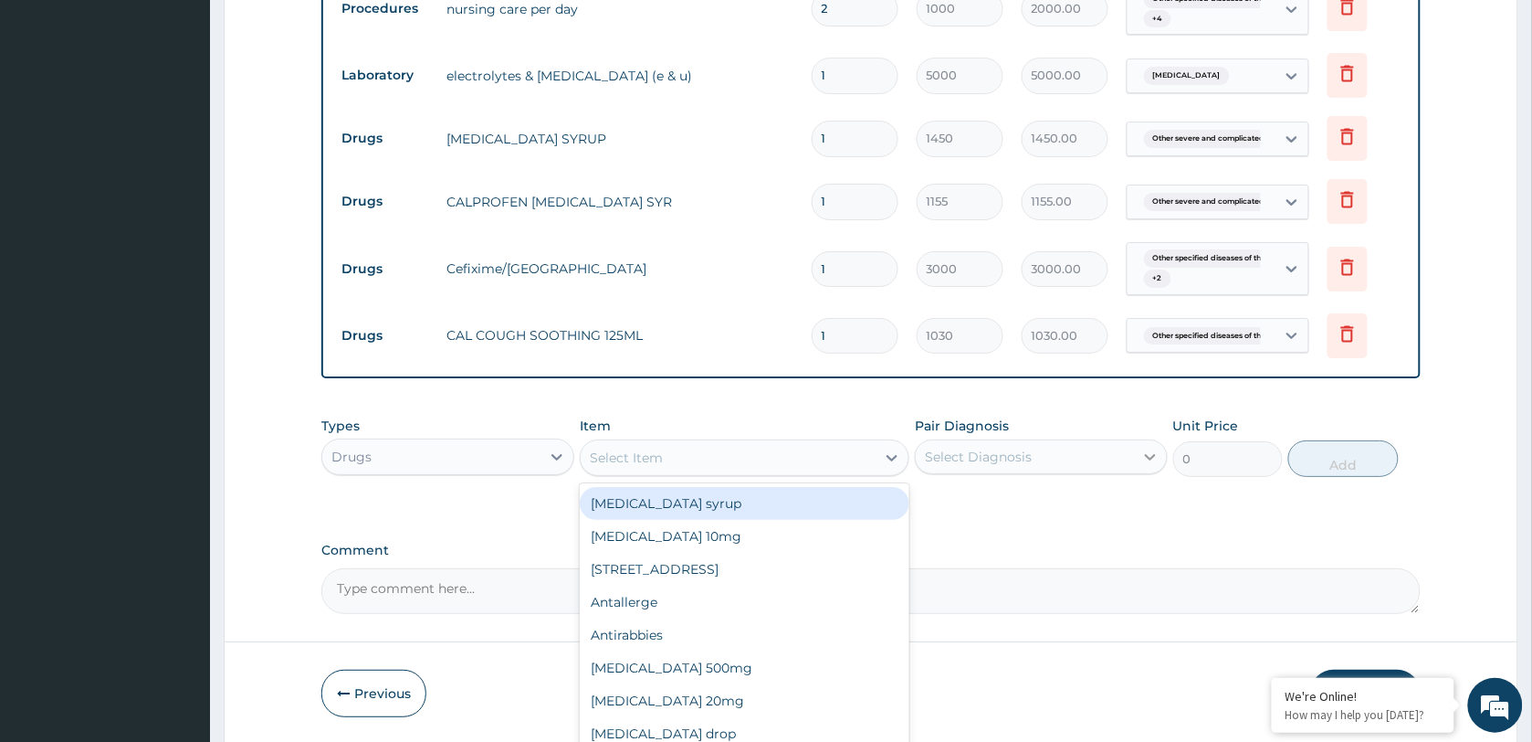
scroll to position [1872, 0]
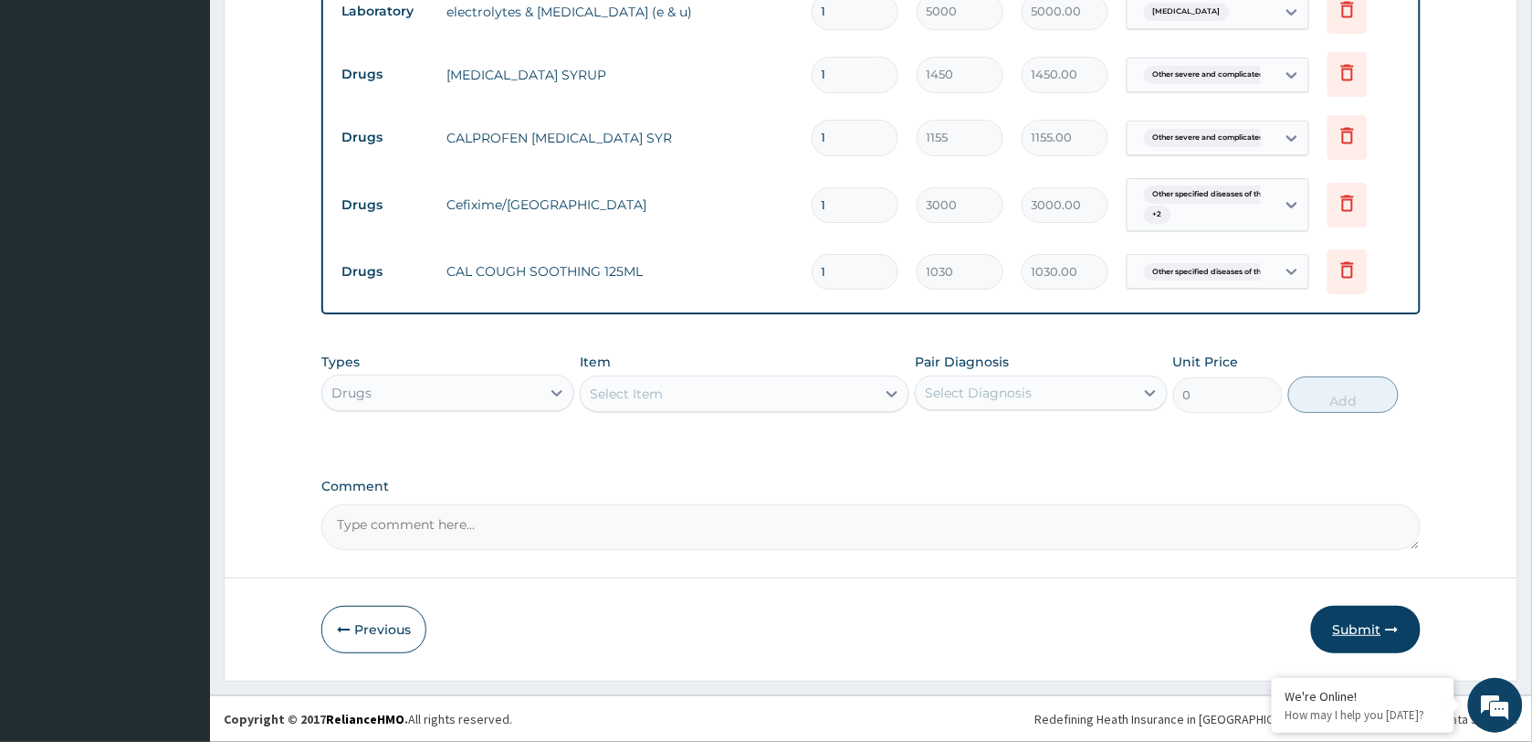
click at [1343, 627] on button "Submit" at bounding box center [1366, 628] width 110 height 47
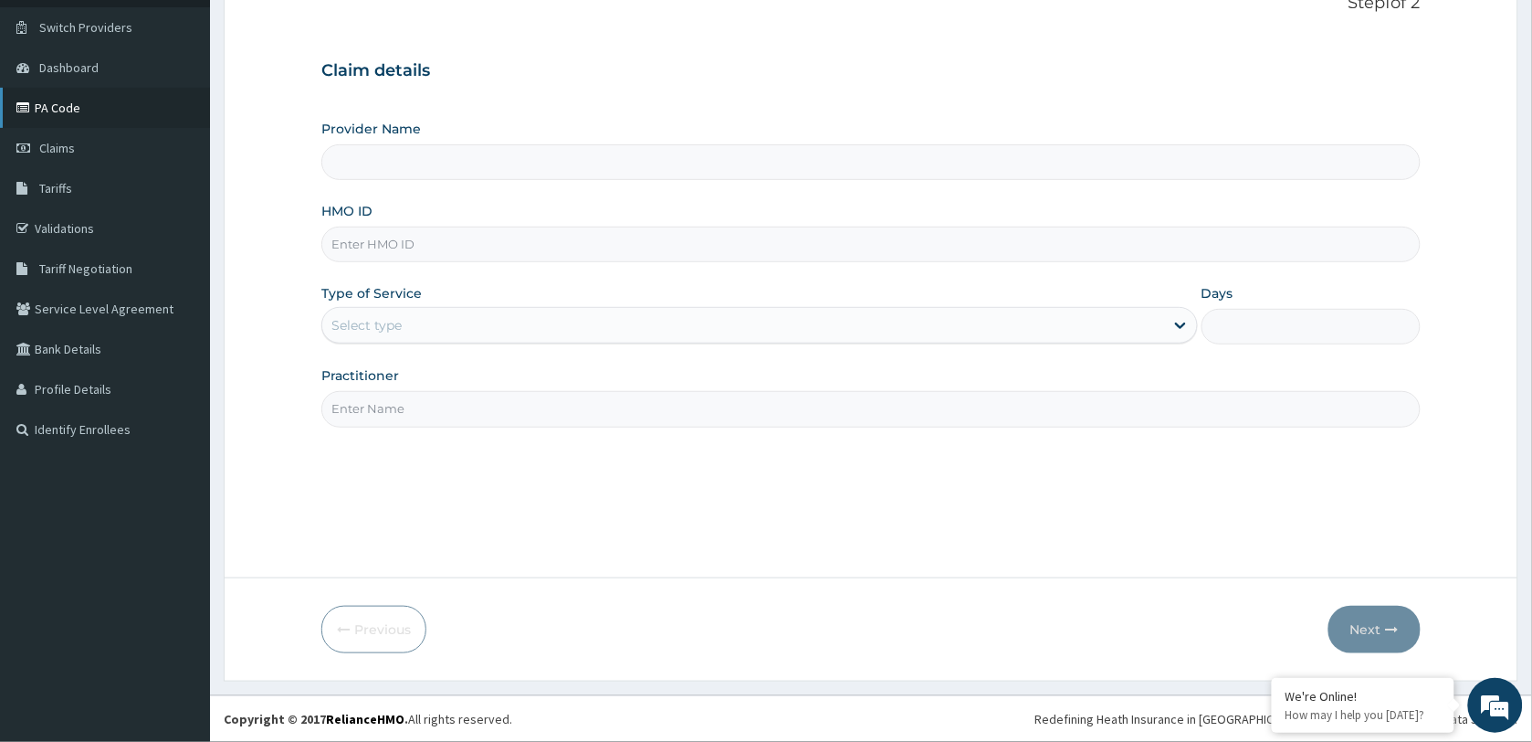
click at [60, 107] on link "PA Code" at bounding box center [105, 108] width 210 height 40
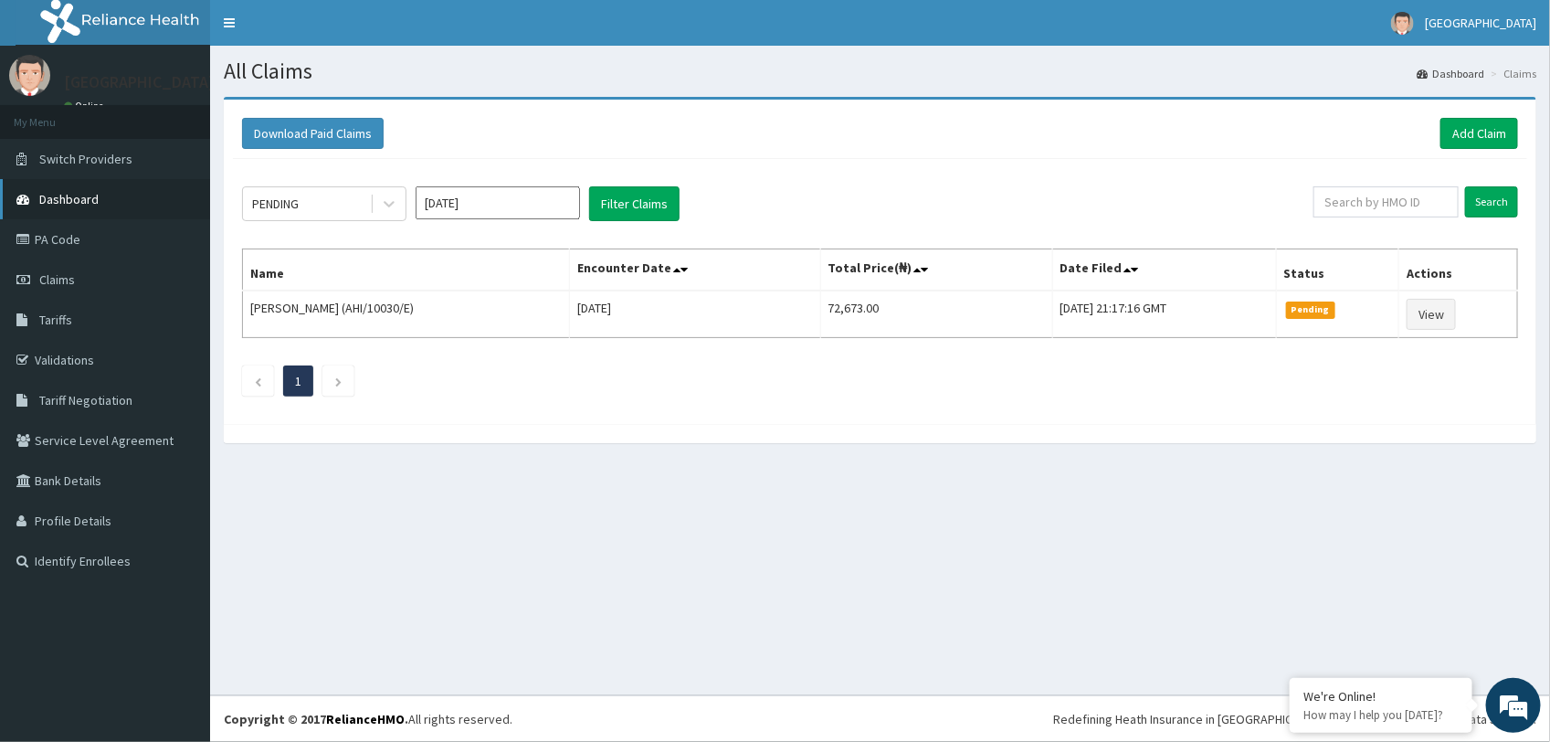
click at [69, 196] on span "Dashboard" at bounding box center [68, 199] width 59 height 16
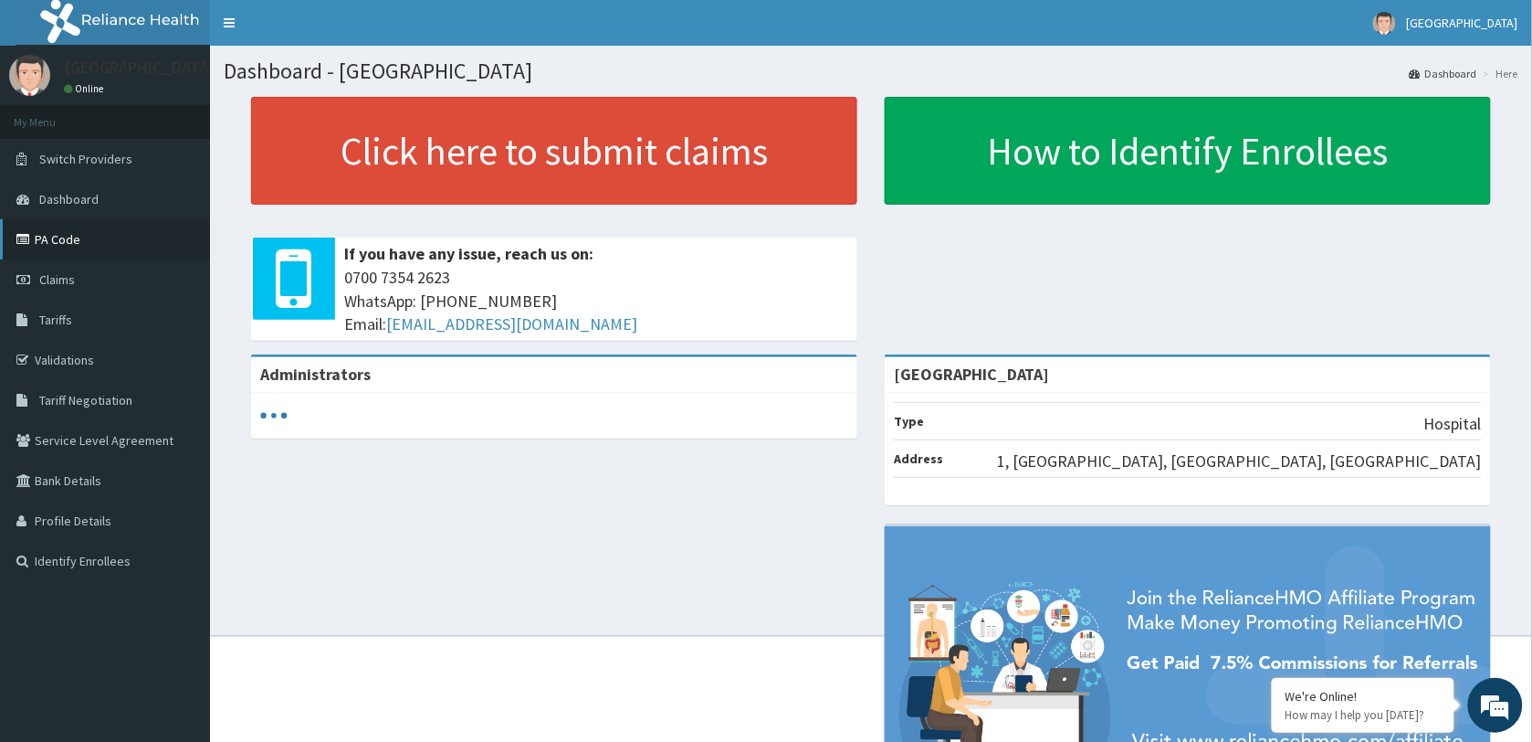
click at [64, 236] on link "PA Code" at bounding box center [105, 239] width 210 height 40
